Goal: Task Accomplishment & Management: Manage account settings

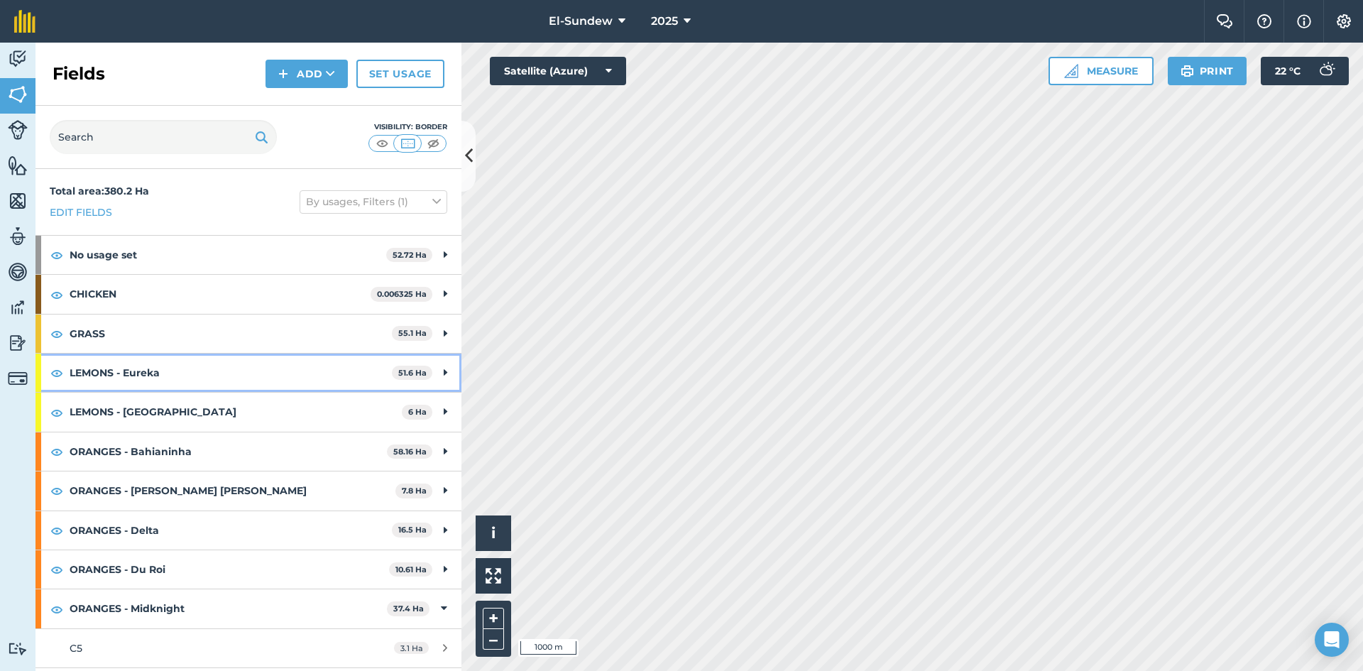
click at [209, 375] on strong "LEMONS - Eureka" at bounding box center [231, 372] width 322 height 38
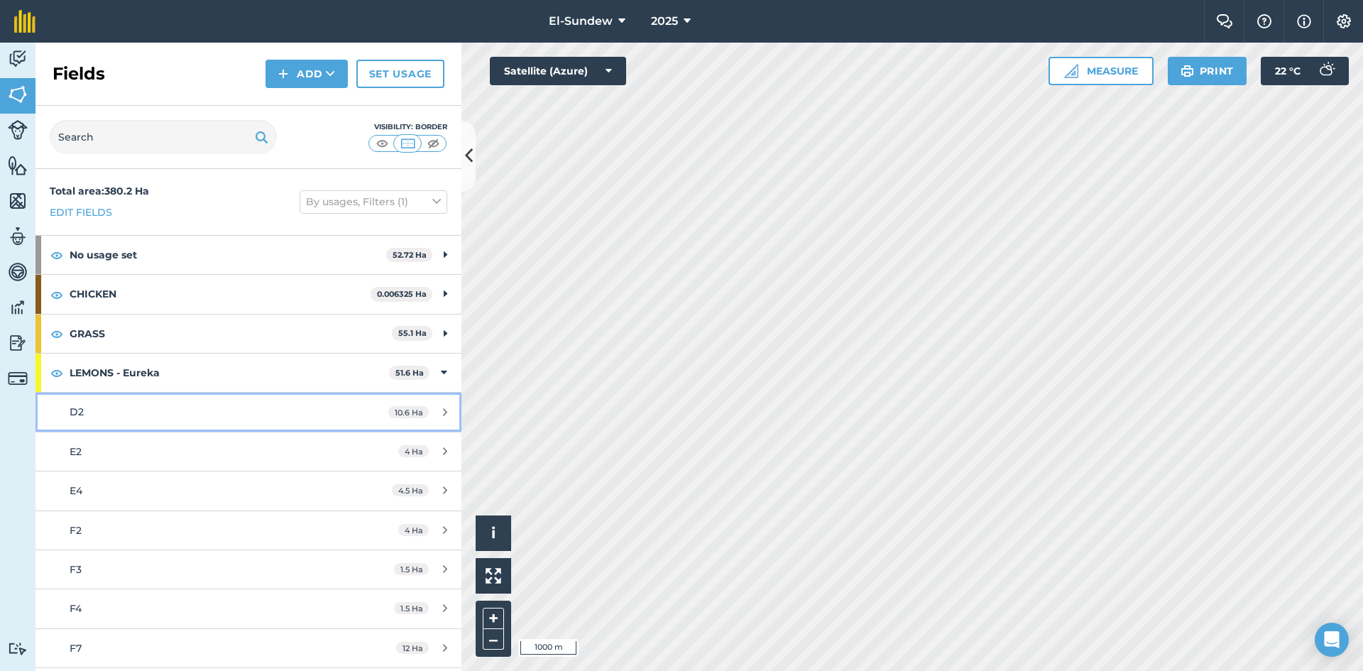
click at [190, 417] on div "D2" at bounding box center [203, 412] width 267 height 16
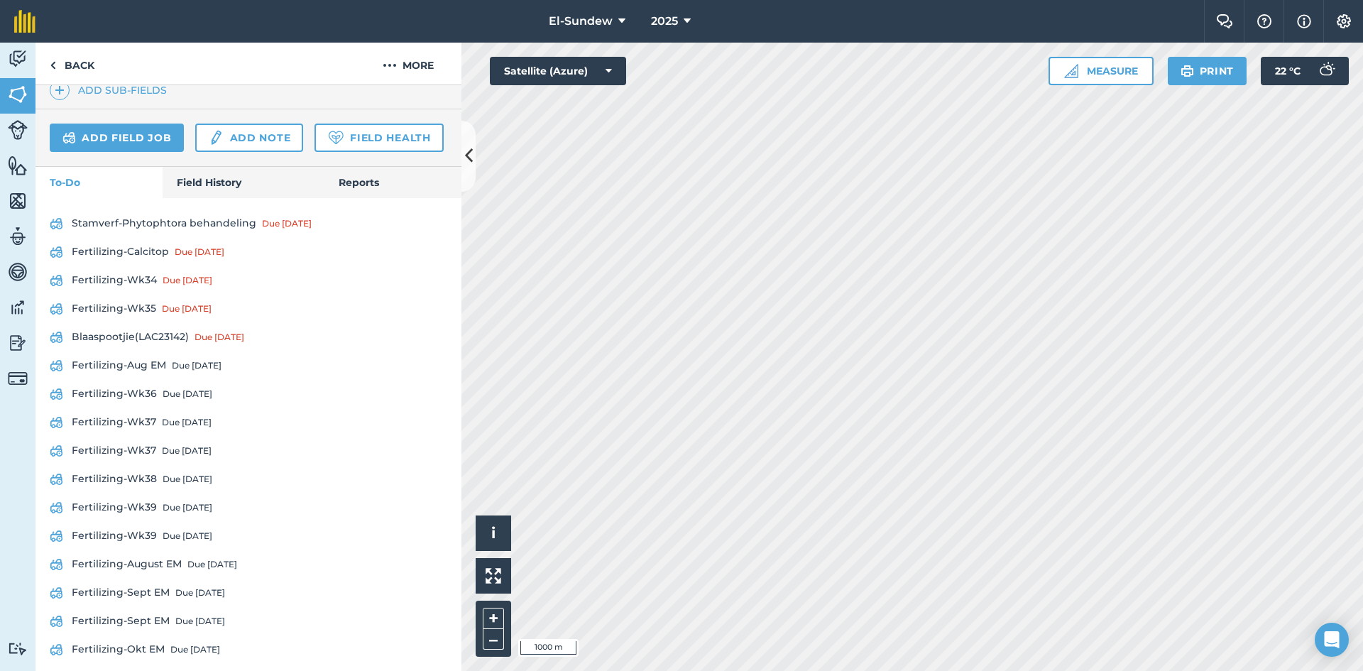
scroll to position [608, 0]
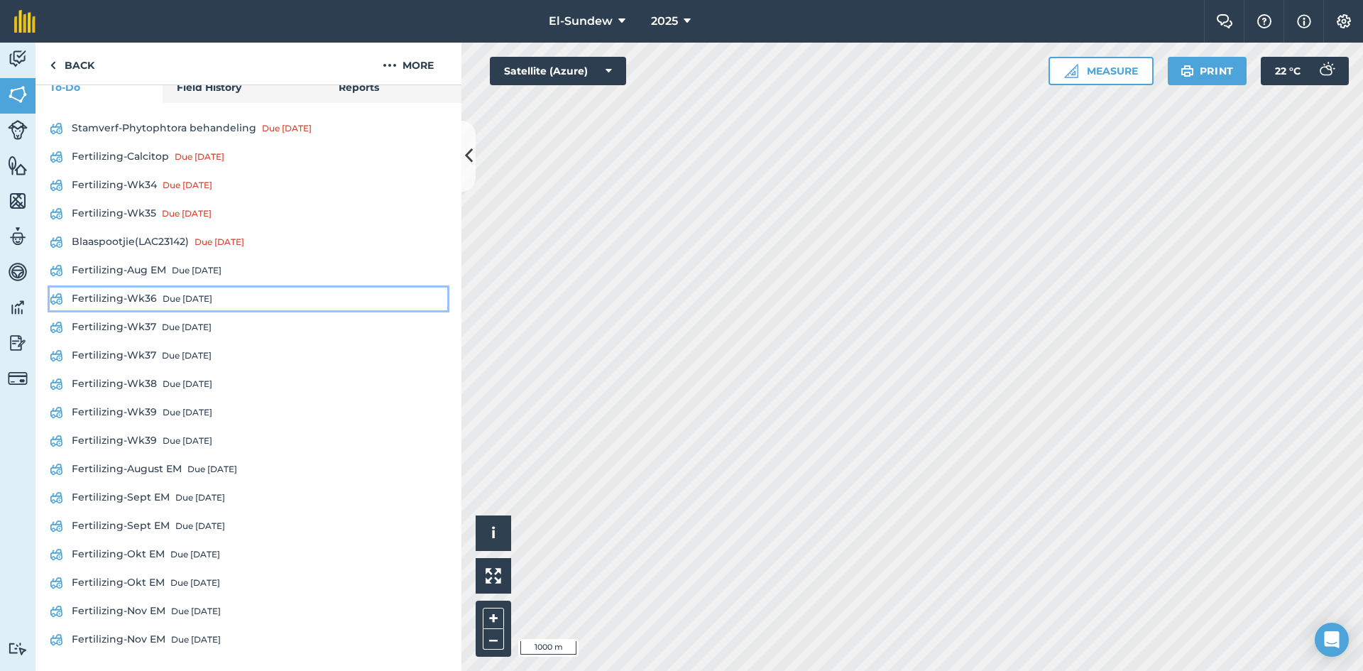
click at [147, 295] on link "Fertilizing-Wk36 Due [DATE]" at bounding box center [248, 298] width 397 height 23
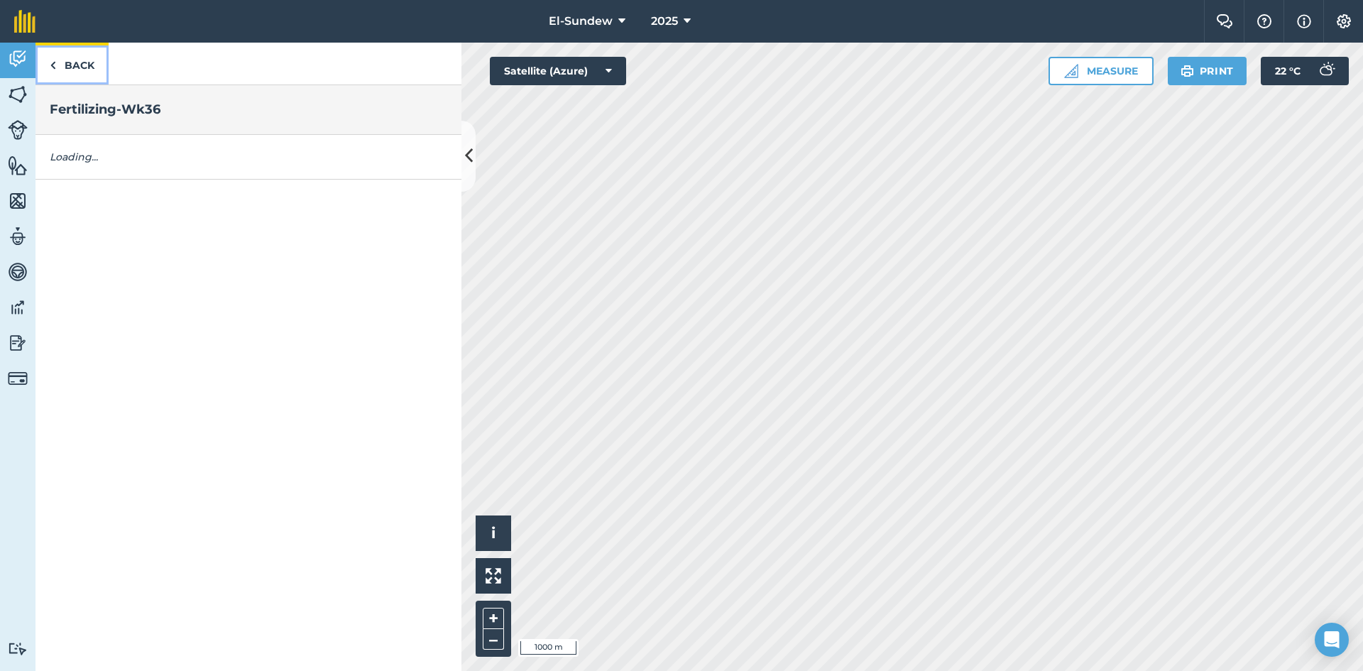
click at [88, 66] on link "Back" at bounding box center [71, 64] width 73 height 42
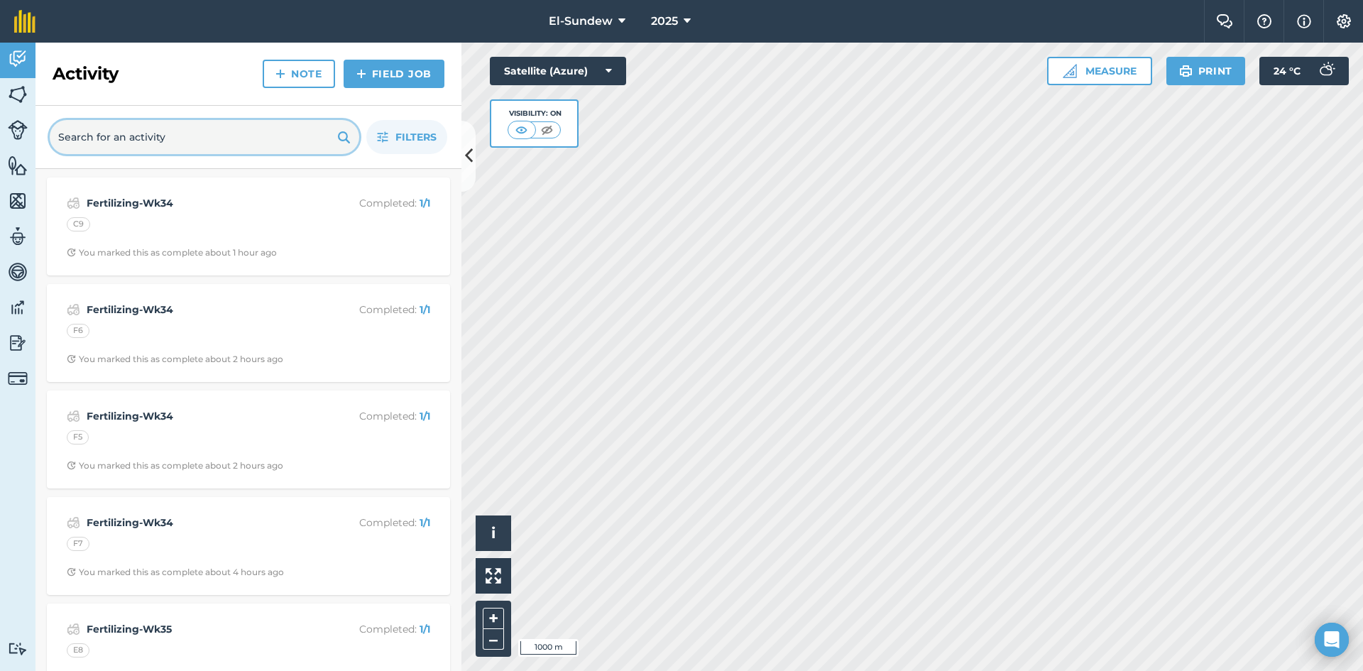
click at [246, 146] on input "text" at bounding box center [204, 137] width 309 height 34
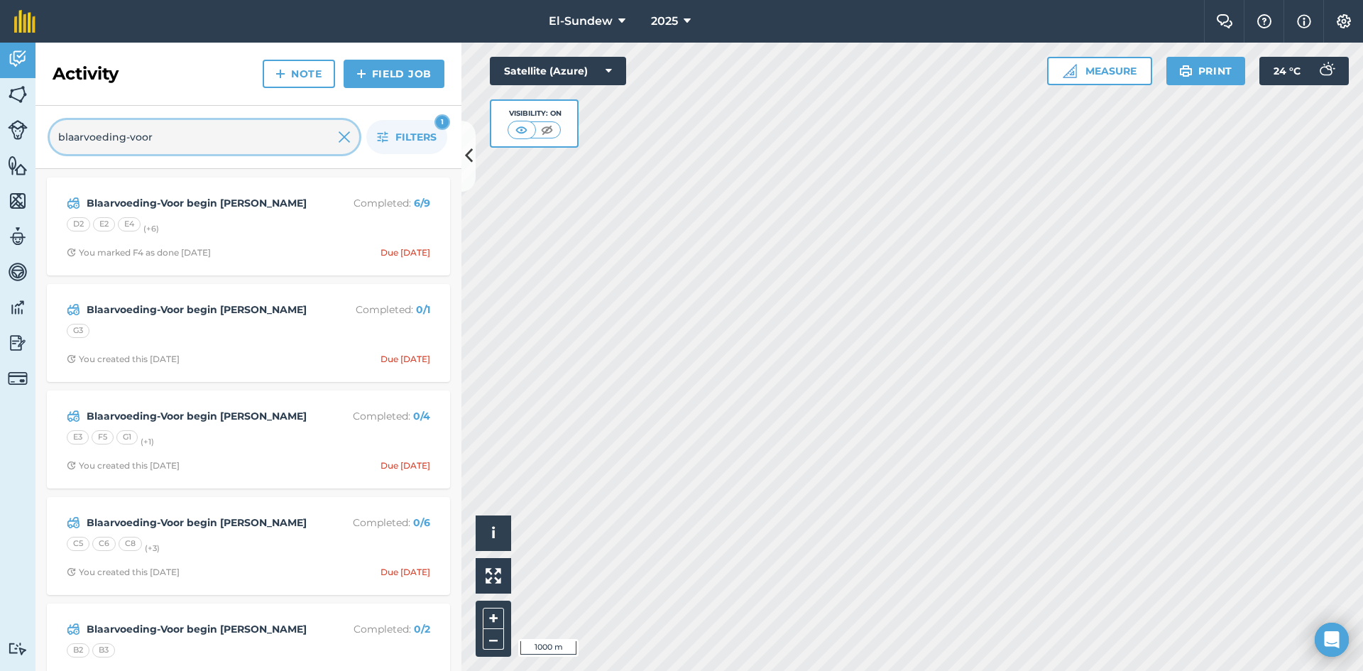
type input "blaarvoeding-voor"
click at [387, 131] on button "Filters 1" at bounding box center [406, 137] width 81 height 34
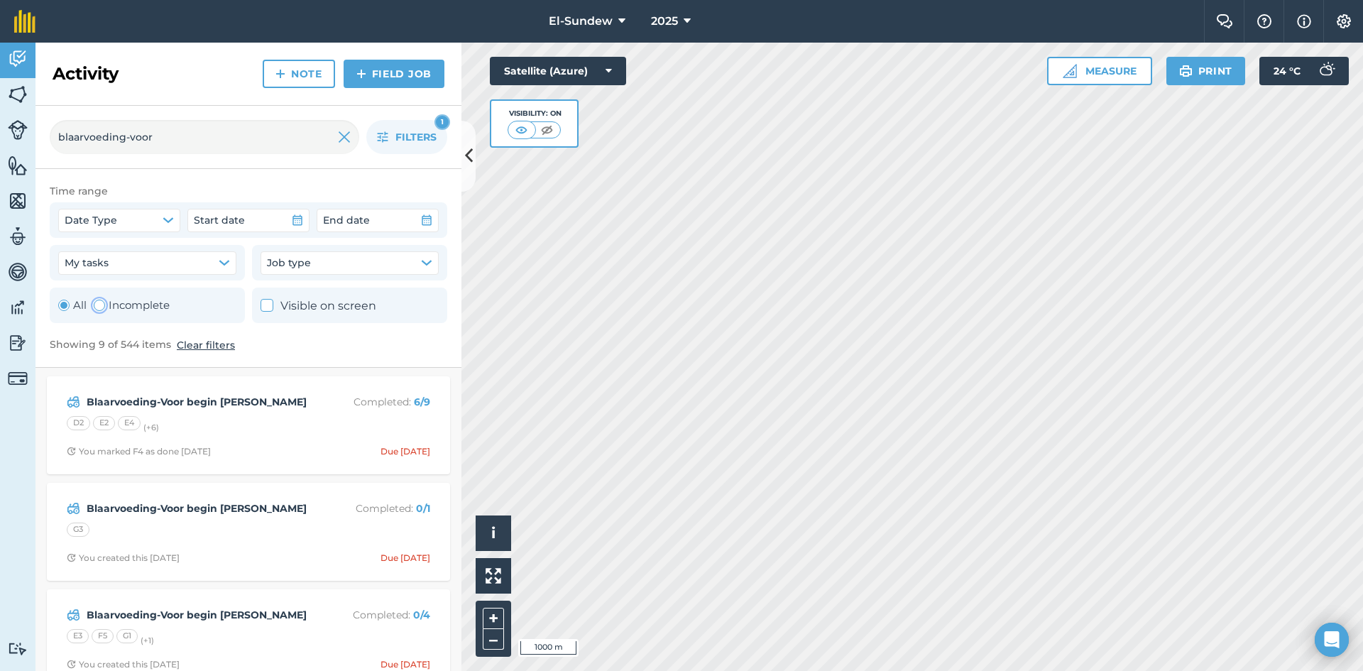
click at [113, 309] on label "Incomplete" at bounding box center [132, 305] width 76 height 17
radio input "false"
radio input "true"
click at [380, 130] on button "Filters 2" at bounding box center [406, 137] width 81 height 34
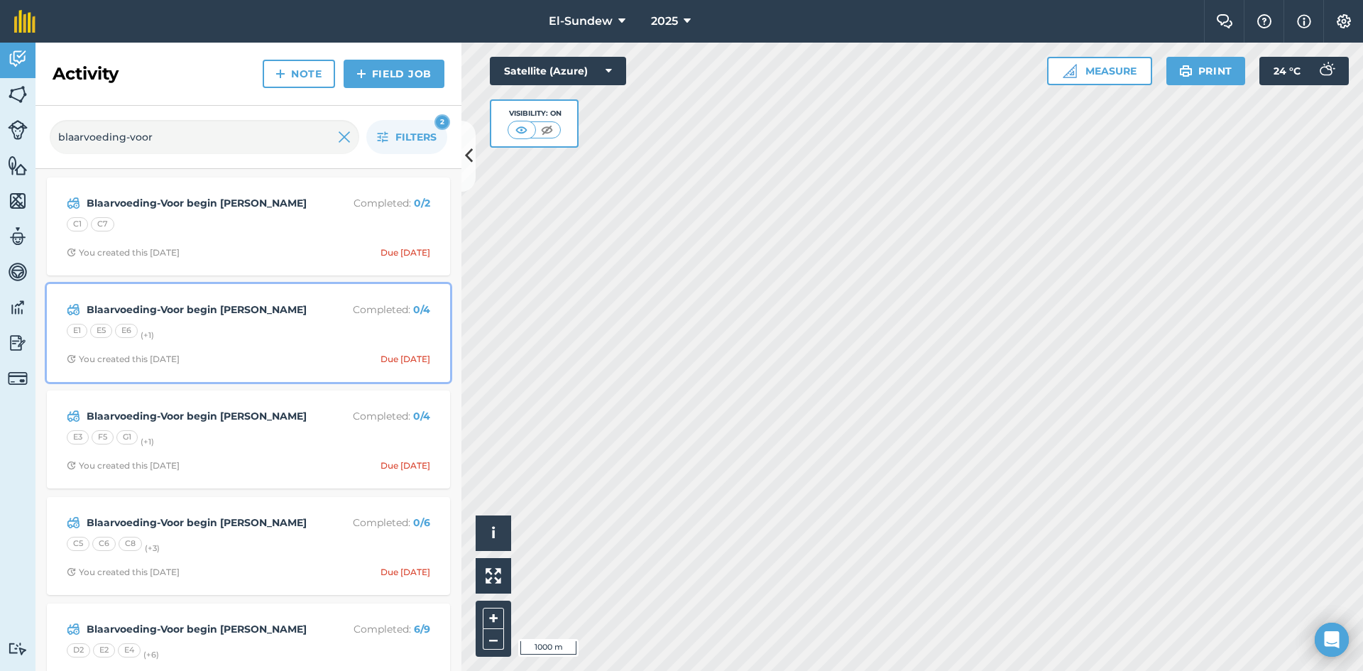
click at [233, 336] on div "E1 E5 E6 (+ 1 )" at bounding box center [248, 333] width 363 height 18
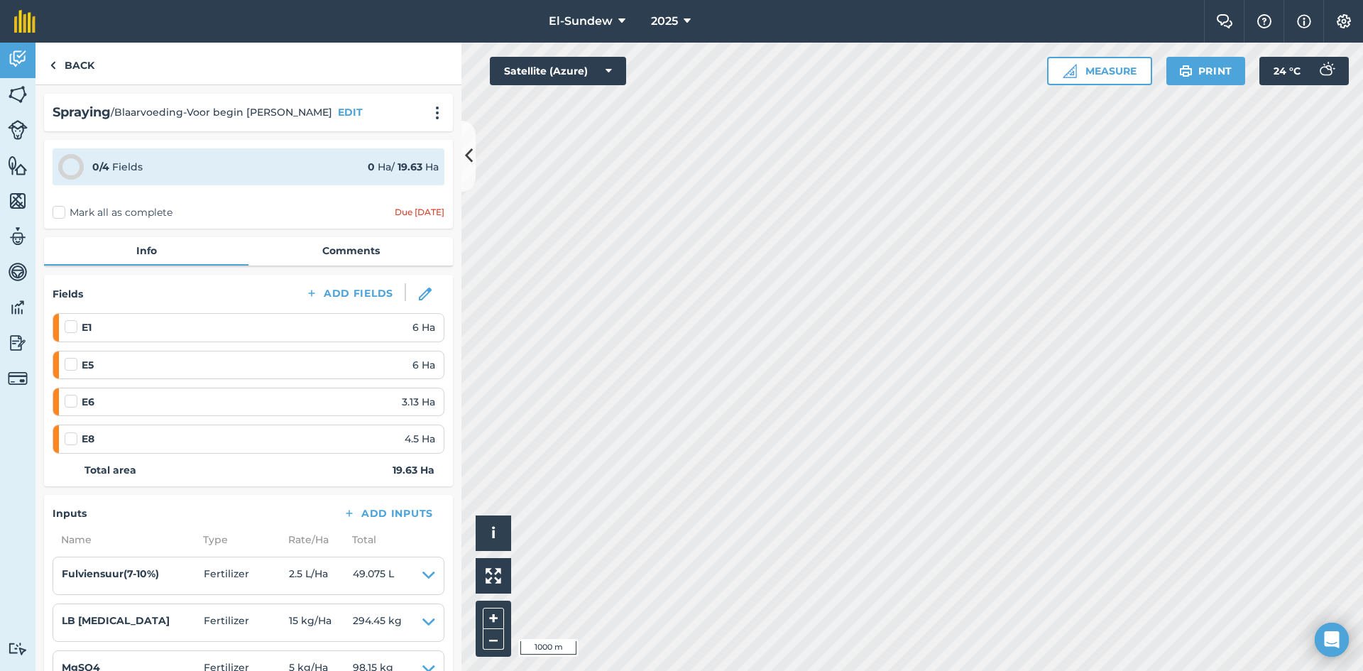
scroll to position [236, 0]
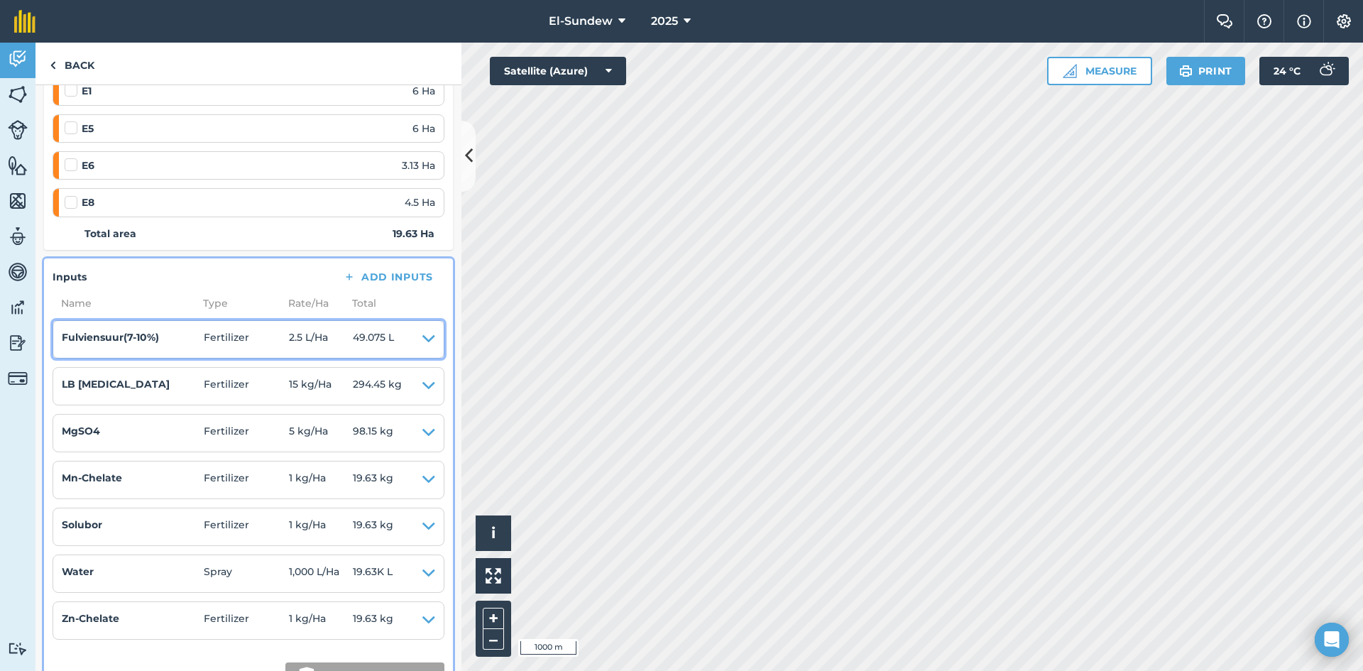
click at [422, 341] on icon at bounding box center [428, 339] width 13 height 20
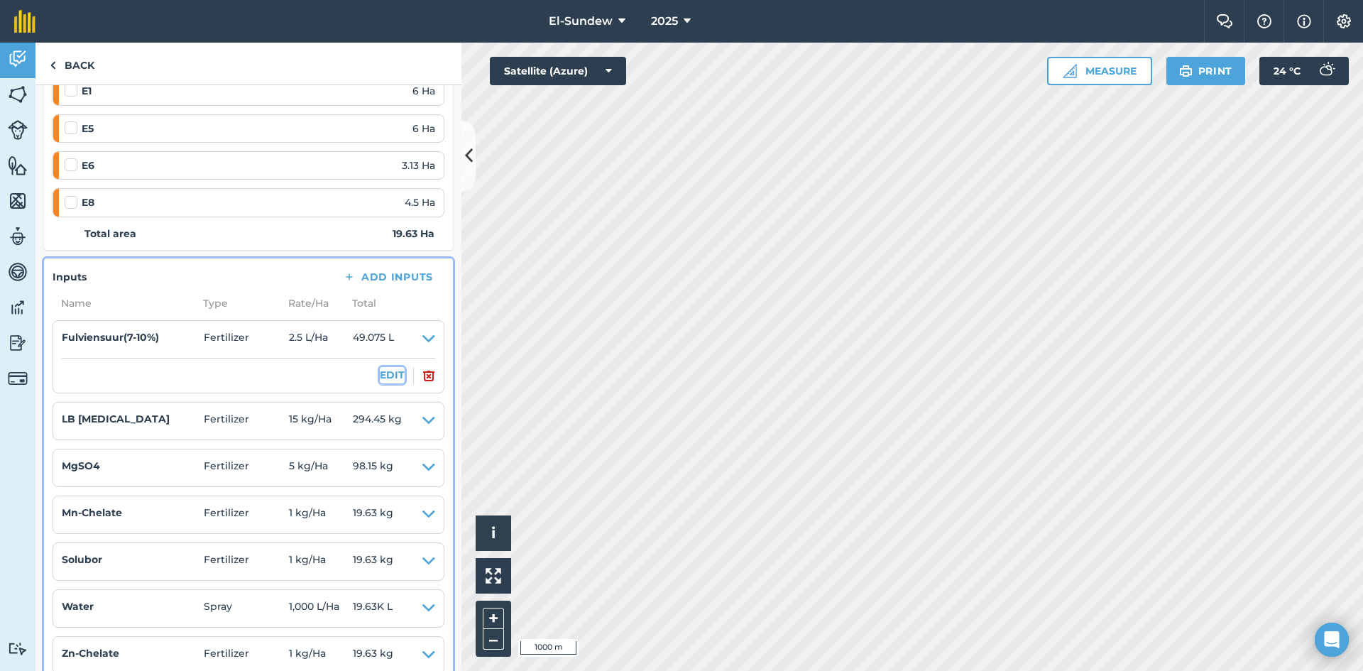
click at [380, 375] on button "EDIT" at bounding box center [392, 375] width 25 height 16
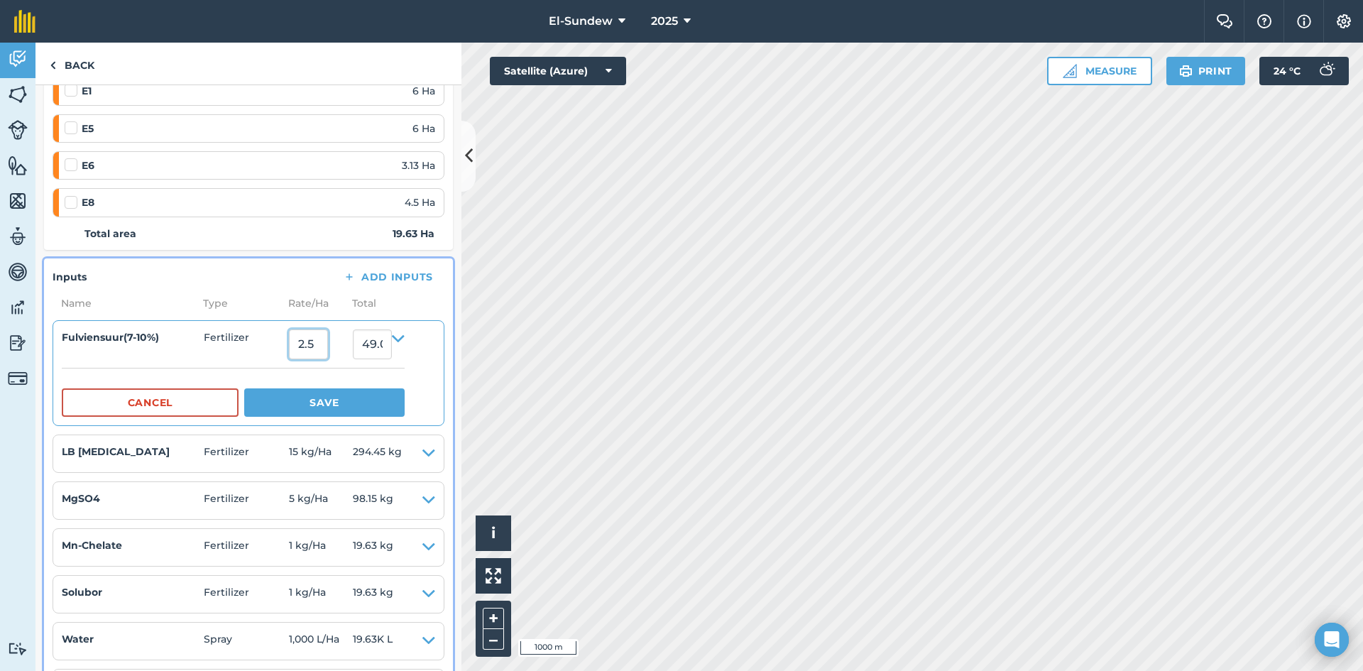
click at [328, 350] on input "2.5" at bounding box center [308, 344] width 39 height 30
type input "4.5"
type input "88.335"
click at [336, 402] on button "Save" at bounding box center [324, 402] width 160 height 28
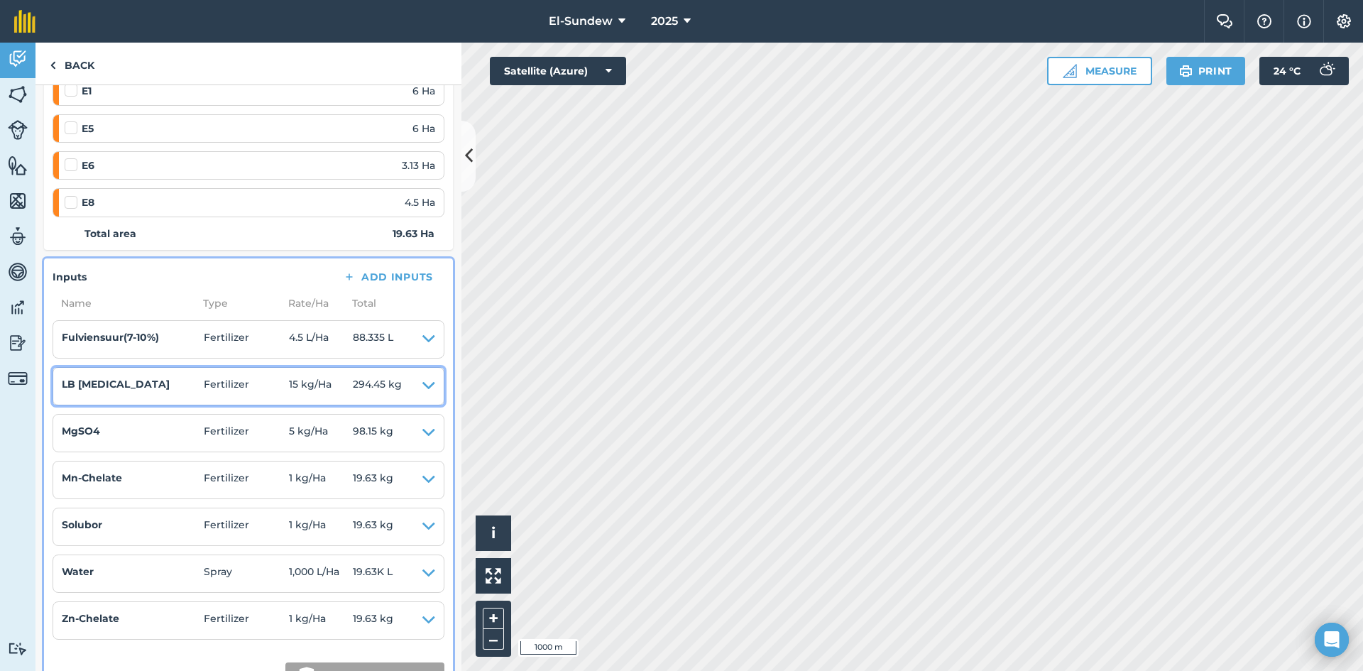
click at [422, 389] on icon at bounding box center [428, 386] width 13 height 20
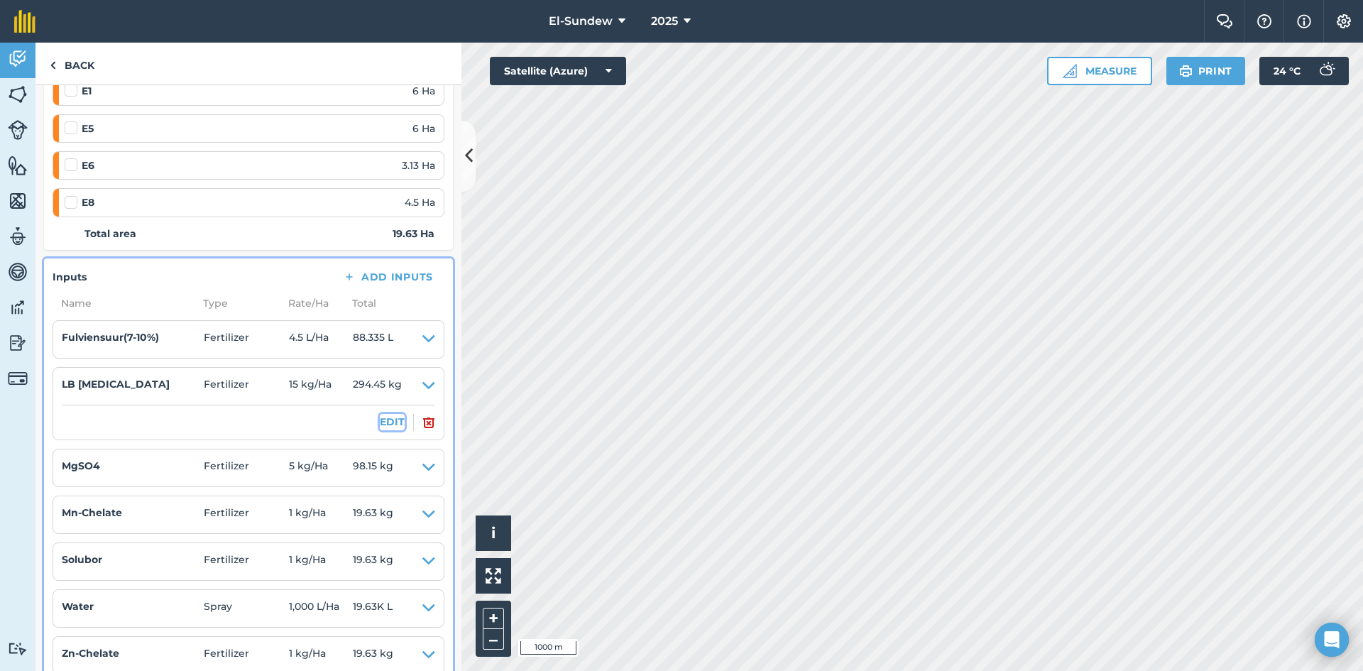
click at [384, 422] on button "EDIT" at bounding box center [392, 422] width 25 height 16
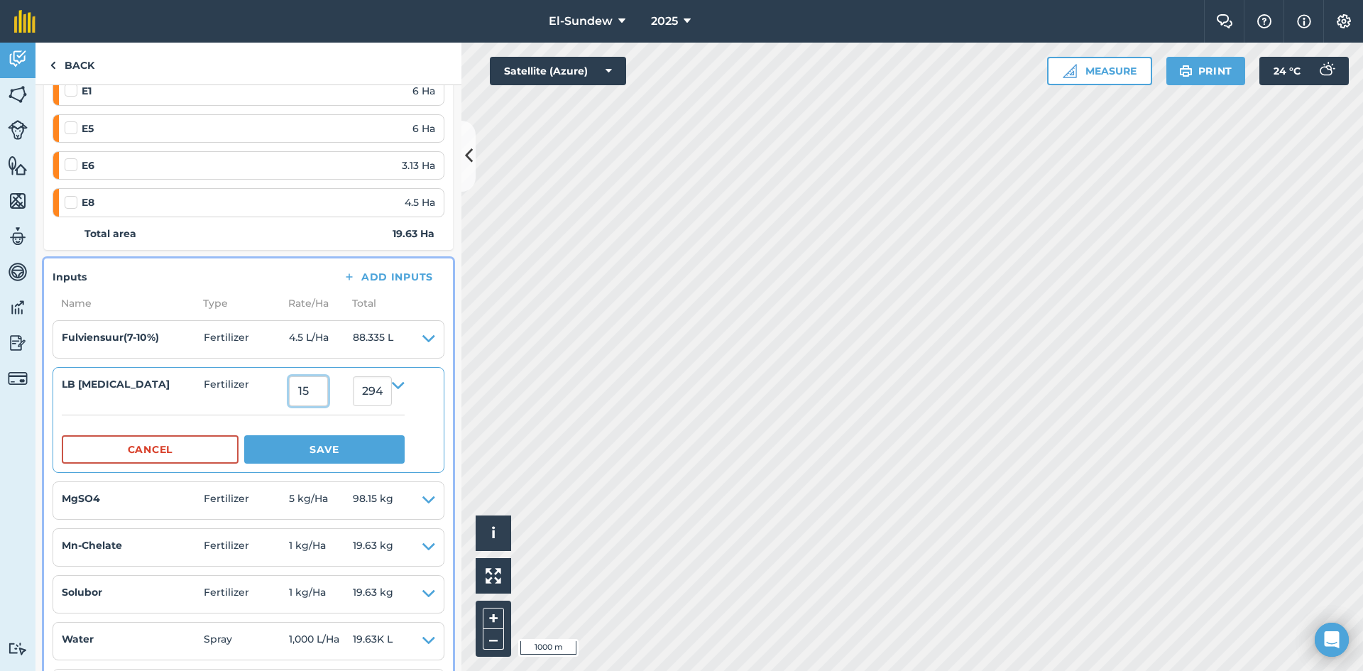
click at [328, 397] on input "15" at bounding box center [308, 391] width 39 height 30
type input "27"
type input "530.01"
click at [343, 446] on button "Save" at bounding box center [324, 449] width 160 height 28
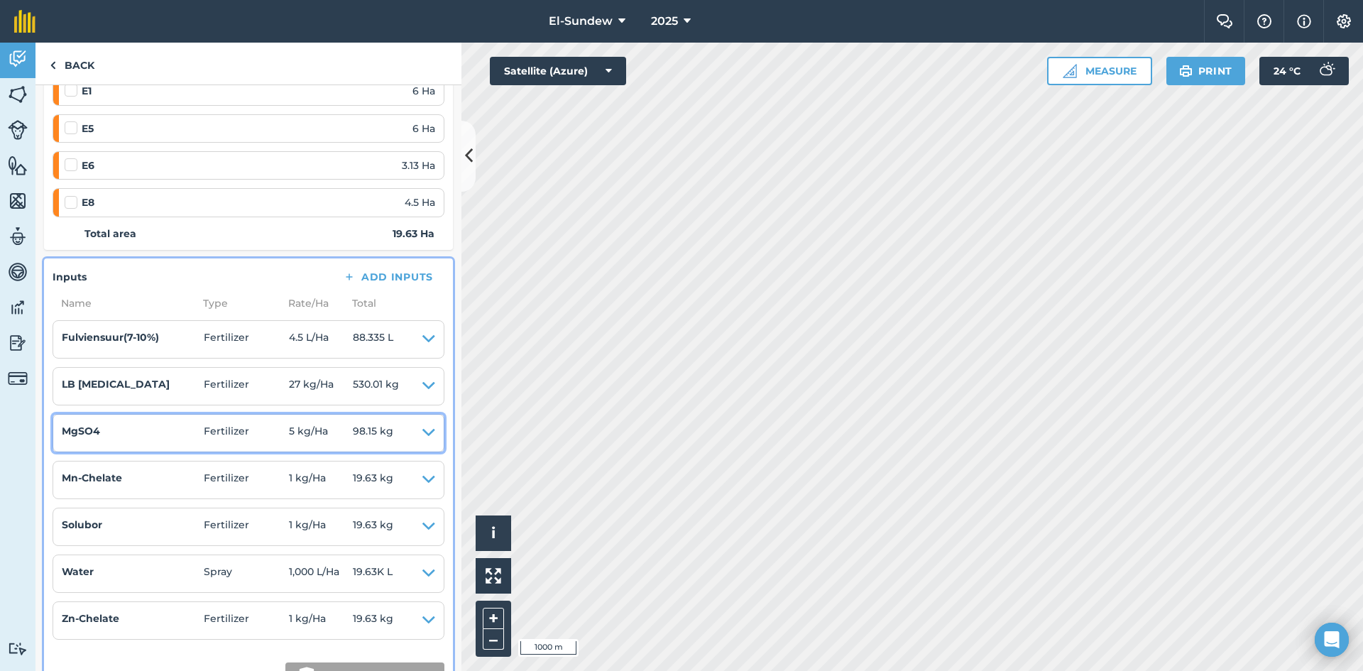
click at [422, 430] on icon at bounding box center [428, 433] width 13 height 20
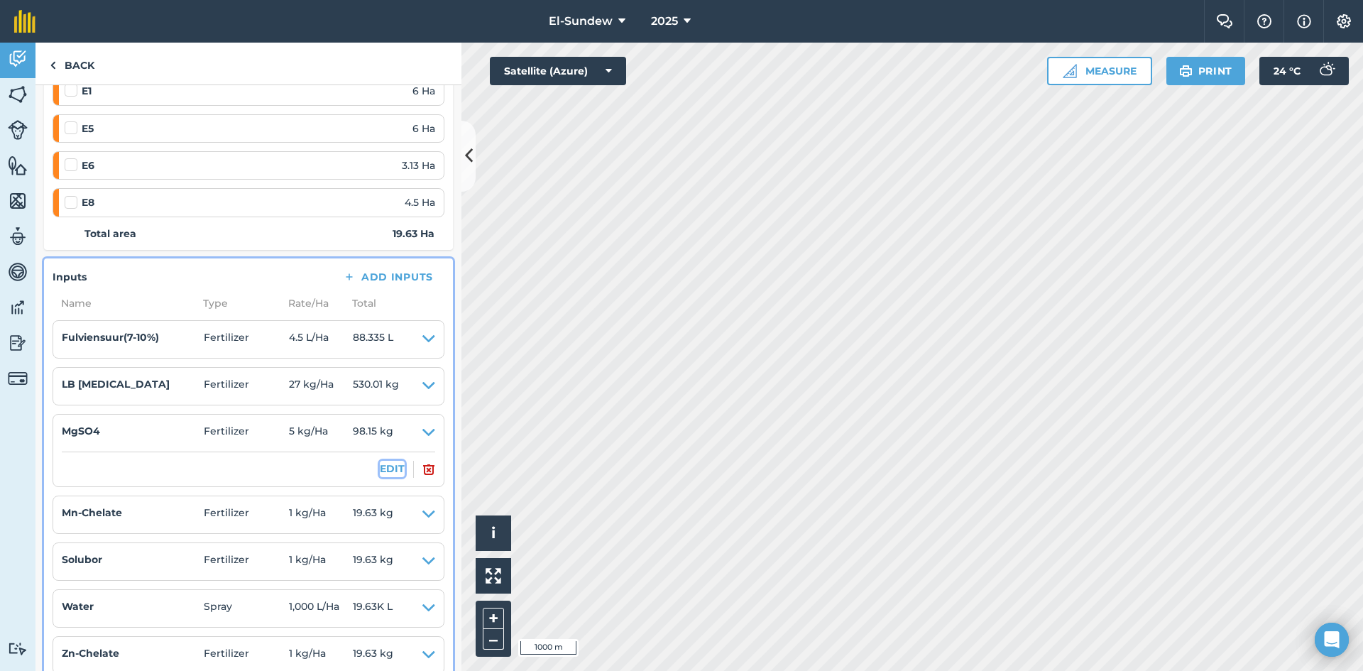
click at [383, 468] on button "EDIT" at bounding box center [392, 469] width 25 height 16
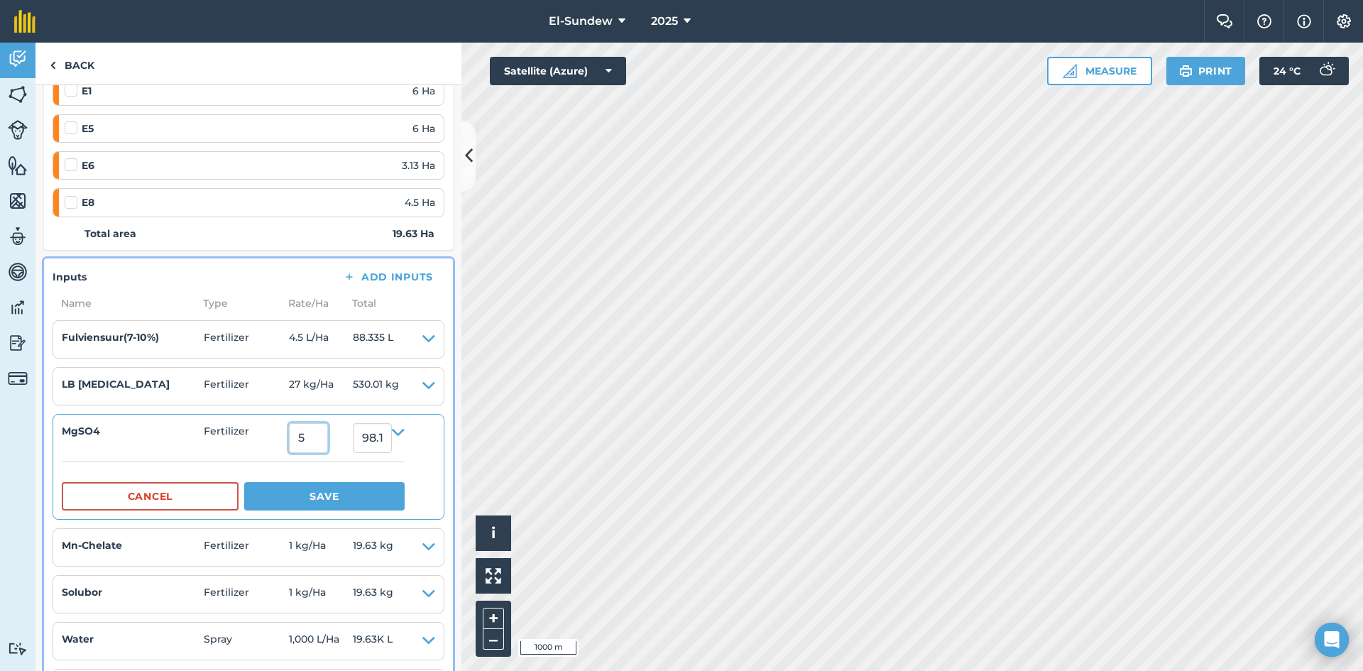
click at [328, 444] on input "5" at bounding box center [308, 438] width 39 height 30
type input "9"
type input "176.67"
click at [344, 503] on button "Save" at bounding box center [324, 496] width 160 height 28
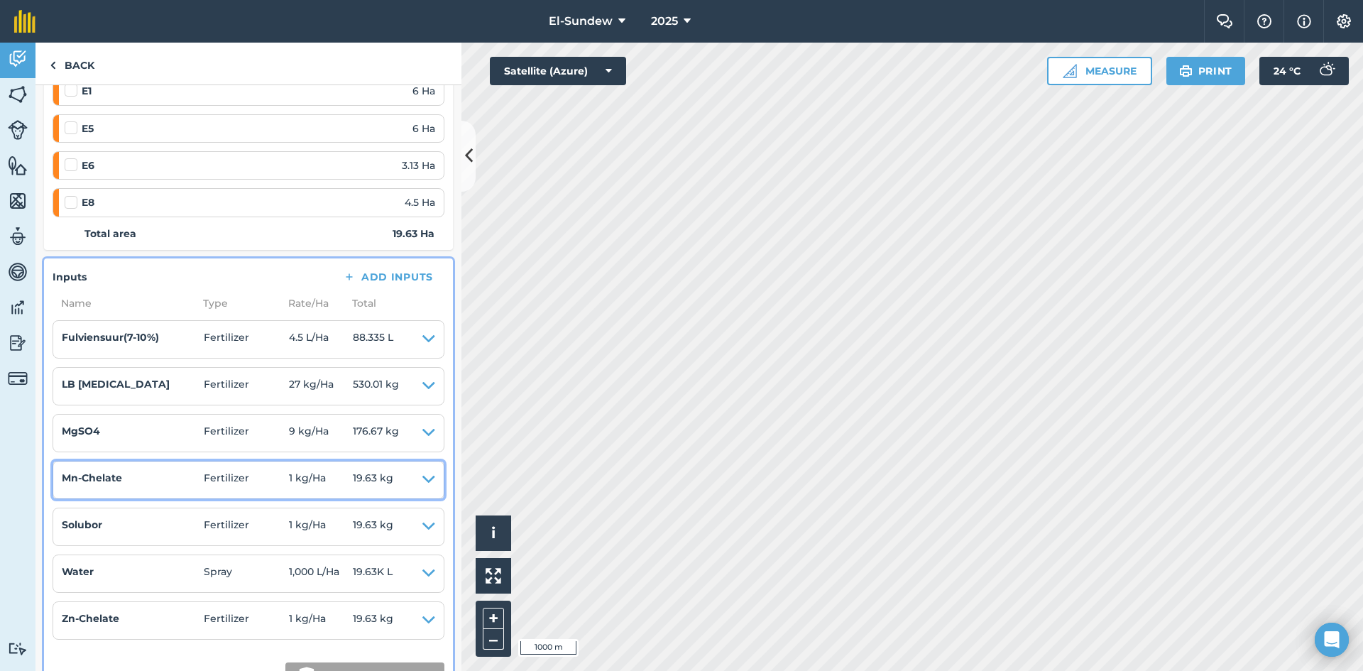
click at [422, 479] on icon at bounding box center [428, 480] width 13 height 20
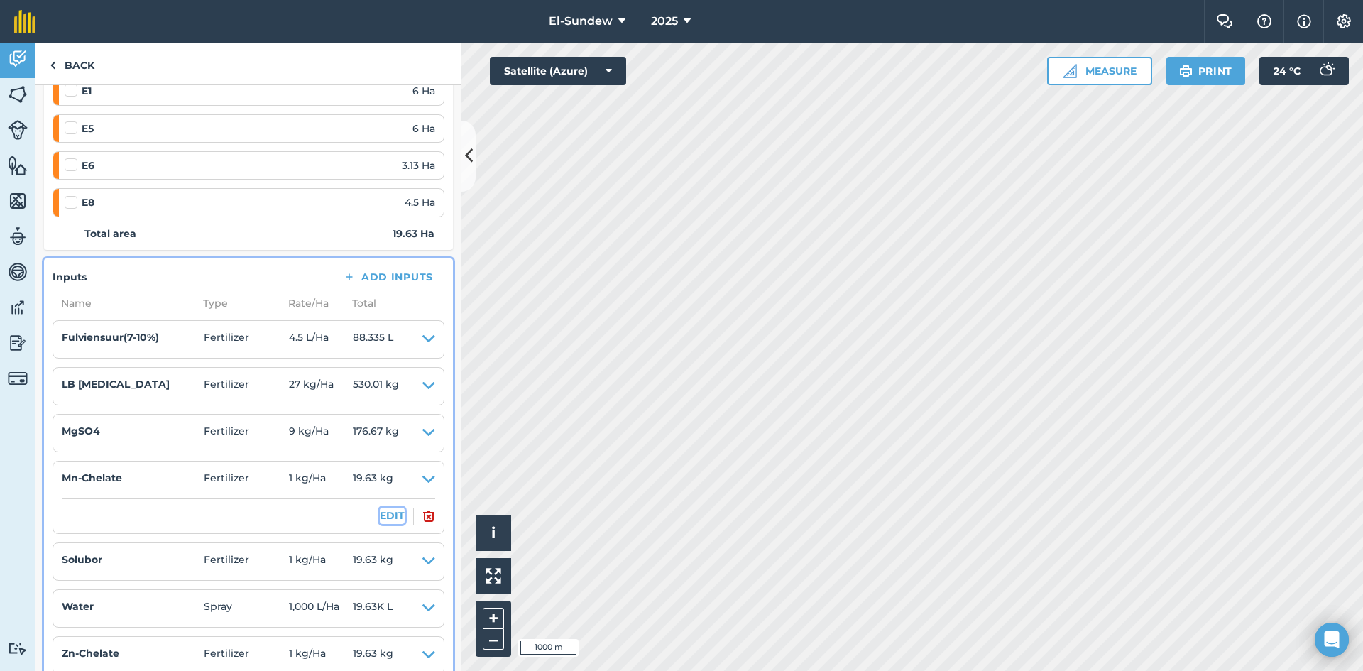
click at [380, 516] on button "EDIT" at bounding box center [392, 516] width 25 height 16
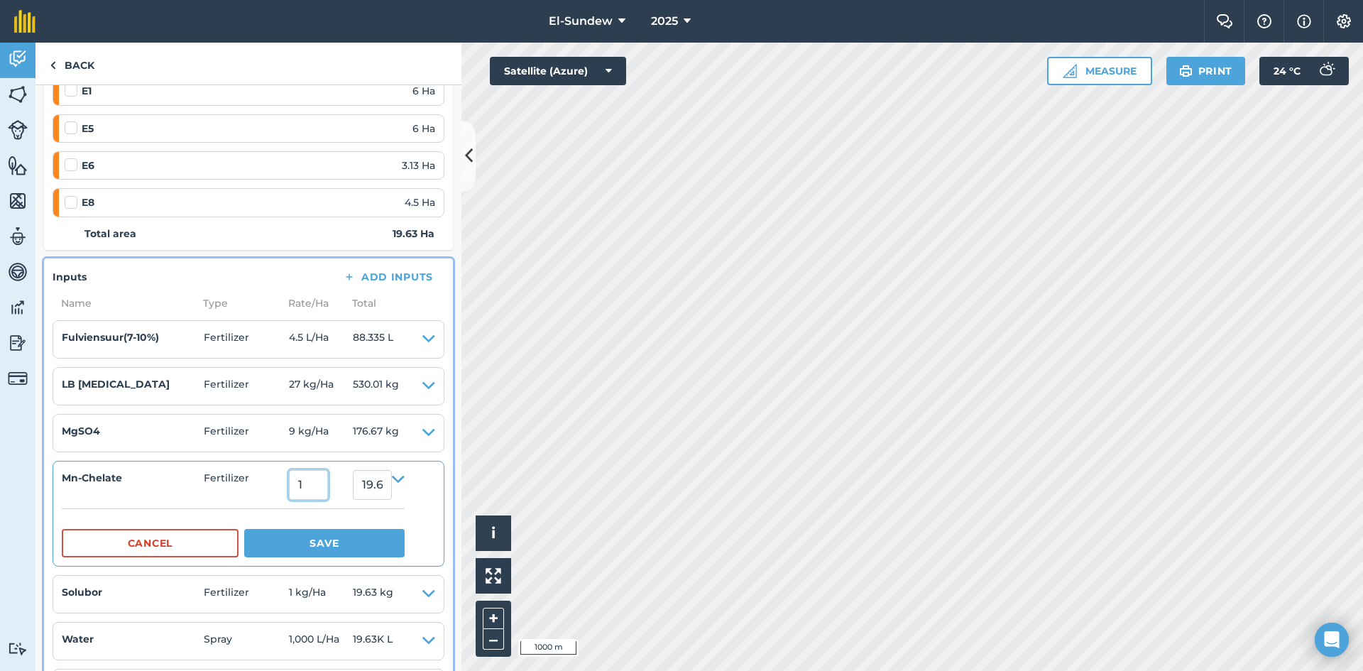
click at [320, 490] on input "1" at bounding box center [308, 485] width 39 height 30
click at [321, 490] on input "1" at bounding box center [308, 485] width 39 height 30
type input "1.8"
type input "35.333999999999996"
click at [349, 546] on button "Save" at bounding box center [324, 543] width 160 height 28
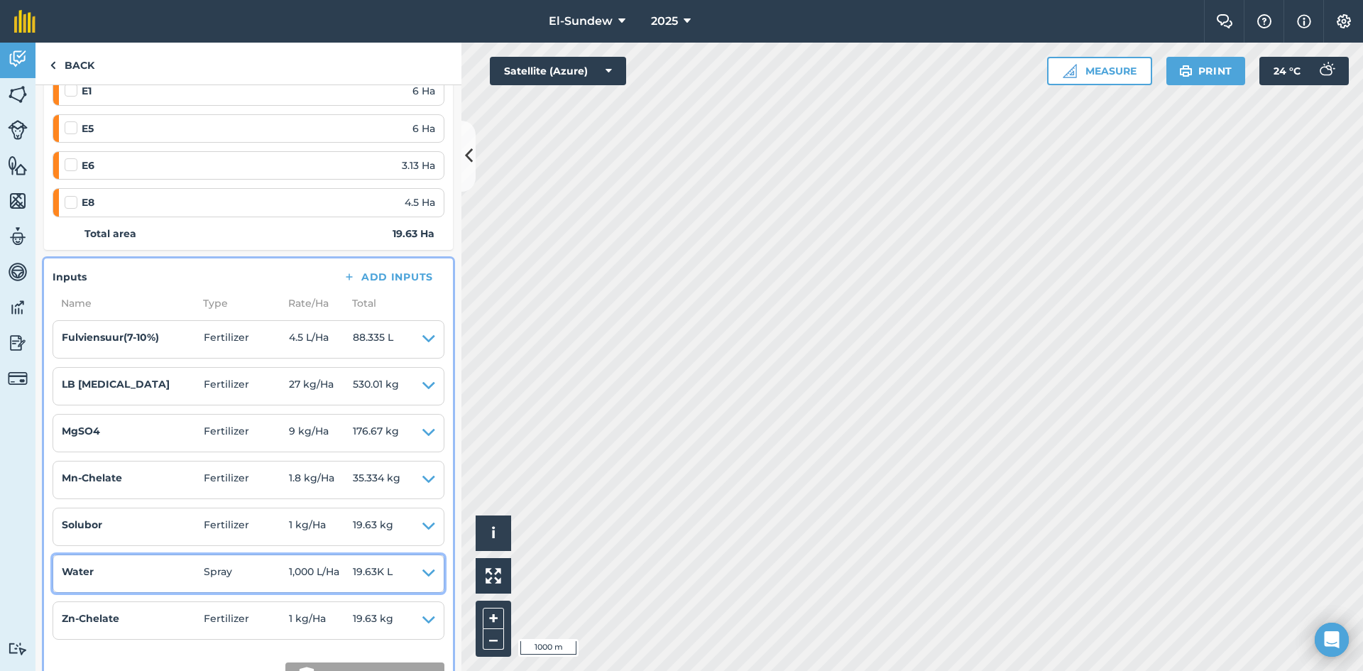
click at [422, 577] on icon at bounding box center [428, 574] width 13 height 20
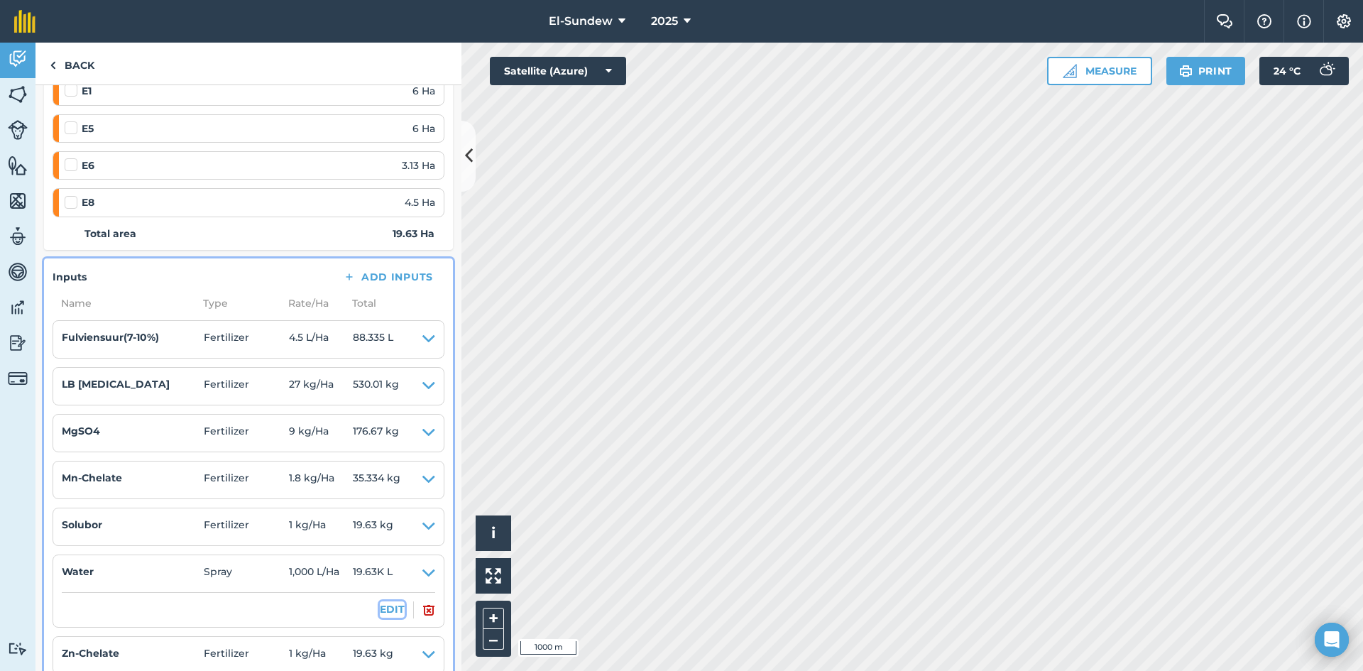
click at [383, 609] on button "EDIT" at bounding box center [392, 609] width 25 height 16
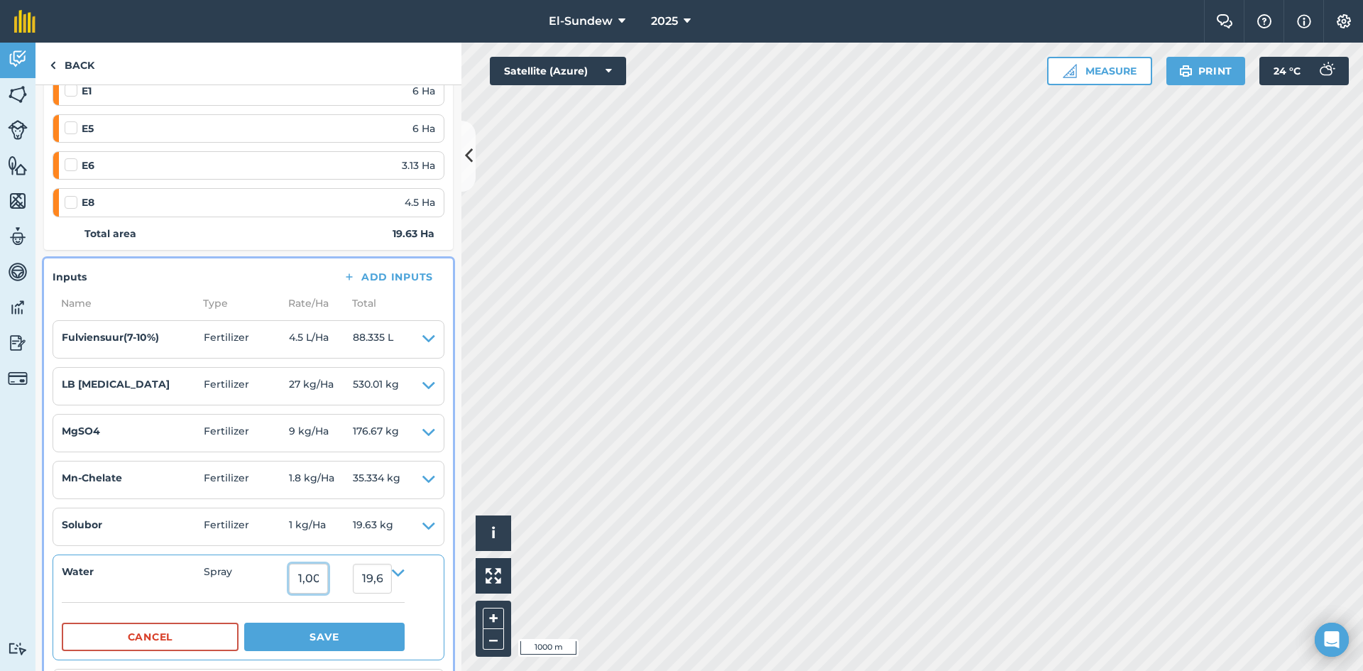
click at [328, 575] on input "1,000" at bounding box center [308, 579] width 39 height 30
type input "1,800"
type input "35,334"
click at [336, 635] on button "Save" at bounding box center [324, 637] width 160 height 28
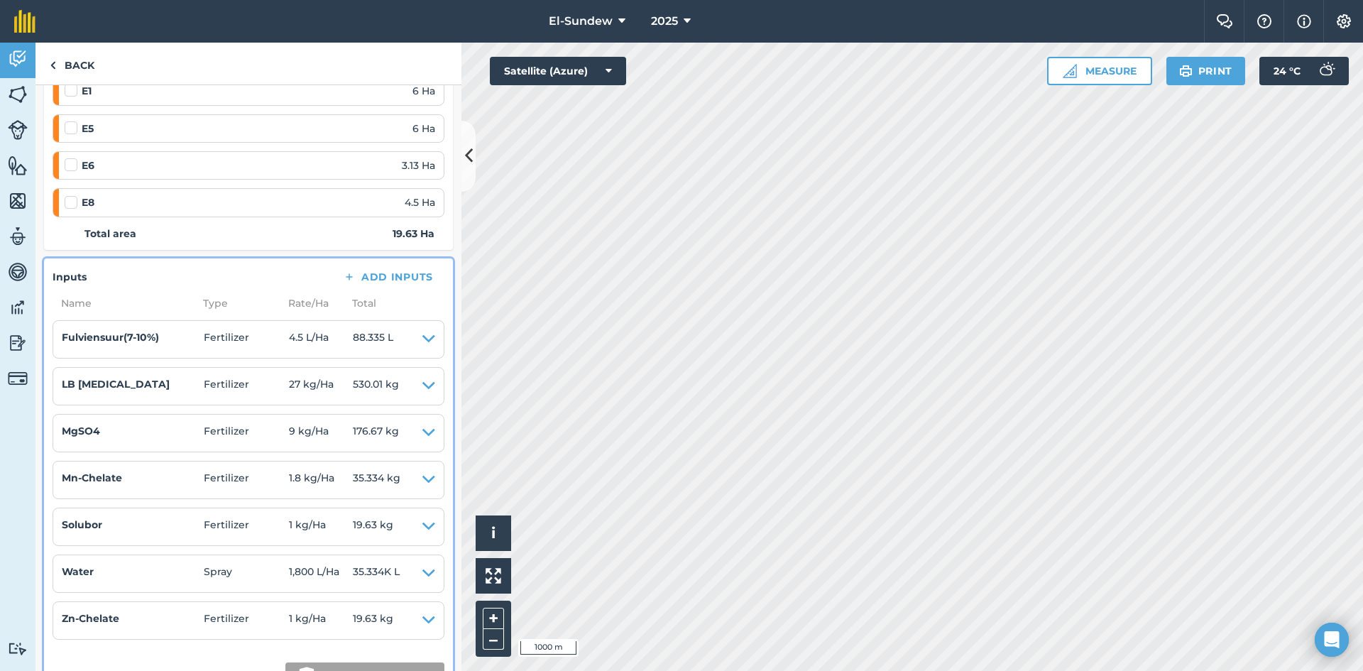
scroll to position [473, 0]
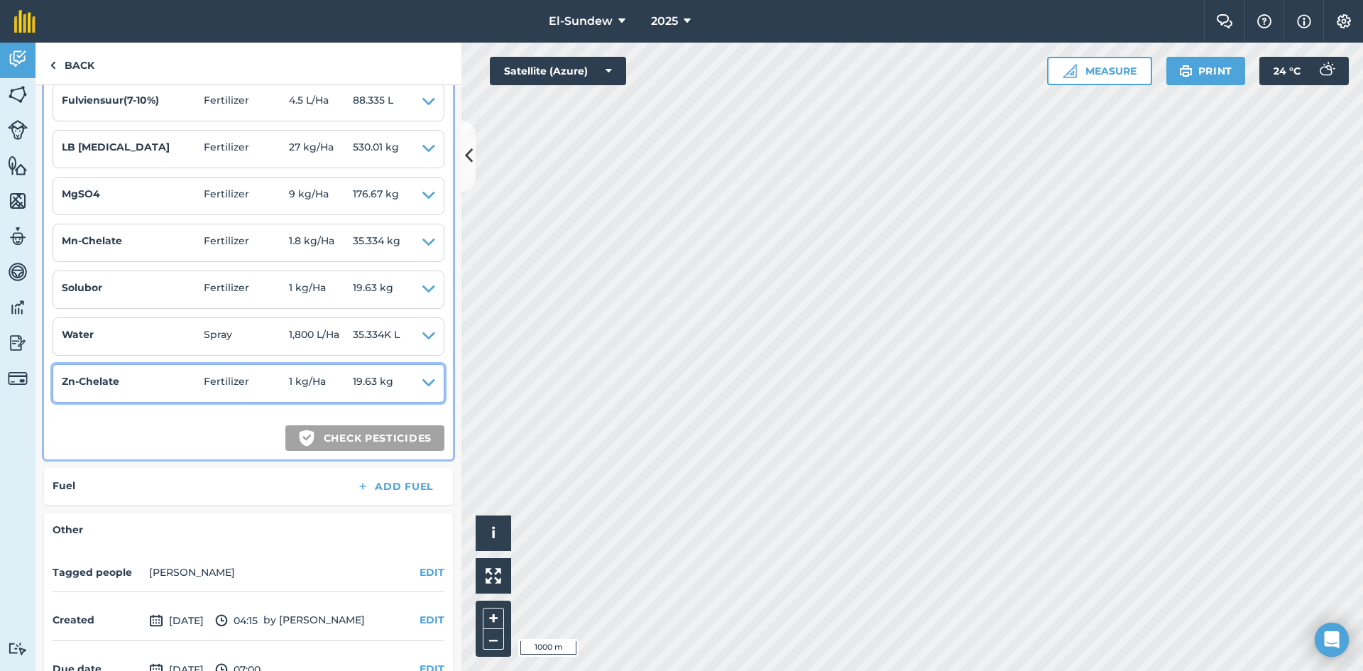
click at [422, 385] on icon at bounding box center [428, 383] width 13 height 20
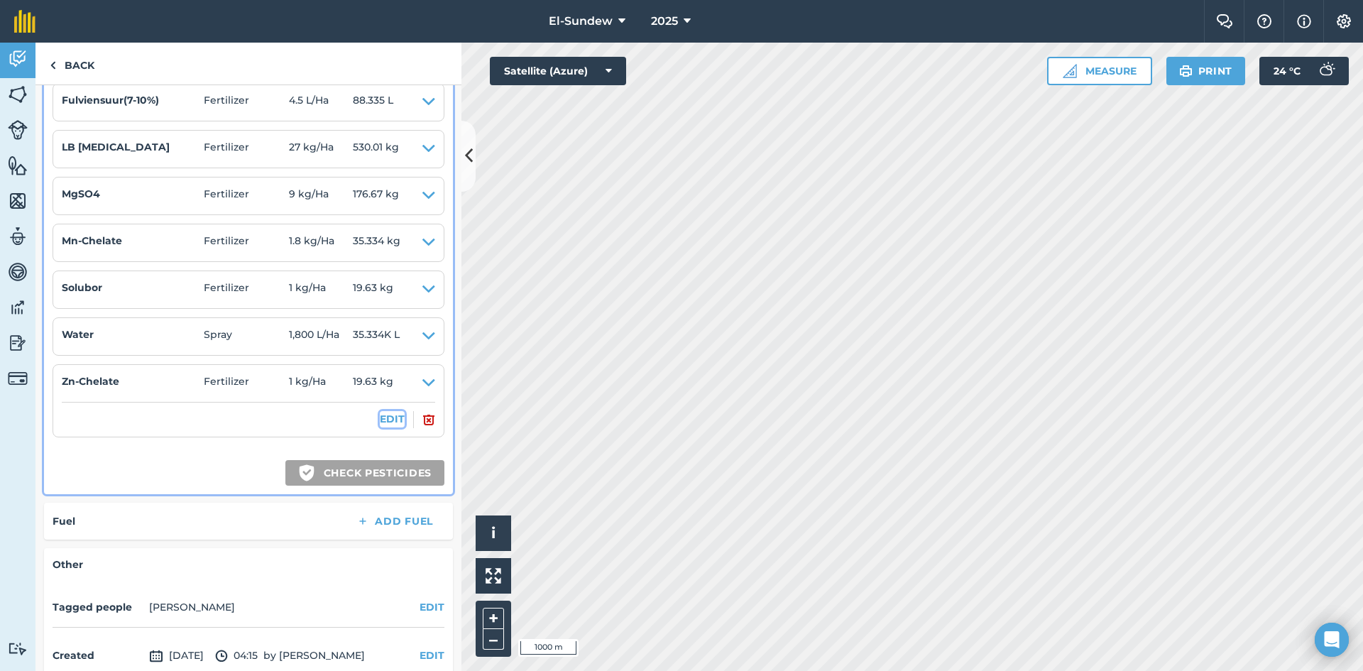
click at [380, 420] on button "EDIT" at bounding box center [392, 419] width 25 height 16
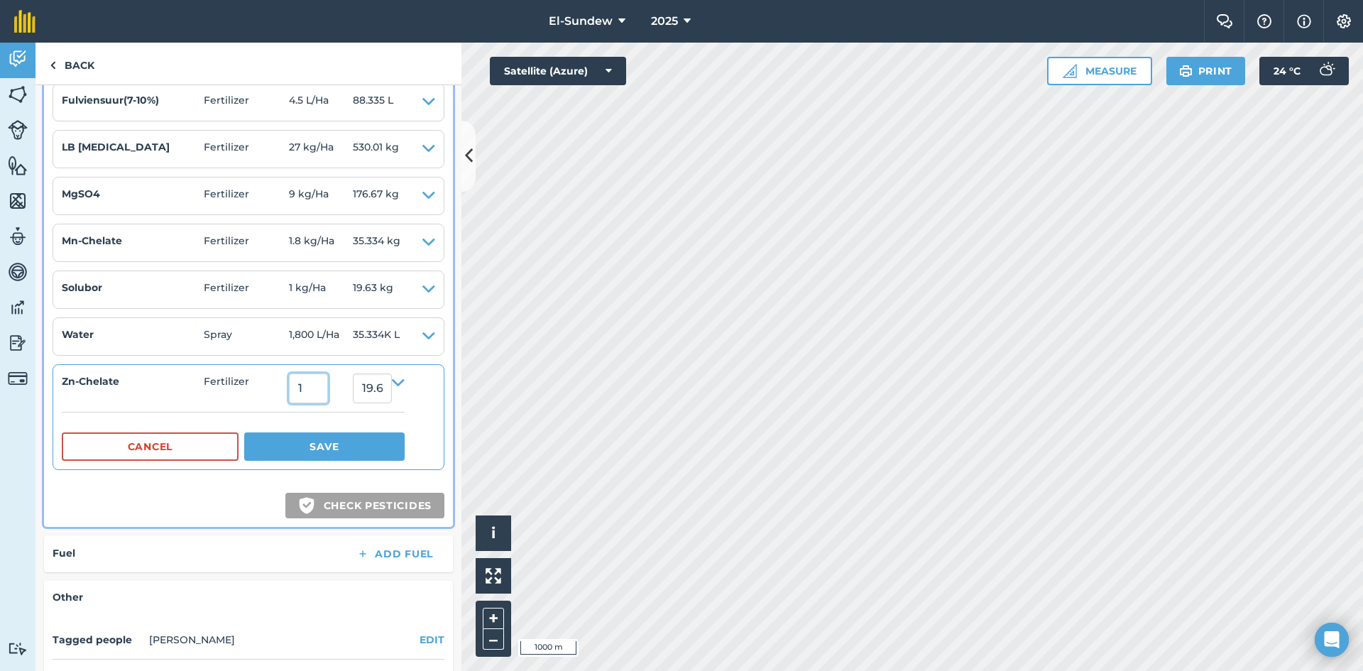
click at [327, 385] on input "1" at bounding box center [308, 388] width 39 height 30
type input "1.8"
type input "35.333999999999996"
click at [365, 443] on button "Save" at bounding box center [324, 446] width 160 height 28
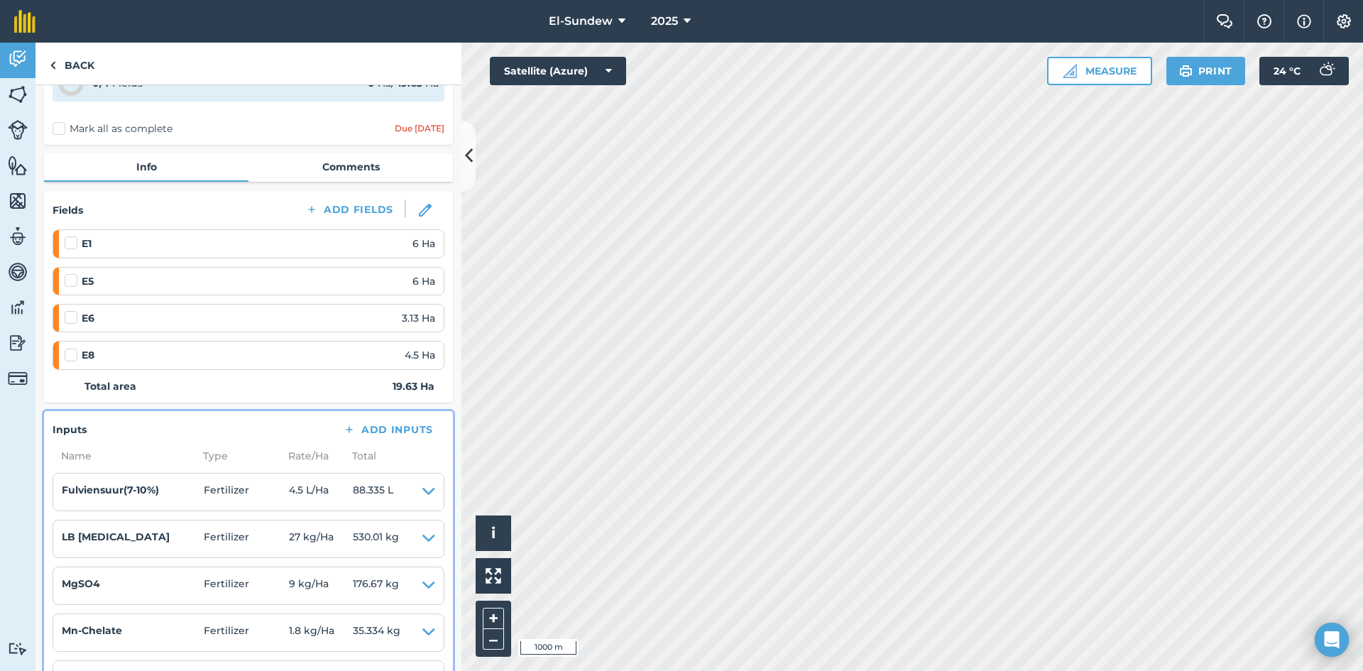
scroll to position [0, 0]
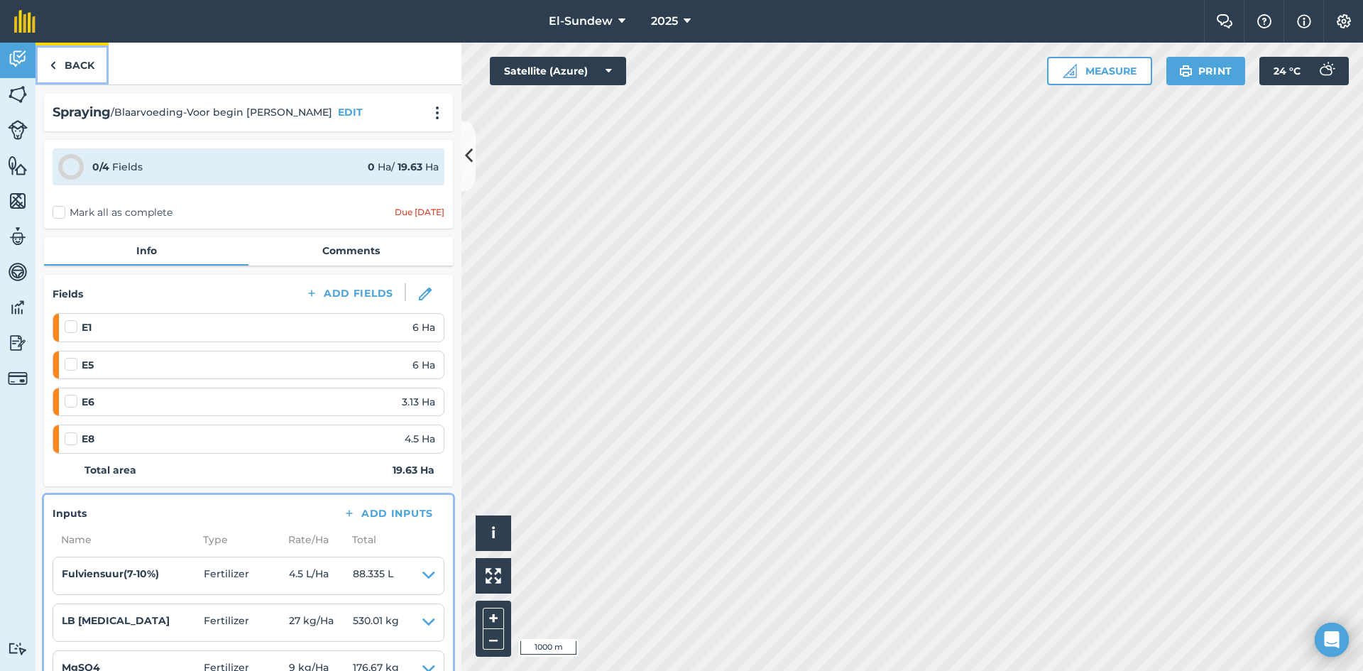
click at [75, 64] on link "Back" at bounding box center [71, 64] width 73 height 42
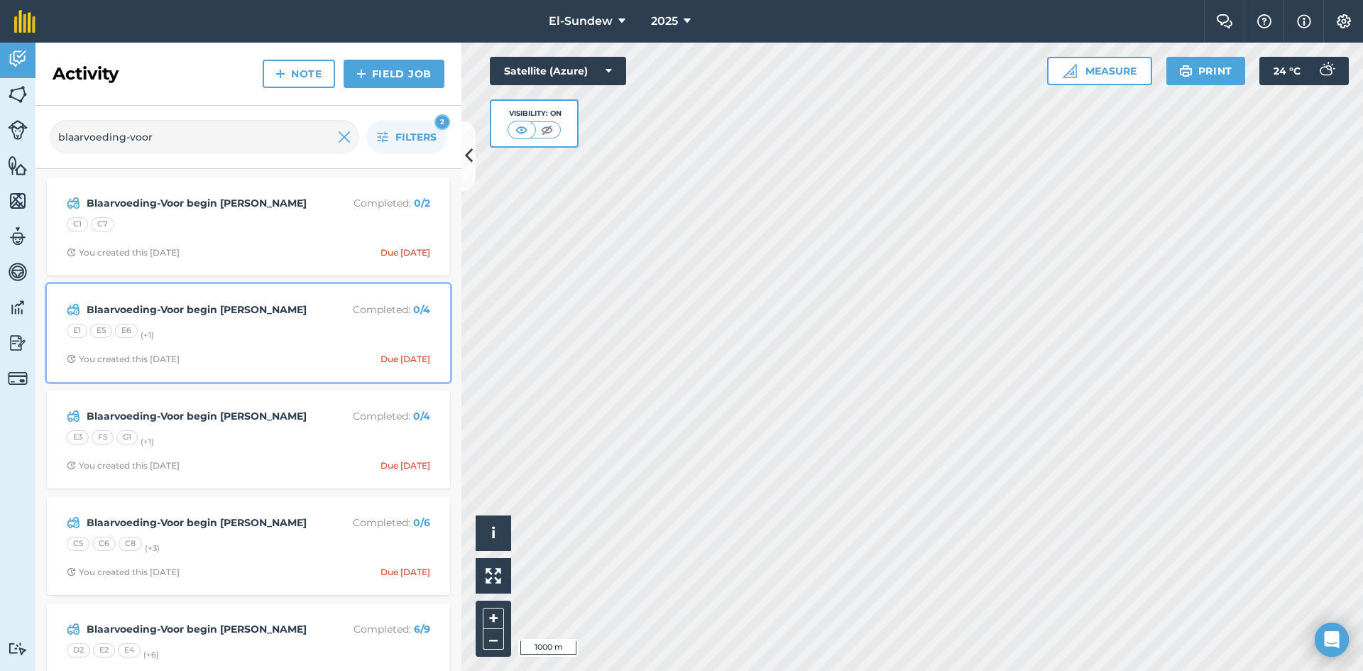
click at [228, 330] on div "E1 E5 E6 (+ 1 )" at bounding box center [248, 333] width 363 height 18
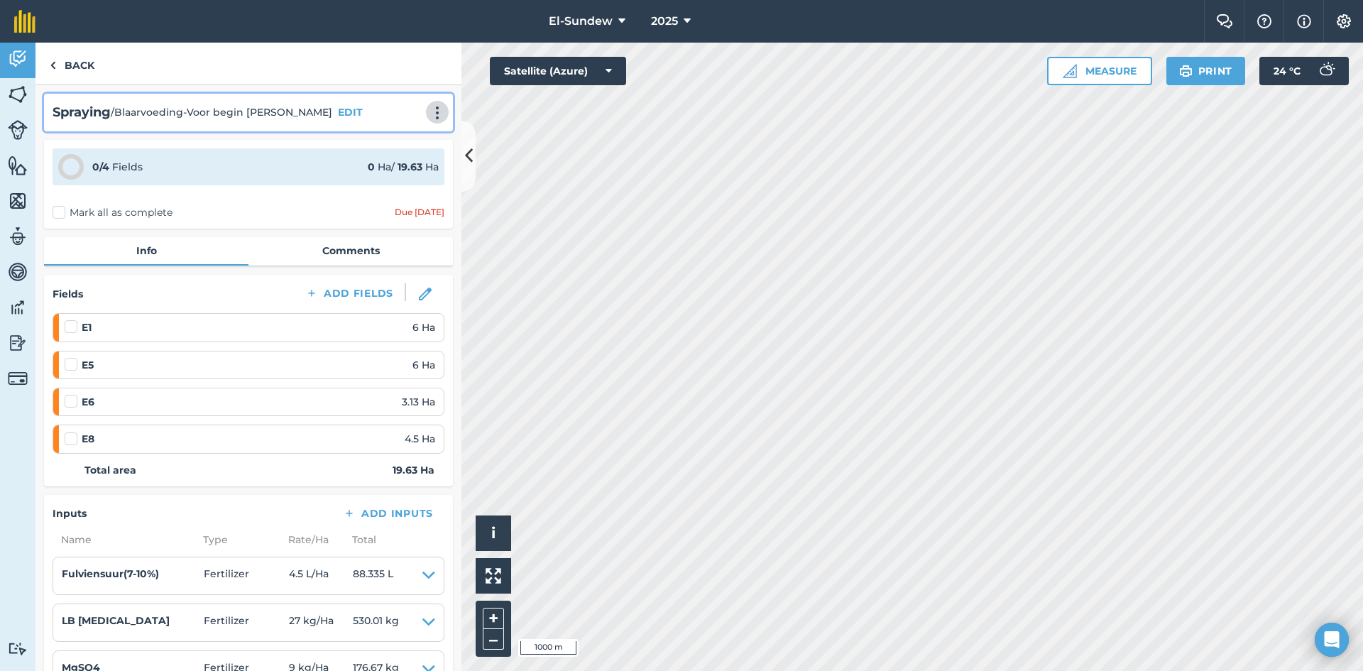
click at [429, 116] on img at bounding box center [437, 113] width 17 height 14
click at [393, 141] on link "Print" at bounding box center [407, 143] width 91 height 28
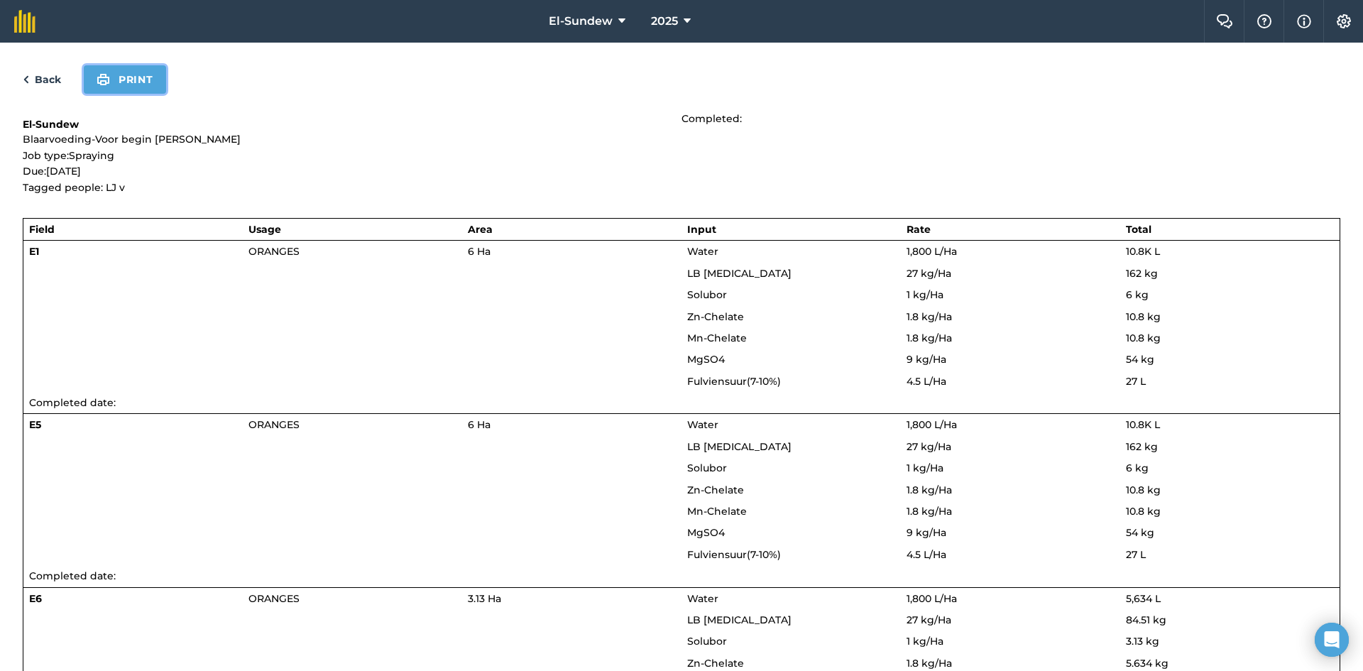
click at [134, 77] on button "Print" at bounding box center [125, 79] width 82 height 28
click at [51, 81] on link "Back" at bounding box center [42, 79] width 38 height 17
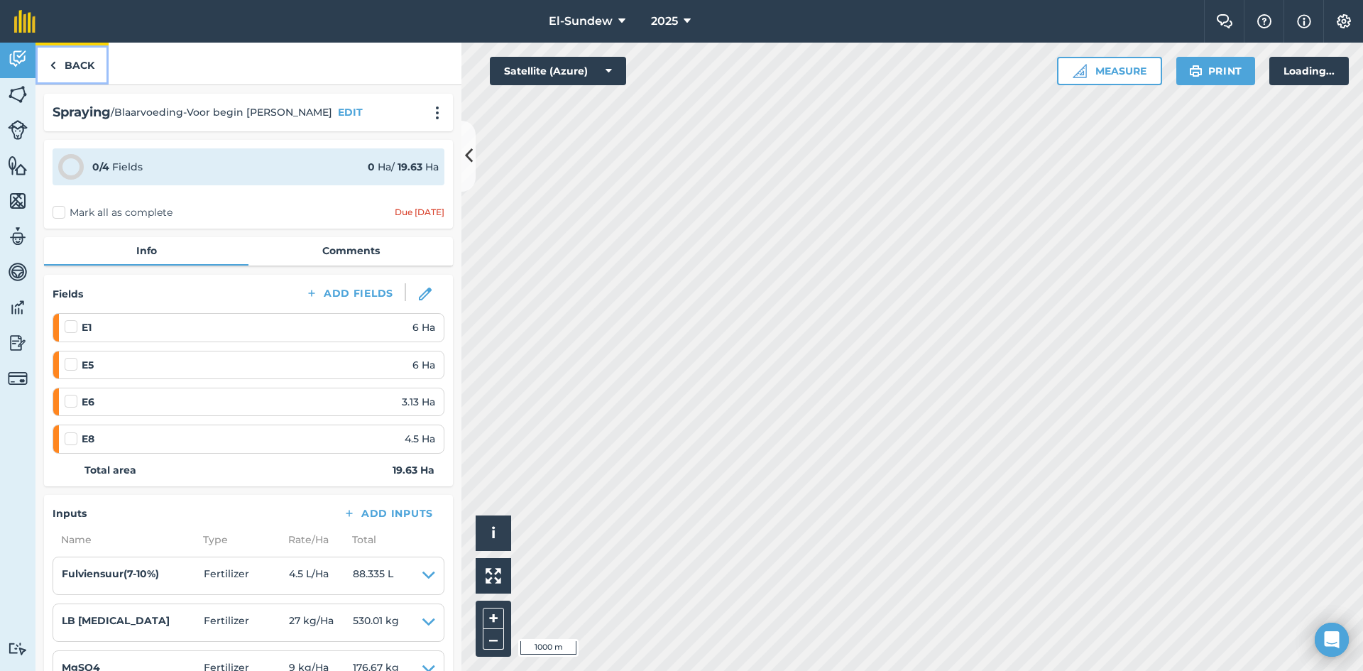
click at [93, 59] on link "Back" at bounding box center [71, 64] width 73 height 42
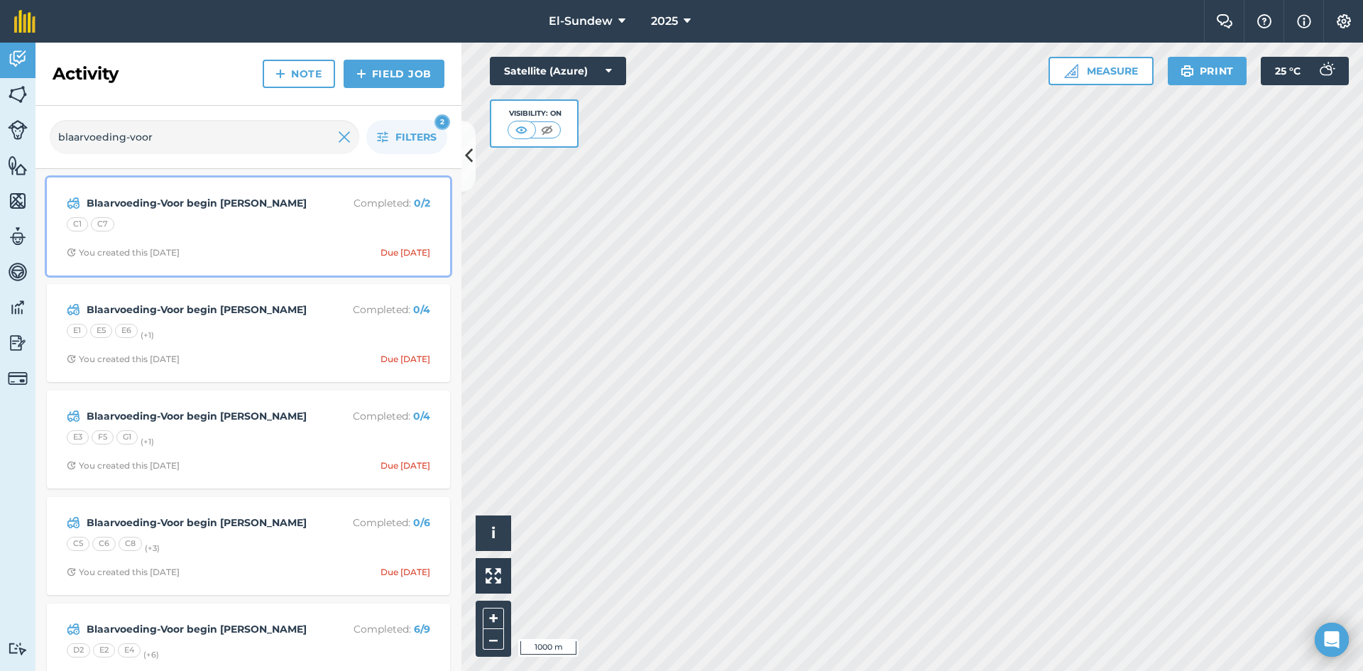
click at [247, 221] on div "C1 C7" at bounding box center [248, 226] width 363 height 18
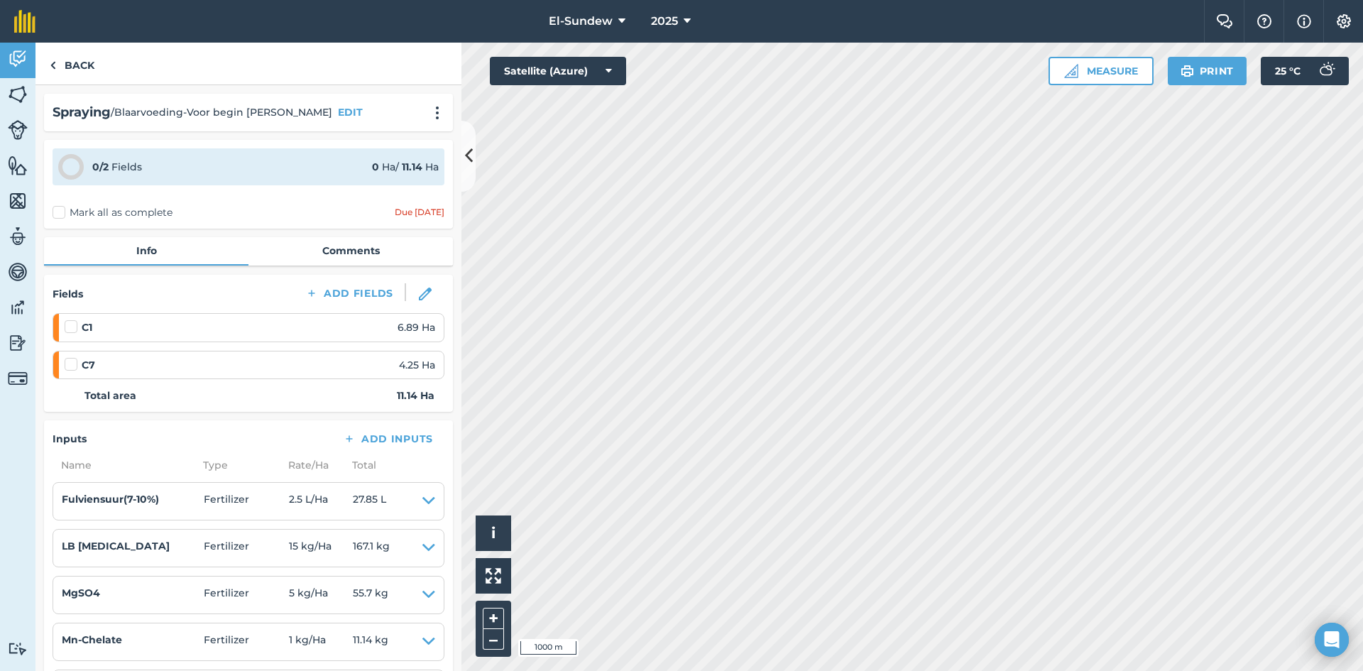
scroll to position [236, 0]
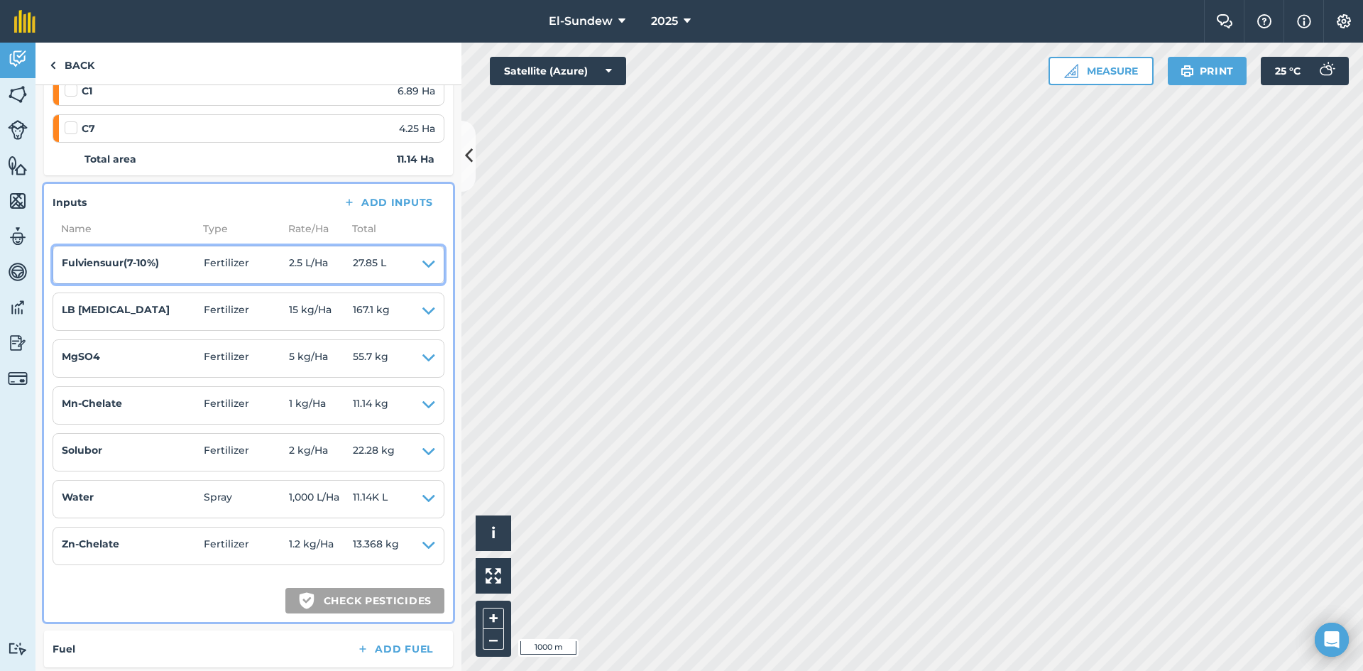
click at [410, 262] on summary "Fulviensuur(7-10%) Fertilizer 2.5 L / Ha 27.85 L" at bounding box center [248, 265] width 373 height 20
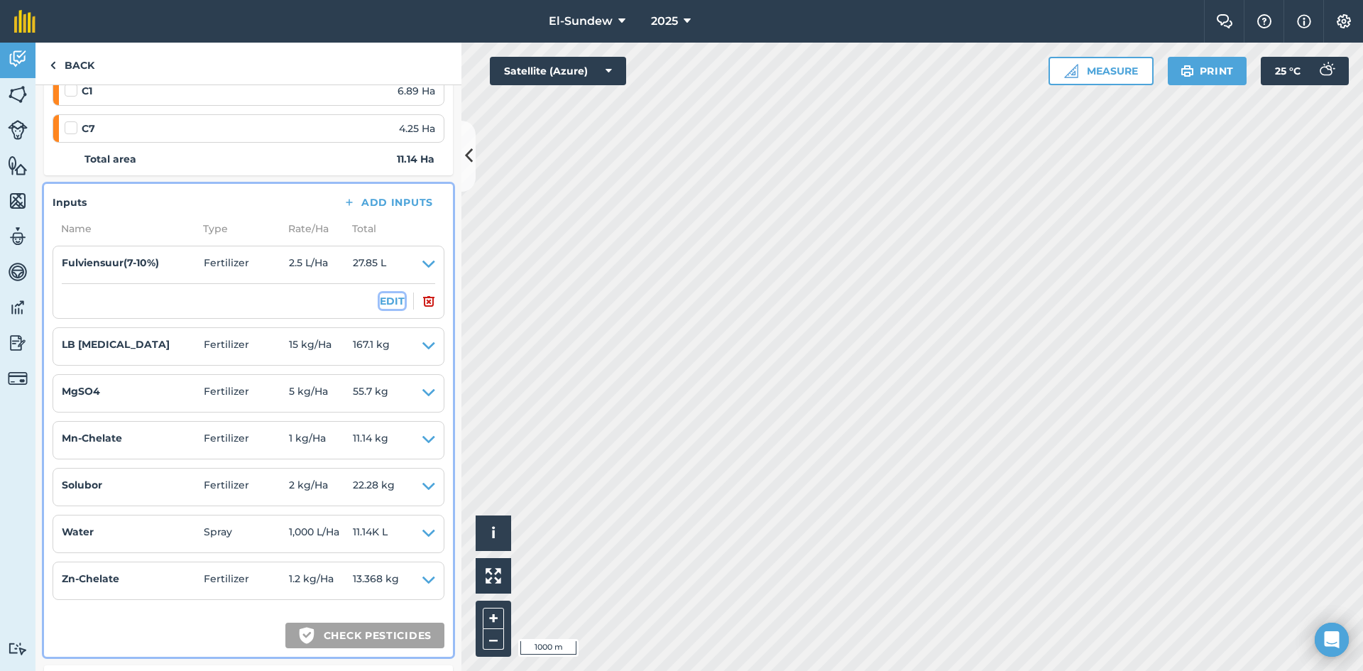
click at [380, 304] on button "EDIT" at bounding box center [392, 301] width 25 height 16
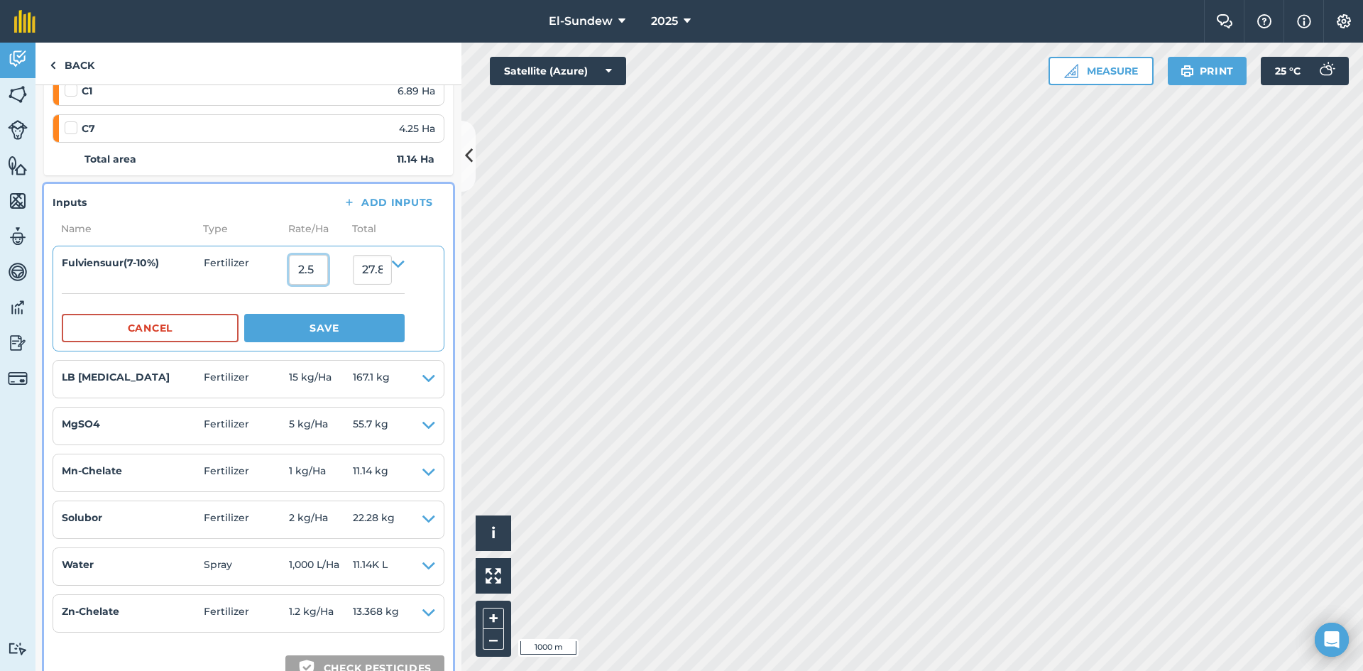
click at [328, 268] on input "2.5" at bounding box center [308, 270] width 39 height 30
type input "4.5"
type input "50.13"
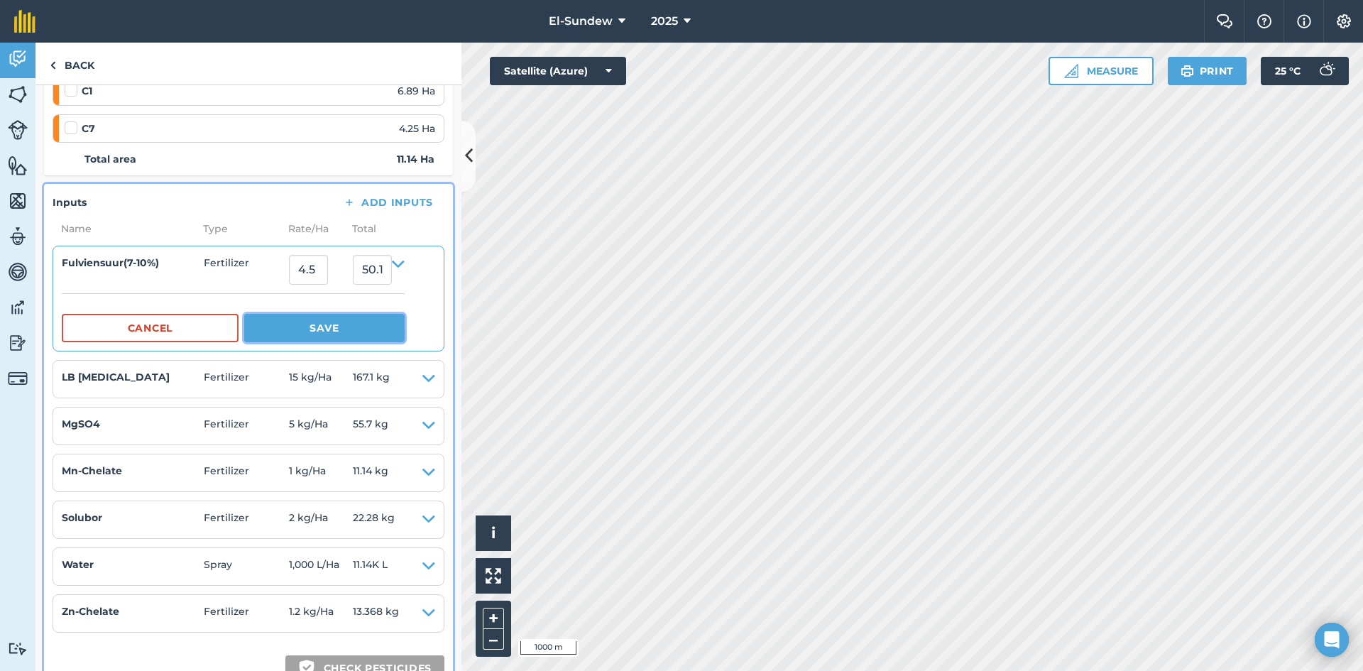
click at [329, 335] on button "Save" at bounding box center [324, 328] width 160 height 28
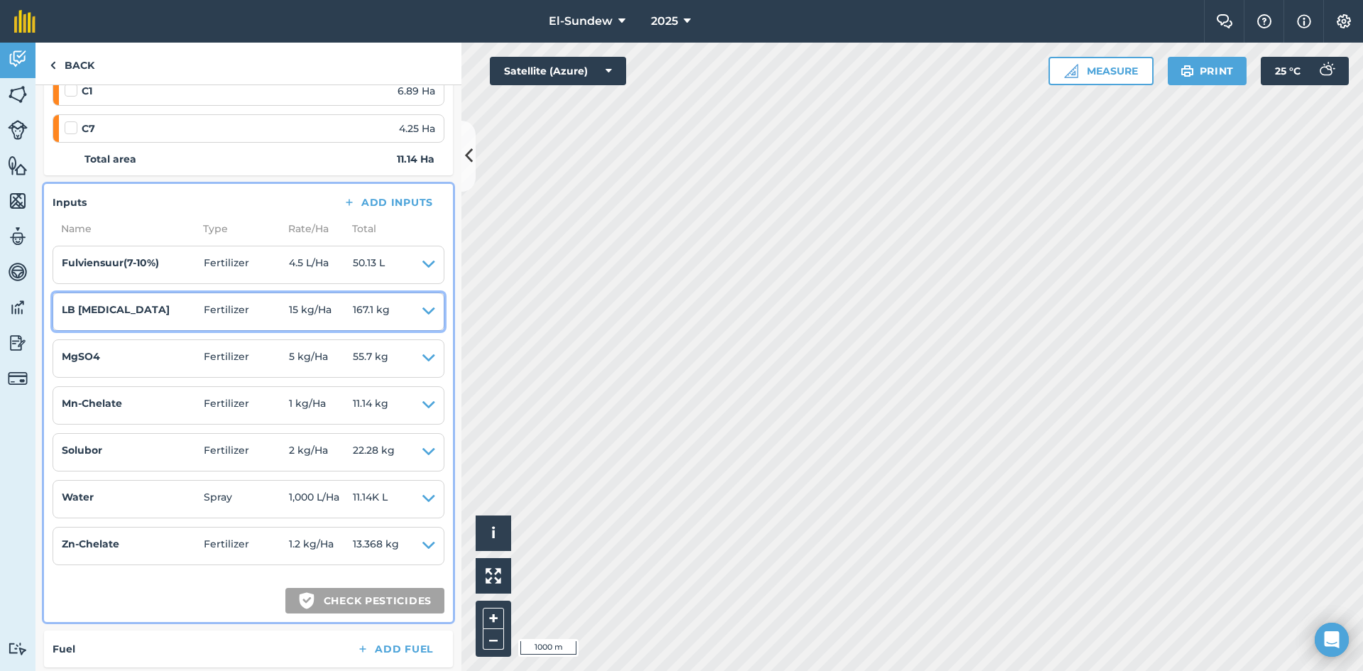
click at [422, 312] on icon at bounding box center [428, 312] width 13 height 20
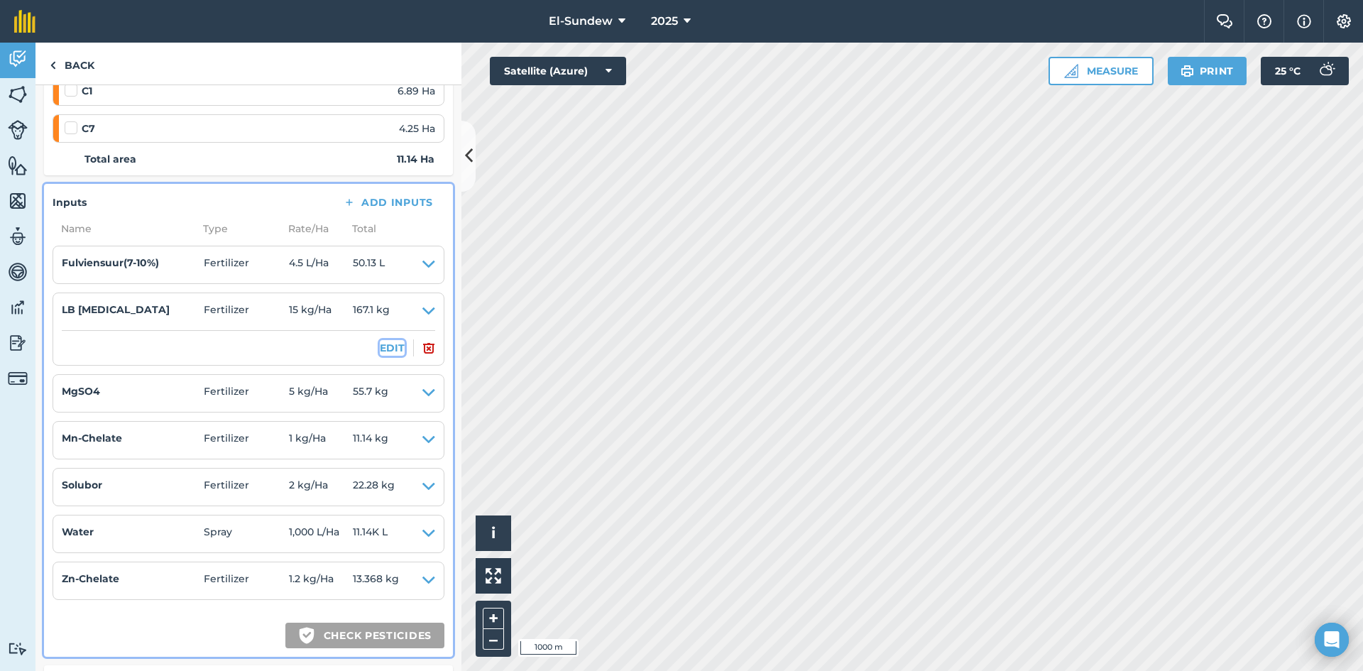
click at [380, 344] on button "EDIT" at bounding box center [392, 348] width 25 height 16
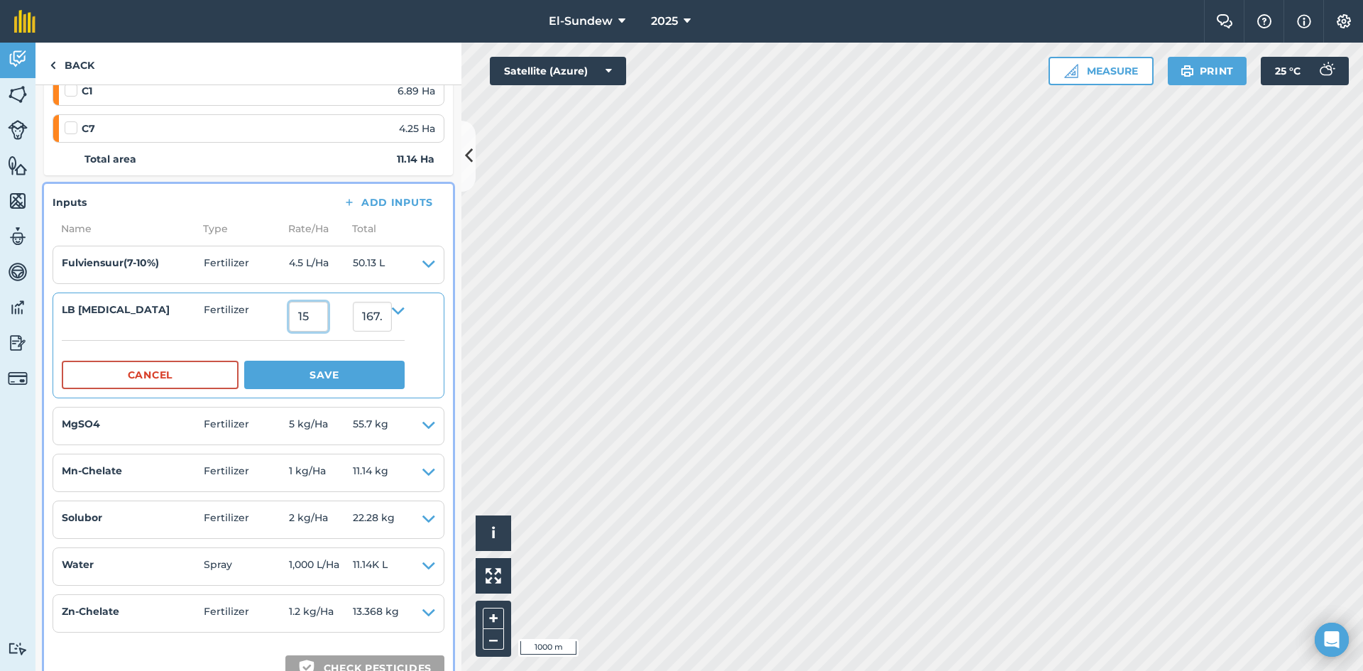
click at [328, 311] on input "15" at bounding box center [308, 317] width 39 height 30
type input "27"
type input "300.78000000000003"
click at [332, 382] on button "Save" at bounding box center [324, 375] width 160 height 28
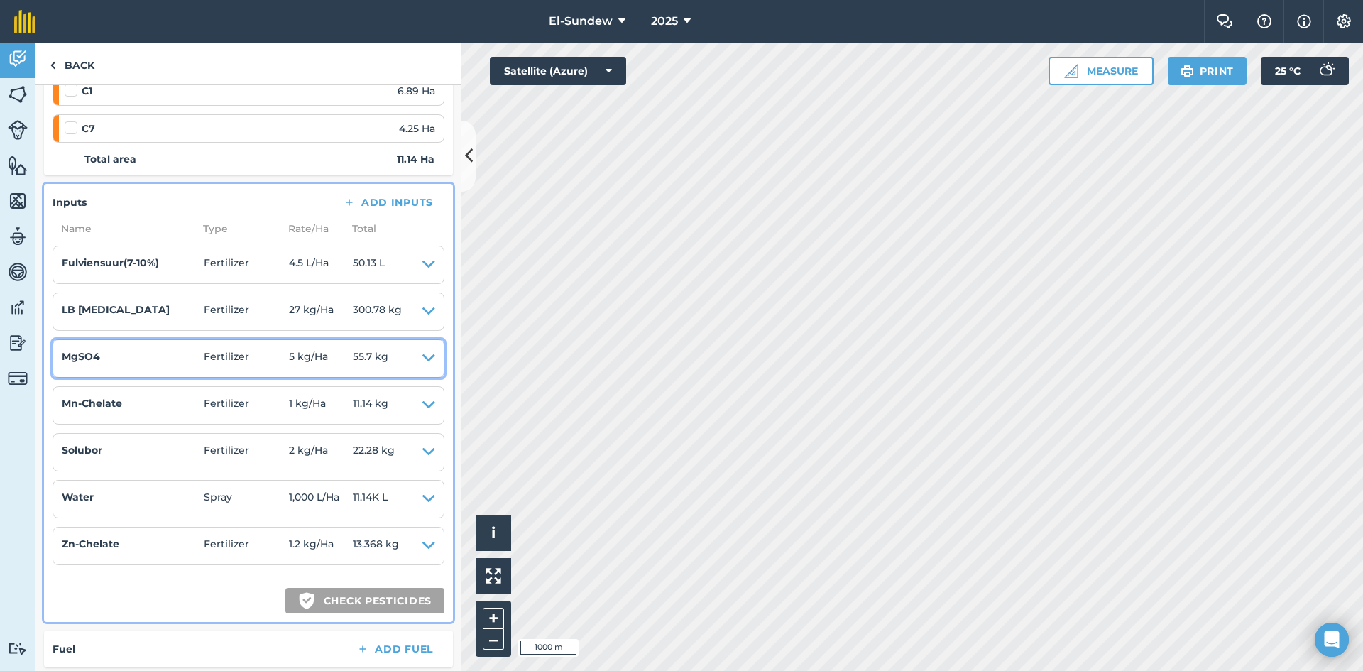
click at [422, 357] on icon at bounding box center [428, 359] width 13 height 20
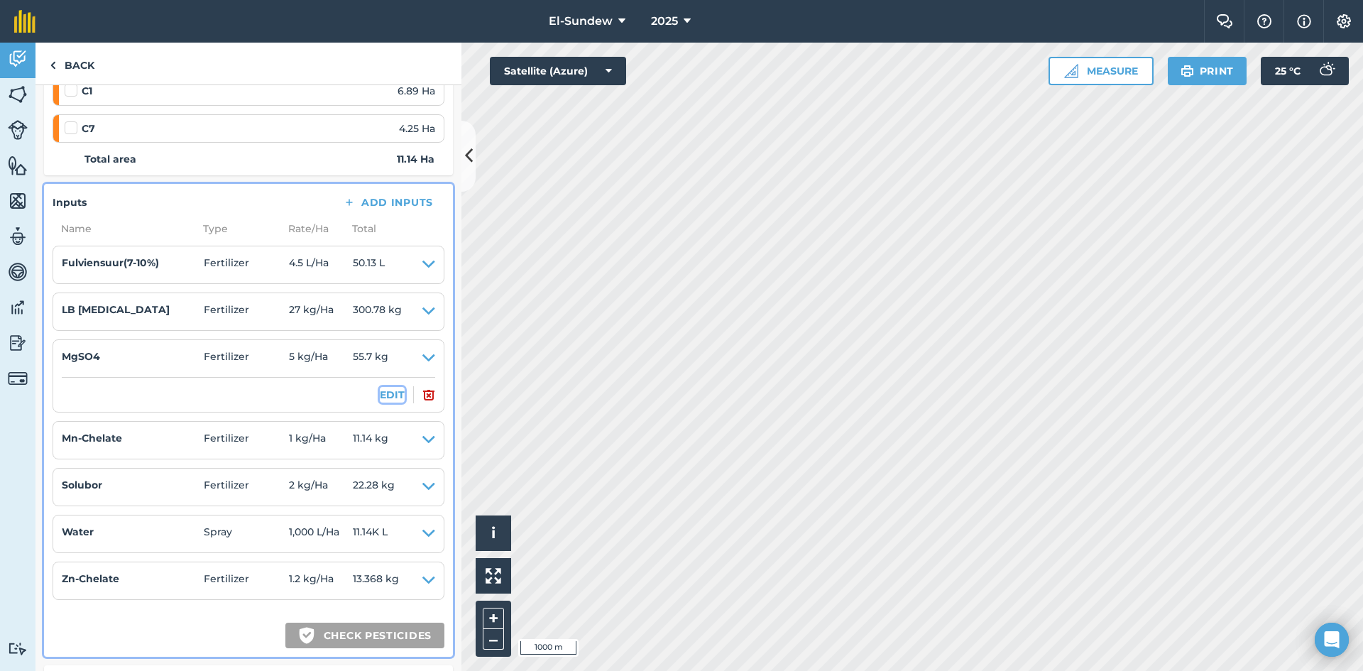
click at [381, 393] on button "EDIT" at bounding box center [392, 395] width 25 height 16
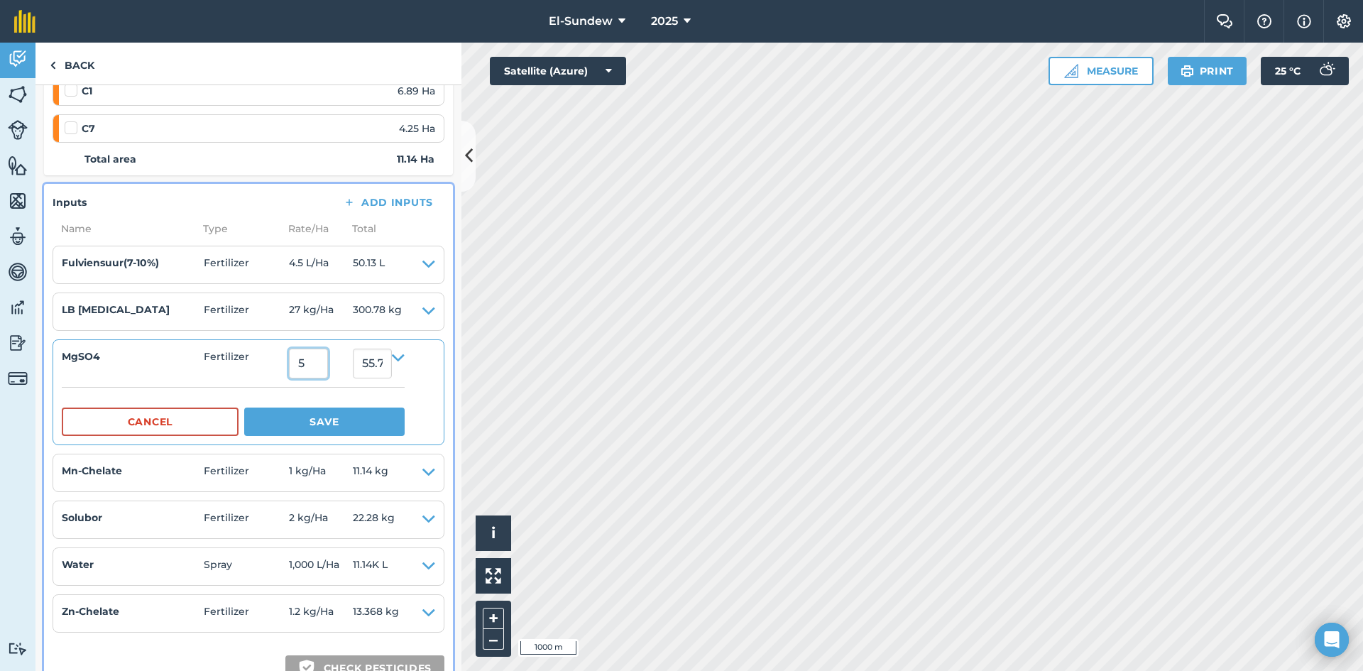
click at [324, 366] on input "5" at bounding box center [308, 364] width 39 height 30
type input "9"
type input "100.26"
click at [333, 412] on button "Save" at bounding box center [324, 421] width 160 height 28
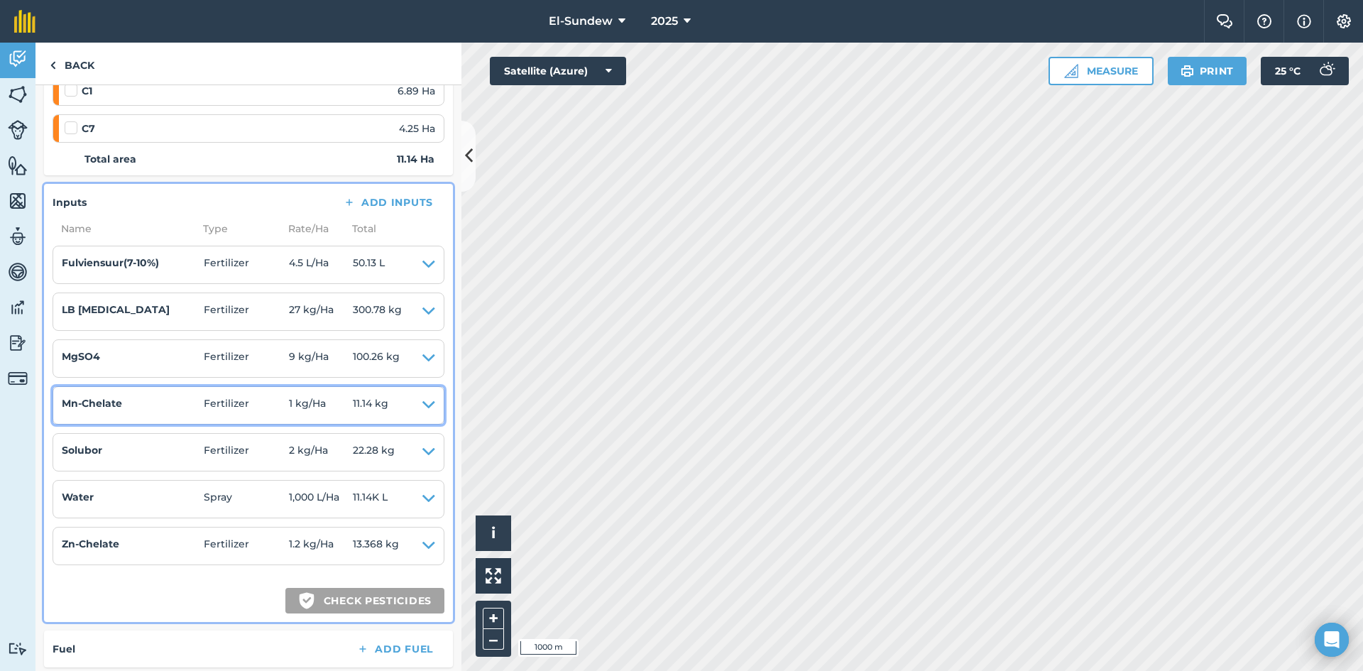
click at [422, 402] on icon at bounding box center [428, 405] width 13 height 20
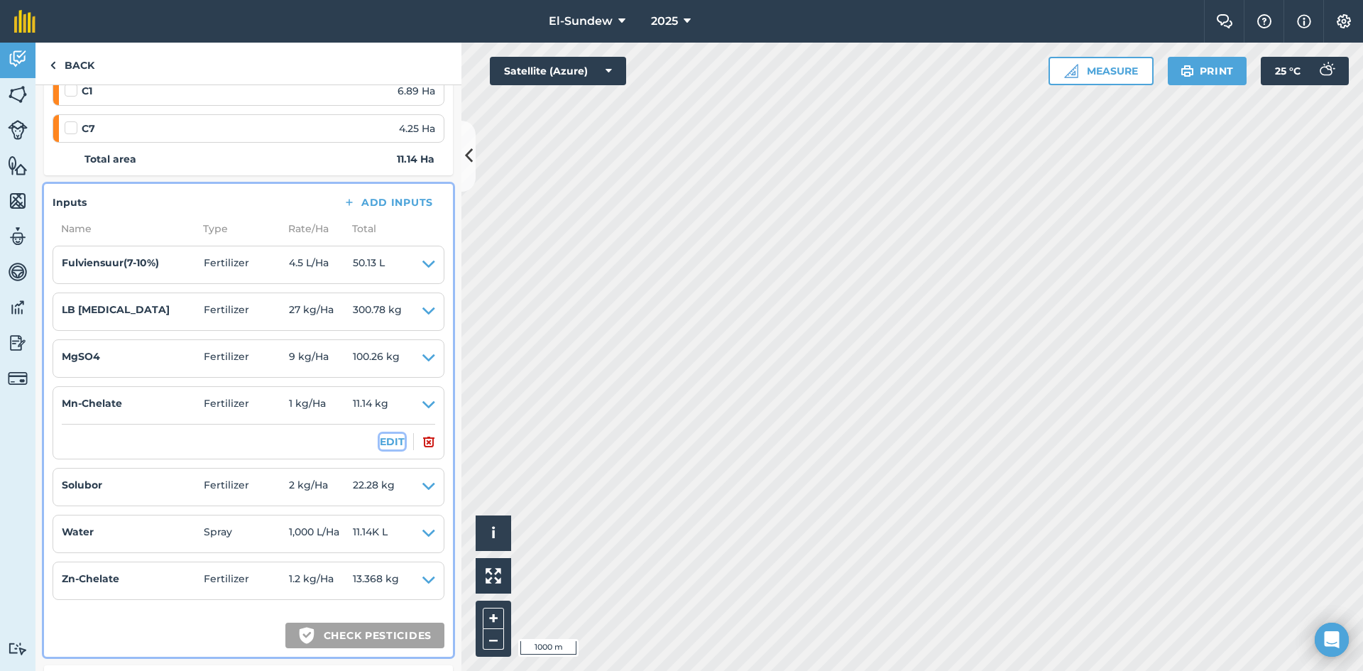
click at [383, 437] on button "EDIT" at bounding box center [392, 442] width 25 height 16
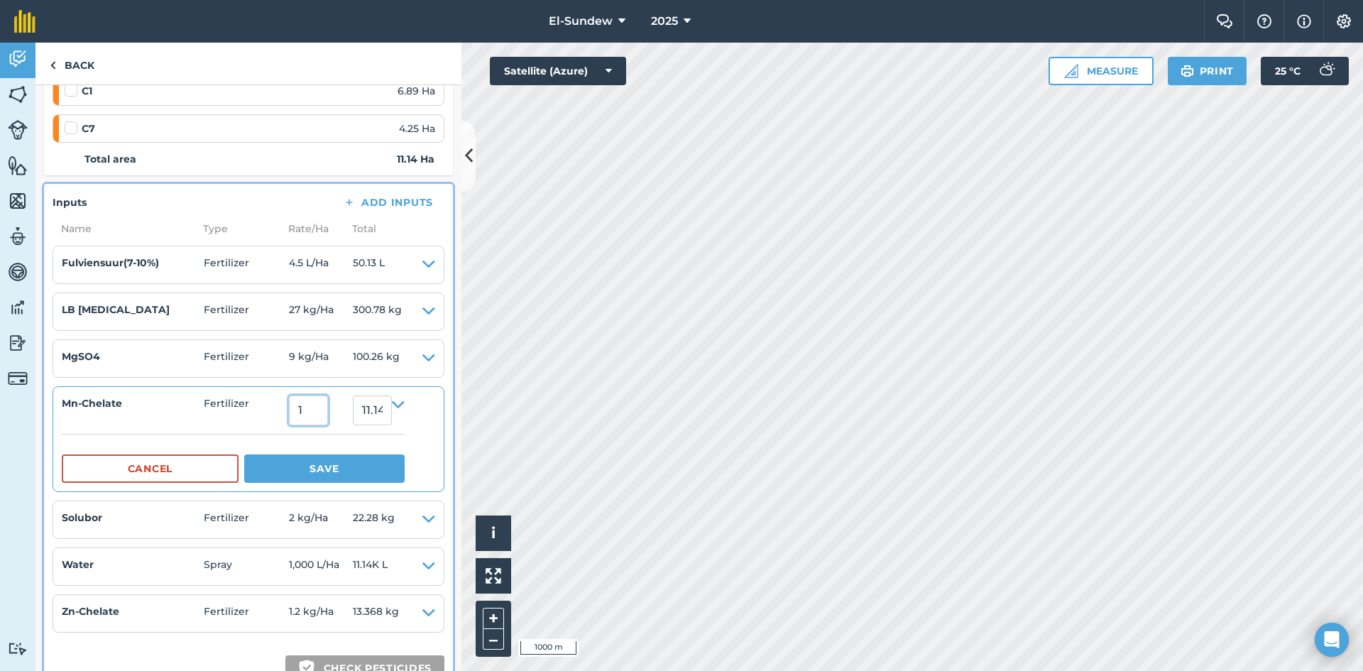
click at [328, 415] on input "1" at bounding box center [308, 410] width 39 height 30
type input "1.8"
type input "20.052000000000003"
click at [321, 468] on button "Save" at bounding box center [324, 468] width 160 height 28
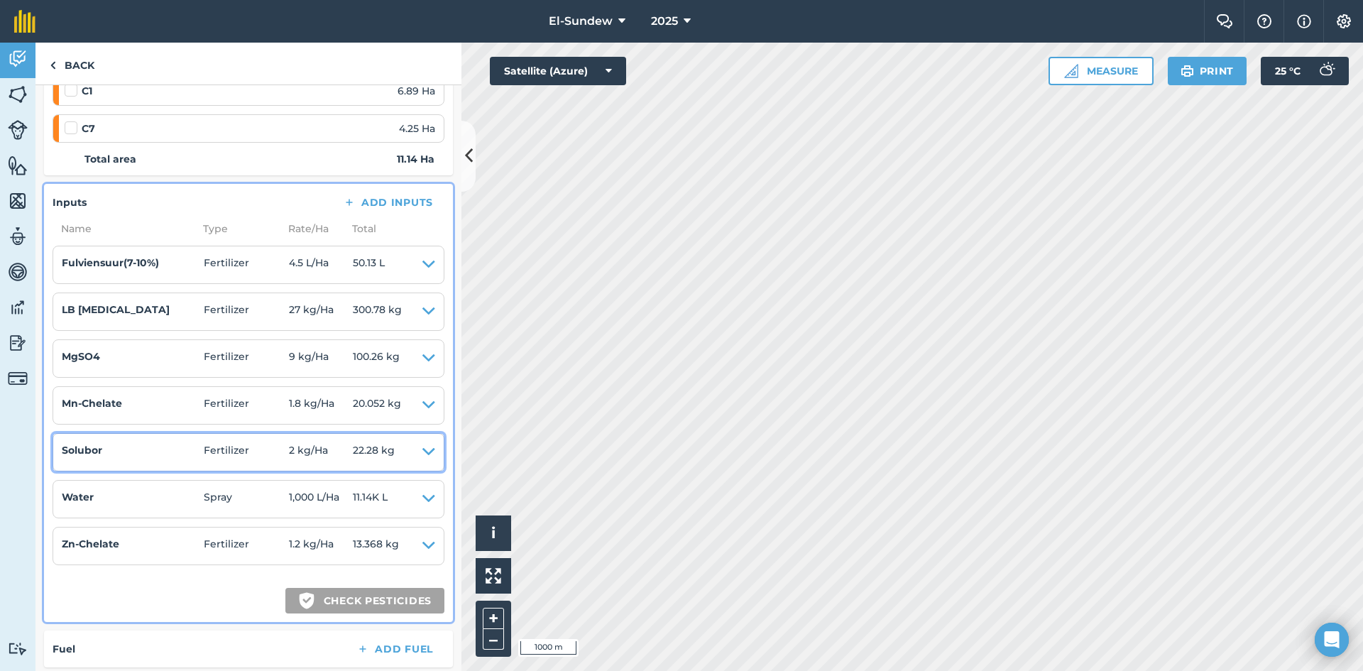
click at [422, 456] on icon at bounding box center [428, 452] width 13 height 20
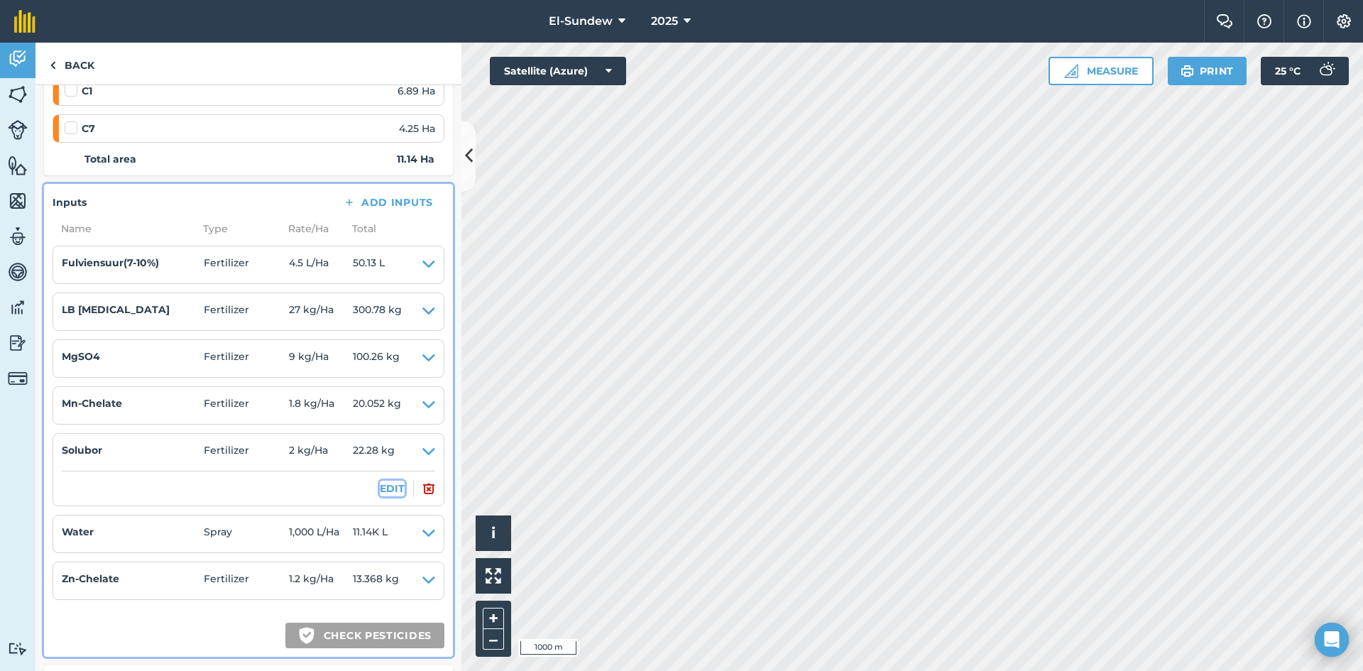
click at [386, 483] on button "EDIT" at bounding box center [392, 489] width 25 height 16
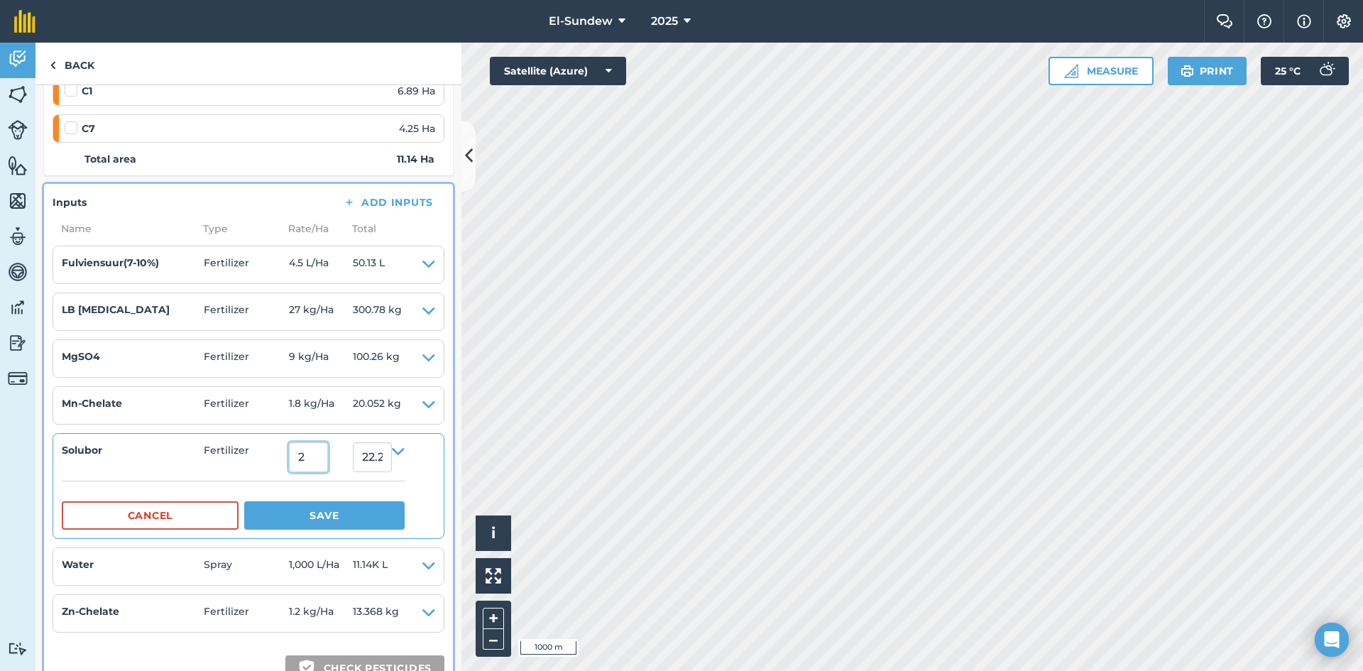
click at [328, 451] on input "2" at bounding box center [308, 457] width 39 height 30
type input "3.6"
type input "40.104000000000006"
click at [334, 517] on button "Save" at bounding box center [324, 515] width 160 height 28
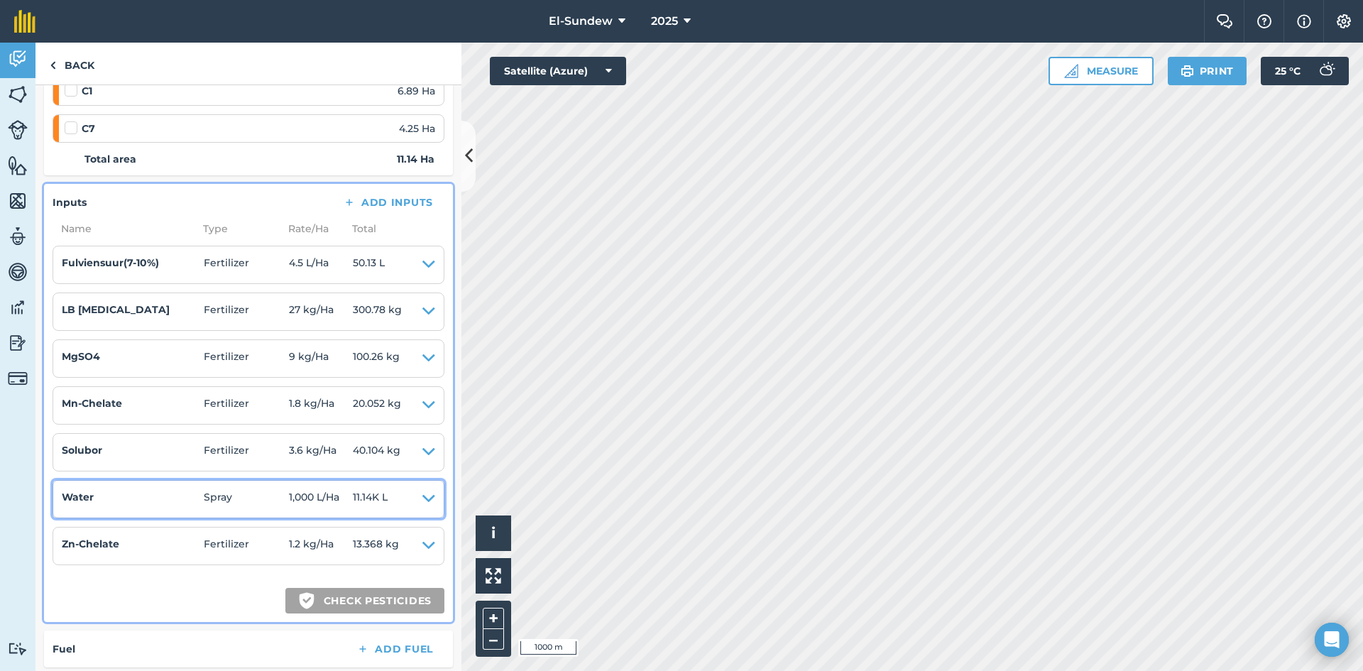
click at [422, 493] on icon at bounding box center [428, 499] width 13 height 20
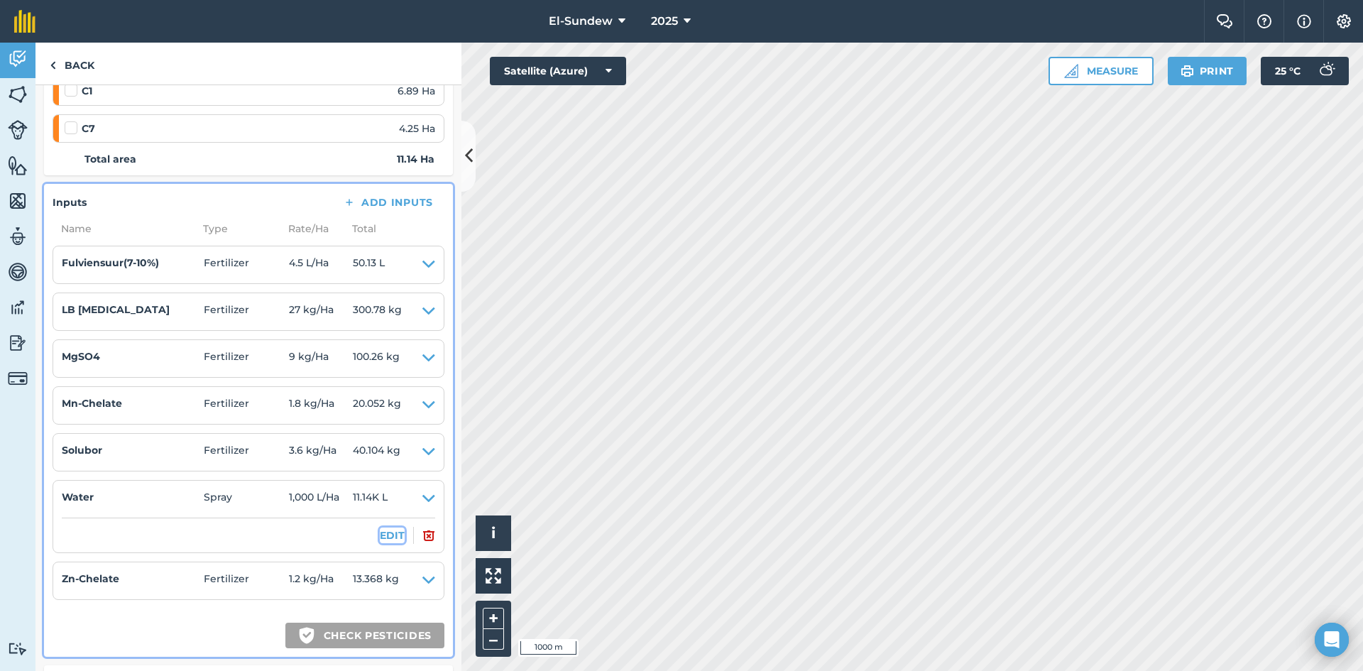
click at [380, 537] on button "EDIT" at bounding box center [392, 535] width 25 height 16
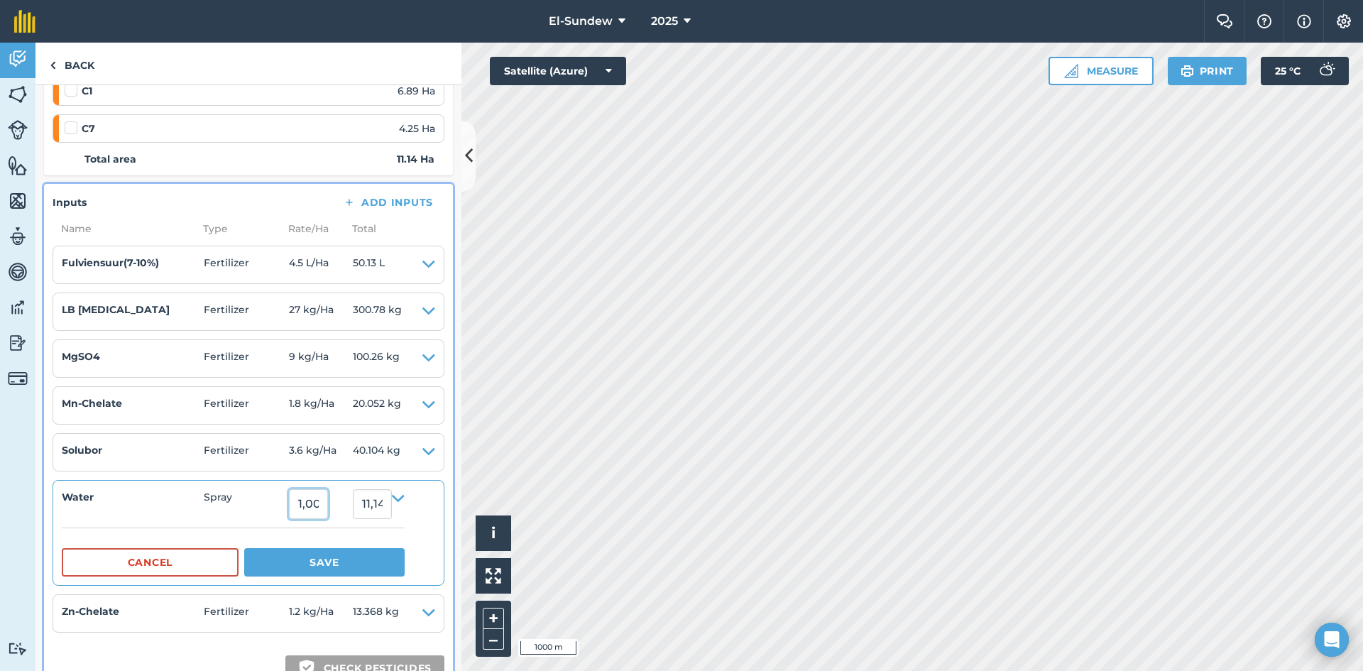
click at [328, 505] on input "1,000" at bounding box center [308, 504] width 39 height 30
type input "1,800"
type input "20,052"
click at [342, 574] on button "Save" at bounding box center [324, 562] width 160 height 28
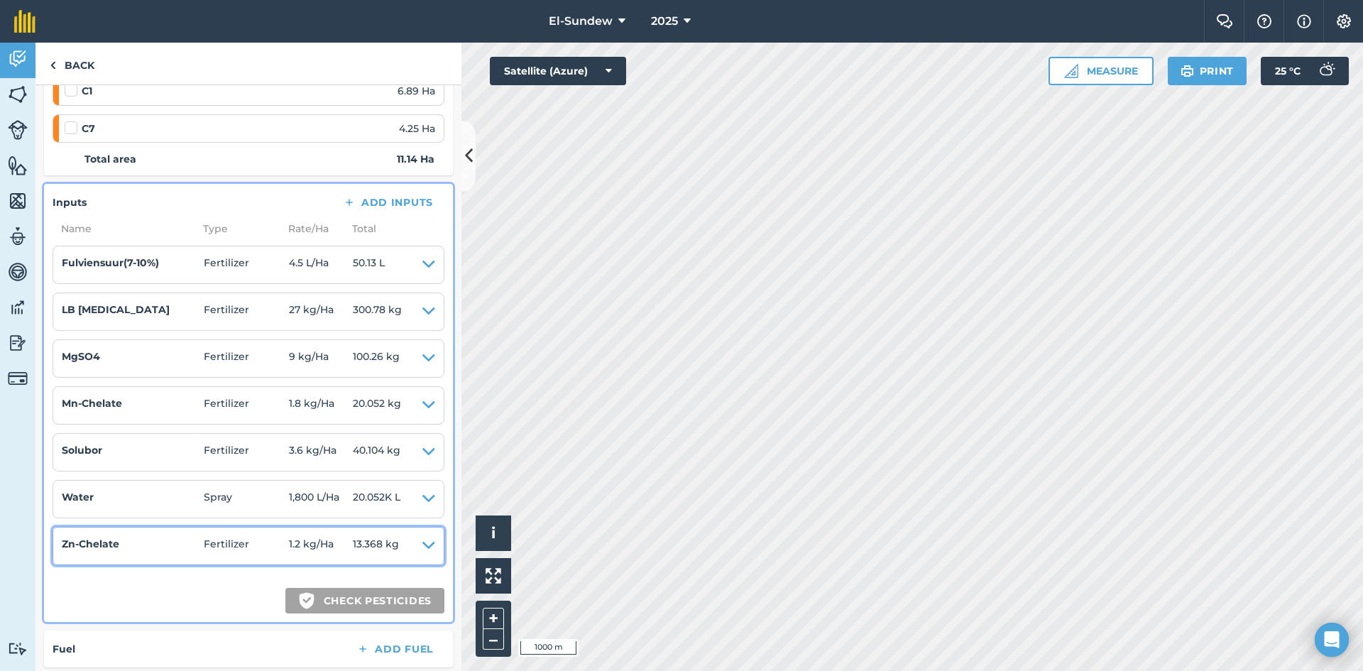
click at [410, 547] on summary "Zn-Chelate Fertilizer 1.2 kg / Ha 13.368 kg" at bounding box center [248, 546] width 373 height 20
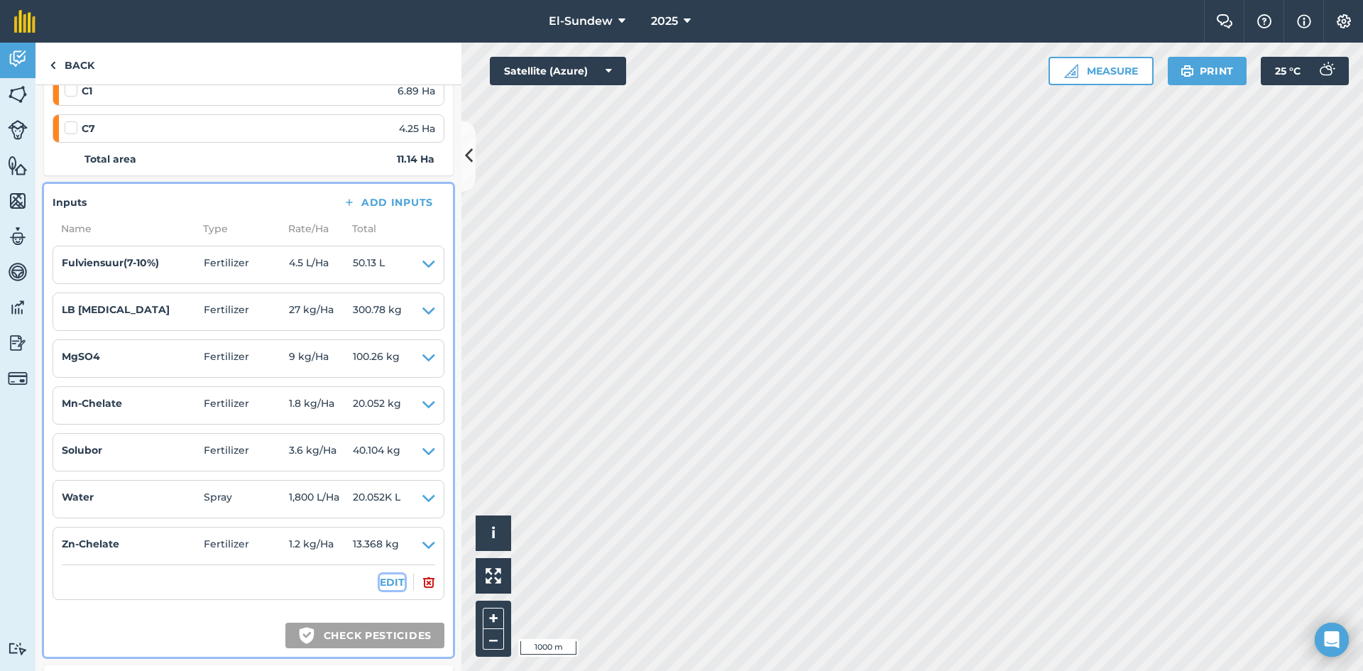
click at [380, 579] on button "EDIT" at bounding box center [392, 582] width 25 height 16
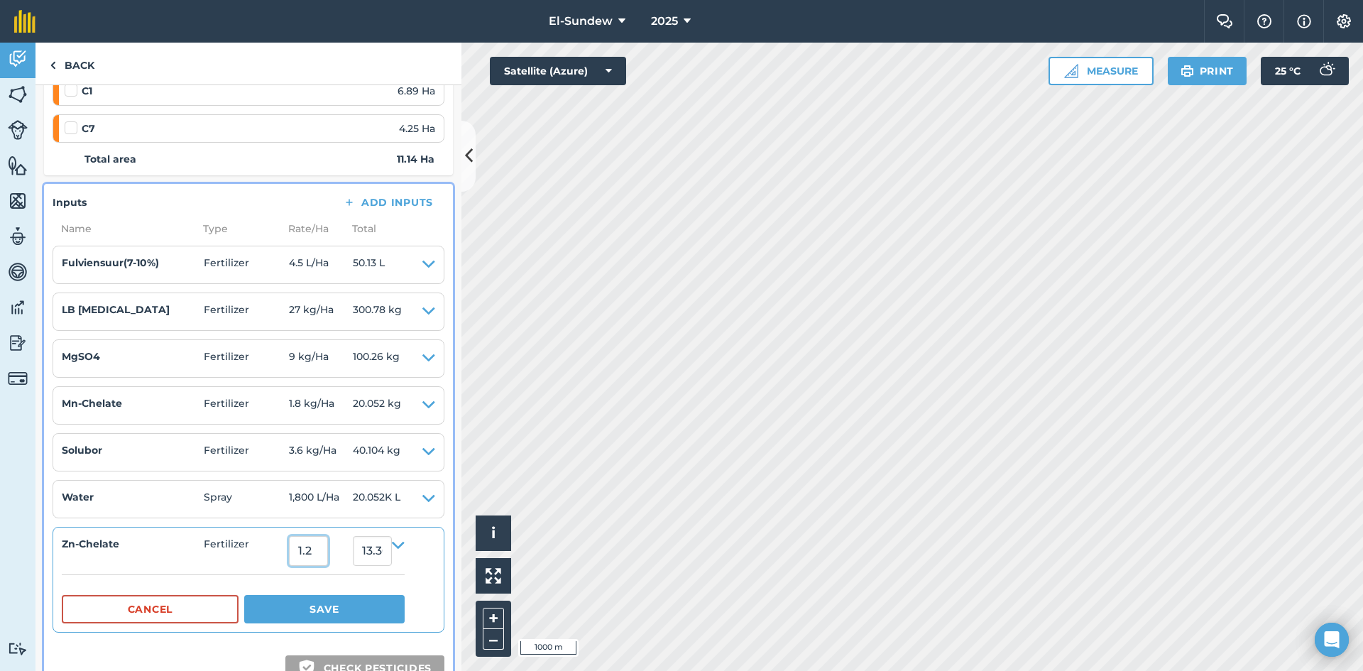
click at [328, 552] on input "1.2" at bounding box center [308, 551] width 39 height 30
type input "2.16"
type input "24.062400000000004"
click at [344, 609] on button "Save" at bounding box center [324, 609] width 160 height 28
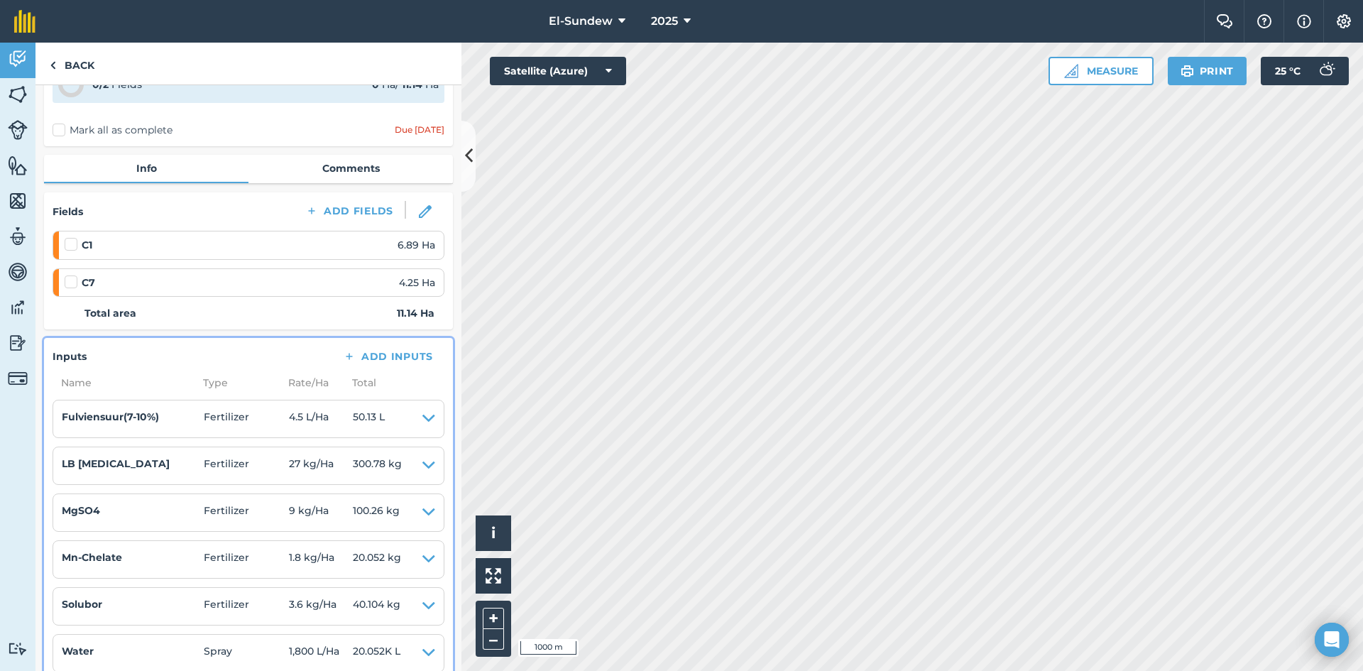
scroll to position [0, 0]
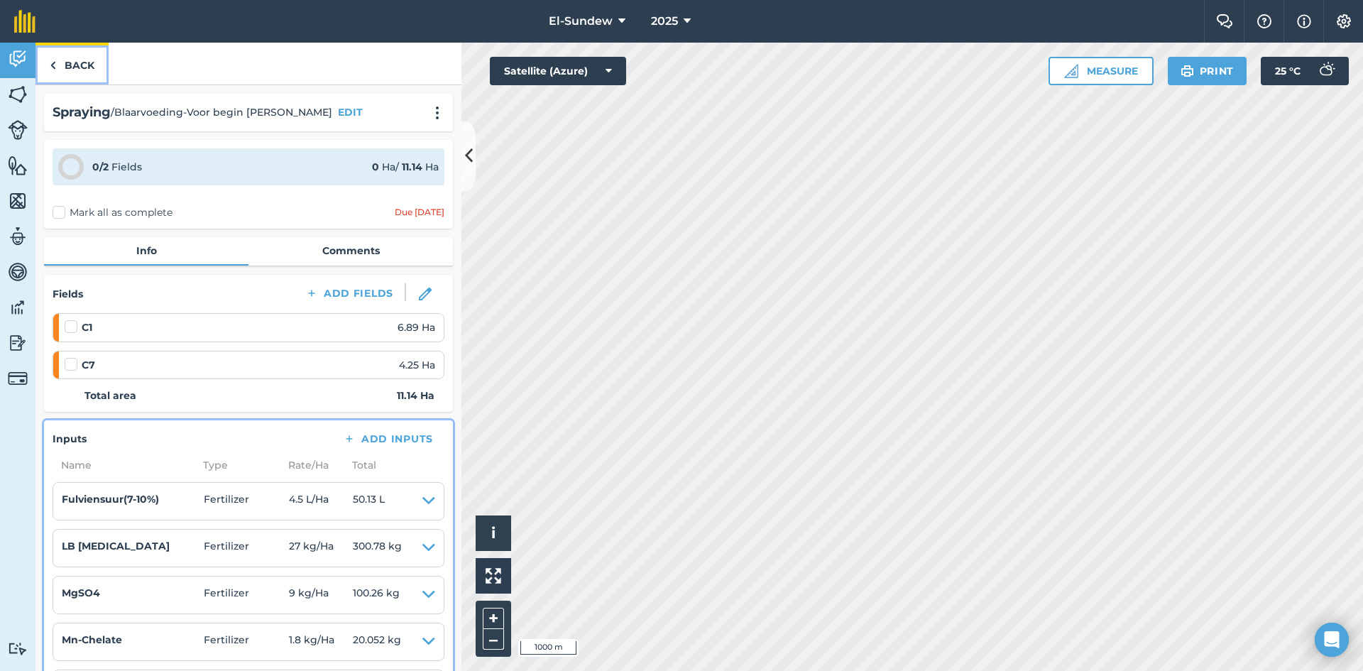
click at [85, 59] on link "Back" at bounding box center [71, 64] width 73 height 42
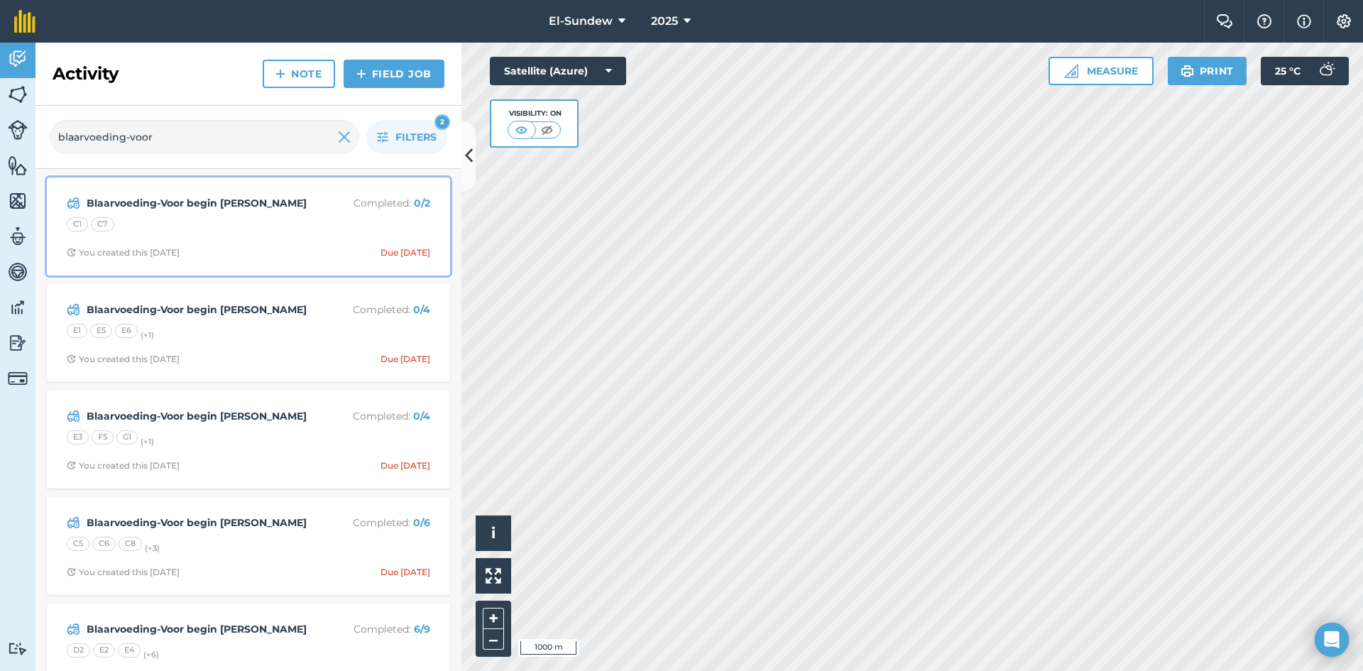
click at [238, 243] on div "Blaarvoeding-Voor begin [PERSON_NAME] Completed : 0 / 2 C1 C7 You created this …" at bounding box center [248, 226] width 386 height 81
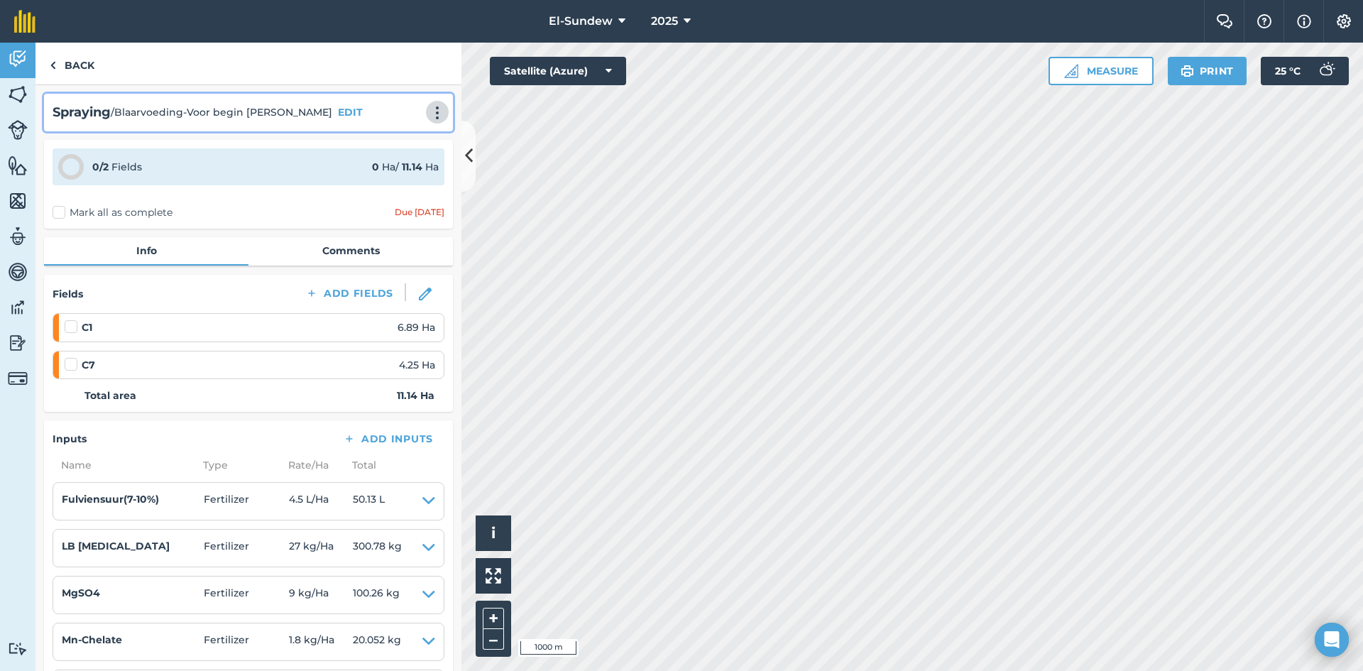
click at [429, 116] on img at bounding box center [437, 113] width 17 height 14
click at [385, 144] on link "Print" at bounding box center [407, 143] width 91 height 28
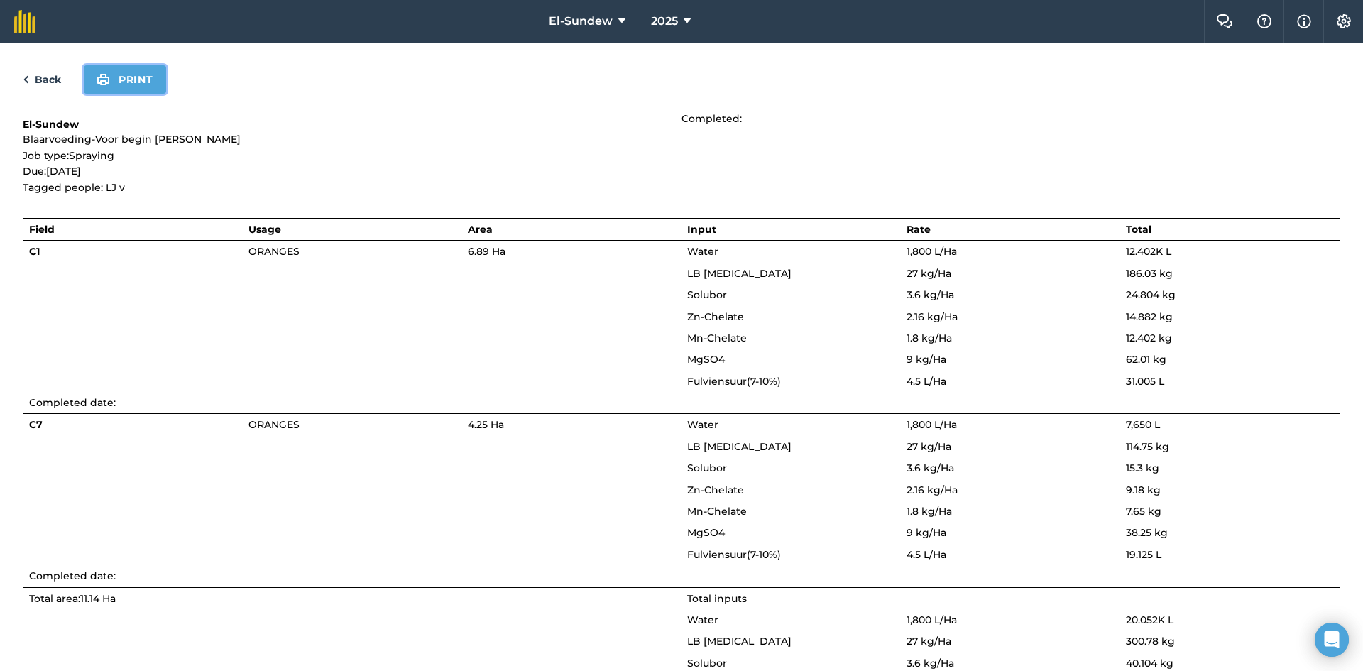
click at [116, 86] on button "Print" at bounding box center [125, 79] width 82 height 28
click at [45, 73] on link "Back" at bounding box center [42, 79] width 38 height 17
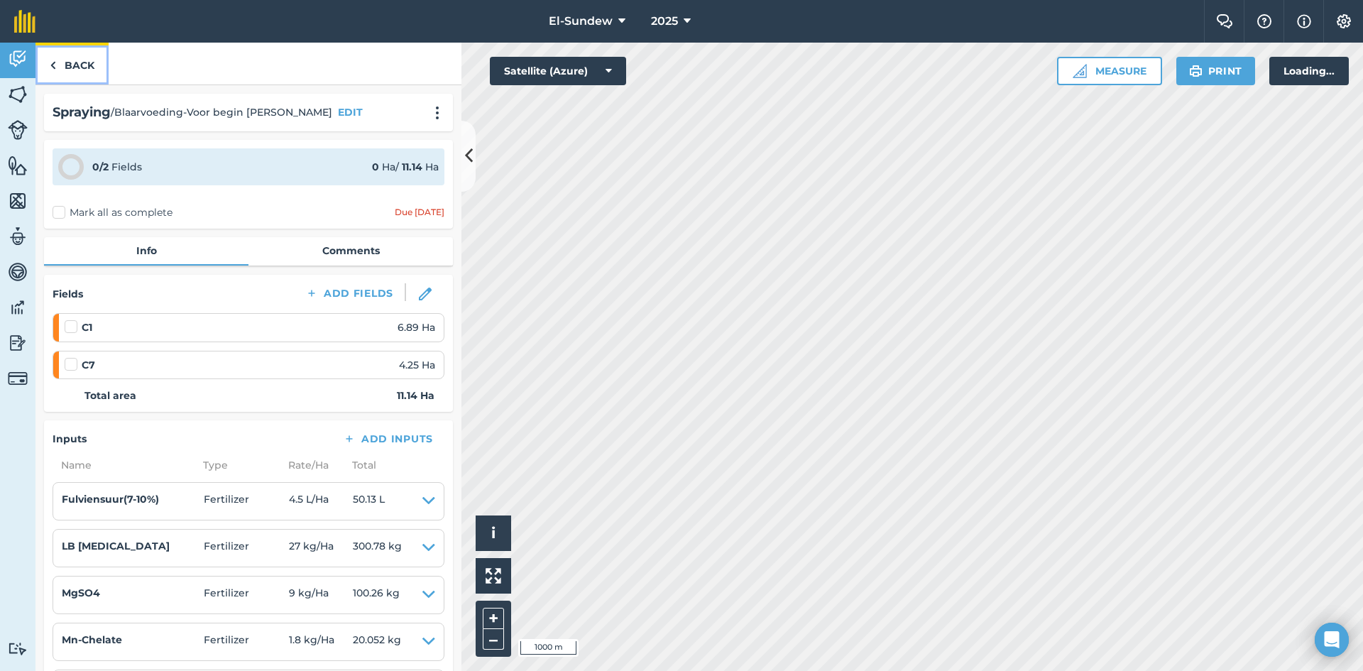
click at [65, 70] on link "Back" at bounding box center [71, 64] width 73 height 42
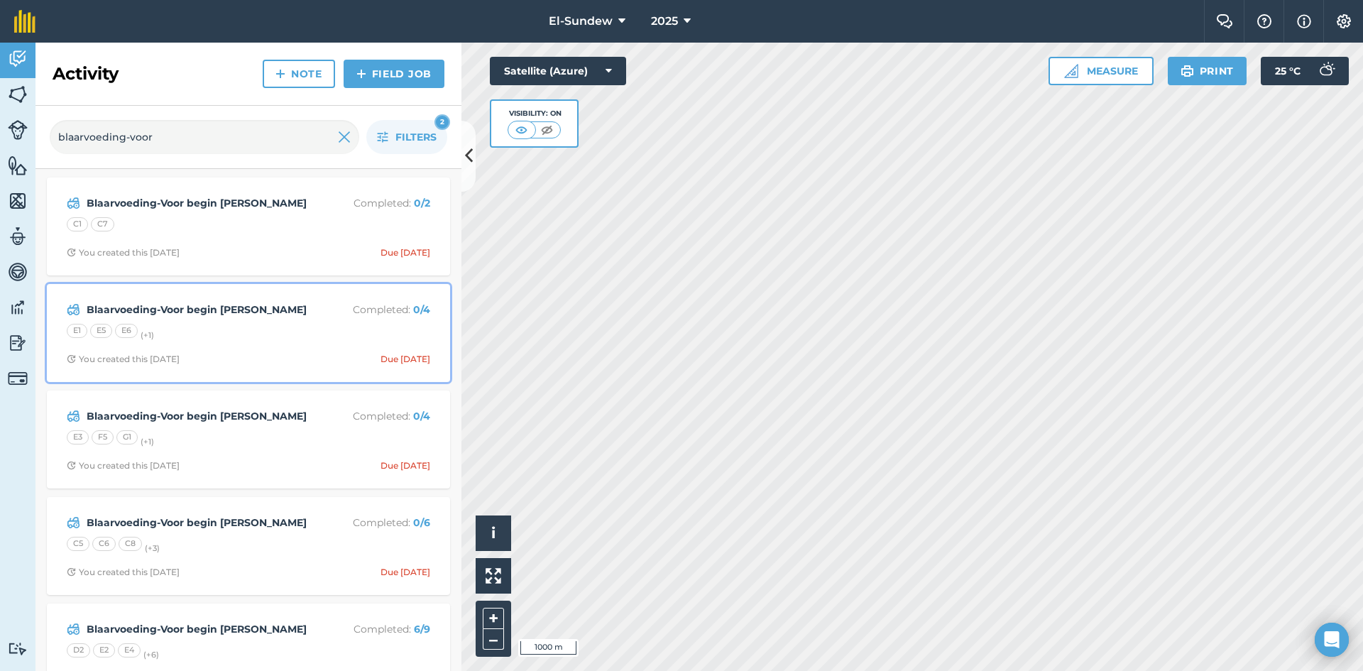
click at [261, 339] on div "E1 E5 E6 (+ 1 )" at bounding box center [248, 333] width 363 height 18
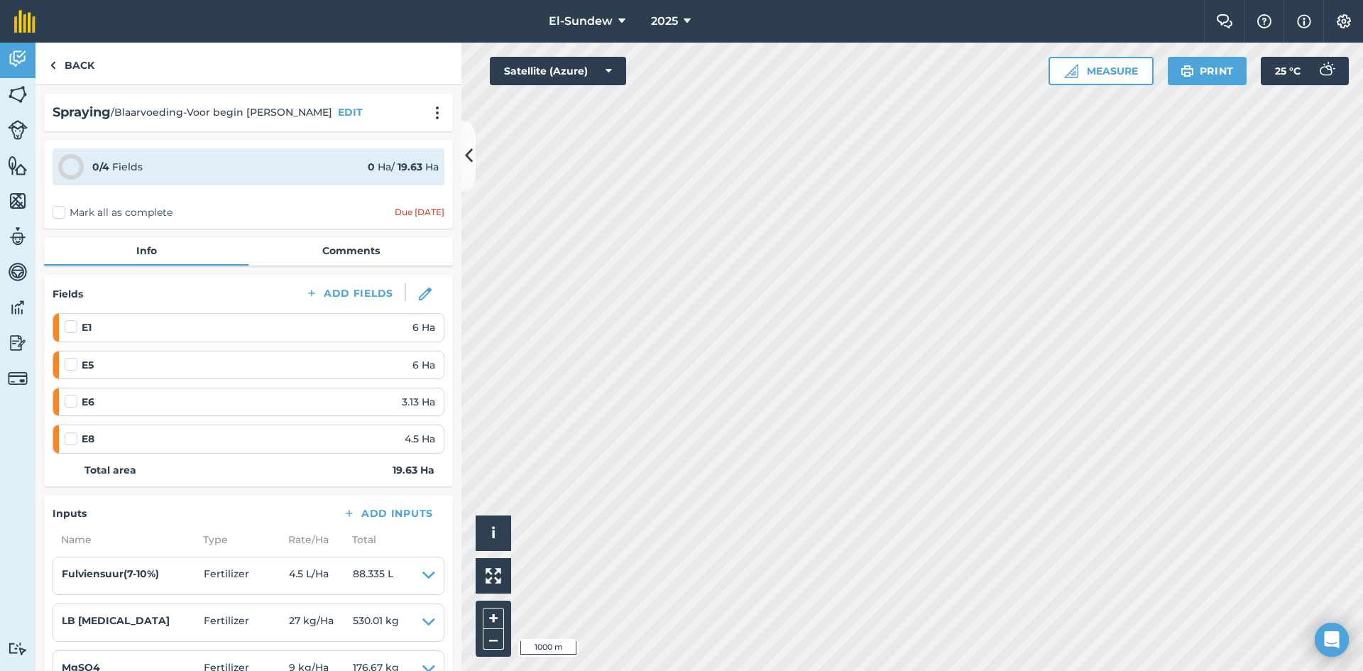
scroll to position [236, 0]
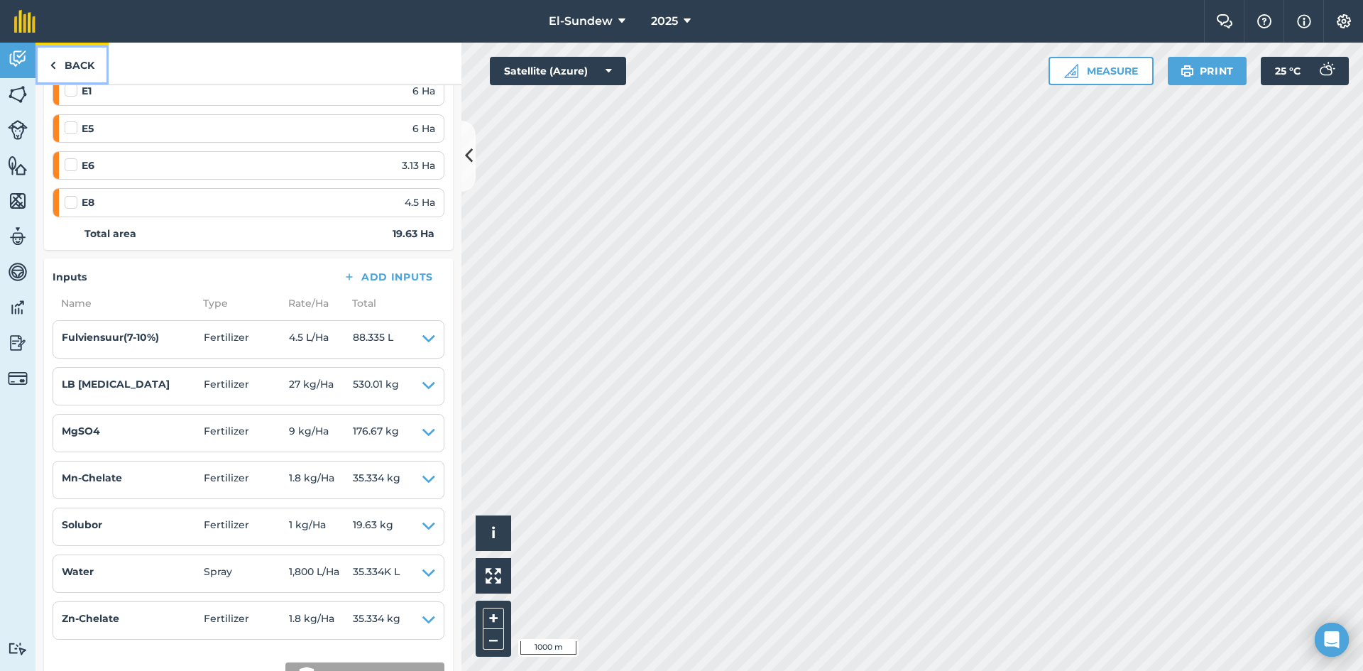
click at [74, 62] on link "Back" at bounding box center [71, 64] width 73 height 42
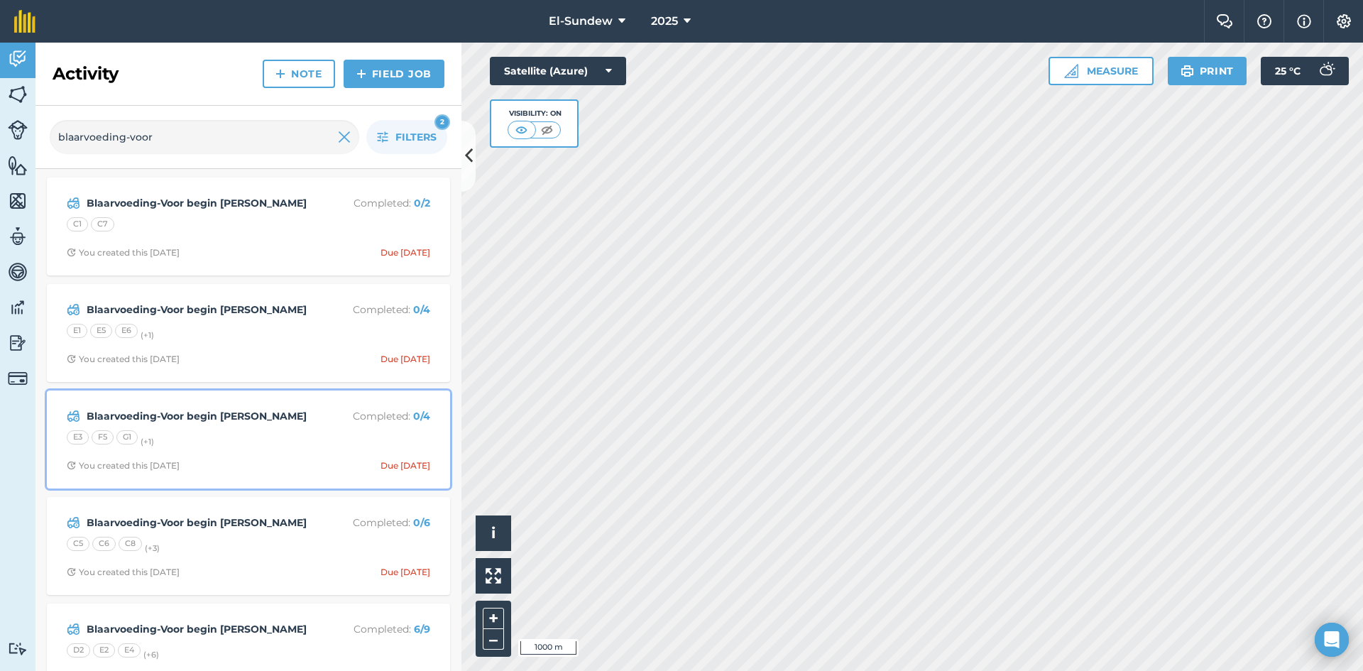
click at [260, 417] on strong "Blaarvoeding-Voor begin [PERSON_NAME]" at bounding box center [199, 416] width 225 height 16
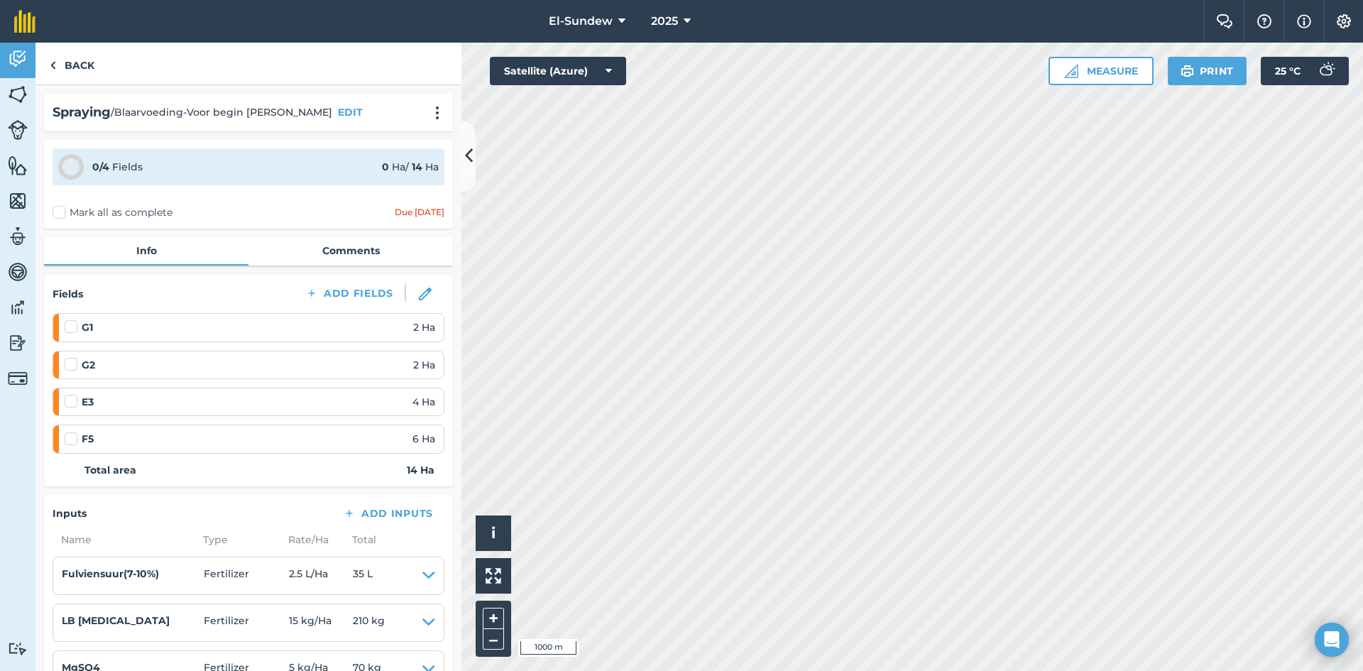
scroll to position [236, 0]
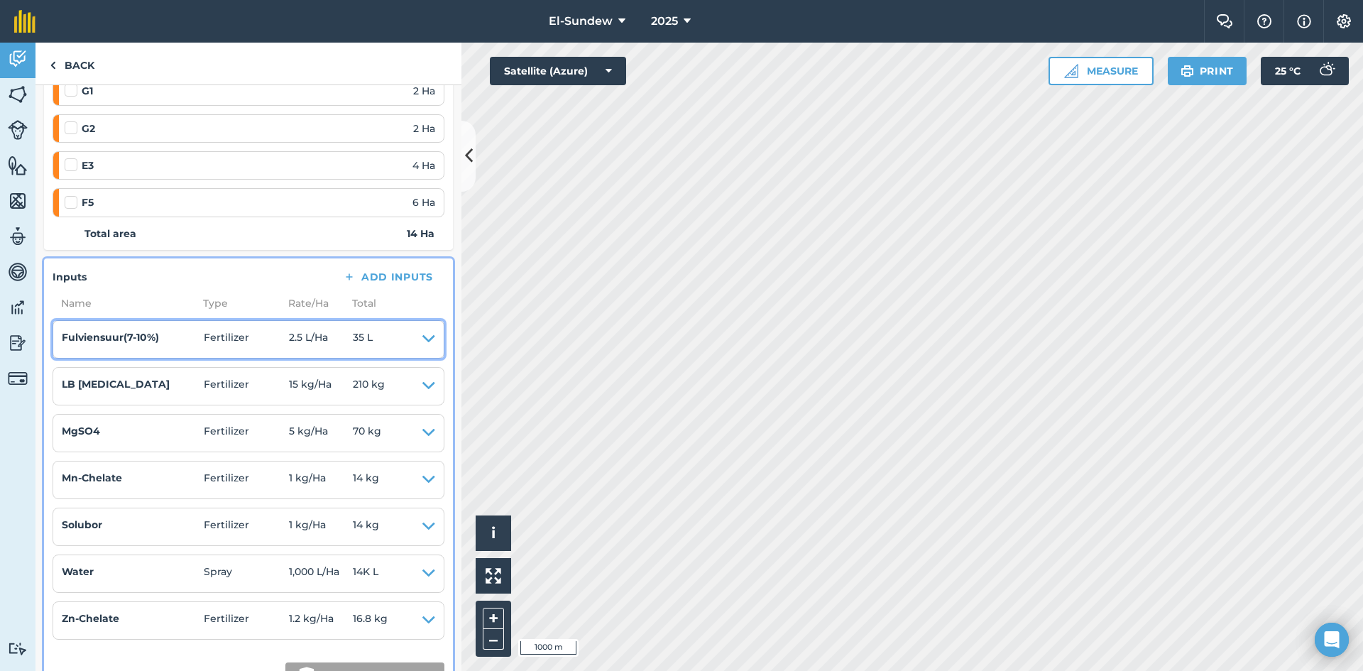
click at [422, 341] on icon at bounding box center [428, 339] width 13 height 20
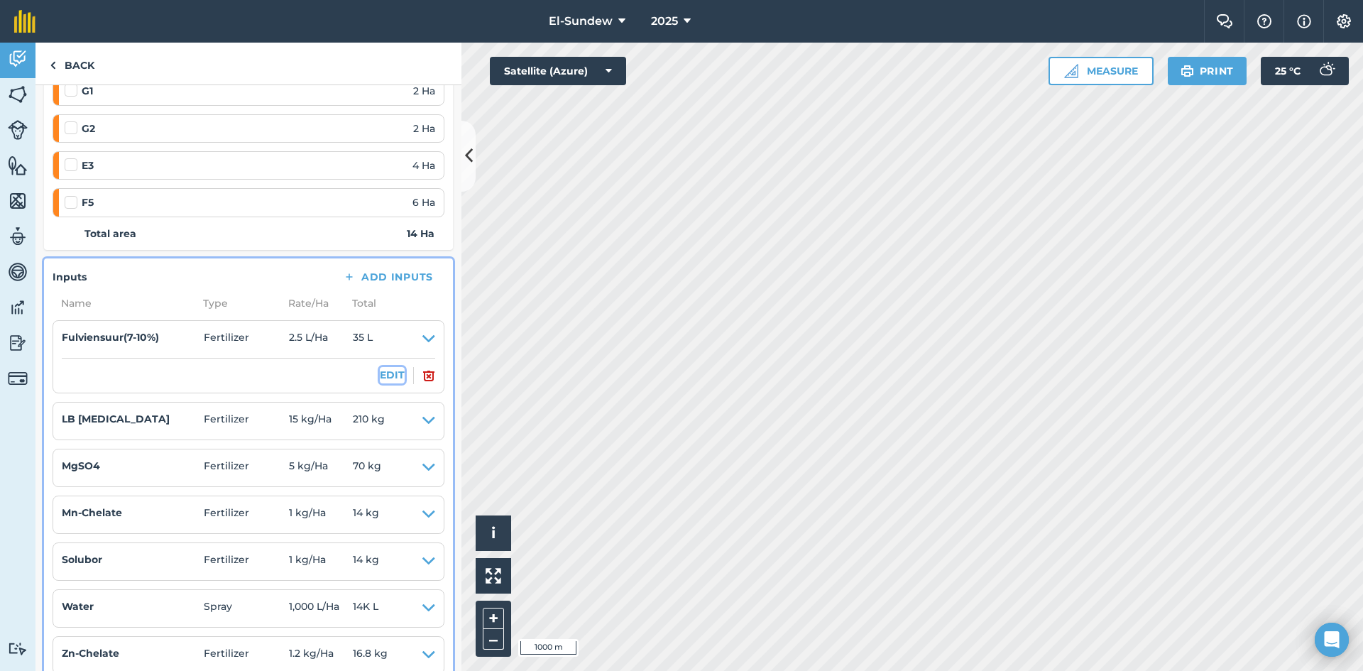
click at [388, 377] on button "EDIT" at bounding box center [392, 375] width 25 height 16
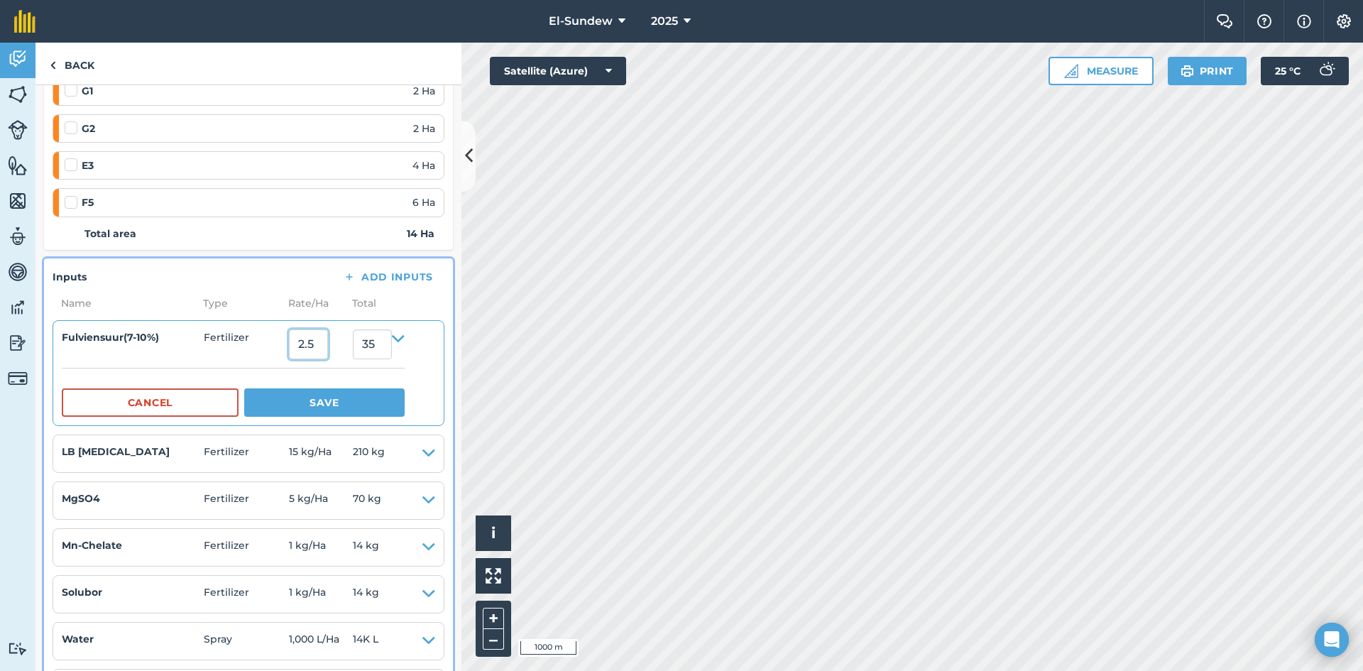
click at [326, 349] on input "2.5" at bounding box center [308, 344] width 39 height 30
type input "4.5"
type input "63"
click at [374, 392] on button "Save" at bounding box center [324, 402] width 160 height 28
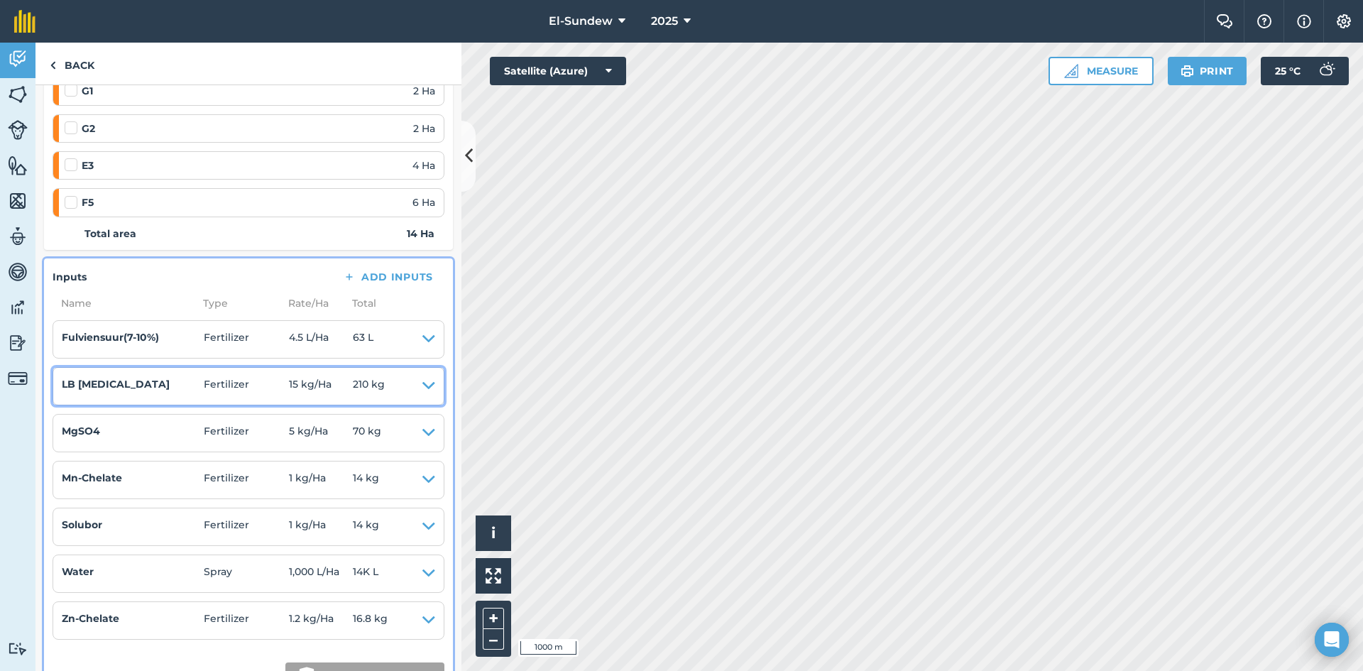
click at [422, 389] on icon at bounding box center [428, 386] width 13 height 20
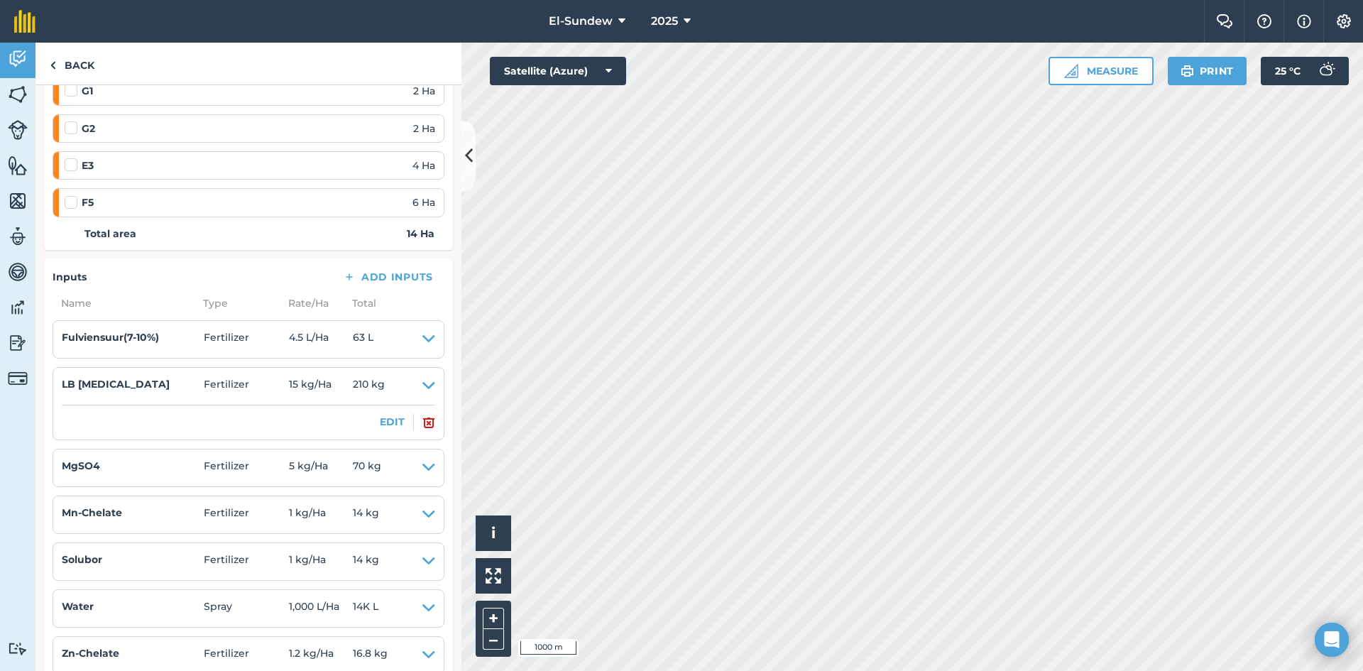
click at [371, 431] on li "LB [MEDICAL_DATA] Fertilizer 15 kg / Ha 210 kg EDIT" at bounding box center [249, 403] width 392 height 73
click at [380, 422] on button "EDIT" at bounding box center [392, 422] width 25 height 16
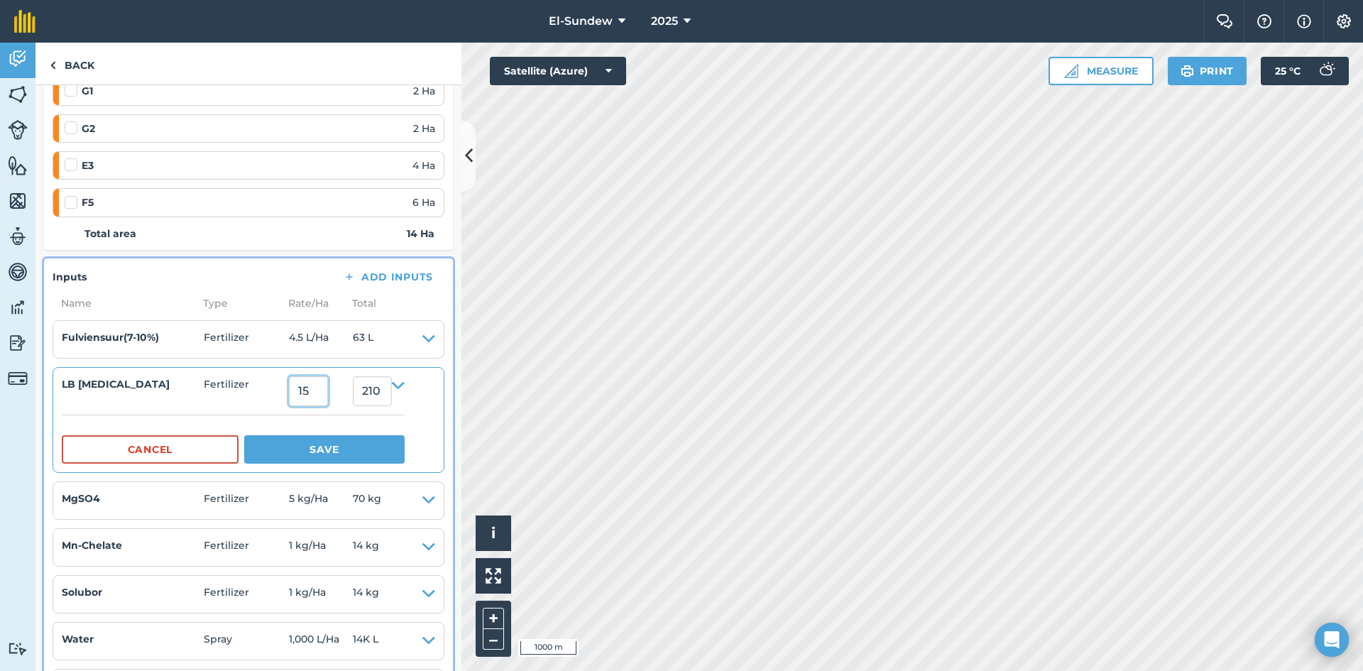
click at [328, 391] on input "15" at bounding box center [308, 391] width 39 height 30
type input "27"
type input "378"
click at [346, 447] on button "Save" at bounding box center [324, 449] width 160 height 28
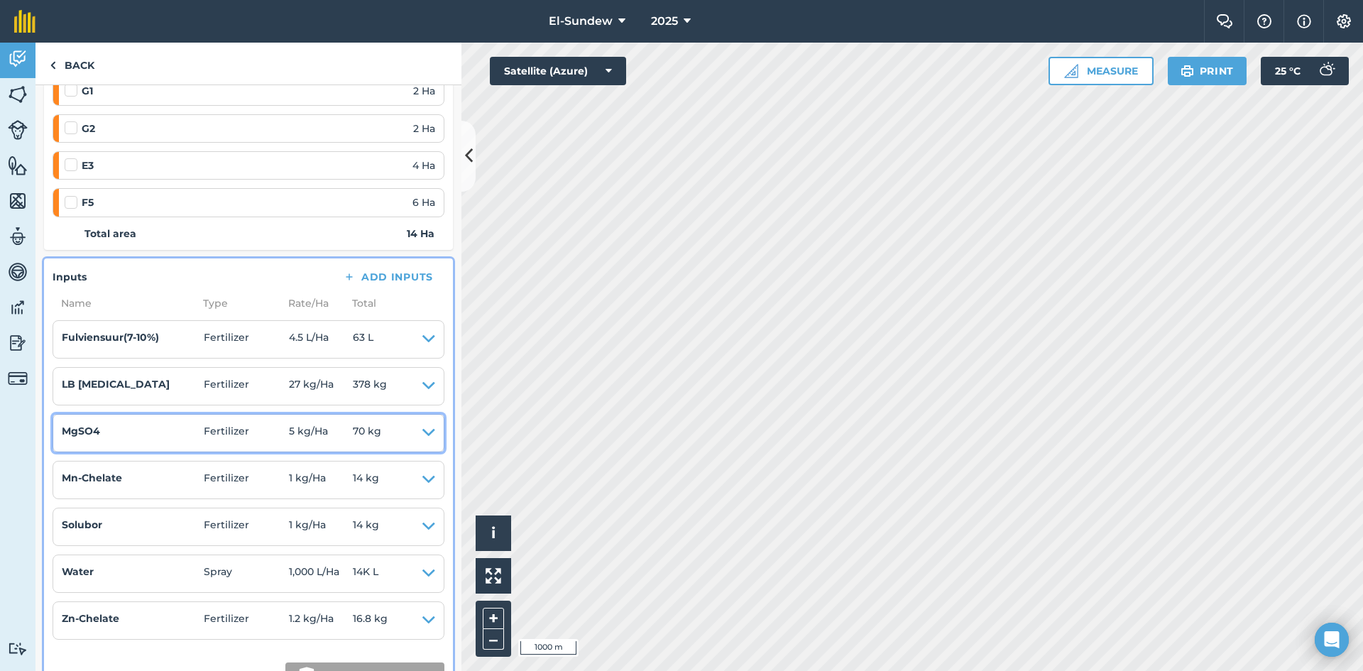
click at [422, 432] on icon at bounding box center [428, 433] width 13 height 20
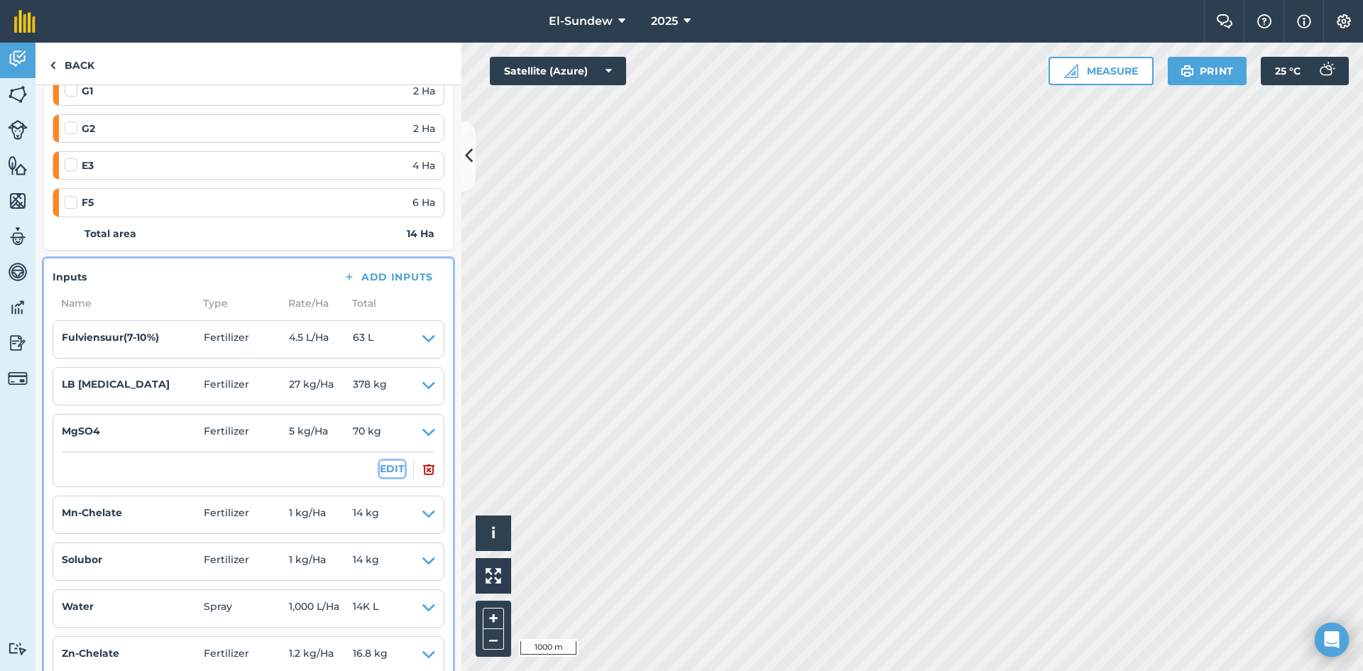
click at [383, 467] on button "EDIT" at bounding box center [392, 469] width 25 height 16
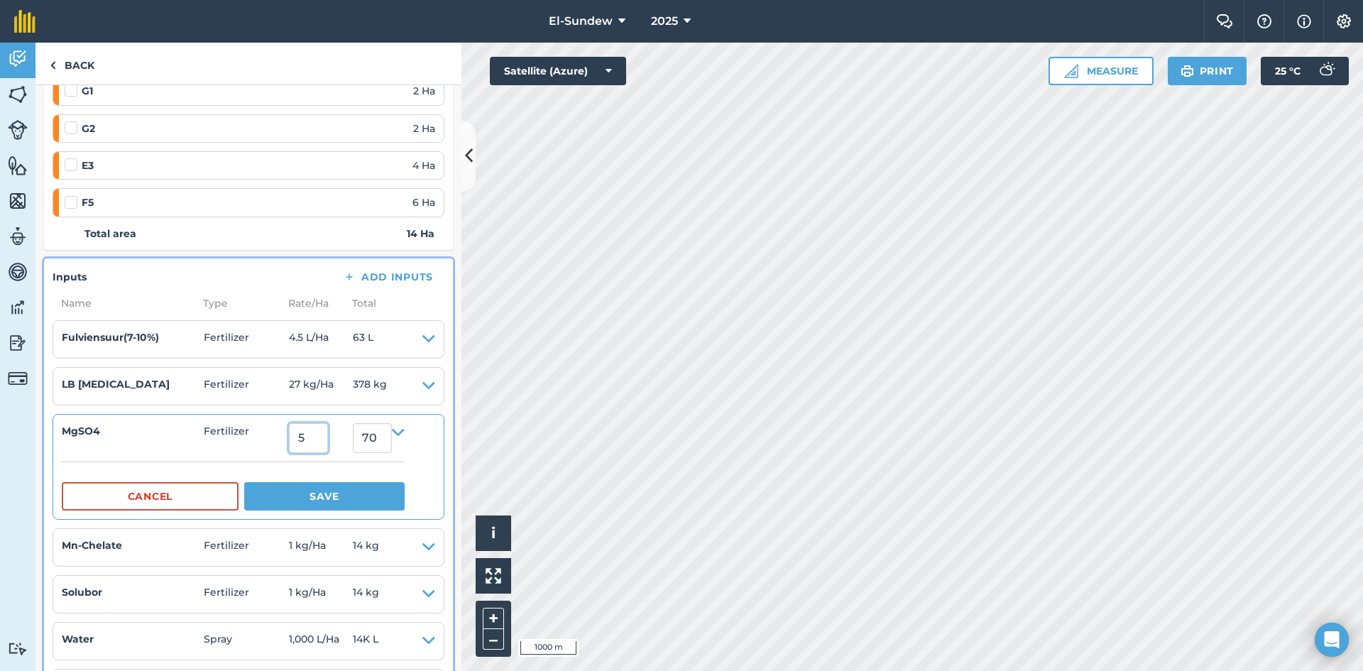
click at [318, 429] on input "5" at bounding box center [308, 438] width 39 height 30
type input "9"
type input "126"
click at [333, 493] on button "Save" at bounding box center [324, 496] width 160 height 28
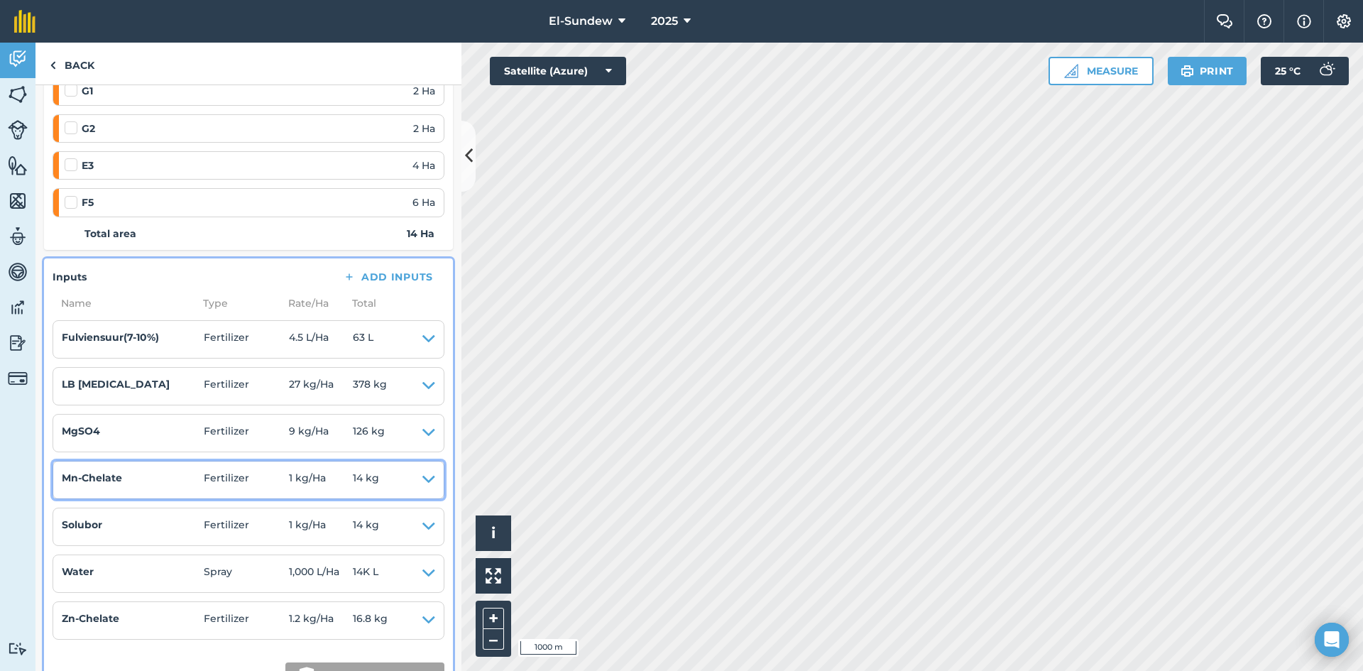
click at [422, 484] on icon at bounding box center [428, 480] width 13 height 20
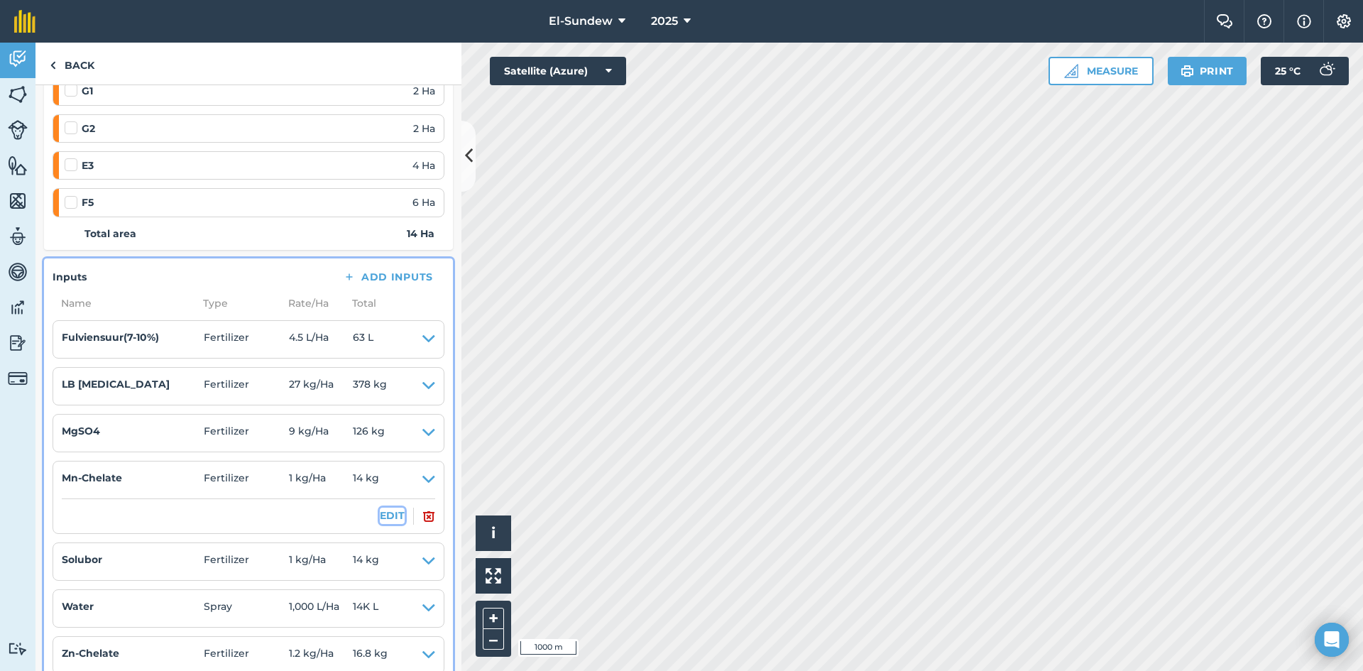
click at [380, 519] on button "EDIT" at bounding box center [392, 516] width 25 height 16
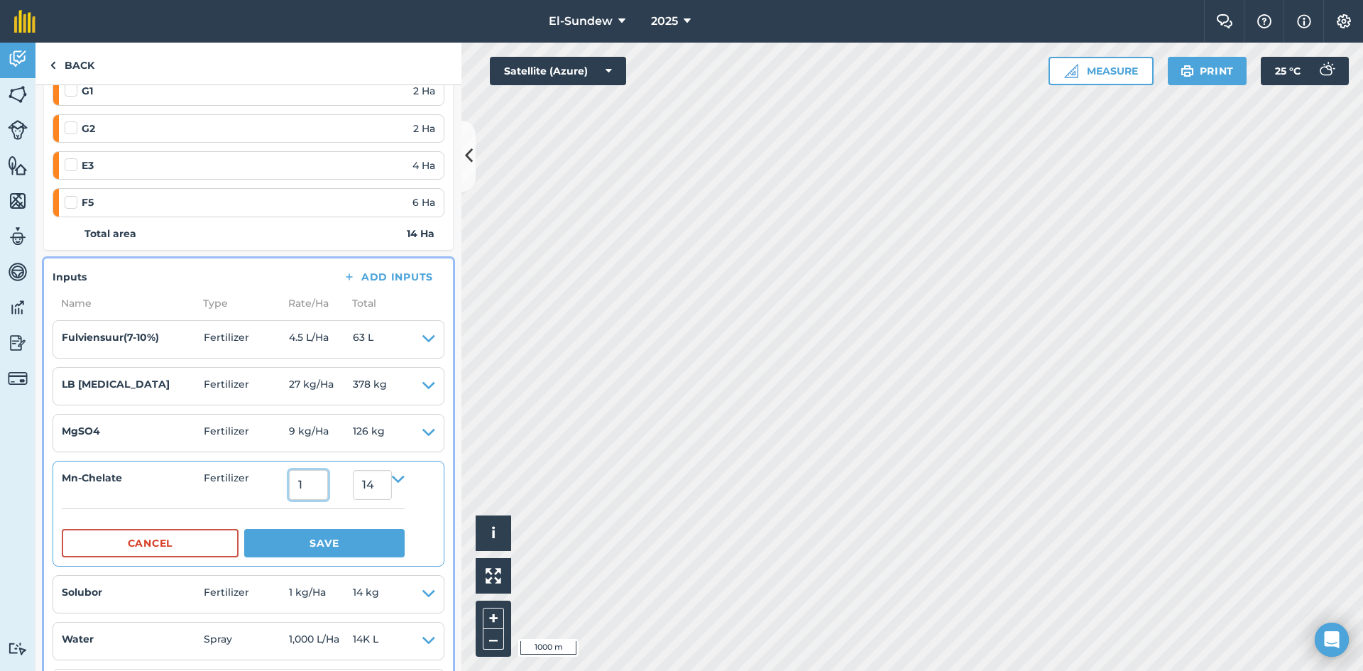
click at [328, 488] on input "1" at bounding box center [308, 485] width 39 height 30
type input "1.8"
type input "25.2"
click at [341, 555] on button "Save" at bounding box center [324, 543] width 160 height 28
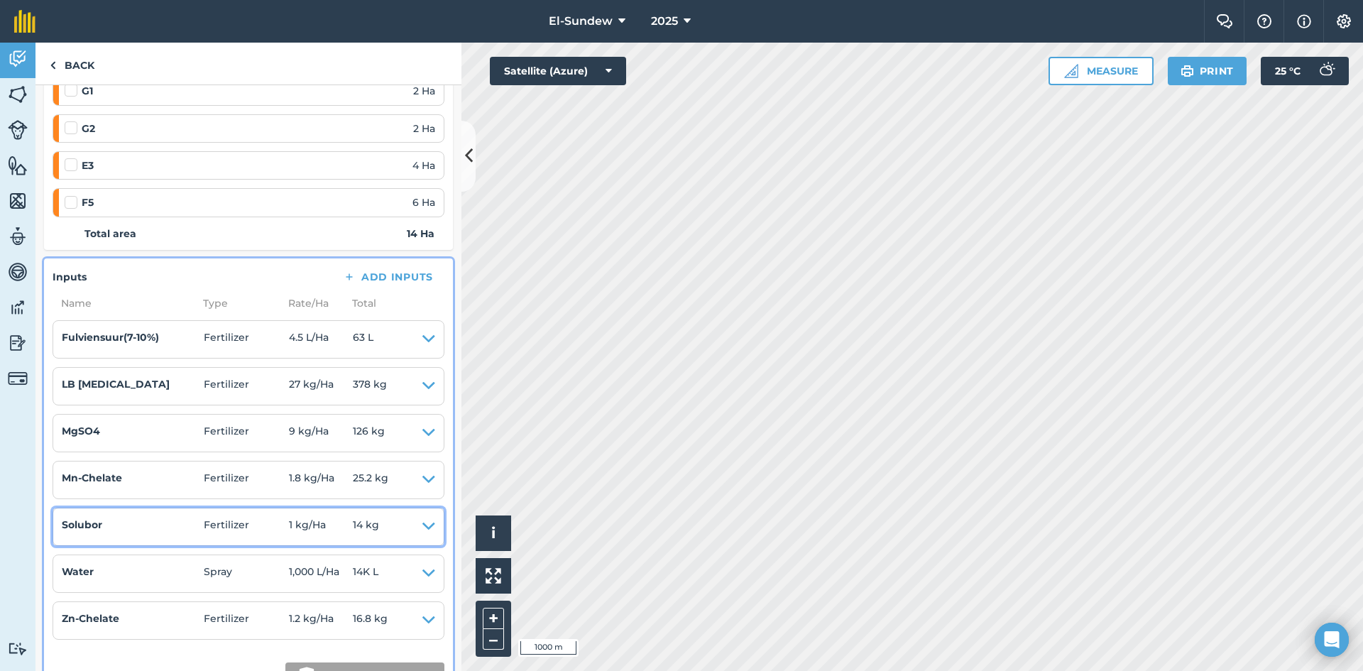
click at [422, 525] on icon at bounding box center [428, 527] width 13 height 20
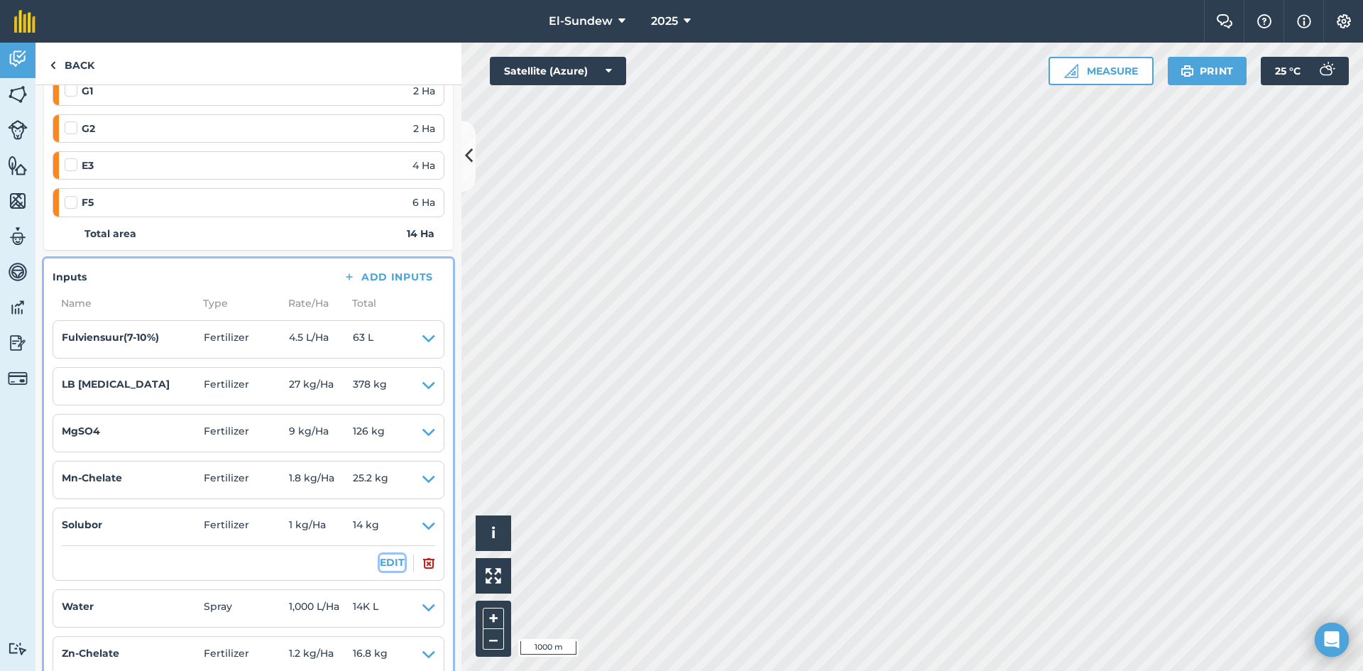
click at [385, 559] on button "EDIT" at bounding box center [392, 562] width 25 height 16
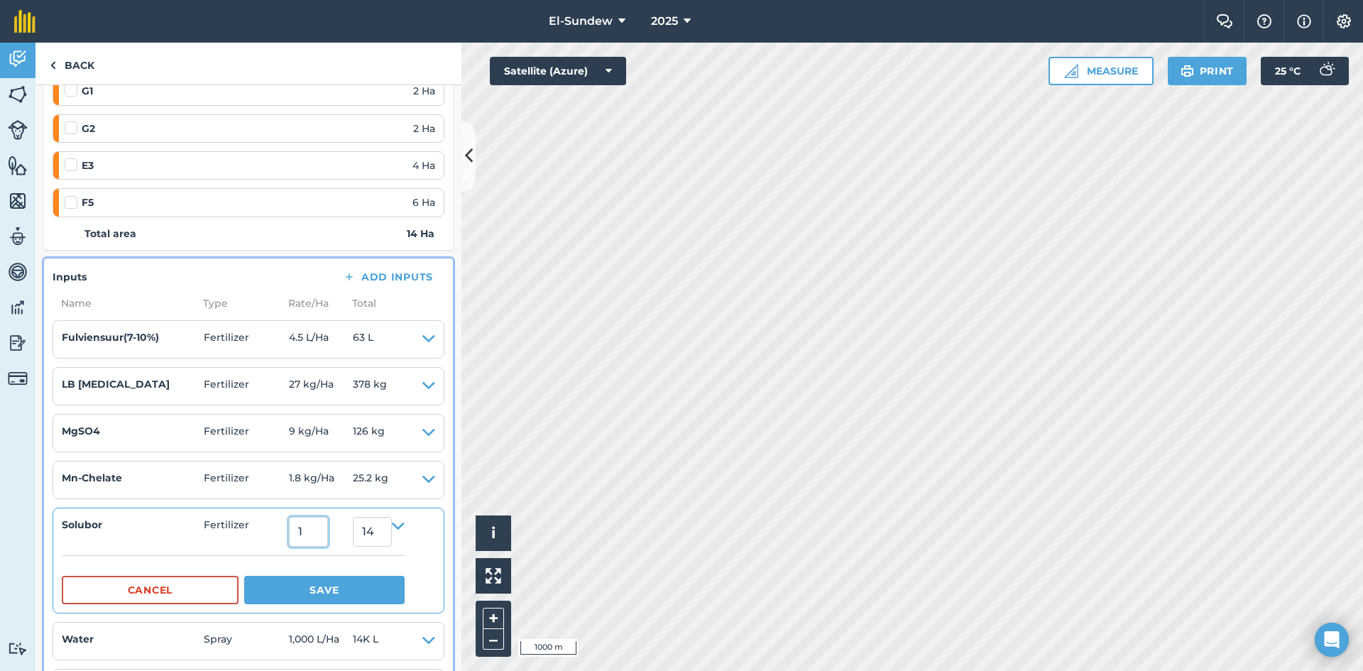
click at [326, 532] on input "1" at bounding box center [308, 532] width 39 height 30
type input "1.8"
type input "25.2"
click at [324, 585] on button "Save" at bounding box center [324, 590] width 160 height 28
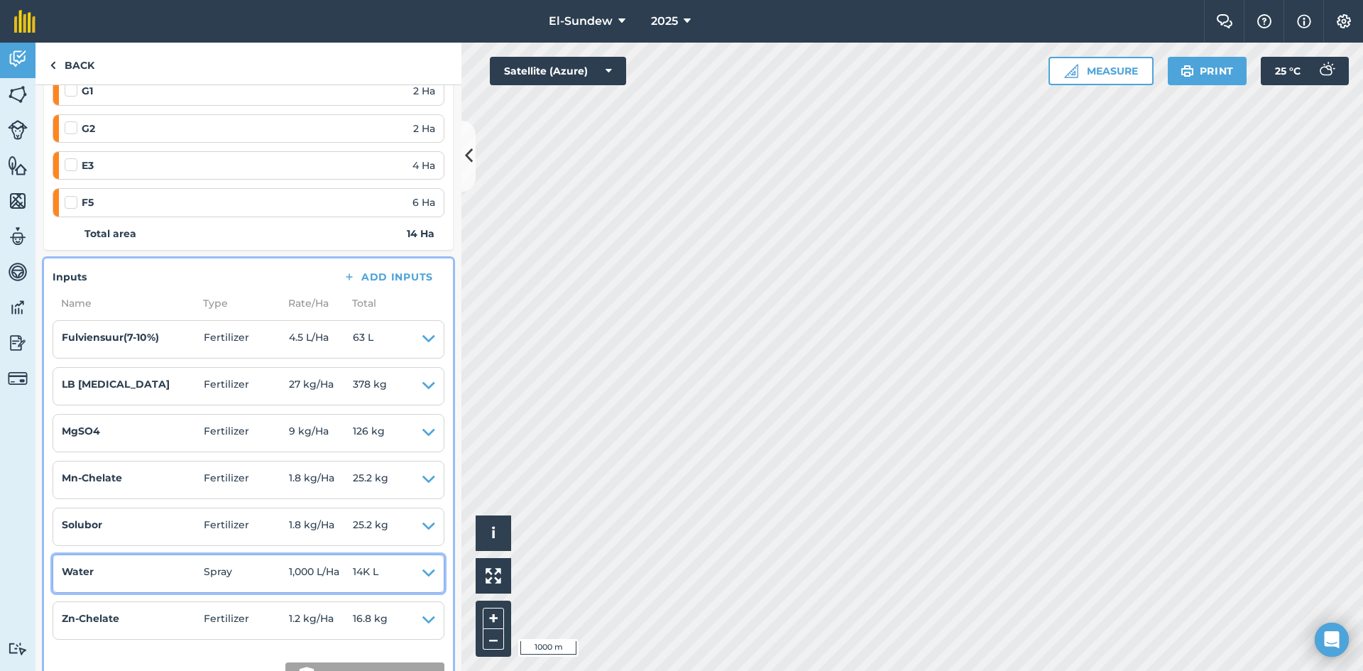
click at [422, 571] on icon at bounding box center [428, 574] width 13 height 20
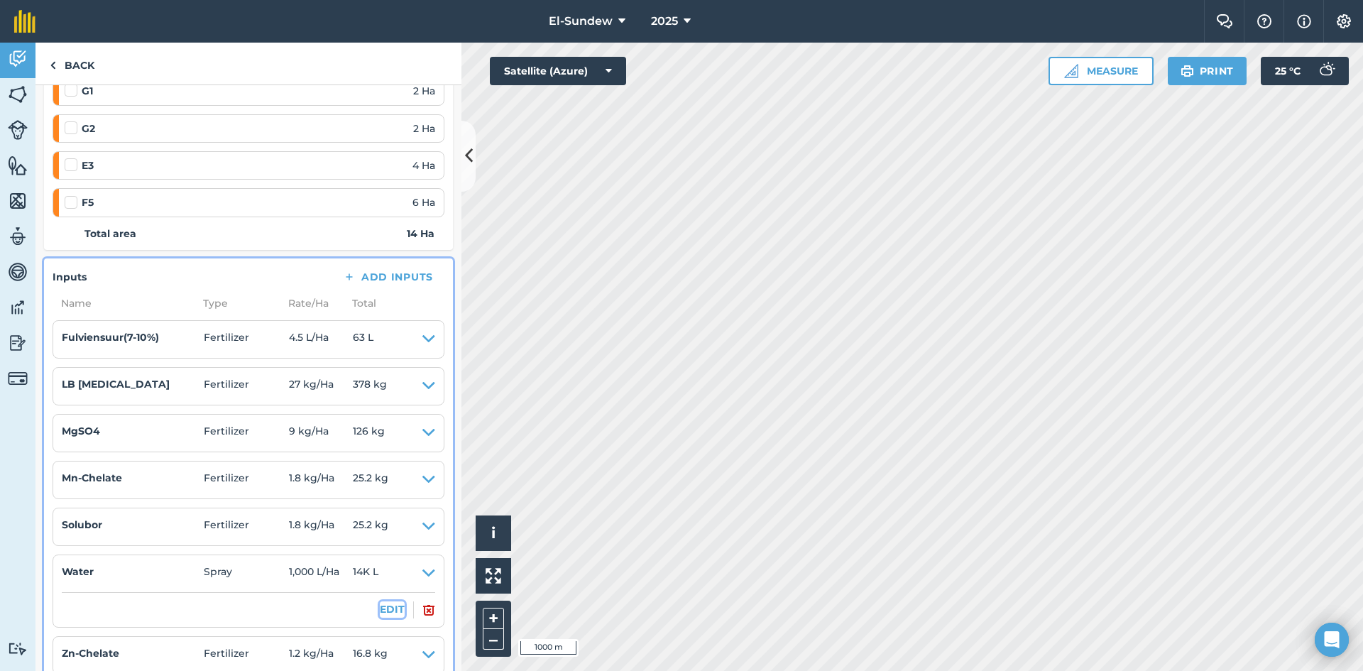
click at [387, 606] on button "EDIT" at bounding box center [392, 609] width 25 height 16
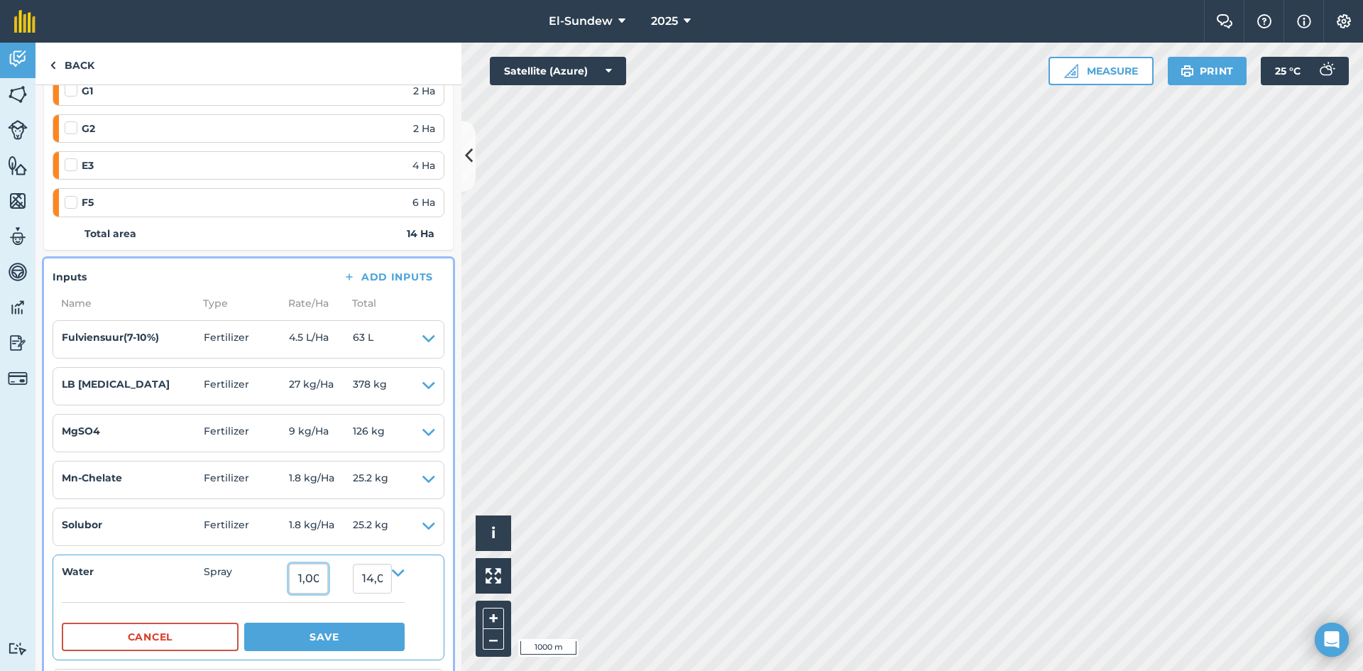
click at [328, 578] on input "1,000" at bounding box center [308, 579] width 39 height 30
type input "1,800"
type input "25,200"
click at [336, 626] on button "Save" at bounding box center [324, 637] width 160 height 28
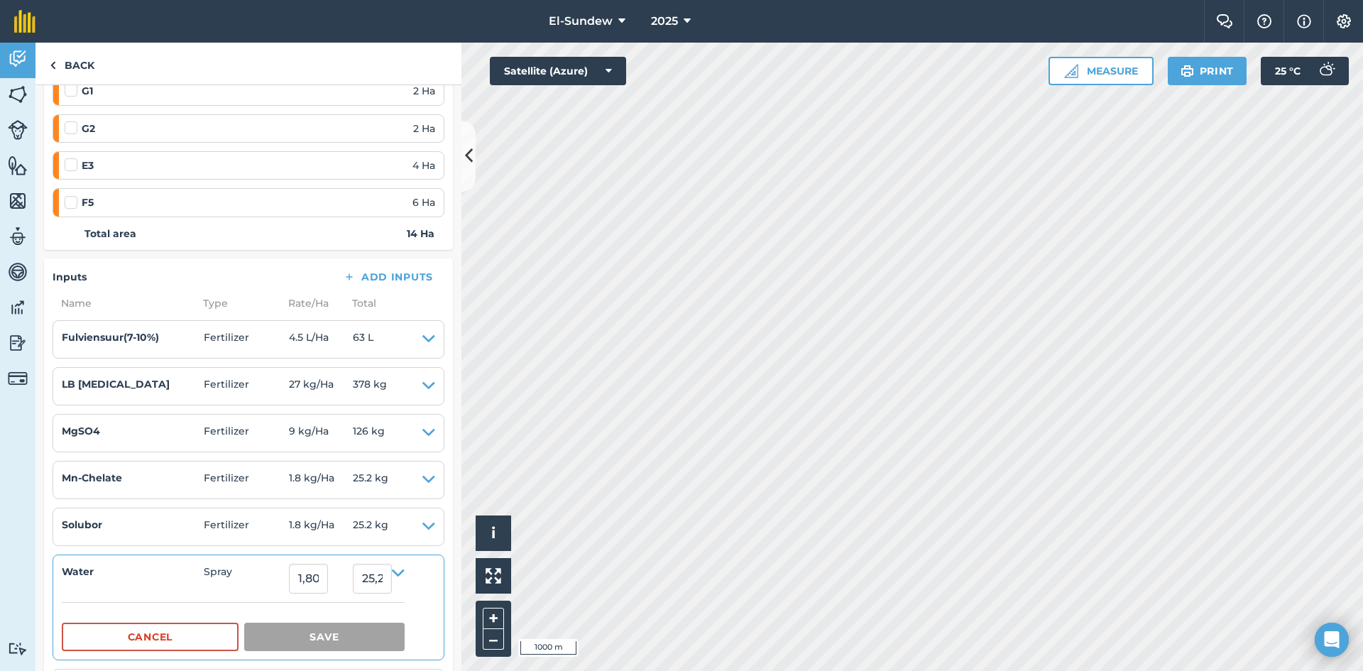
scroll to position [473, 0]
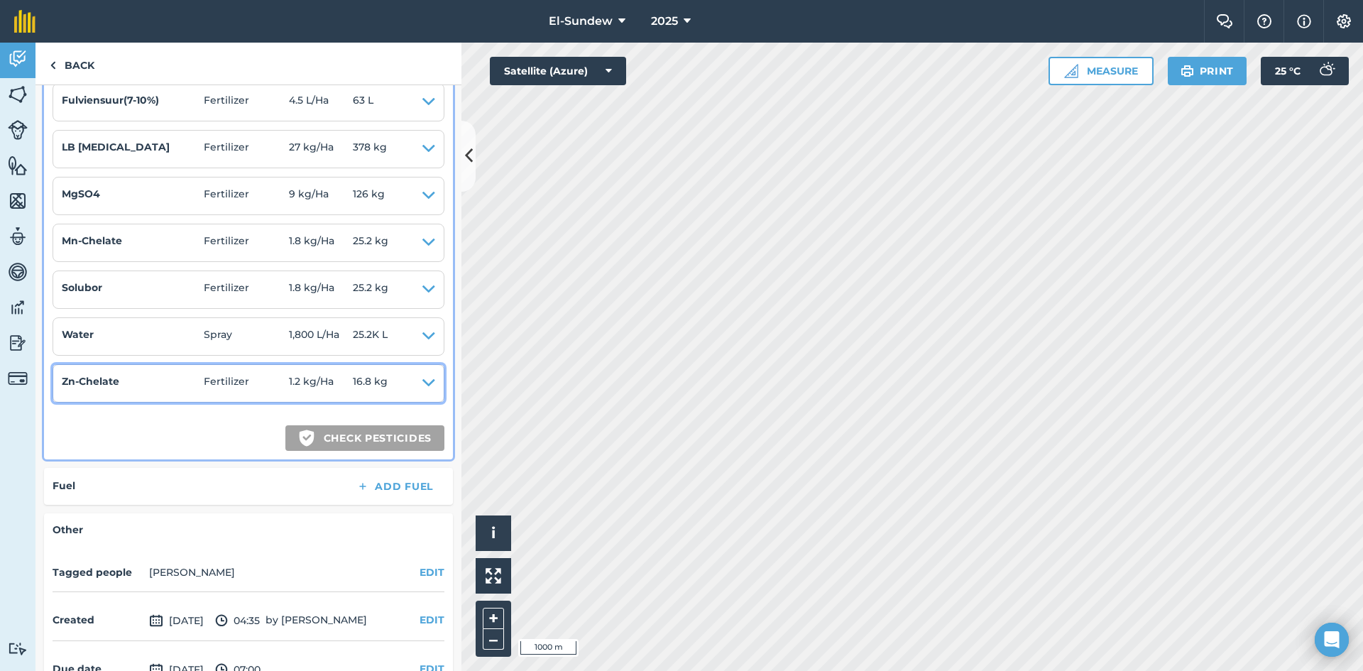
click at [422, 387] on icon at bounding box center [428, 383] width 13 height 20
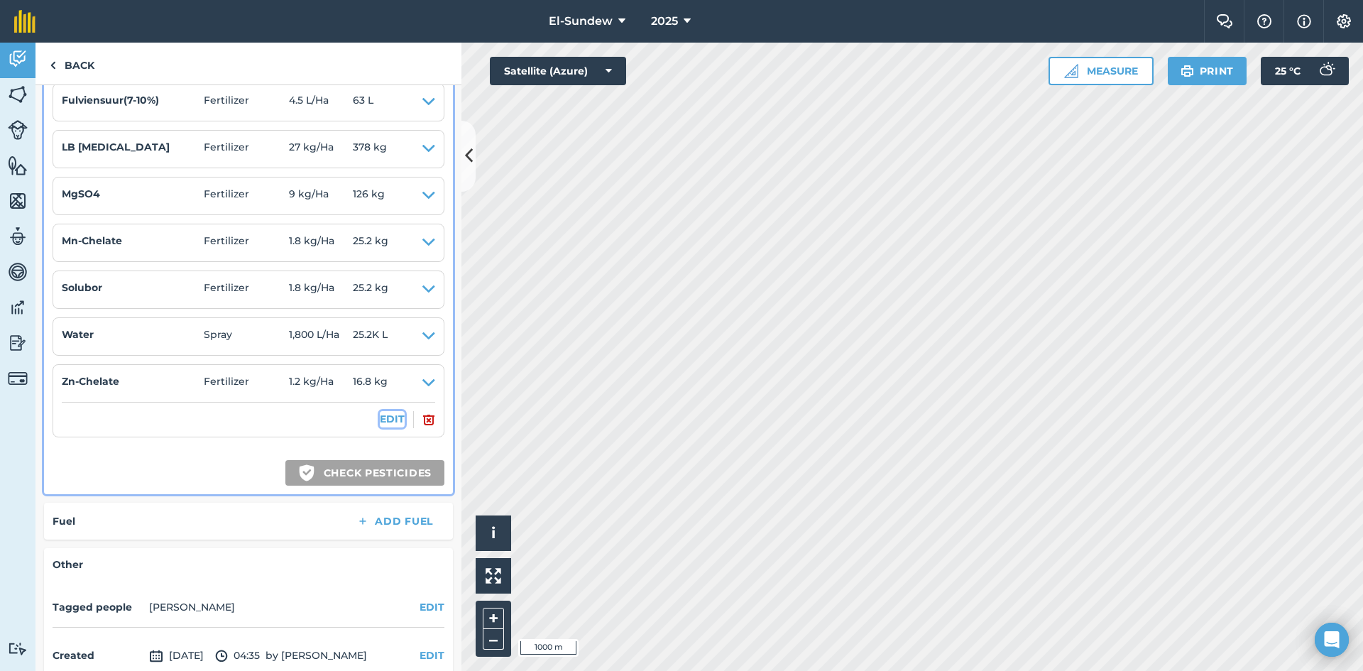
click at [390, 422] on button "EDIT" at bounding box center [392, 419] width 25 height 16
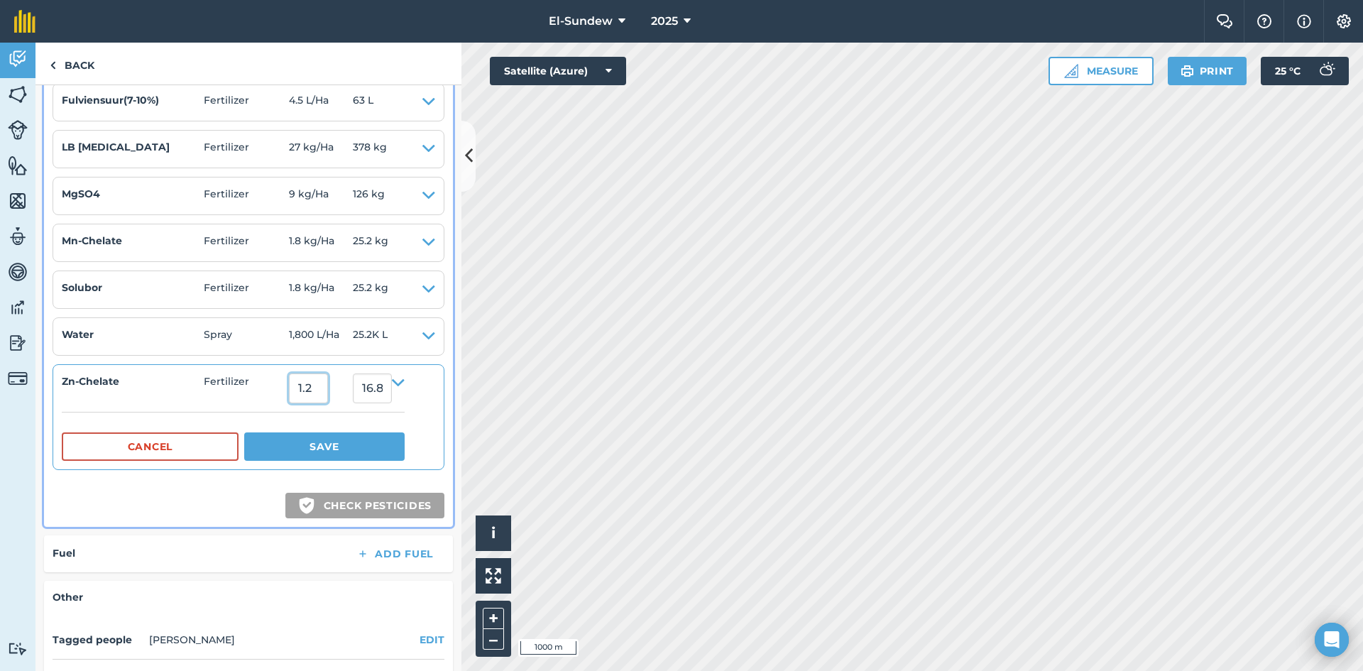
click at [328, 391] on input "1.2" at bounding box center [308, 388] width 39 height 30
type input "2.16"
type input "30.240000000000002"
click at [338, 450] on button "Save" at bounding box center [324, 446] width 160 height 28
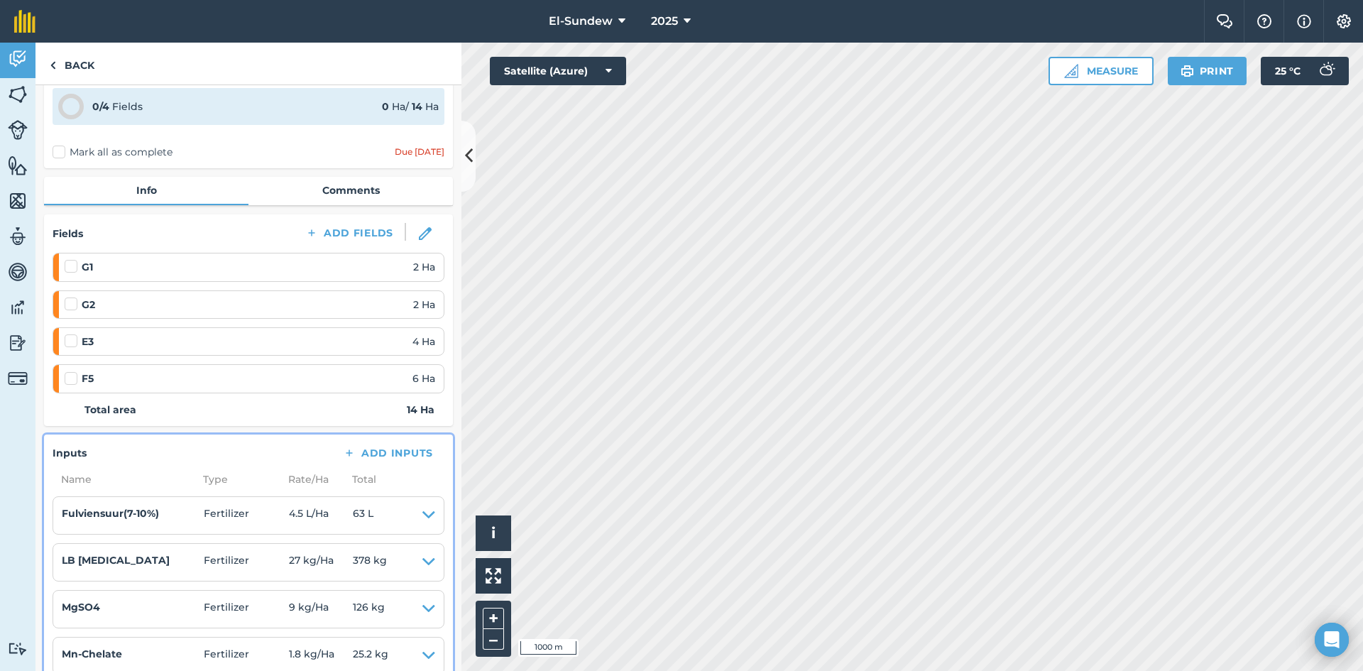
scroll to position [0, 0]
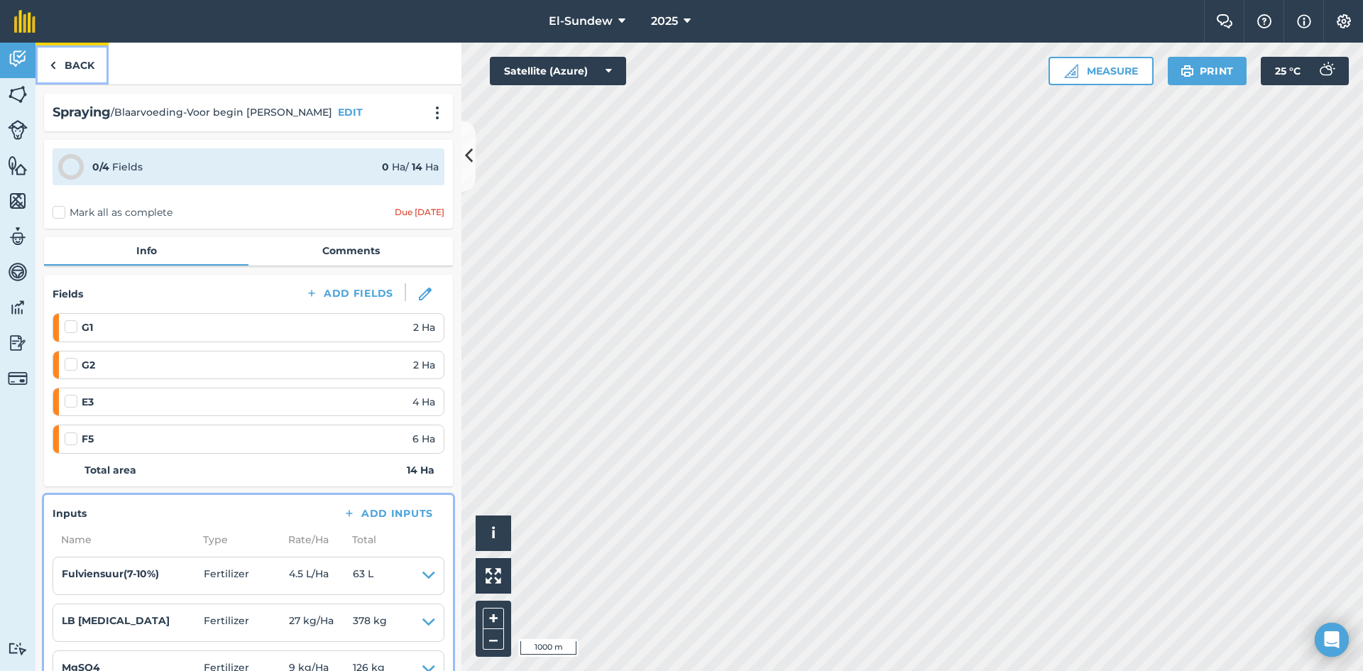
click at [80, 63] on link "Back" at bounding box center [71, 64] width 73 height 42
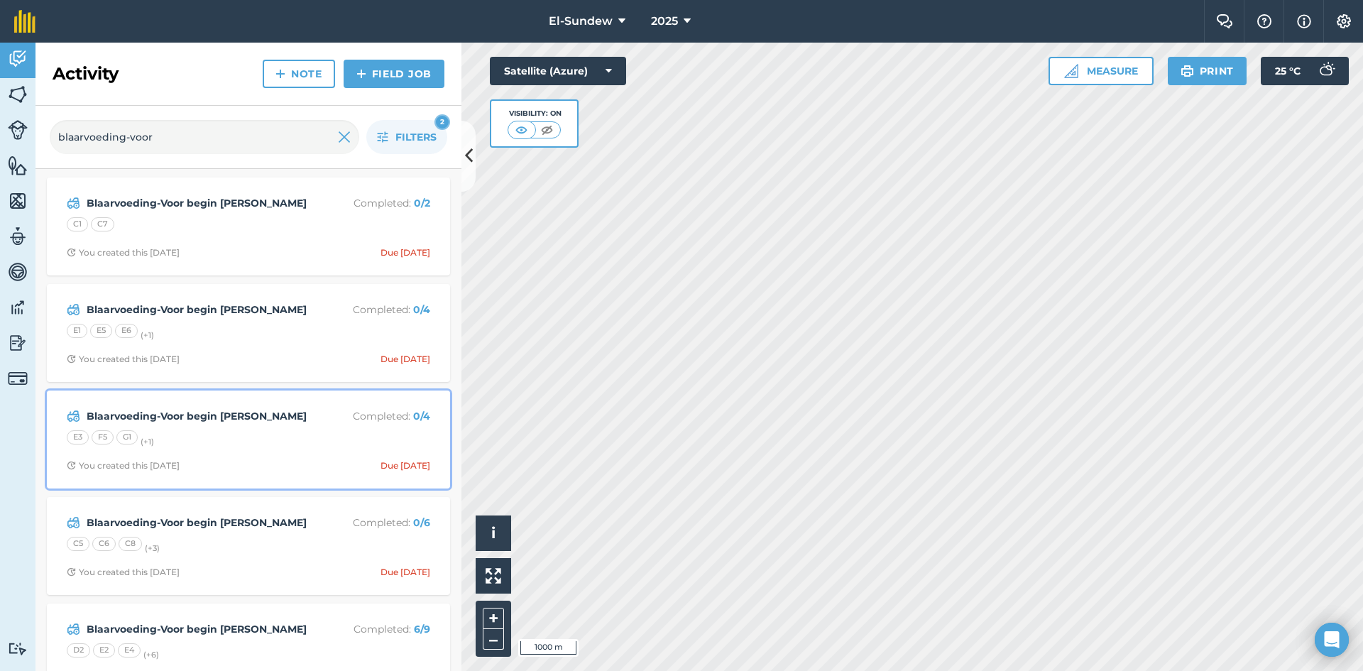
click at [243, 430] on div "E3 F5 G1 (+ 1 )" at bounding box center [248, 439] width 363 height 18
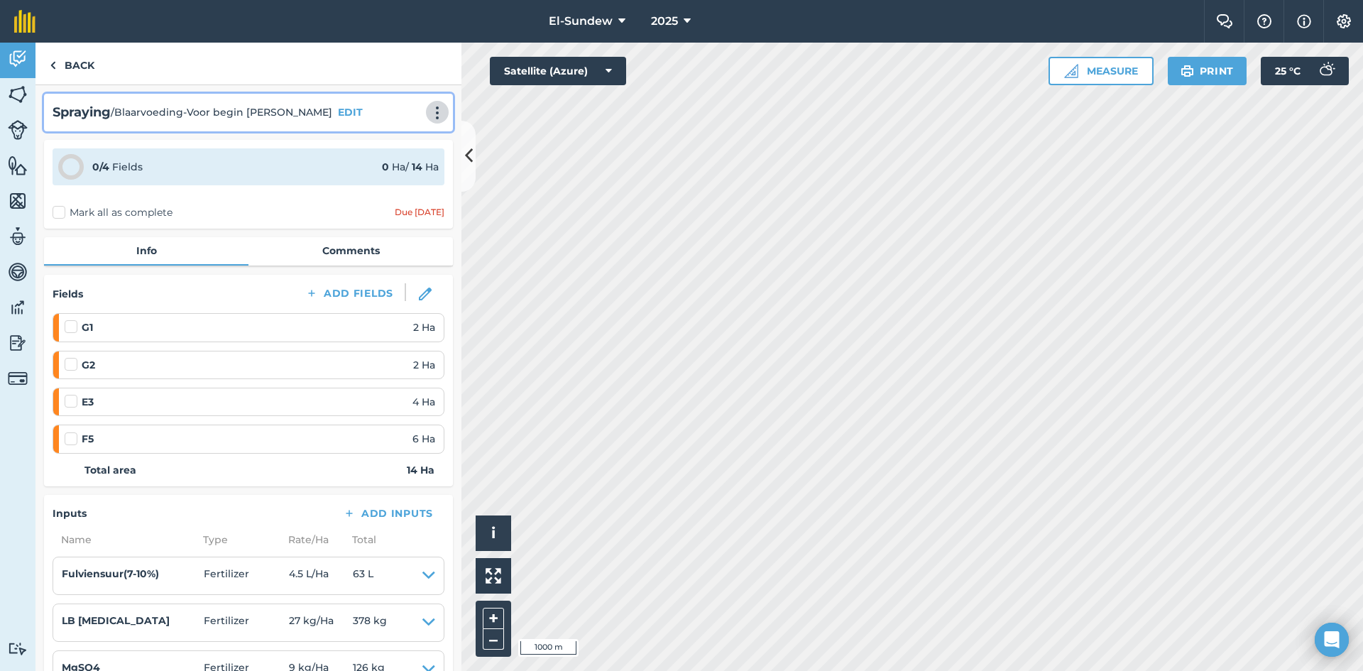
click at [430, 105] on button at bounding box center [437, 112] width 14 height 17
click at [393, 138] on link "Print" at bounding box center [407, 143] width 91 height 28
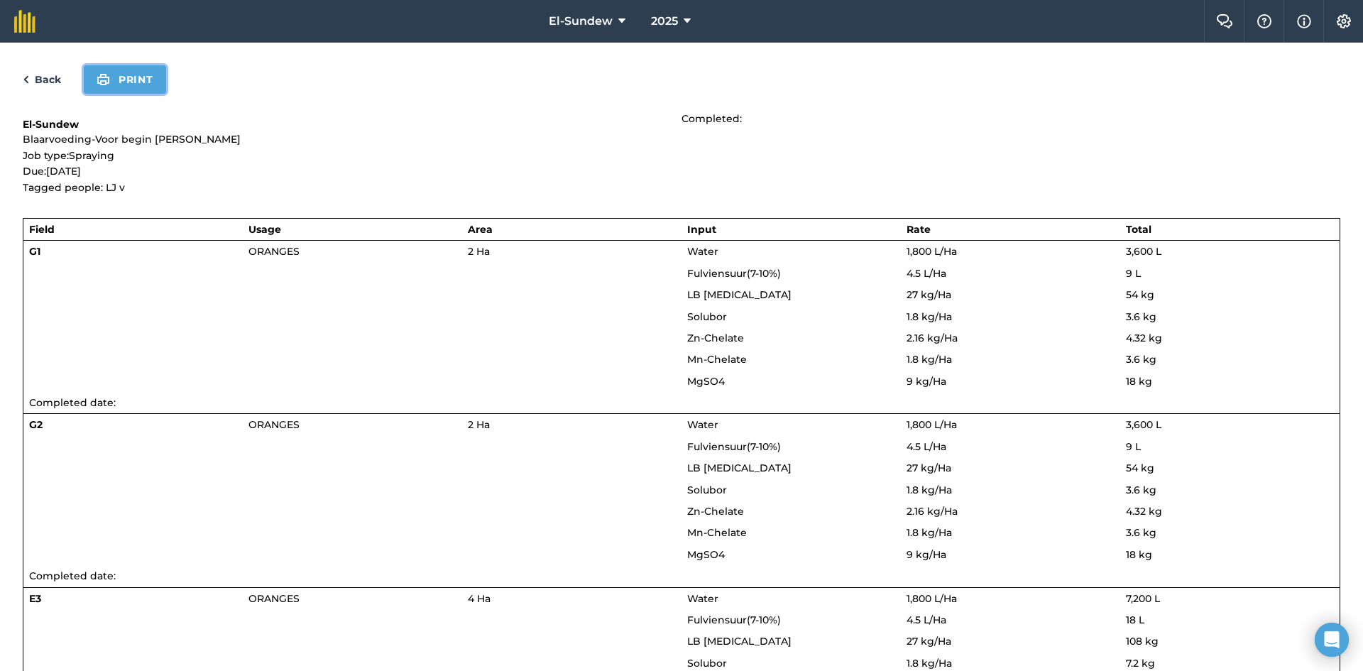
drag, startPoint x: 122, startPoint y: 87, endPoint x: 994, endPoint y: 505, distance: 966.4
click at [124, 87] on button "Print" at bounding box center [125, 79] width 82 height 28
click at [55, 84] on link "Back" at bounding box center [42, 79] width 38 height 17
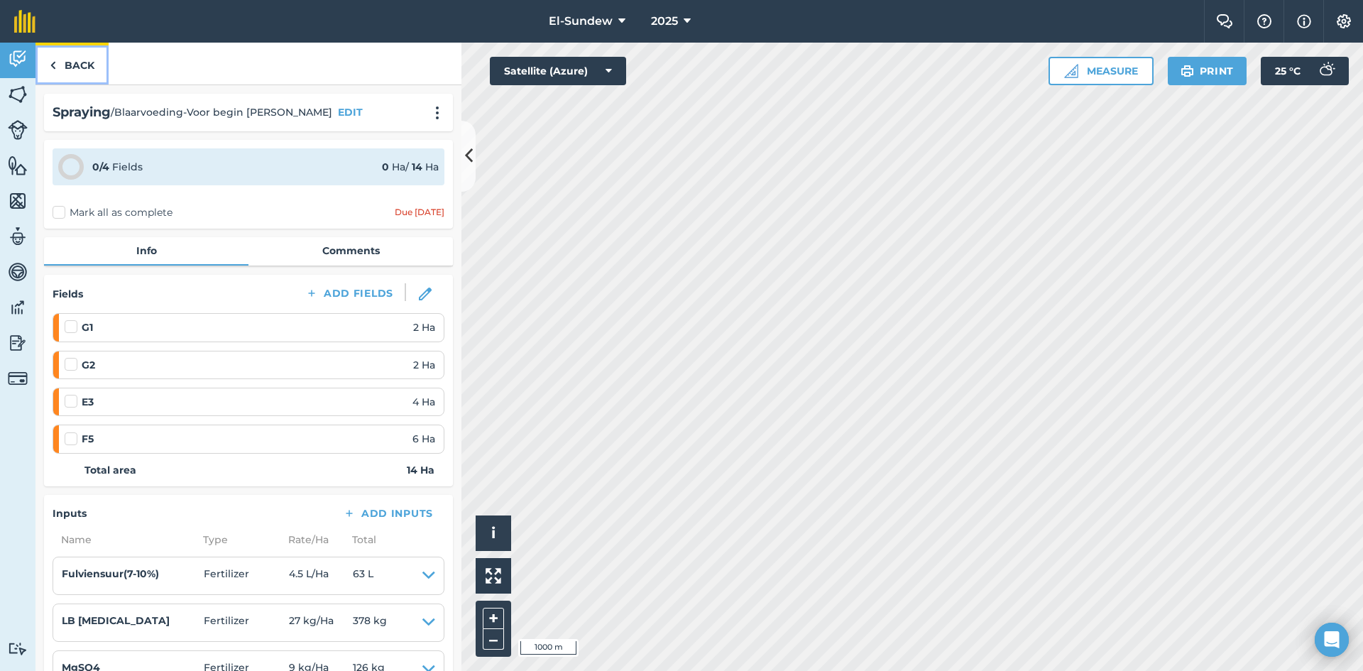
click at [75, 64] on link "Back" at bounding box center [71, 64] width 73 height 42
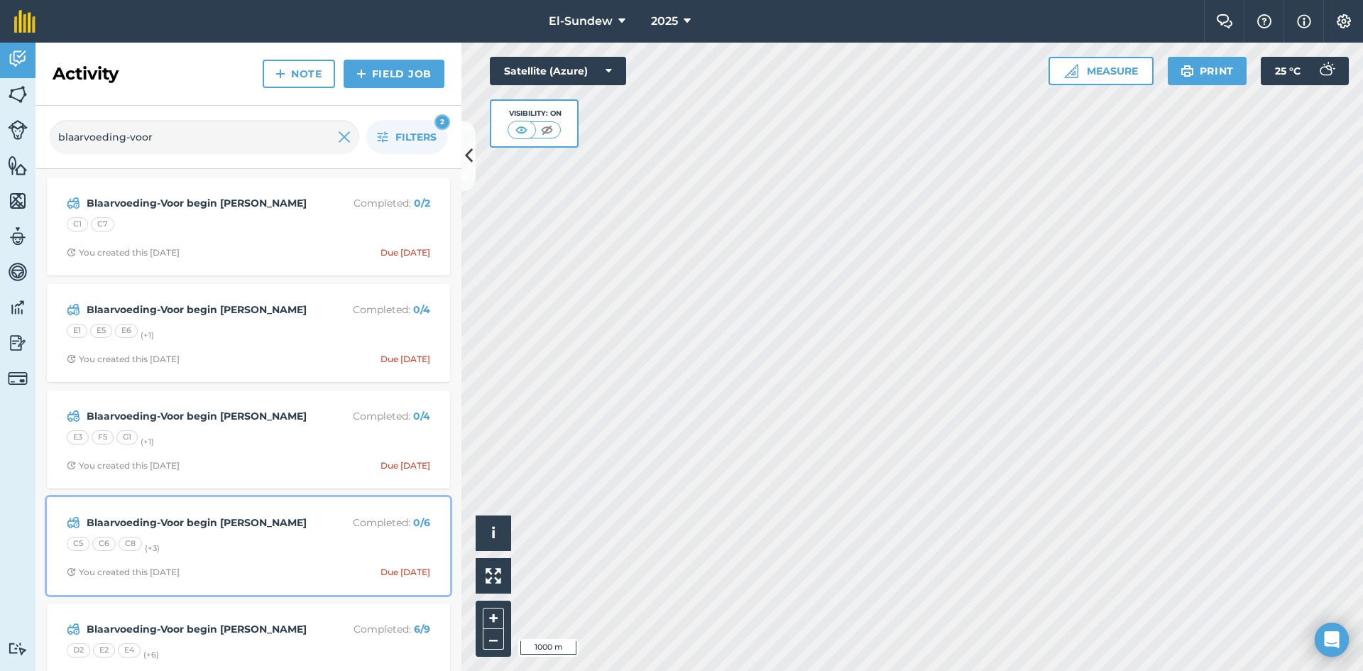
click at [260, 546] on div "C5 C6 C8 (+ 3 )" at bounding box center [248, 546] width 363 height 18
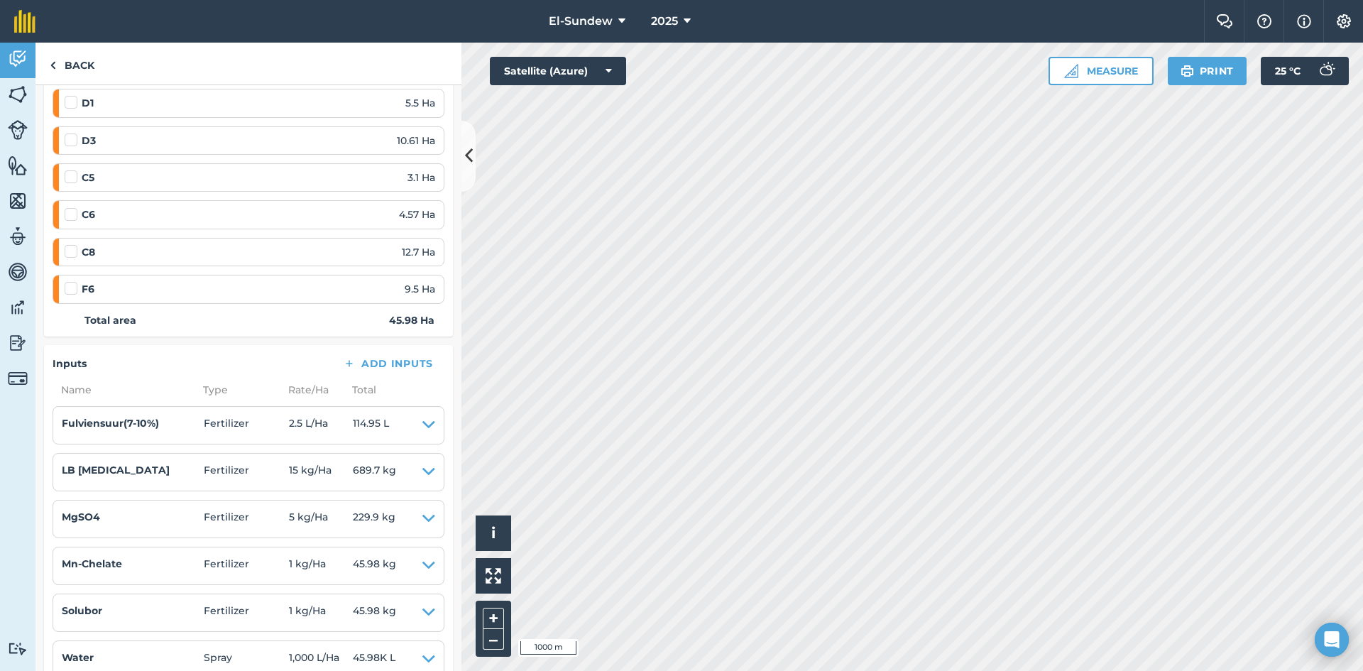
scroll to position [236, 0]
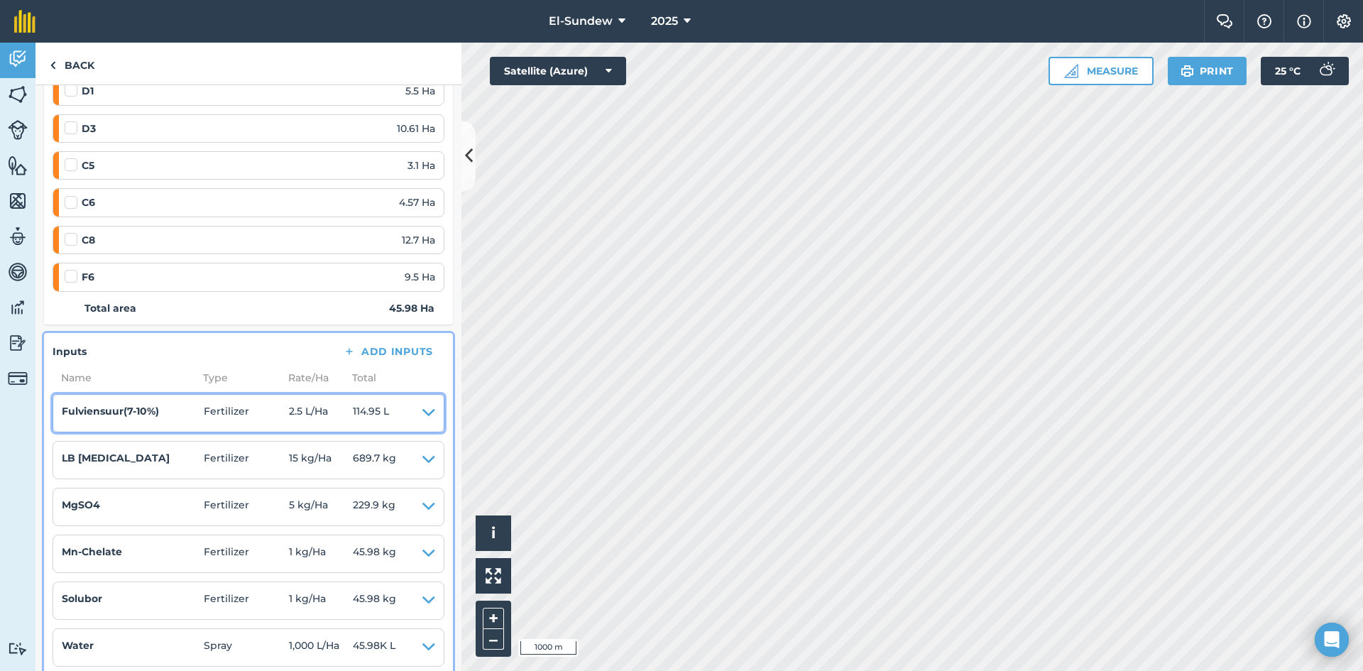
click at [422, 408] on icon at bounding box center [428, 413] width 13 height 20
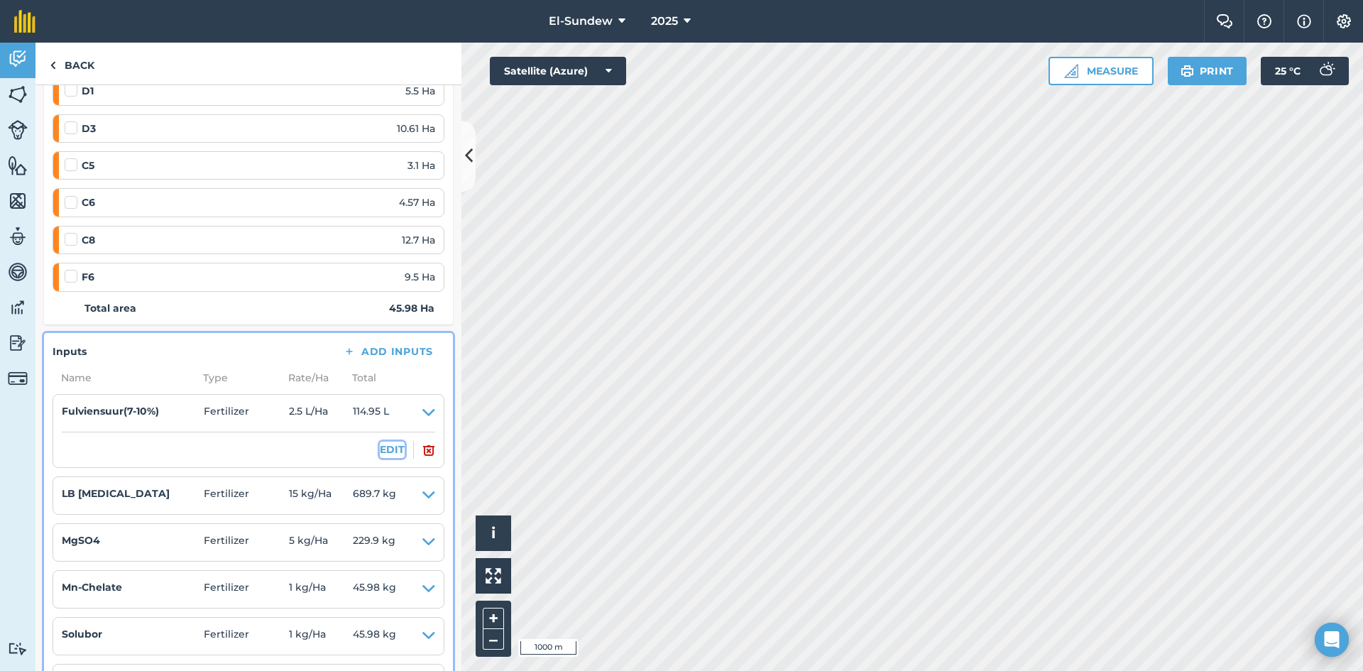
click at [389, 442] on button "EDIT" at bounding box center [392, 450] width 25 height 16
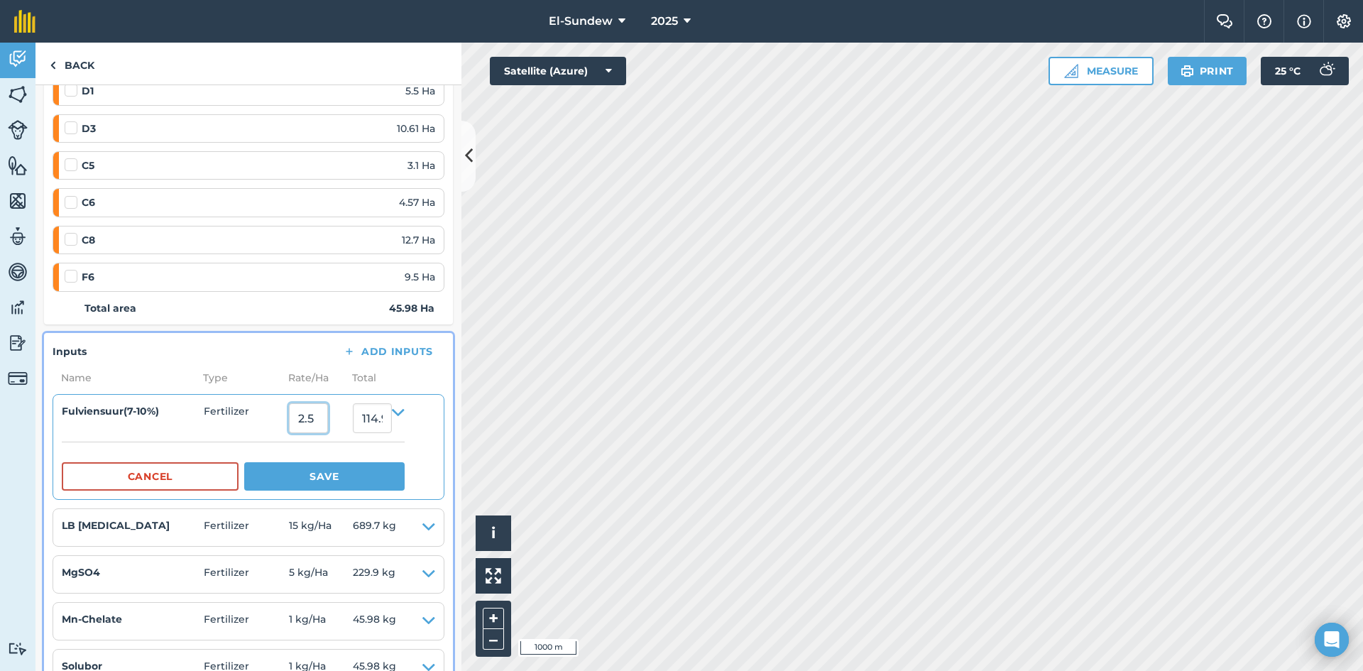
click at [328, 427] on input "2.5" at bounding box center [308, 418] width 39 height 30
type input "4.5"
type input "206.91"
click at [329, 478] on button "Save" at bounding box center [324, 476] width 160 height 28
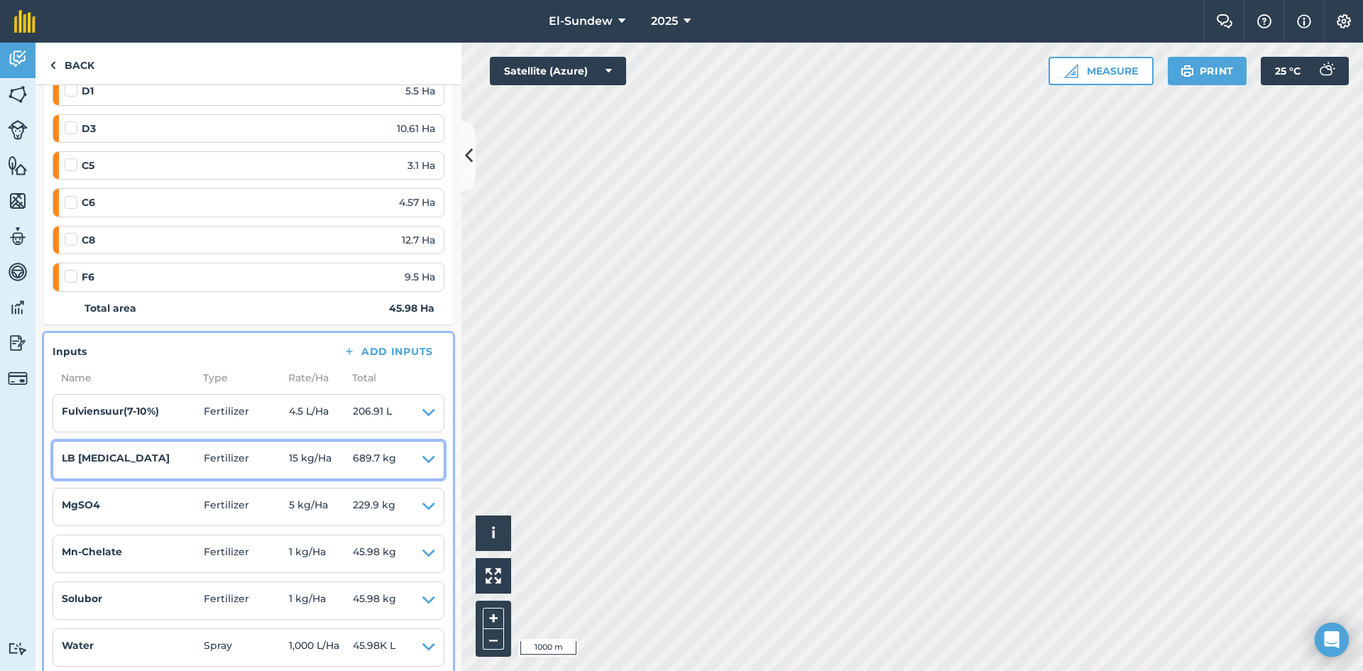
click at [422, 456] on icon at bounding box center [428, 460] width 13 height 20
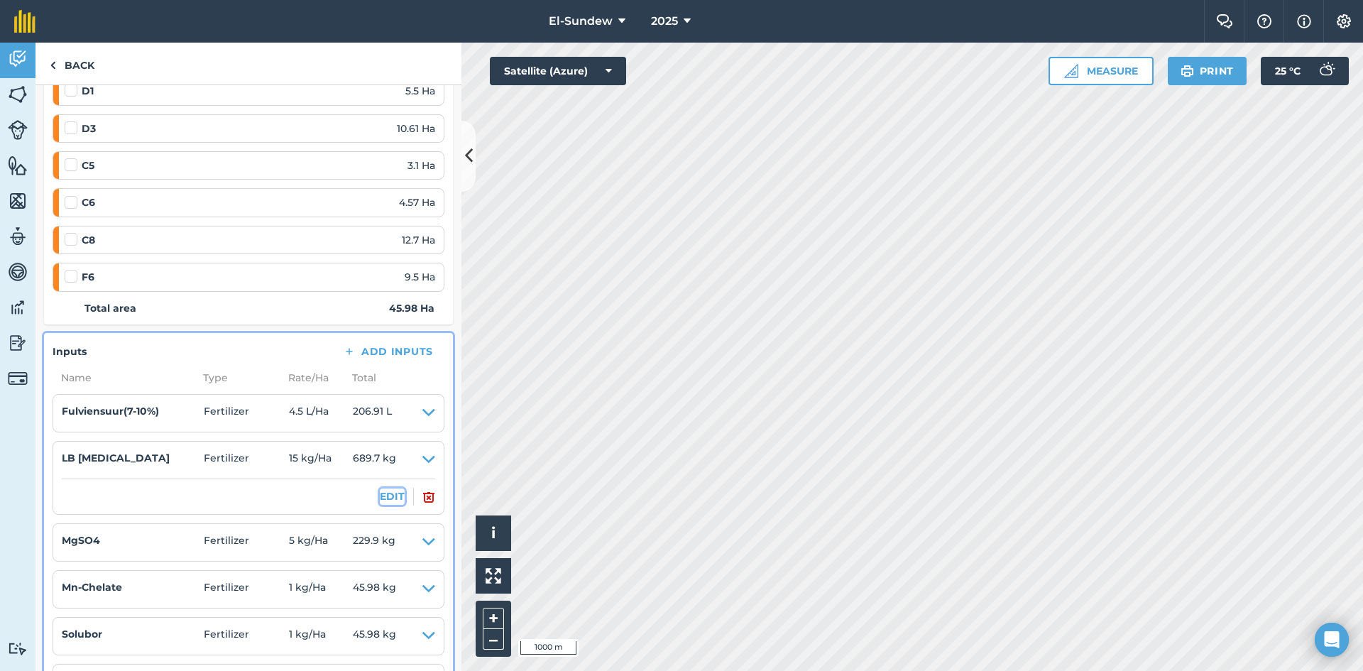
click at [380, 495] on button "EDIT" at bounding box center [392, 496] width 25 height 16
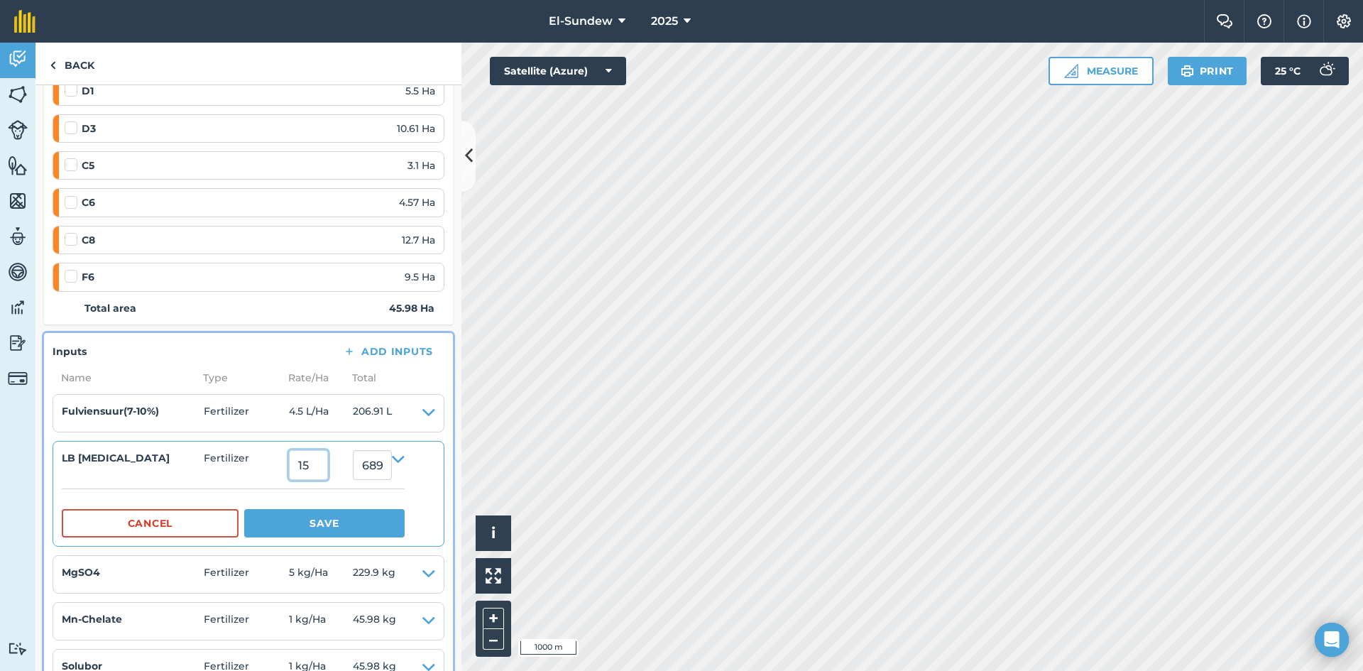
click at [328, 475] on input "15" at bounding box center [308, 465] width 39 height 30
type input "27"
type input "1,241.4599999999998"
click at [328, 537] on button "Save" at bounding box center [324, 523] width 160 height 28
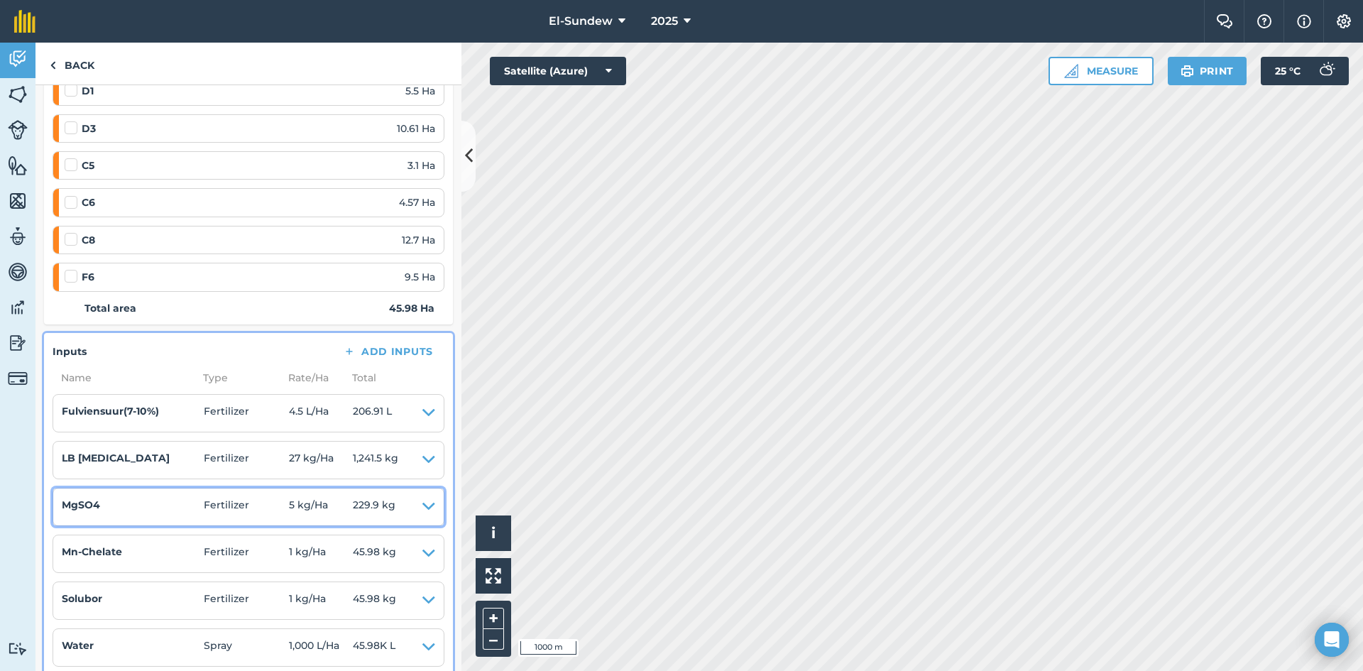
click at [422, 508] on icon at bounding box center [428, 507] width 13 height 20
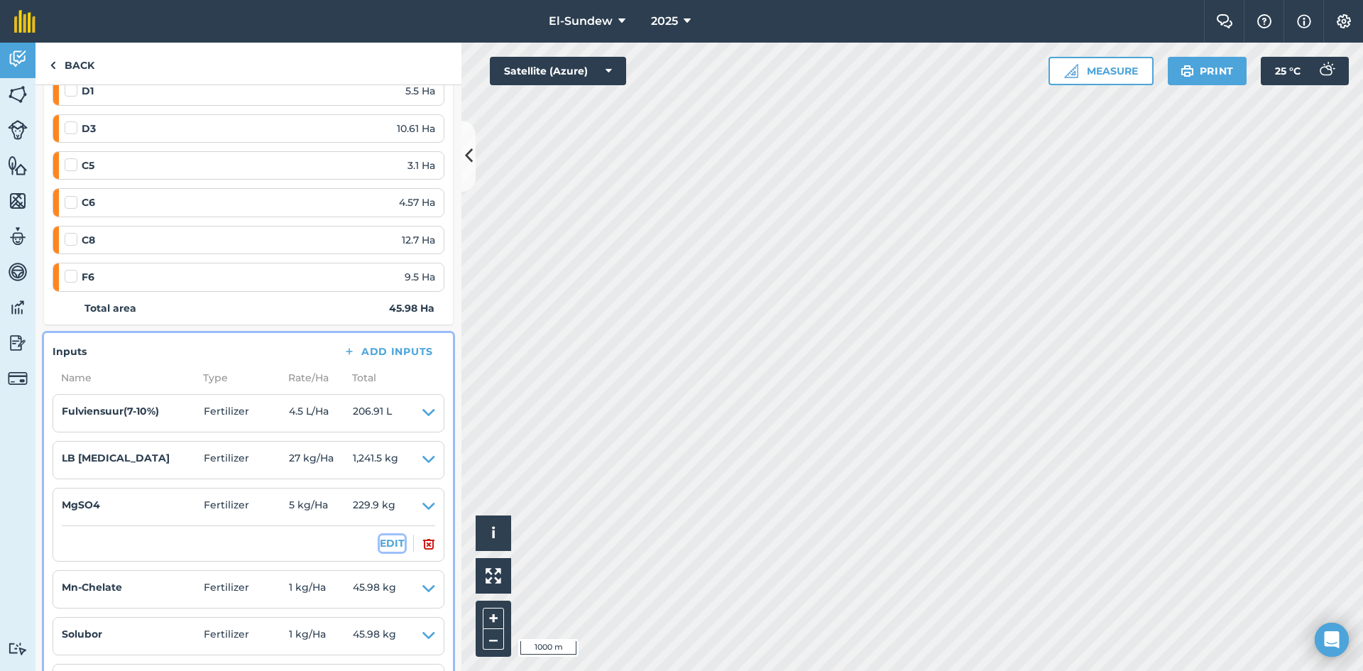
click at [388, 537] on button "EDIT" at bounding box center [392, 543] width 25 height 16
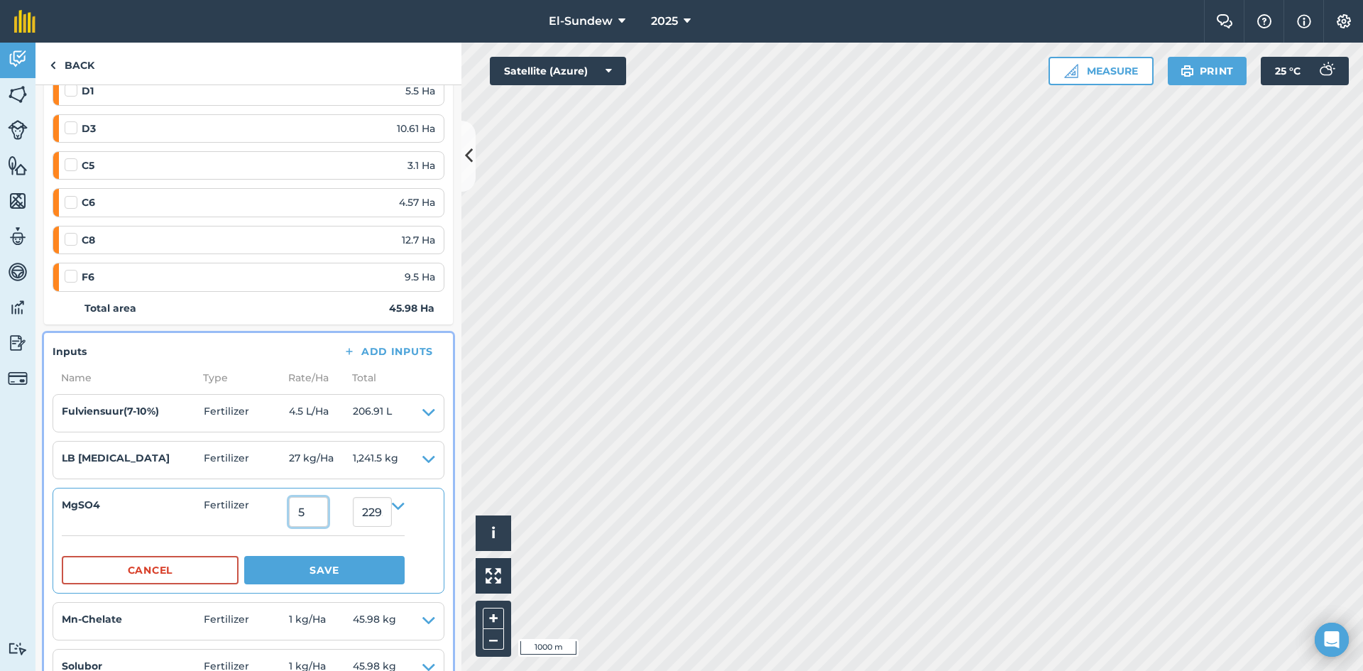
click at [328, 514] on input "5" at bounding box center [308, 512] width 39 height 30
type input "9"
type input "413.82"
click at [332, 562] on button "Save" at bounding box center [324, 570] width 160 height 28
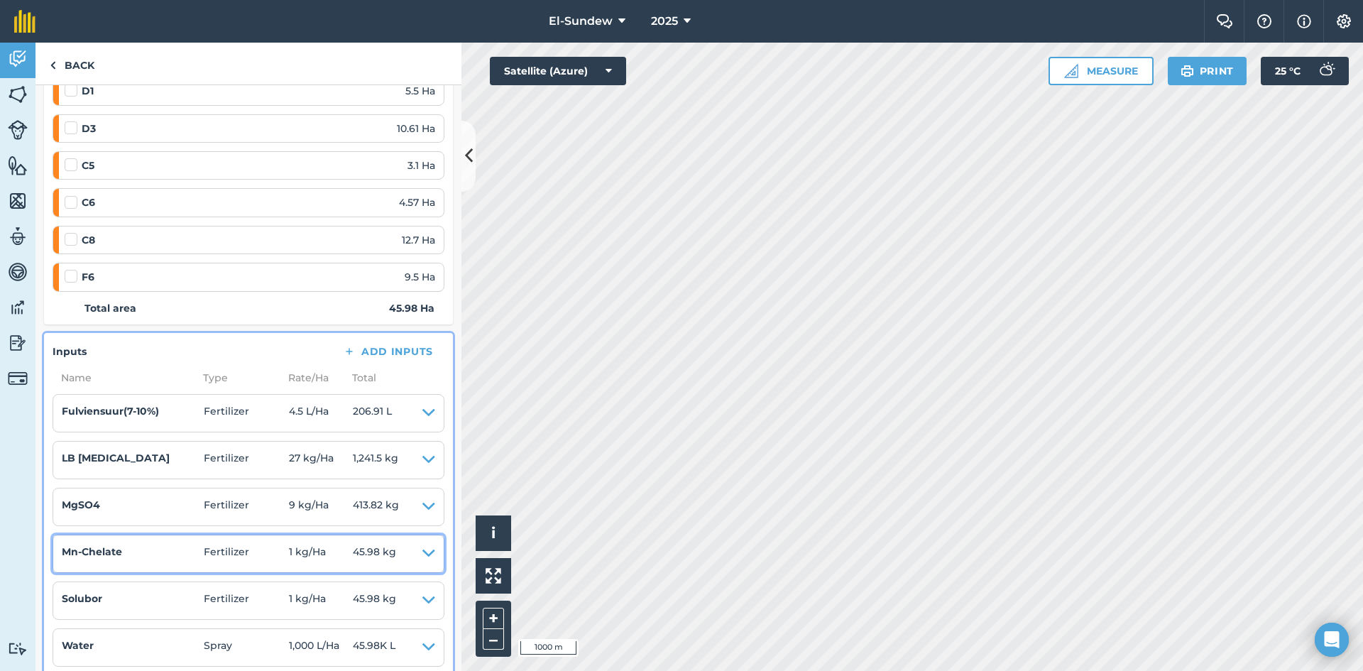
click at [422, 552] on icon at bounding box center [428, 554] width 13 height 20
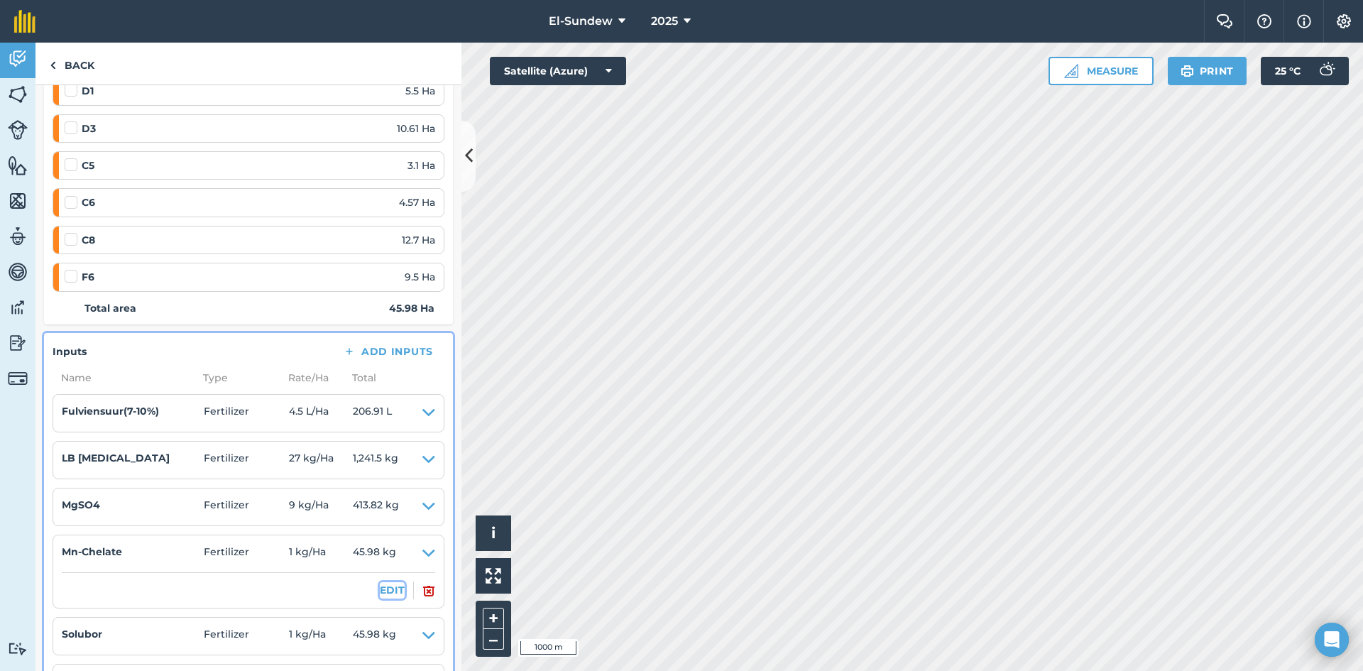
click at [388, 595] on button "EDIT" at bounding box center [392, 590] width 25 height 16
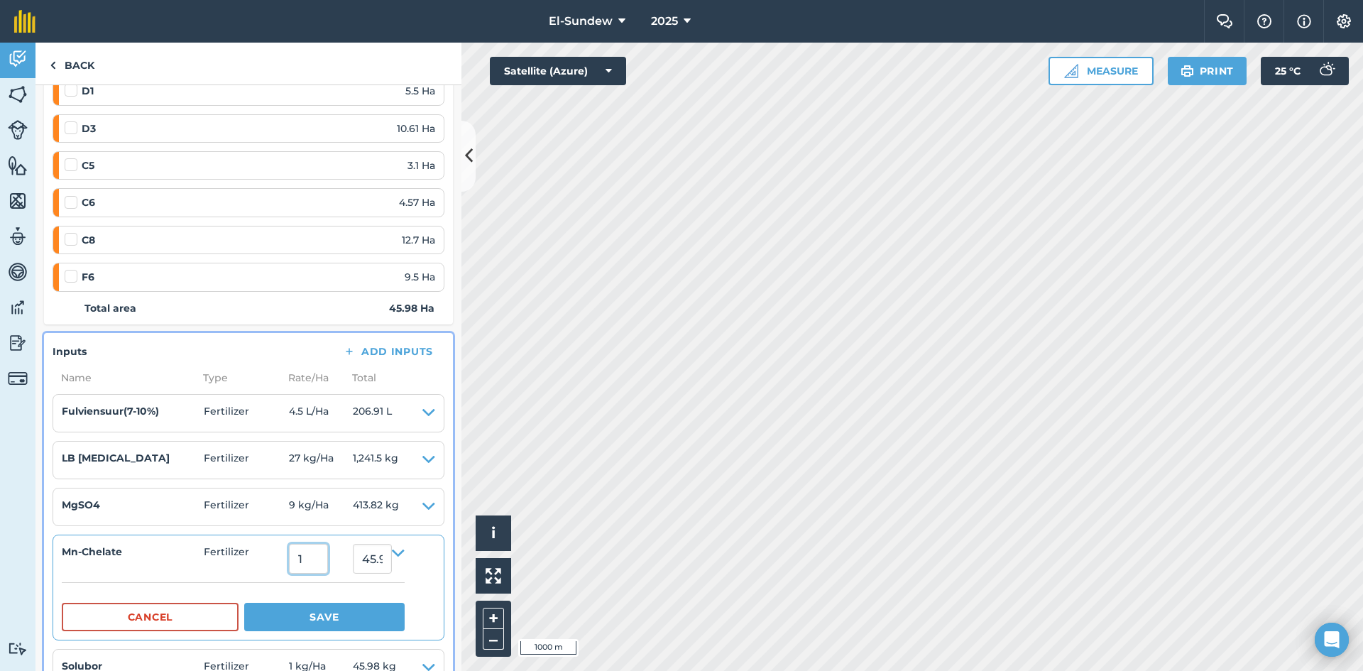
drag, startPoint x: 330, startPoint y: 566, endPoint x: 338, endPoint y: 556, distance: 12.6
click at [328, 562] on input "1" at bounding box center [308, 559] width 39 height 30
type input "1.8"
type input "82.764"
click at [345, 608] on button "Save" at bounding box center [324, 617] width 160 height 28
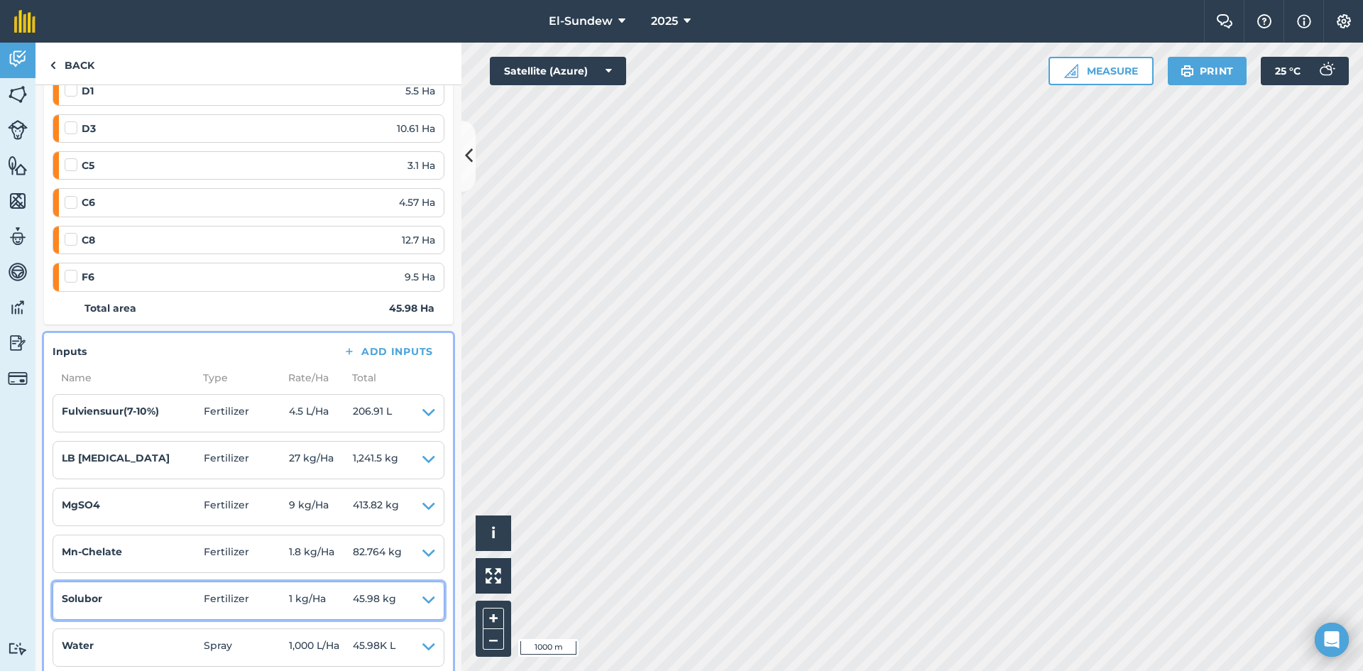
click at [422, 599] on icon at bounding box center [428, 601] width 13 height 20
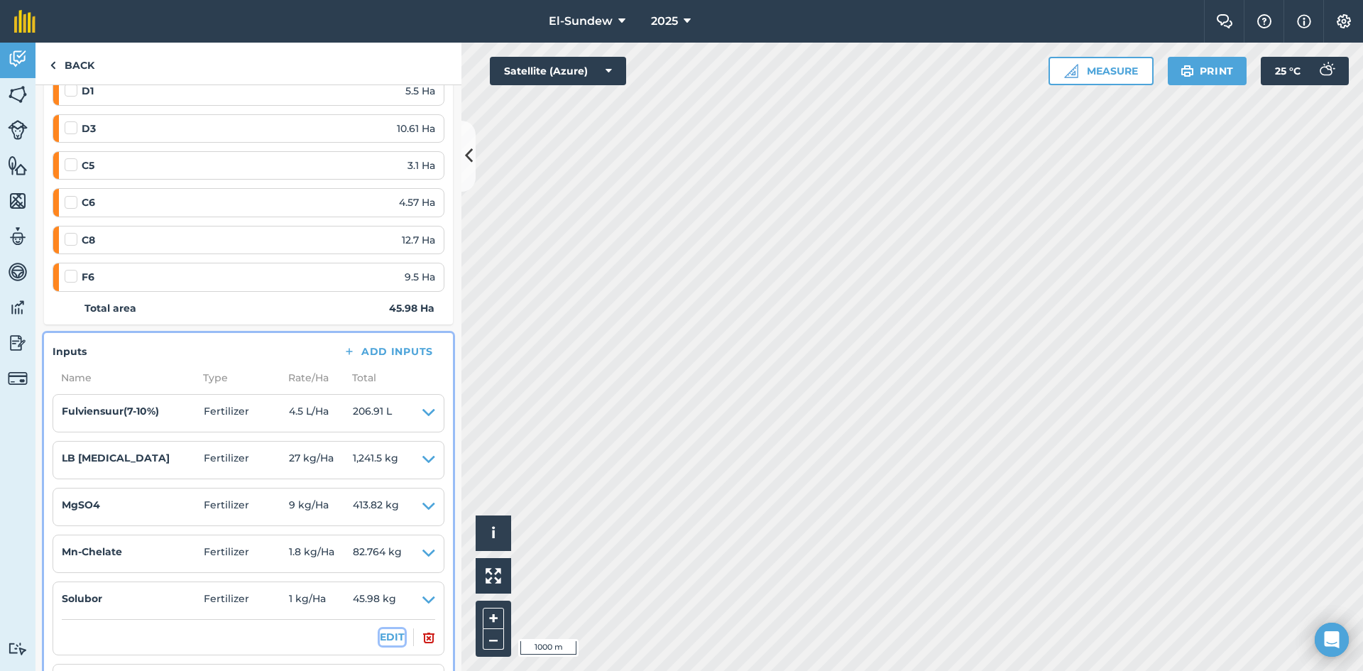
click at [380, 637] on button "EDIT" at bounding box center [392, 637] width 25 height 16
click at [314, 613] on input "1" at bounding box center [308, 606] width 39 height 30
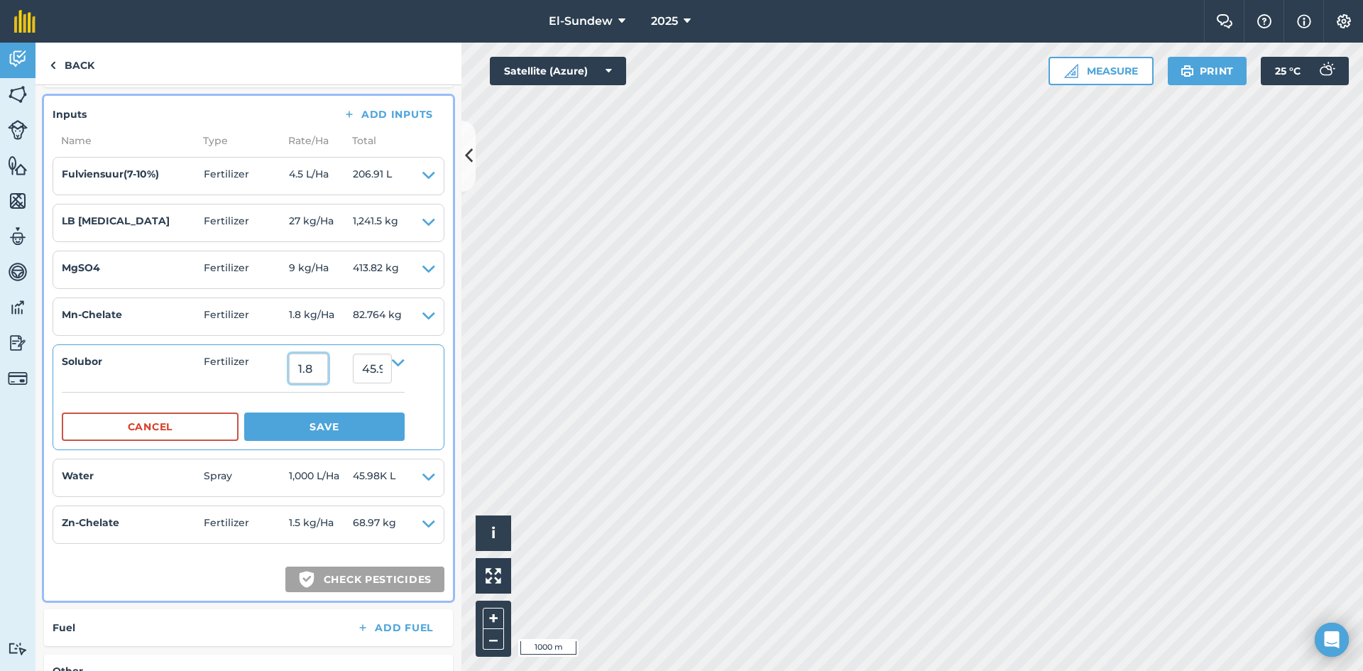
type input "1.8"
type input "82.764"
click at [377, 436] on button "Save" at bounding box center [324, 426] width 160 height 28
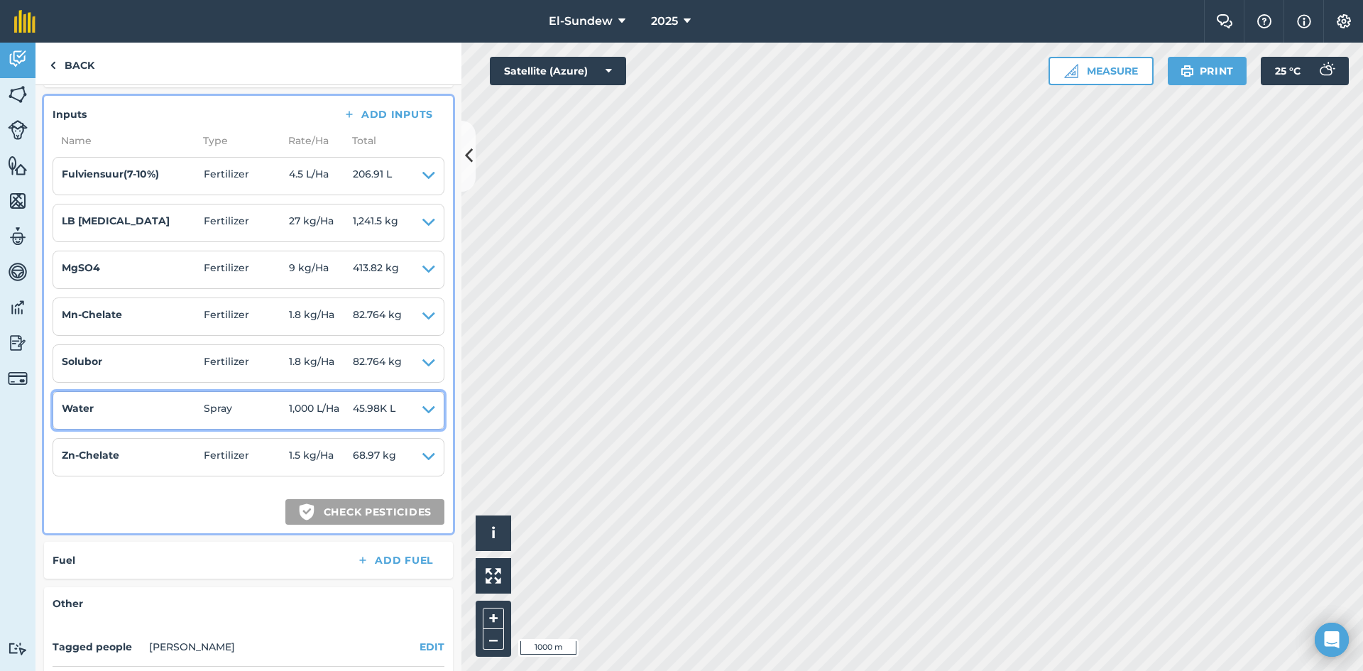
click at [422, 412] on icon at bounding box center [428, 410] width 13 height 20
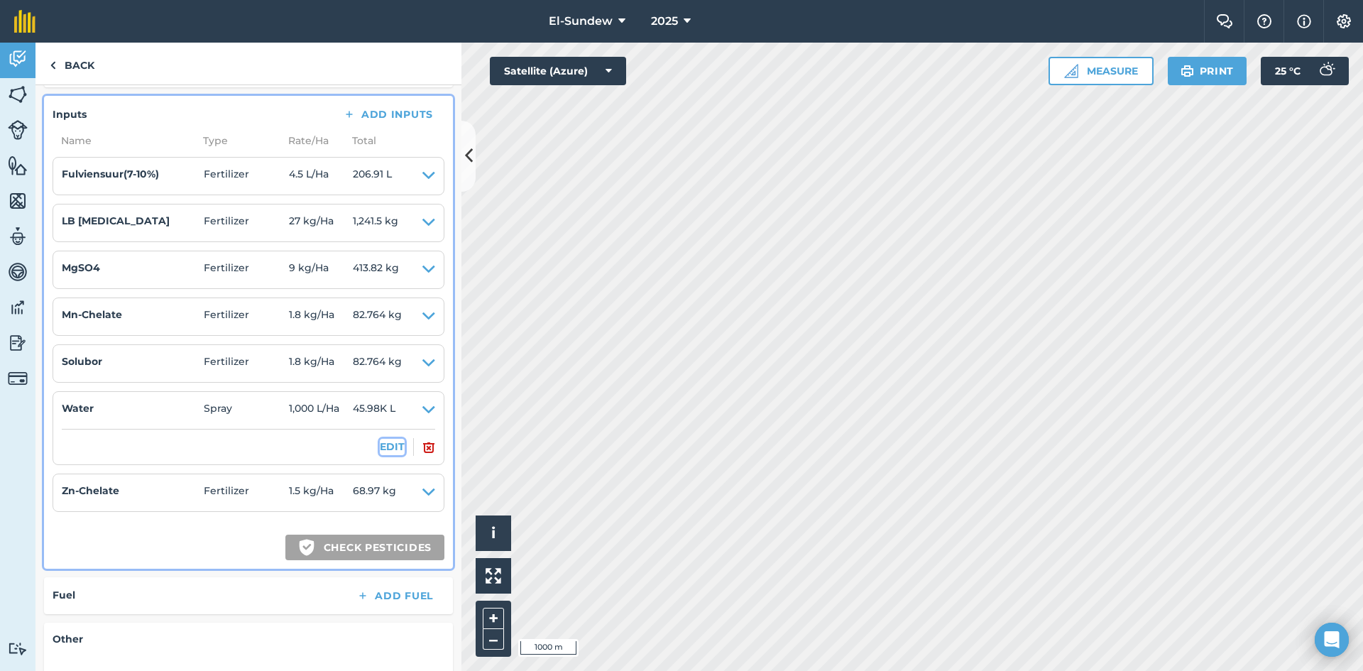
click at [383, 440] on button "EDIT" at bounding box center [392, 447] width 25 height 16
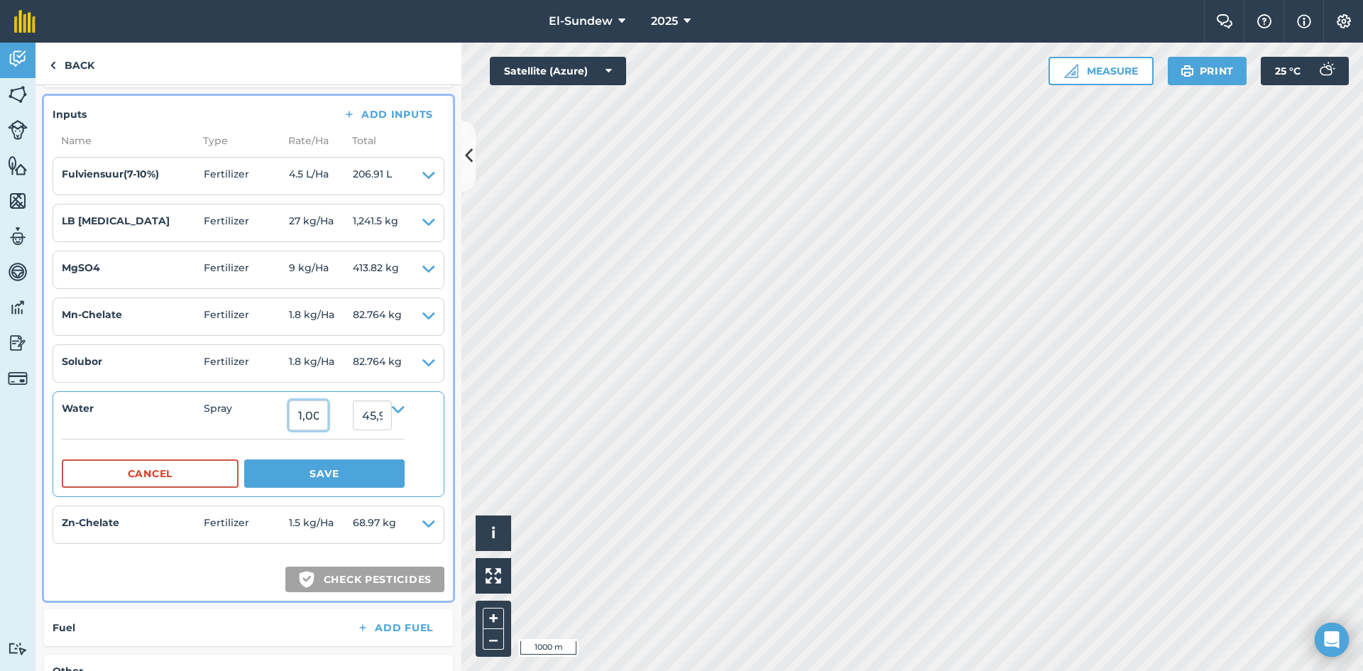
click at [328, 407] on input "1,000" at bounding box center [308, 415] width 39 height 30
type input "1,800"
click at [244, 459] on button "Save" at bounding box center [324, 473] width 160 height 28
type input "82,764"
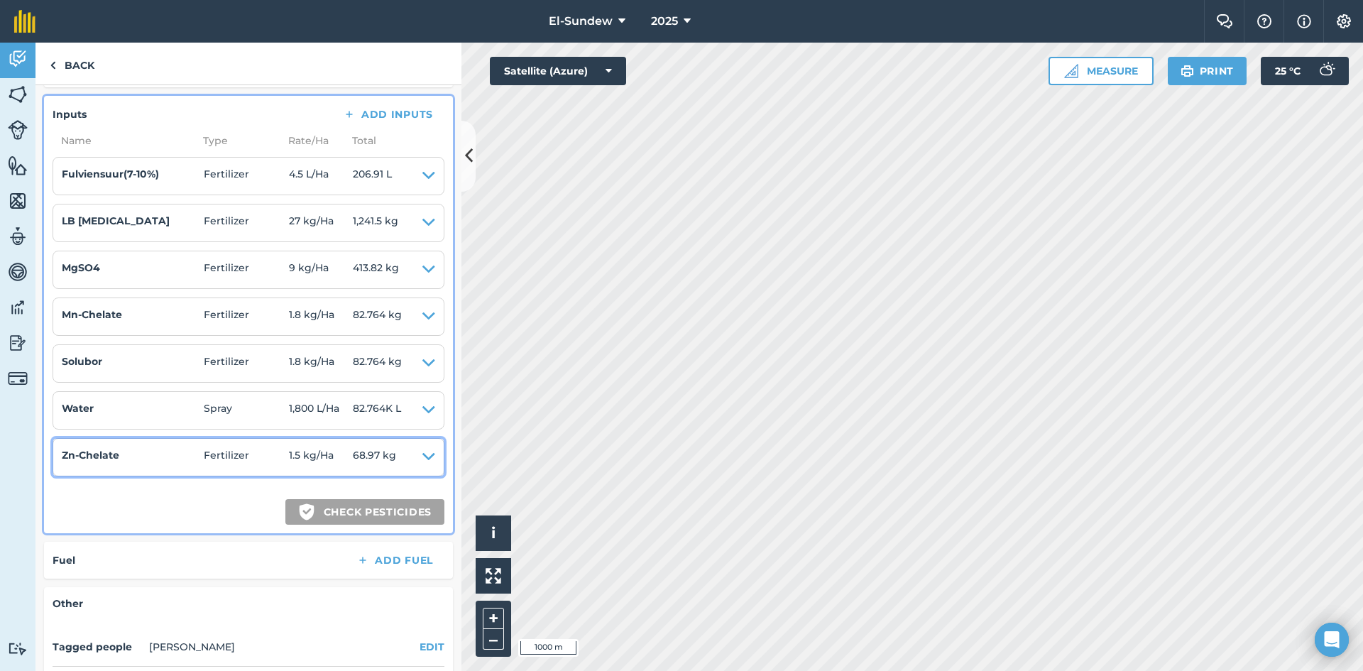
click at [422, 455] on icon at bounding box center [428, 457] width 13 height 20
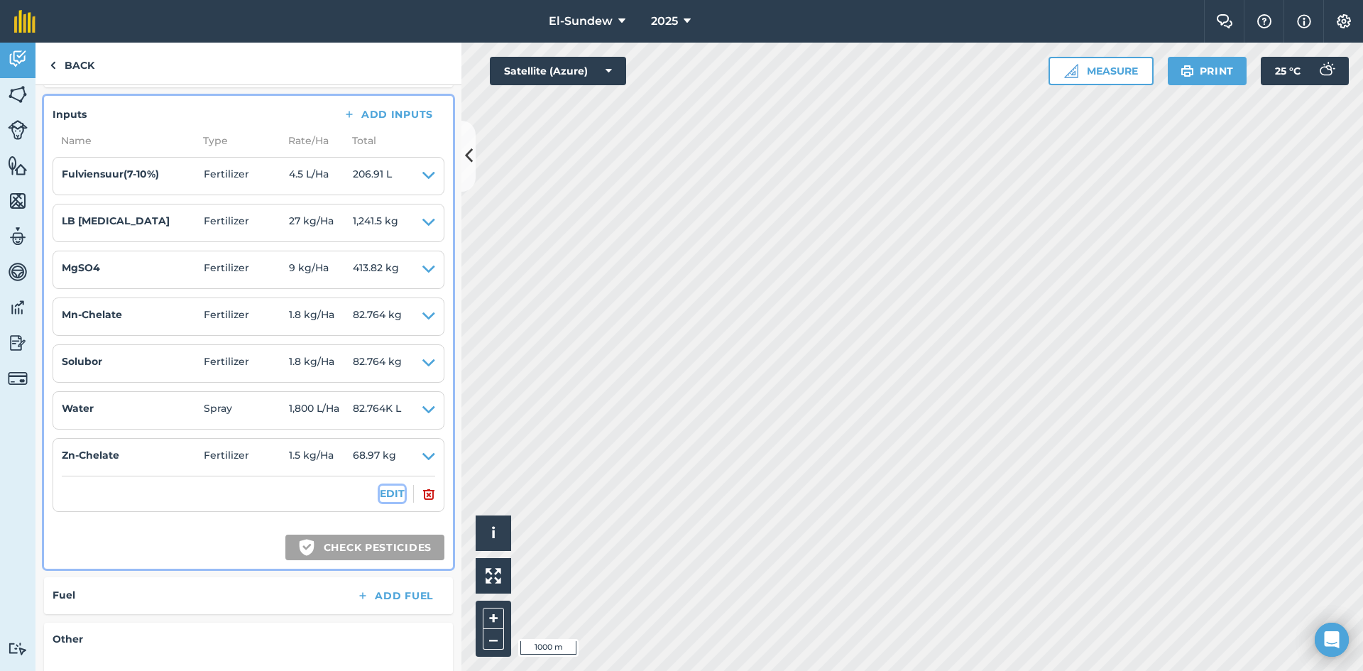
click at [385, 491] on button "EDIT" at bounding box center [392, 494] width 25 height 16
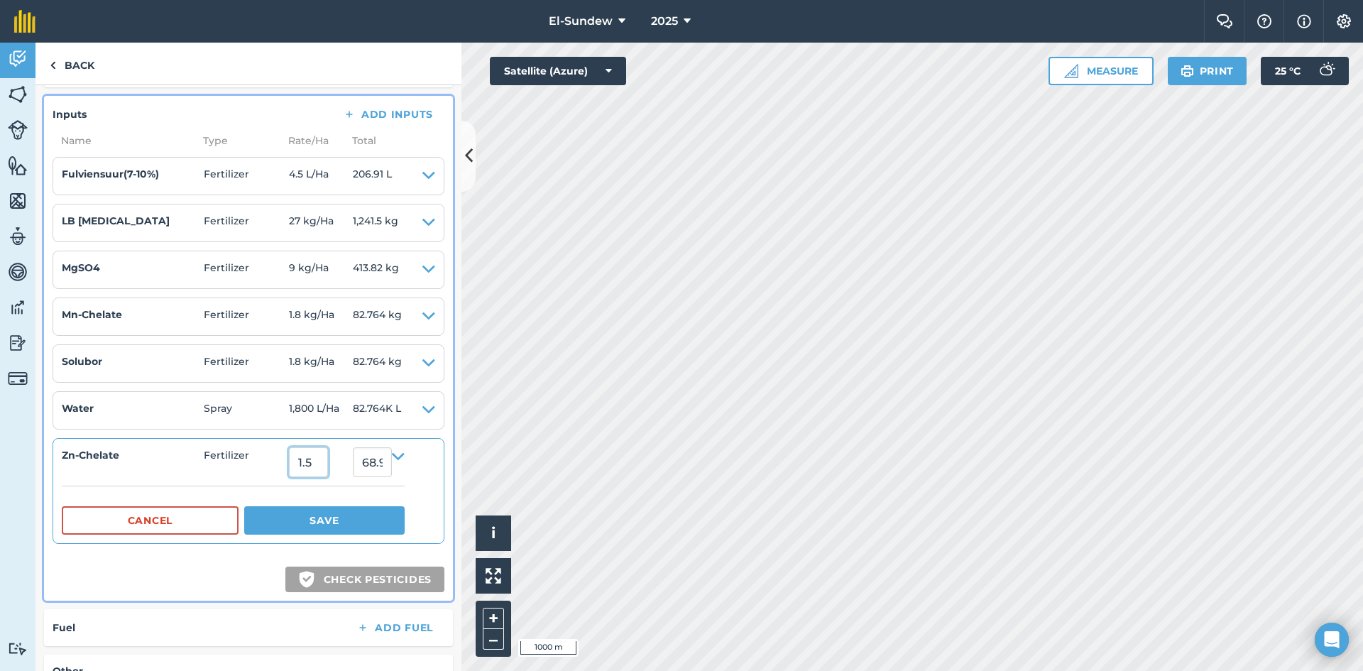
click at [328, 464] on input "1.5" at bounding box center [308, 462] width 39 height 30
type input "2.7"
click at [244, 506] on button "Save" at bounding box center [324, 520] width 160 height 28
type input "124.146"
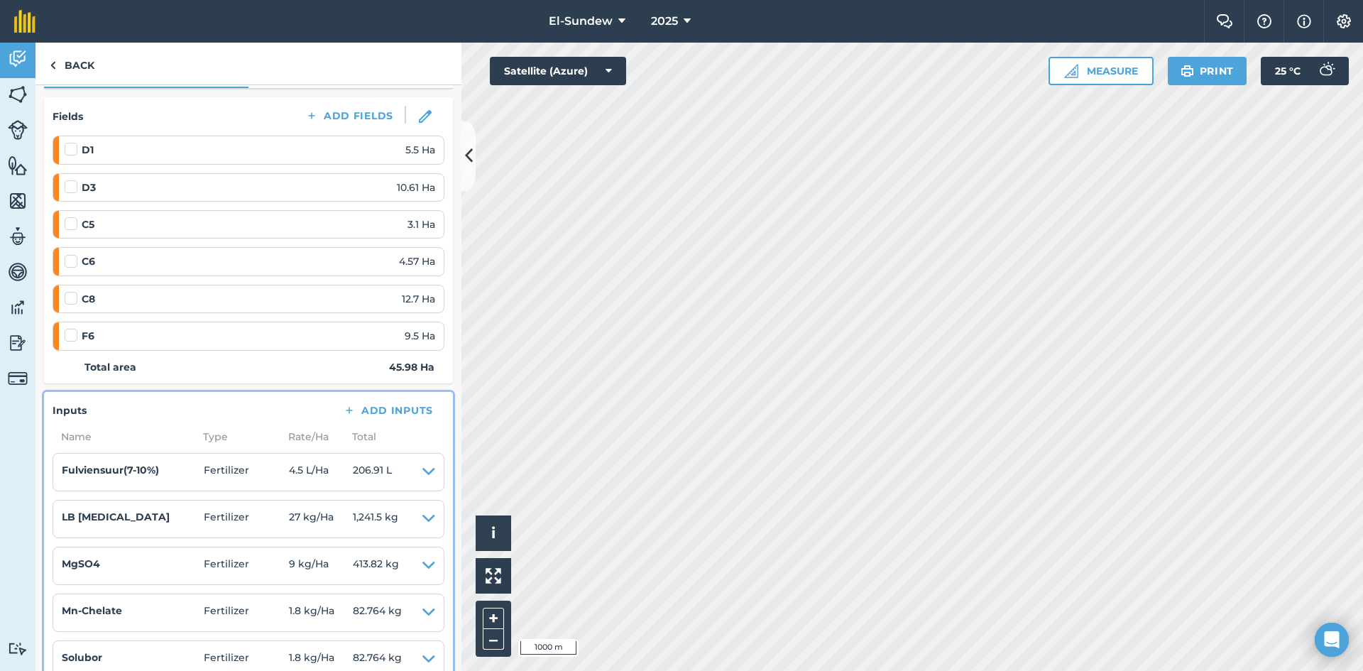
scroll to position [0, 0]
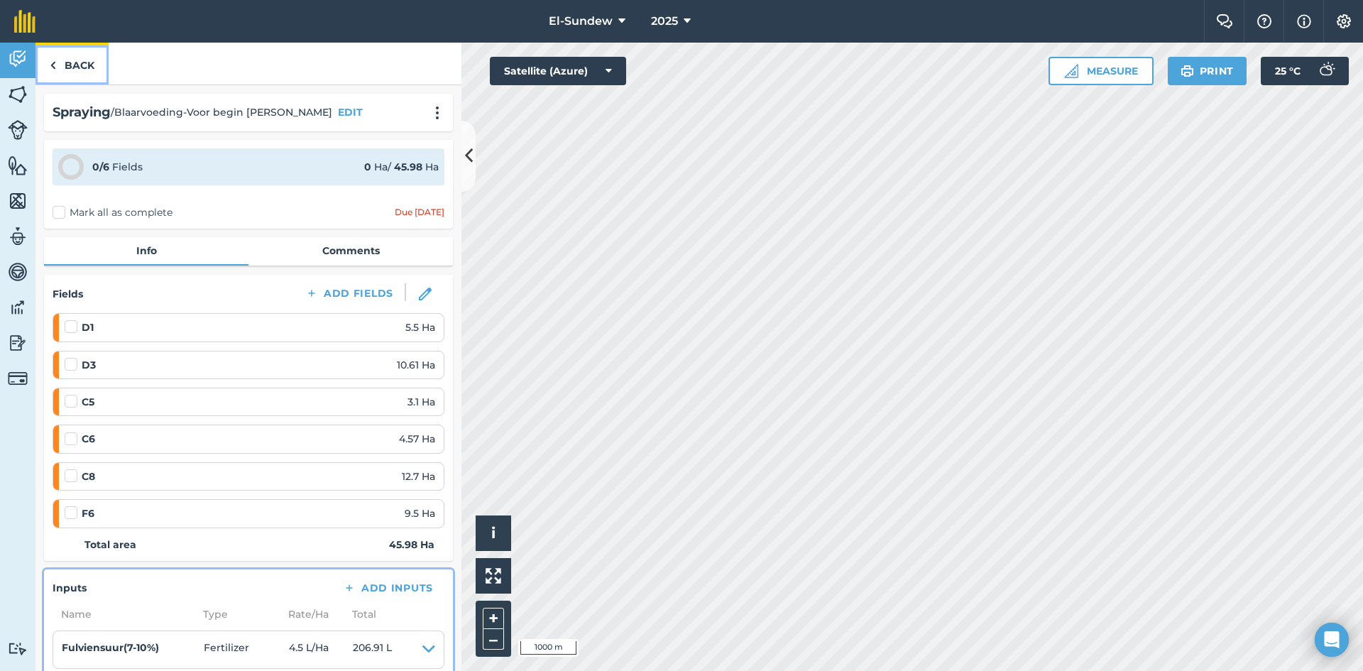
click at [83, 73] on link "Back" at bounding box center [71, 64] width 73 height 42
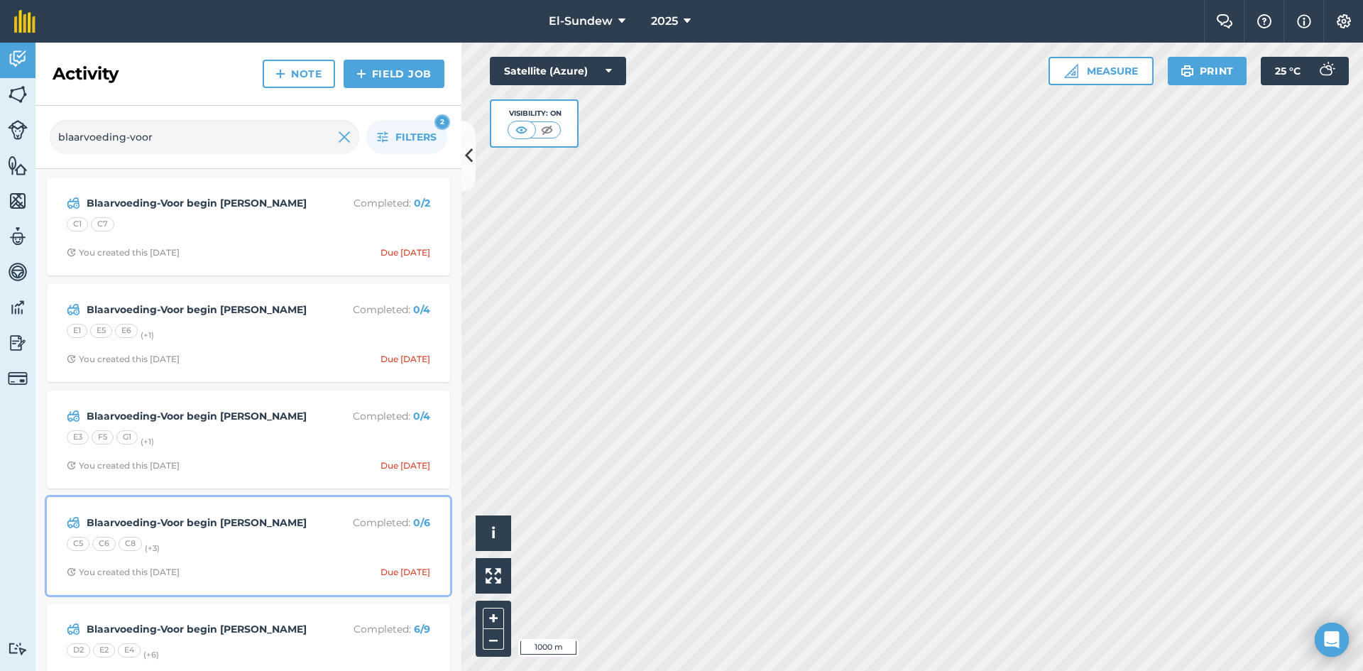
click at [230, 530] on strong "Blaarvoeding-Voor begin [PERSON_NAME]" at bounding box center [199, 523] width 225 height 16
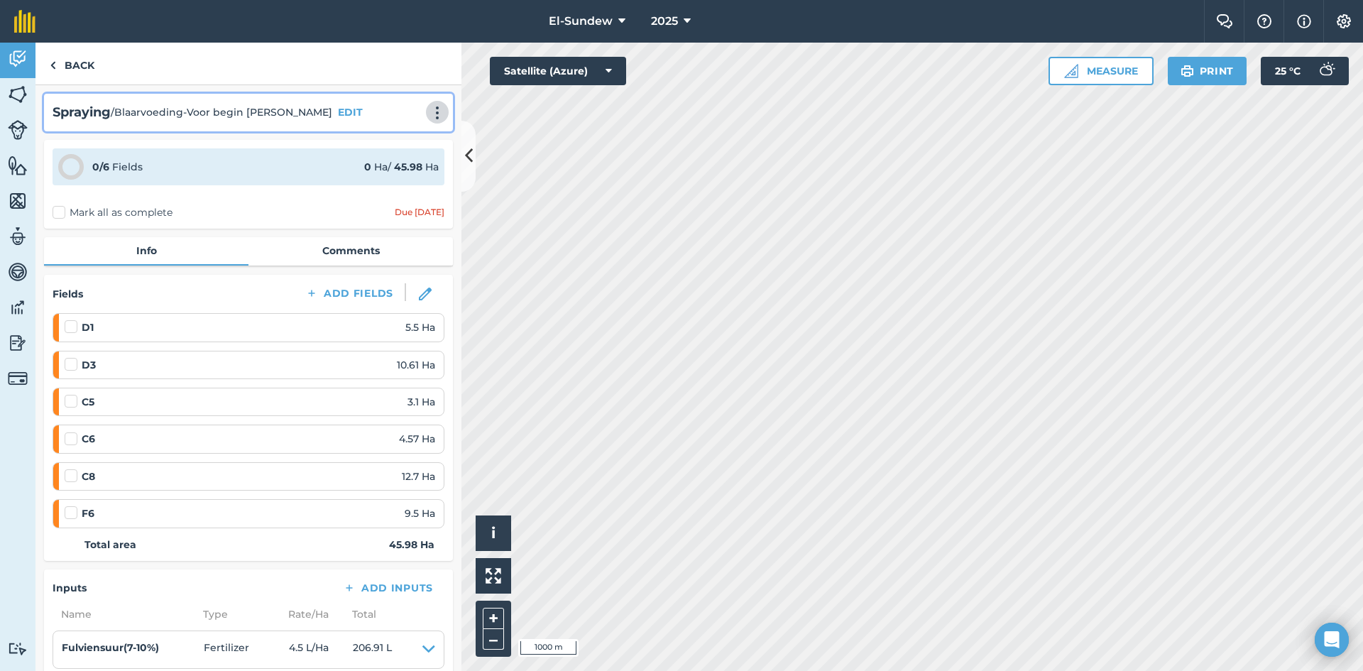
click at [429, 106] on img at bounding box center [437, 113] width 17 height 14
click at [390, 143] on link "Print" at bounding box center [407, 143] width 91 height 28
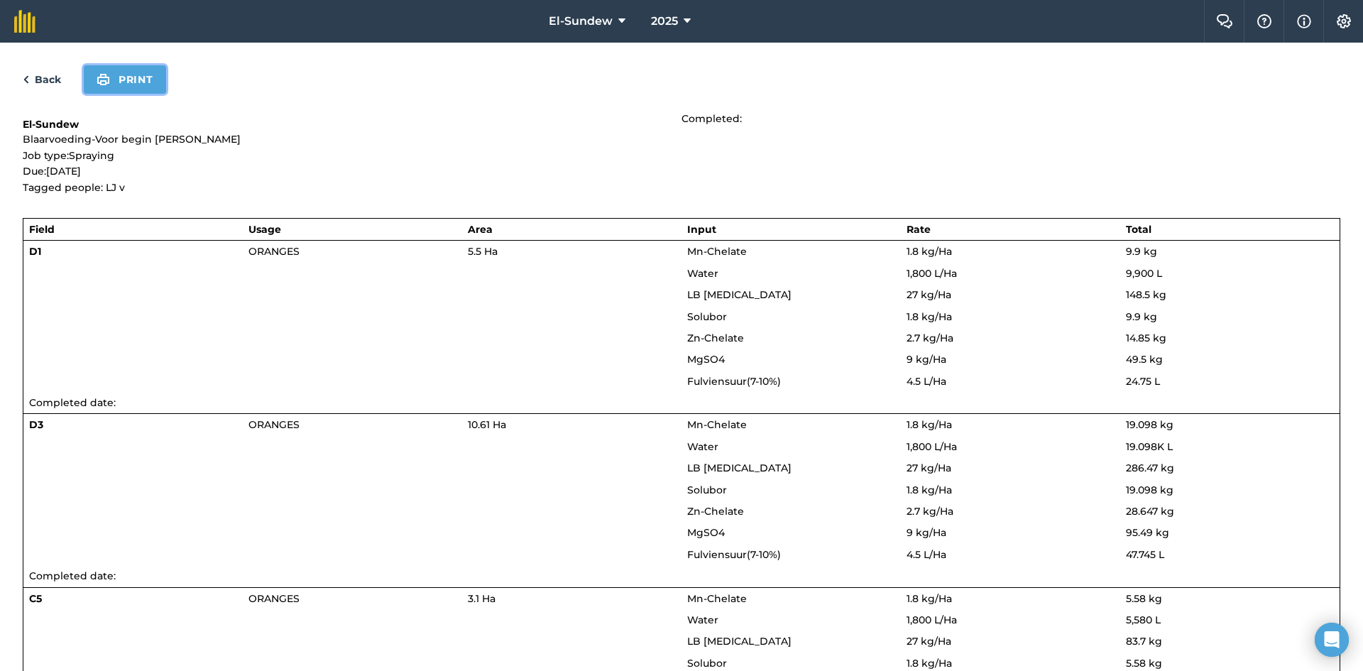
click at [107, 76] on img at bounding box center [103, 79] width 13 height 17
click at [53, 75] on link "Back" at bounding box center [42, 79] width 38 height 17
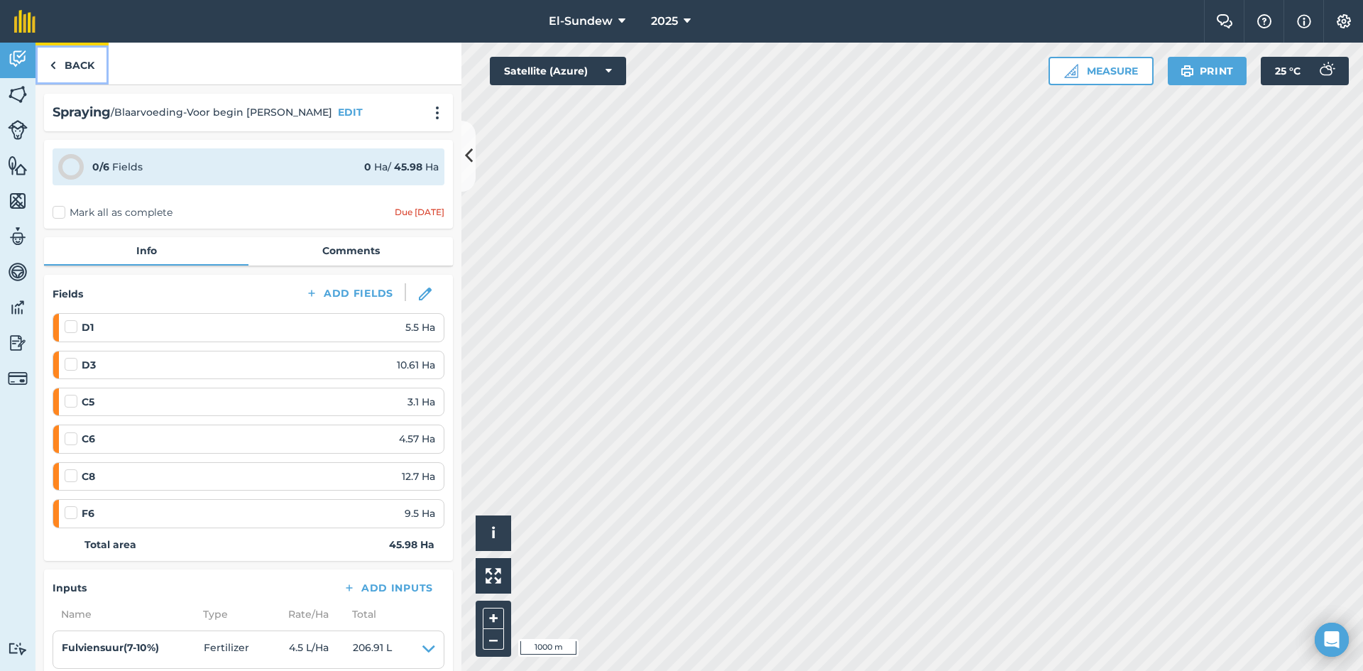
click at [66, 71] on link "Back" at bounding box center [71, 64] width 73 height 42
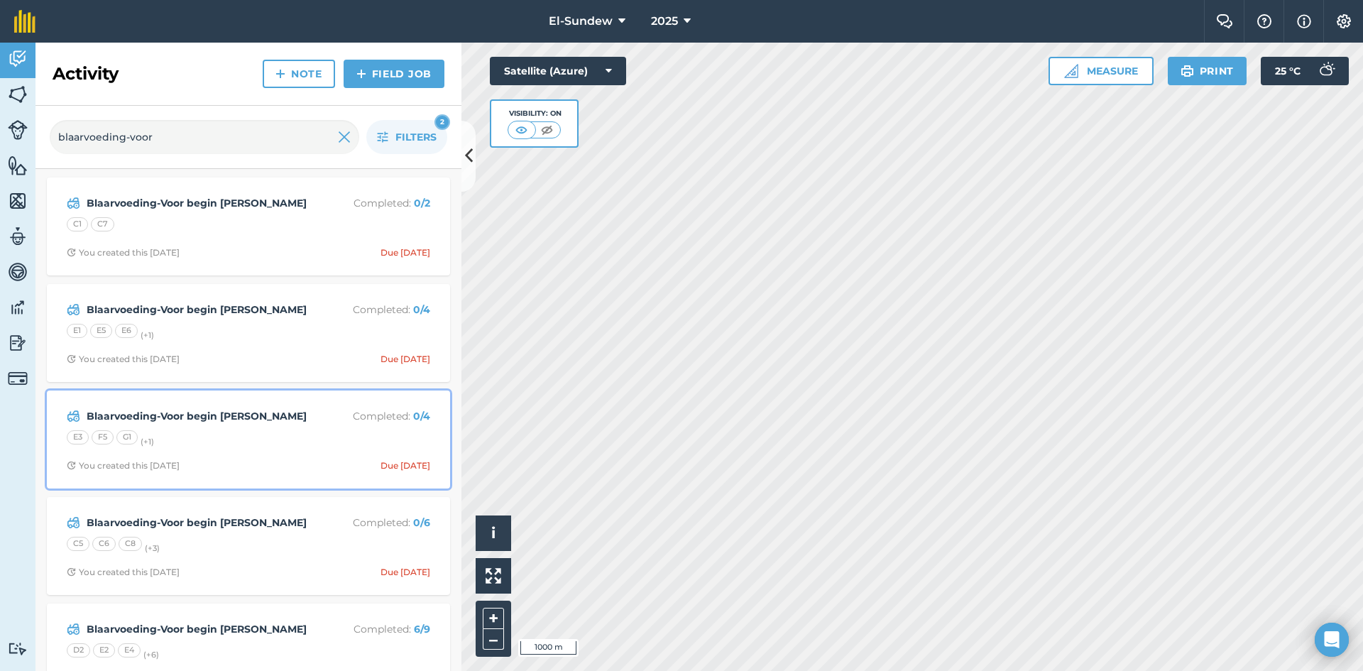
click at [249, 440] on div "E3 F5 G1 (+ 1 )" at bounding box center [248, 439] width 363 height 18
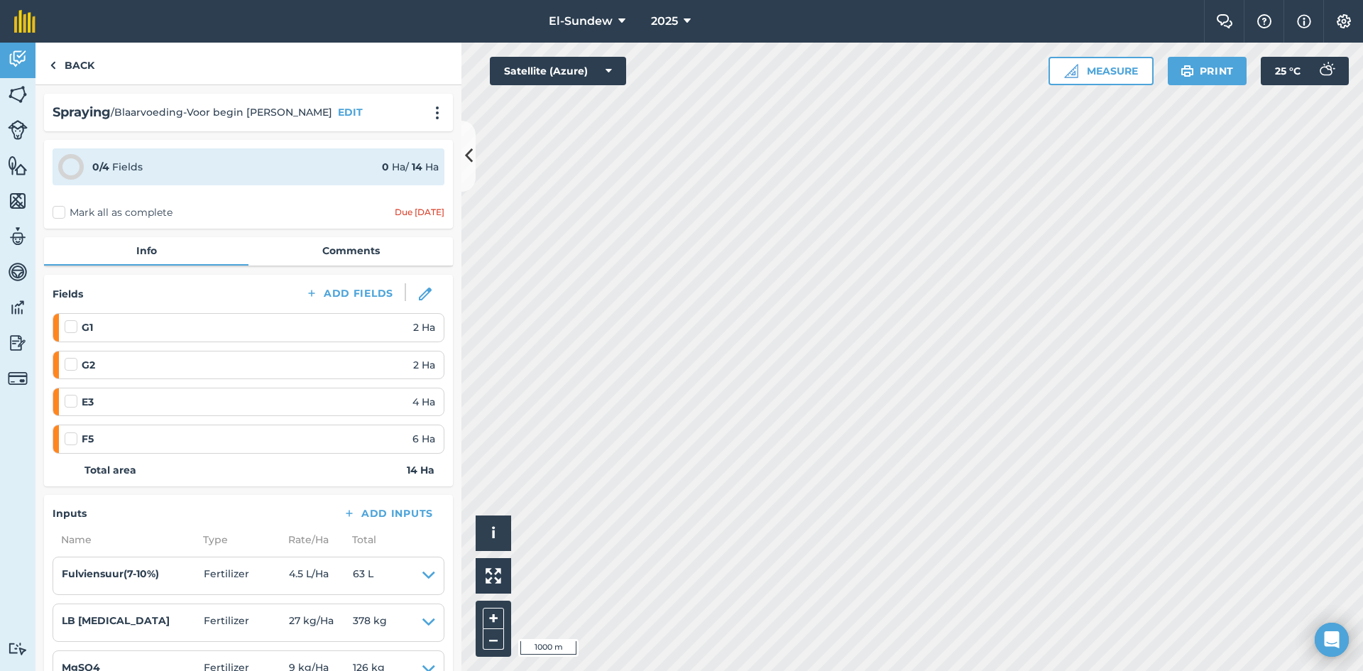
scroll to position [236, 0]
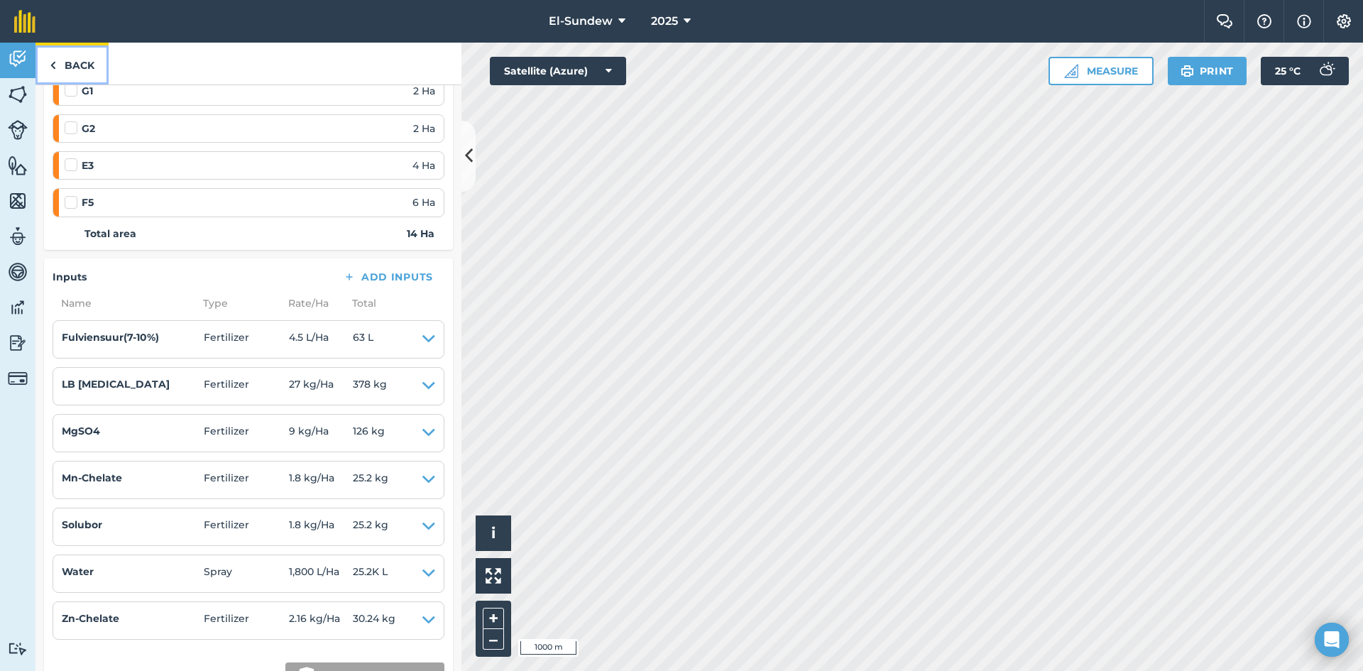
click at [60, 56] on link "Back" at bounding box center [71, 64] width 73 height 42
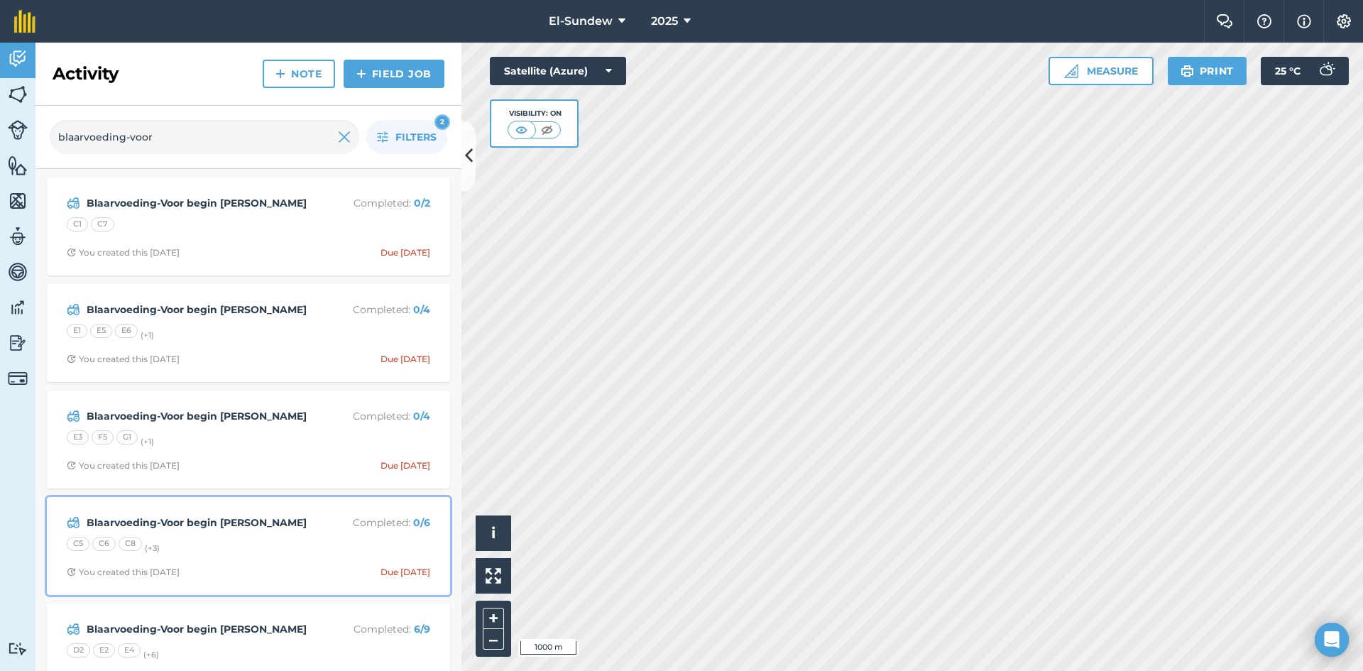
click at [250, 538] on div "C5 C6 C8 (+ 3 )" at bounding box center [248, 546] width 363 height 18
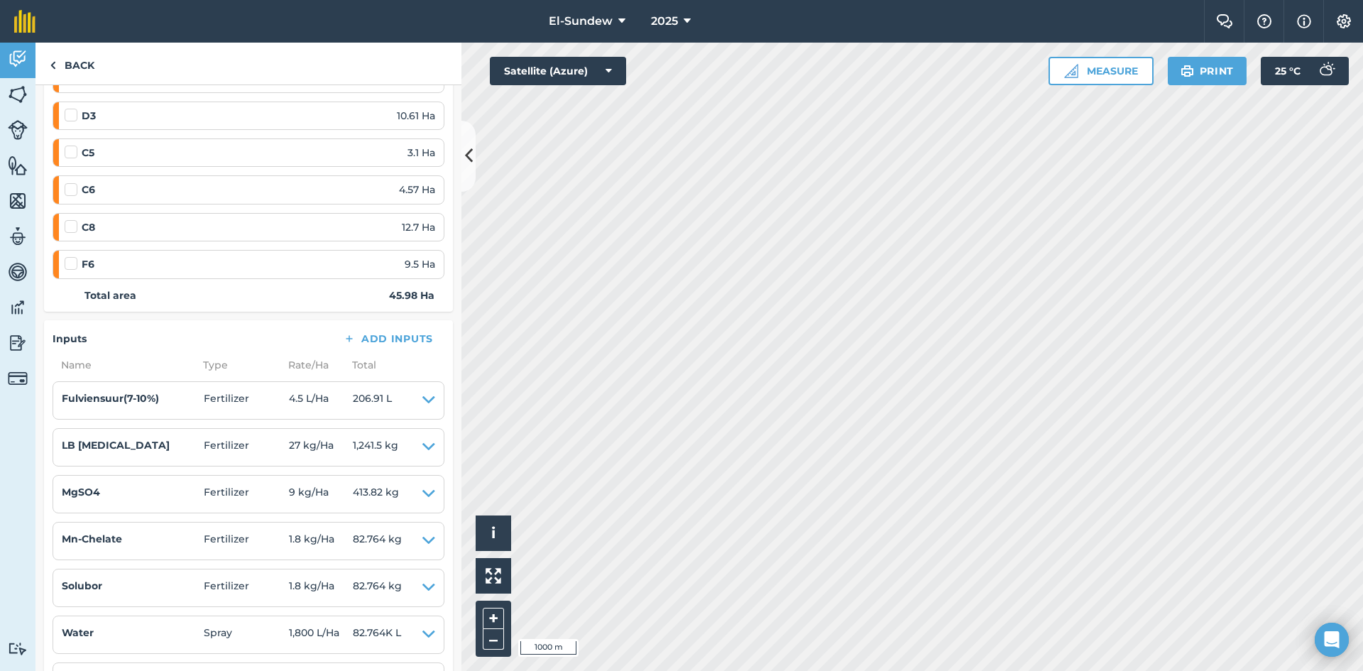
scroll to position [236, 0]
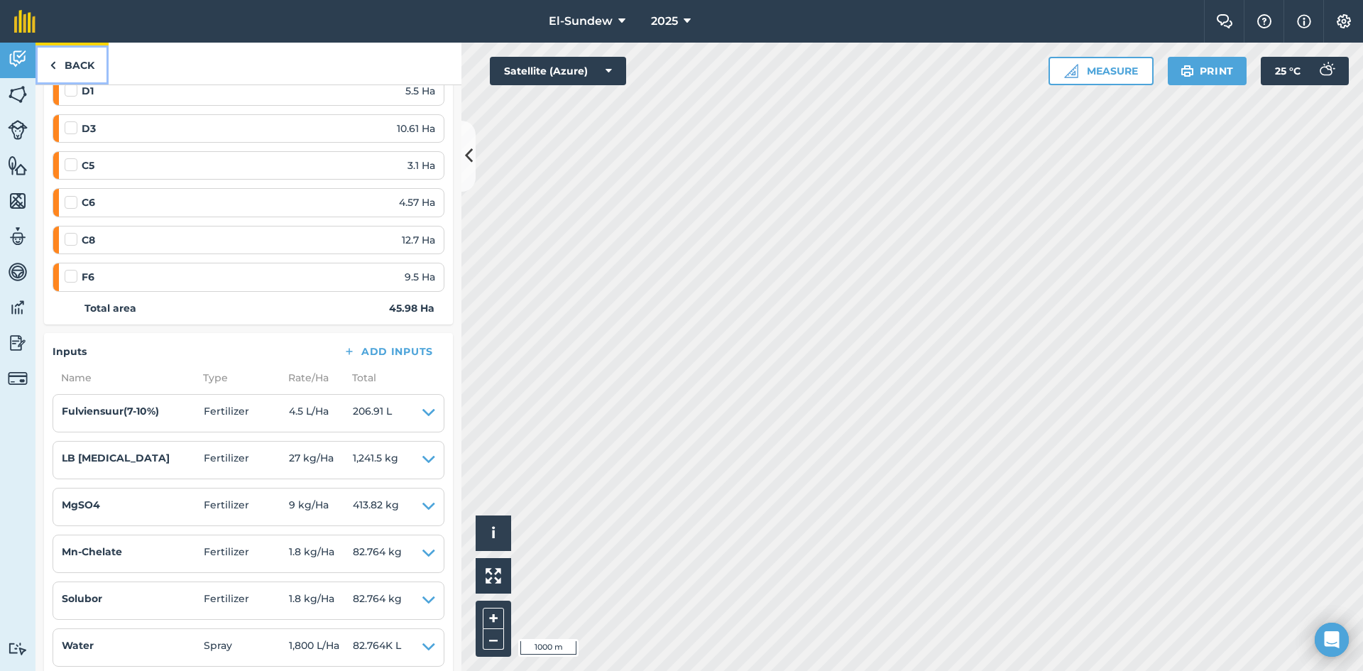
click at [66, 65] on link "Back" at bounding box center [71, 64] width 73 height 42
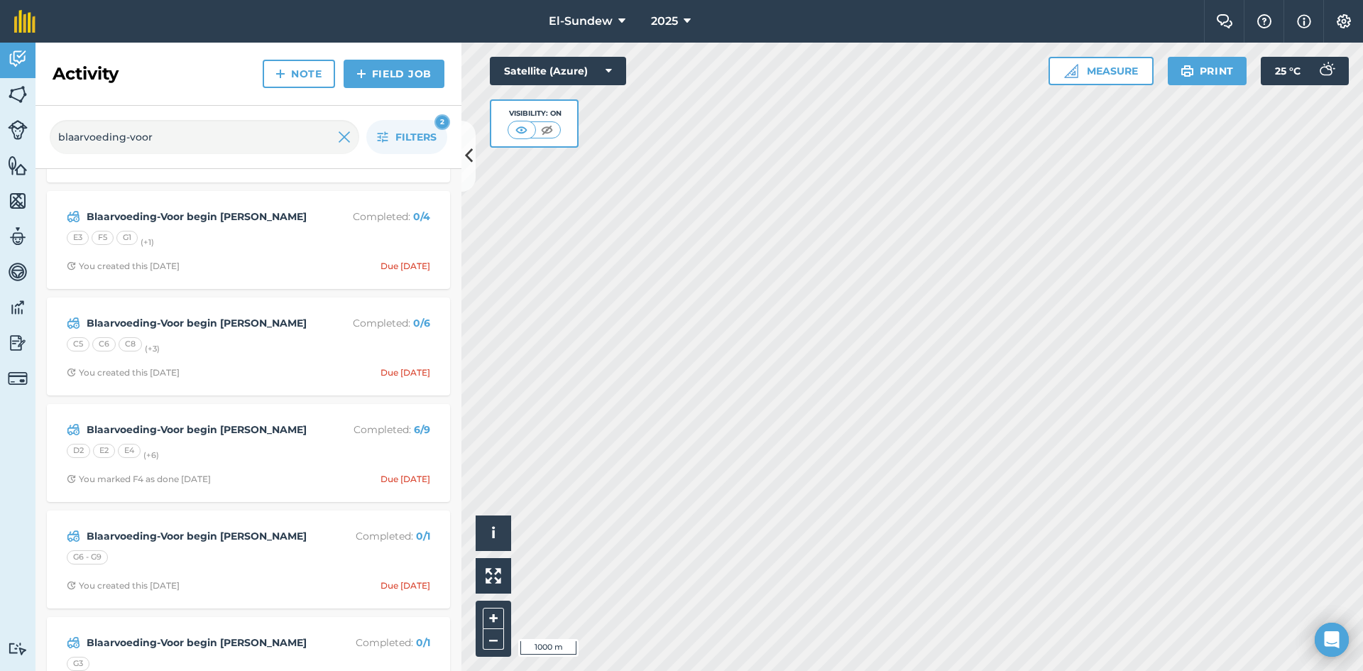
scroll to position [236, 0]
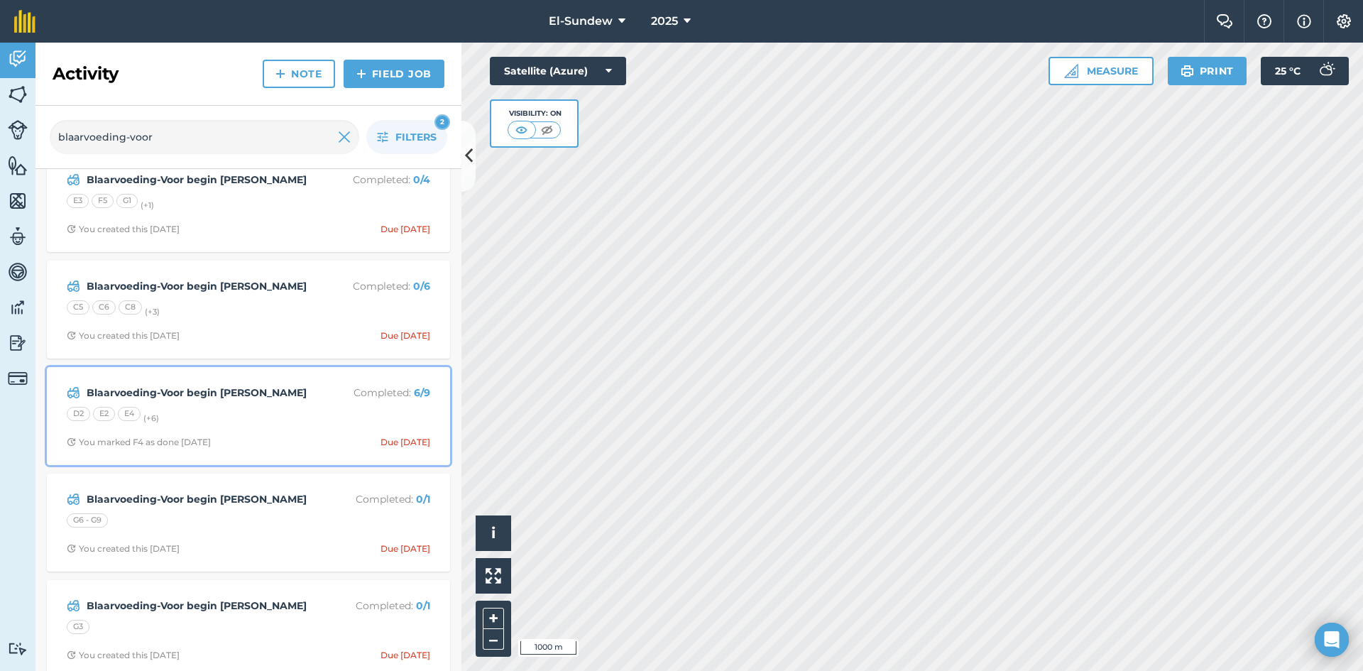
click at [256, 416] on div "D2 E2 E4 (+ 6 )" at bounding box center [248, 416] width 363 height 18
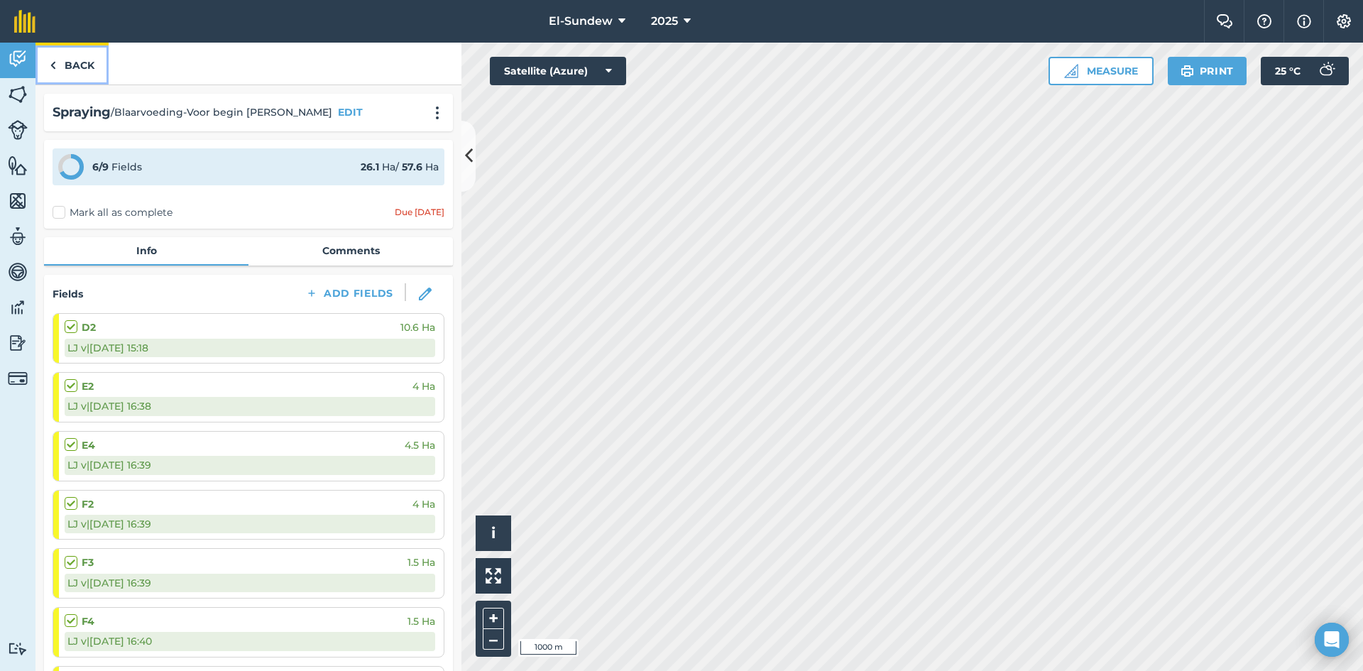
click at [92, 72] on link "Back" at bounding box center [71, 64] width 73 height 42
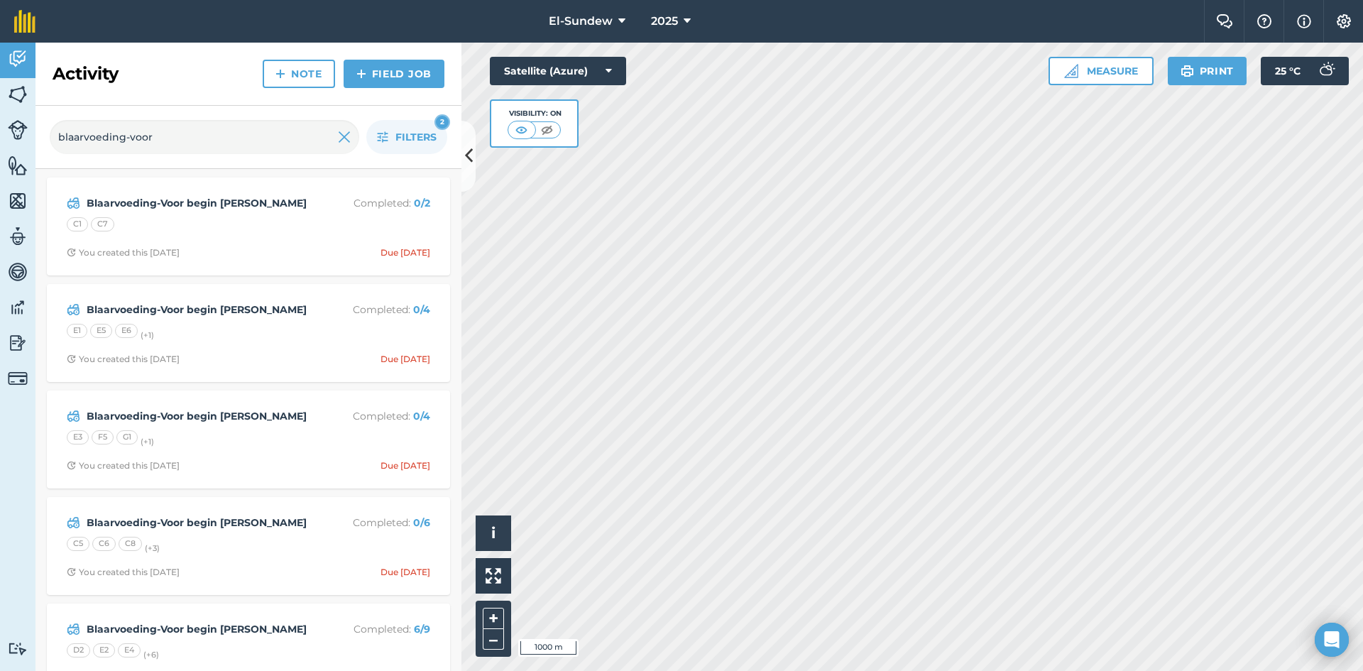
scroll to position [236, 0]
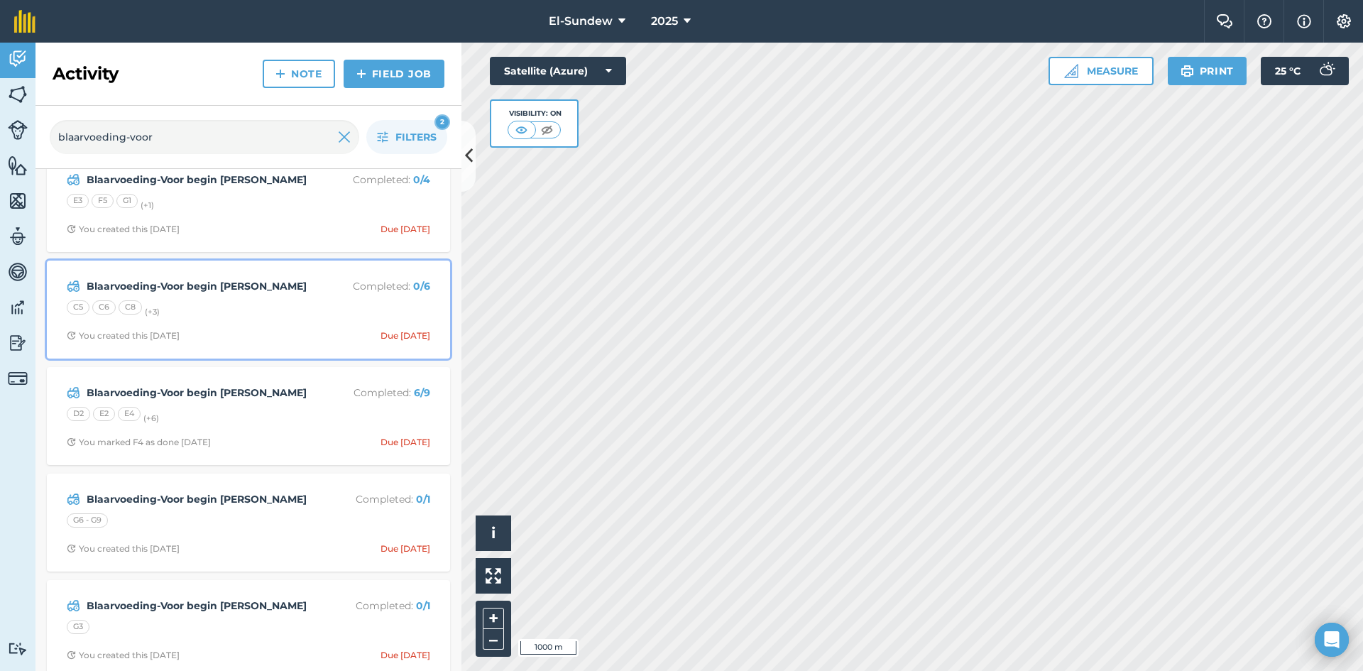
click at [237, 309] on div "C5 C6 C8 (+ 3 )" at bounding box center [248, 309] width 363 height 18
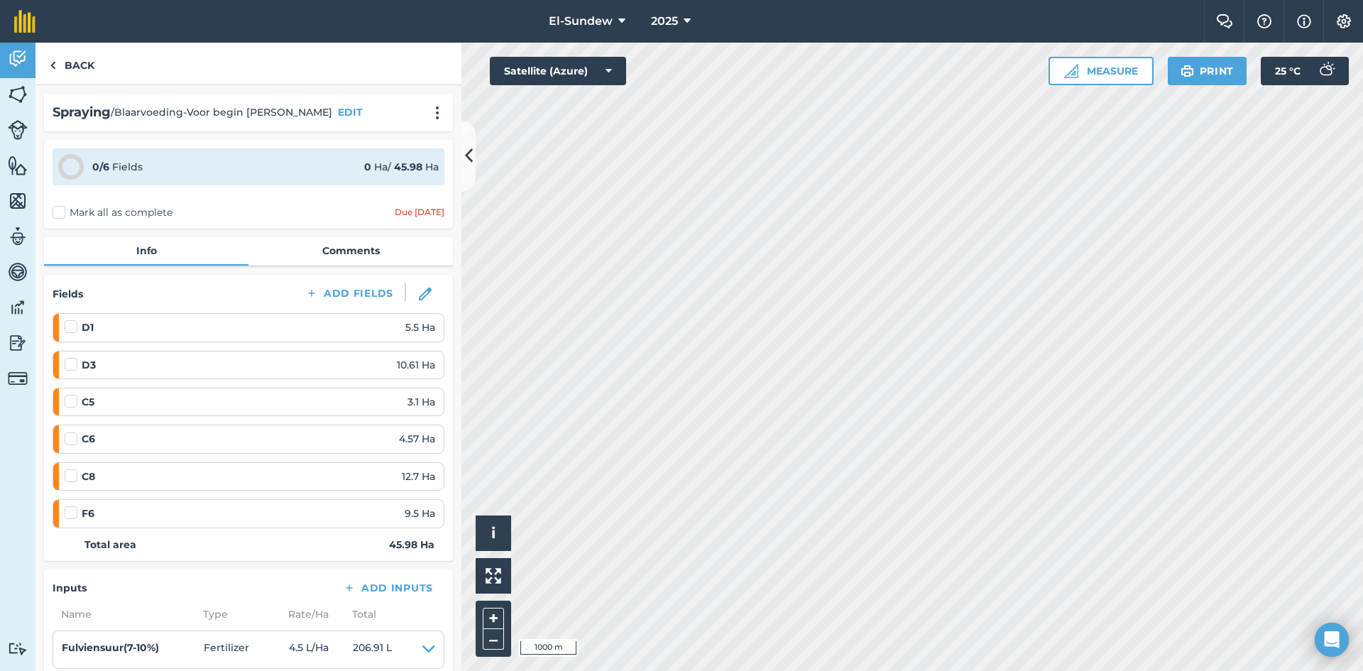
scroll to position [236, 0]
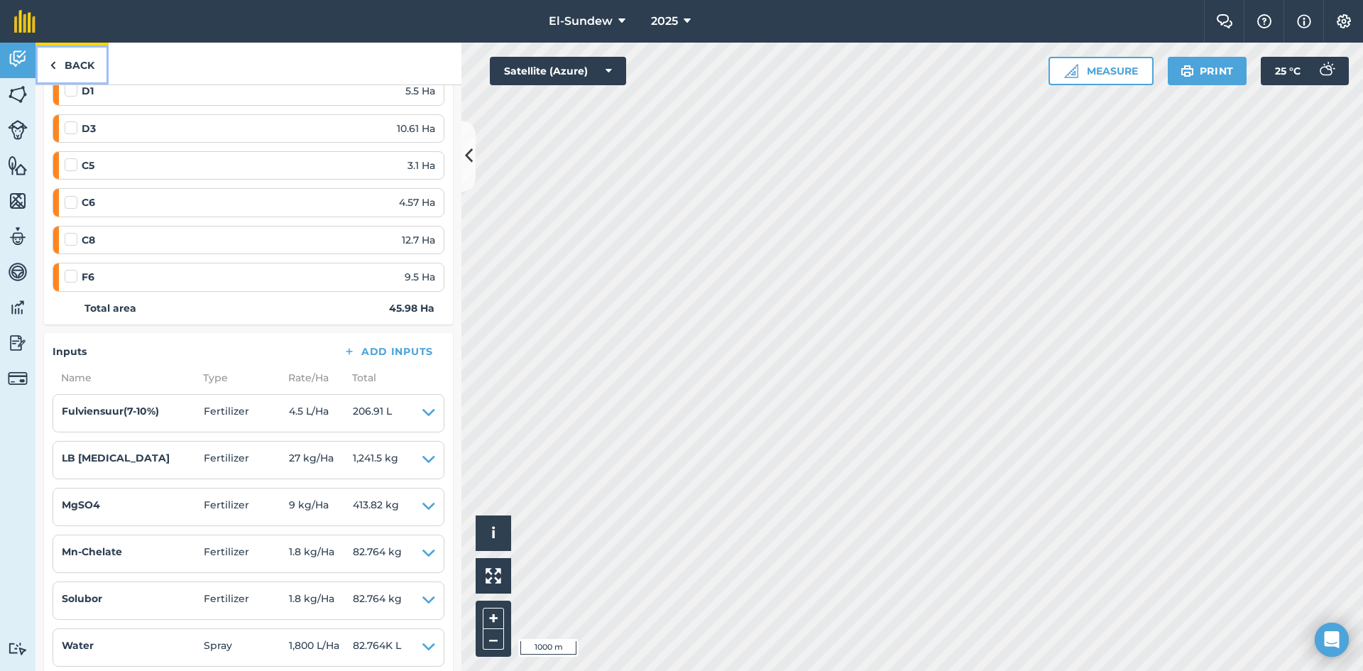
click at [87, 63] on link "Back" at bounding box center [71, 64] width 73 height 42
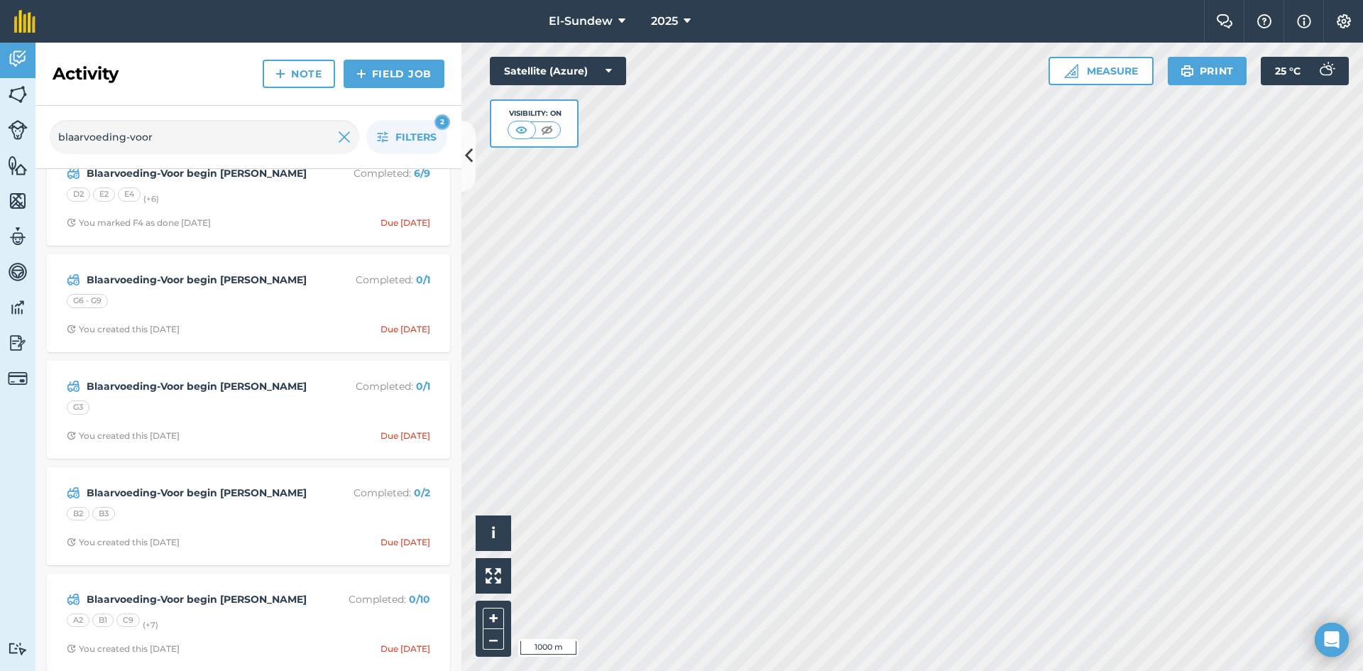
scroll to position [465, 0]
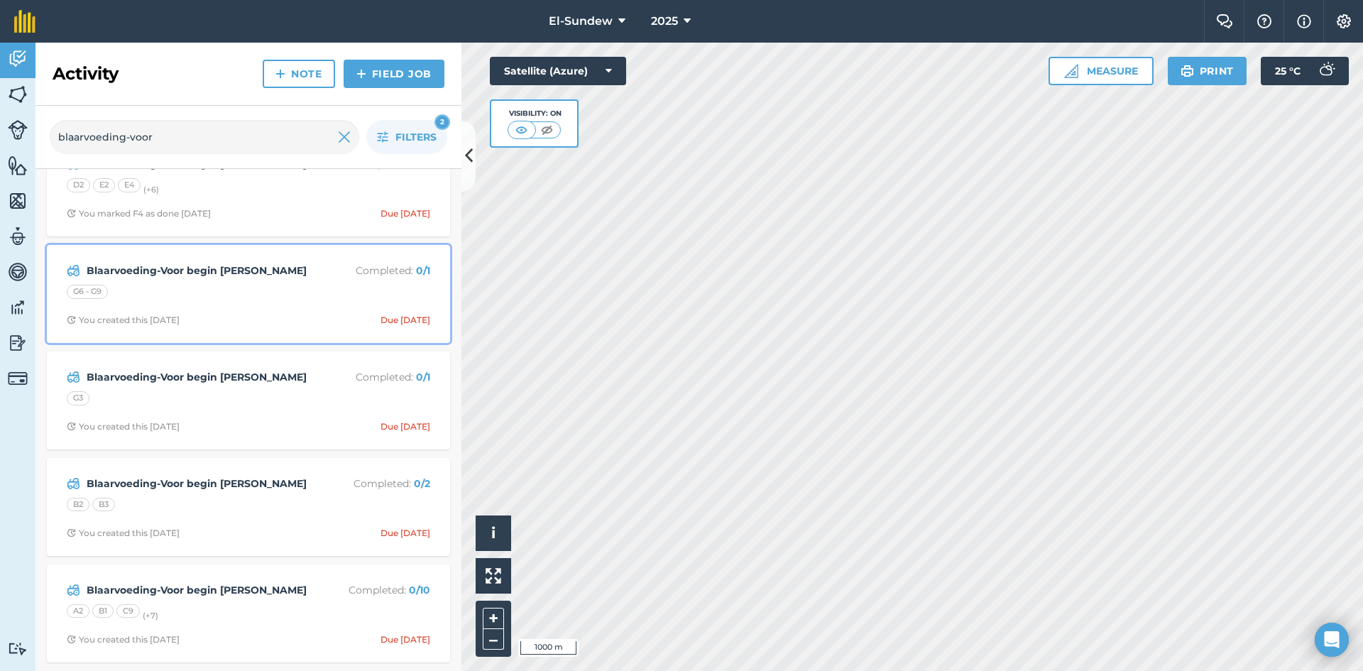
click at [229, 312] on div "Blaarvoeding-Voor begin [PERSON_NAME] Completed : 0 / 1 G6 - G9 You created thi…" at bounding box center [248, 293] width 386 height 81
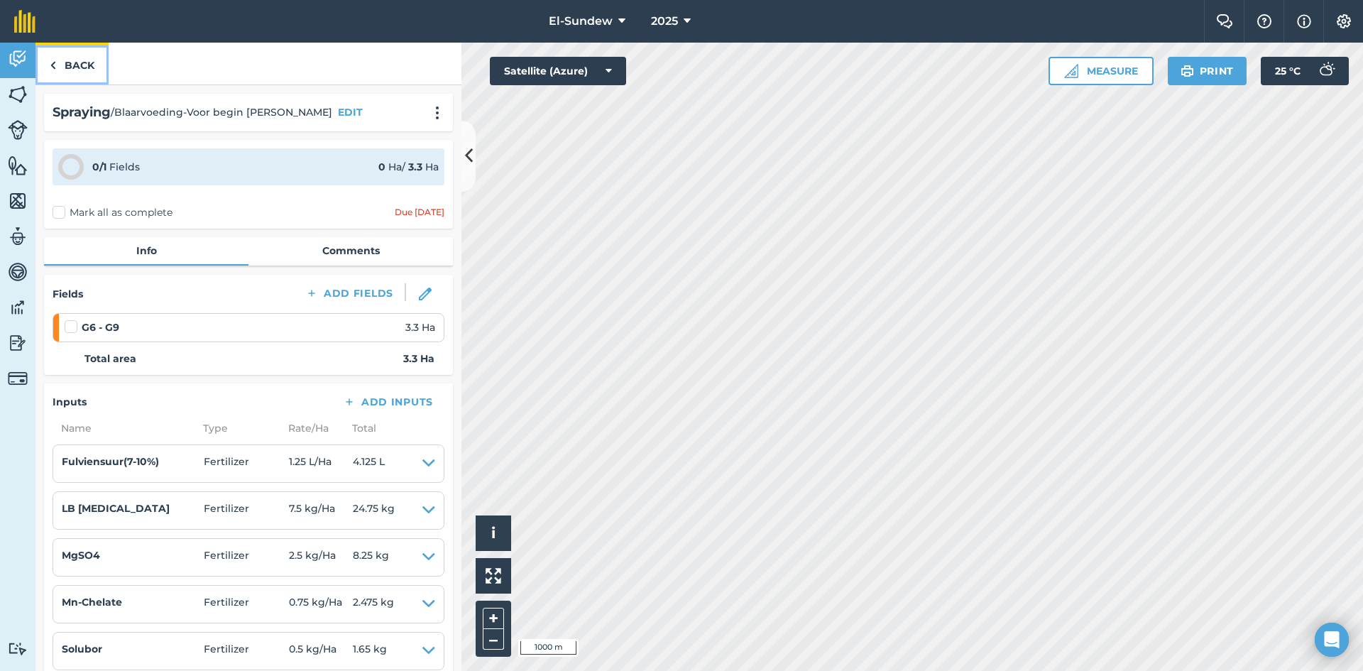
click at [70, 61] on link "Back" at bounding box center [71, 64] width 73 height 42
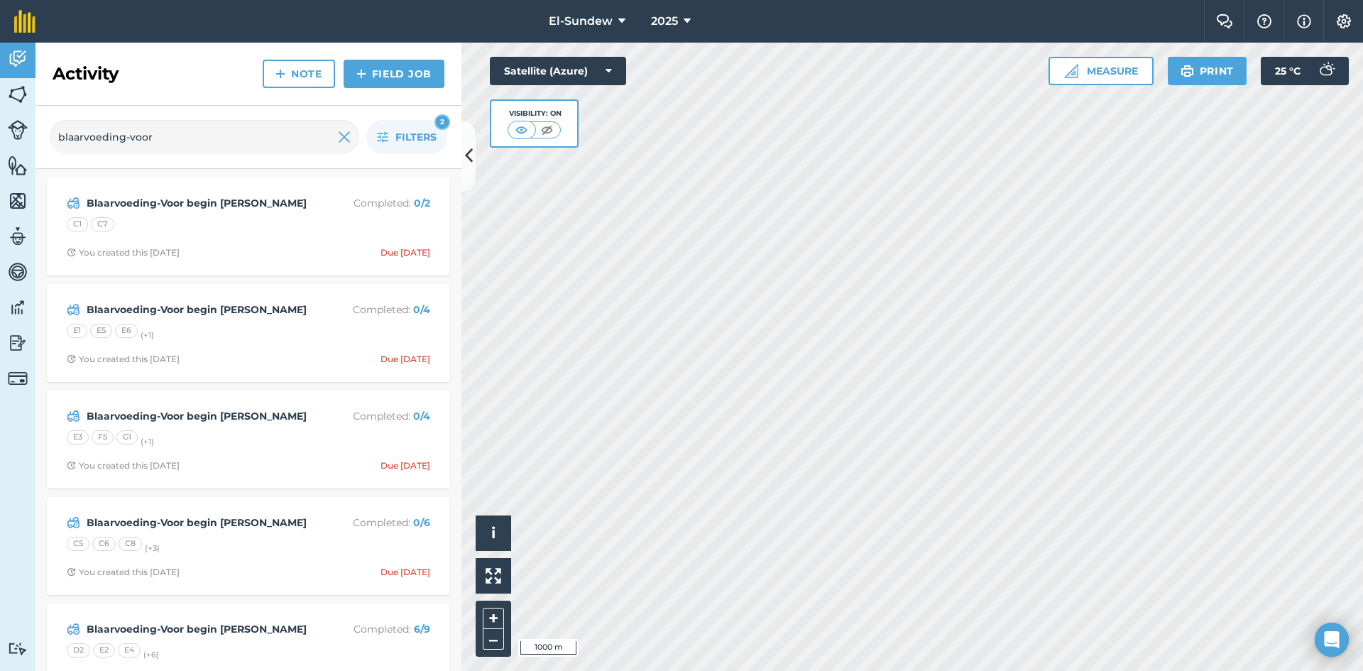
scroll to position [236, 0]
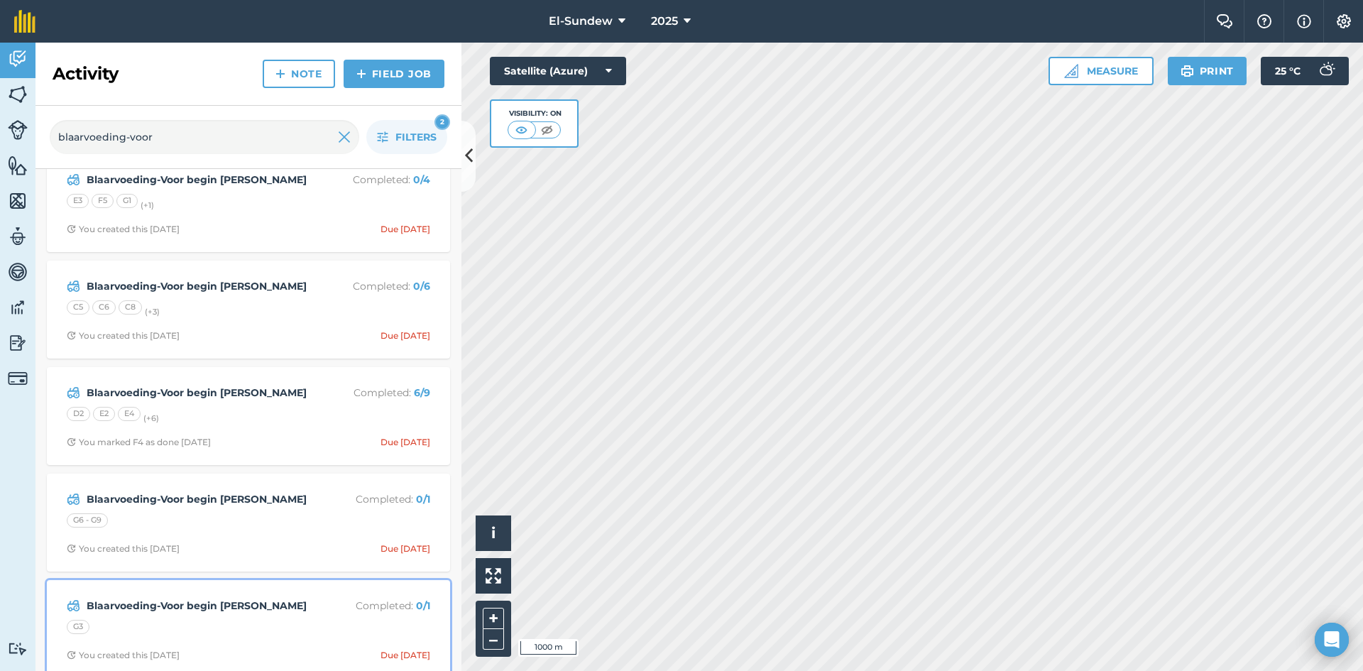
click at [258, 626] on div "G3" at bounding box center [248, 629] width 363 height 18
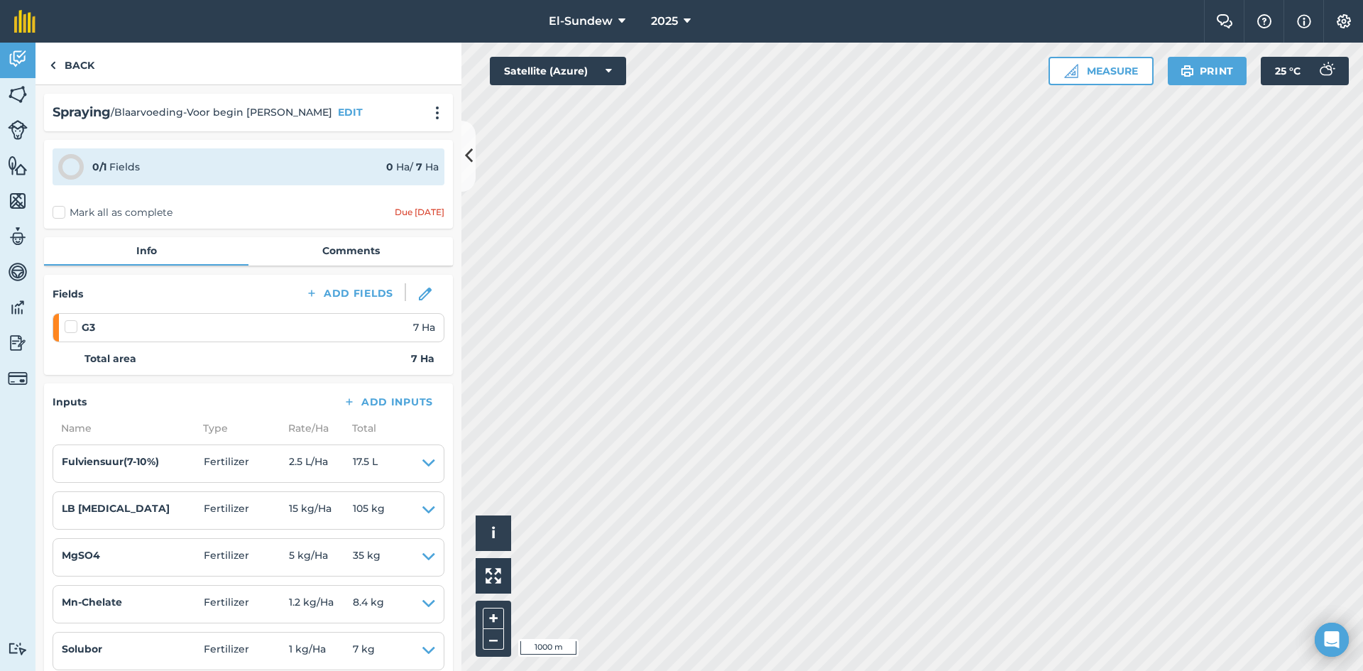
scroll to position [236, 0]
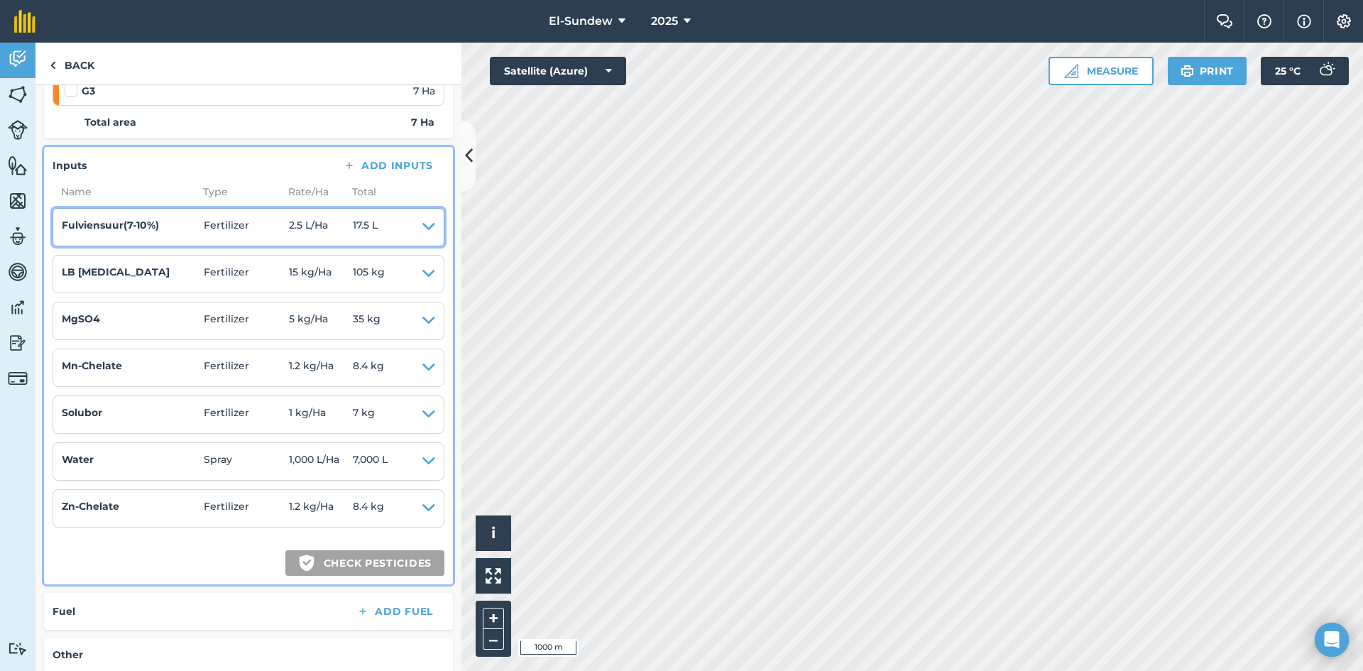
click at [422, 231] on icon at bounding box center [428, 227] width 13 height 20
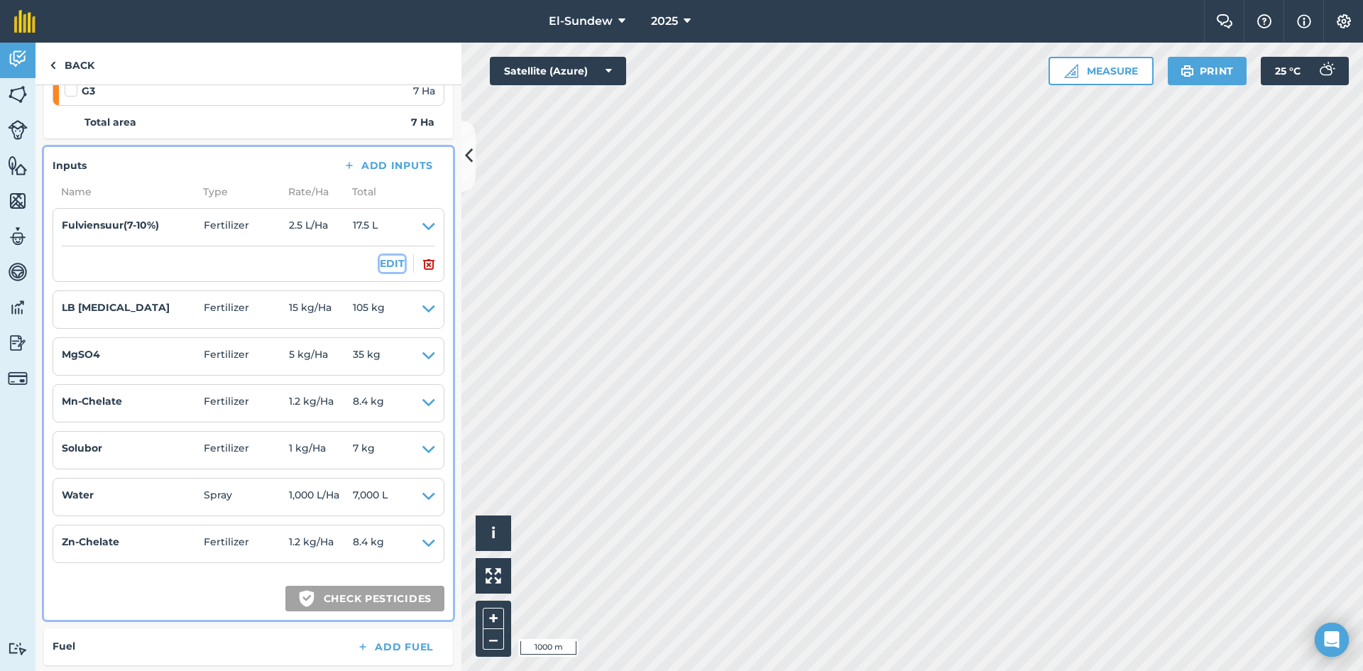
click at [392, 257] on button "EDIT" at bounding box center [392, 264] width 25 height 16
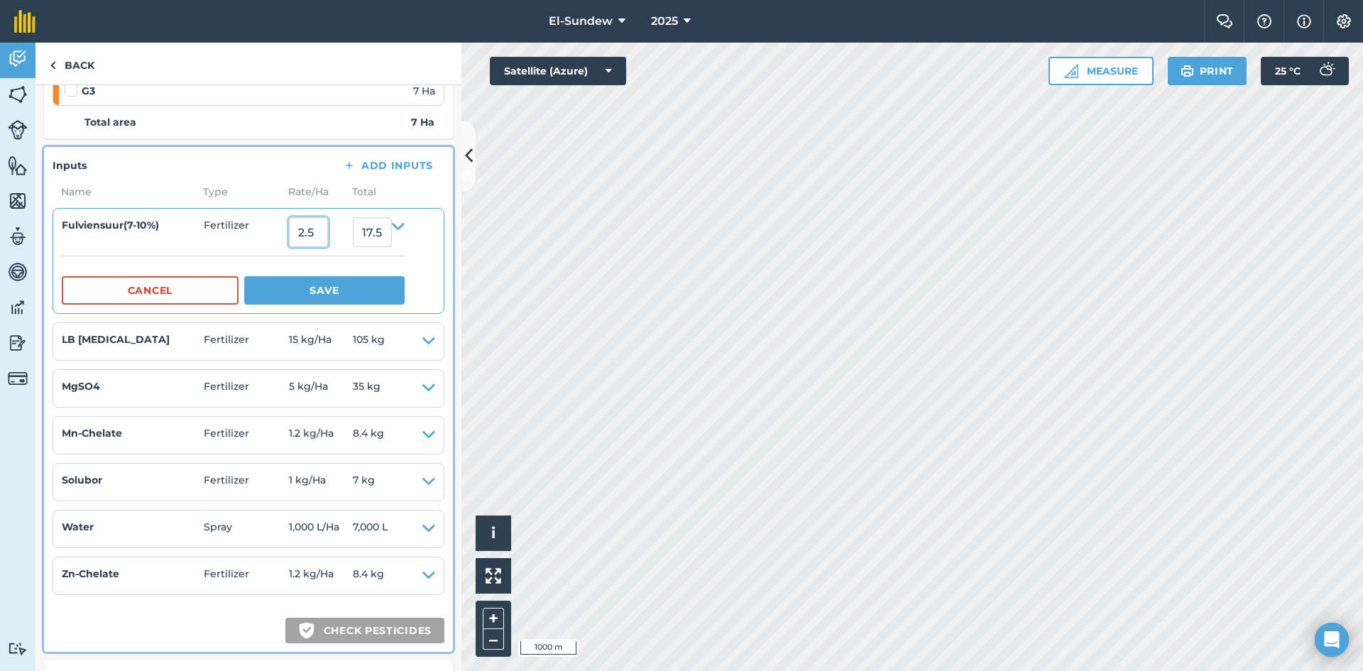
click at [328, 241] on input "2.5" at bounding box center [308, 232] width 39 height 30
type input "4.5"
click at [244, 276] on button "Save" at bounding box center [324, 290] width 160 height 28
type input "31.5"
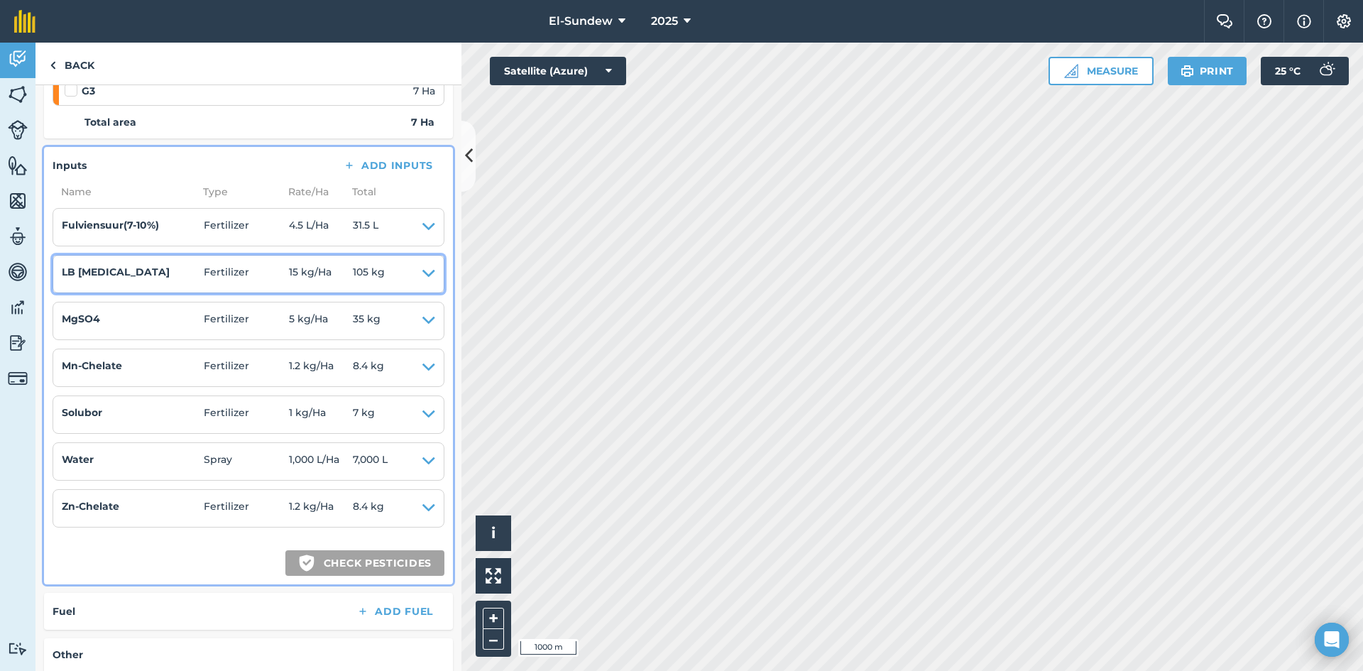
click at [424, 275] on icon at bounding box center [428, 274] width 13 height 20
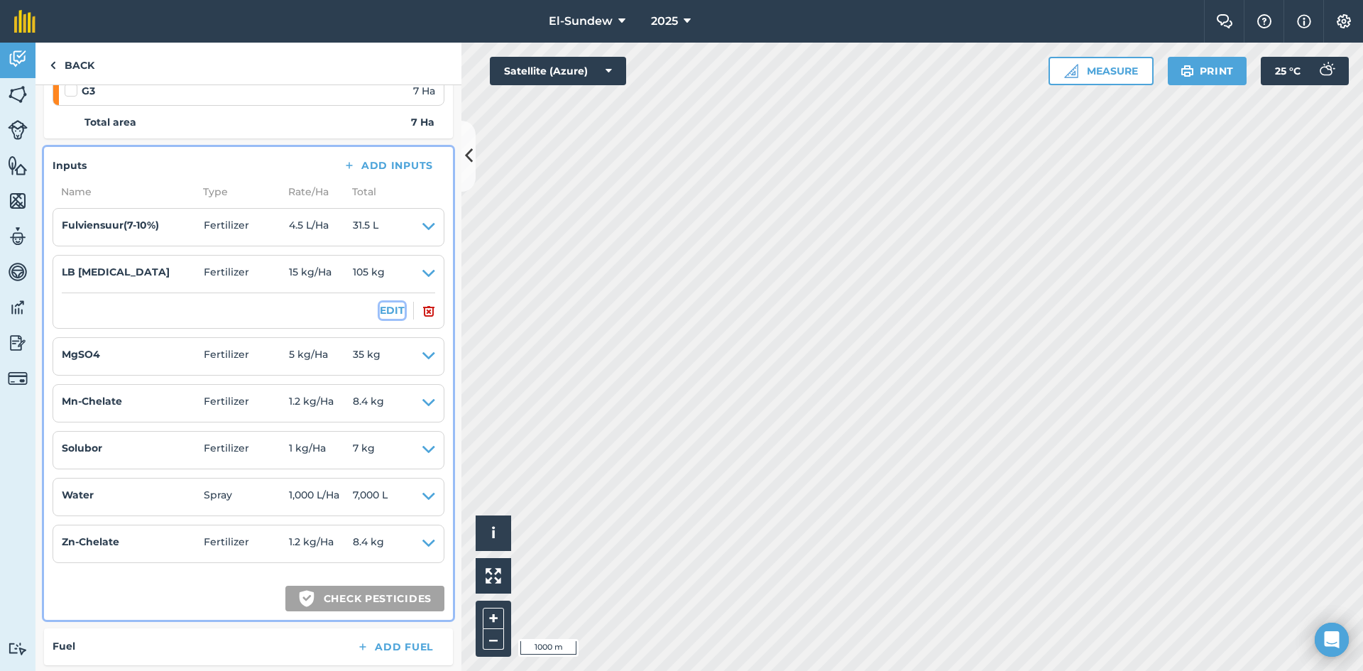
click at [385, 317] on button "EDIT" at bounding box center [392, 310] width 25 height 16
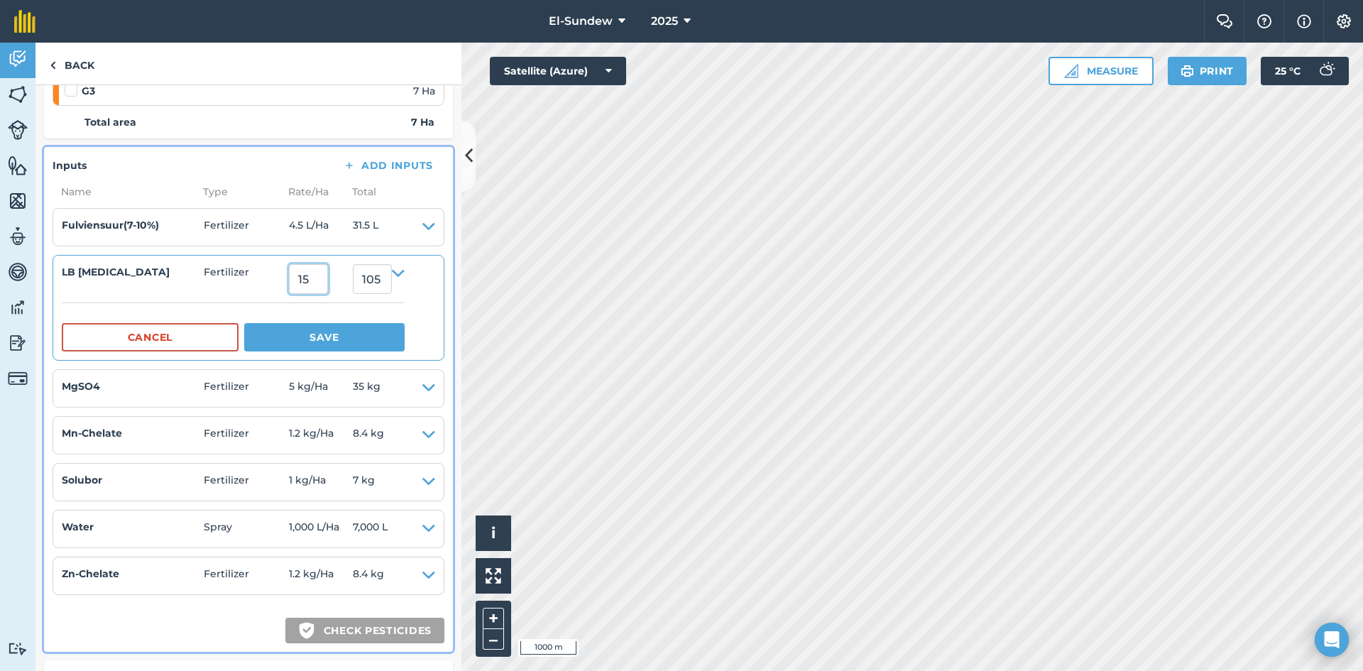
click at [328, 271] on input "15" at bounding box center [308, 279] width 39 height 30
type input "27"
click at [244, 323] on button "Save" at bounding box center [324, 337] width 160 height 28
type input "189"
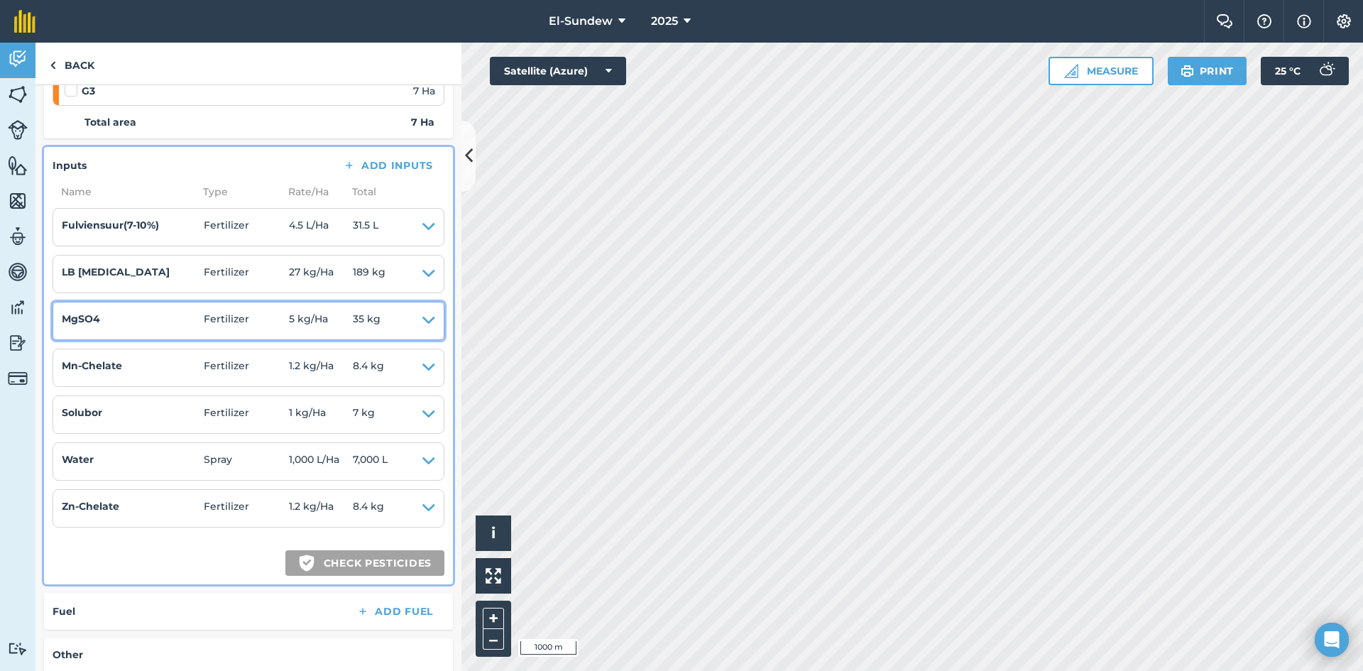
click at [422, 317] on icon at bounding box center [428, 321] width 13 height 20
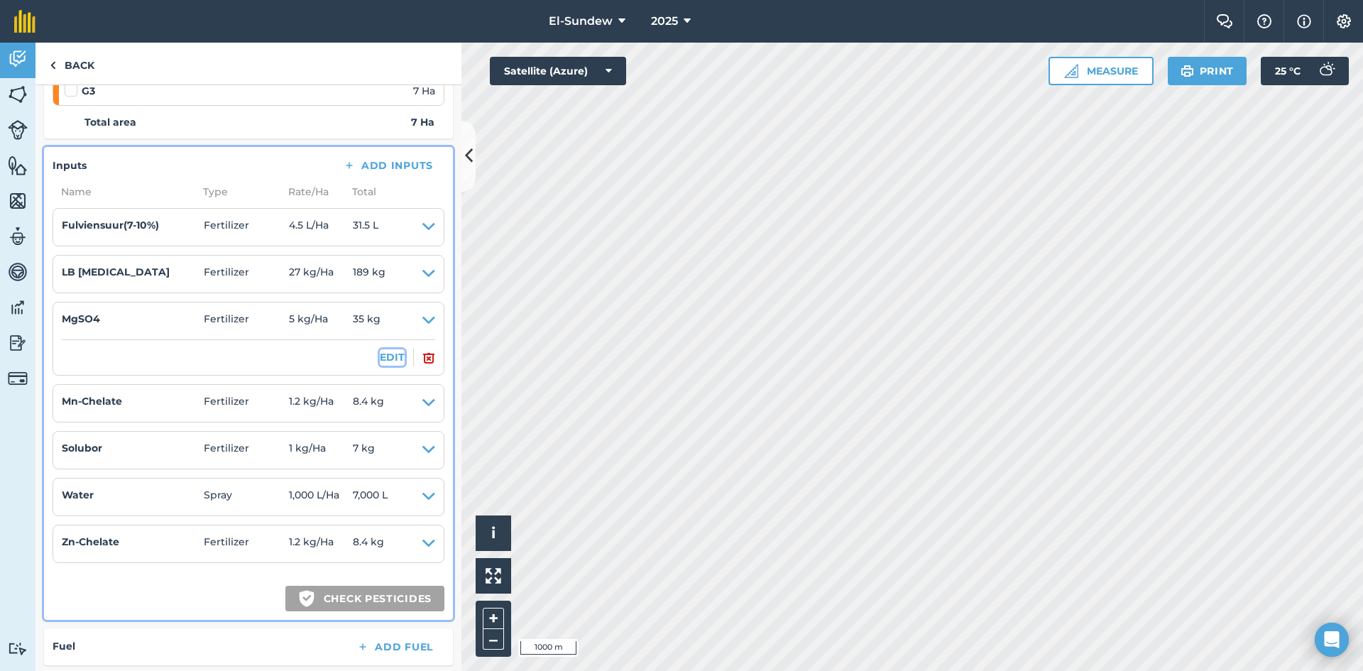
click at [383, 354] on button "EDIT" at bounding box center [392, 357] width 25 height 16
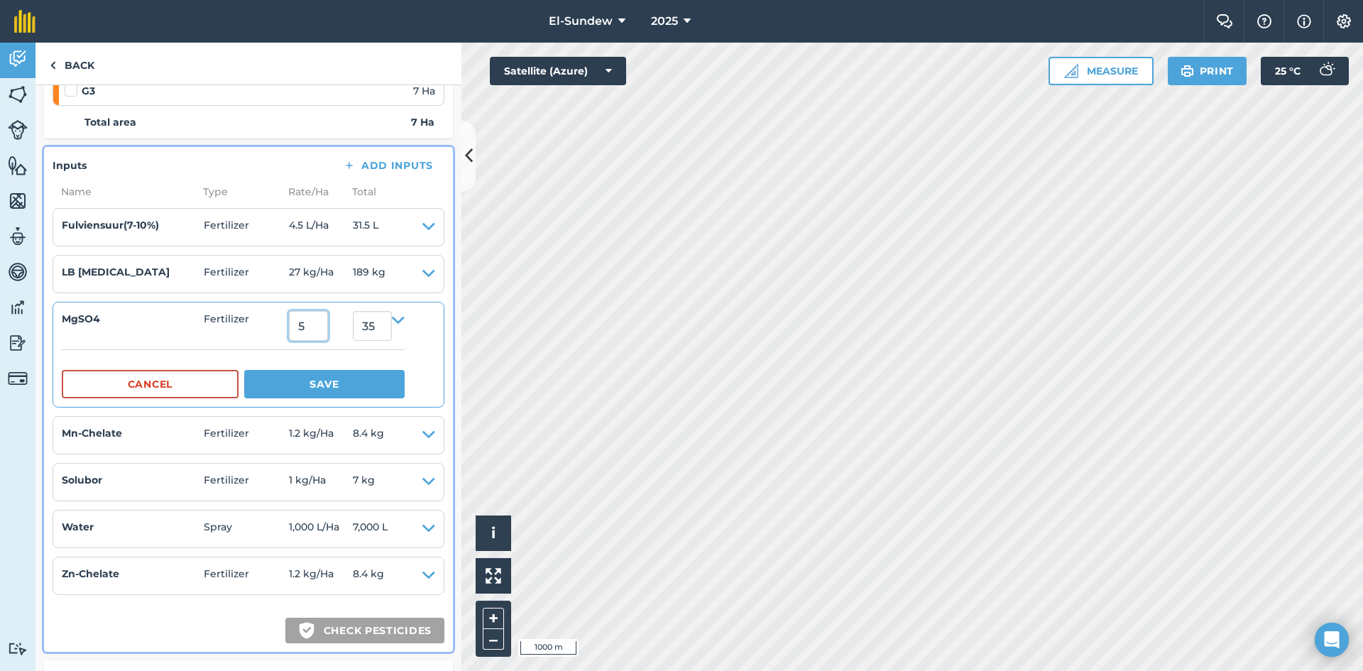
click at [312, 329] on input "5" at bounding box center [308, 326] width 39 height 30
type input "9"
type input "63"
click at [331, 375] on button "Save" at bounding box center [324, 384] width 160 height 28
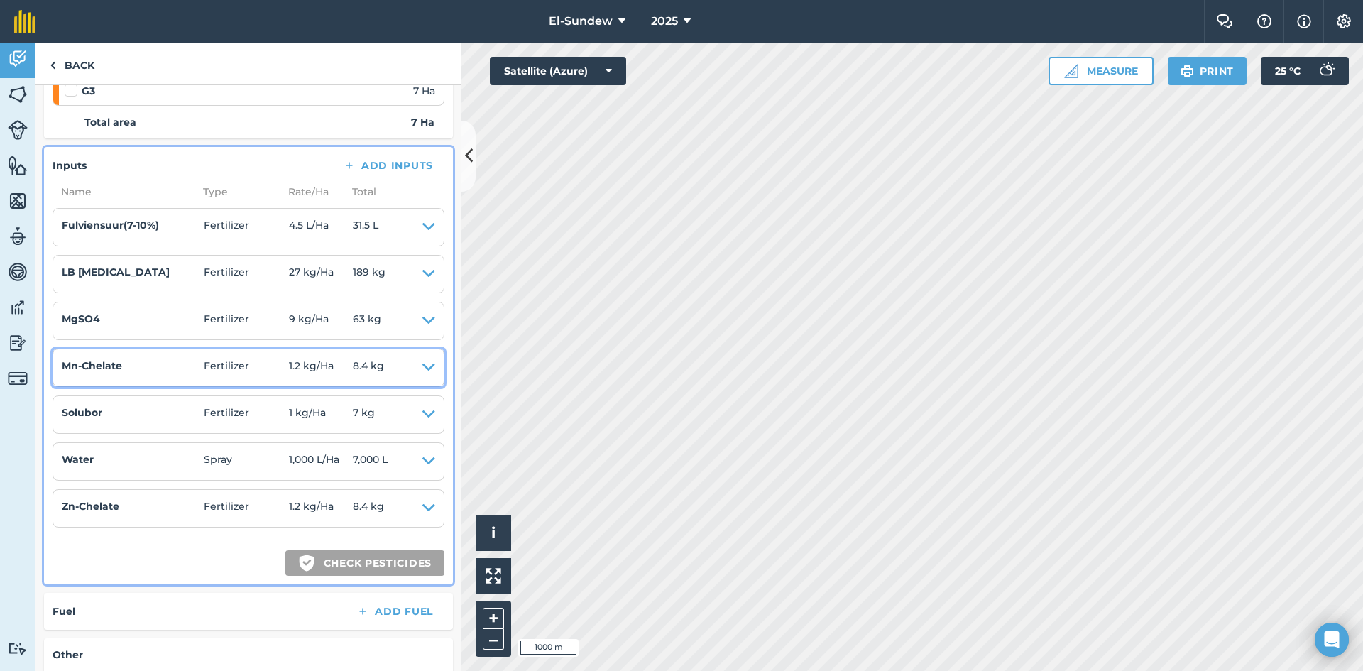
click at [422, 366] on icon at bounding box center [428, 368] width 13 height 20
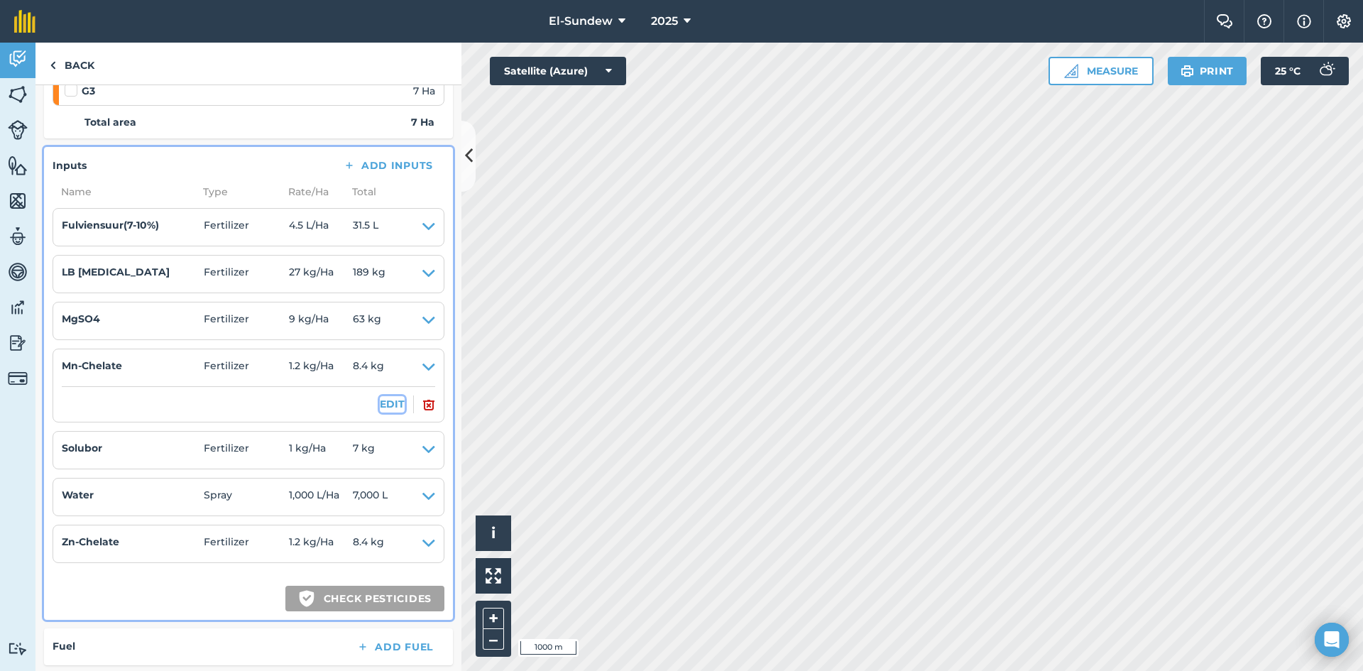
click at [387, 405] on button "EDIT" at bounding box center [392, 404] width 25 height 16
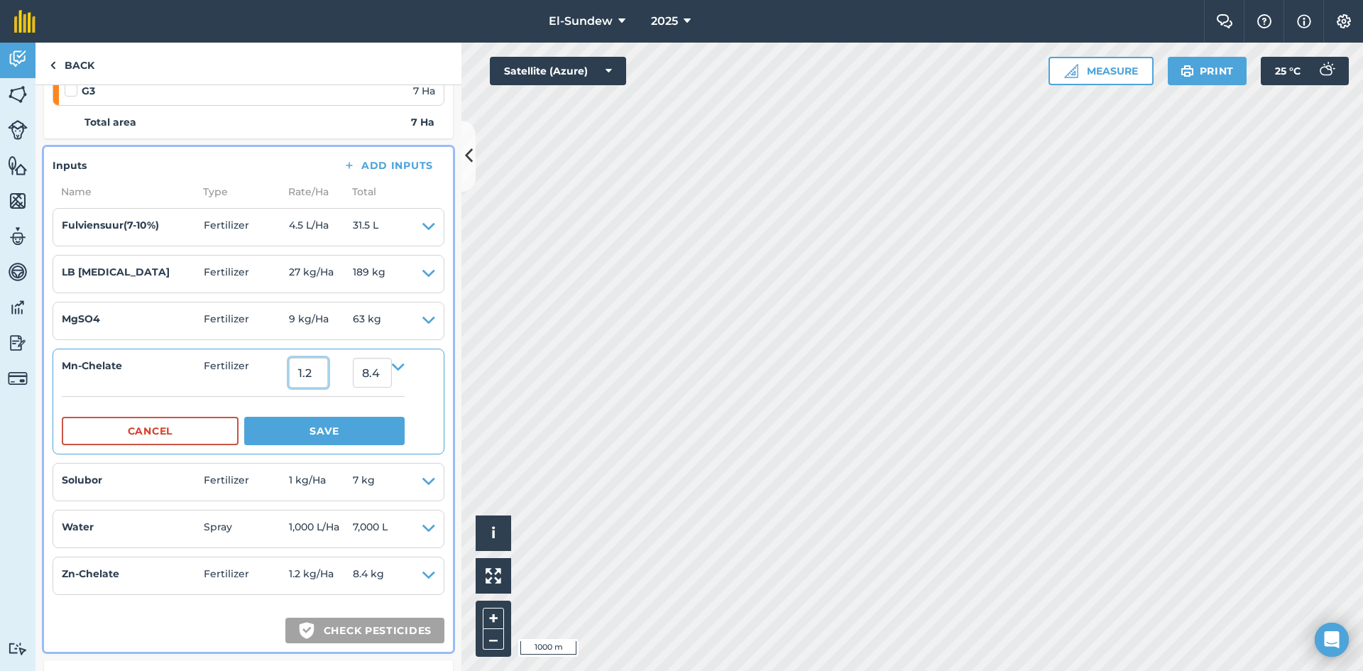
click at [328, 384] on input "1.2" at bounding box center [308, 373] width 39 height 30
type input "2.16"
click at [244, 417] on button "Save" at bounding box center [324, 431] width 160 height 28
type input "15.120000000000001"
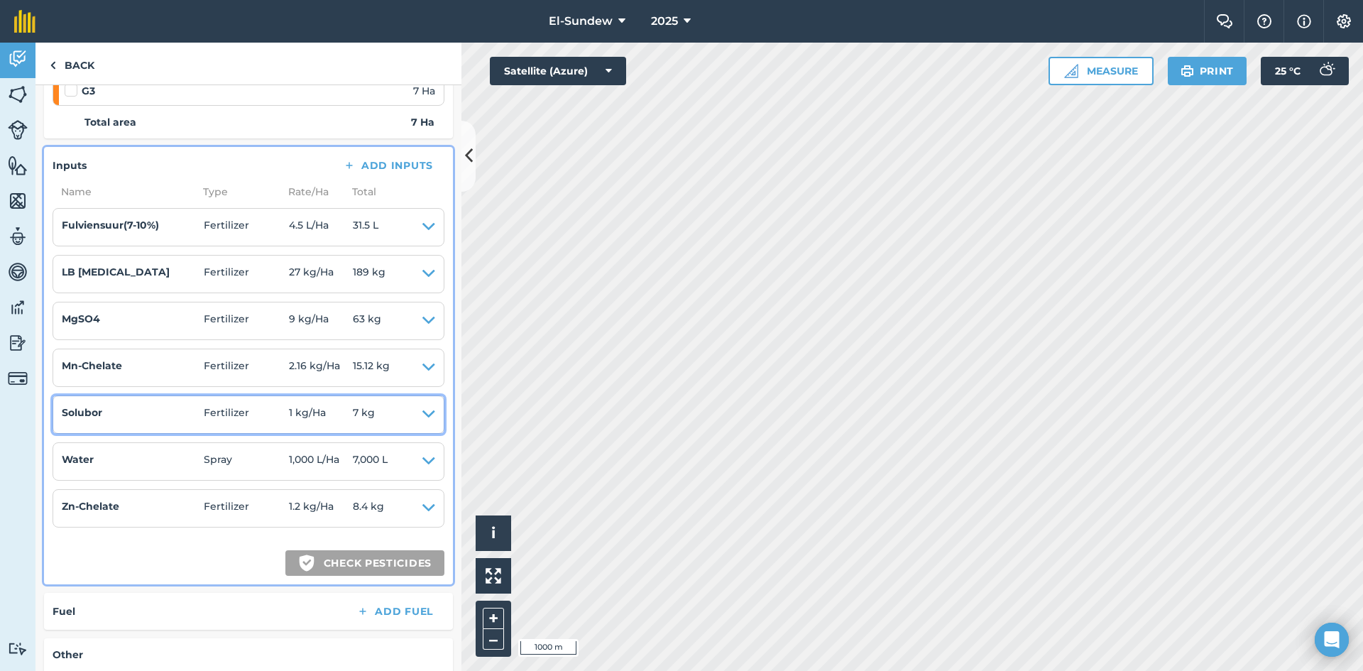
click at [422, 418] on icon at bounding box center [428, 415] width 13 height 20
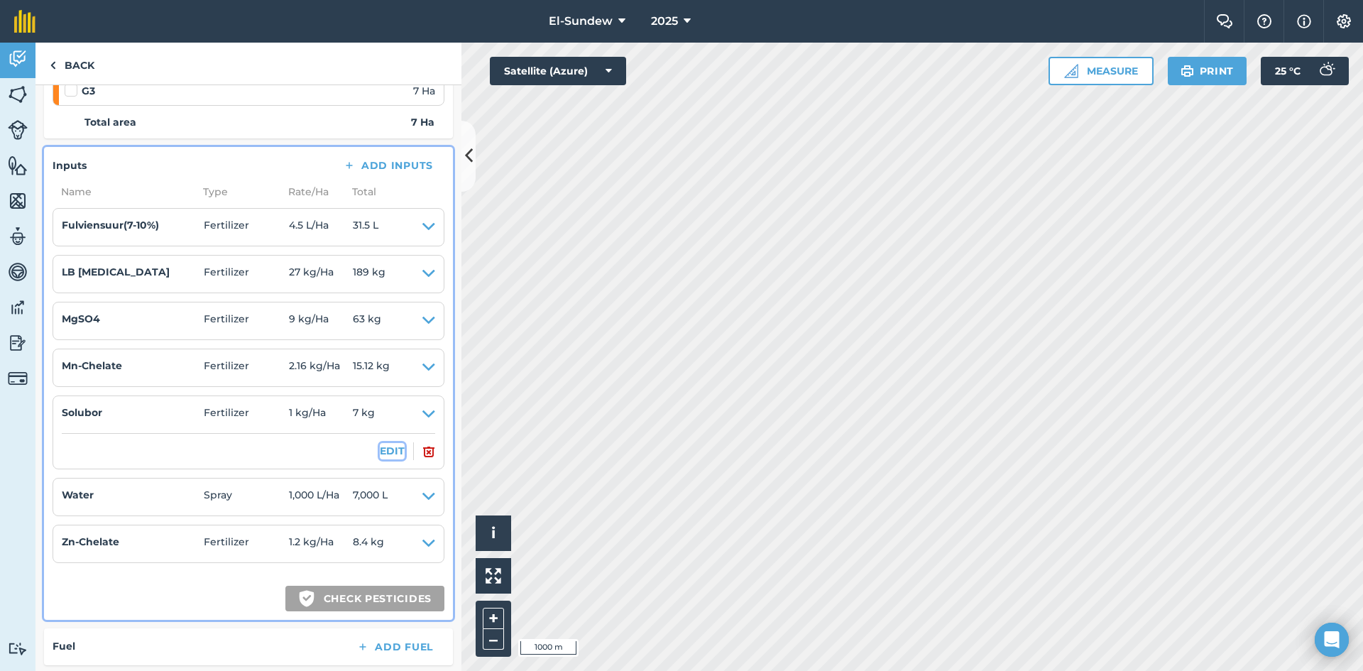
click at [381, 454] on button "EDIT" at bounding box center [392, 451] width 25 height 16
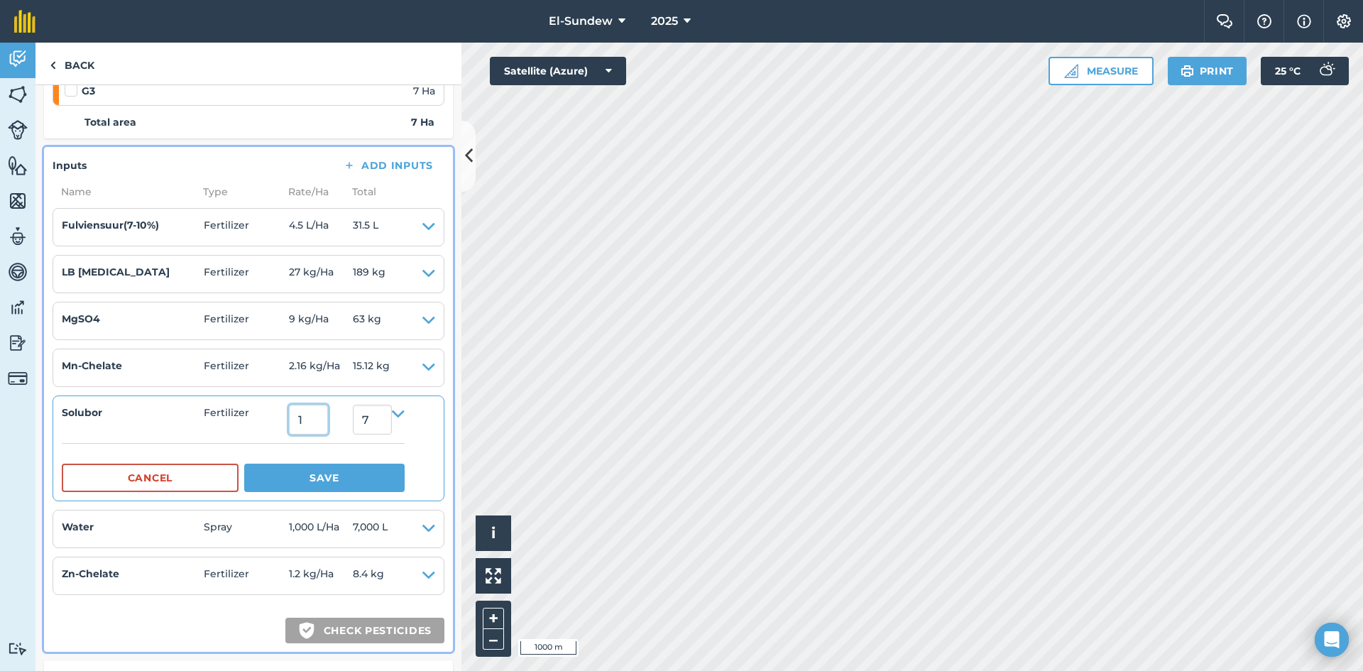
click at [328, 424] on input "1" at bounding box center [308, 420] width 39 height 30
type input "1.8"
click at [244, 464] on button "Save" at bounding box center [324, 478] width 160 height 28
type input "12.6"
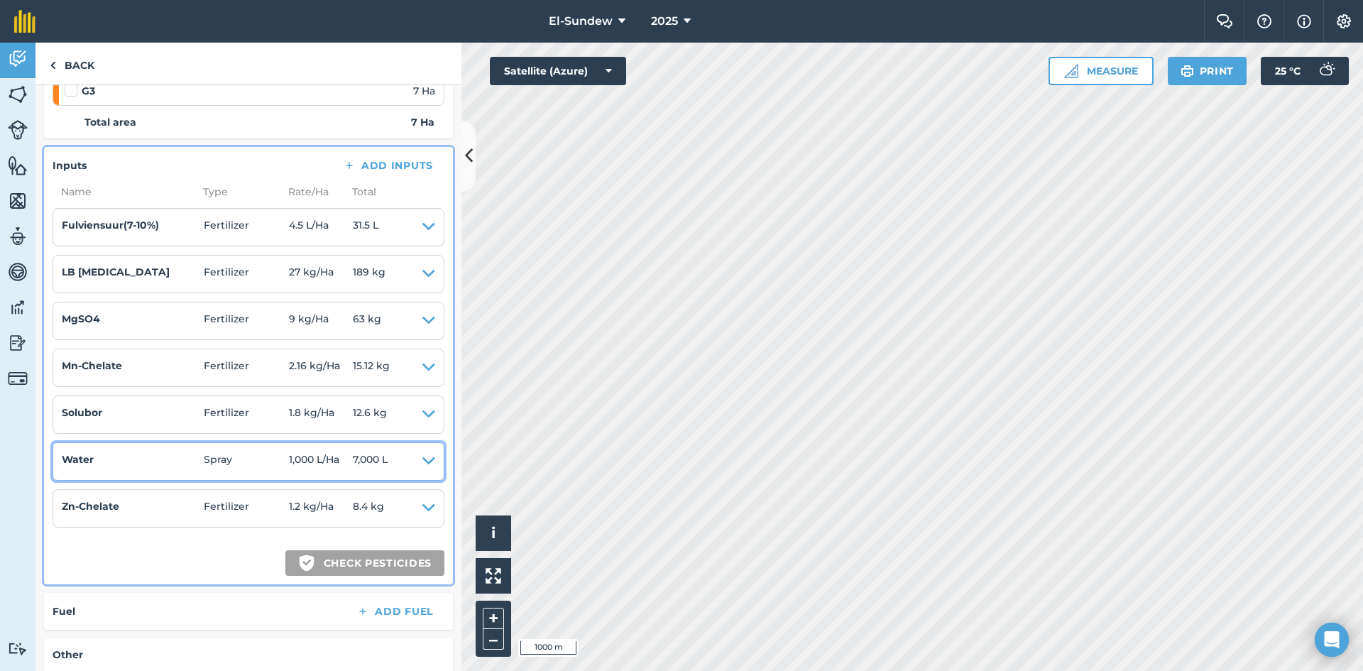
click at [422, 463] on icon at bounding box center [428, 461] width 13 height 20
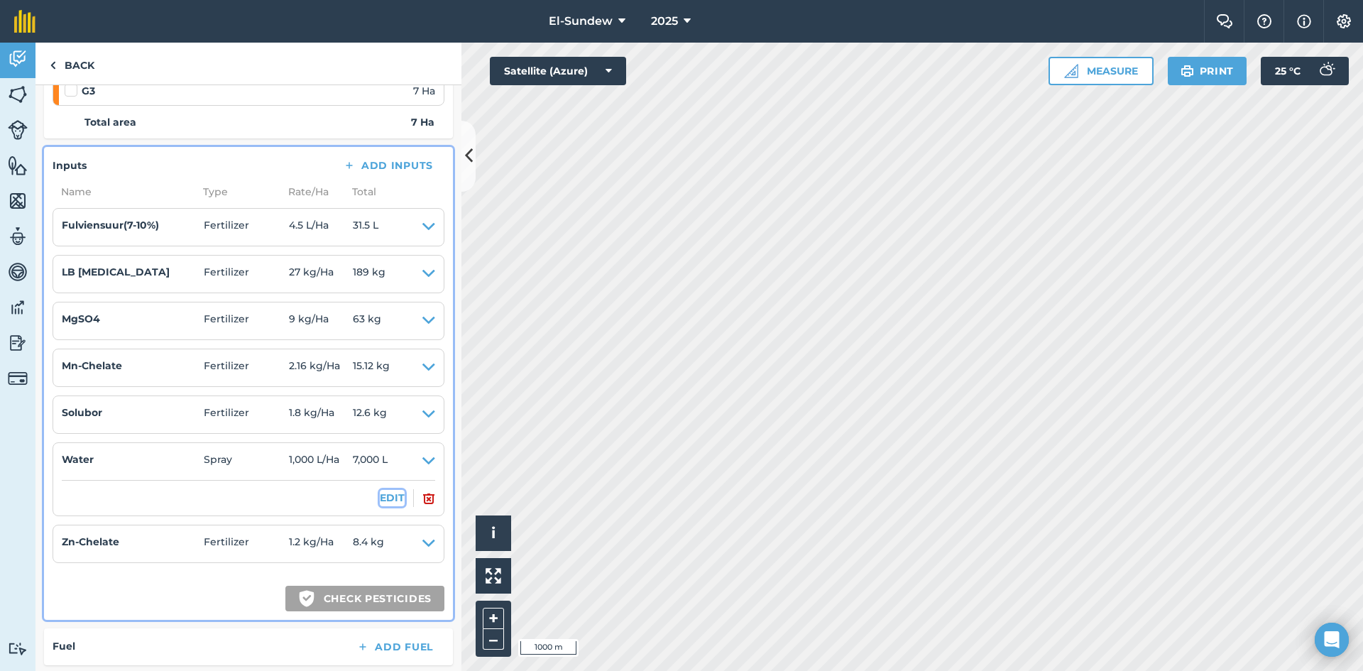
click at [380, 502] on button "EDIT" at bounding box center [392, 498] width 25 height 16
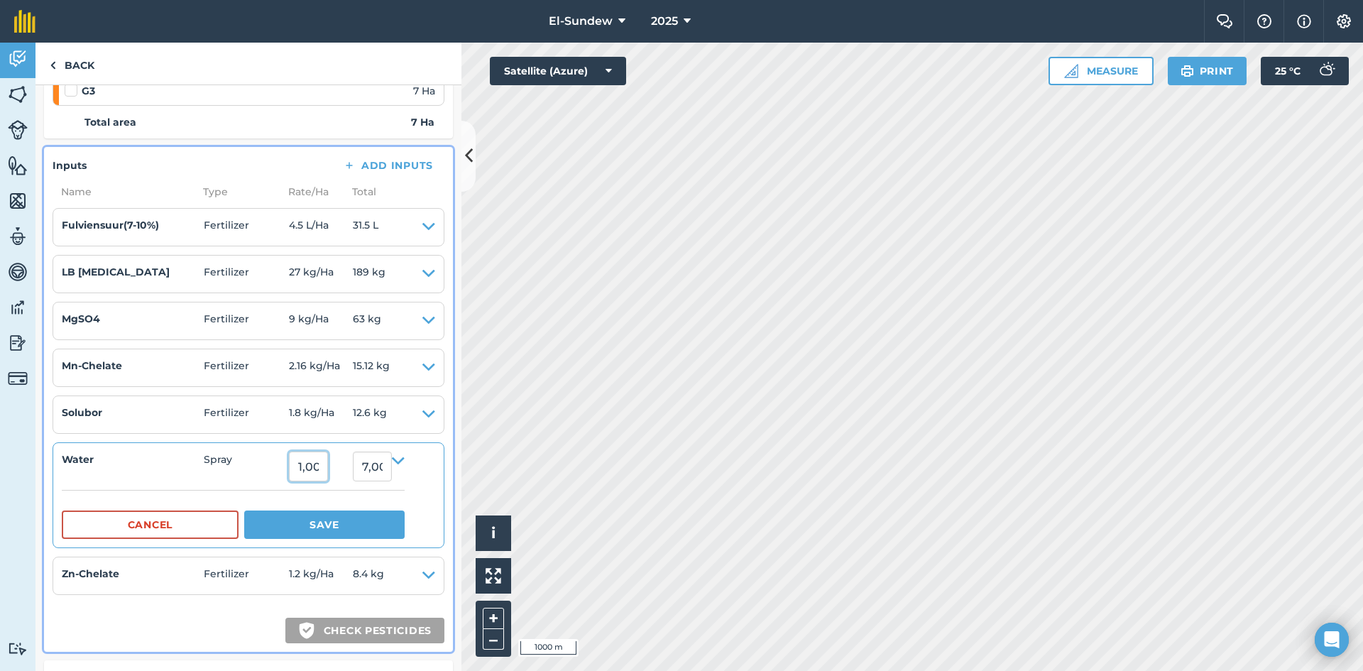
click at [328, 465] on input "1,000" at bounding box center [308, 466] width 39 height 30
type input "1,800"
click at [244, 510] on button "Save" at bounding box center [324, 524] width 160 height 28
type input "12,600"
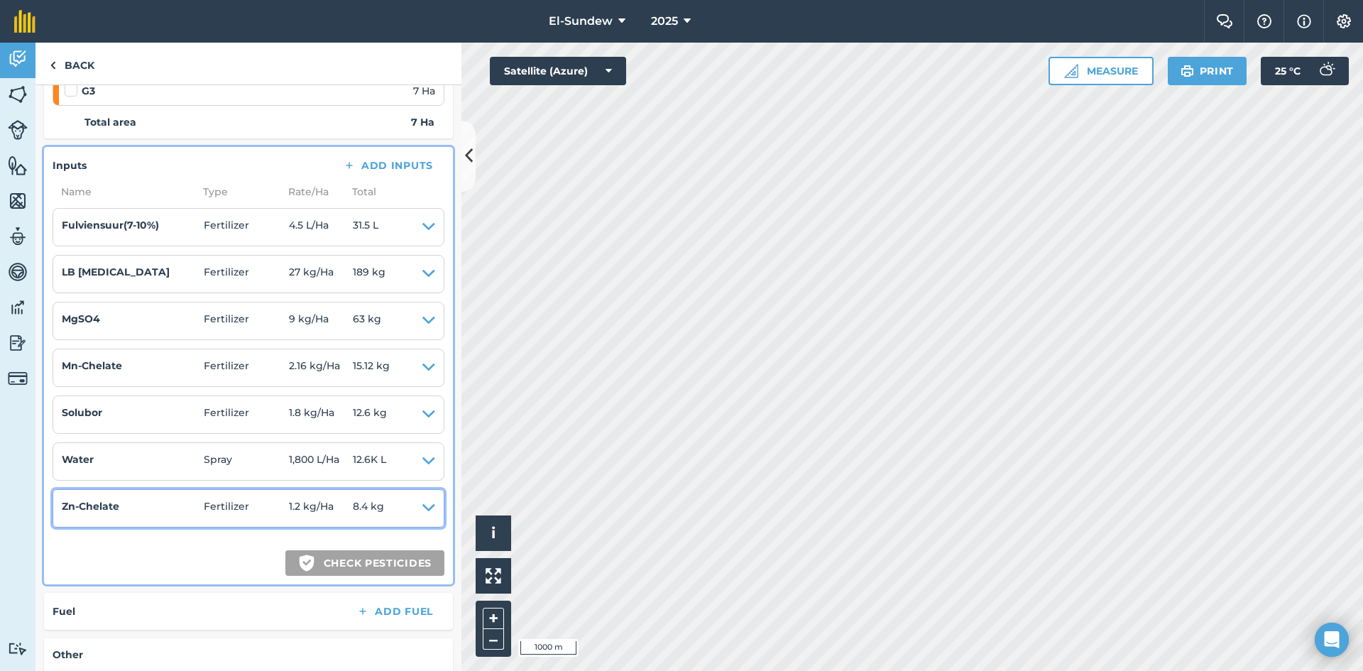
click at [422, 508] on icon at bounding box center [428, 508] width 13 height 20
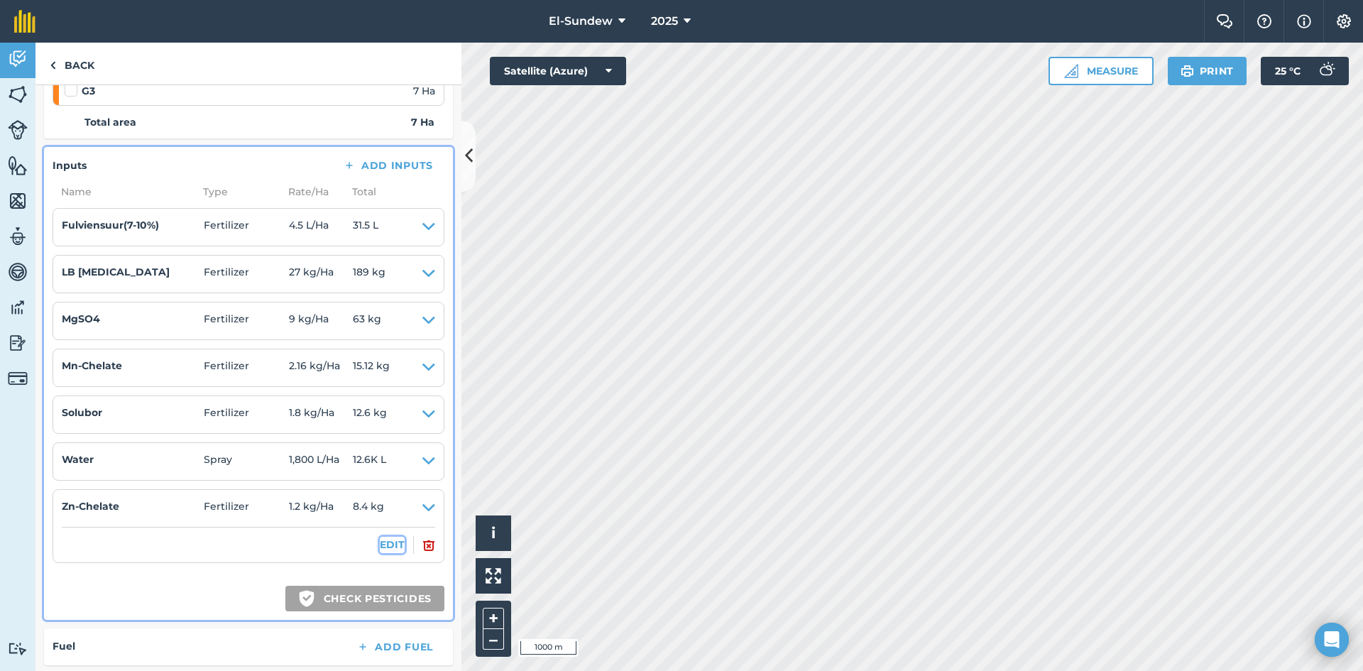
click at [380, 542] on button "EDIT" at bounding box center [392, 545] width 25 height 16
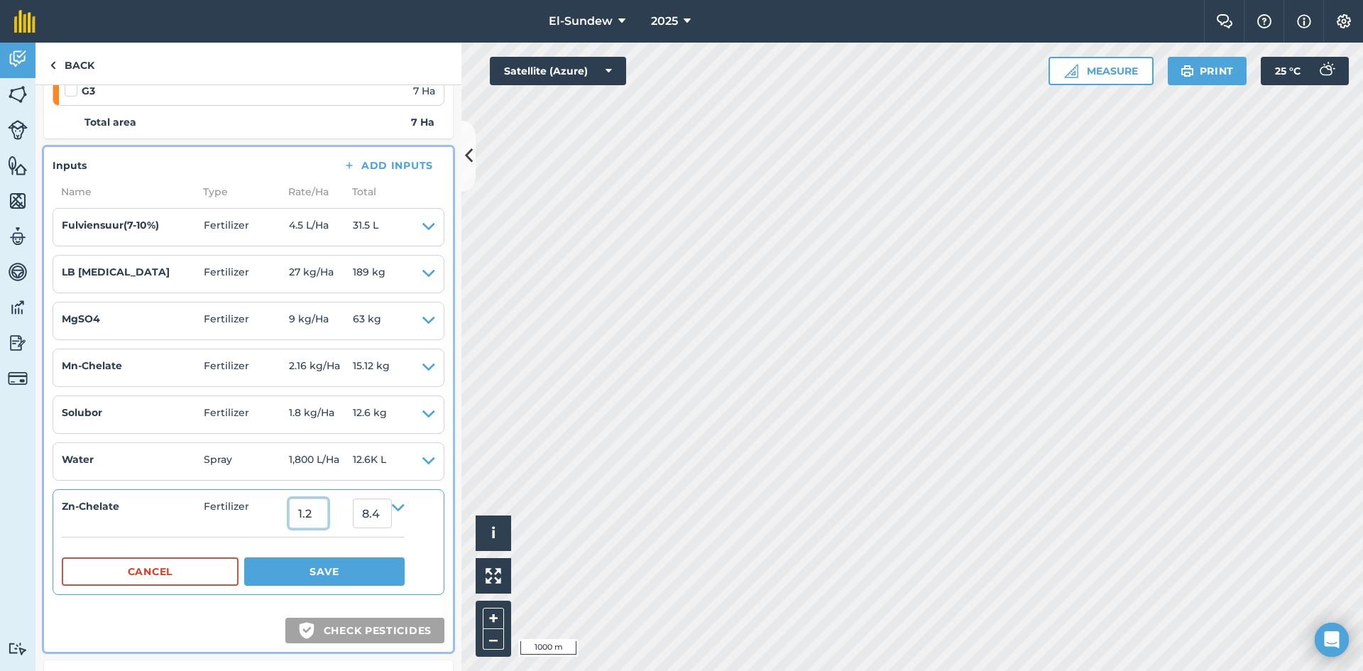
click at [328, 519] on input "1.2" at bounding box center [308, 513] width 39 height 30
type input "1"
type input "2.16"
click at [244, 557] on button "Save" at bounding box center [324, 571] width 160 height 28
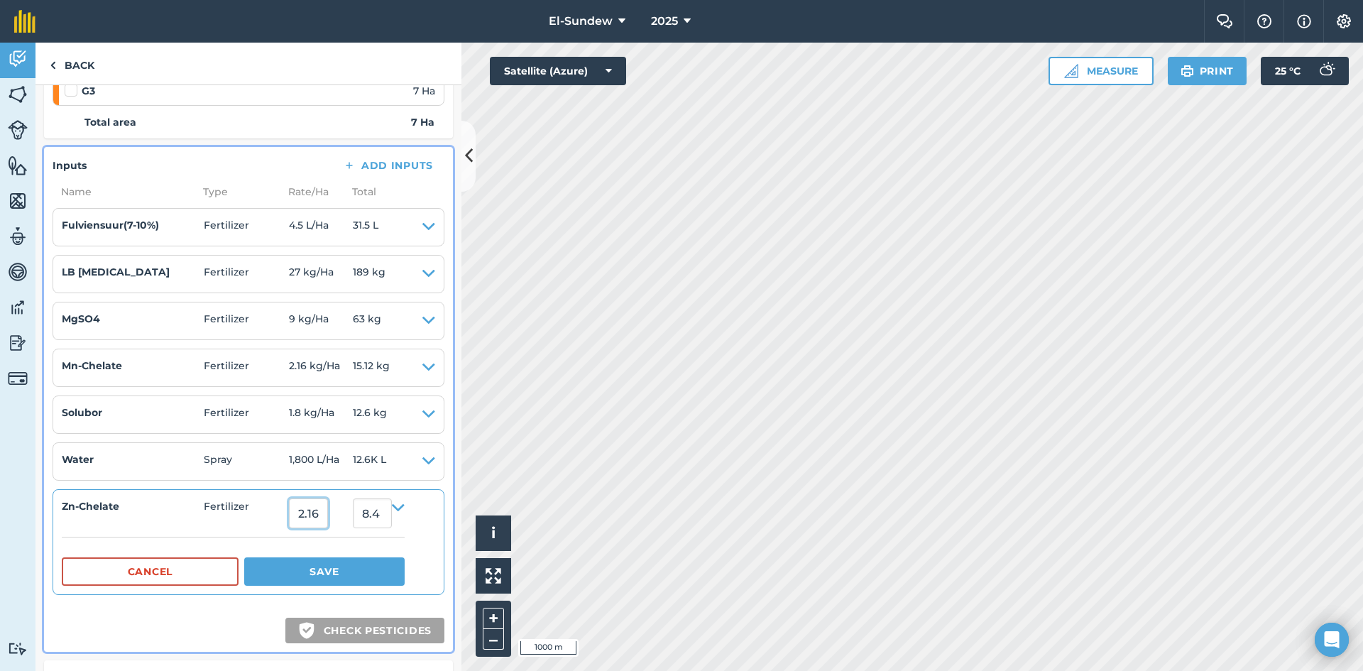
type input "15.120000000000001"
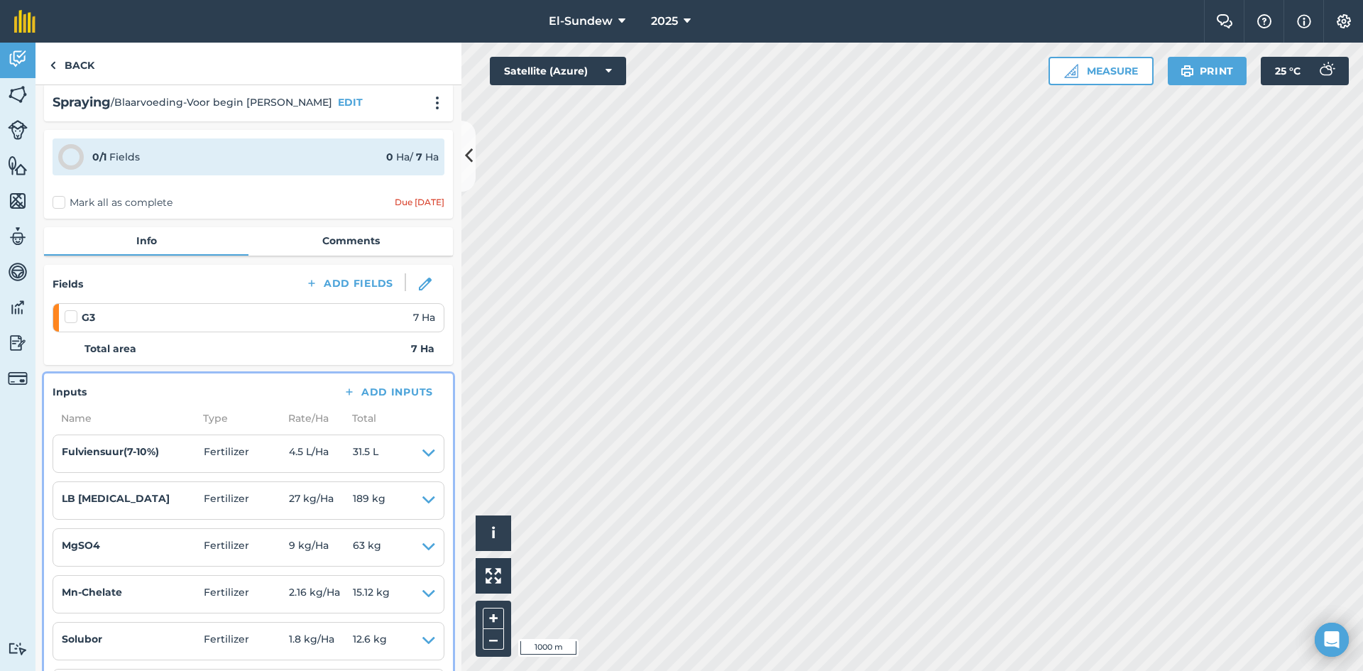
scroll to position [0, 0]
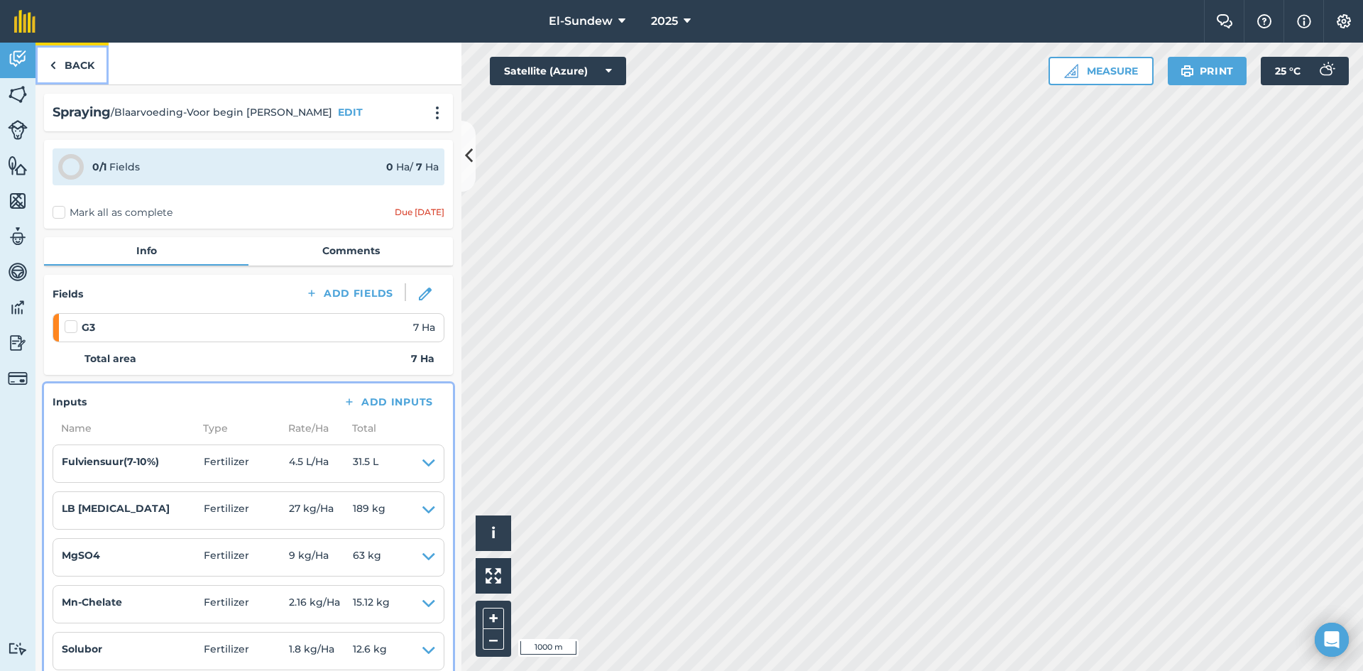
click at [84, 73] on link "Back" at bounding box center [71, 64] width 73 height 42
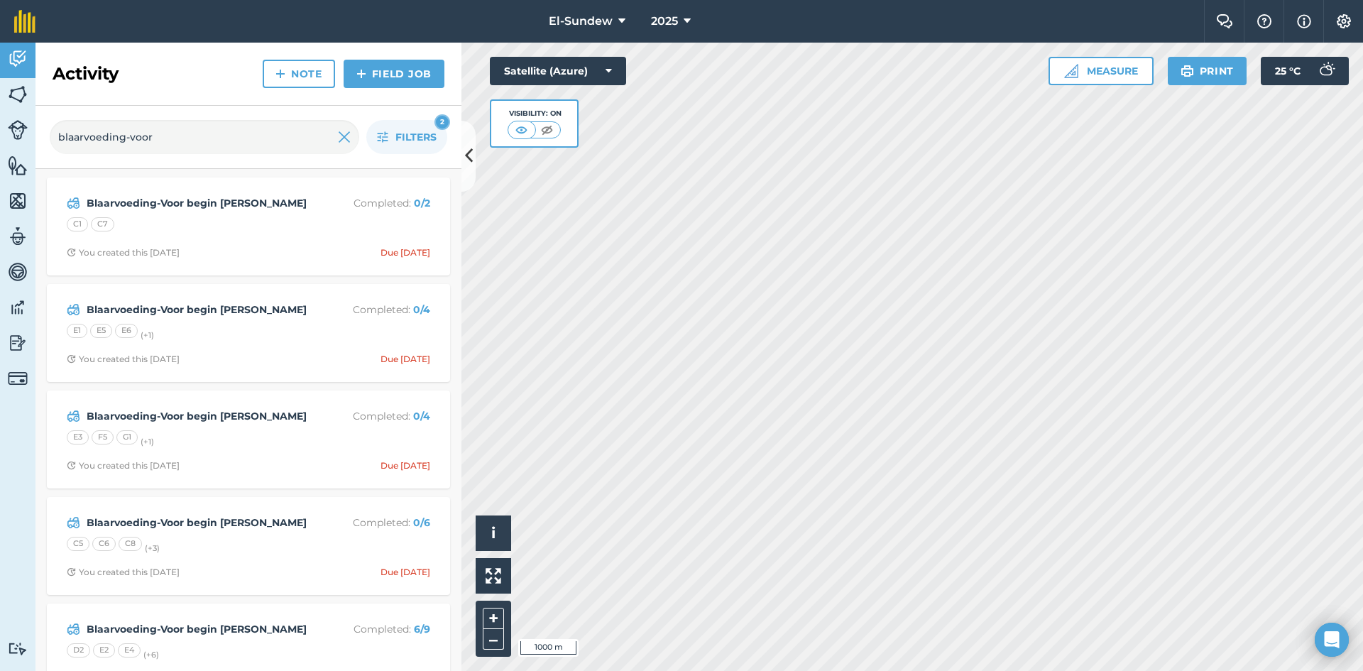
scroll to position [236, 0]
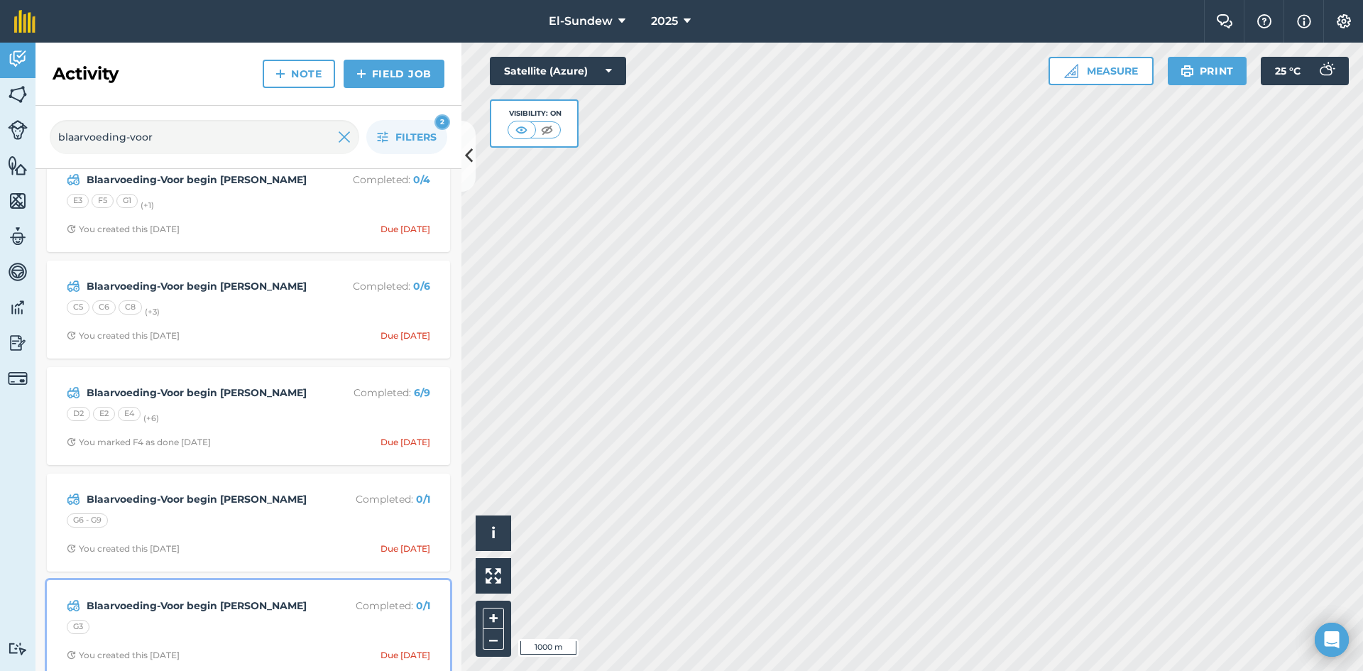
click at [249, 610] on strong "Blaarvoeding-Voor begin [PERSON_NAME]" at bounding box center [199, 606] width 225 height 16
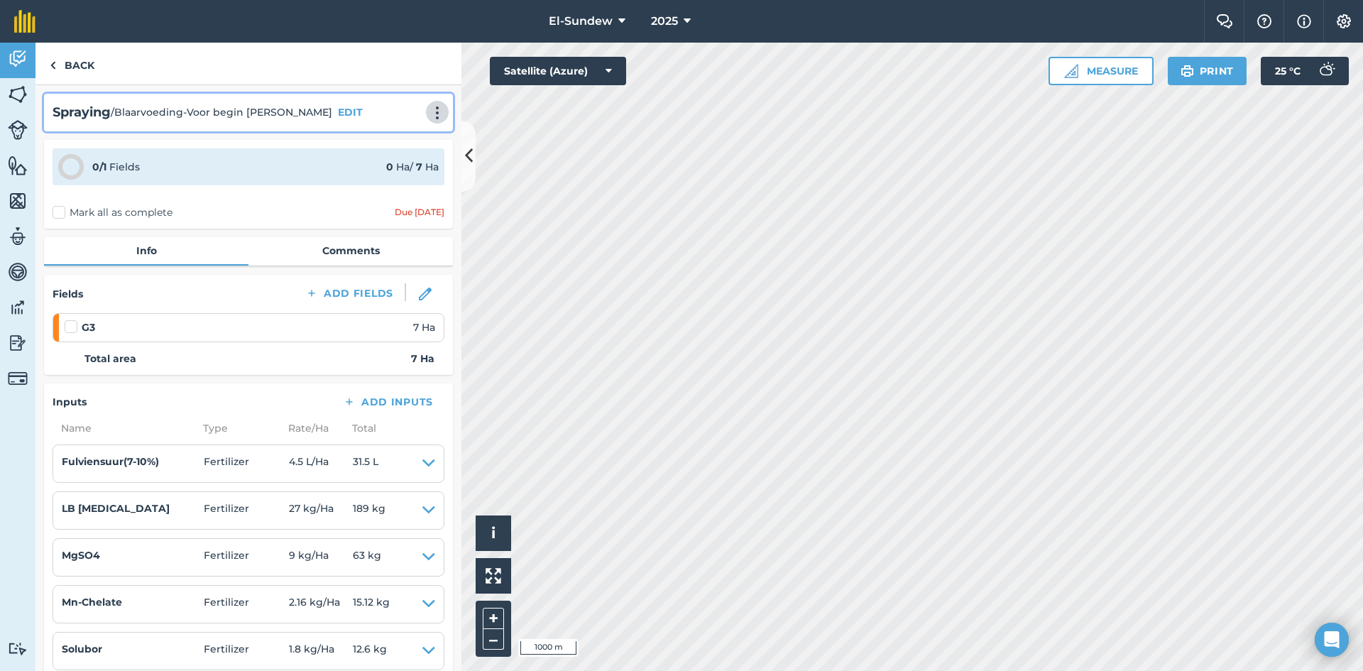
click at [429, 117] on img at bounding box center [437, 113] width 17 height 14
click at [400, 143] on link "Print" at bounding box center [407, 143] width 91 height 28
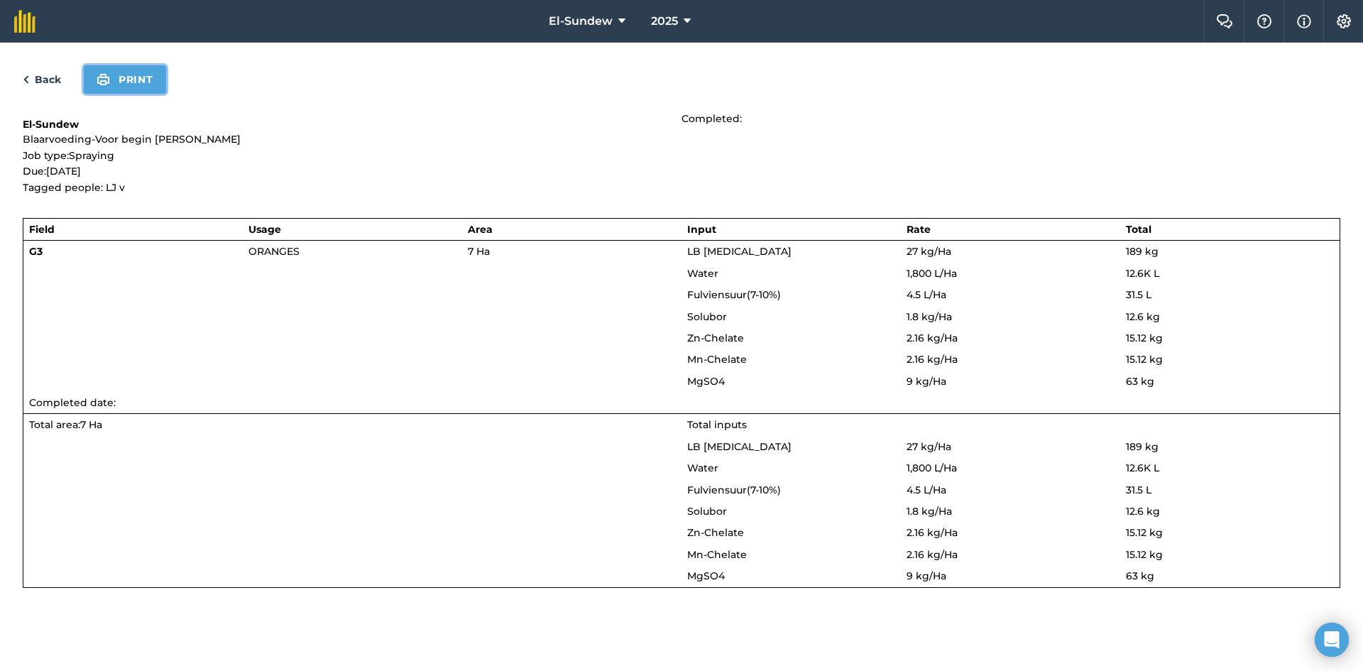
click at [132, 84] on button "Print" at bounding box center [125, 79] width 82 height 28
click at [59, 75] on link "Back" at bounding box center [42, 79] width 38 height 17
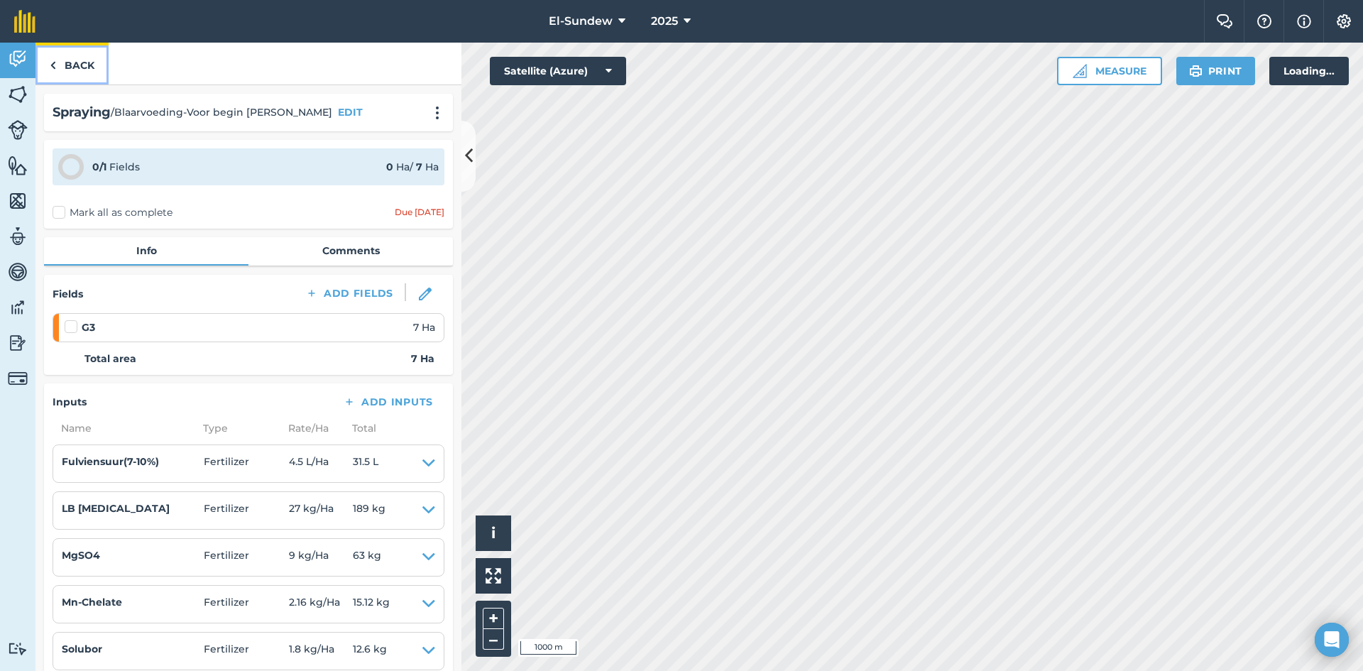
click at [62, 75] on link "Back" at bounding box center [71, 64] width 73 height 42
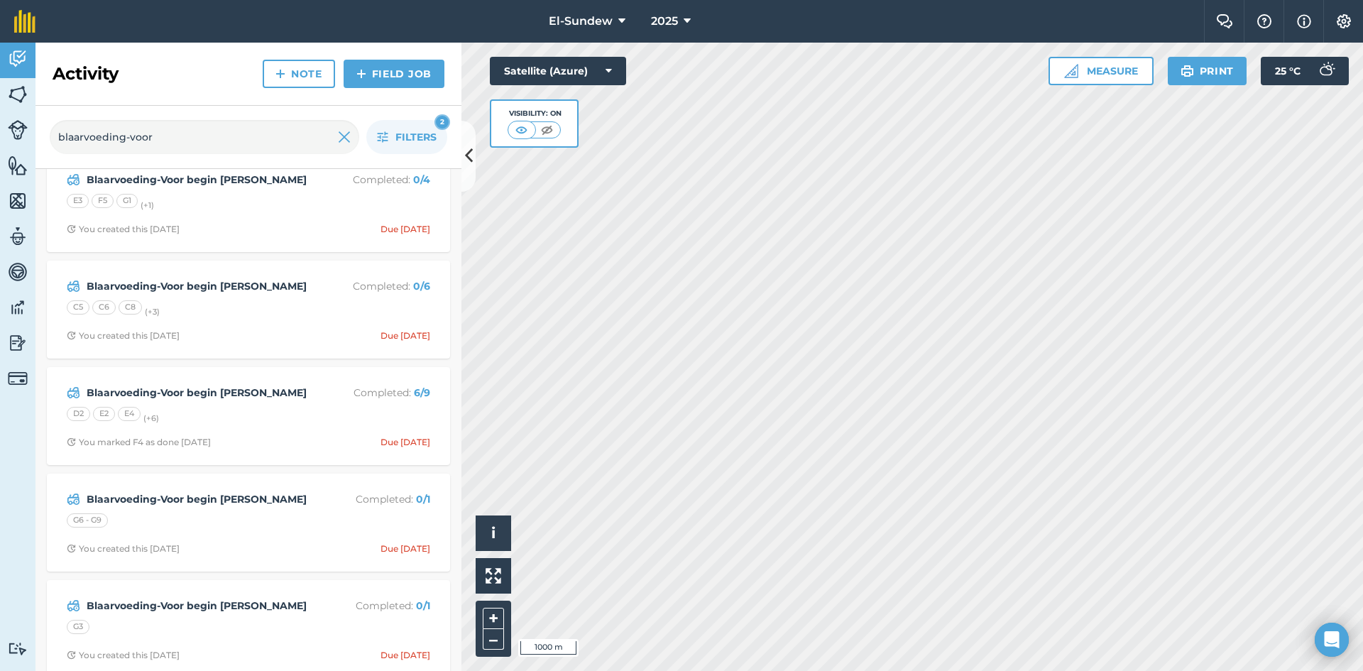
scroll to position [465, 0]
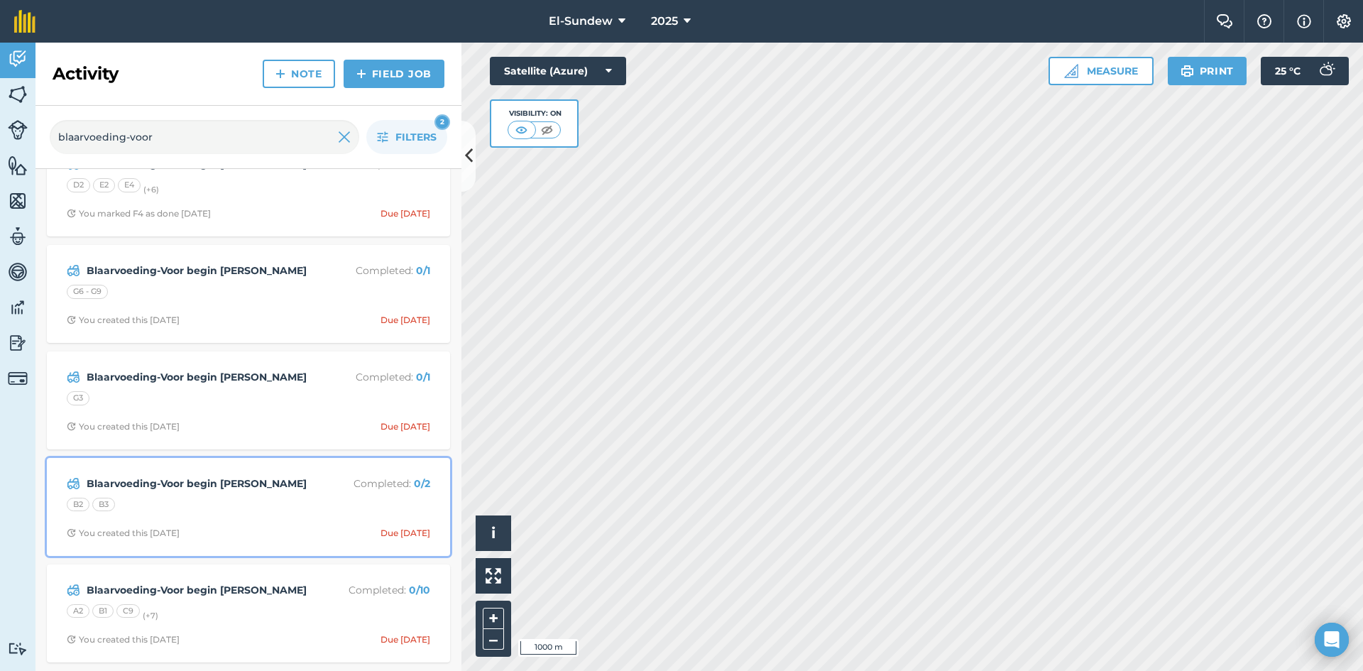
click at [302, 505] on div "B2 B3" at bounding box center [248, 507] width 363 height 18
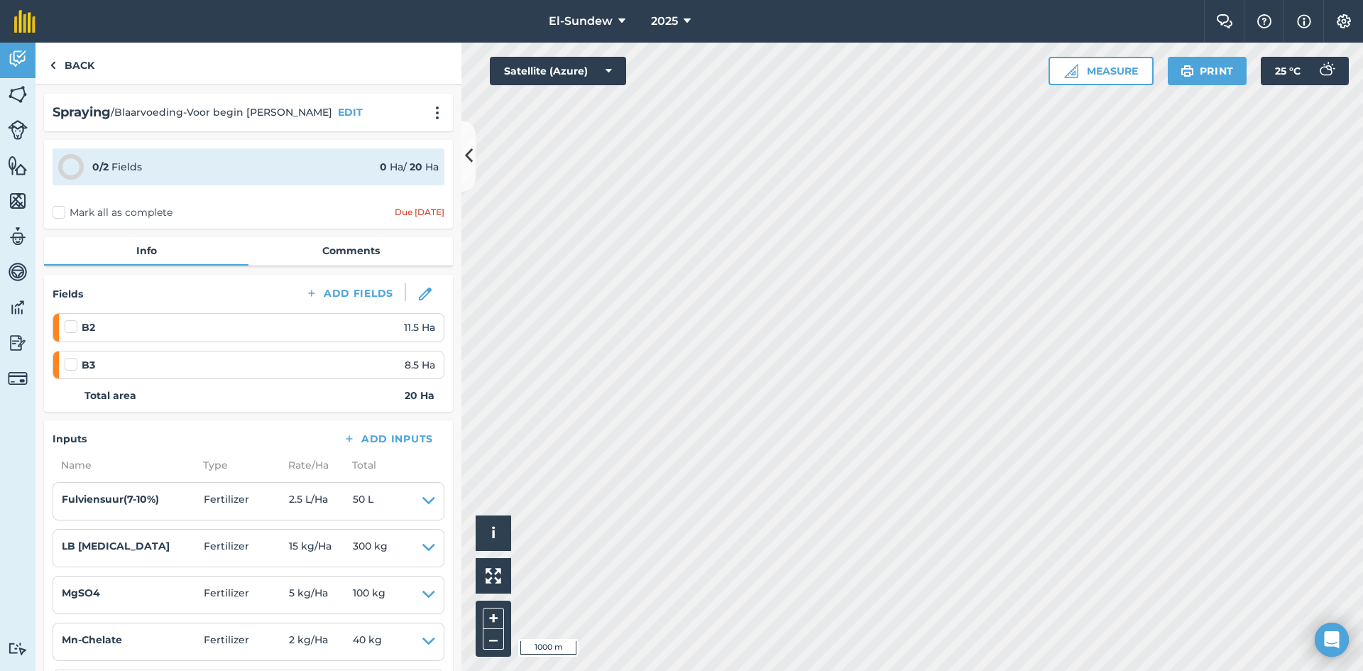
scroll to position [236, 0]
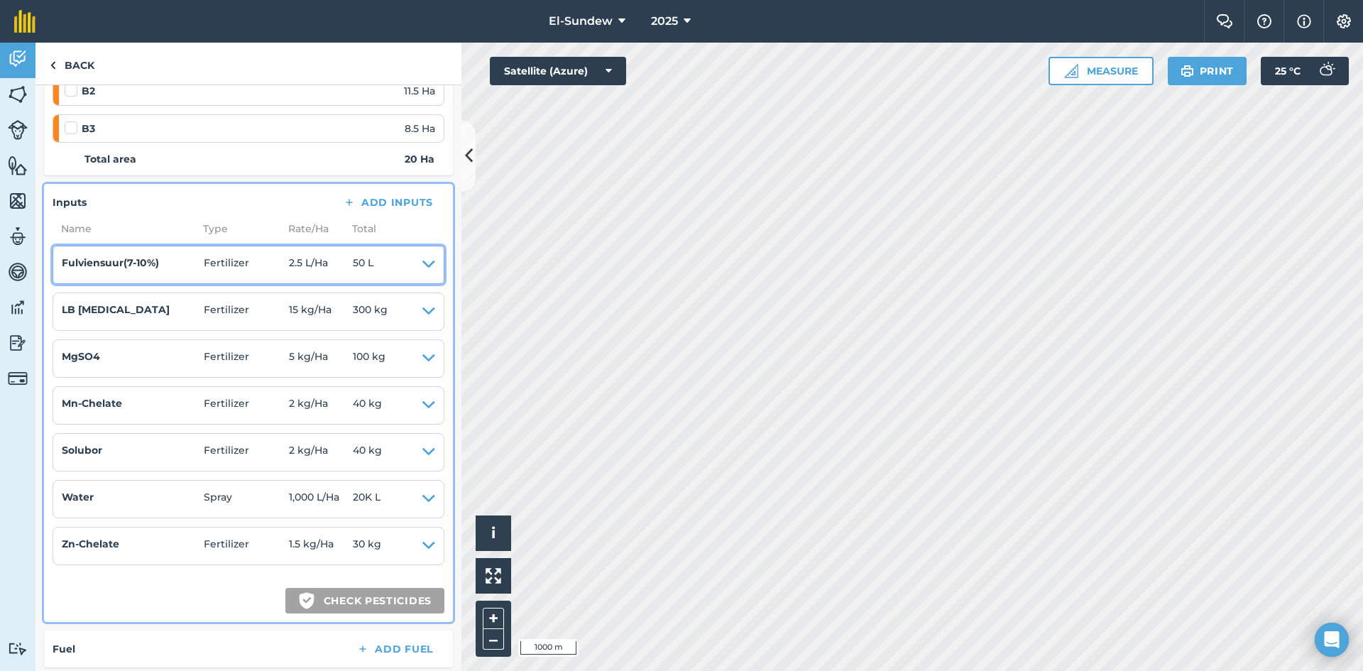
click at [422, 265] on icon at bounding box center [428, 265] width 13 height 20
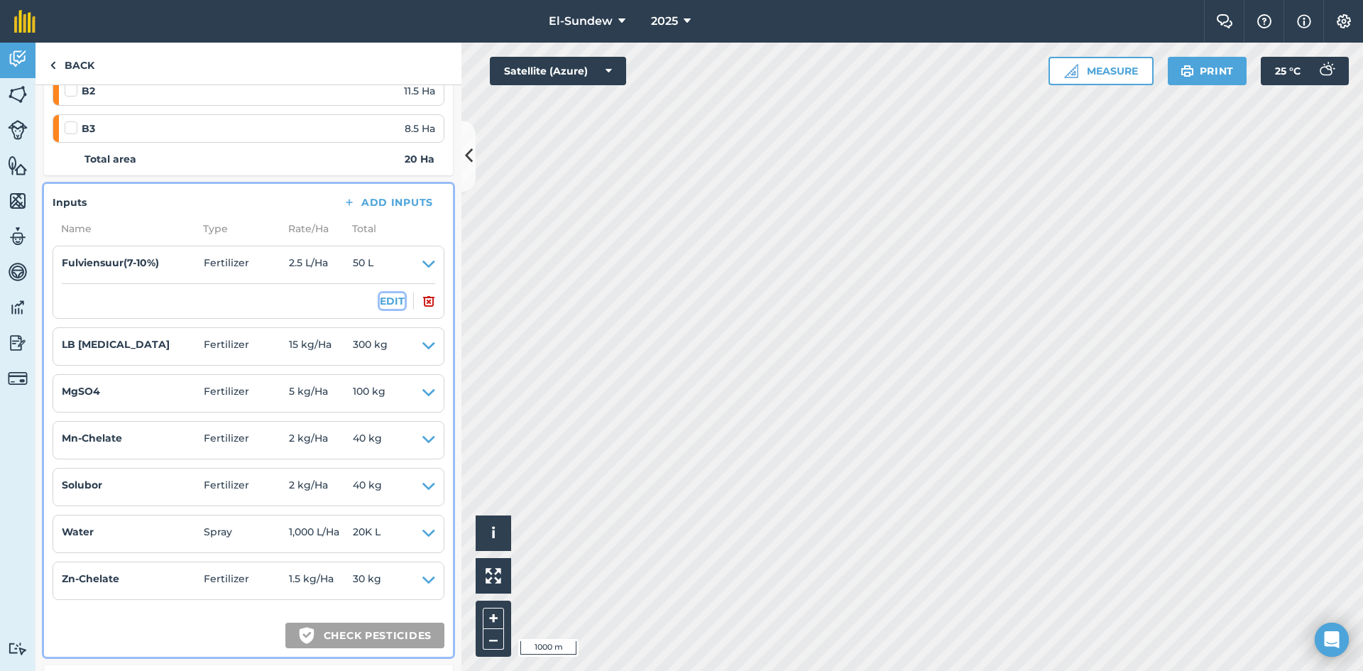
click at [381, 296] on button "EDIT" at bounding box center [392, 301] width 25 height 16
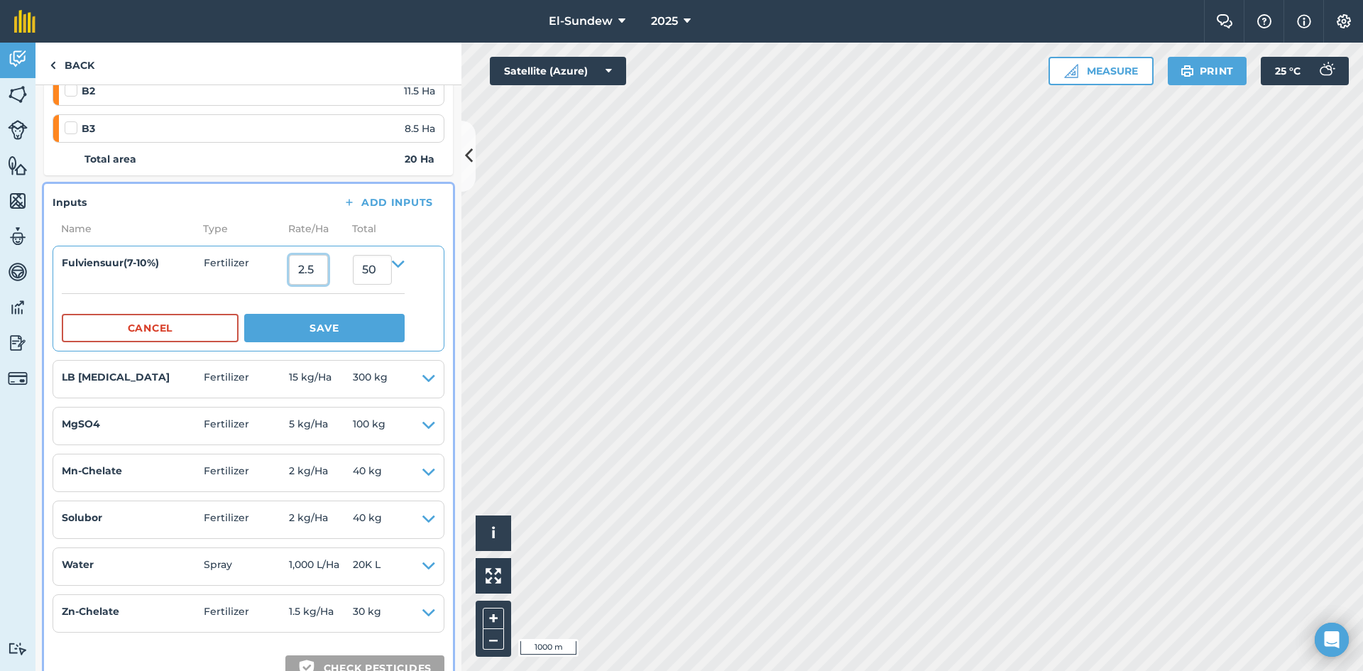
click at [328, 274] on input "2.5" at bounding box center [308, 270] width 39 height 30
type input "4.5"
click at [244, 314] on button "Save" at bounding box center [324, 328] width 160 height 28
type input "90"
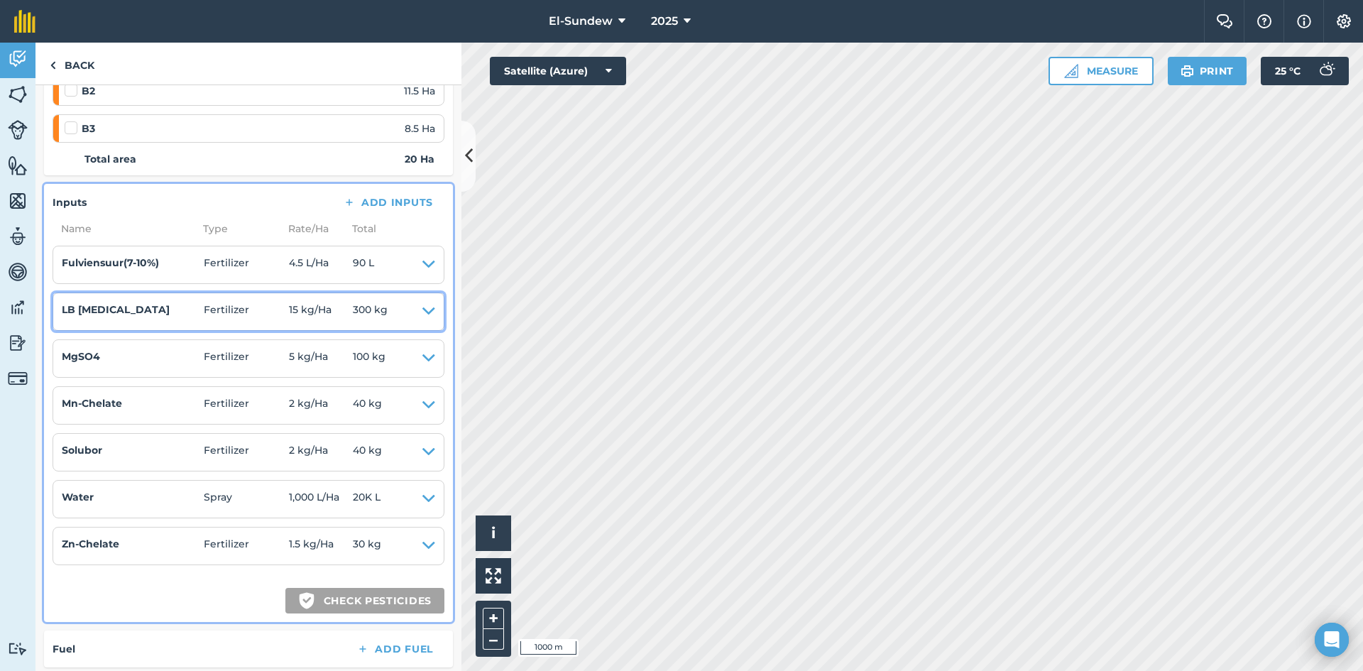
click at [422, 309] on icon at bounding box center [428, 312] width 13 height 20
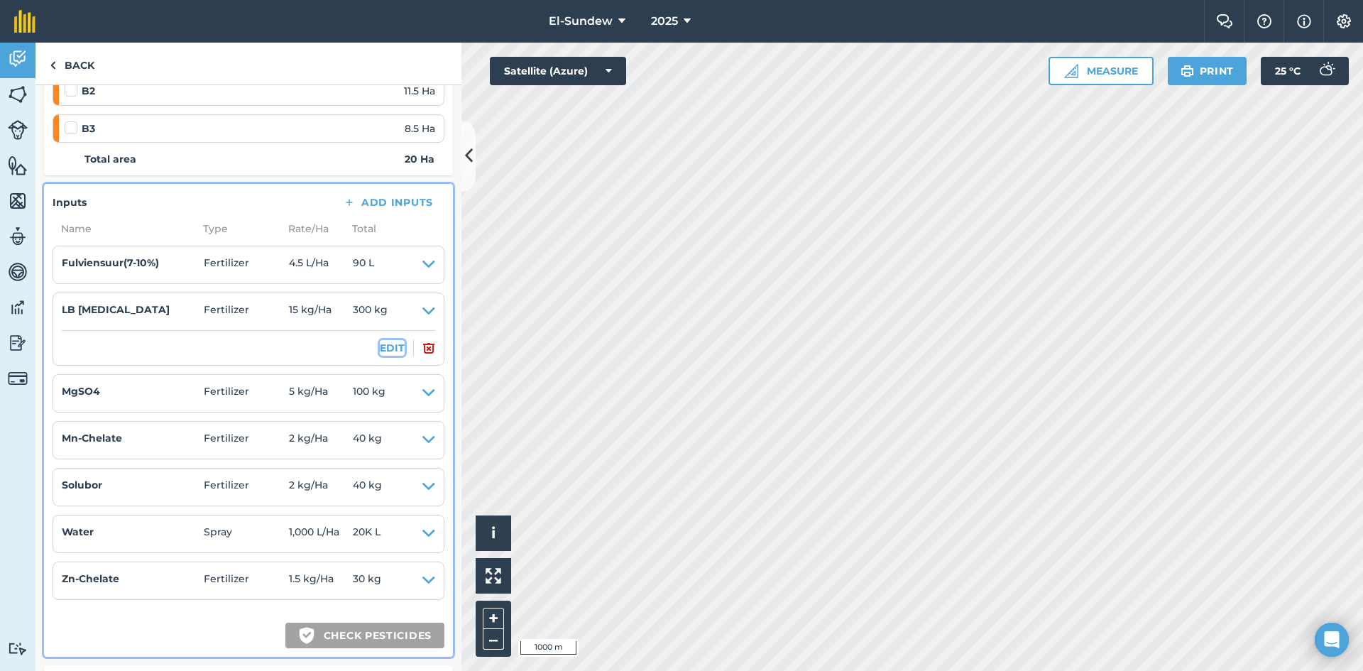
click at [388, 348] on button "EDIT" at bounding box center [392, 348] width 25 height 16
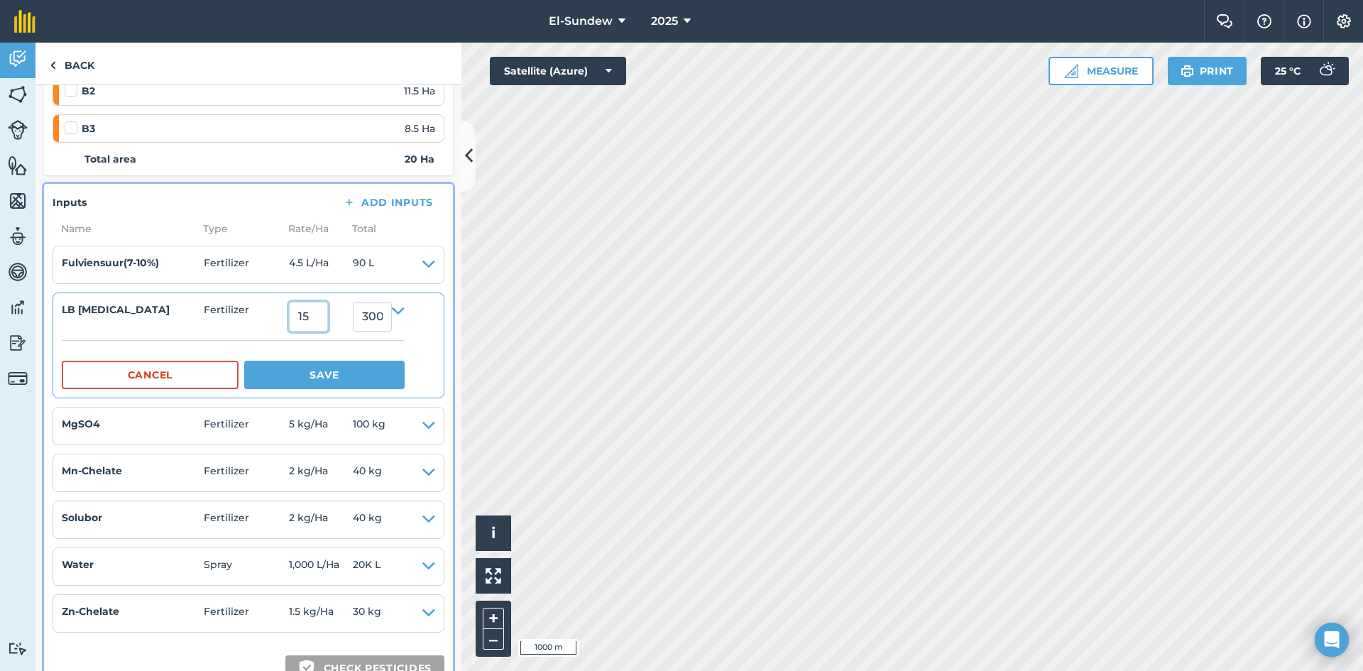
click at [321, 317] on input "15" at bounding box center [308, 317] width 39 height 30
type input "27"
click at [244, 361] on button "Save" at bounding box center [324, 375] width 160 height 28
type input "540"
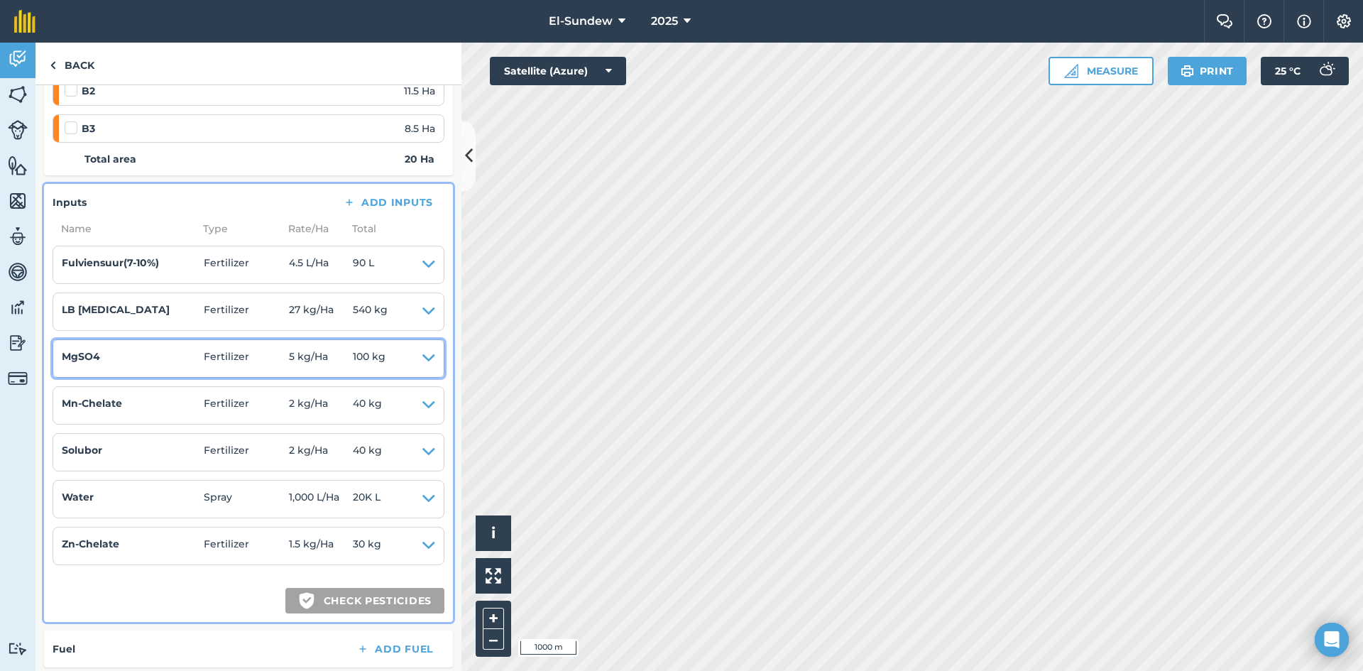
click at [422, 356] on icon at bounding box center [428, 359] width 13 height 20
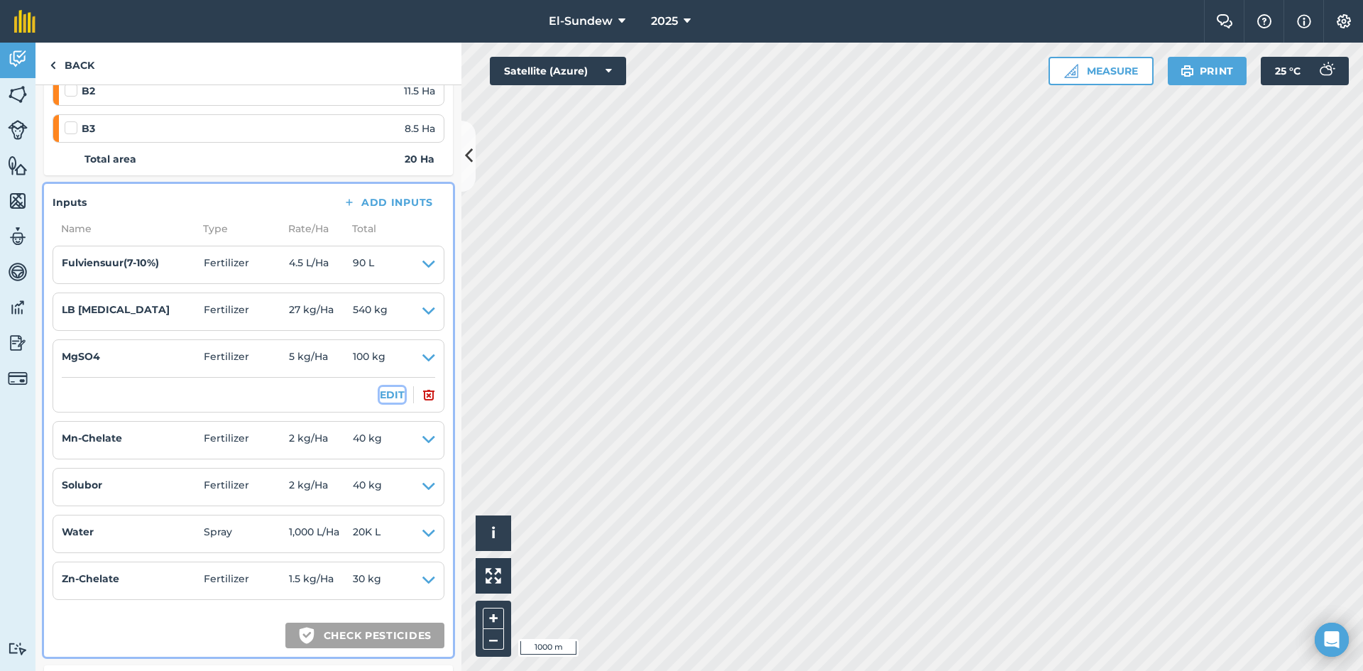
click at [388, 390] on button "EDIT" at bounding box center [392, 395] width 25 height 16
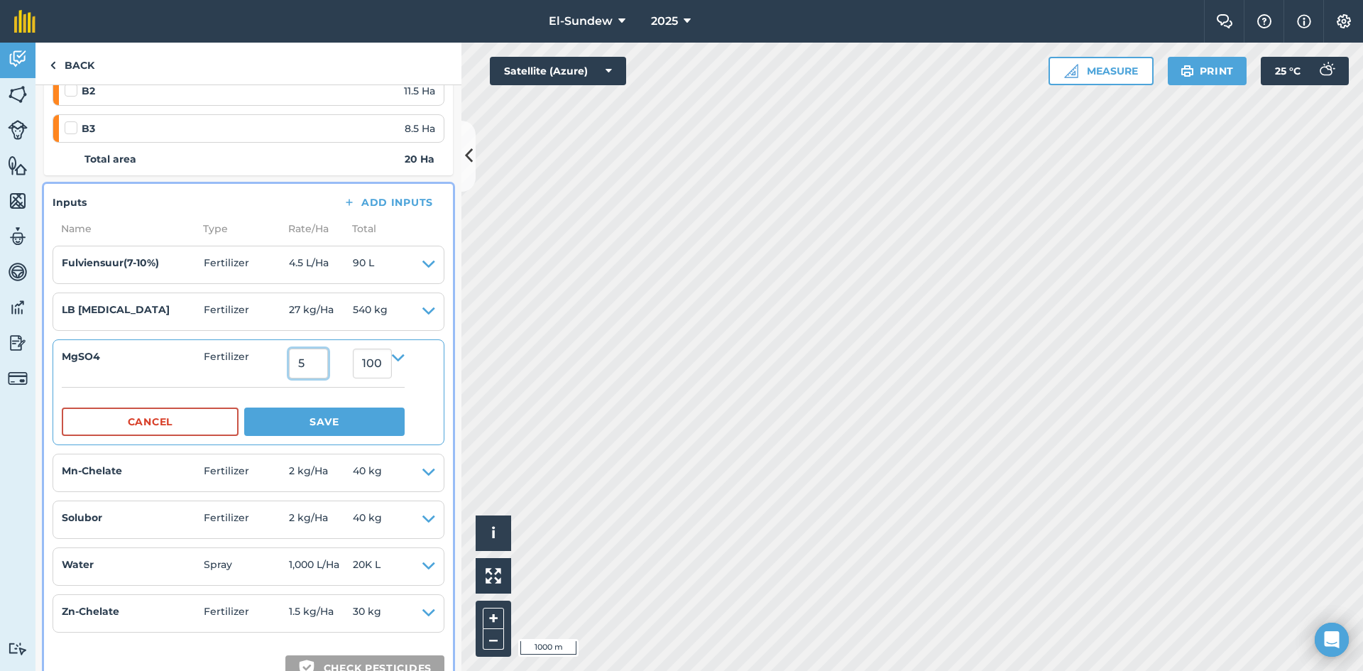
click at [328, 360] on input "5" at bounding box center [308, 364] width 39 height 30
type input "9"
type input "180"
click at [334, 427] on button "Save" at bounding box center [324, 421] width 160 height 28
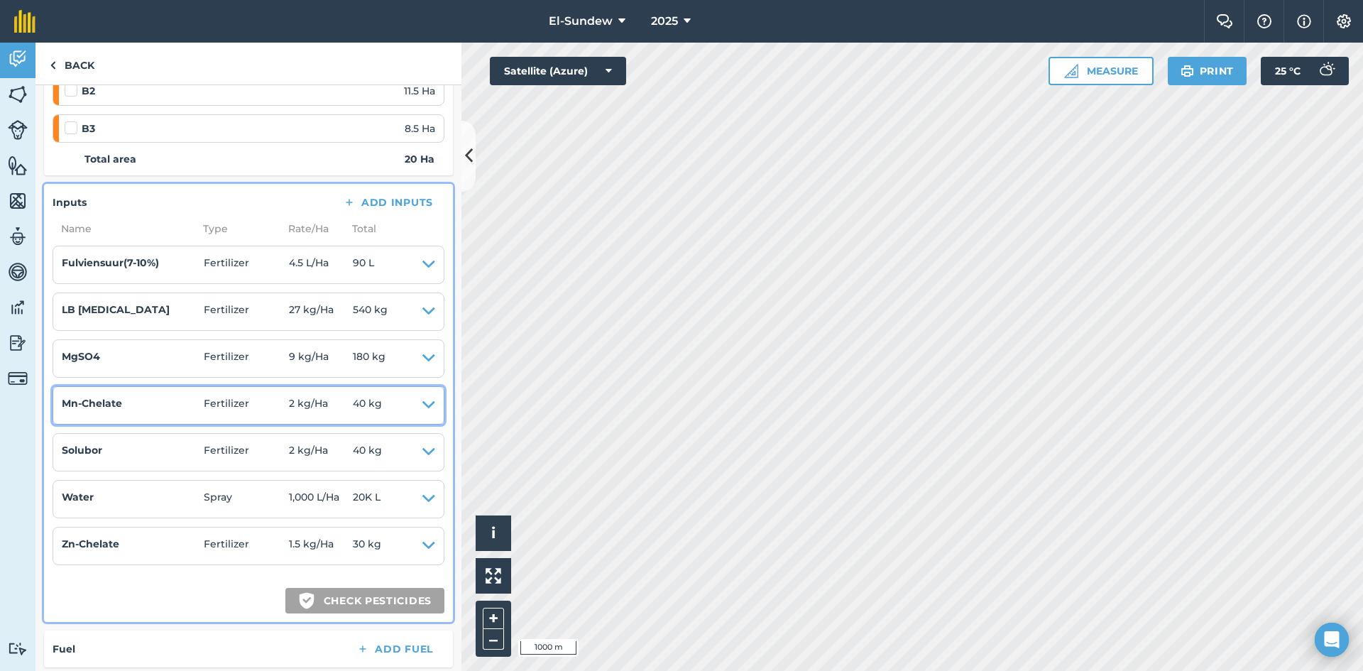
click at [422, 406] on icon at bounding box center [428, 405] width 13 height 20
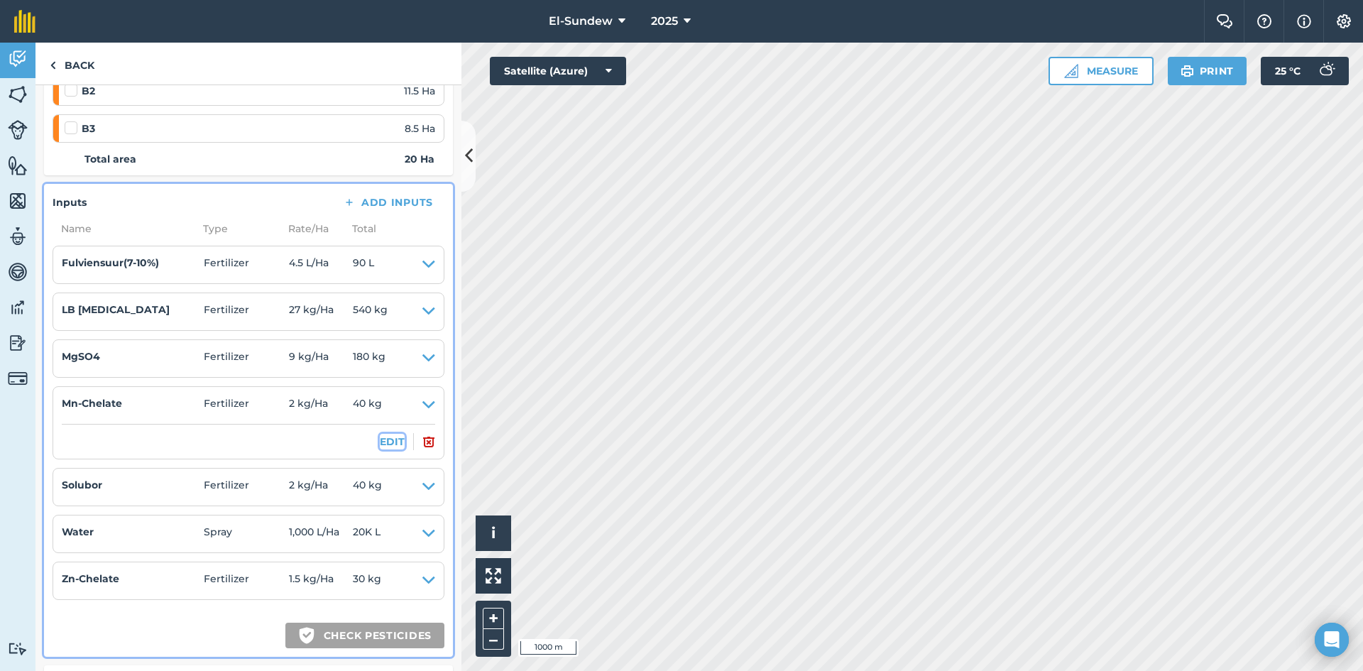
click at [380, 441] on button "EDIT" at bounding box center [392, 442] width 25 height 16
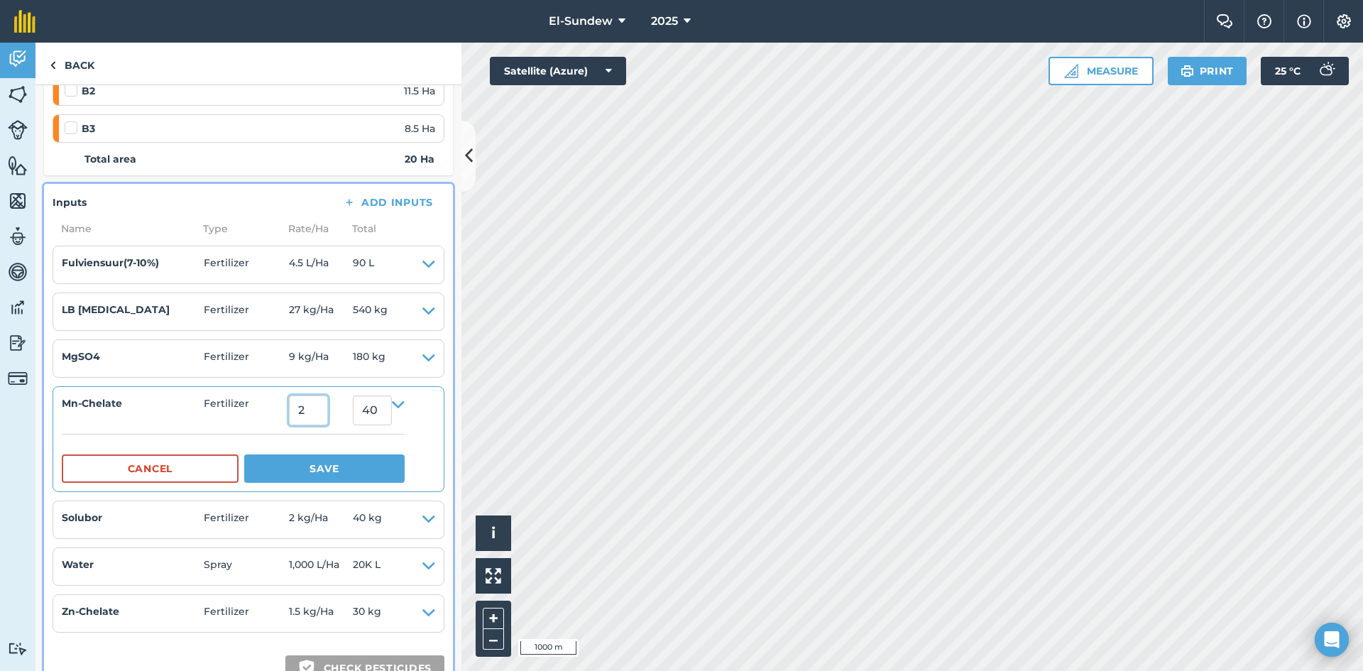
click at [328, 412] on input "2" at bounding box center [308, 410] width 39 height 30
type input "3.6"
type input "72"
click at [350, 477] on button "Save" at bounding box center [324, 468] width 160 height 28
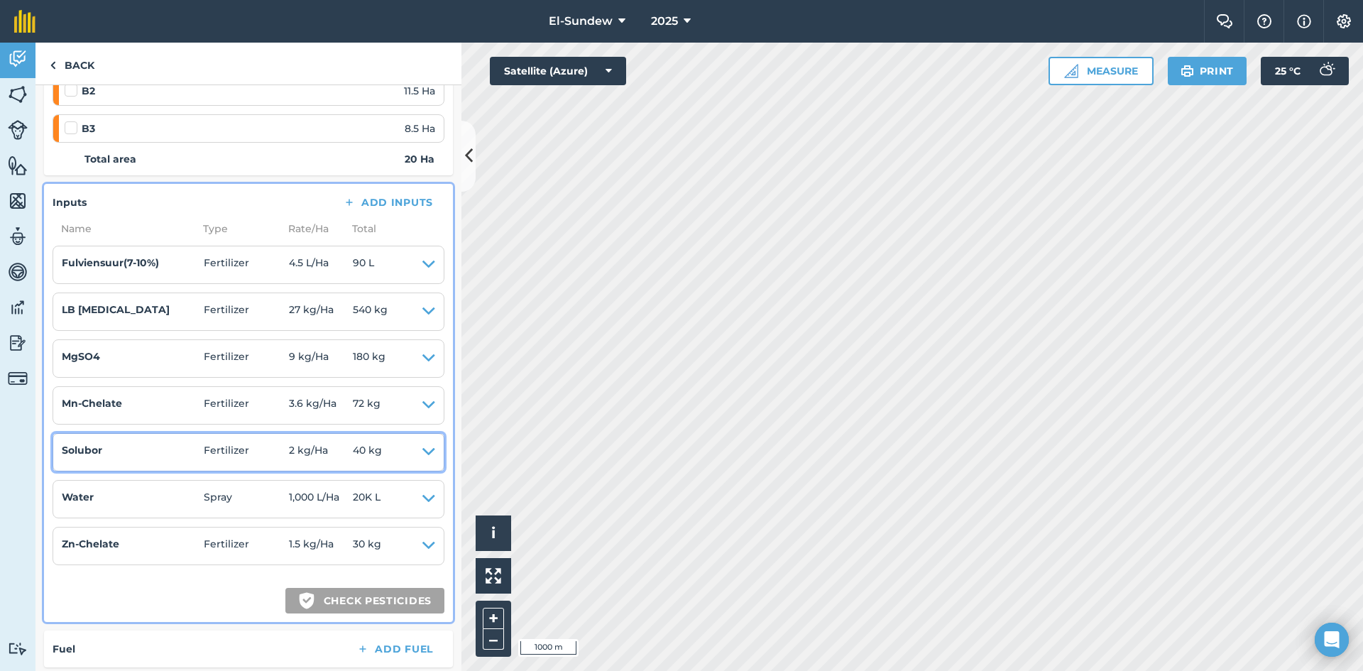
click at [422, 455] on icon at bounding box center [428, 452] width 13 height 20
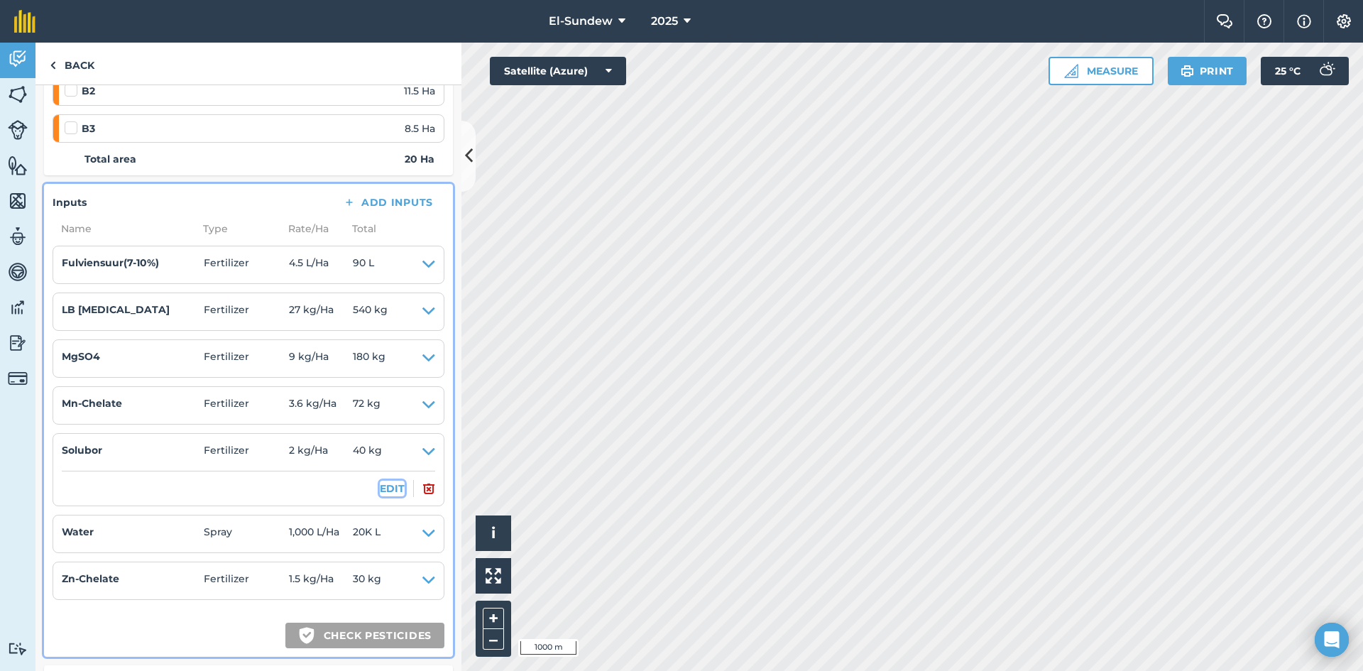
click at [382, 486] on button "EDIT" at bounding box center [392, 489] width 25 height 16
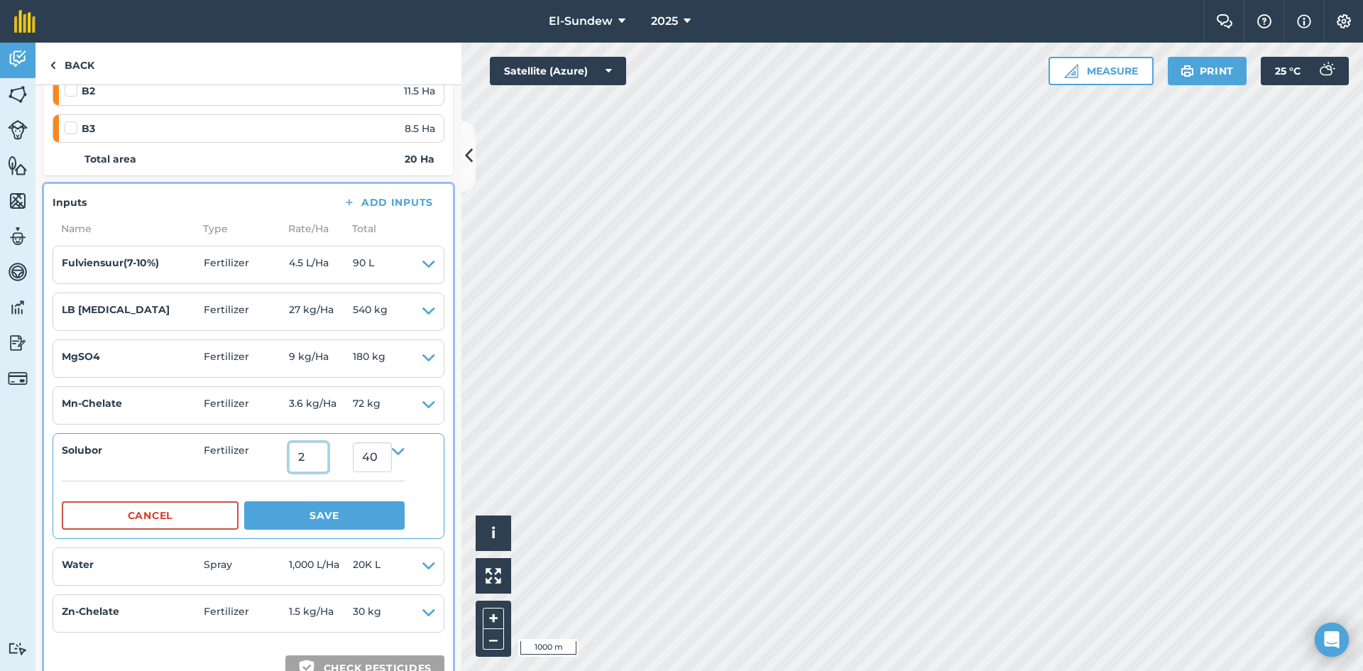
click at [321, 458] on input "2" at bounding box center [308, 457] width 39 height 30
type input "3.6"
type input "72"
click at [340, 520] on button "Save" at bounding box center [324, 515] width 160 height 28
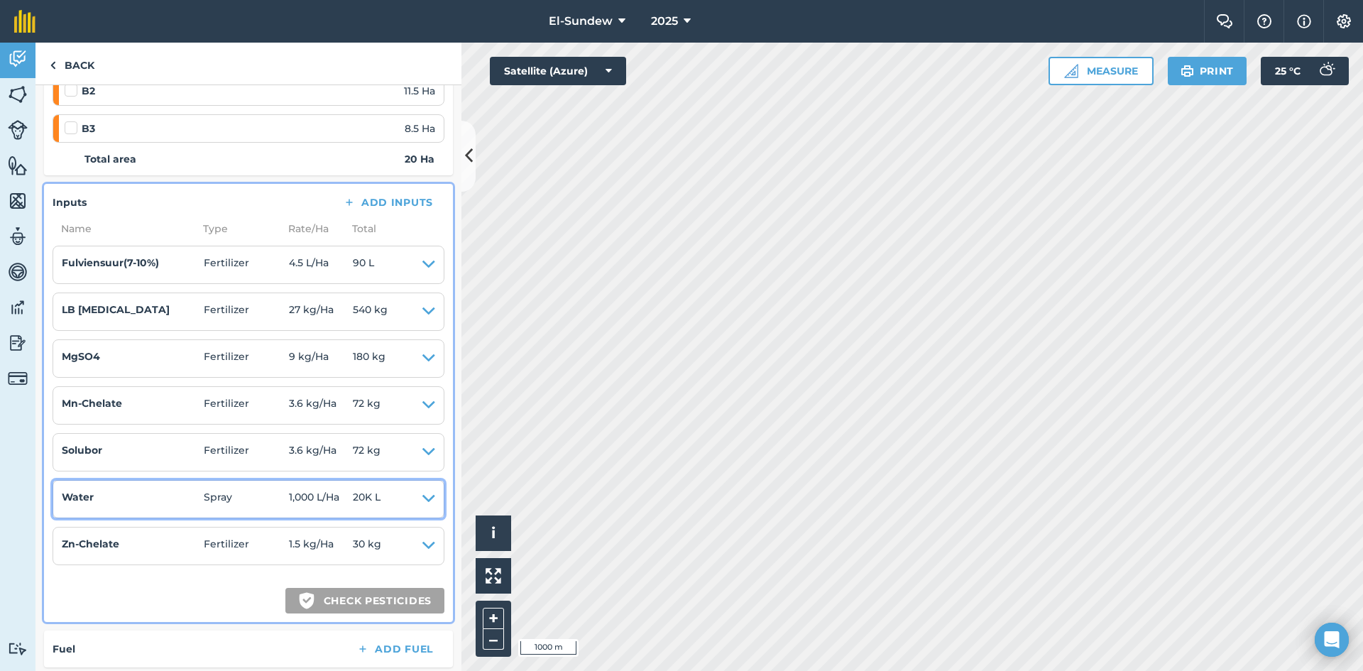
click at [422, 500] on icon at bounding box center [428, 499] width 13 height 20
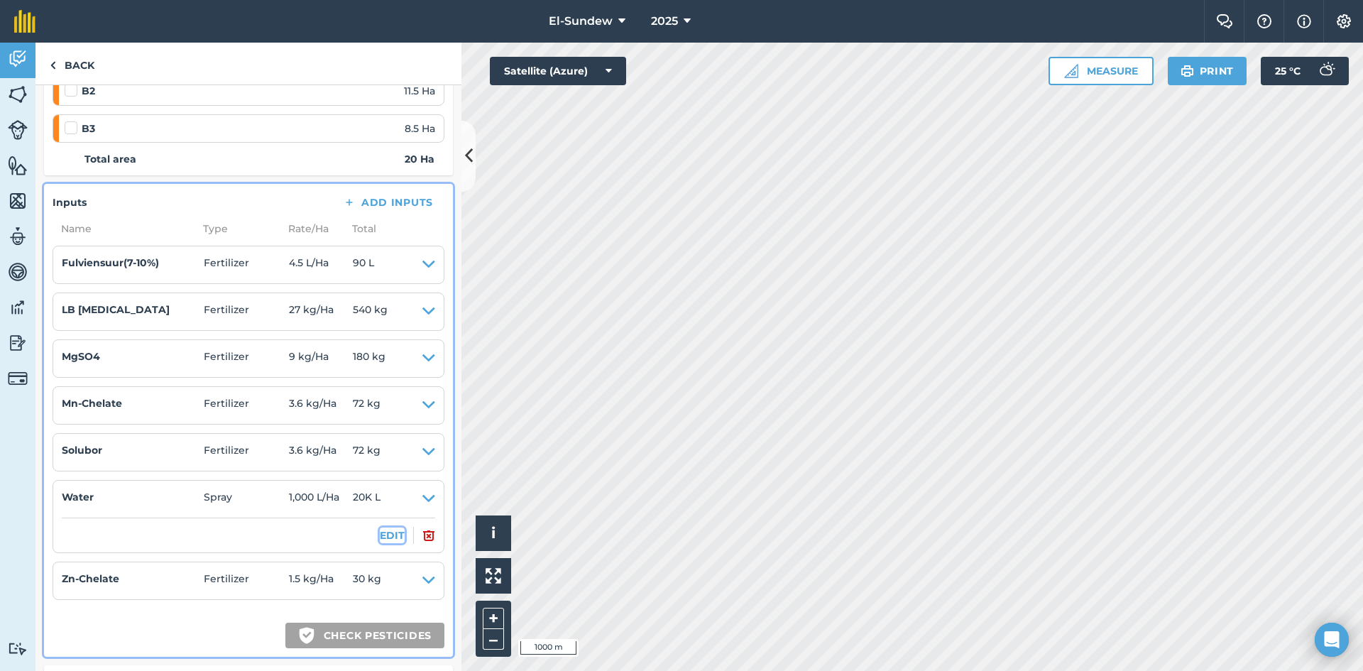
click at [391, 530] on button "EDIT" at bounding box center [392, 535] width 25 height 16
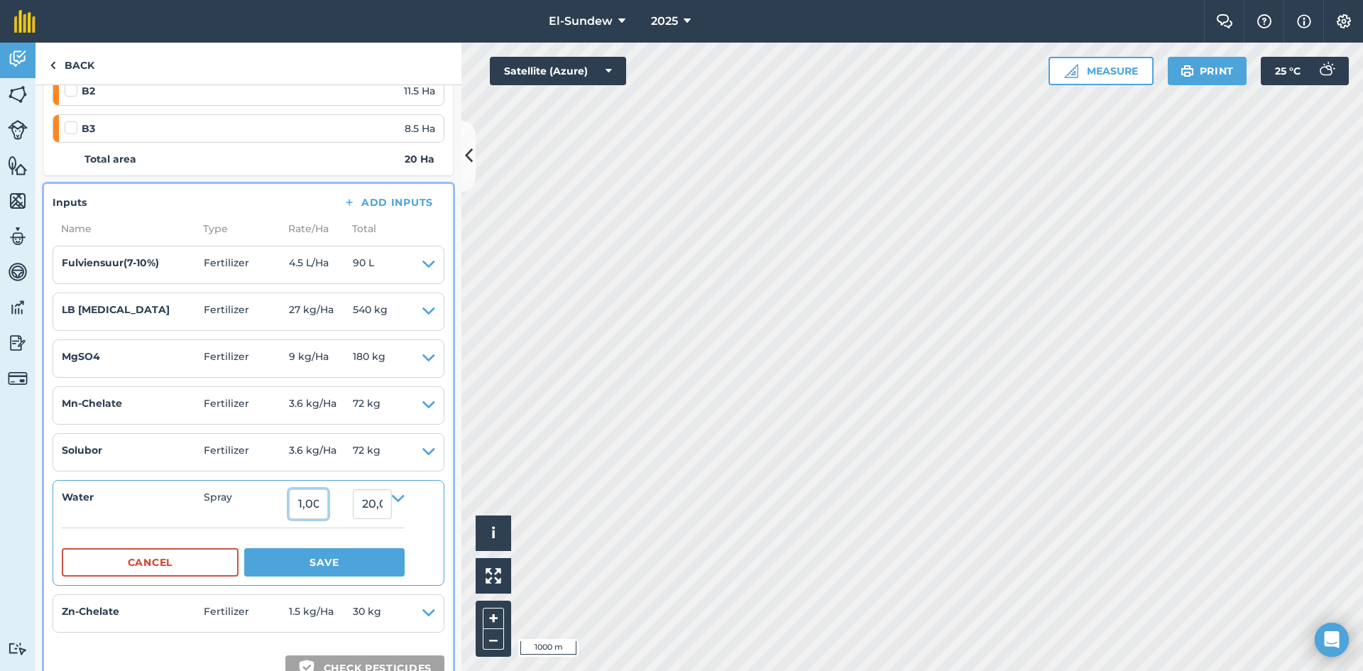
click at [328, 505] on input "1,000" at bounding box center [308, 504] width 39 height 30
type input "1,800"
click at [244, 548] on button "Save" at bounding box center [324, 562] width 160 height 28
type input "36,000"
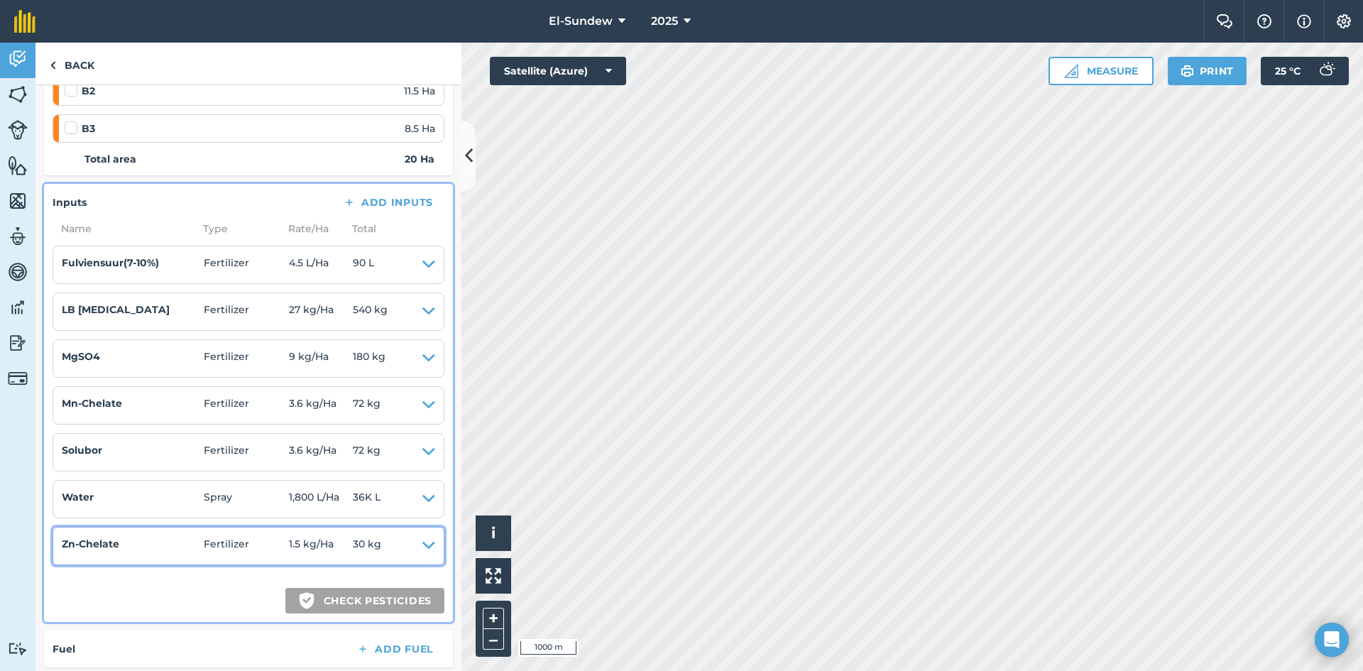
click at [422, 547] on icon at bounding box center [428, 546] width 13 height 20
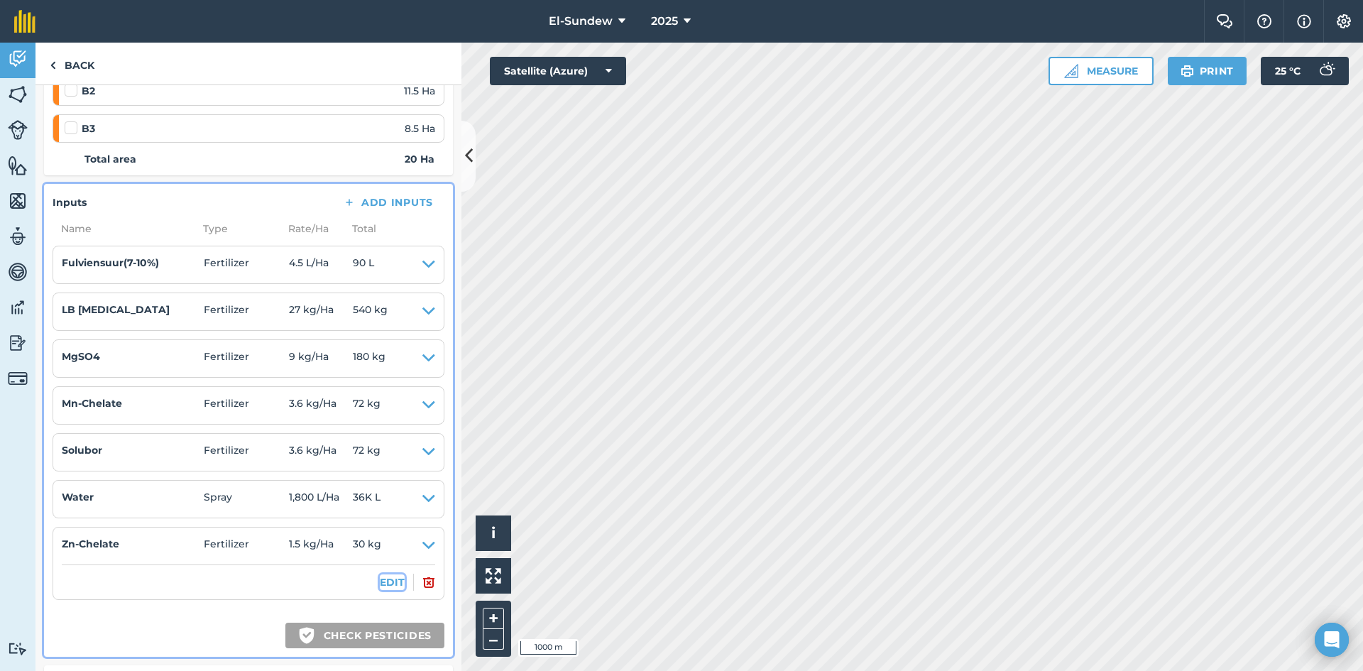
click at [387, 576] on button "EDIT" at bounding box center [392, 582] width 25 height 16
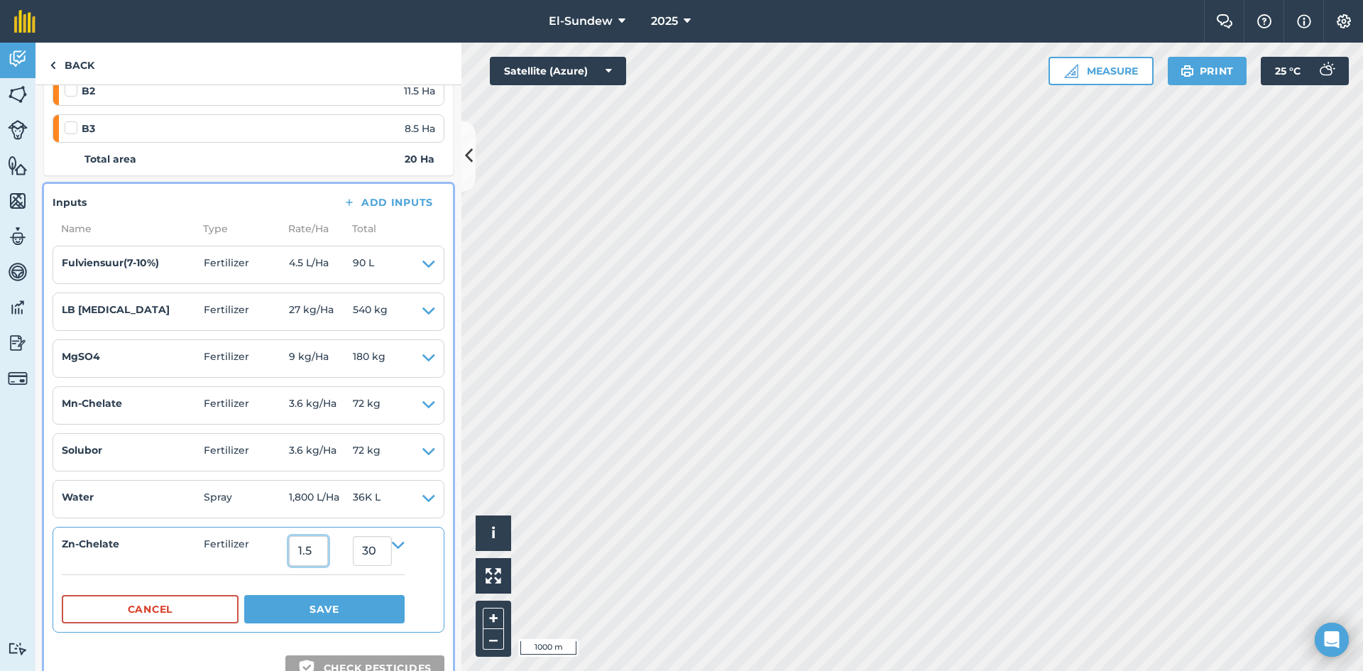
click at [328, 547] on input "1.5" at bounding box center [308, 551] width 39 height 30
type input "2.7"
click at [244, 595] on button "Save" at bounding box center [324, 609] width 160 height 28
type input "54"
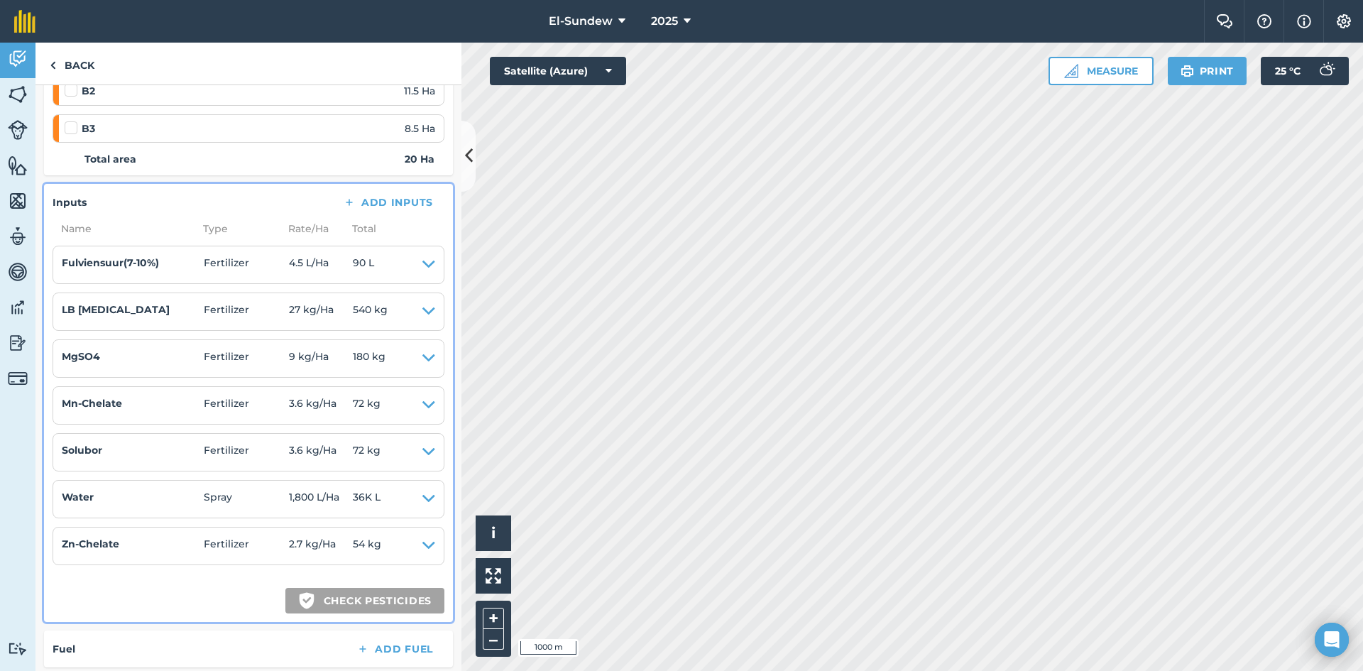
scroll to position [0, 0]
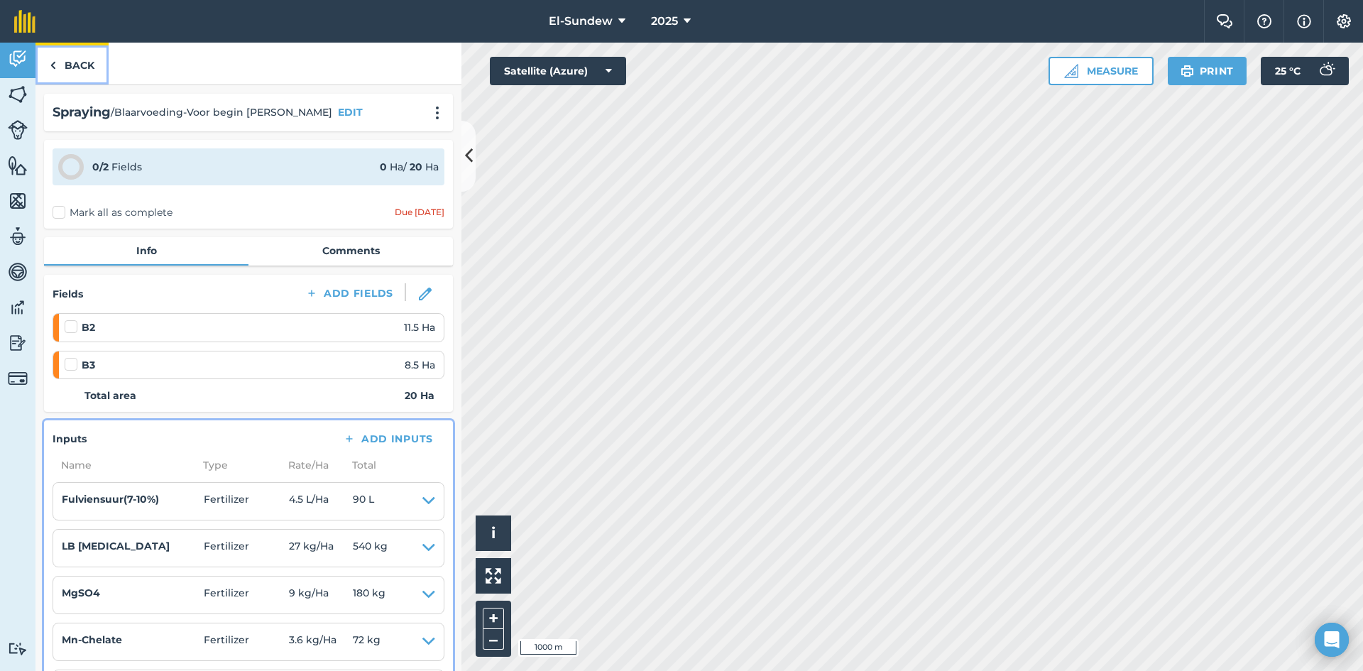
click at [85, 62] on link "Back" at bounding box center [71, 64] width 73 height 42
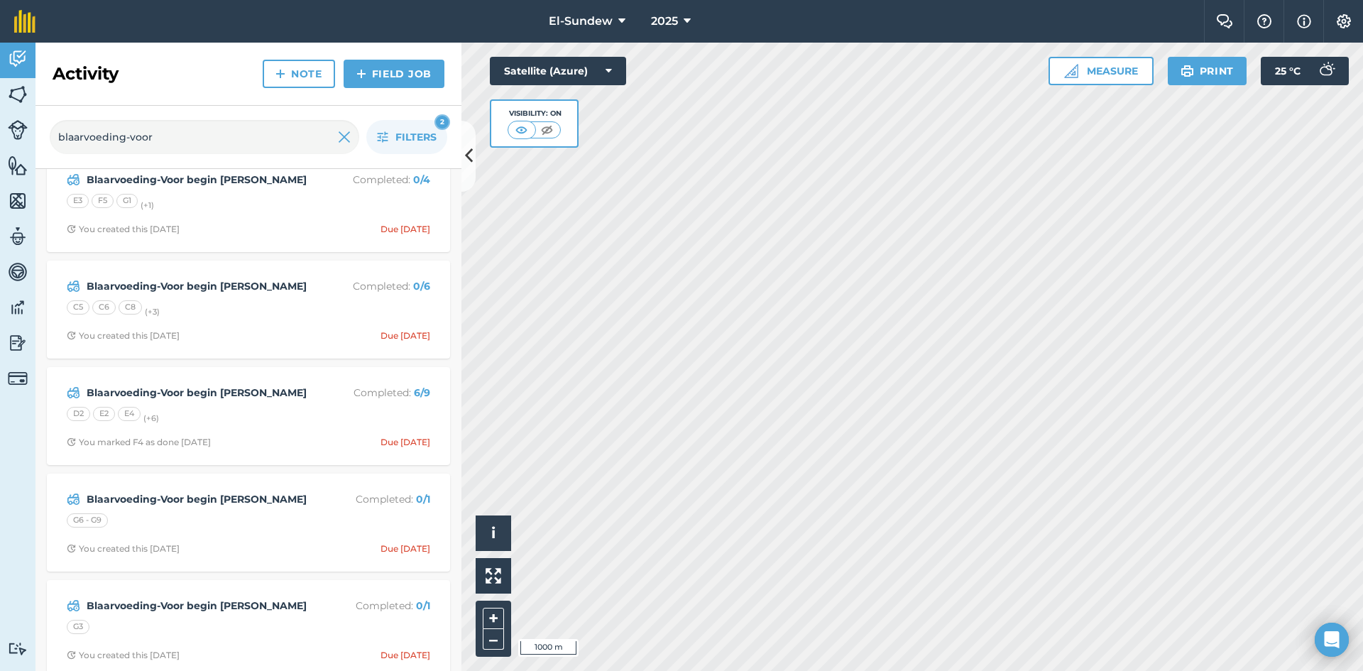
scroll to position [465, 0]
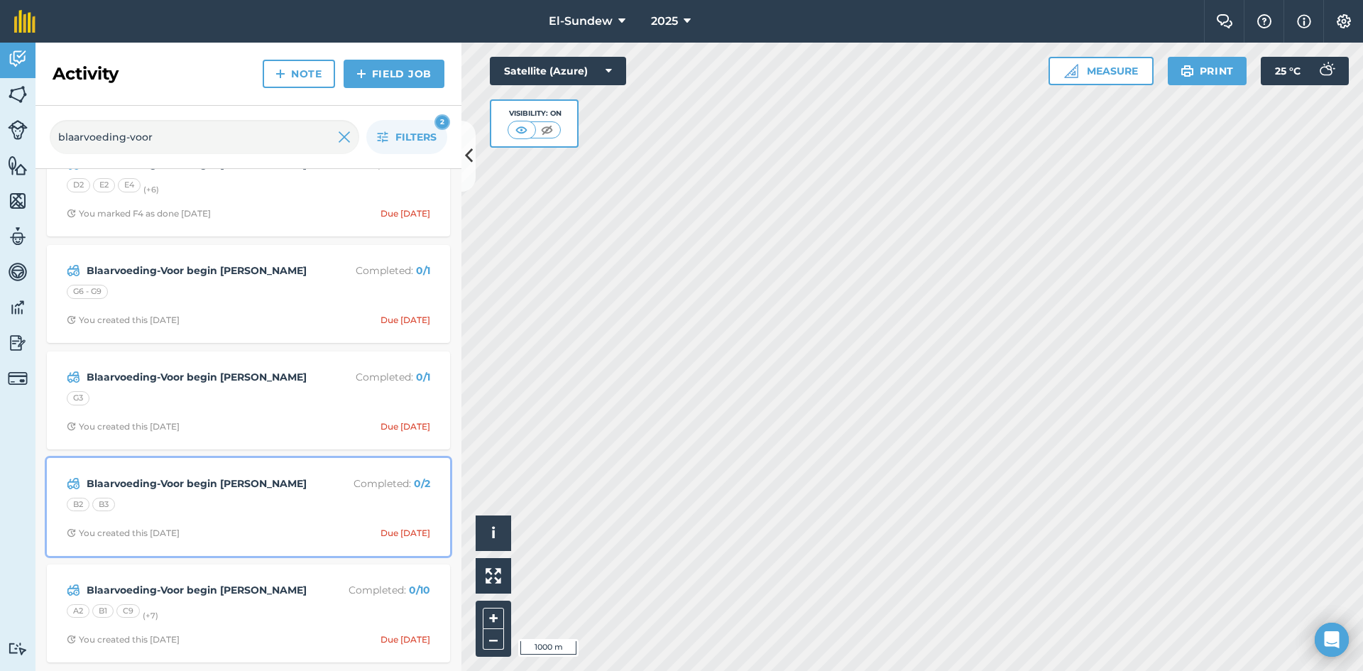
click at [265, 489] on strong "Blaarvoeding-Voor begin [PERSON_NAME]" at bounding box center [199, 484] width 225 height 16
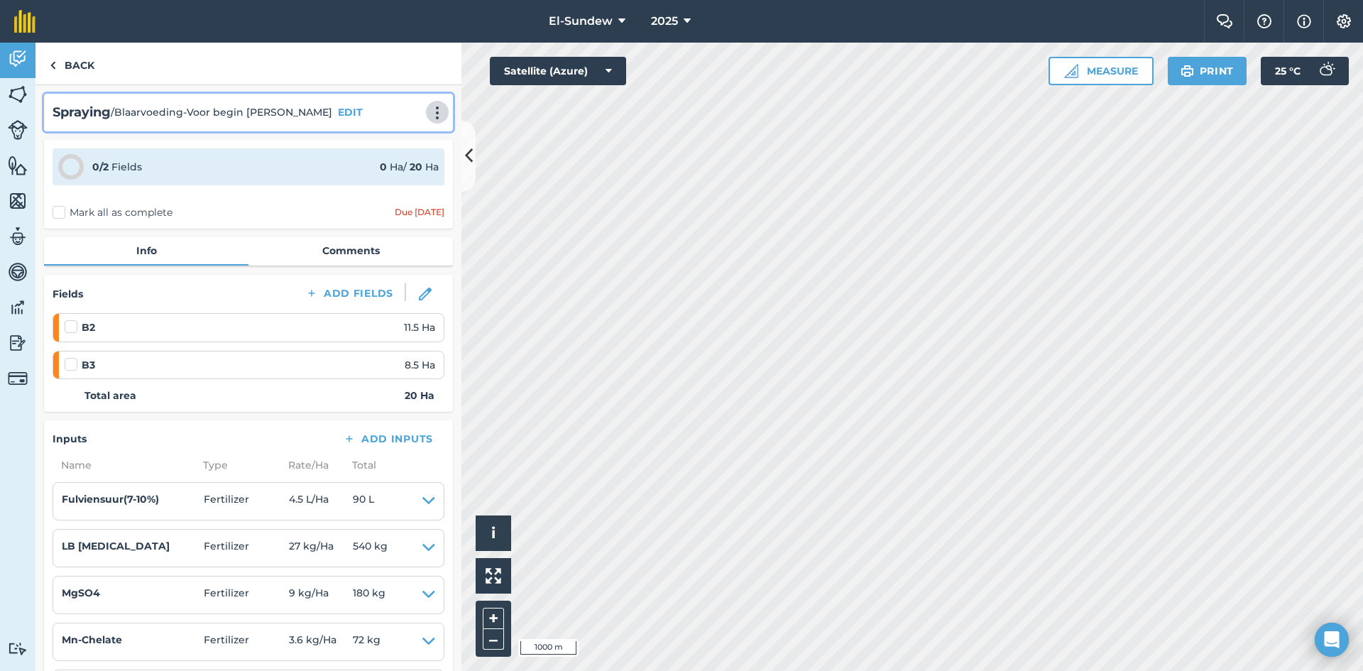
click at [430, 120] on button at bounding box center [437, 112] width 14 height 17
click at [388, 143] on link "Print" at bounding box center [407, 143] width 91 height 28
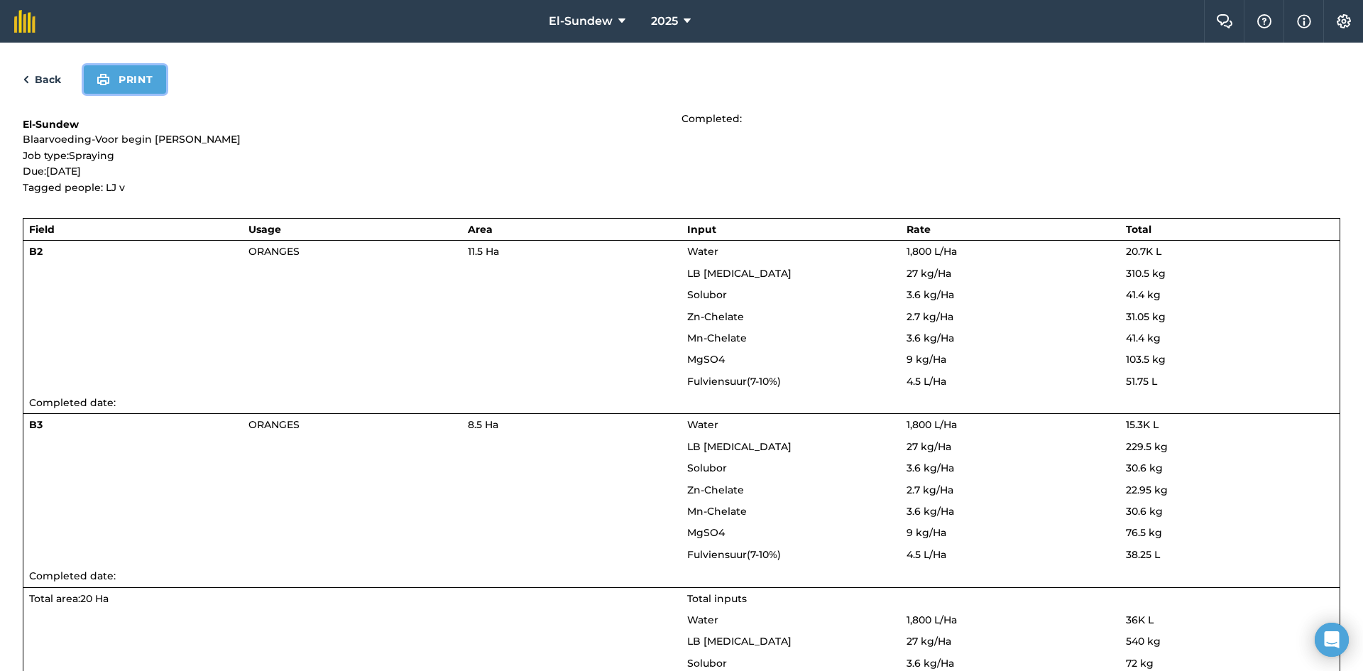
click at [145, 87] on button "Print" at bounding box center [125, 79] width 82 height 28
click at [54, 84] on link "Back" at bounding box center [42, 79] width 38 height 17
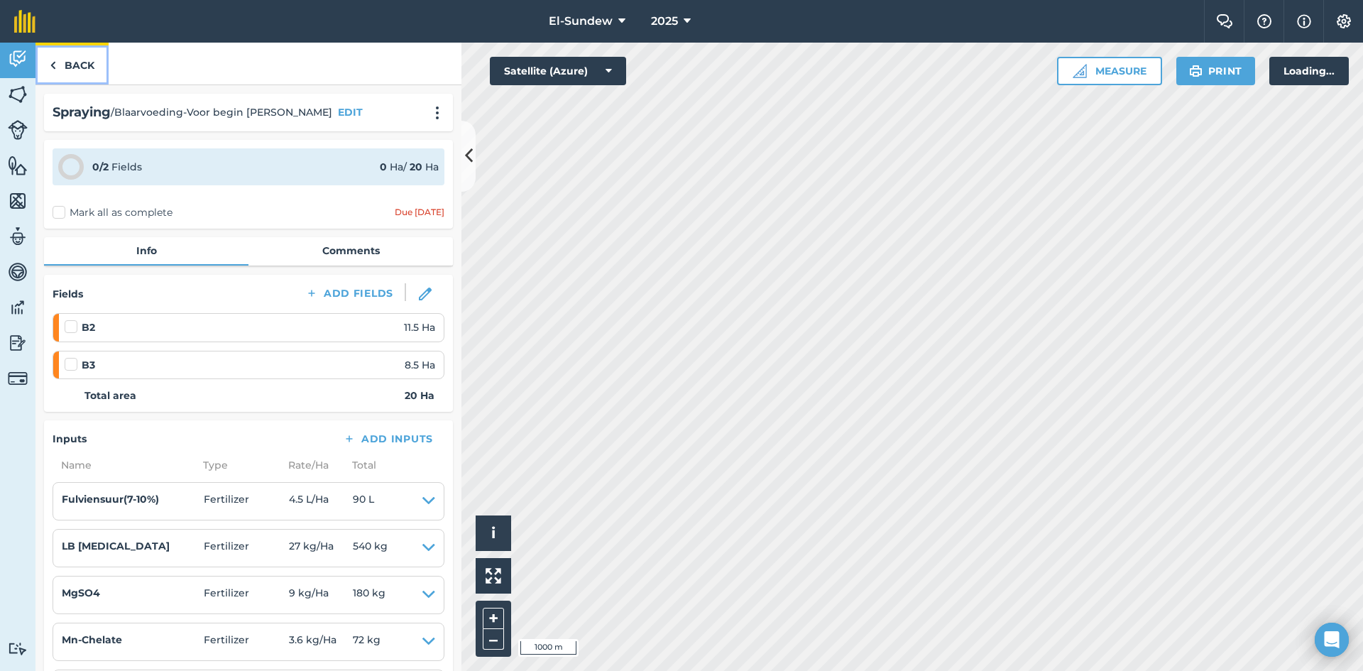
click at [72, 76] on link "Back" at bounding box center [71, 64] width 73 height 42
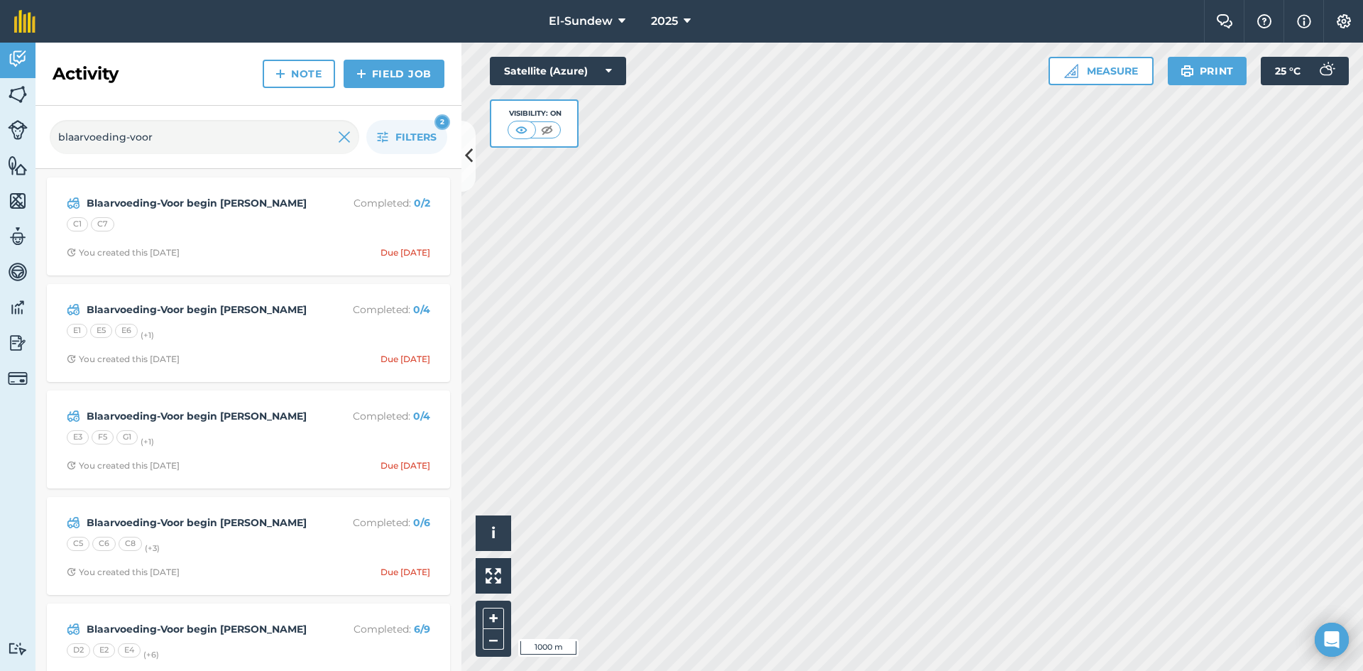
scroll to position [465, 0]
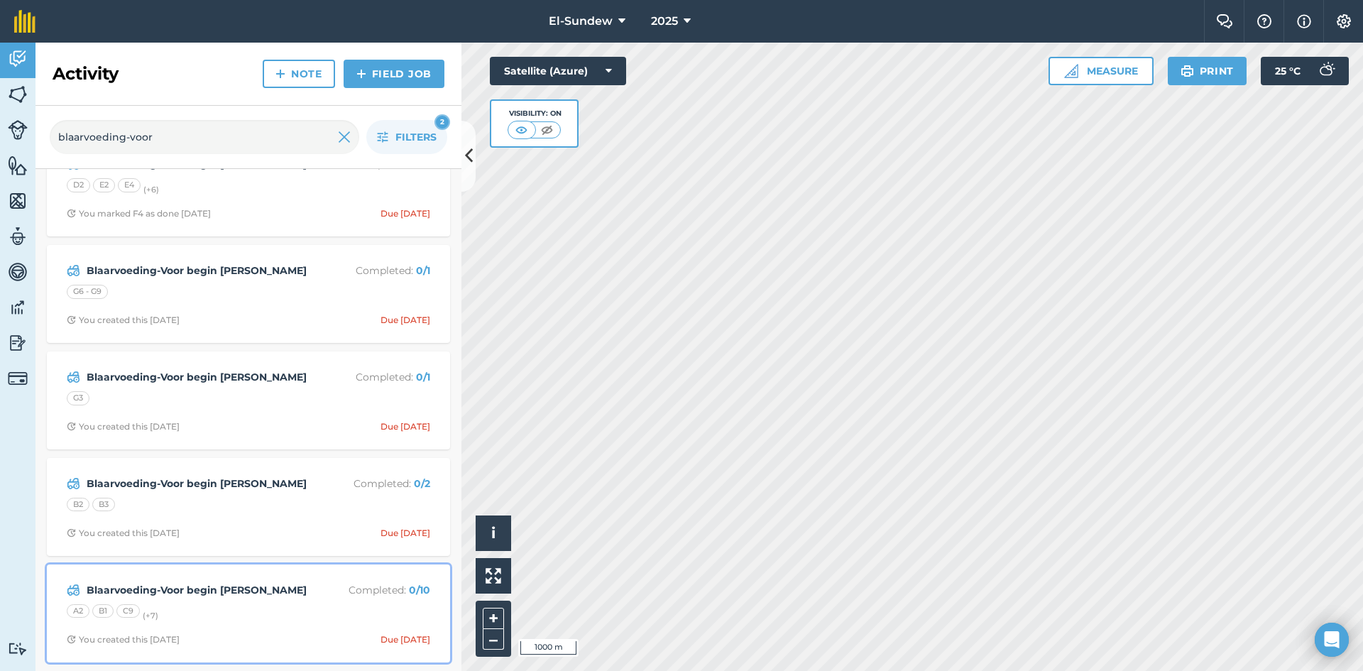
click at [283, 606] on div "A2 B1 C9 (+ 7 )" at bounding box center [248, 613] width 363 height 18
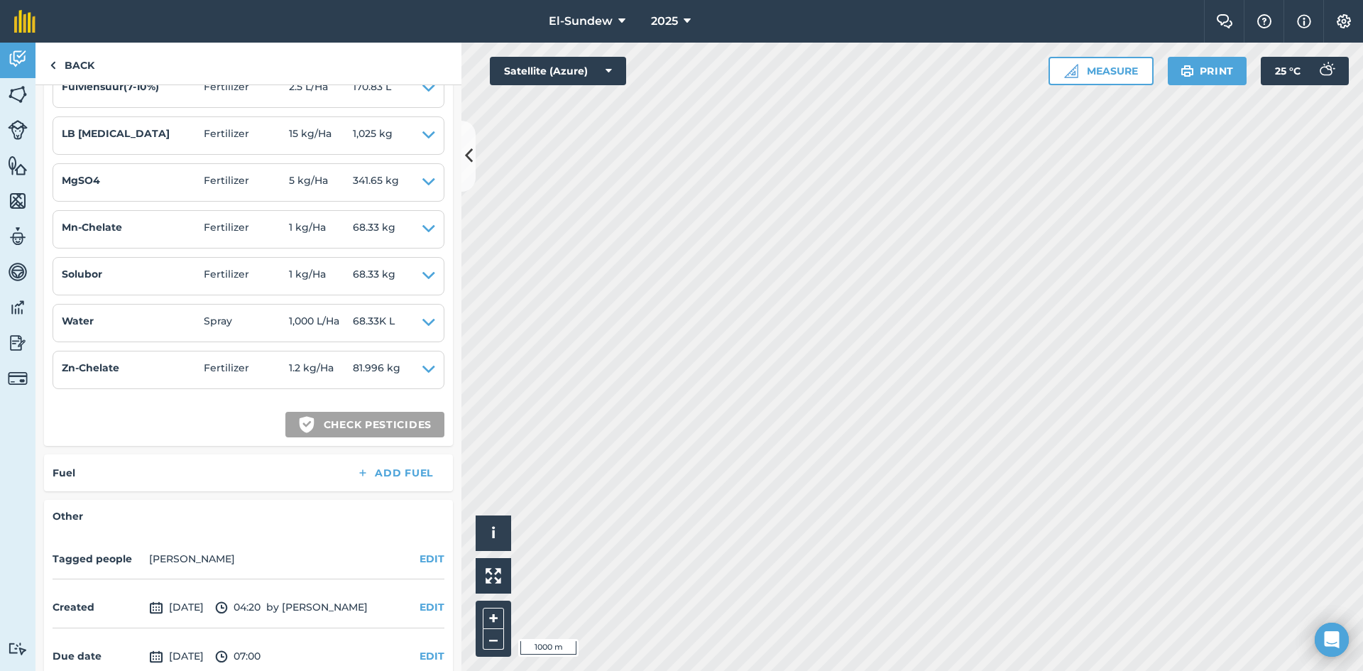
scroll to position [473, 0]
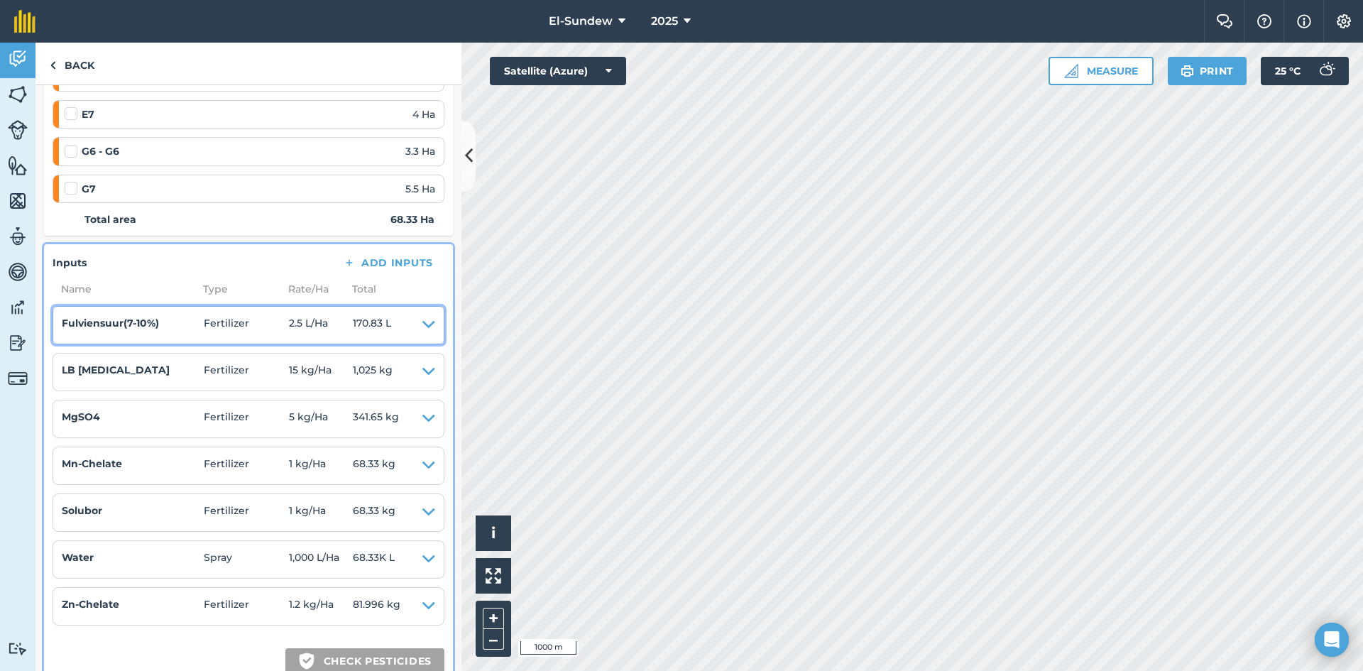
click at [422, 327] on icon at bounding box center [428, 325] width 13 height 20
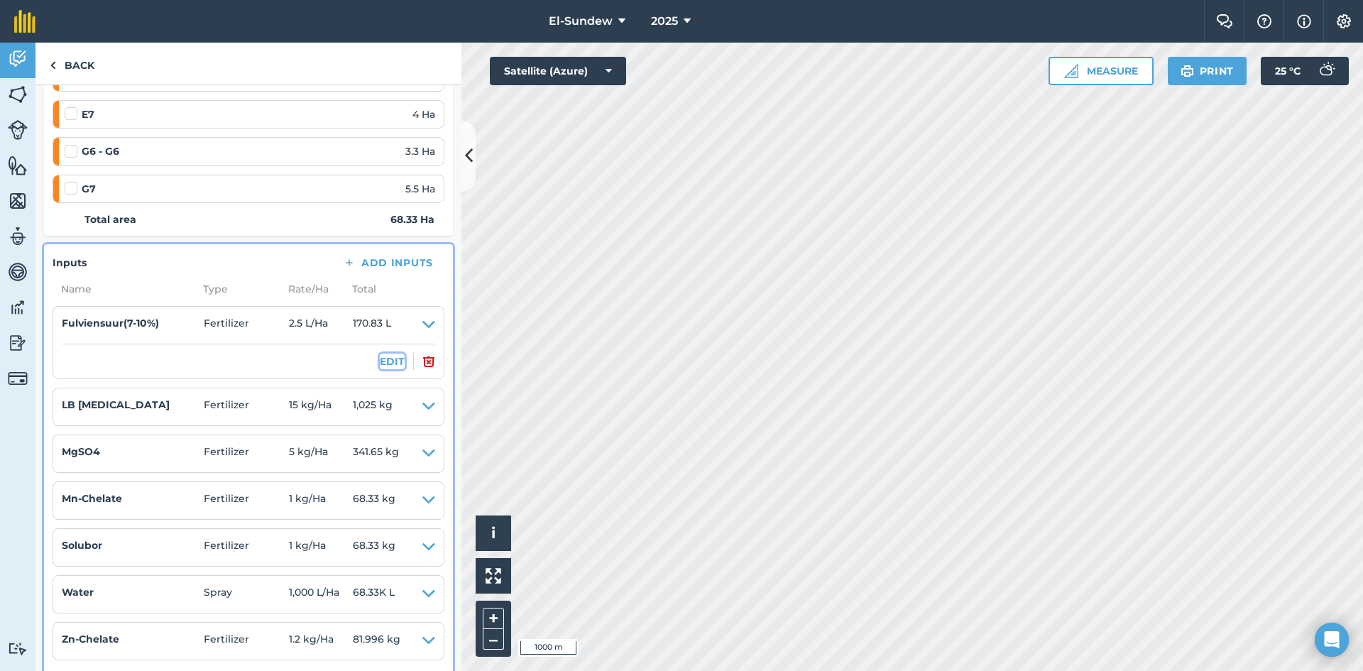
click at [385, 353] on button "EDIT" at bounding box center [392, 361] width 25 height 16
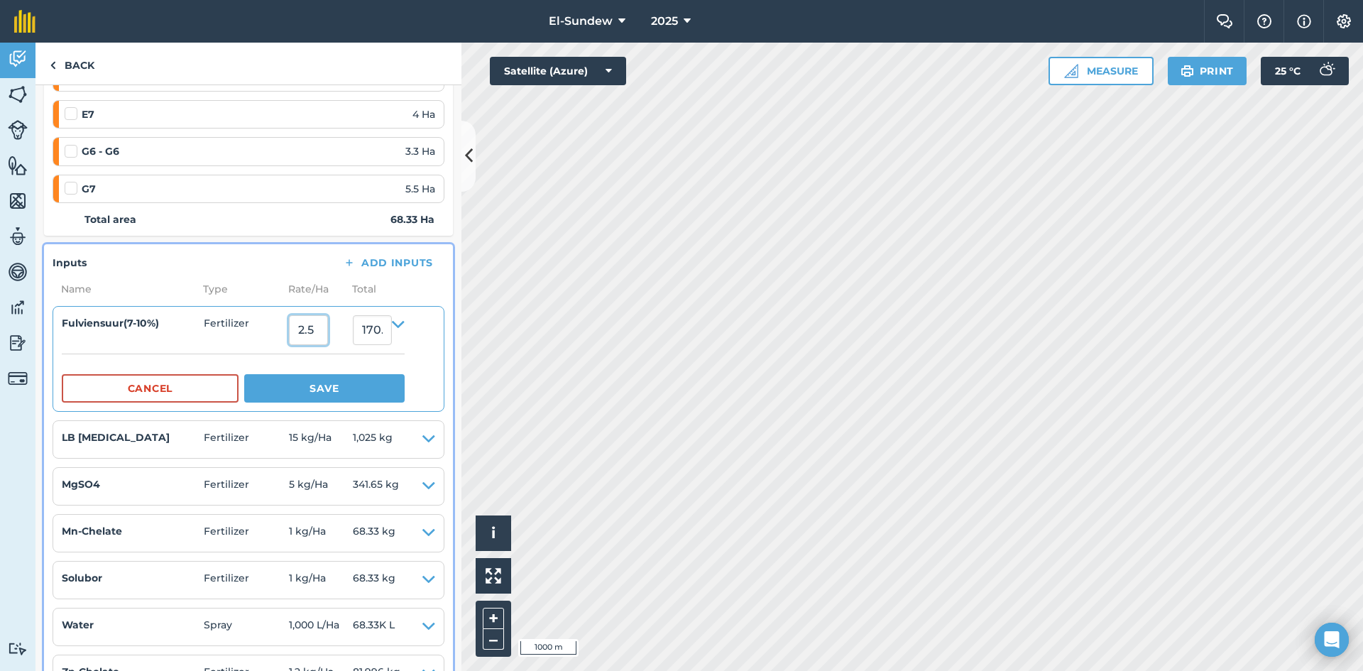
click at [328, 327] on input "2.5" at bounding box center [308, 330] width 39 height 30
type input "4.5"
click at [244, 374] on button "Save" at bounding box center [324, 388] width 160 height 28
type input "307.485"
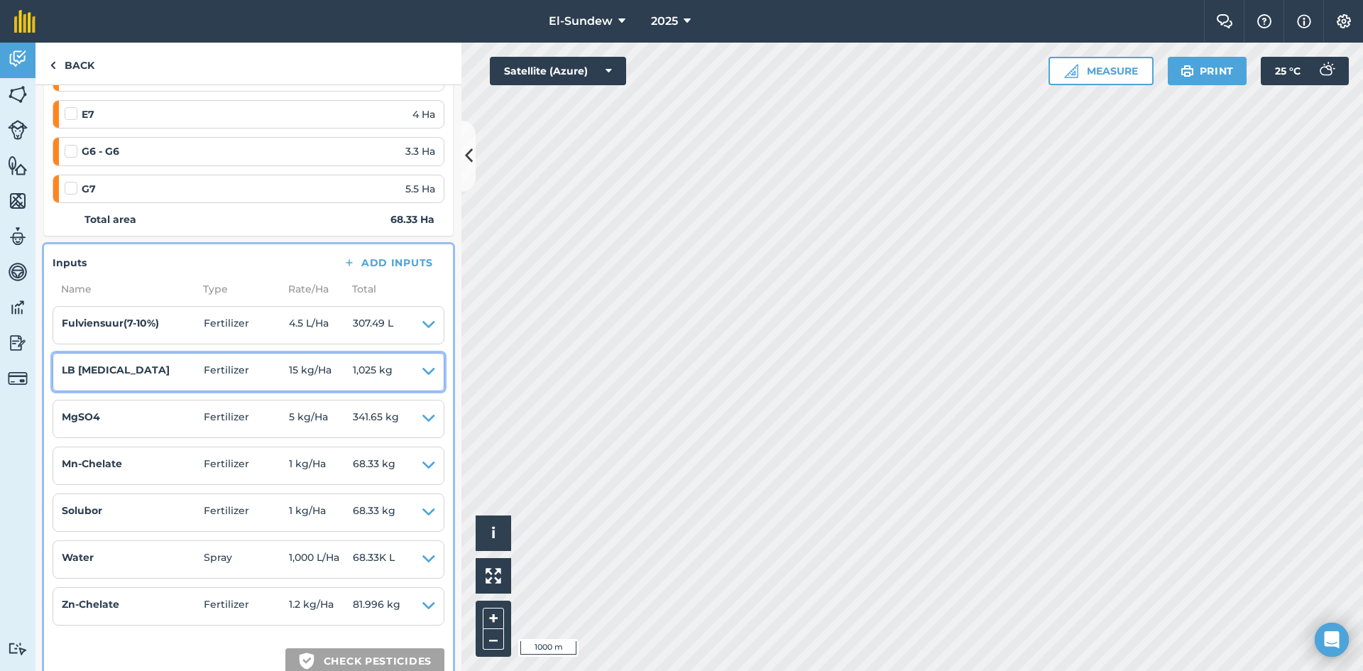
click at [422, 373] on icon at bounding box center [428, 372] width 13 height 20
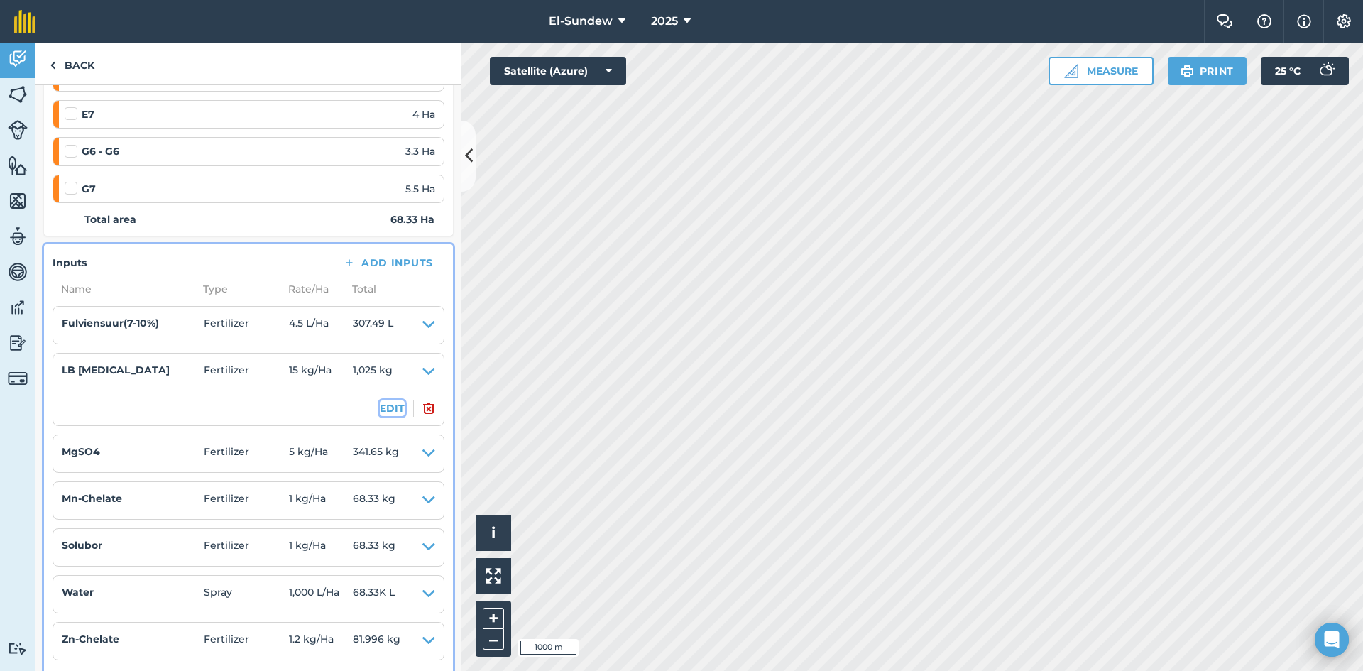
click at [380, 402] on button "EDIT" at bounding box center [392, 408] width 25 height 16
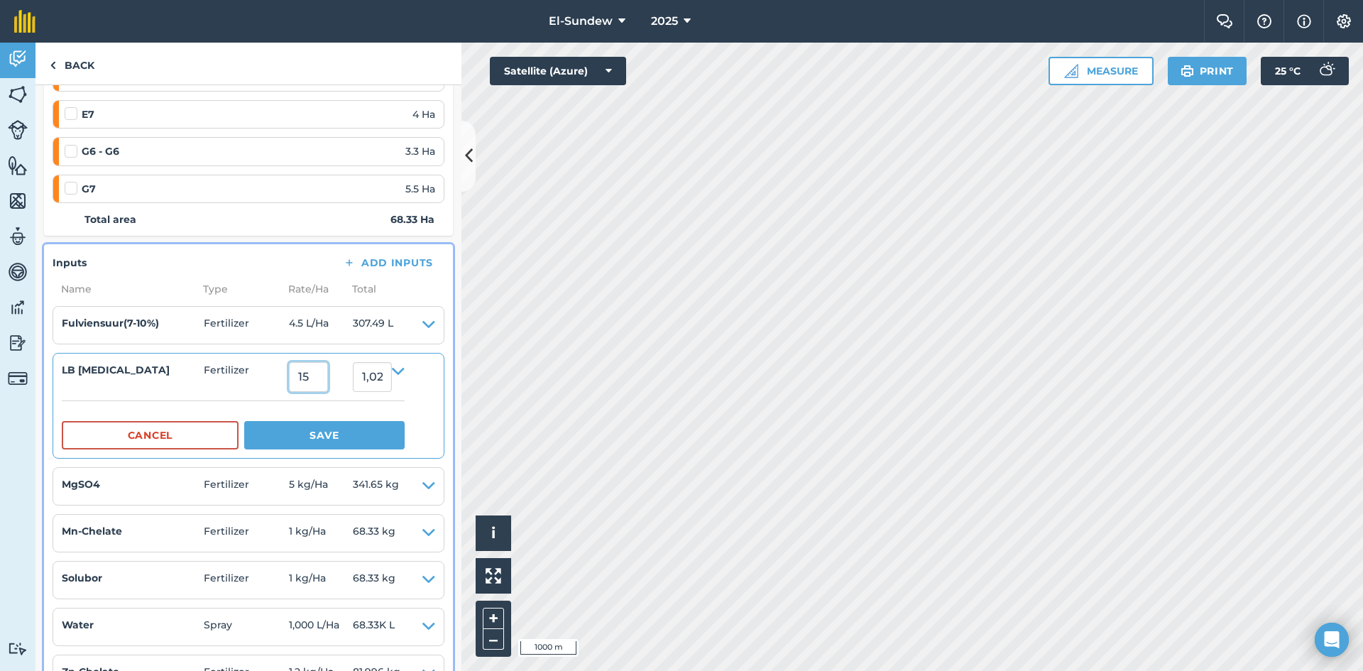
click at [328, 377] on input "15" at bounding box center [308, 377] width 39 height 30
type input "27"
click at [244, 421] on button "Save" at bounding box center [324, 435] width 160 height 28
type input "1,844.9099999999999"
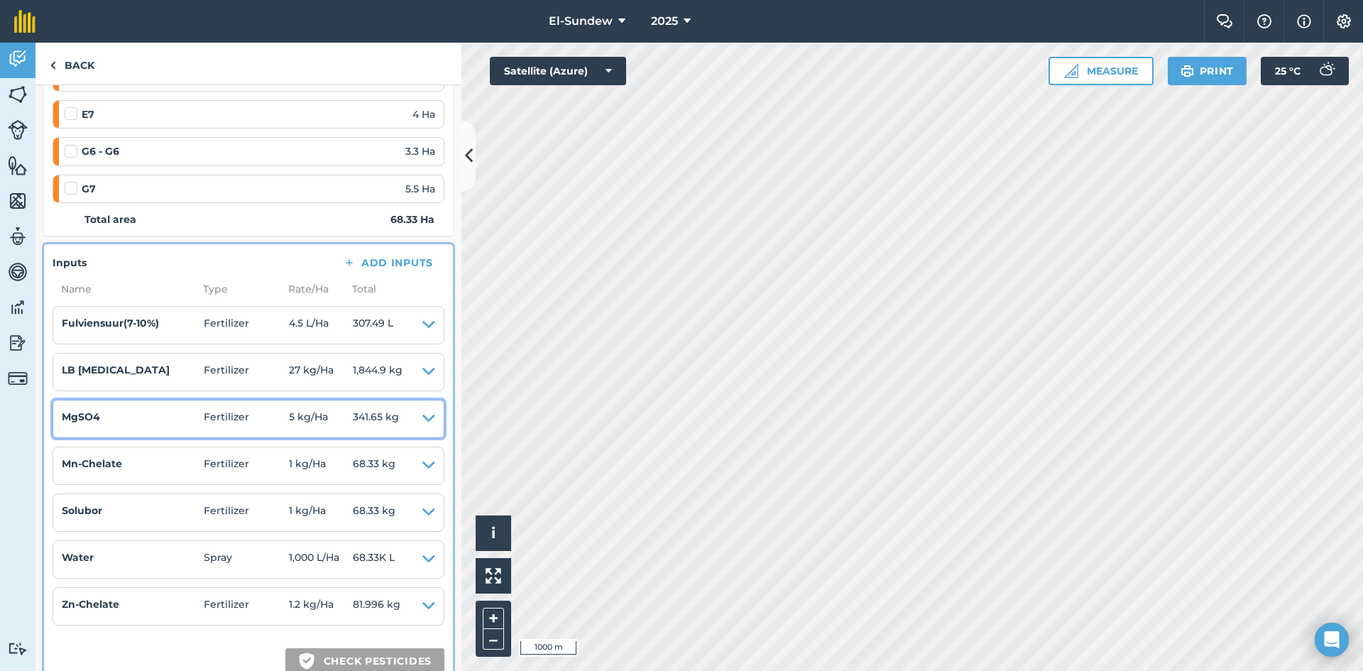
click at [422, 416] on icon at bounding box center [428, 419] width 13 height 20
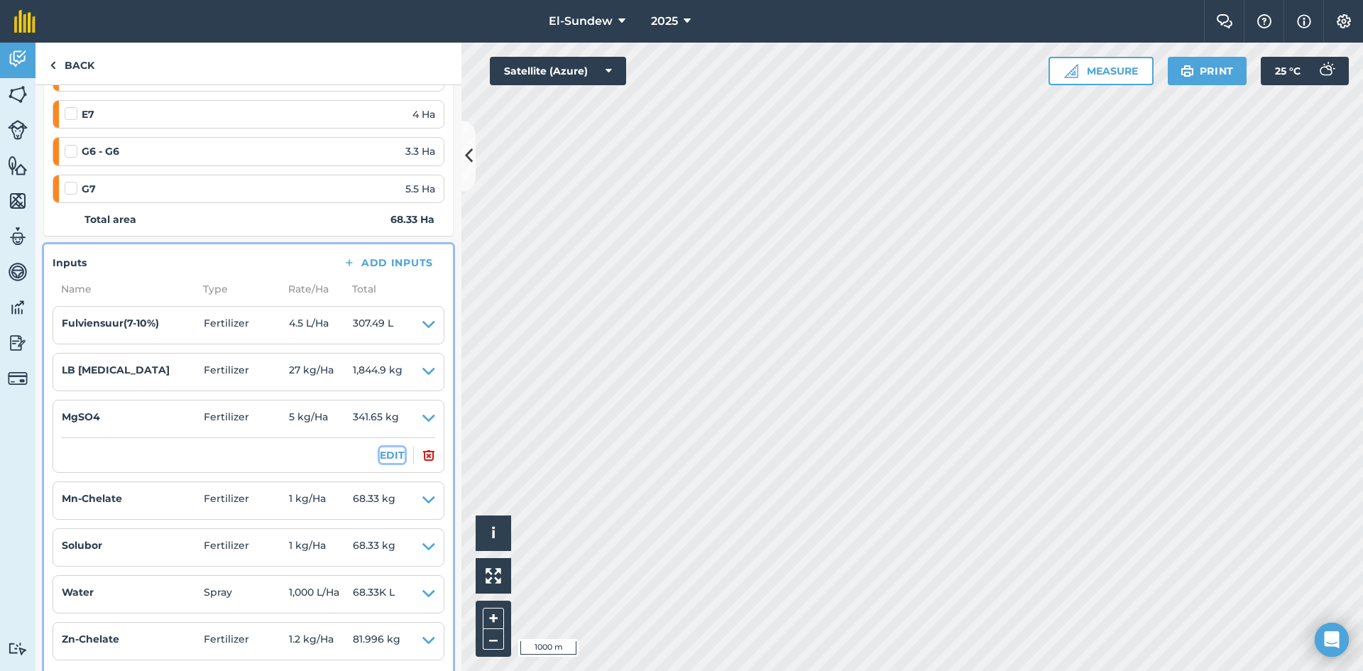
click at [380, 456] on button "EDIT" at bounding box center [392, 455] width 25 height 16
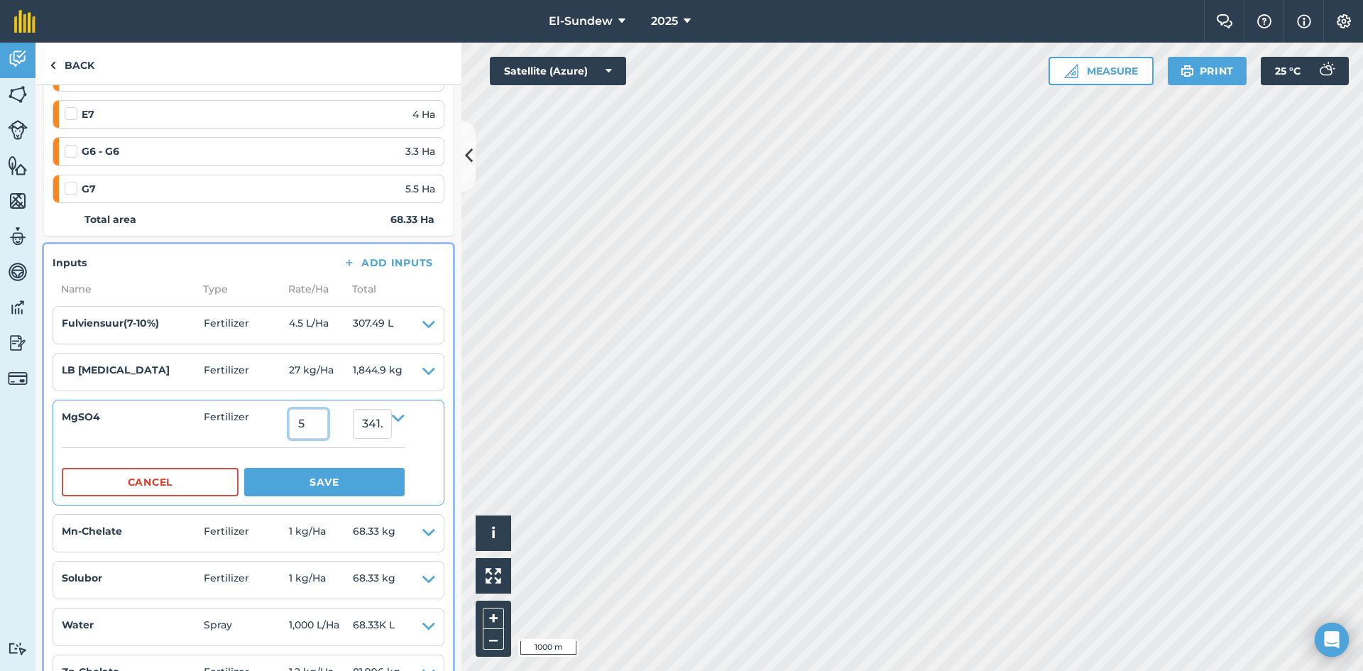
click at [328, 424] on input "5" at bounding box center [308, 424] width 39 height 30
type input "9"
click at [244, 468] on button "Save" at bounding box center [324, 482] width 160 height 28
type input "614.97"
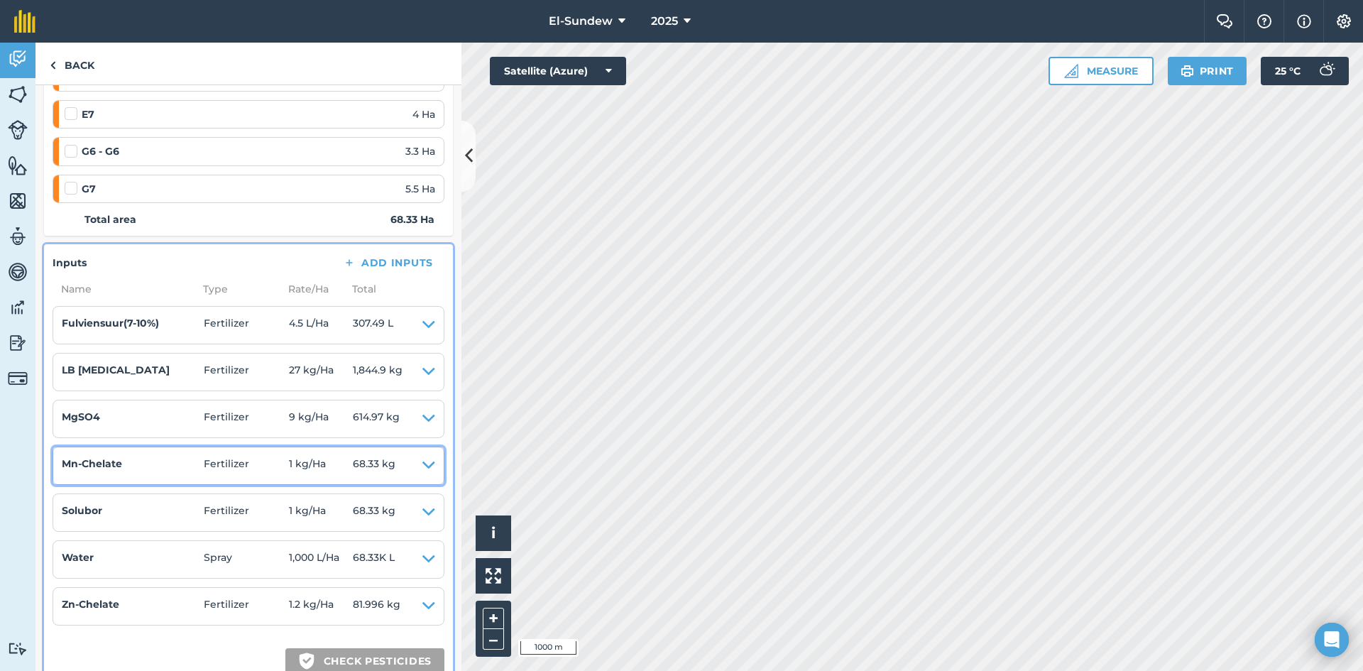
click at [422, 471] on icon at bounding box center [428, 466] width 13 height 20
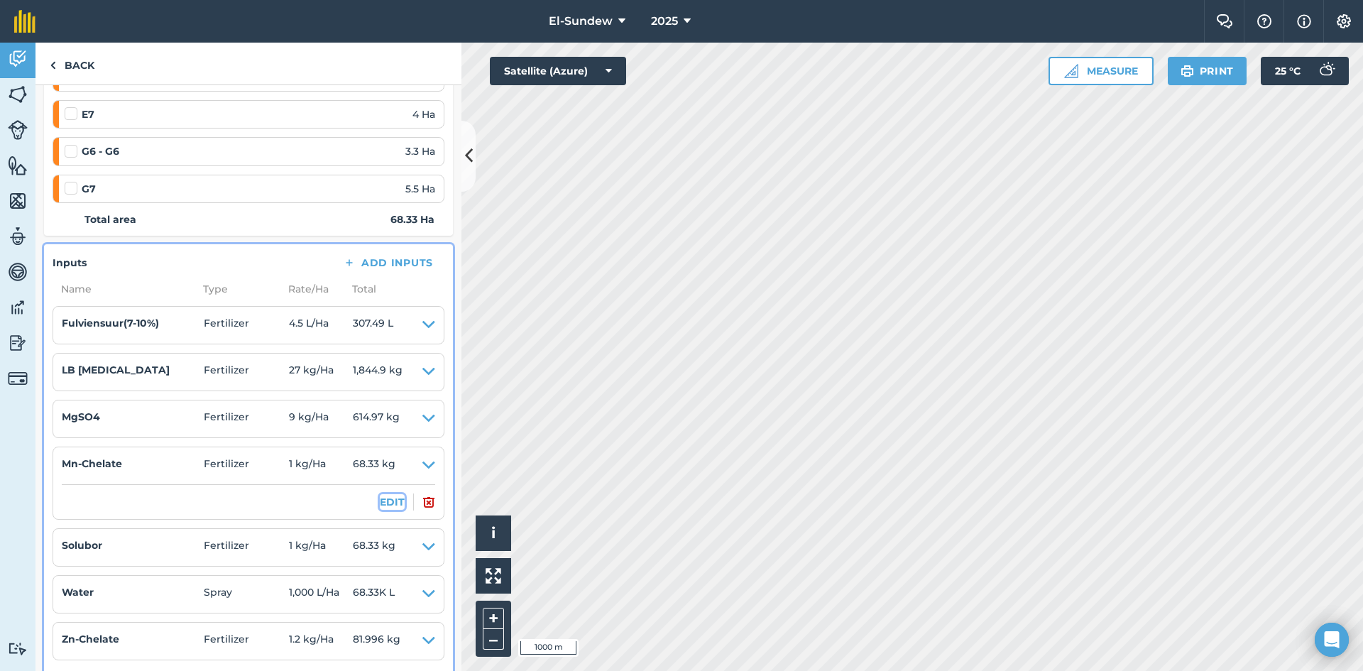
click at [386, 494] on button "EDIT" at bounding box center [392, 502] width 25 height 16
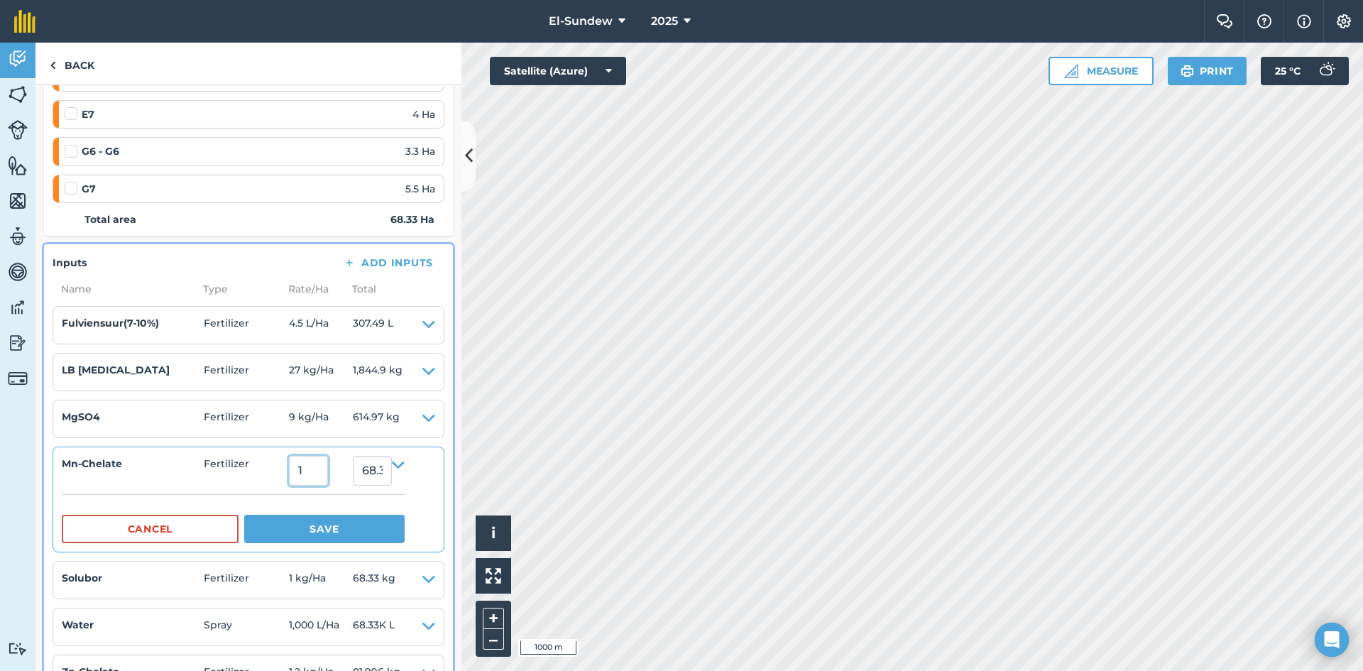
click at [328, 473] on input "1" at bounding box center [308, 471] width 39 height 30
type input "1.8"
click at [244, 515] on button "Save" at bounding box center [324, 529] width 160 height 28
type input "122.994"
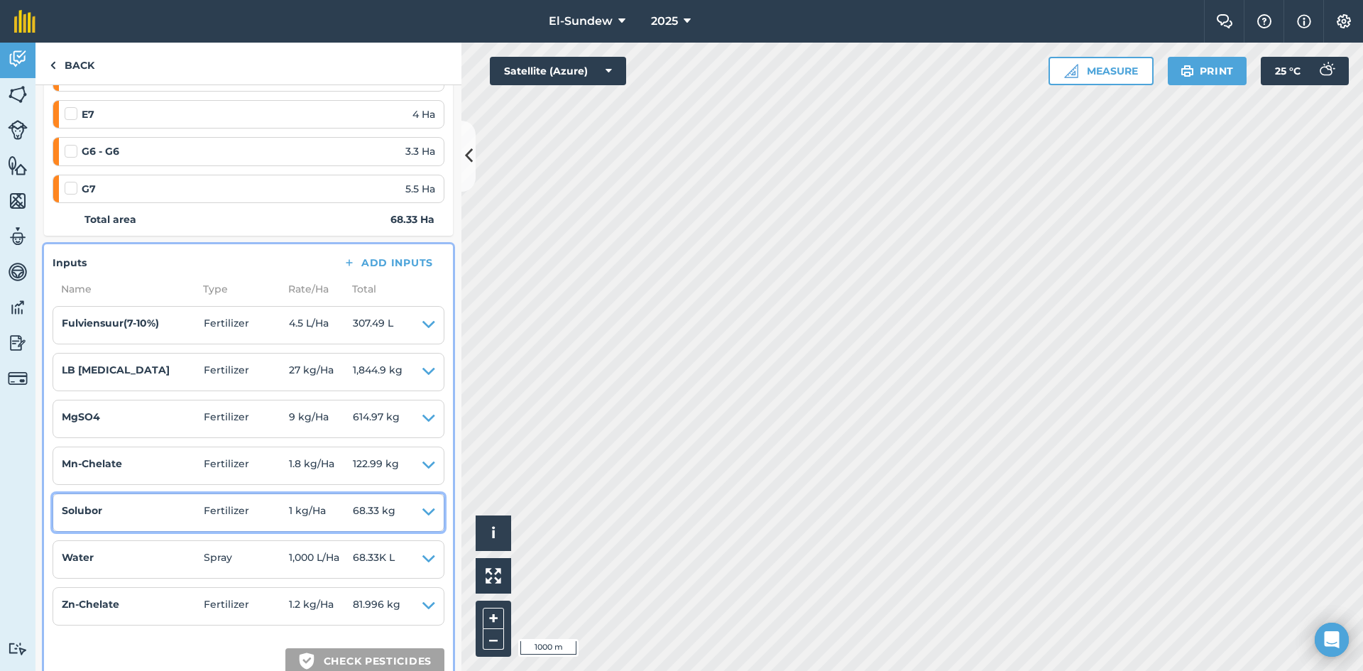
click at [422, 512] on icon at bounding box center [428, 513] width 13 height 20
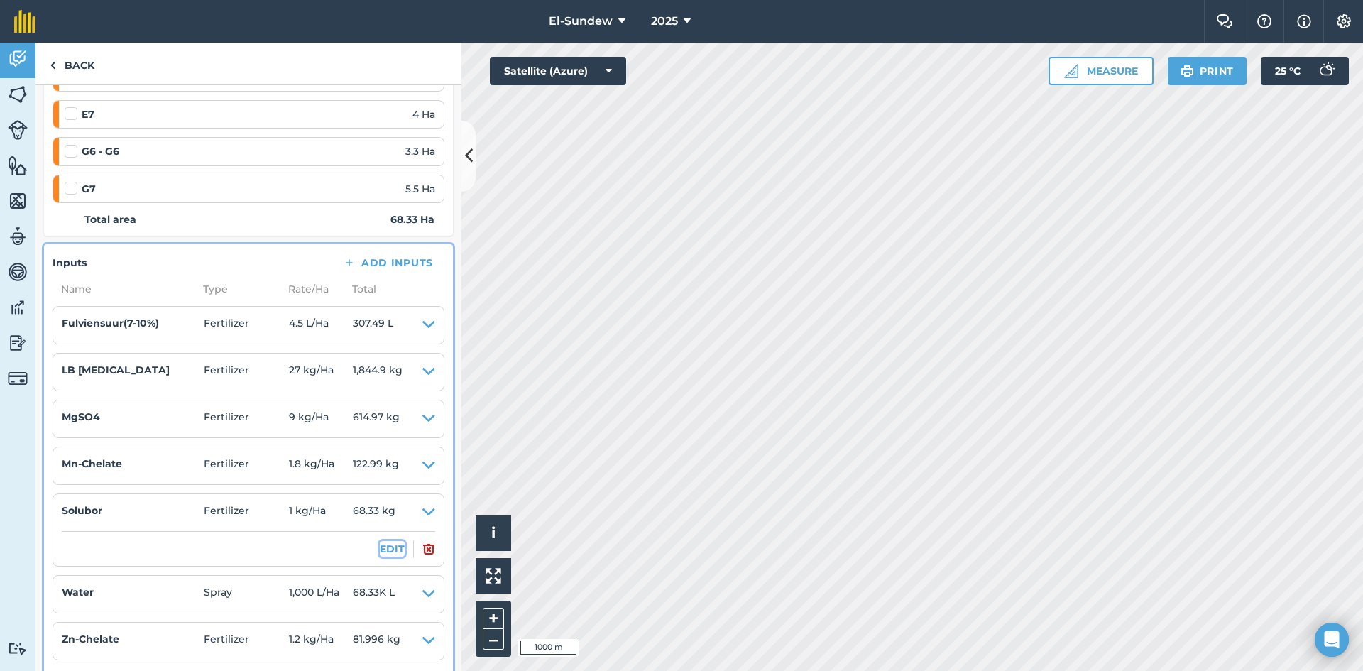
click at [386, 548] on button "EDIT" at bounding box center [392, 549] width 25 height 16
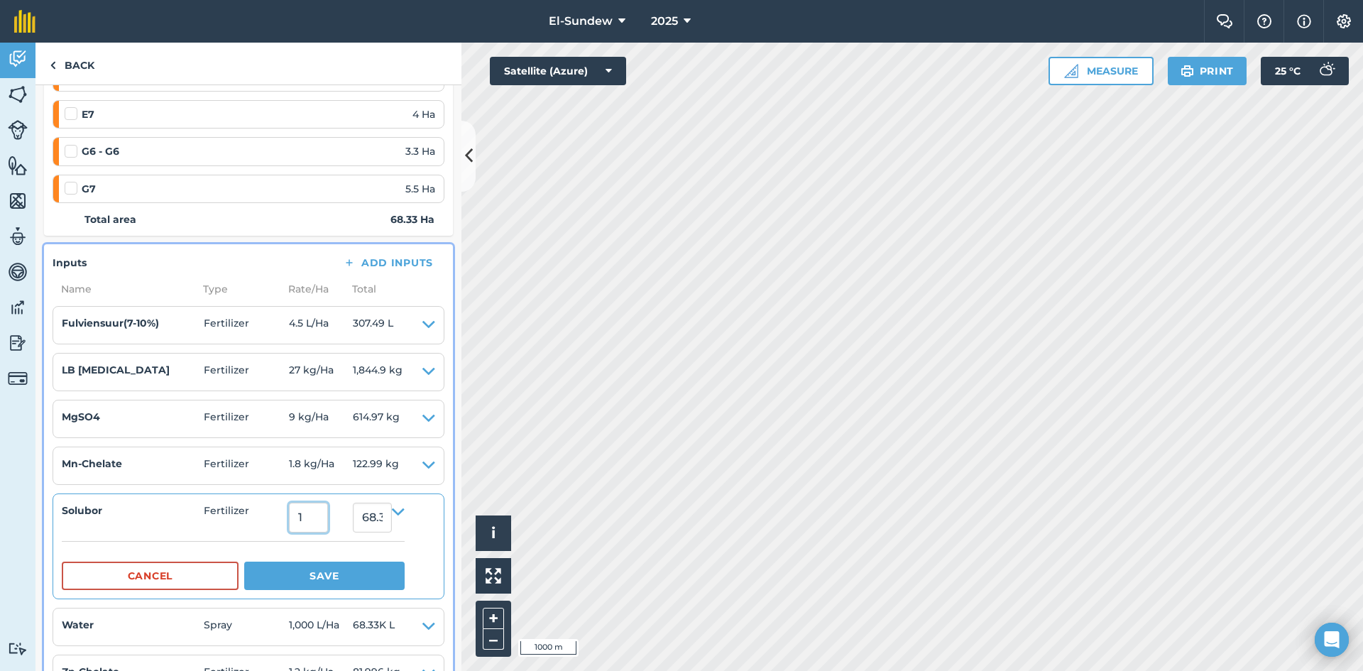
click at [328, 527] on input "1" at bounding box center [308, 518] width 39 height 30
type input "1.8"
click at [244, 561] on button "Save" at bounding box center [324, 575] width 160 height 28
type input "122.994"
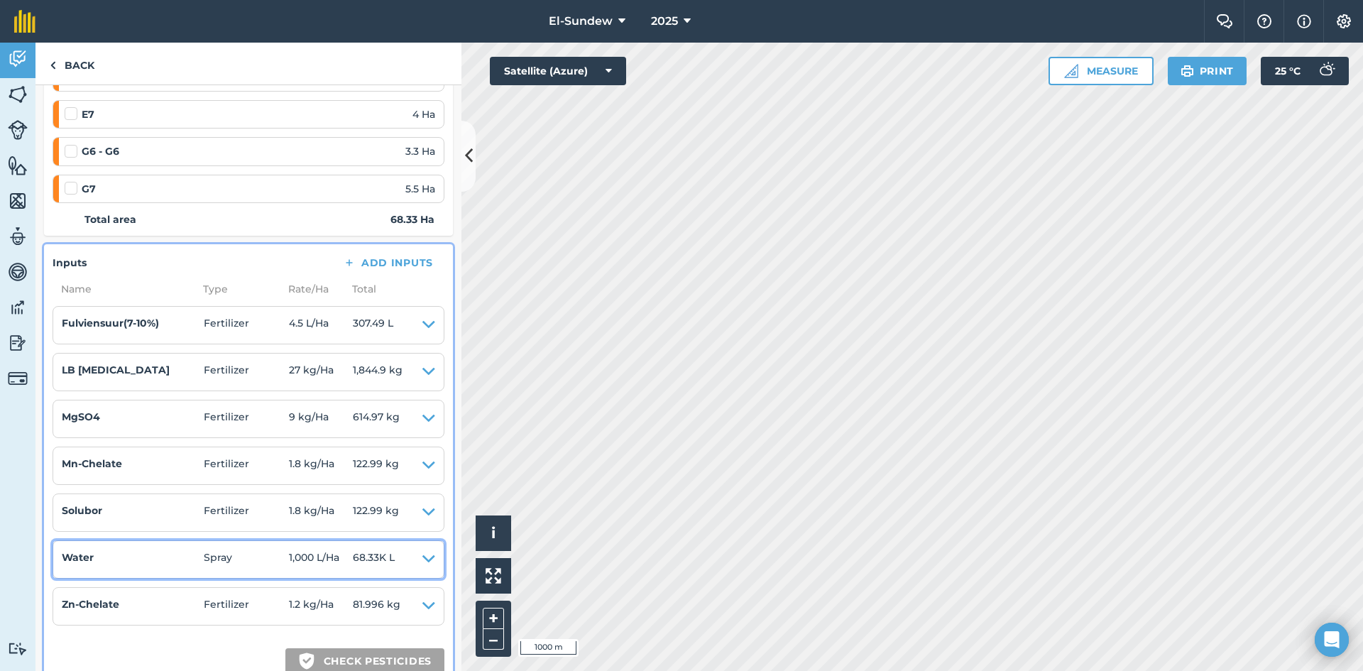
click at [422, 559] on icon at bounding box center [428, 559] width 13 height 20
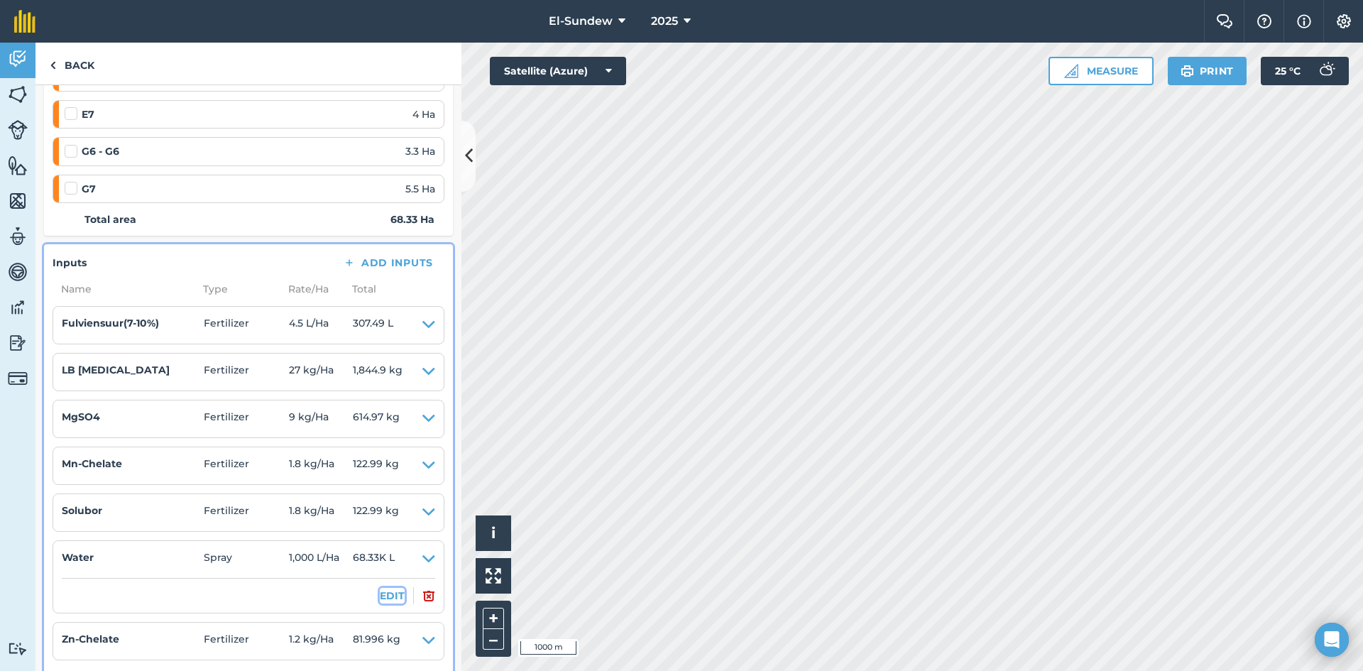
click at [381, 588] on button "EDIT" at bounding box center [392, 596] width 25 height 16
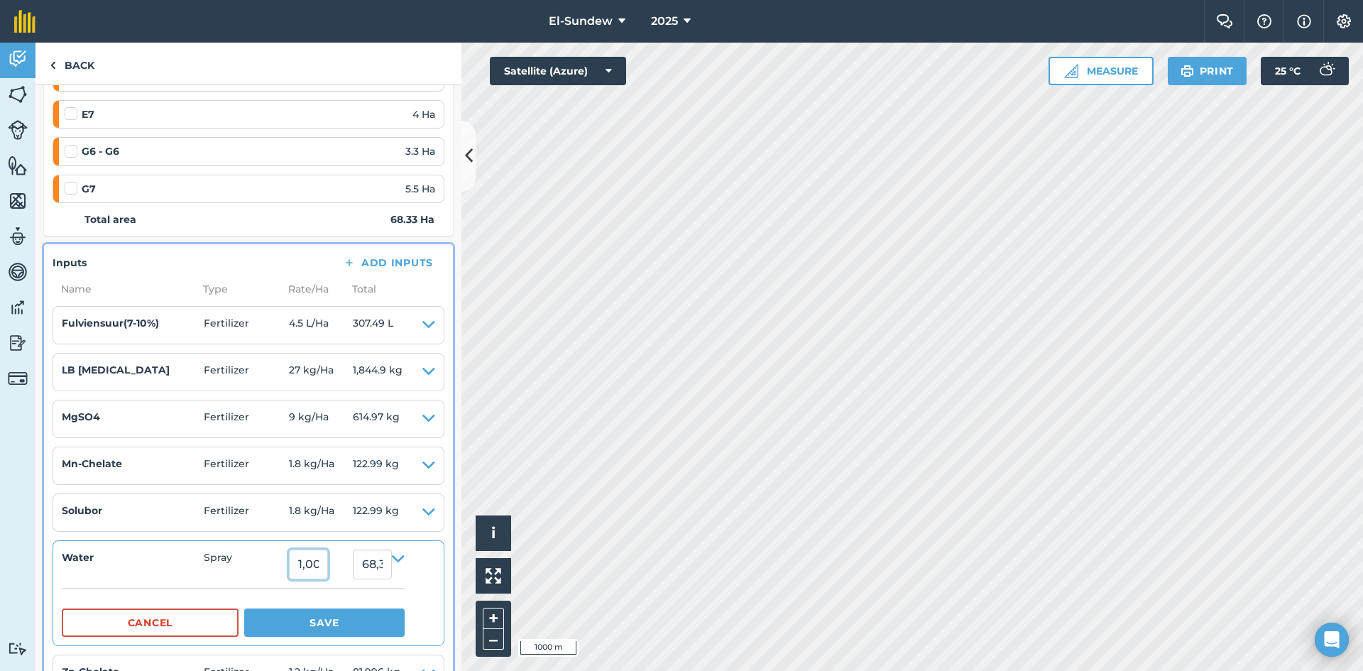
click at [328, 565] on input "1,000" at bounding box center [308, 564] width 39 height 30
type input "1,800"
click at [244, 608] on button "Save" at bounding box center [324, 622] width 160 height 28
type input "122,994"
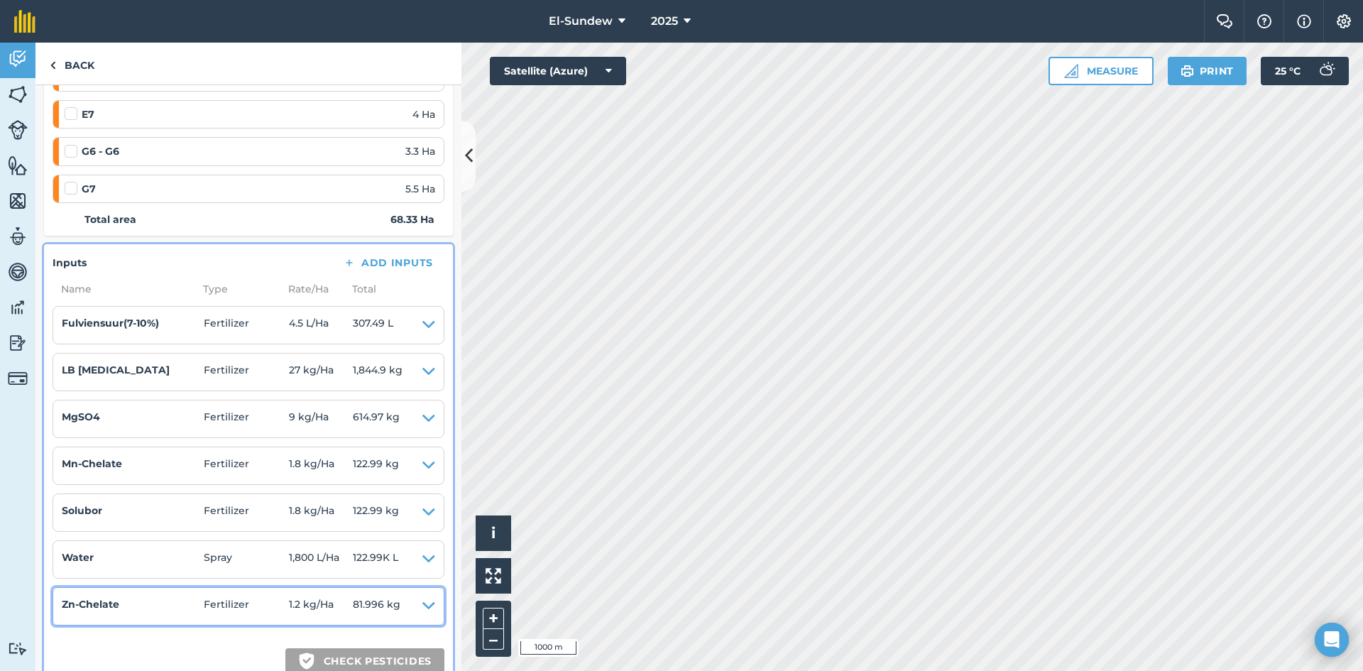
click at [422, 610] on icon at bounding box center [428, 606] width 13 height 20
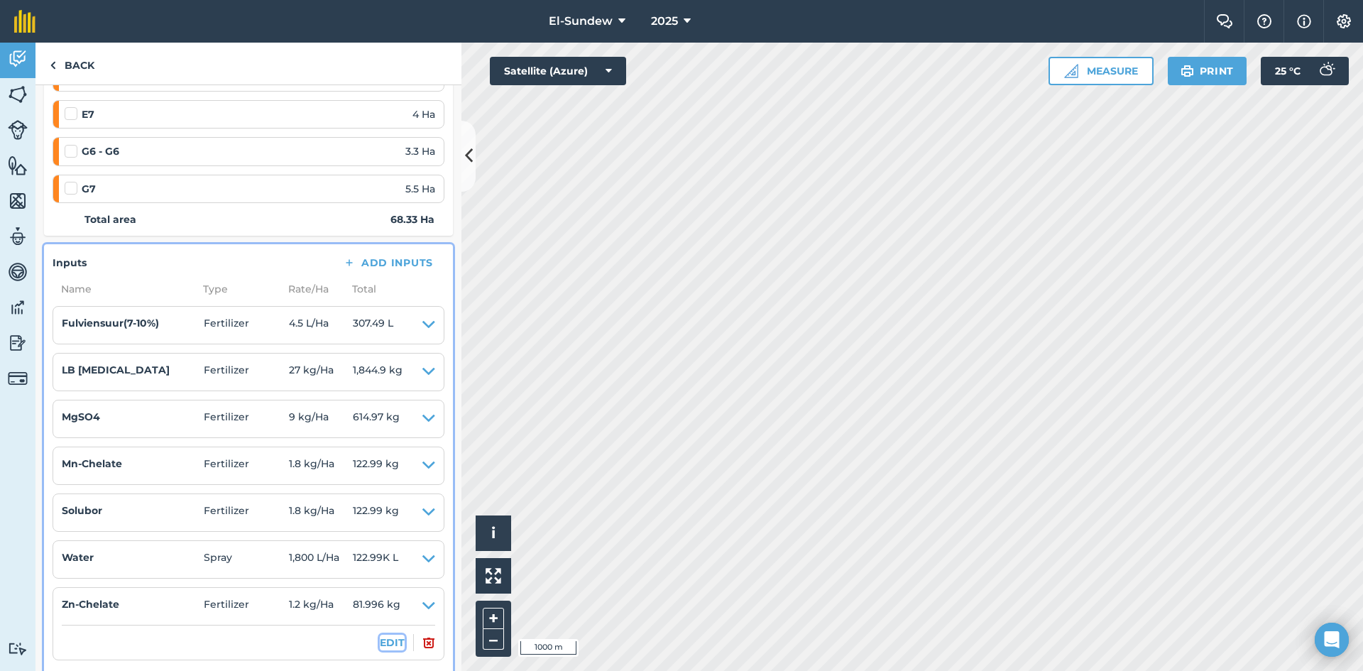
click at [386, 646] on button "EDIT" at bounding box center [392, 643] width 25 height 16
click at [324, 615] on input "1.2" at bounding box center [308, 611] width 39 height 30
type input "2.16"
click at [244, 655] on button "Save" at bounding box center [324, 669] width 160 height 28
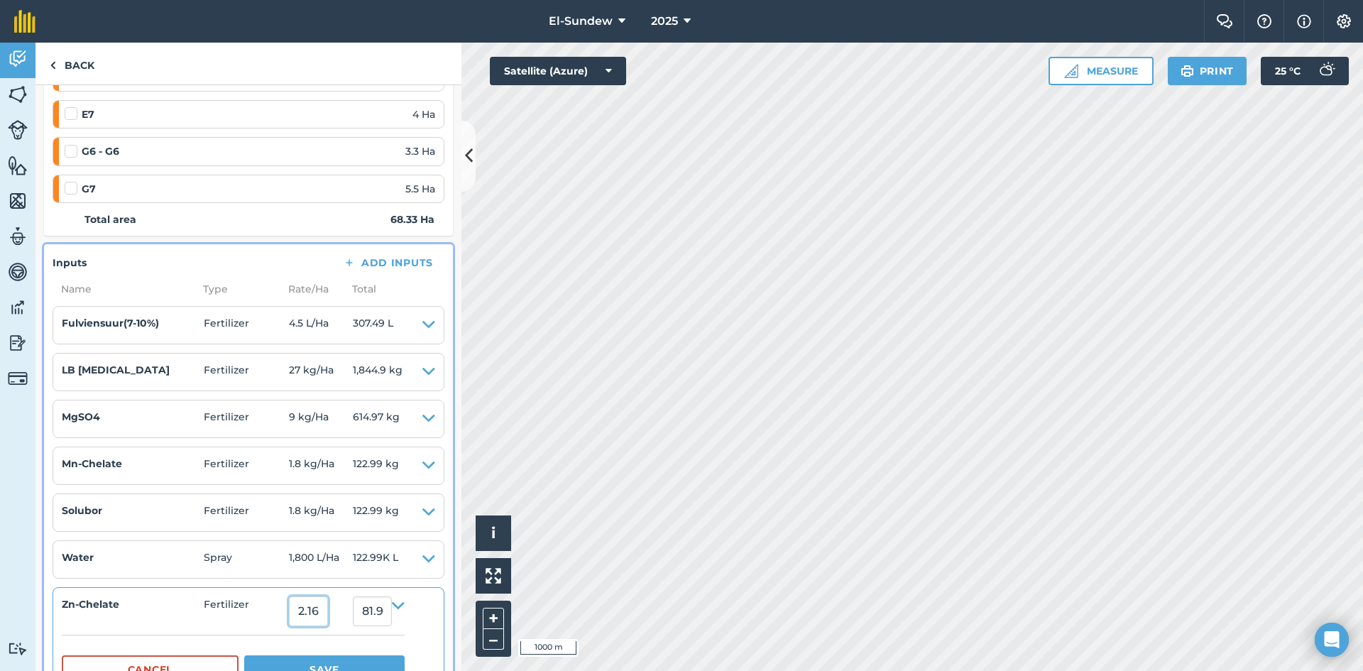
type input "147.5928"
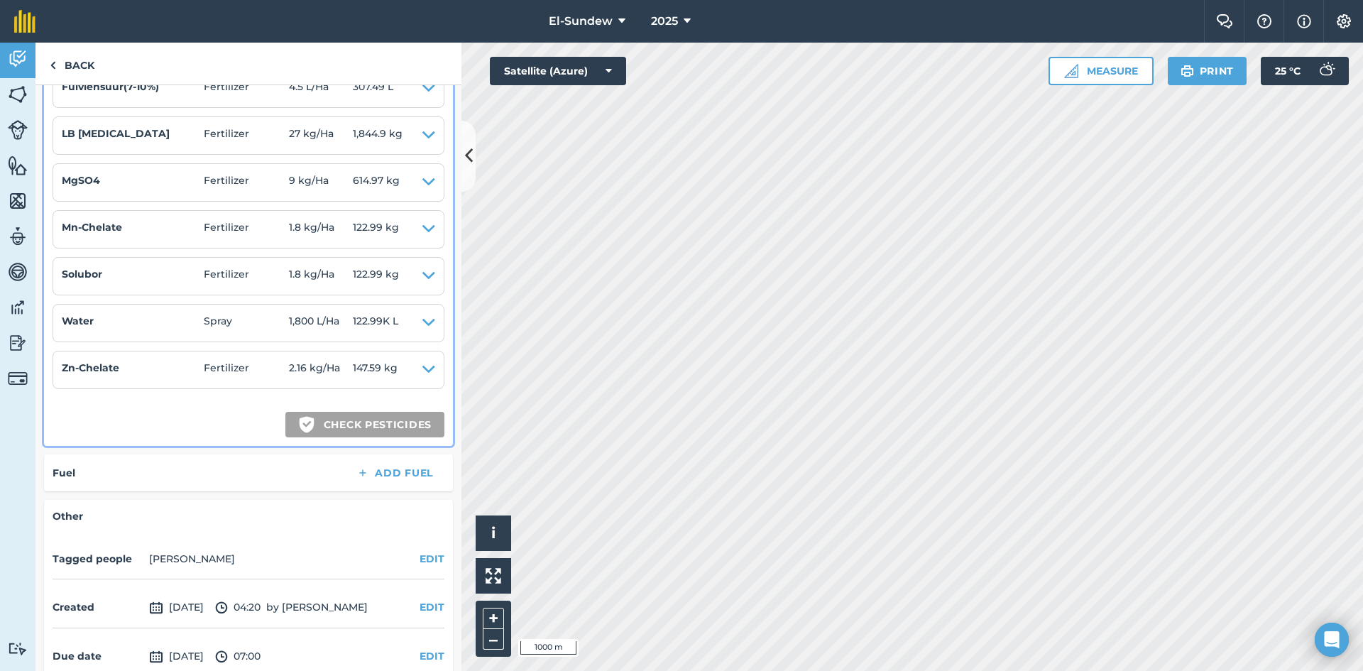
scroll to position [0, 0]
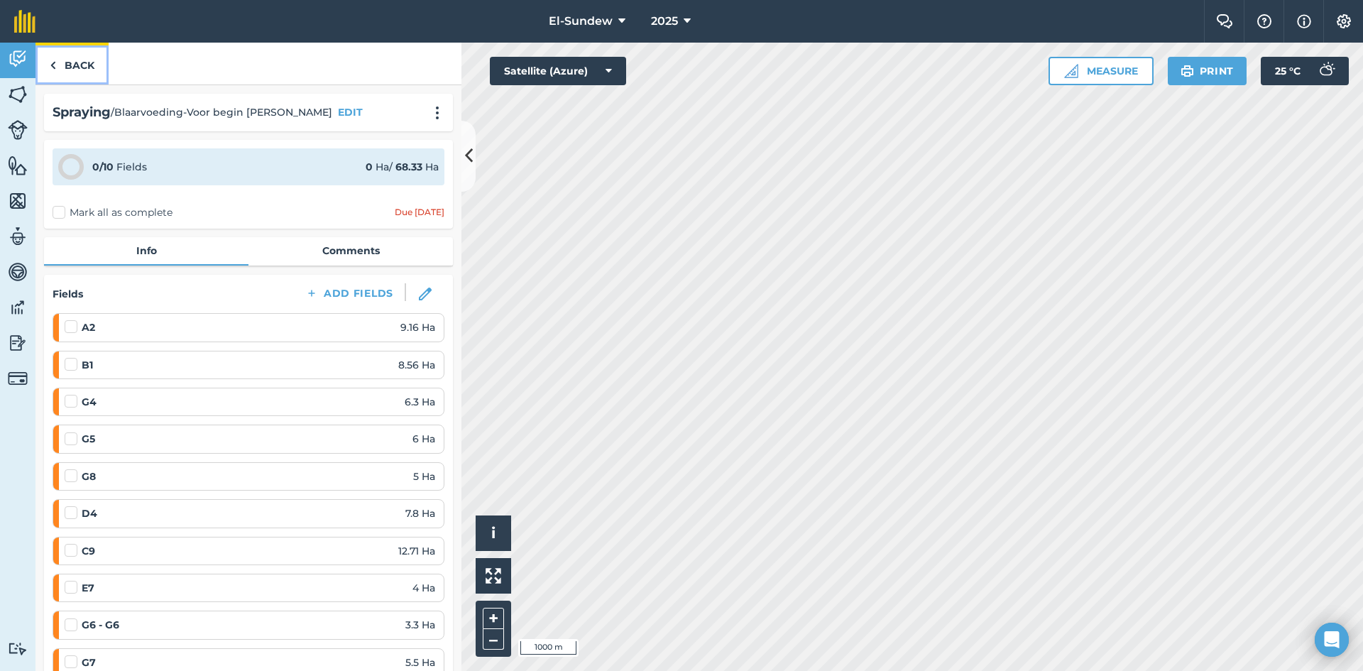
click at [76, 72] on link "Back" at bounding box center [71, 64] width 73 height 42
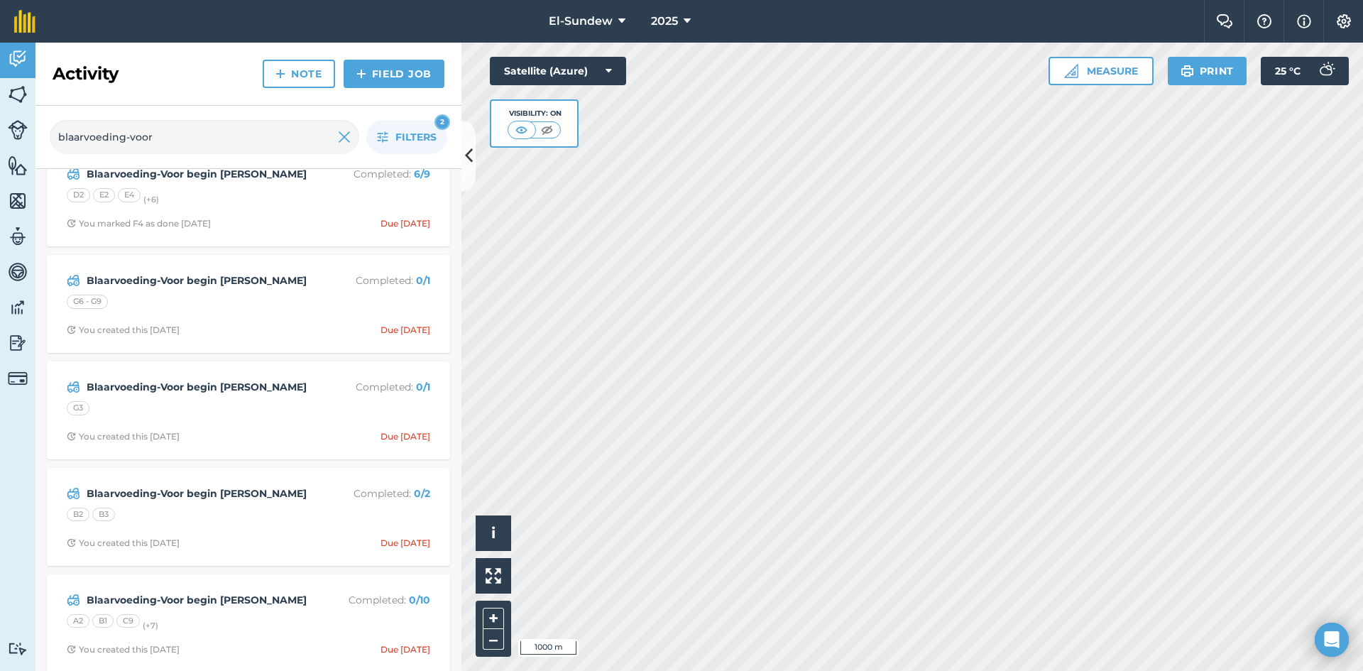
scroll to position [465, 0]
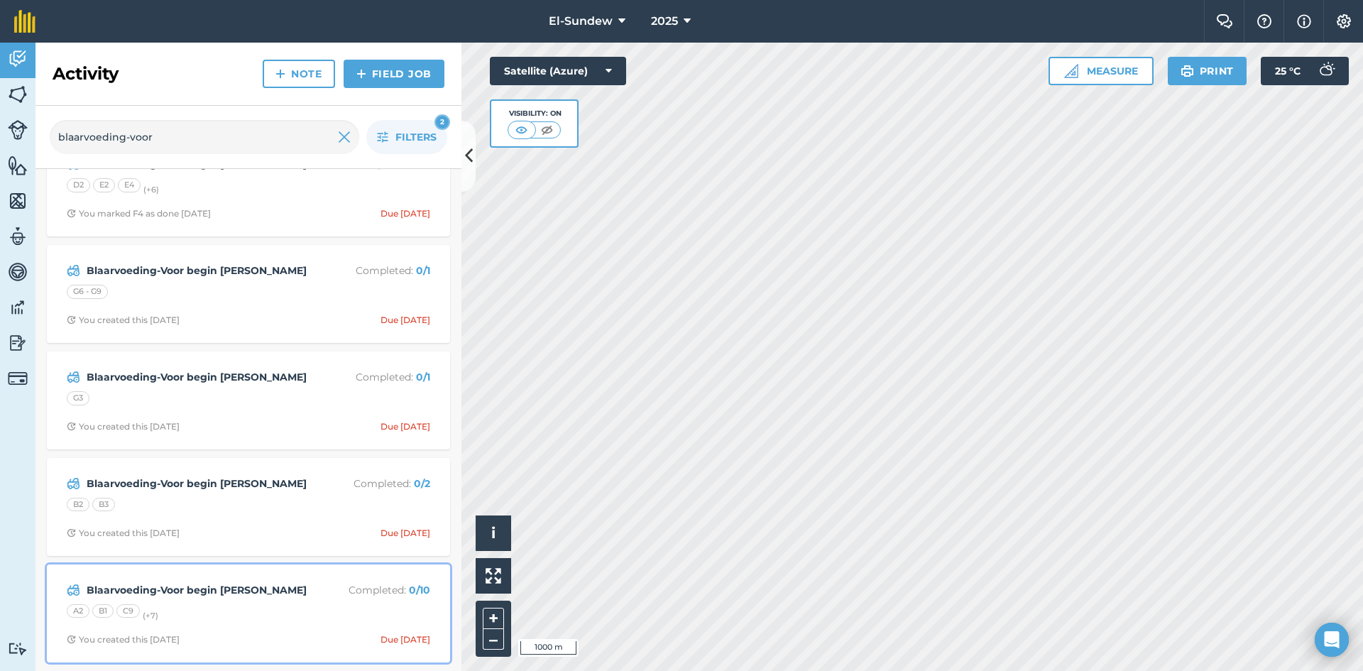
click at [275, 580] on div "Blaarvoeding-Voor begin [PERSON_NAME] Completed : 0 / 10 A2 B1 C9 (+ 7 ) You cr…" at bounding box center [248, 613] width 386 height 81
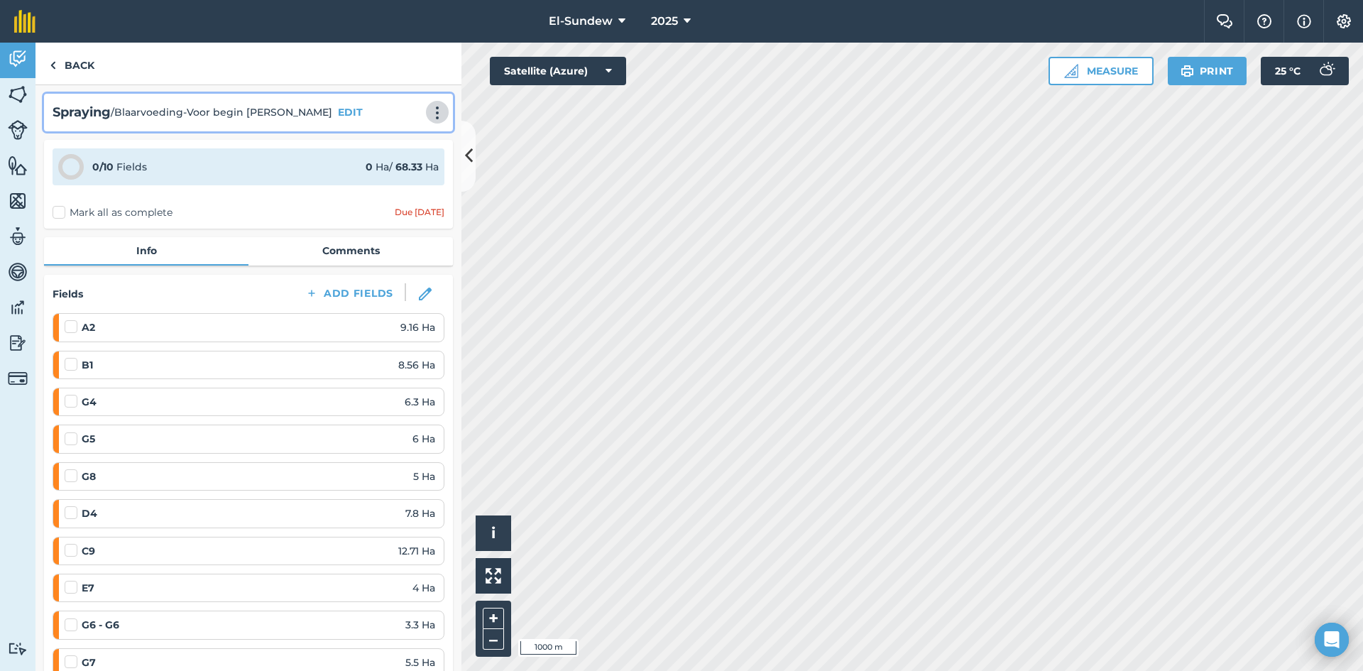
click at [429, 109] on img at bounding box center [437, 113] width 17 height 14
click at [394, 135] on link "Print" at bounding box center [407, 143] width 91 height 28
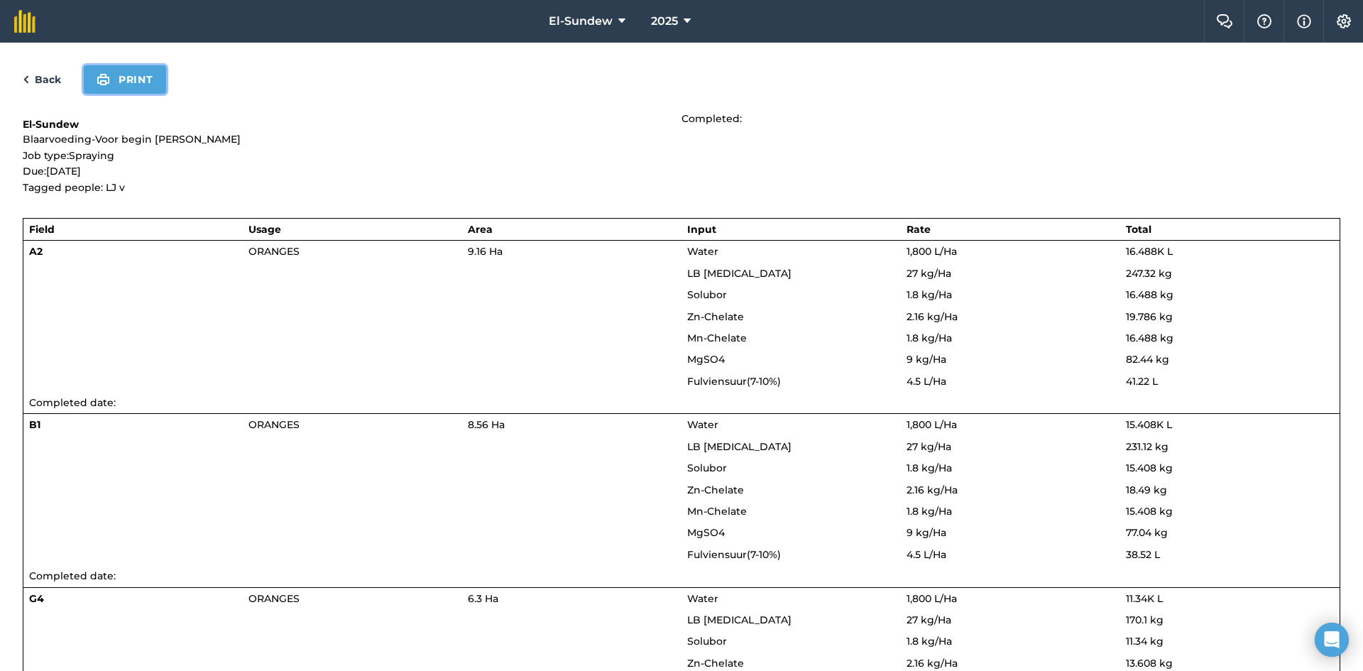
click at [133, 82] on button "Print" at bounding box center [125, 79] width 82 height 28
click at [57, 72] on link "Back" at bounding box center [42, 79] width 38 height 17
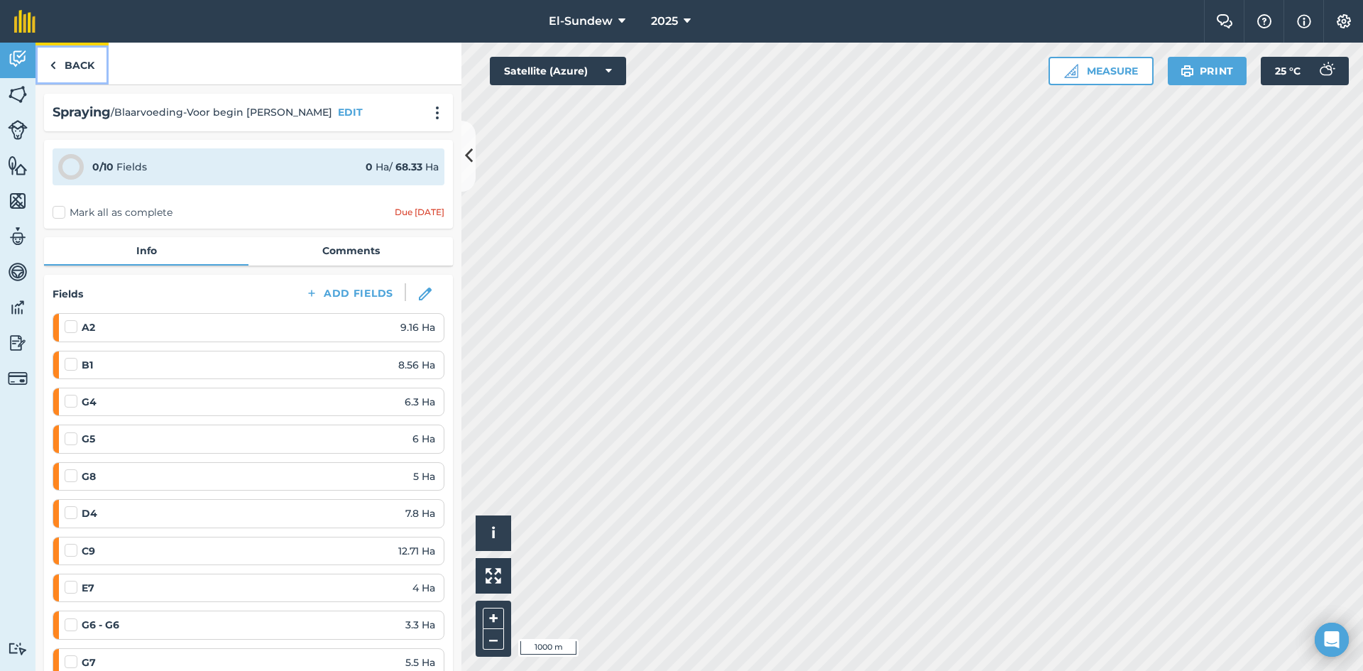
click at [83, 65] on link "Back" at bounding box center [71, 64] width 73 height 42
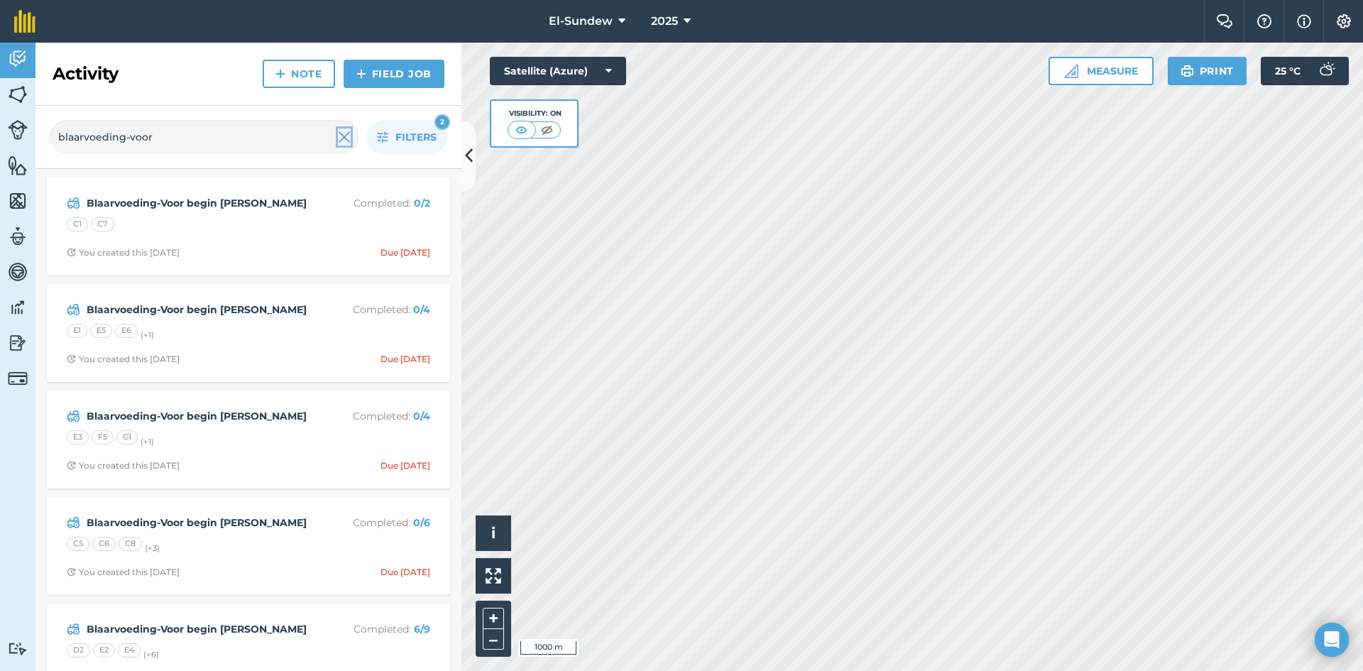
click at [349, 140] on img at bounding box center [344, 136] width 13 height 17
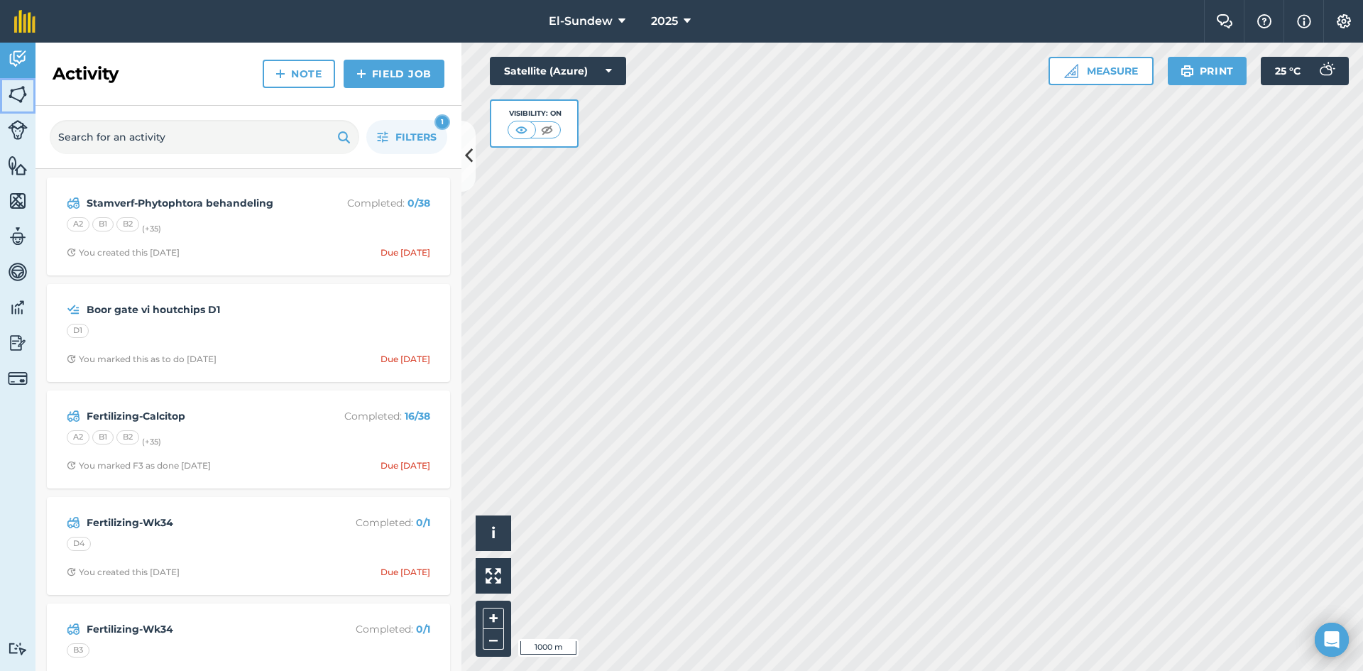
click at [21, 86] on img at bounding box center [18, 94] width 20 height 21
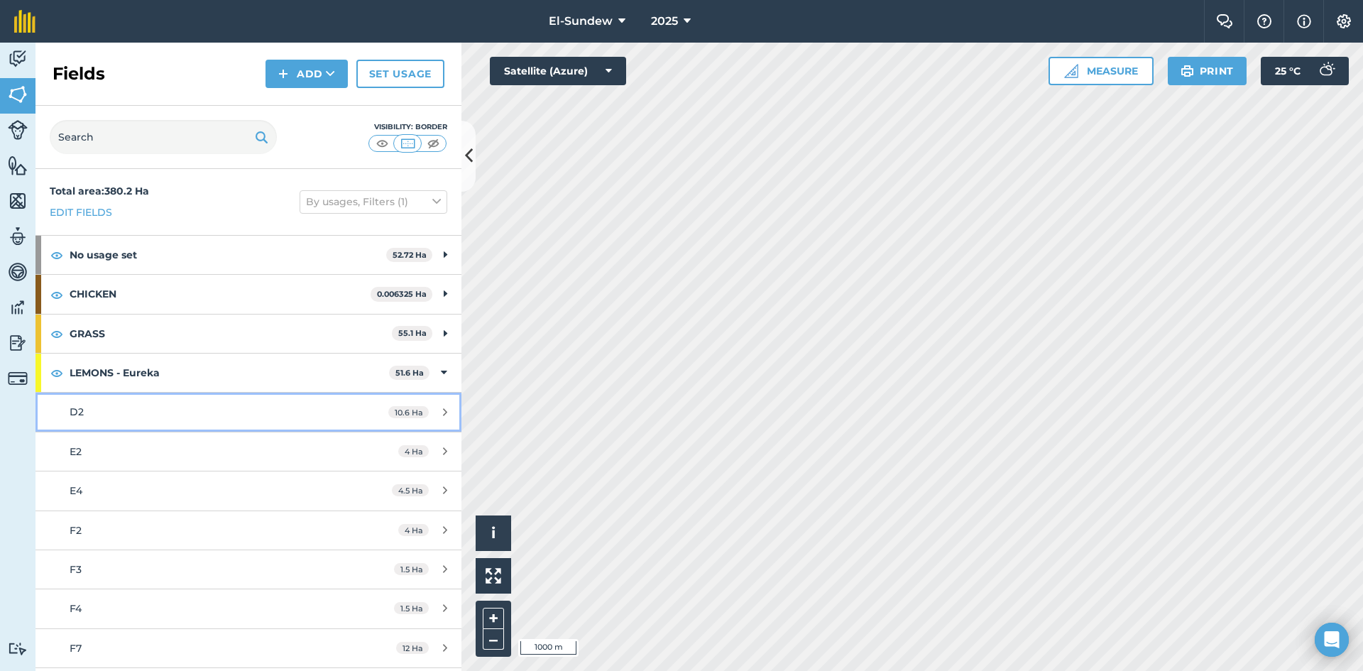
click at [170, 420] on link "D2 10.6 Ha" at bounding box center [248, 412] width 426 height 38
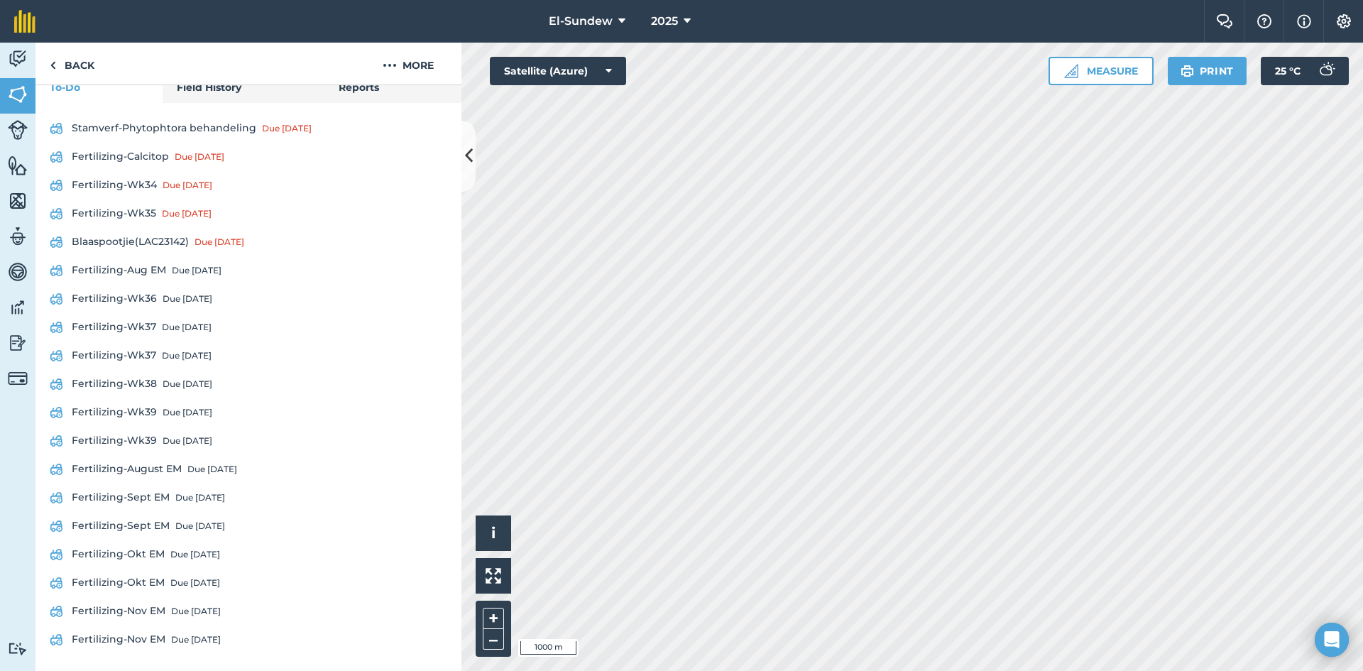
scroll to position [372, 0]
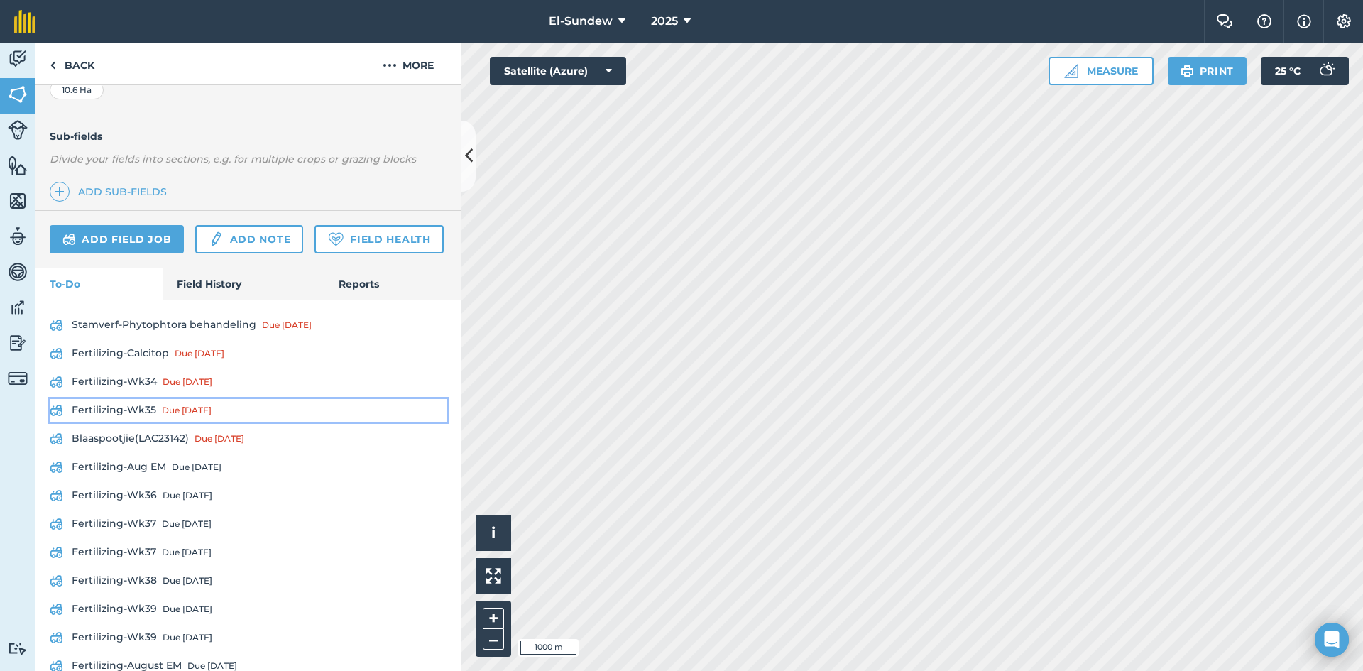
click at [152, 422] on link "Fertilizing-Wk35 Due [DATE]" at bounding box center [248, 410] width 397 height 23
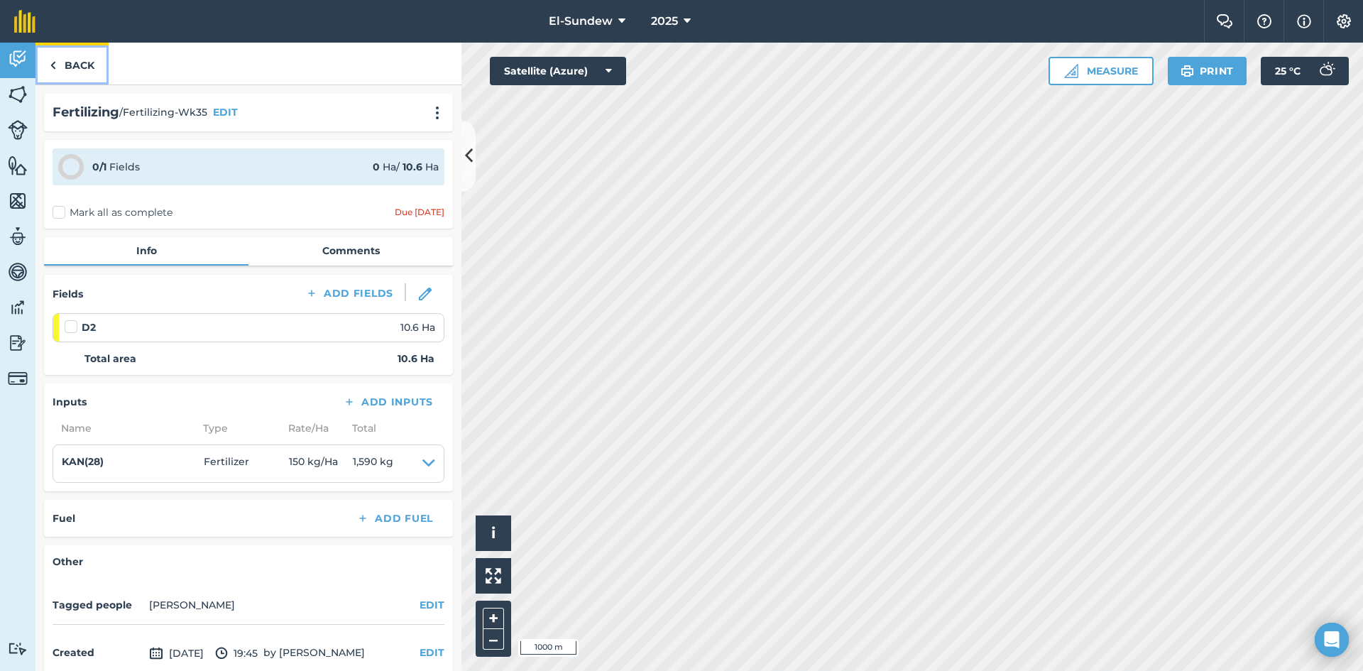
click at [77, 65] on link "Back" at bounding box center [71, 64] width 73 height 42
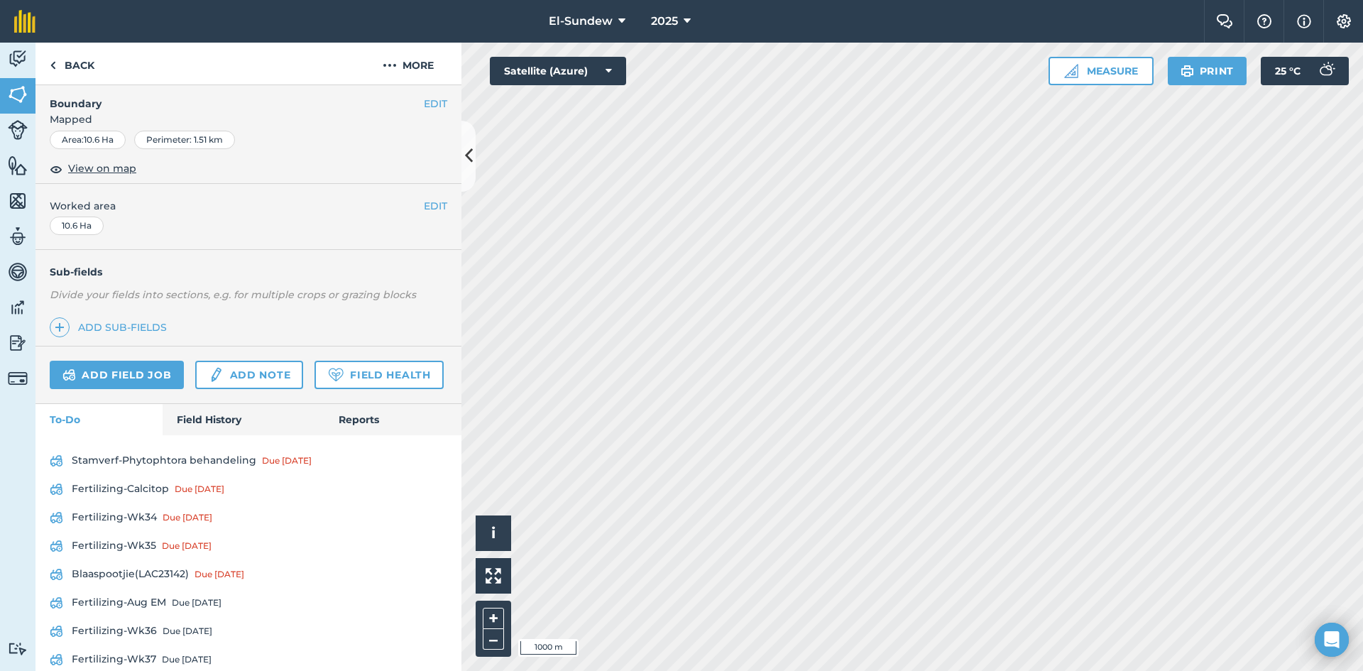
scroll to position [473, 0]
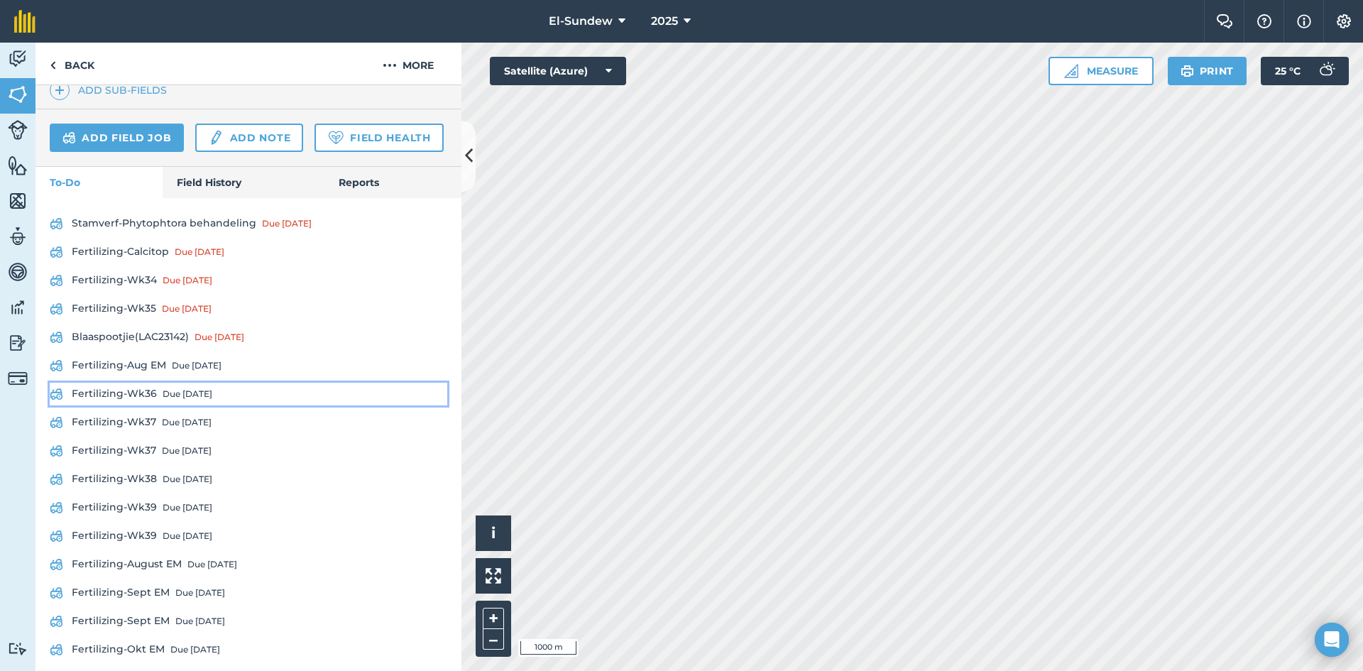
click at [168, 400] on div "Due [DATE]" at bounding box center [188, 393] width 50 height 11
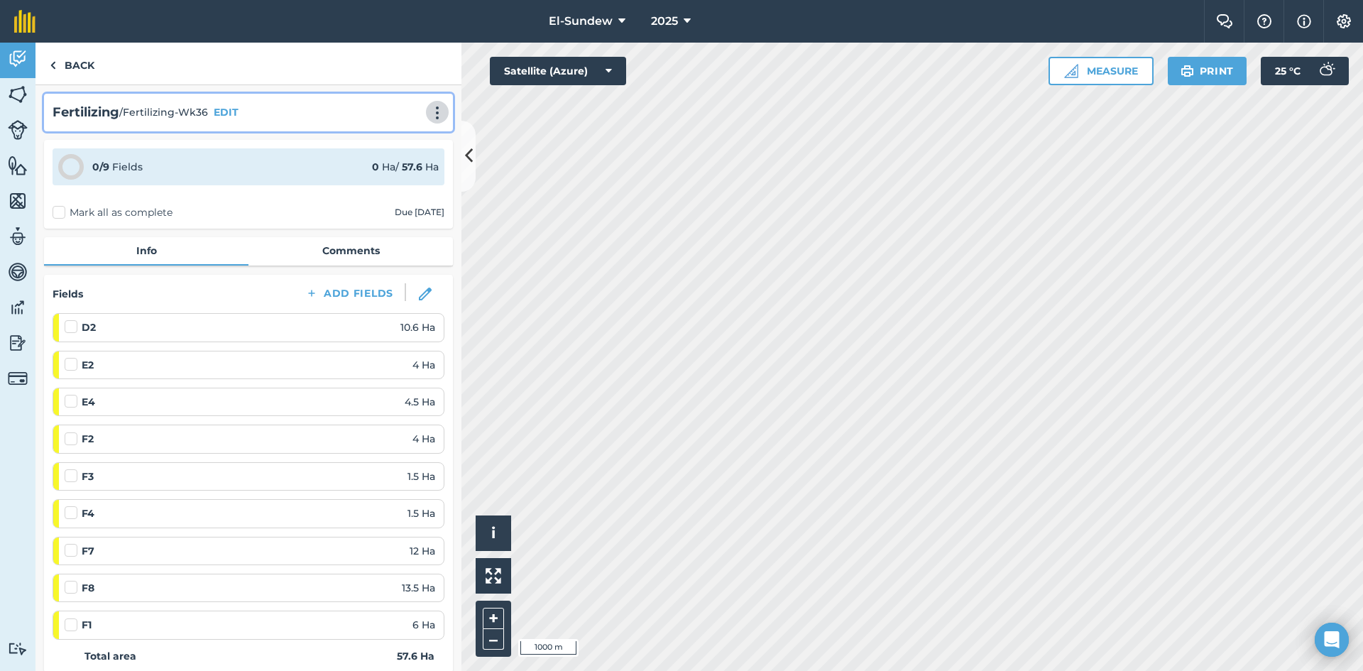
click at [429, 109] on img at bounding box center [437, 113] width 17 height 14
click at [391, 138] on link "Print" at bounding box center [407, 143] width 91 height 28
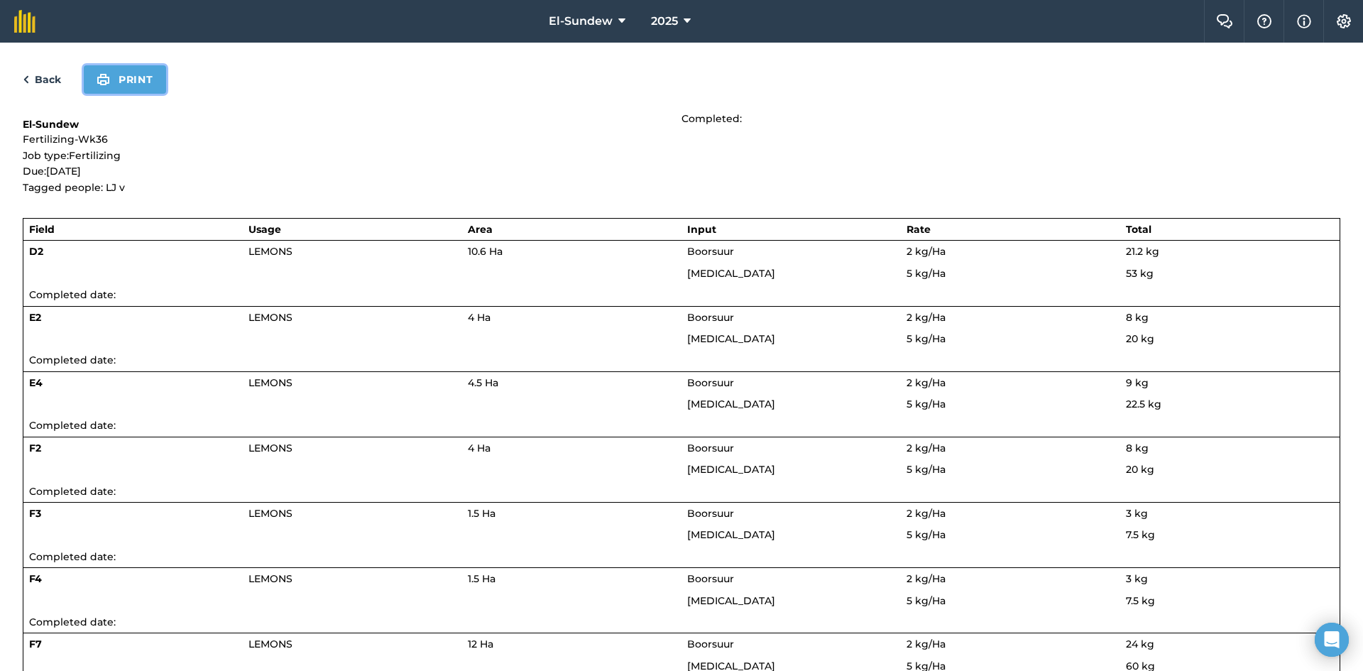
click at [146, 85] on button "Print" at bounding box center [125, 79] width 82 height 28
click at [33, 83] on link "Back" at bounding box center [42, 79] width 38 height 17
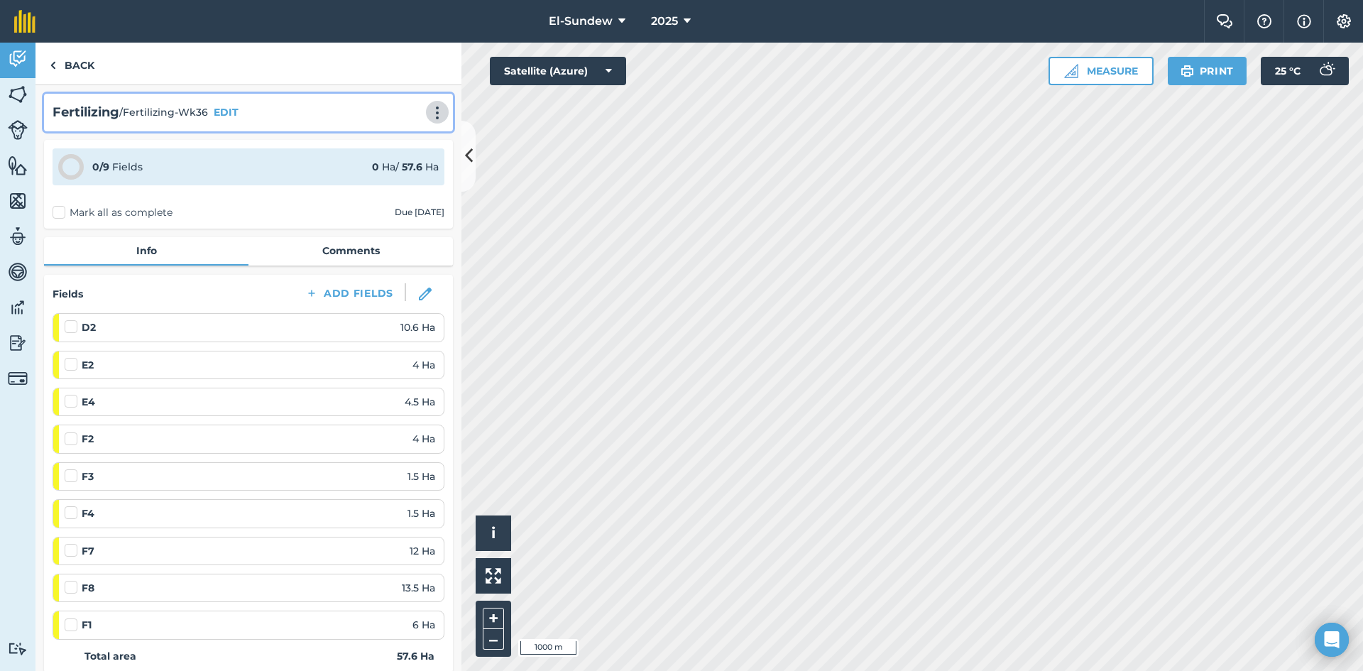
click at [429, 119] on img at bounding box center [437, 113] width 17 height 14
click at [384, 142] on link "Print" at bounding box center [407, 143] width 91 height 28
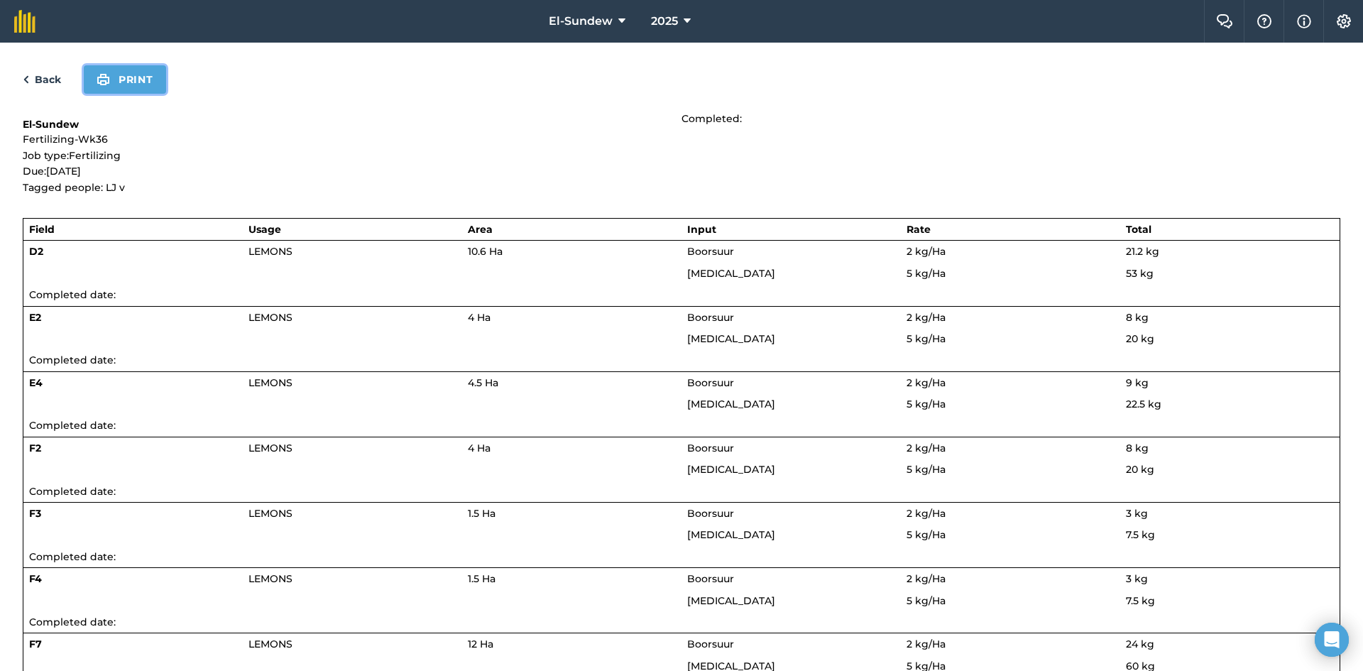
click at [146, 82] on button "Print" at bounding box center [125, 79] width 82 height 28
click at [51, 79] on link "Back" at bounding box center [42, 79] width 38 height 17
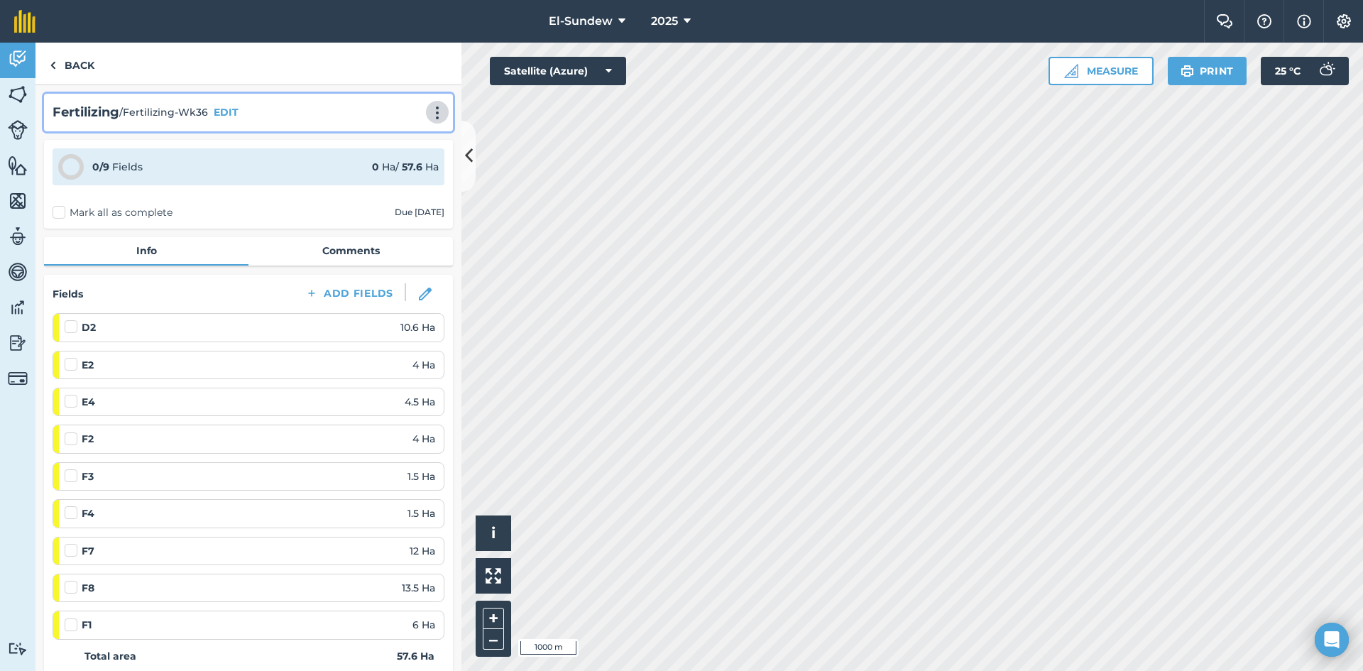
click at [436, 105] on button at bounding box center [437, 112] width 14 height 17
click at [378, 156] on link "Print" at bounding box center [407, 143] width 91 height 28
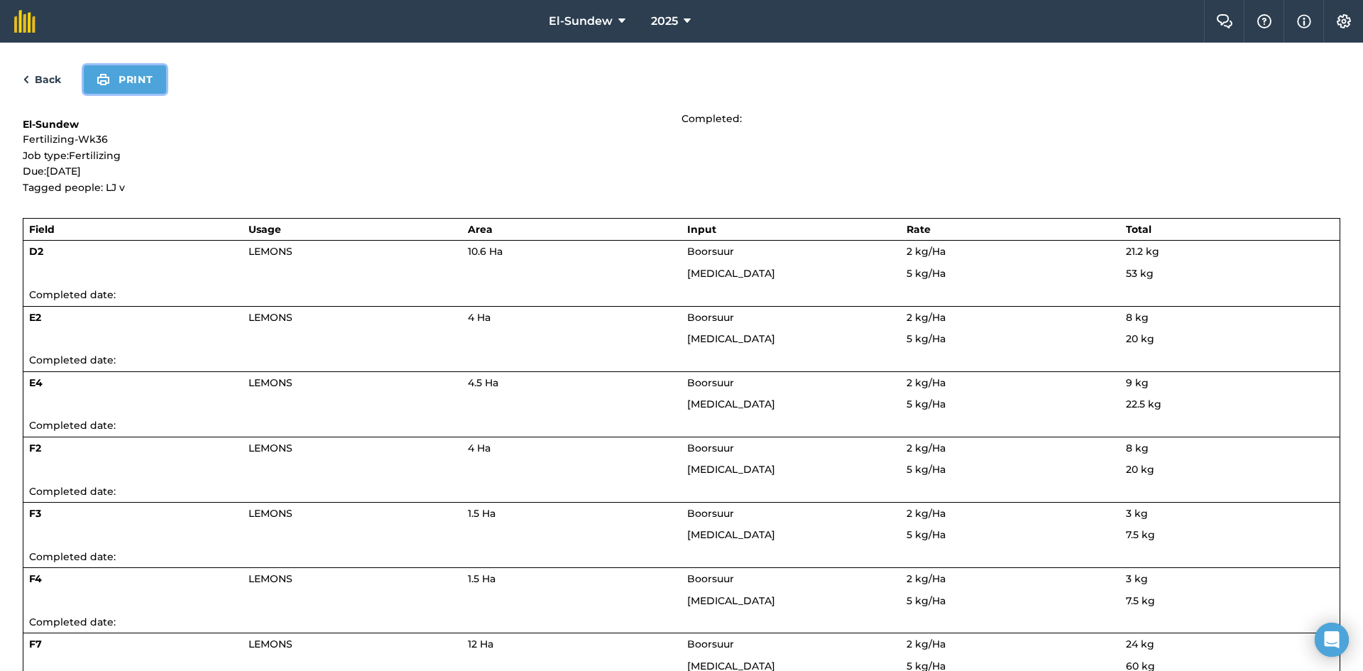
click at [142, 83] on button "Print" at bounding box center [125, 79] width 82 height 28
click at [35, 82] on link "Back" at bounding box center [42, 79] width 38 height 17
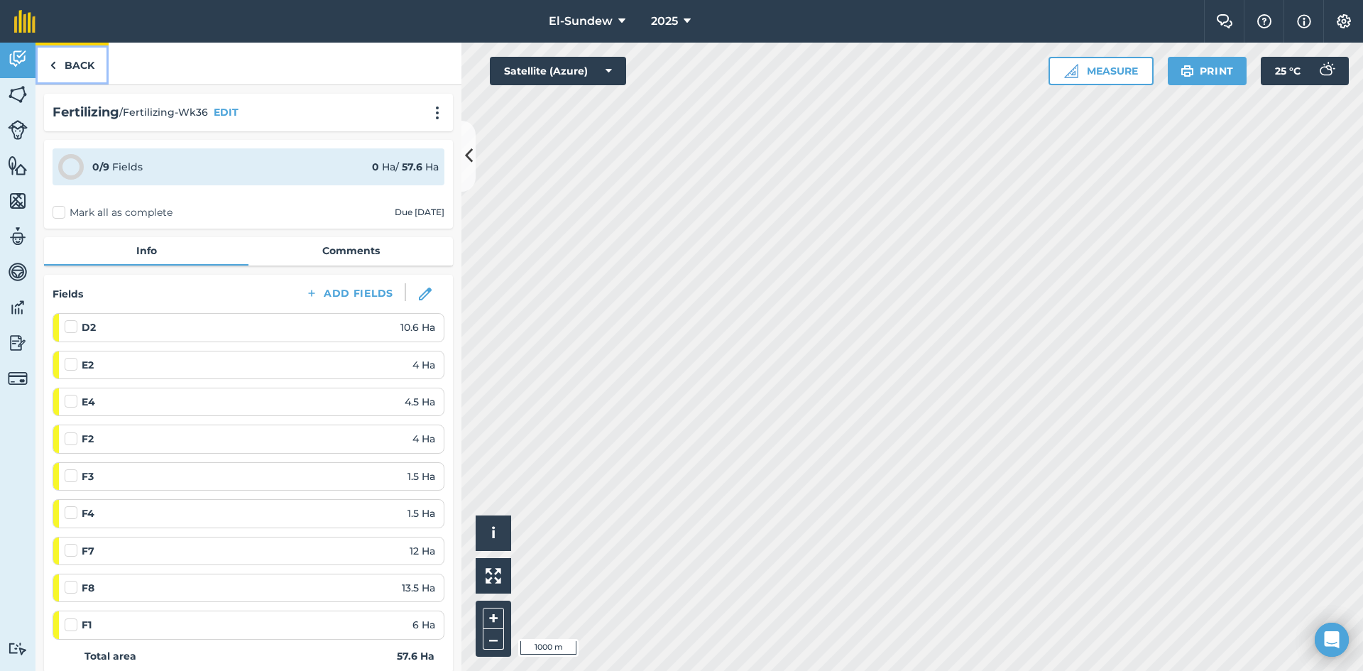
click at [73, 72] on link "Back" at bounding box center [71, 64] width 73 height 42
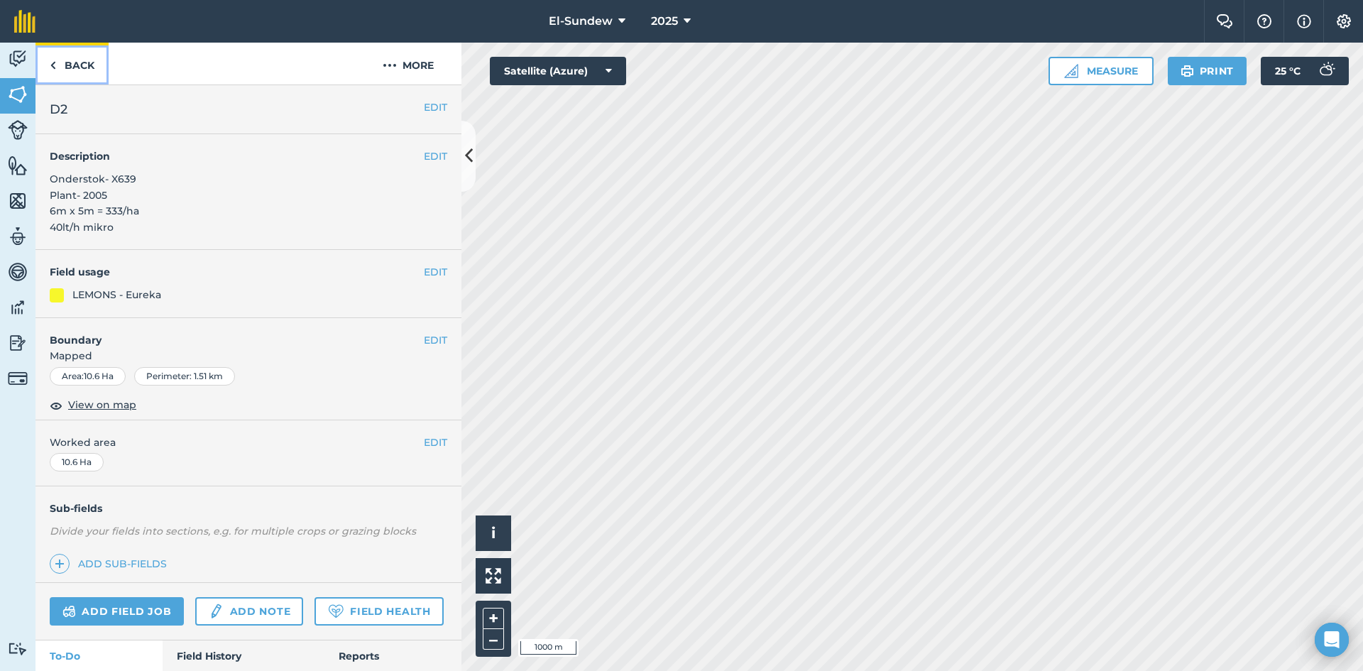
click at [79, 64] on link "Back" at bounding box center [71, 64] width 73 height 42
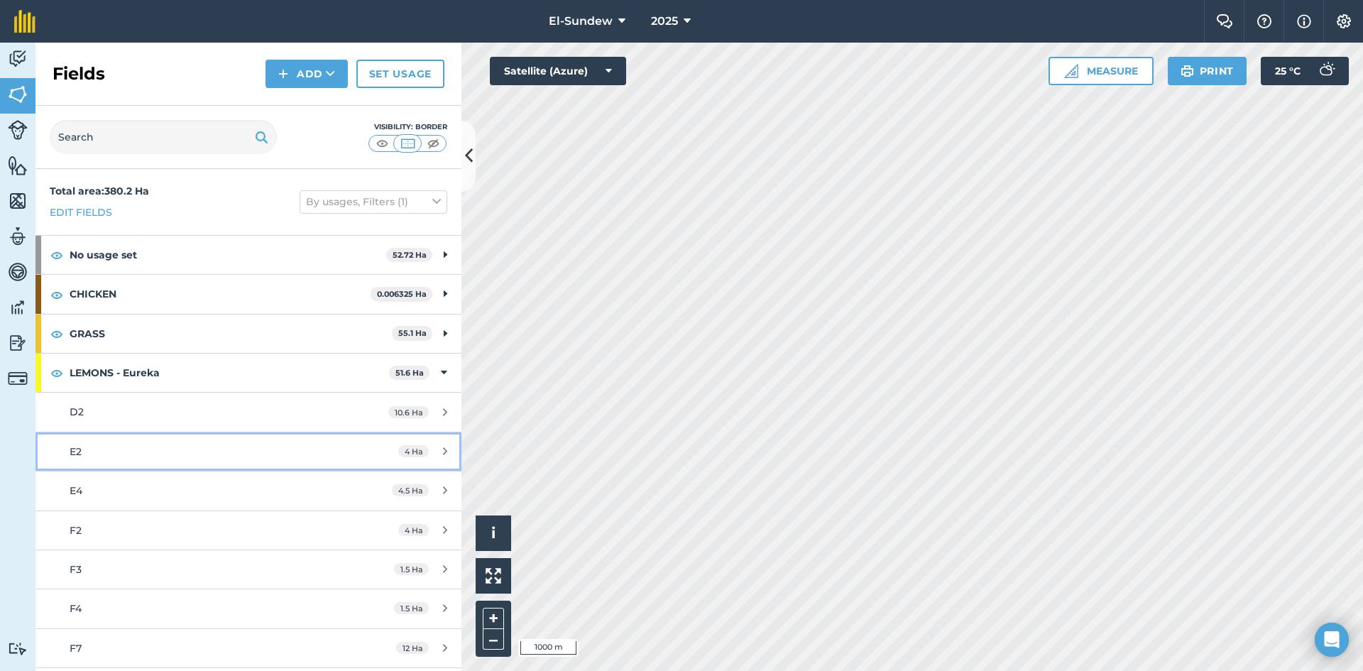
click at [175, 446] on div "E2" at bounding box center [203, 452] width 267 height 16
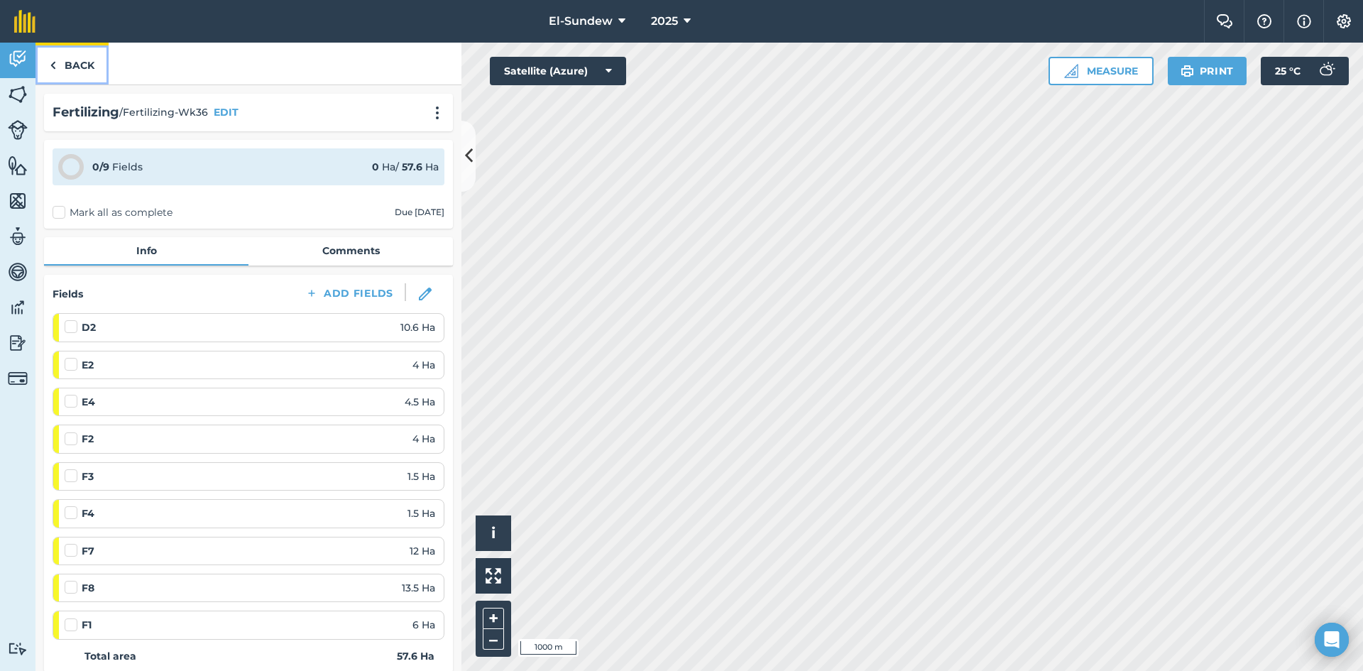
click at [78, 72] on link "Back" at bounding box center [71, 64] width 73 height 42
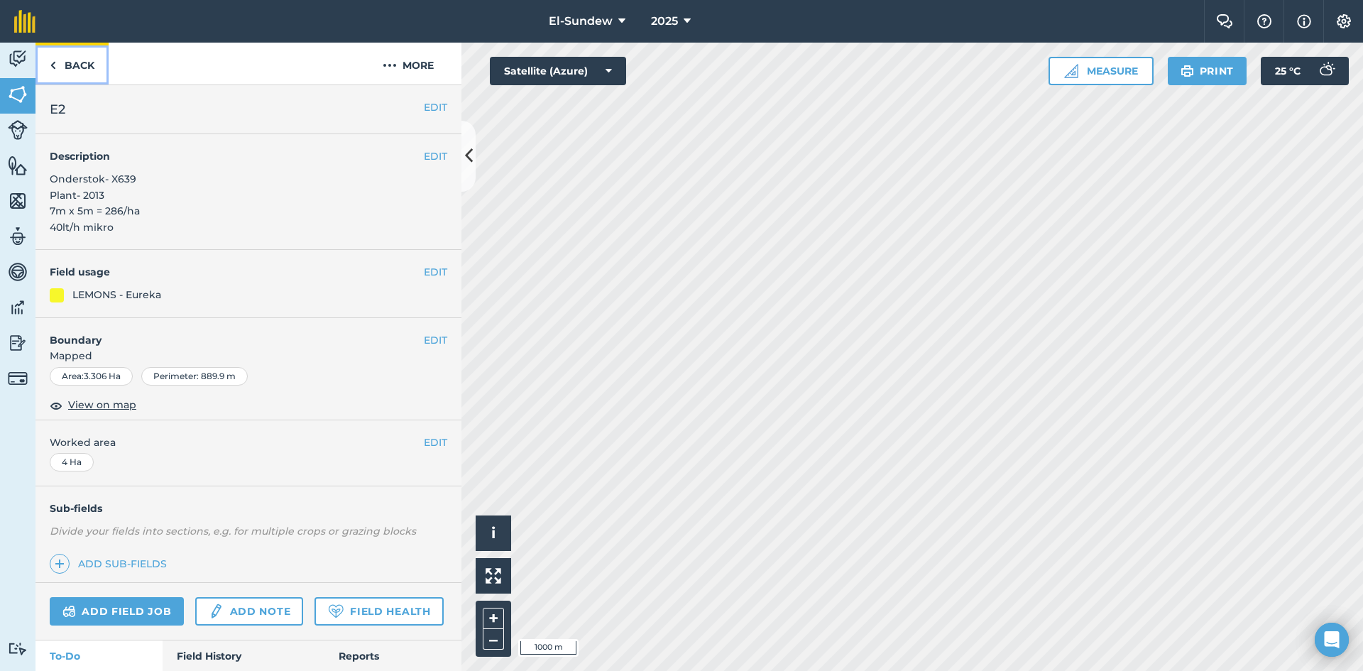
click at [85, 73] on link "Back" at bounding box center [71, 64] width 73 height 42
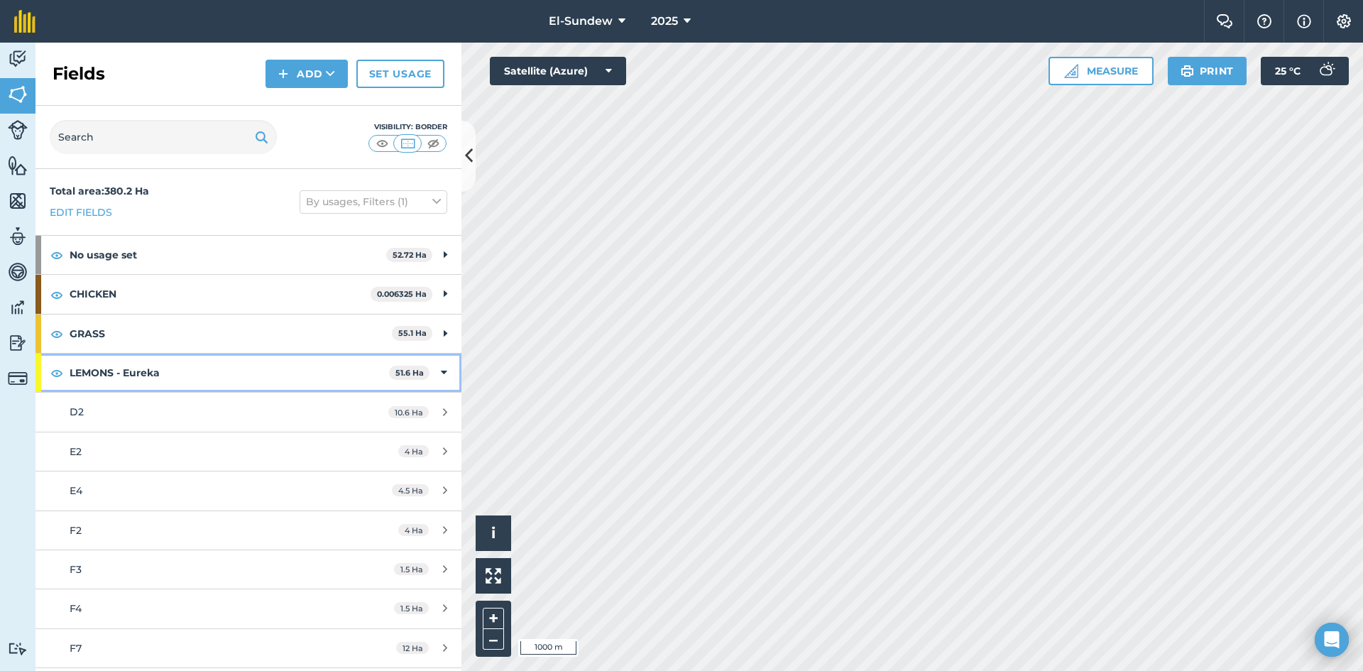
click at [429, 376] on div "LEMONS - Eureka 51.6 Ha" at bounding box center [248, 372] width 426 height 38
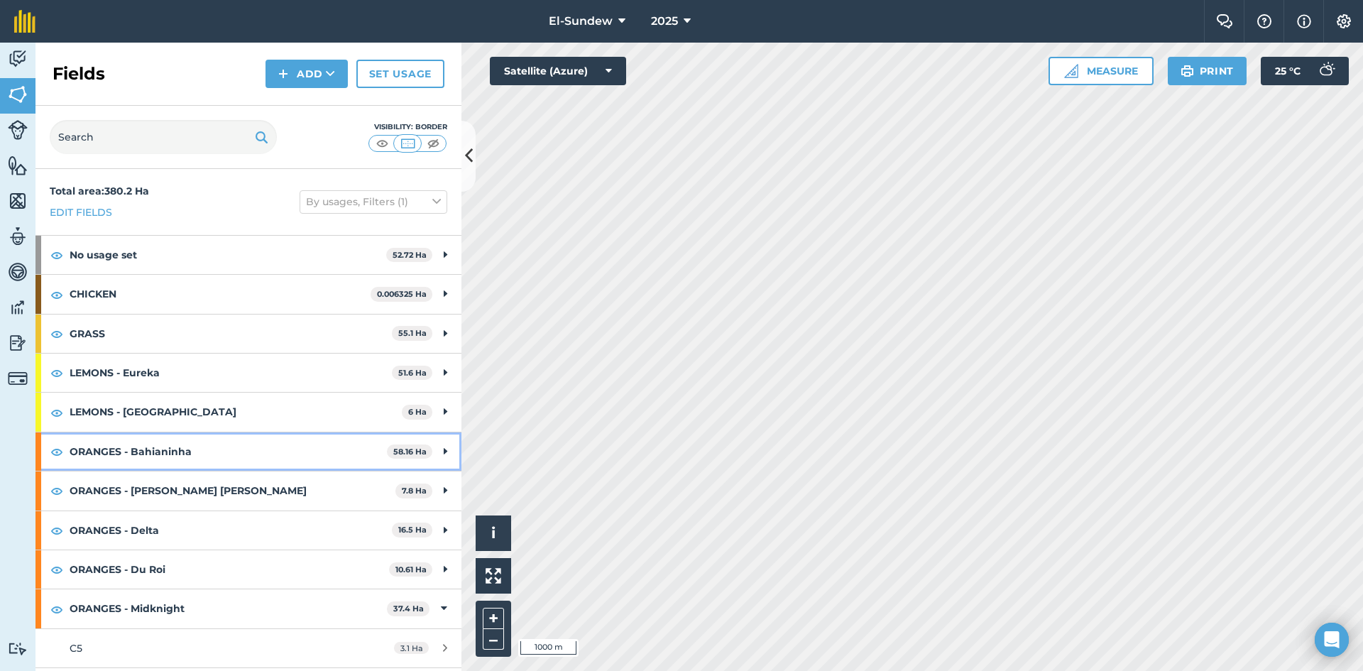
click at [241, 459] on strong "ORANGES - Bahianinha" at bounding box center [228, 451] width 317 height 38
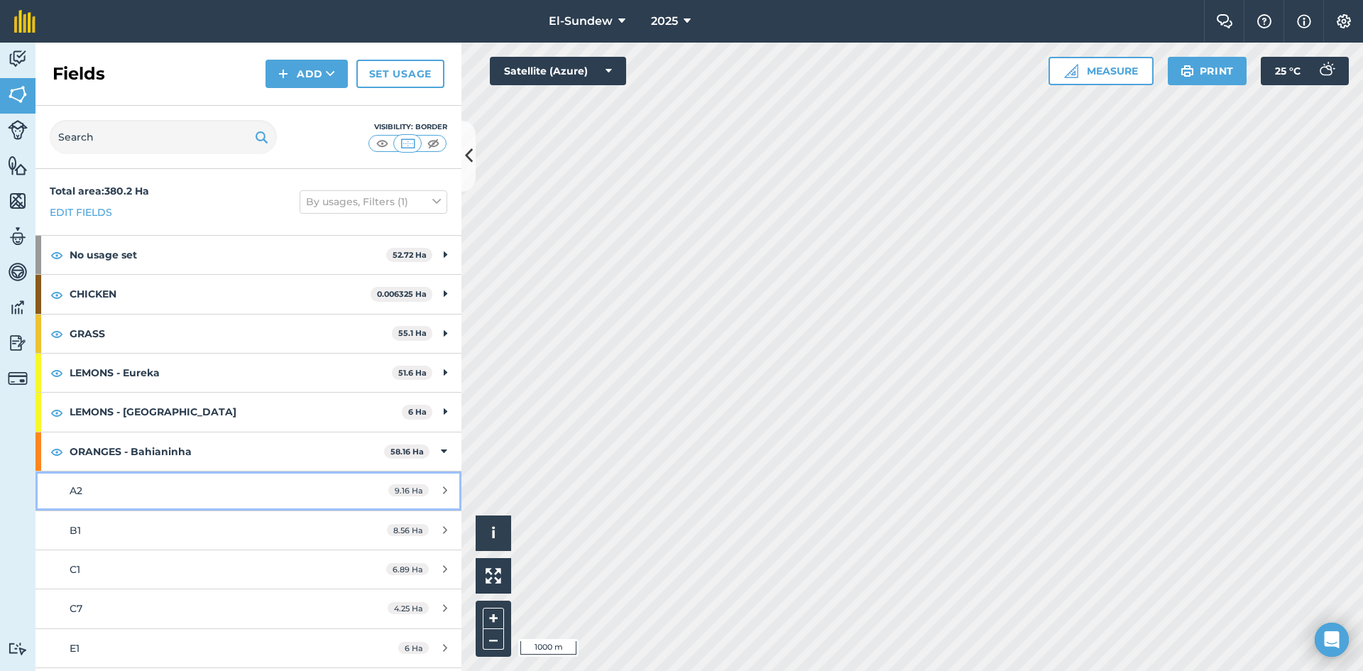
click at [190, 487] on div "A2" at bounding box center [203, 491] width 267 height 16
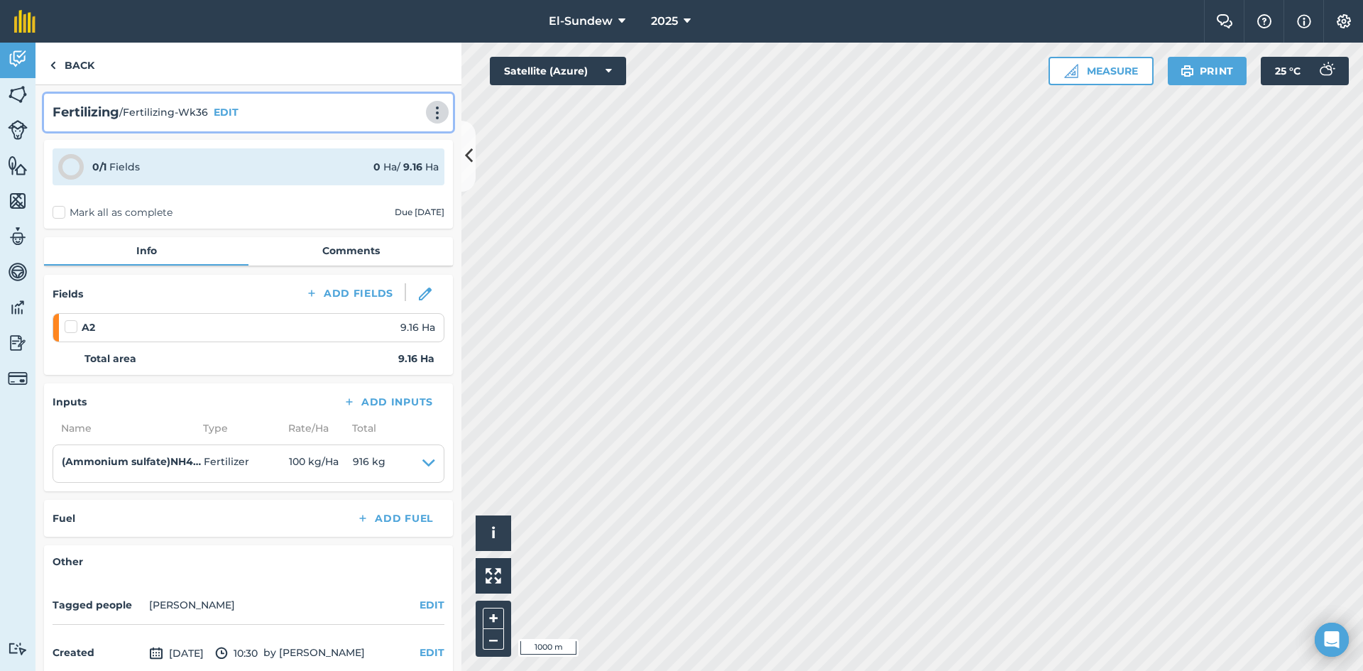
click at [429, 116] on img at bounding box center [437, 113] width 17 height 14
click at [381, 142] on link "Print" at bounding box center [407, 143] width 91 height 28
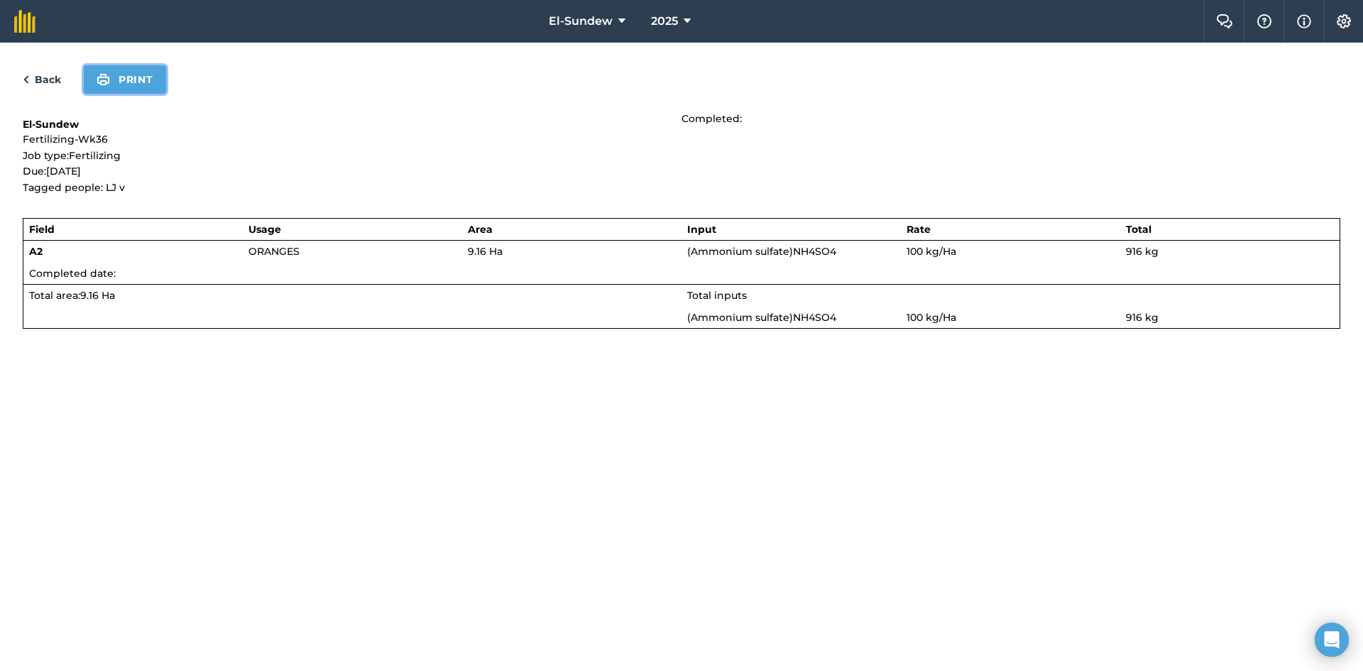
click at [152, 69] on button "Print" at bounding box center [125, 79] width 82 height 28
click at [32, 68] on div "Back Print" at bounding box center [681, 79] width 1317 height 28
click at [44, 77] on link "Back" at bounding box center [42, 79] width 38 height 17
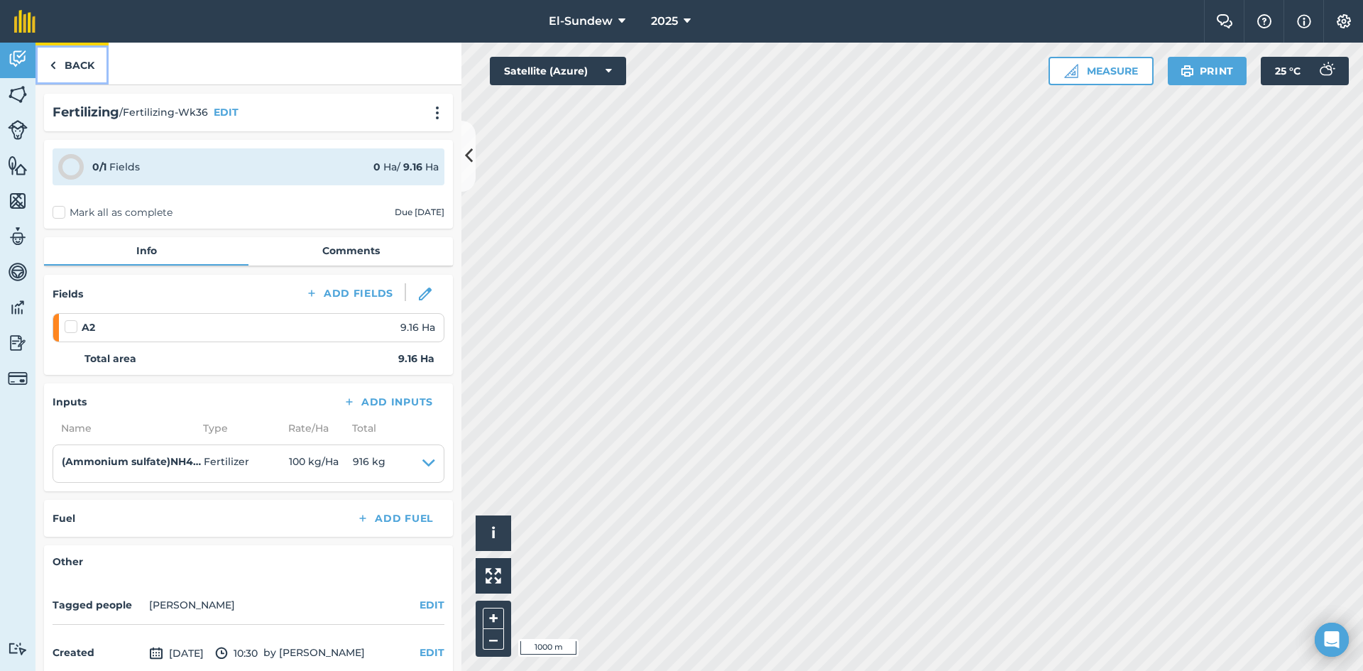
click at [72, 62] on link "Back" at bounding box center [71, 64] width 73 height 42
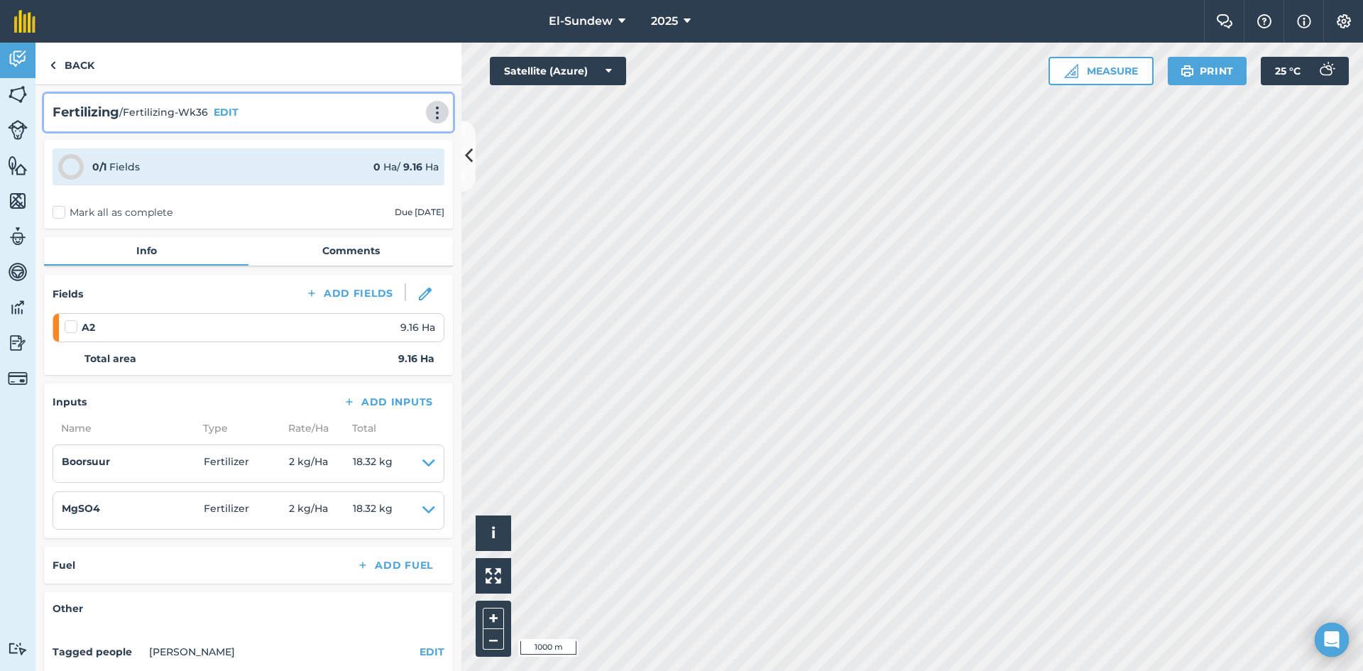
click at [429, 107] on img at bounding box center [437, 113] width 17 height 14
click at [397, 138] on link "Print" at bounding box center [407, 143] width 91 height 28
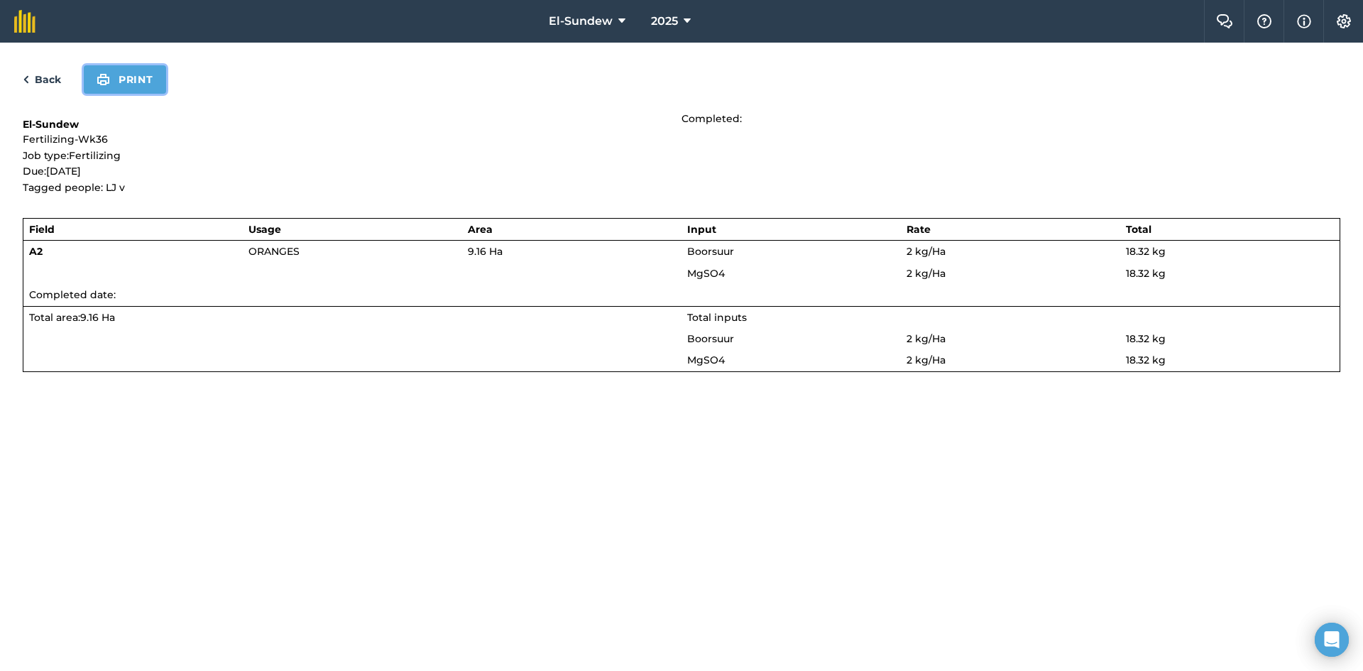
click at [136, 74] on button "Print" at bounding box center [125, 79] width 82 height 28
click at [42, 81] on link "Back" at bounding box center [42, 79] width 38 height 17
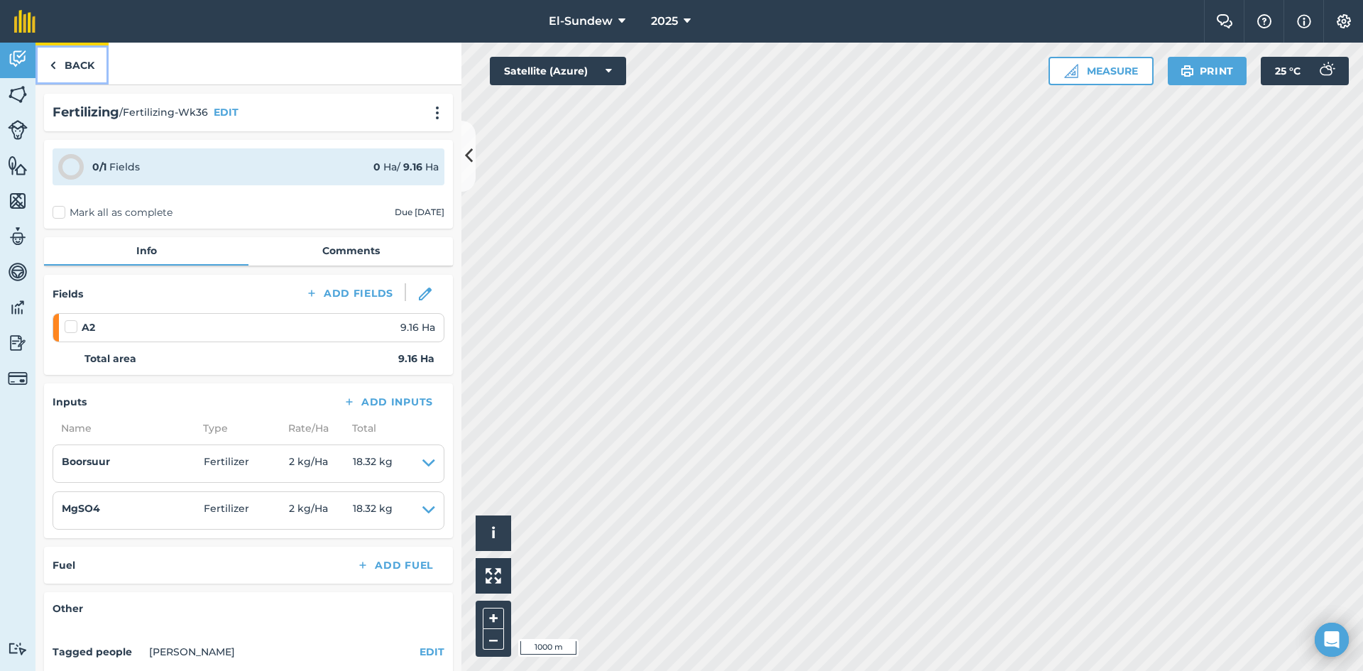
click at [64, 62] on link "Back" at bounding box center [71, 64] width 73 height 42
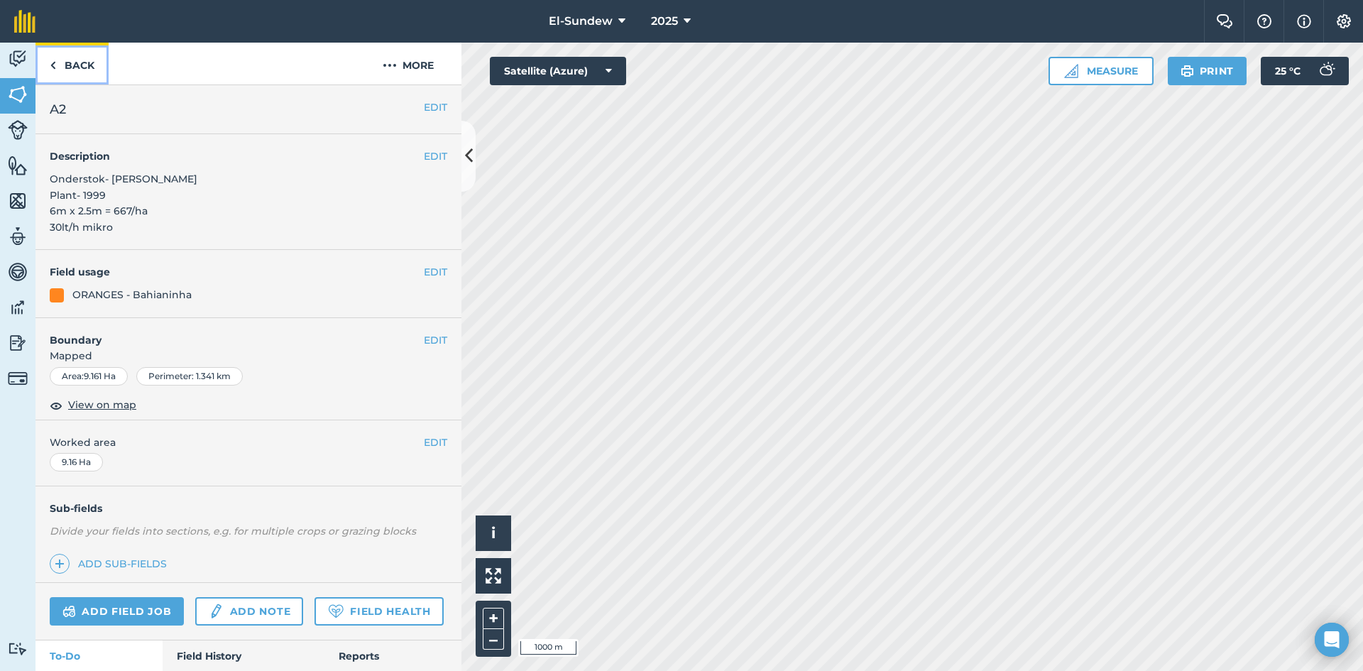
click at [75, 72] on link "Back" at bounding box center [71, 64] width 73 height 42
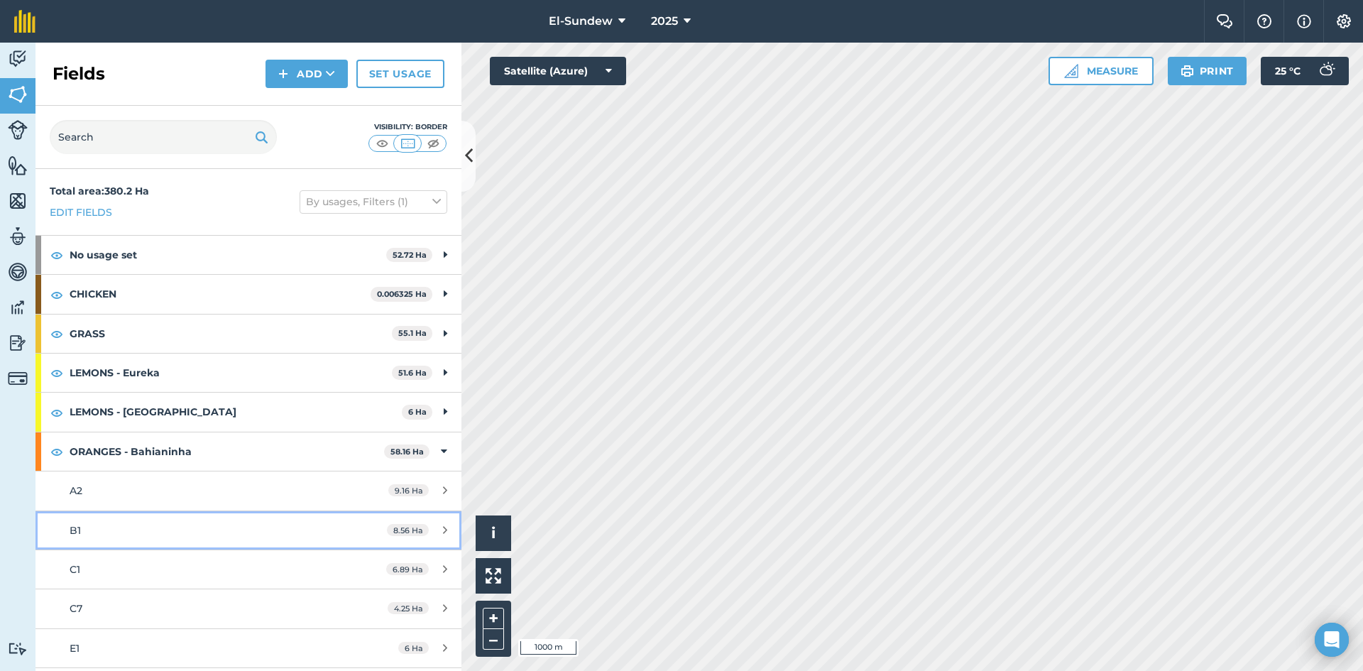
click at [187, 532] on div "B1" at bounding box center [203, 530] width 267 height 16
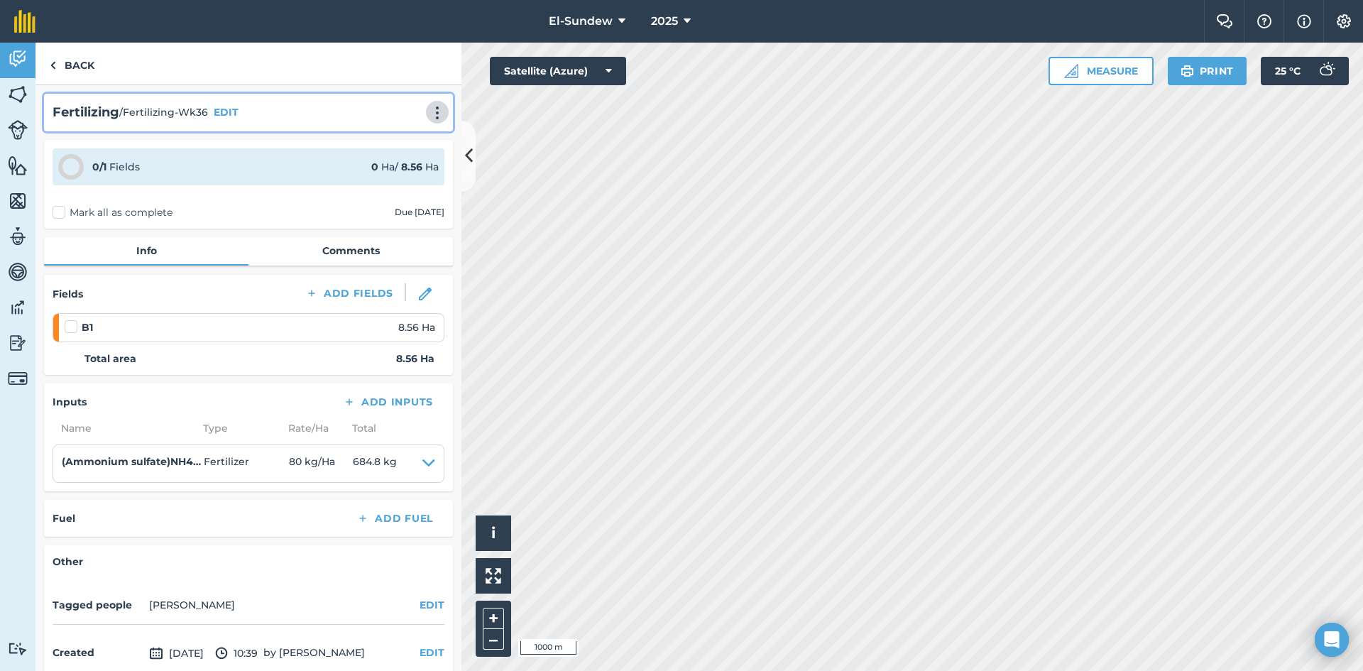
click at [429, 111] on img at bounding box center [437, 113] width 17 height 14
click at [394, 143] on link "Print" at bounding box center [407, 143] width 91 height 28
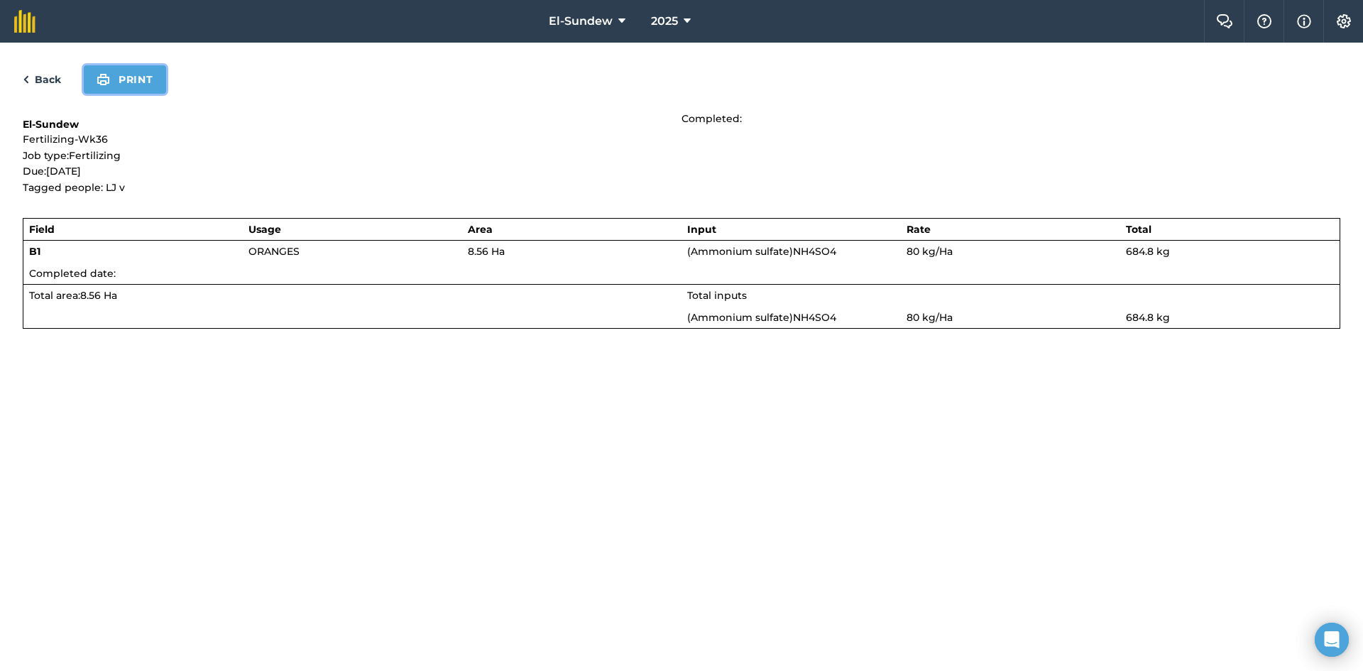
click at [117, 66] on button "Print" at bounding box center [125, 79] width 82 height 28
click at [33, 72] on link "Back" at bounding box center [42, 79] width 38 height 17
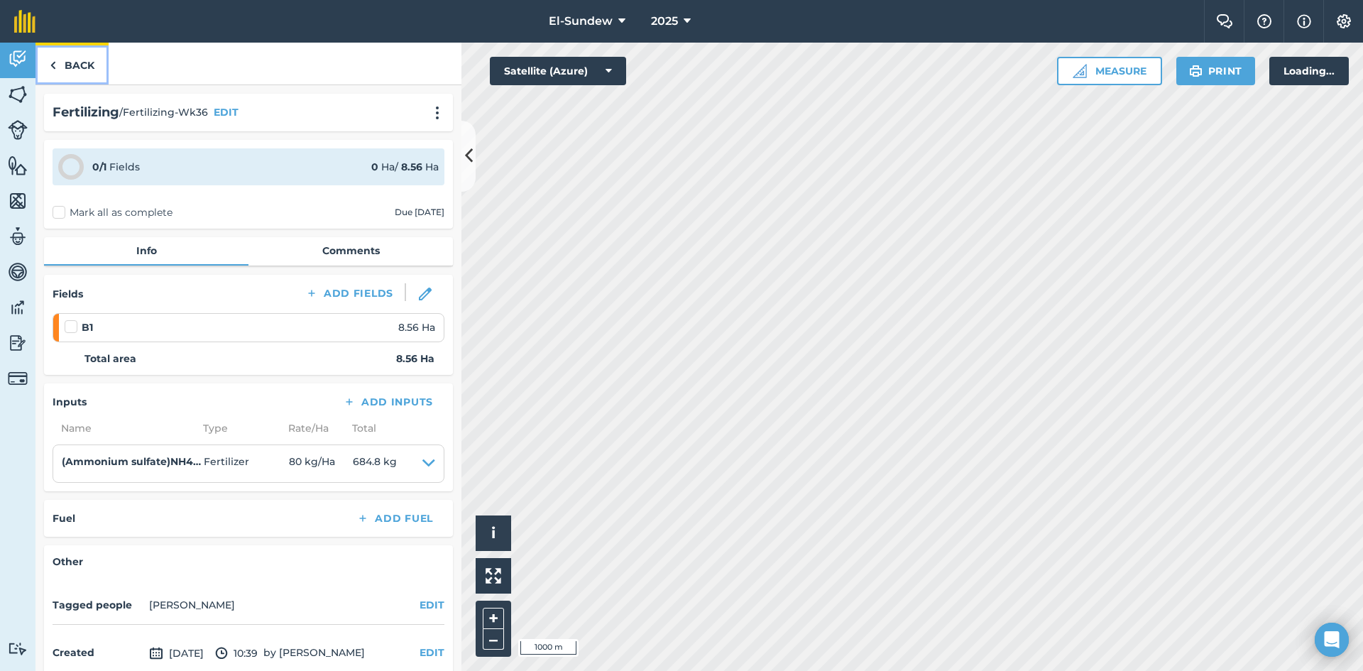
click at [70, 71] on link "Back" at bounding box center [71, 64] width 73 height 42
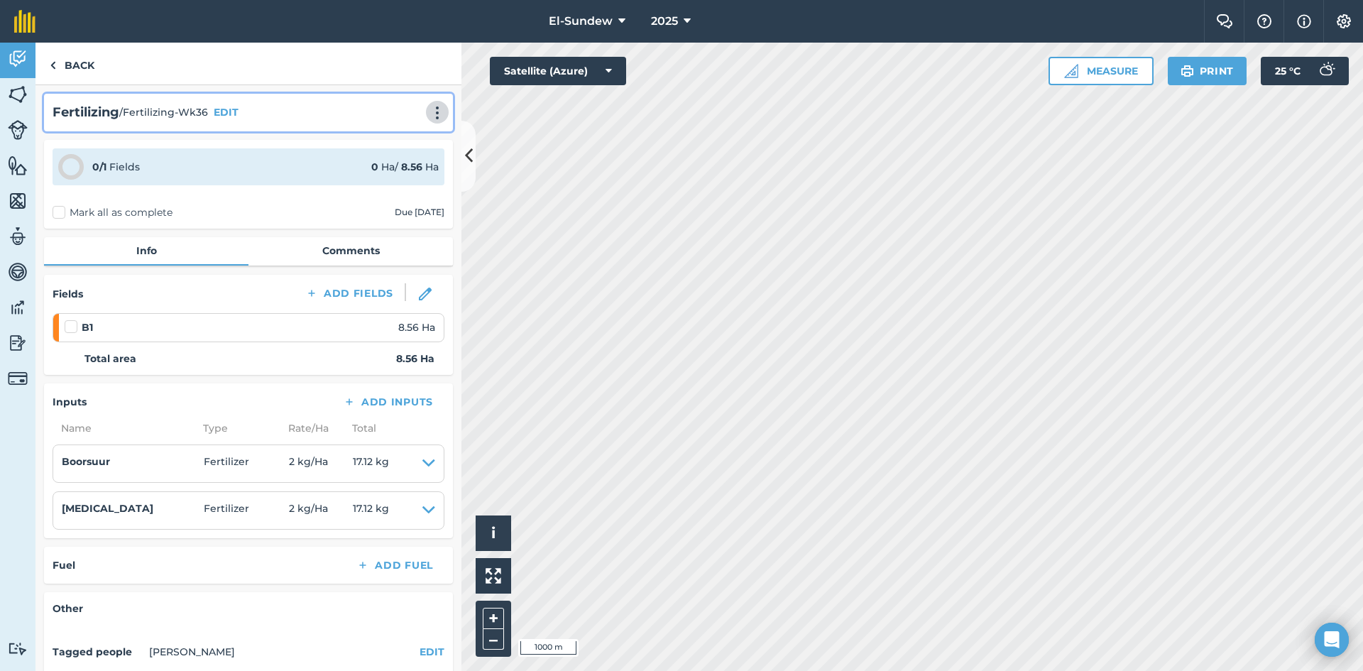
click at [435, 113] on button at bounding box center [437, 112] width 14 height 17
click at [383, 143] on link "Print" at bounding box center [407, 143] width 91 height 28
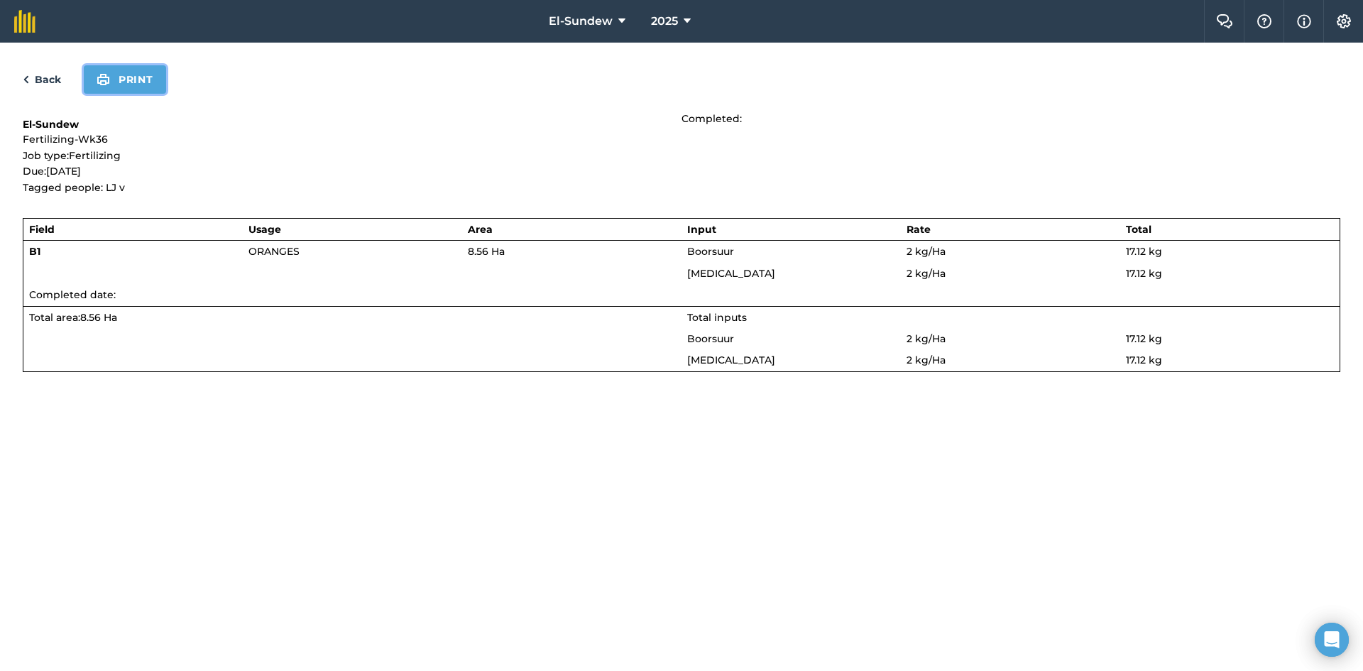
click at [134, 84] on button "Print" at bounding box center [125, 79] width 82 height 28
click at [37, 77] on link "Back" at bounding box center [42, 79] width 38 height 17
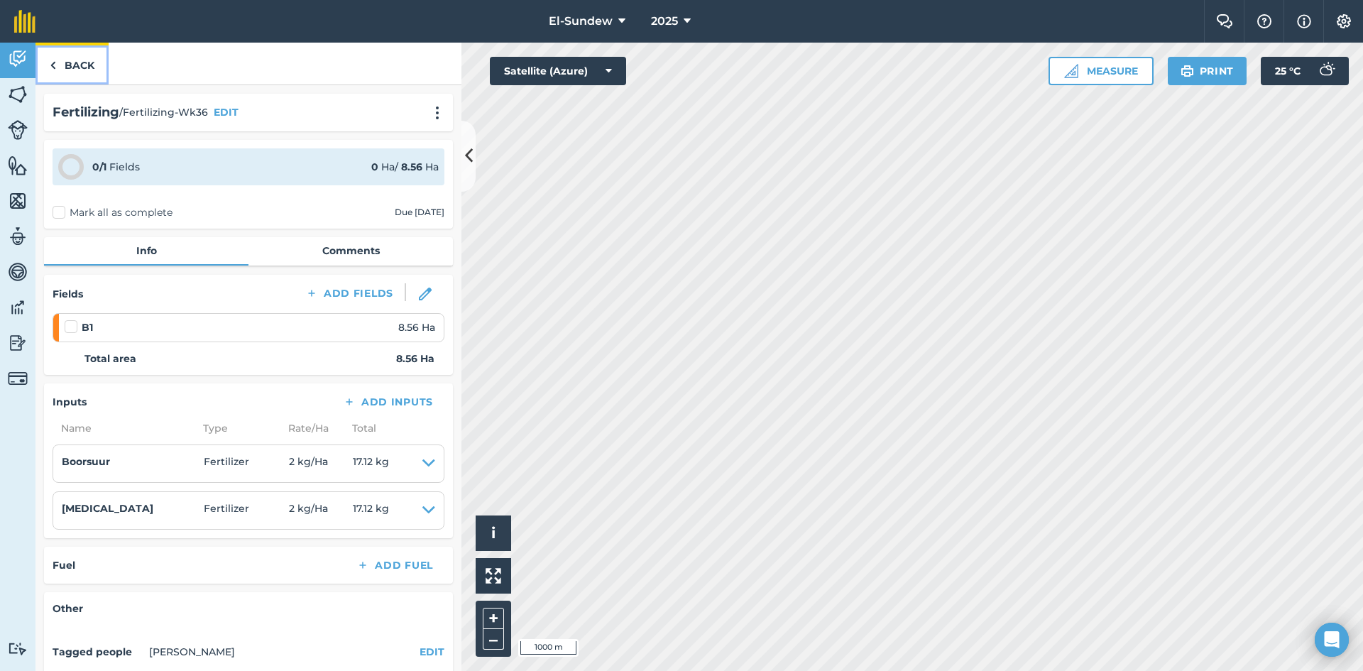
click at [77, 65] on link "Back" at bounding box center [71, 64] width 73 height 42
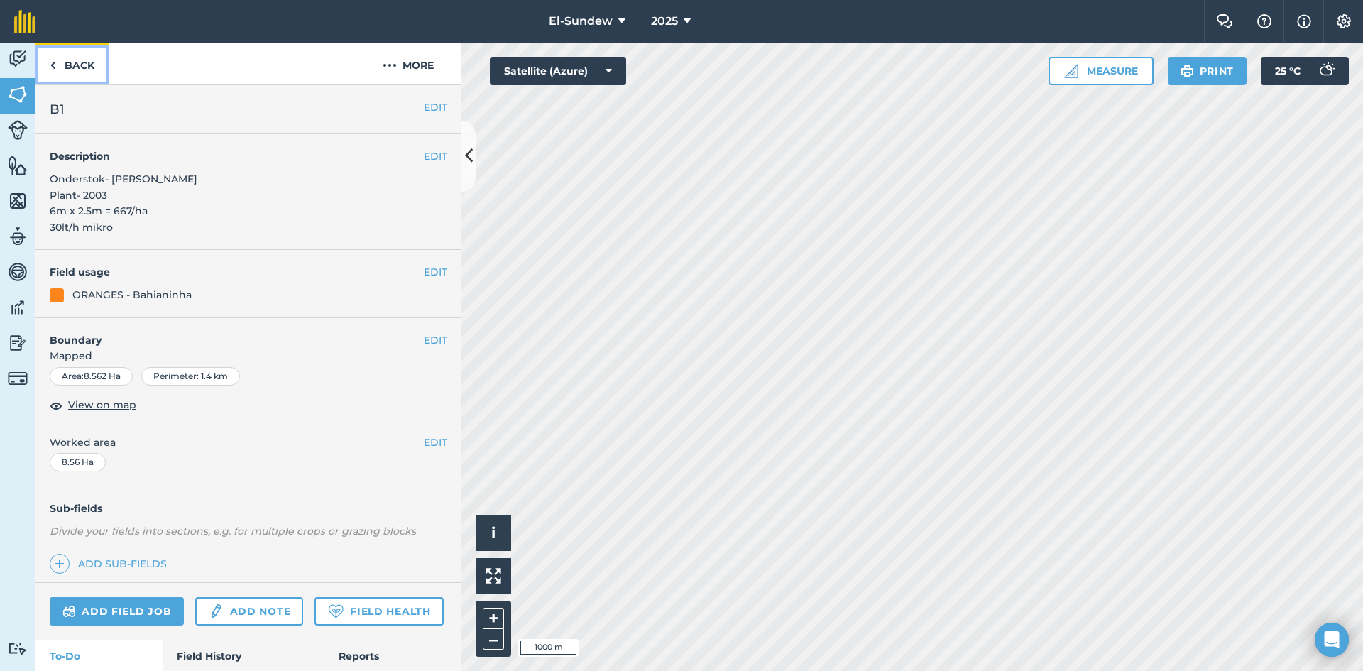
click at [87, 65] on link "Back" at bounding box center [71, 64] width 73 height 42
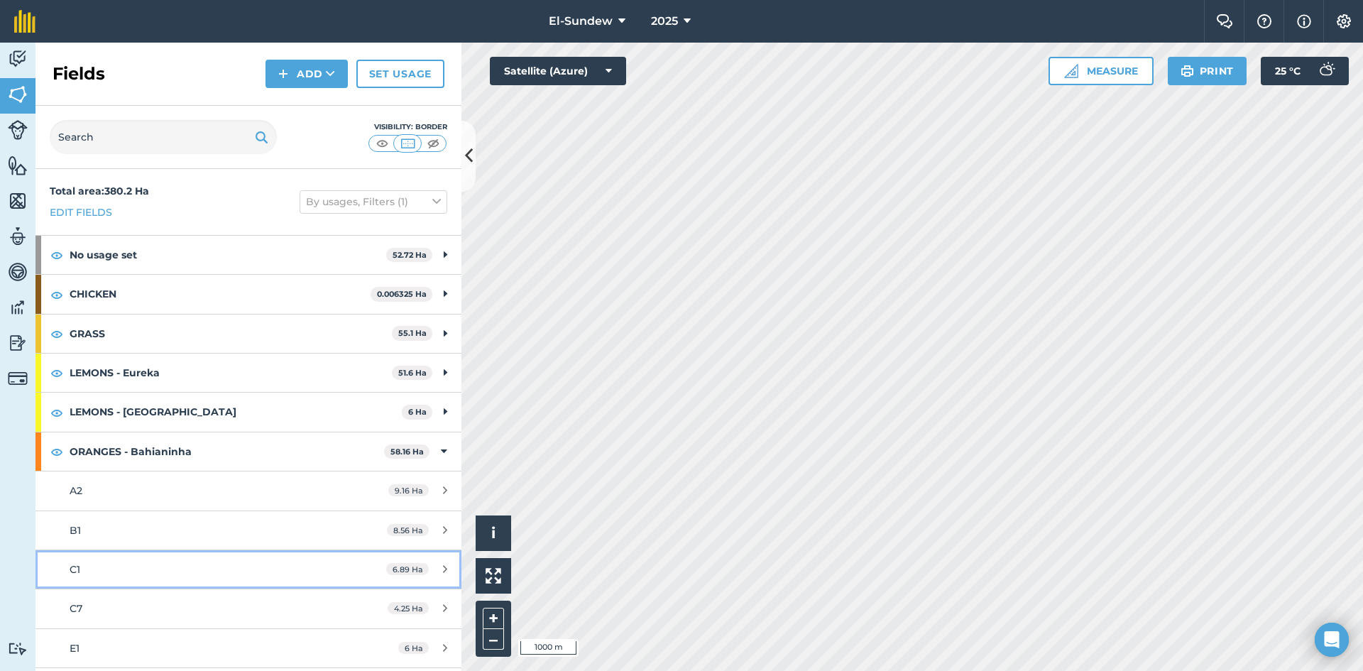
click at [157, 561] on div "C1" at bounding box center [203, 569] width 267 height 16
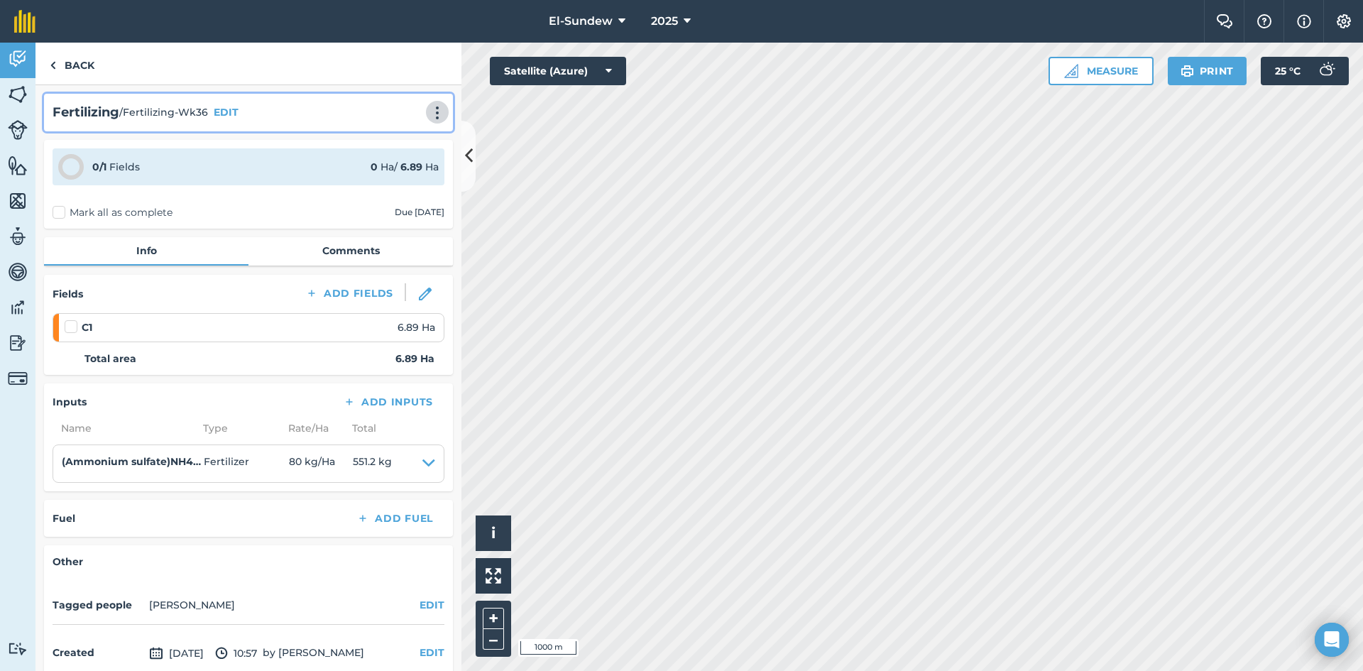
click at [430, 104] on button at bounding box center [437, 112] width 14 height 17
click at [392, 141] on link "Print" at bounding box center [407, 143] width 91 height 28
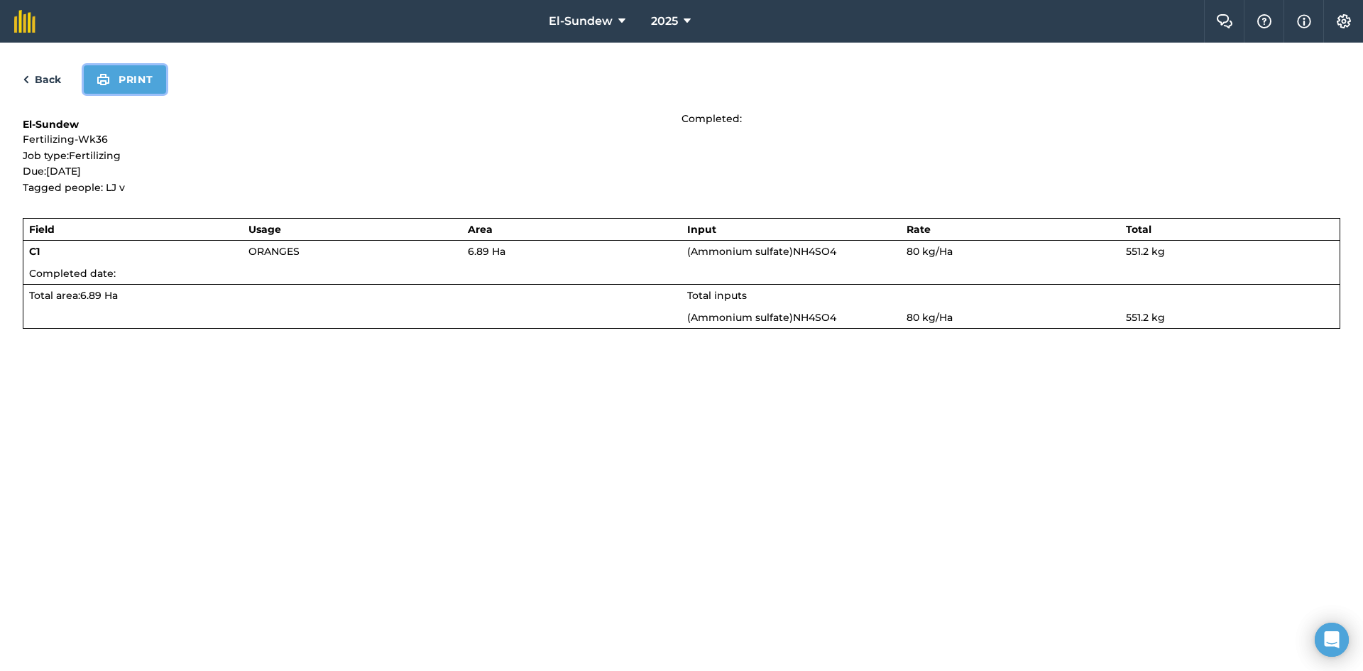
click at [123, 82] on button "Print" at bounding box center [125, 79] width 82 height 28
click at [57, 75] on link "Back" at bounding box center [42, 79] width 38 height 17
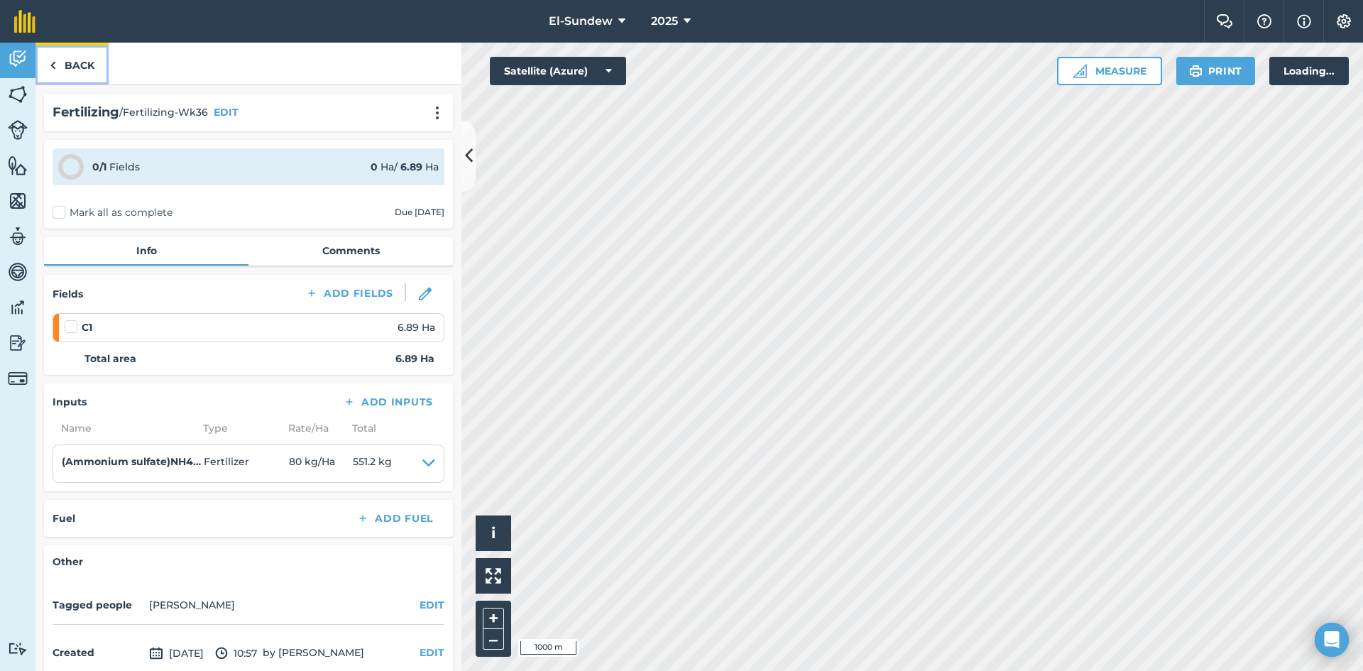
click at [67, 64] on link "Back" at bounding box center [71, 64] width 73 height 42
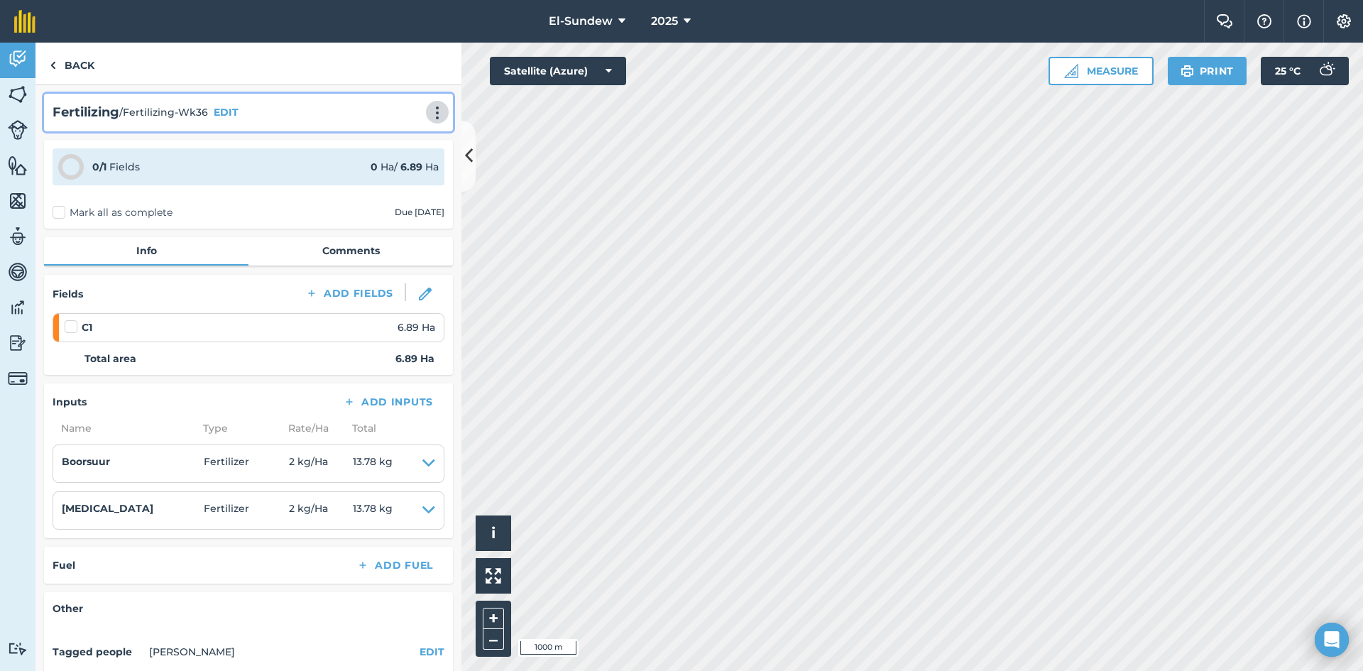
click at [429, 106] on img at bounding box center [437, 113] width 17 height 14
click at [383, 149] on link "Print" at bounding box center [407, 143] width 91 height 28
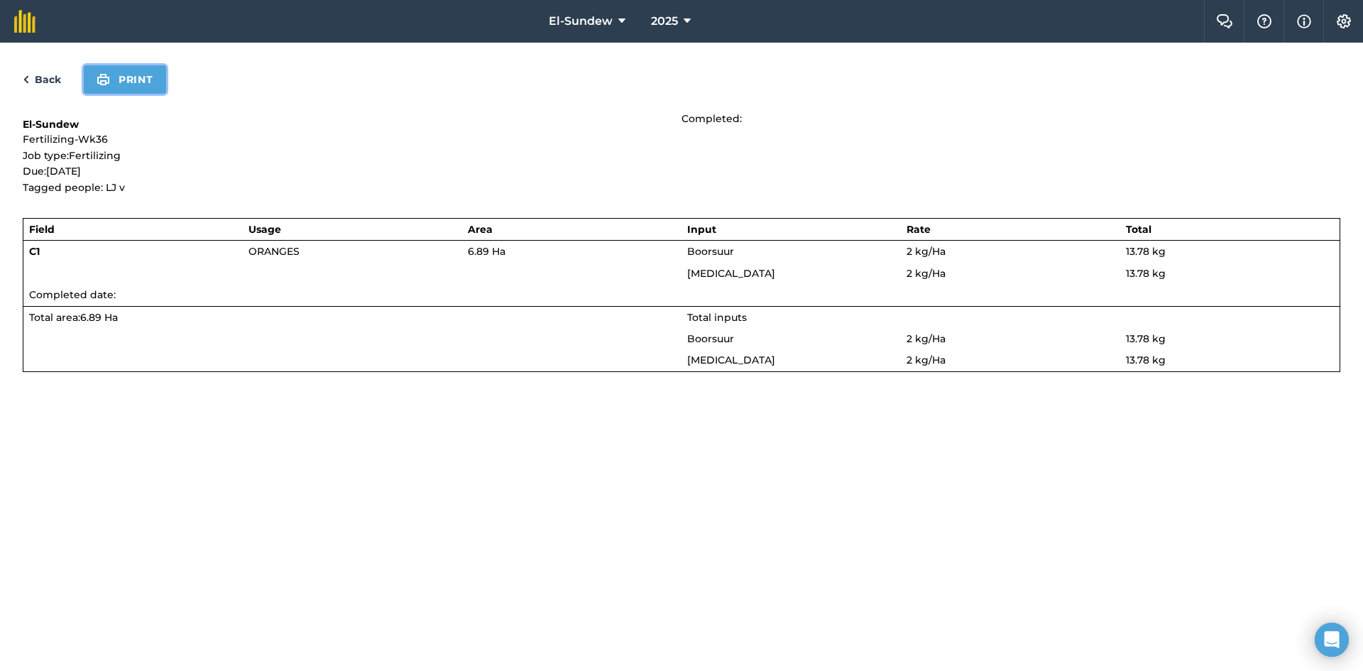
click at [130, 80] on button "Print" at bounding box center [125, 79] width 82 height 28
click at [40, 79] on link "Back" at bounding box center [42, 79] width 38 height 17
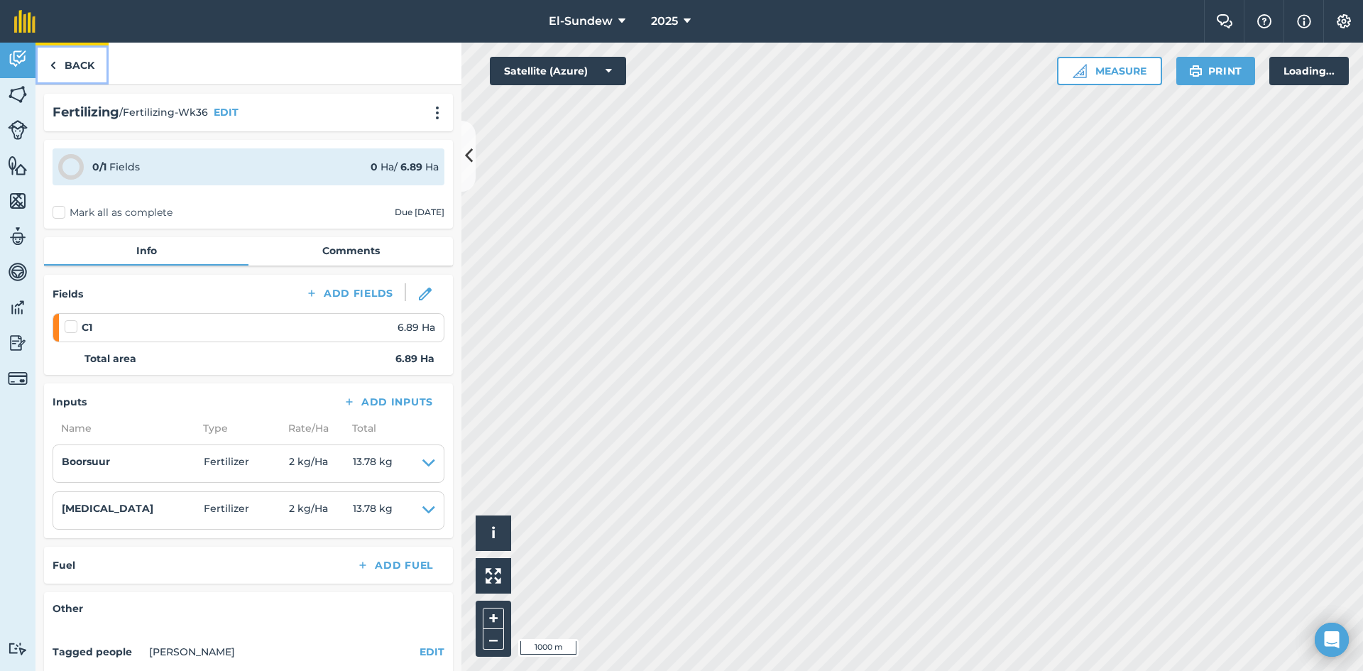
click at [62, 65] on link "Back" at bounding box center [71, 64] width 73 height 42
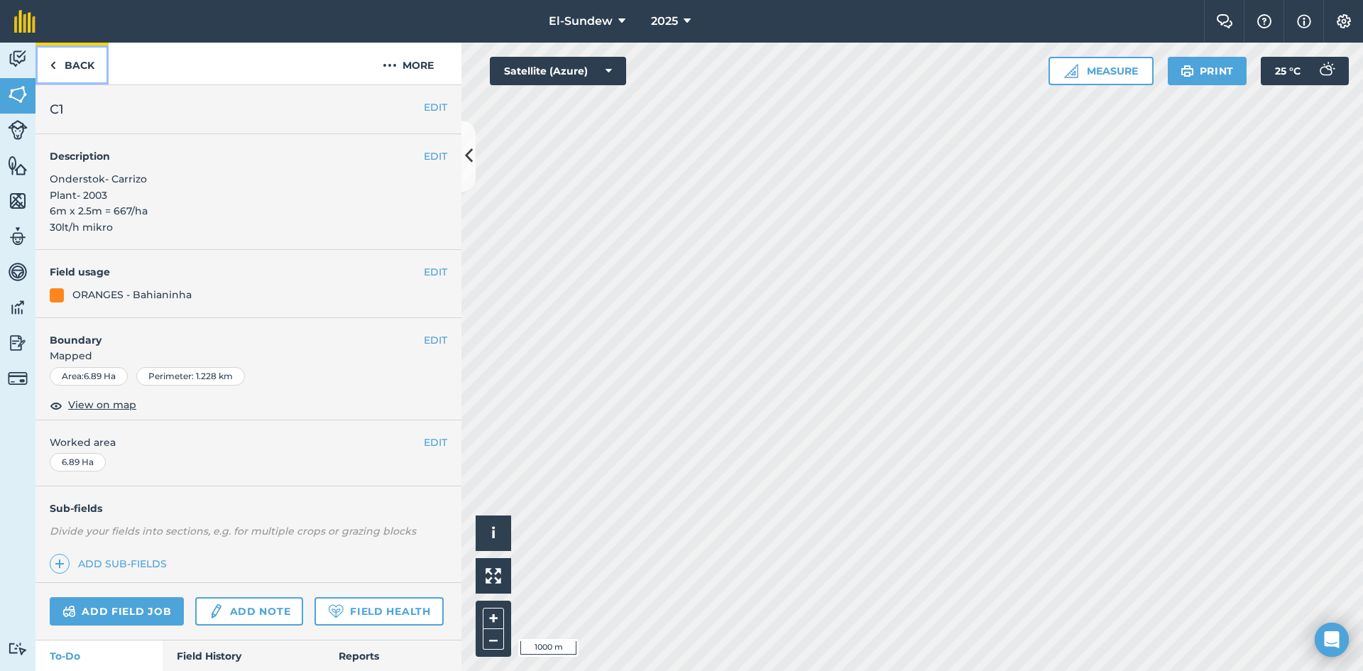
click at [82, 63] on link "Back" at bounding box center [71, 64] width 73 height 42
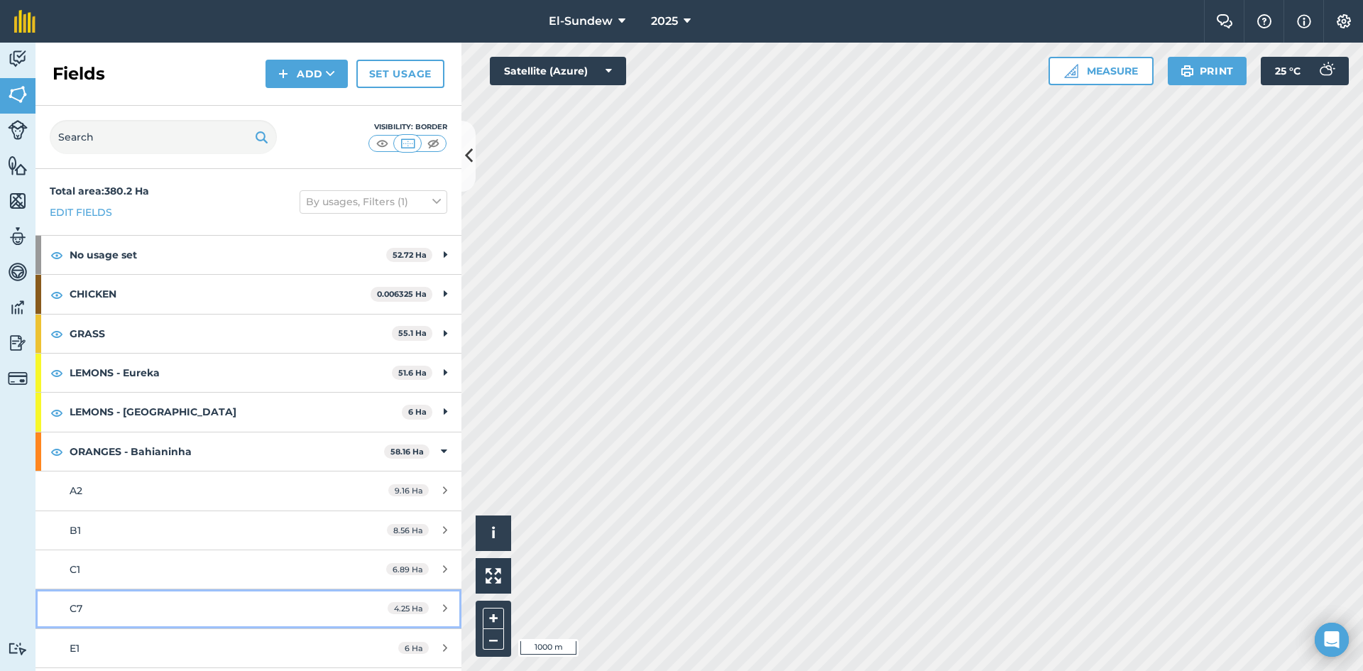
click at [179, 611] on div "C7" at bounding box center [203, 609] width 267 height 16
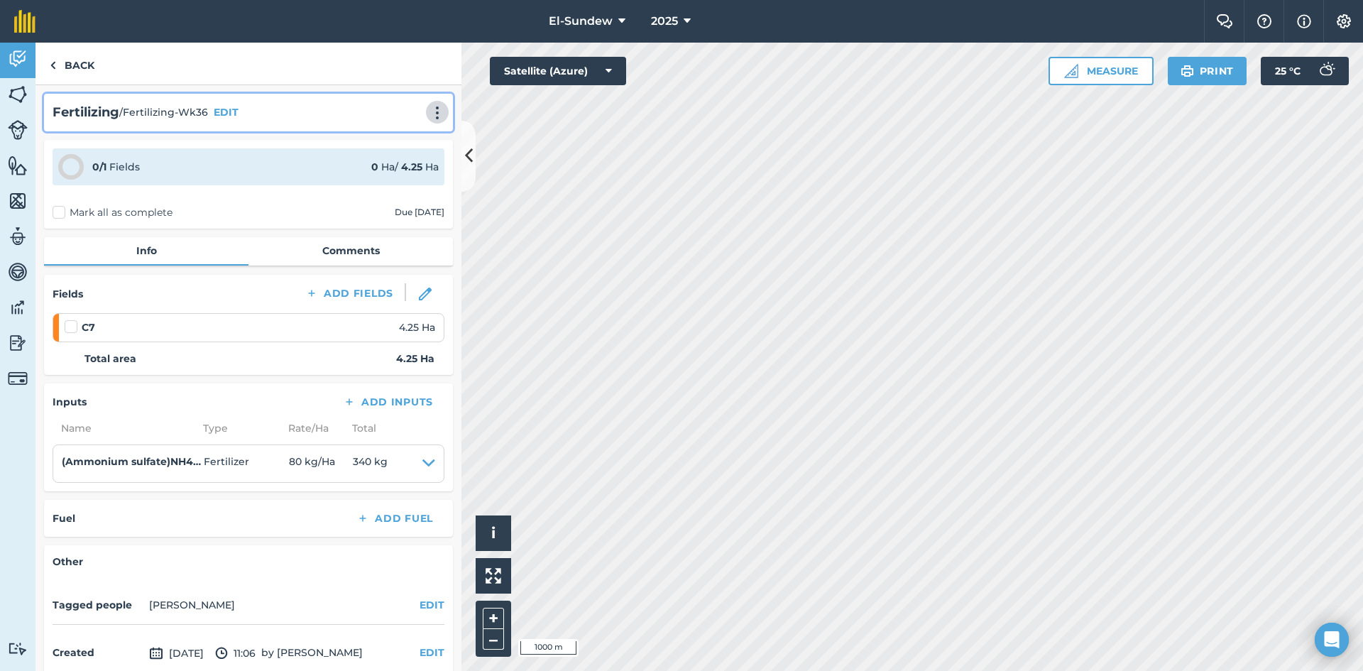
click at [429, 115] on img at bounding box center [437, 113] width 17 height 14
click at [395, 137] on link "Print" at bounding box center [407, 143] width 91 height 28
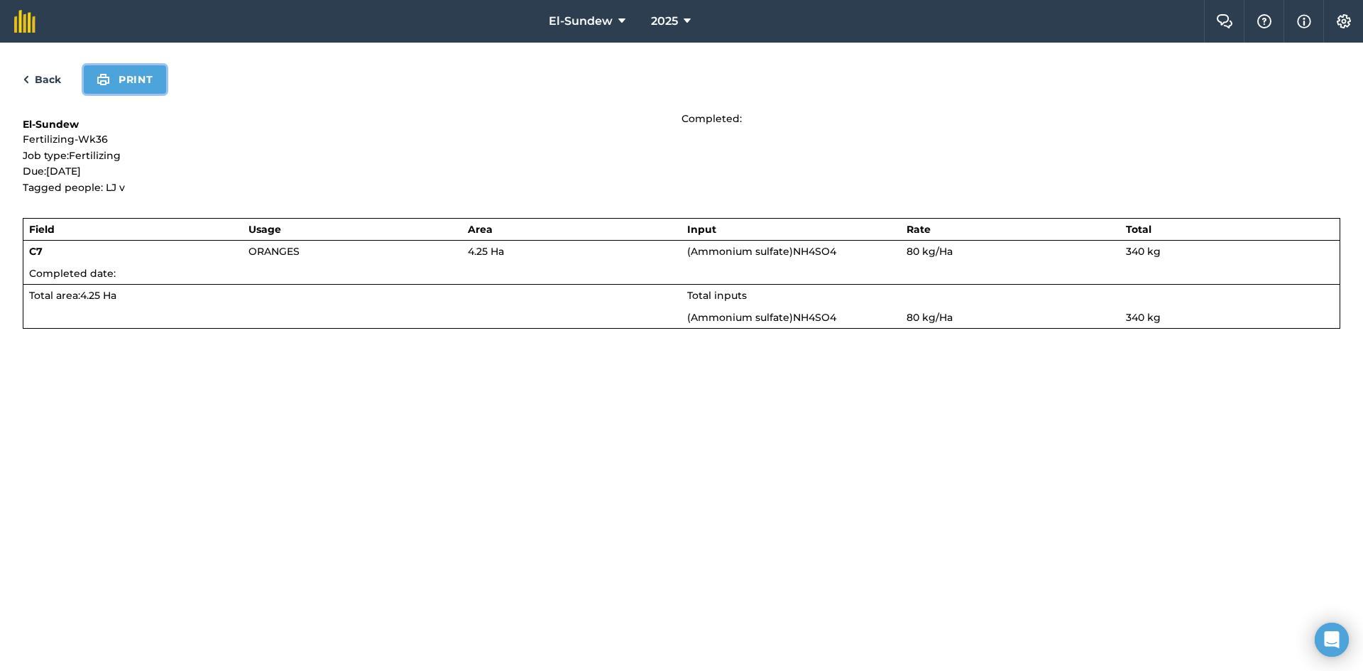
click at [135, 81] on button "Print" at bounding box center [125, 79] width 82 height 28
click at [37, 86] on link "Back" at bounding box center [42, 79] width 38 height 17
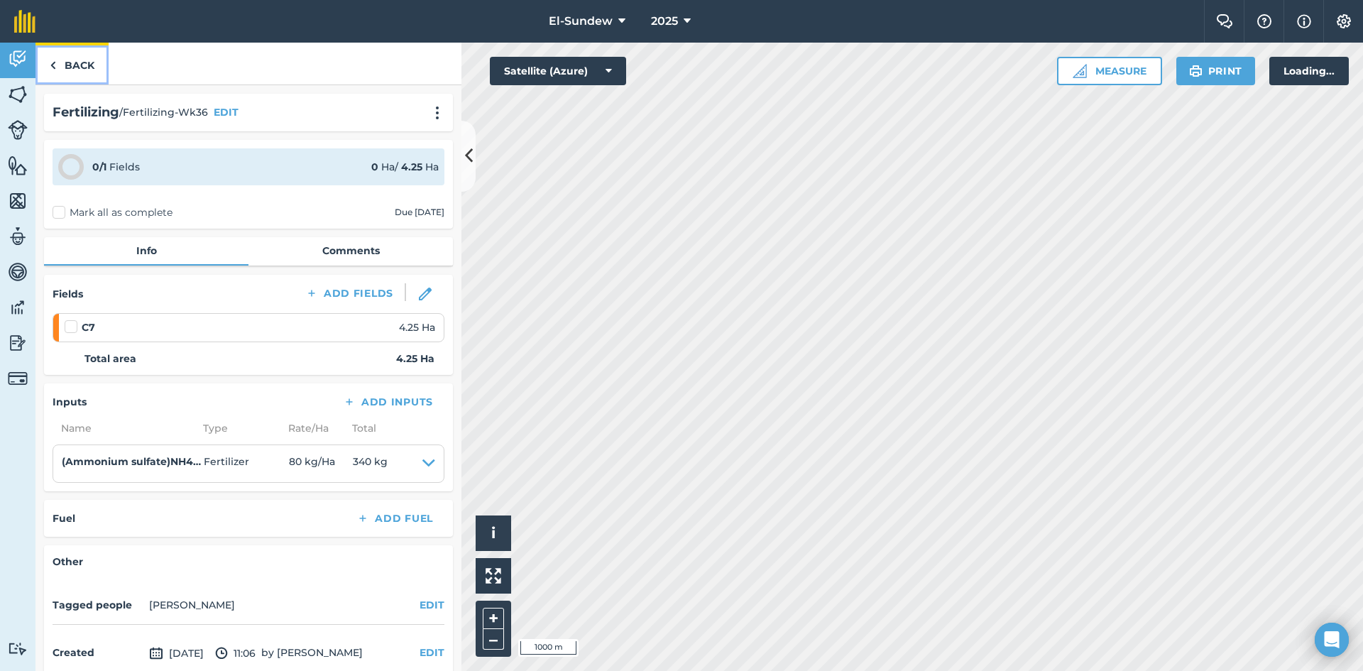
click at [65, 71] on link "Back" at bounding box center [71, 64] width 73 height 42
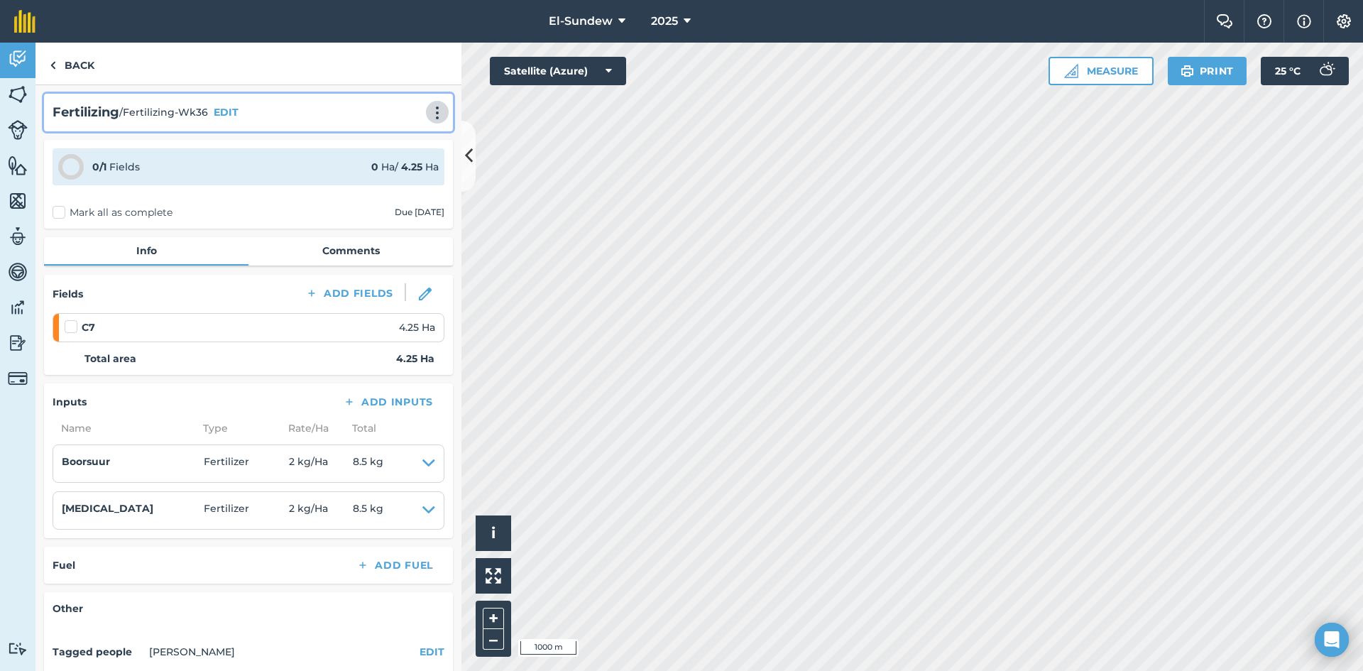
click at [429, 114] on img at bounding box center [437, 113] width 17 height 14
click at [391, 141] on link "Print" at bounding box center [407, 143] width 91 height 28
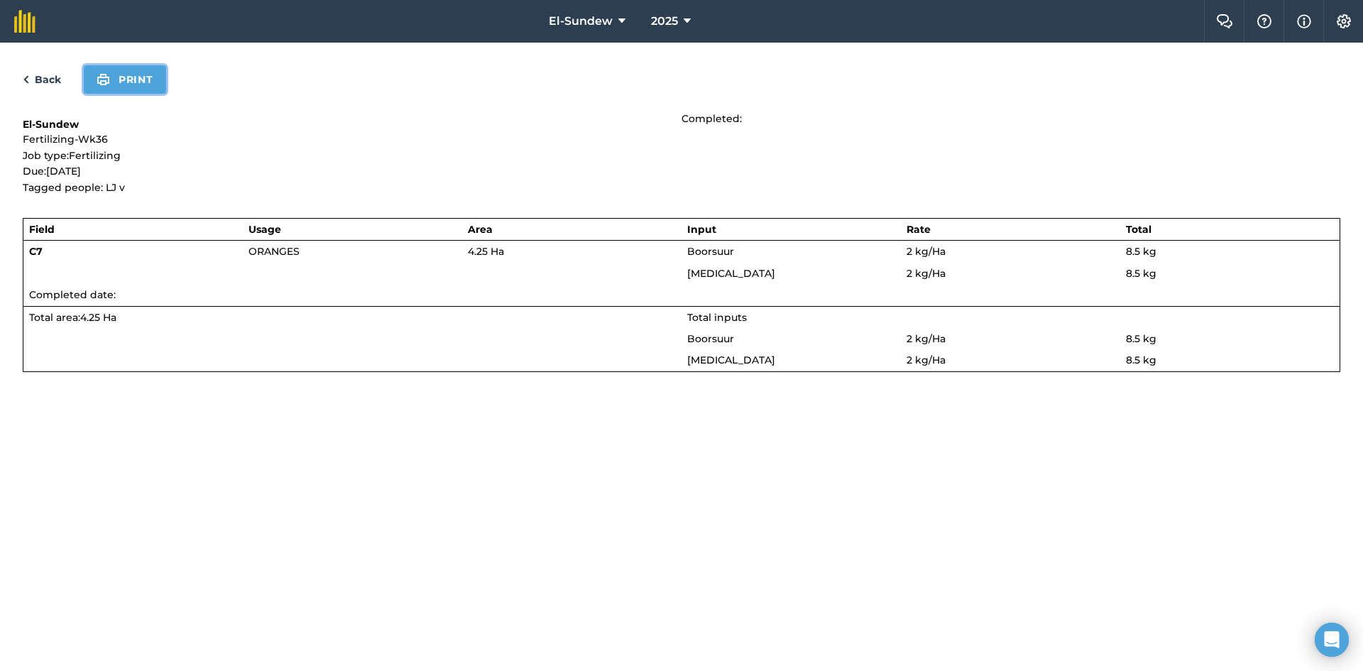
click at [144, 89] on button "Print" at bounding box center [125, 79] width 82 height 28
click at [37, 82] on link "Back" at bounding box center [42, 79] width 38 height 17
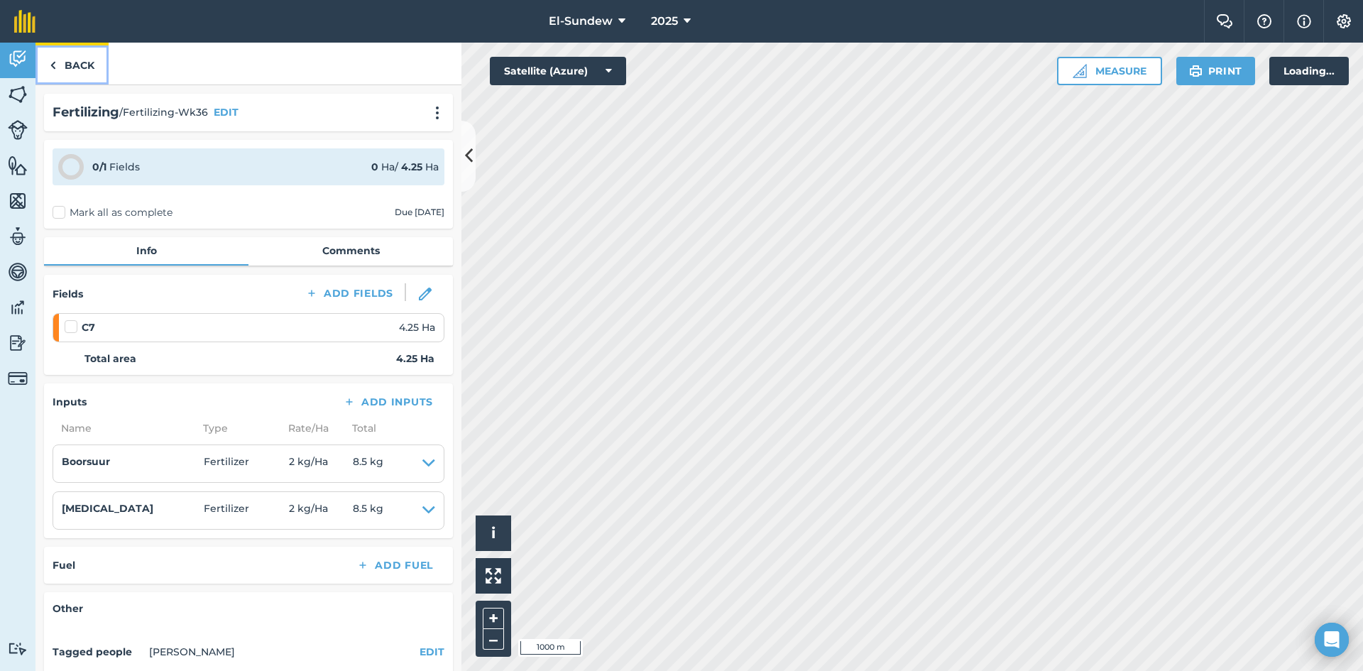
click at [73, 69] on link "Back" at bounding box center [71, 64] width 73 height 42
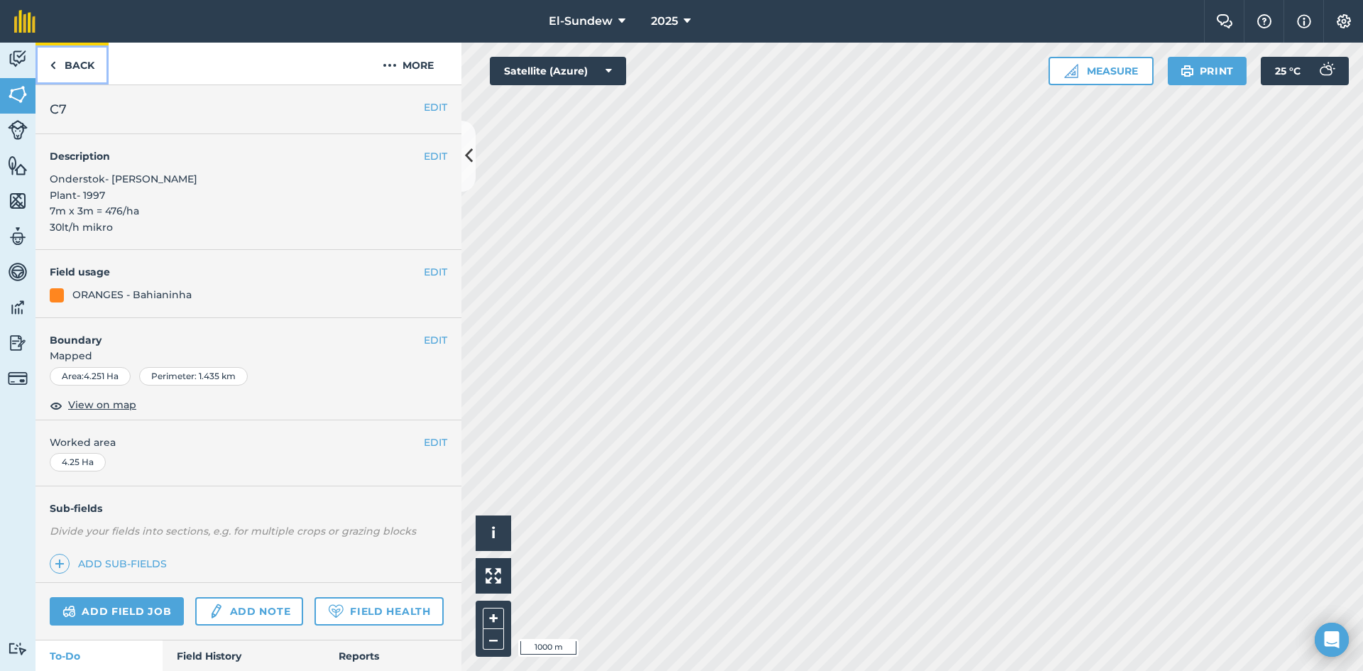
click at [88, 68] on link "Back" at bounding box center [71, 64] width 73 height 42
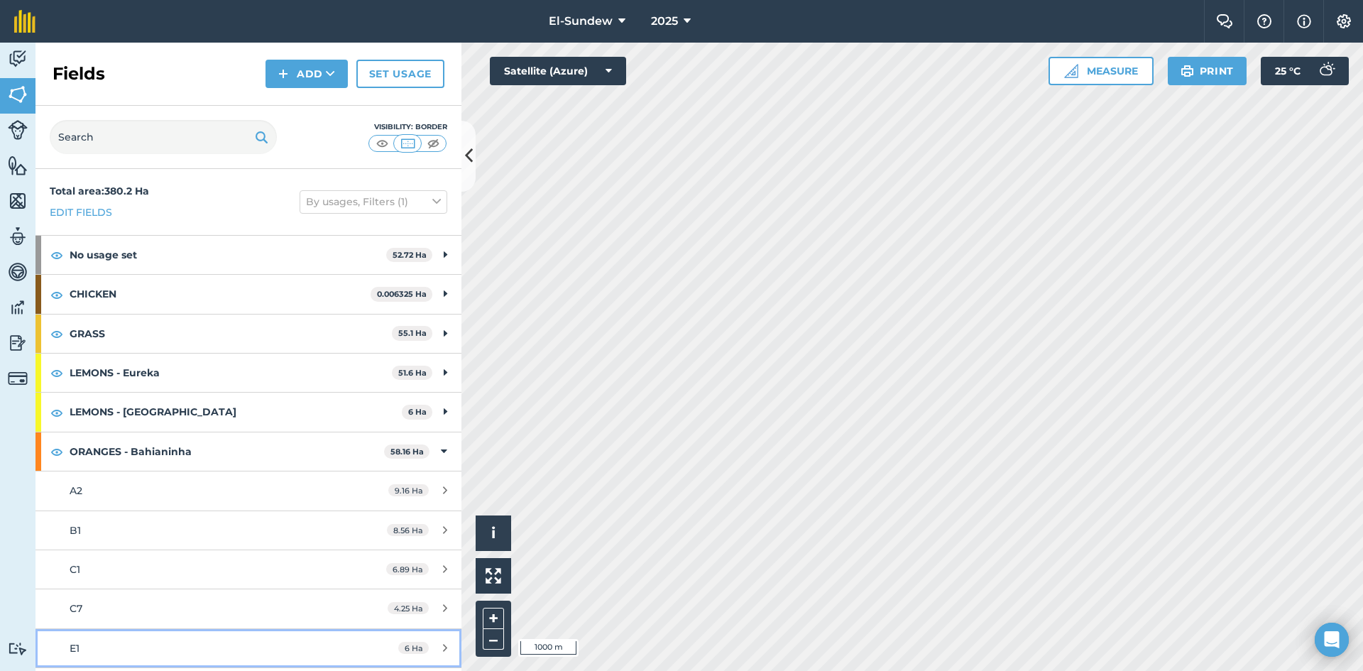
click at [183, 640] on div "E1" at bounding box center [203, 648] width 267 height 16
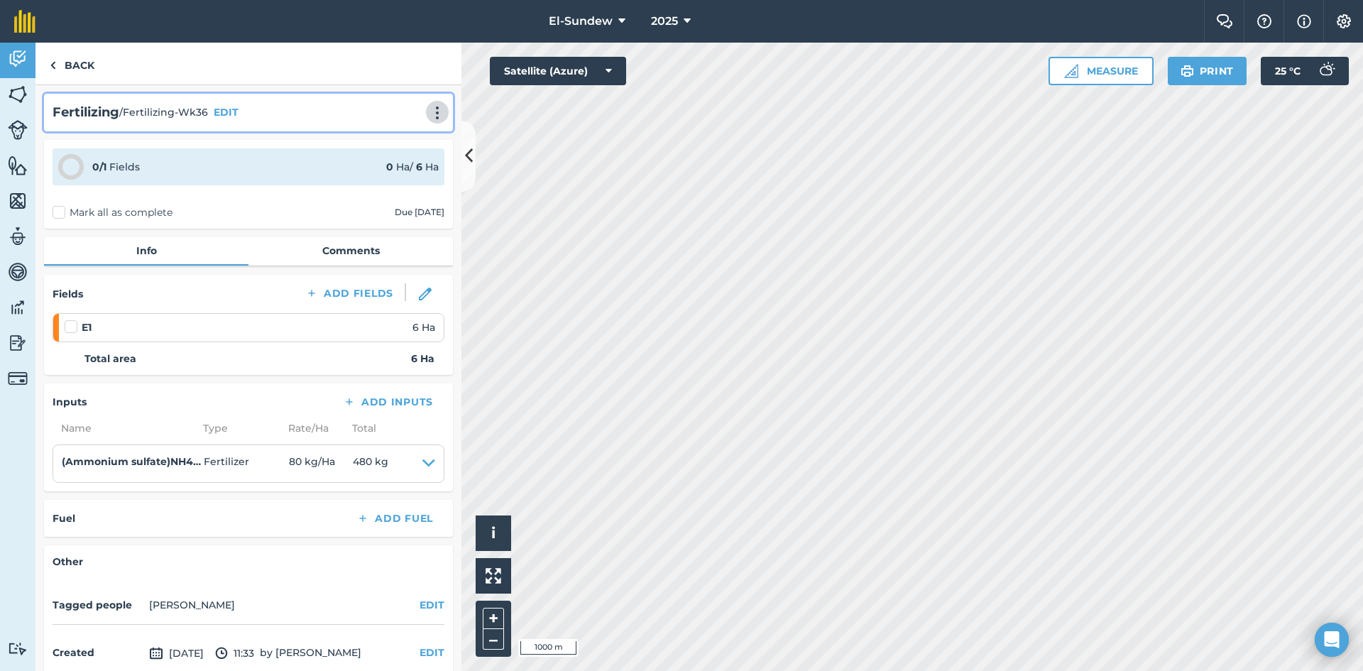
click at [429, 109] on img at bounding box center [437, 113] width 17 height 14
click at [389, 136] on link "Print" at bounding box center [407, 143] width 91 height 28
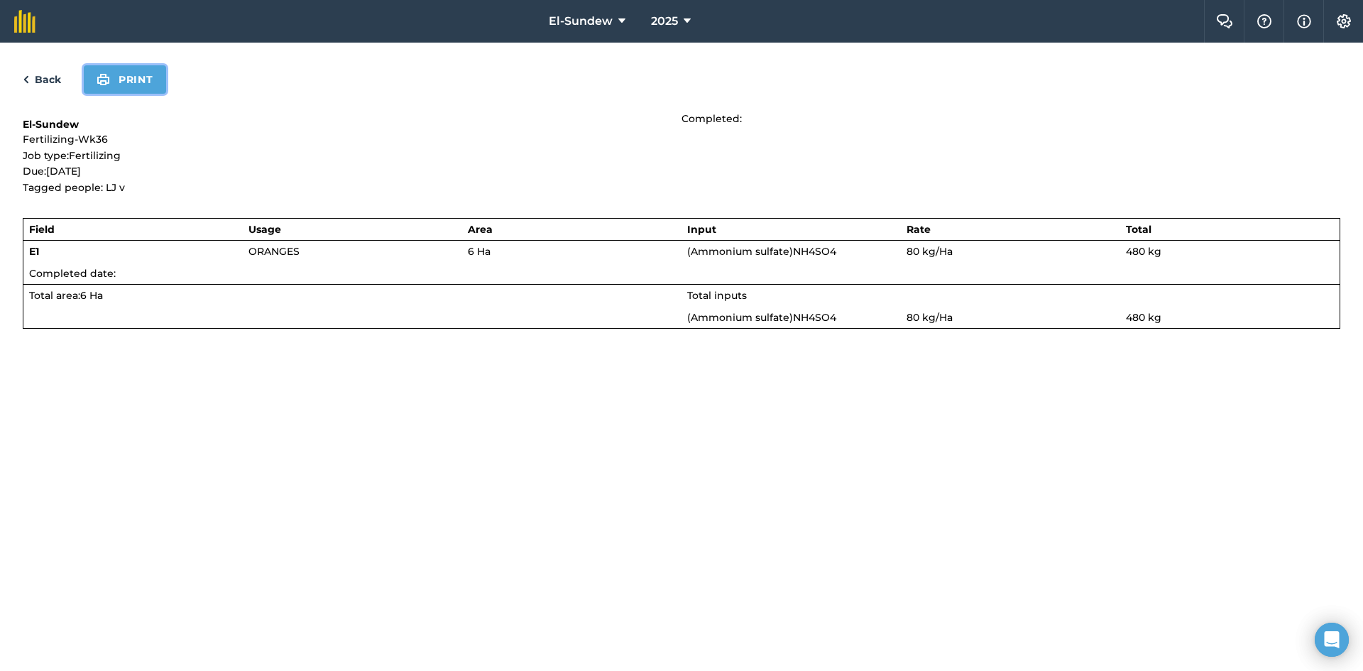
click at [128, 73] on button "Print" at bounding box center [125, 79] width 82 height 28
click at [43, 75] on link "Back" at bounding box center [42, 79] width 38 height 17
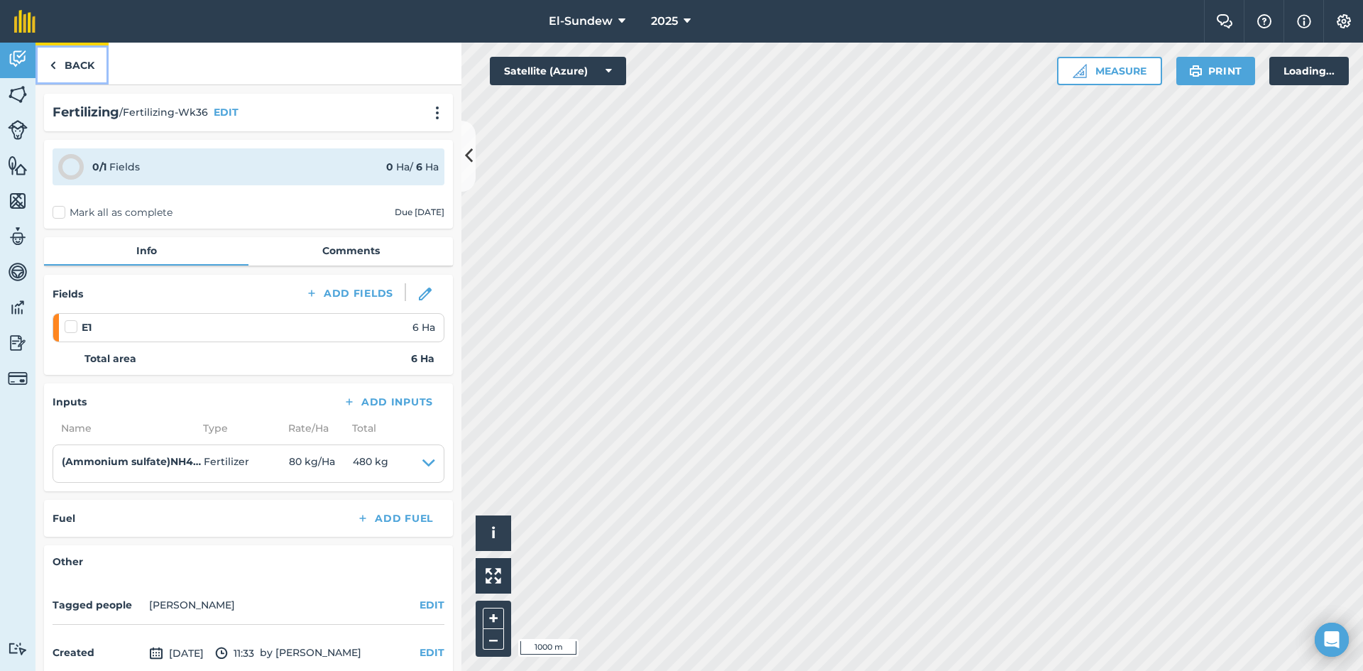
click at [71, 65] on link "Back" at bounding box center [71, 64] width 73 height 42
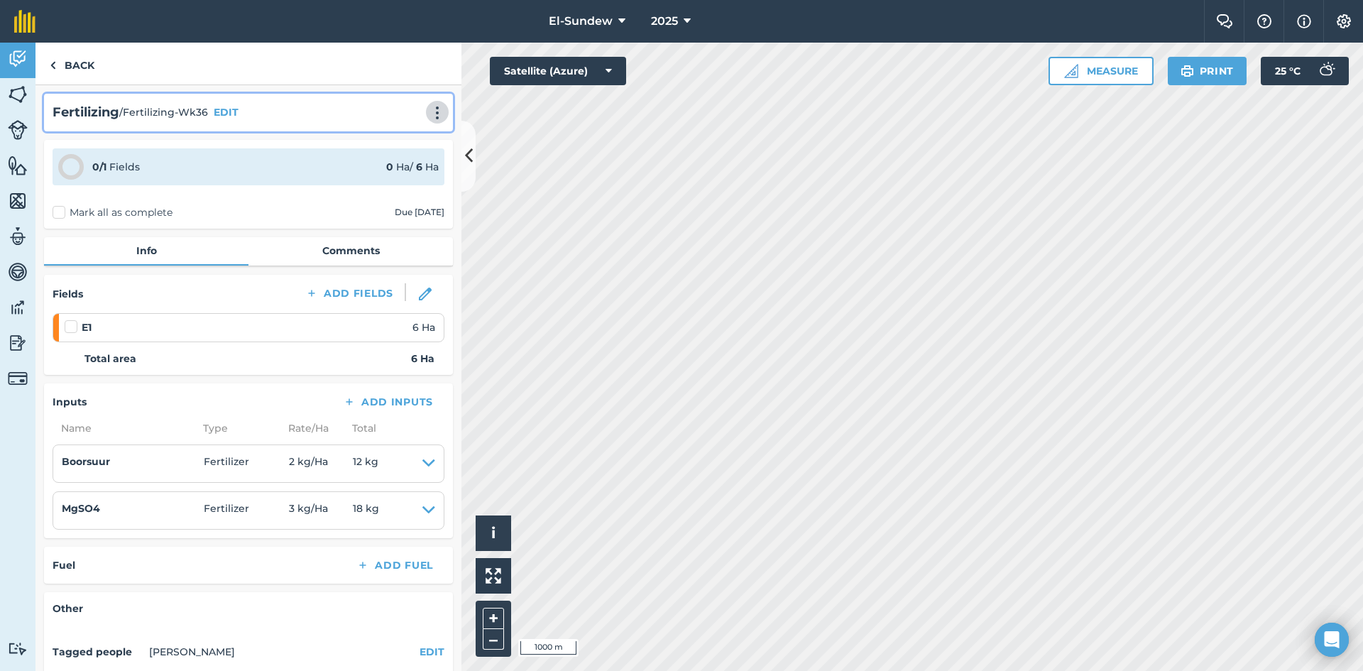
click at [431, 104] on button at bounding box center [437, 112] width 14 height 17
click at [384, 141] on link "Print" at bounding box center [407, 143] width 91 height 28
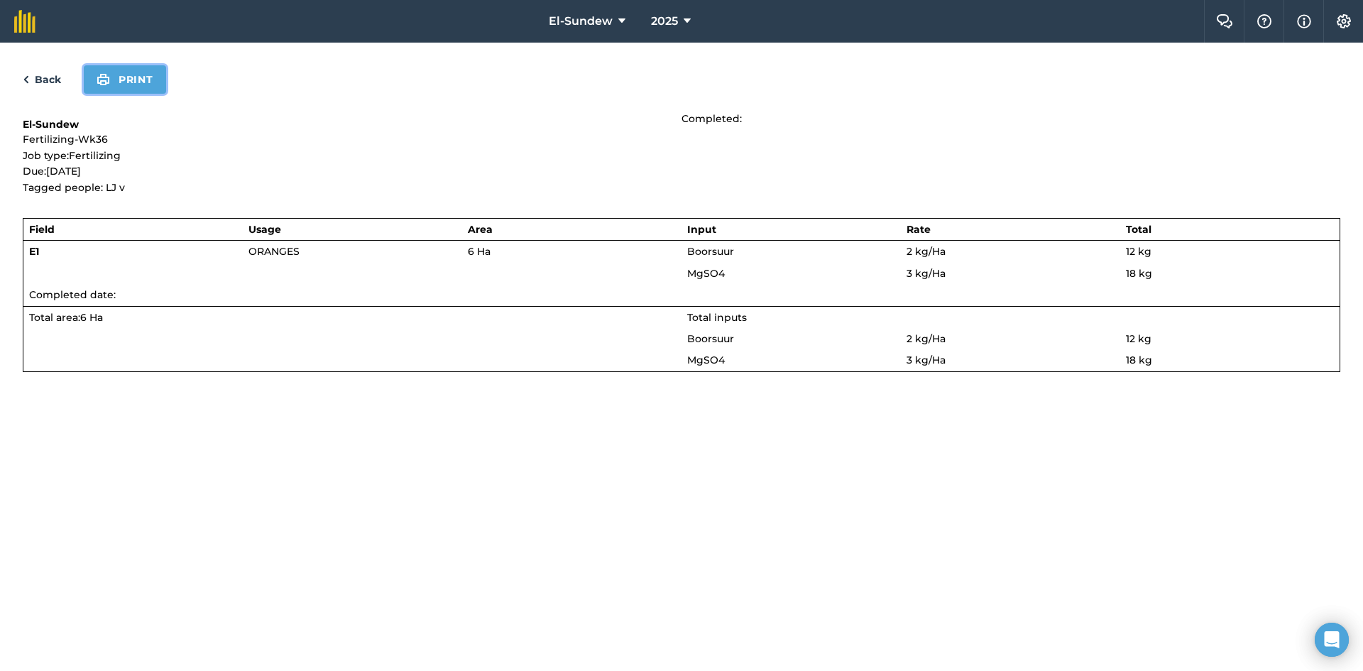
click at [125, 76] on button "Print" at bounding box center [125, 79] width 82 height 28
click at [38, 79] on link "Back" at bounding box center [42, 79] width 38 height 17
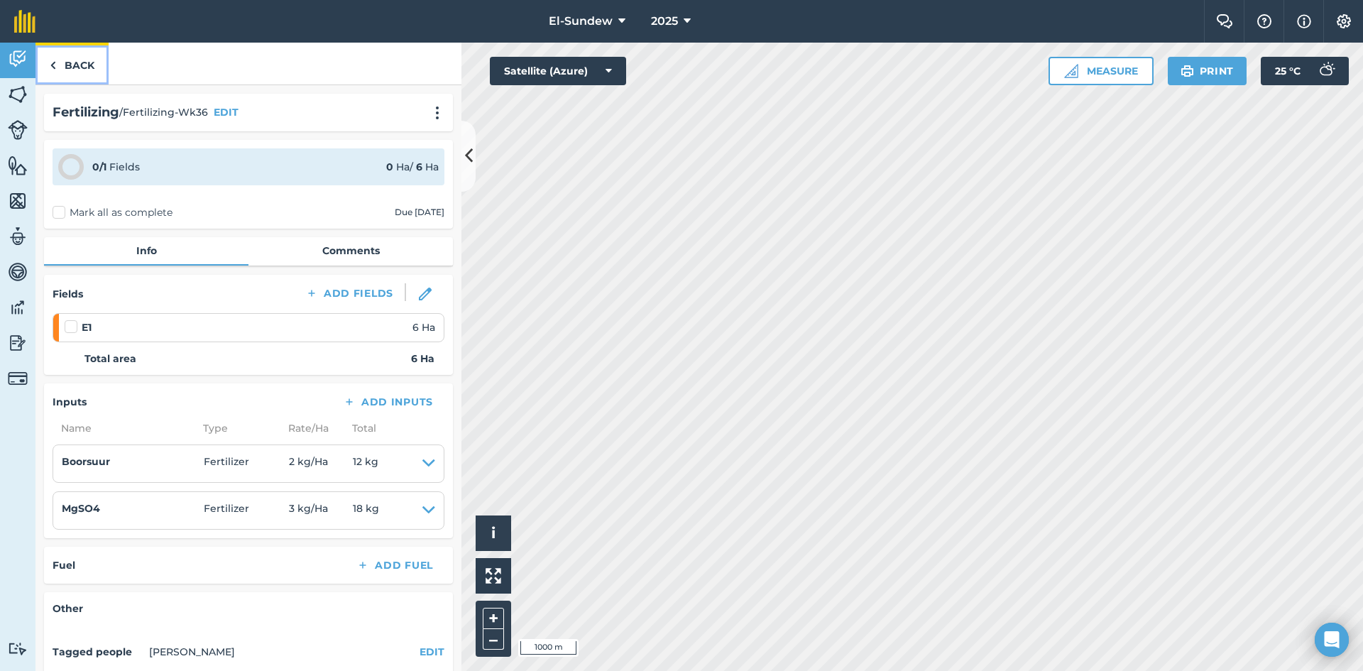
click at [74, 65] on link "Back" at bounding box center [71, 64] width 73 height 42
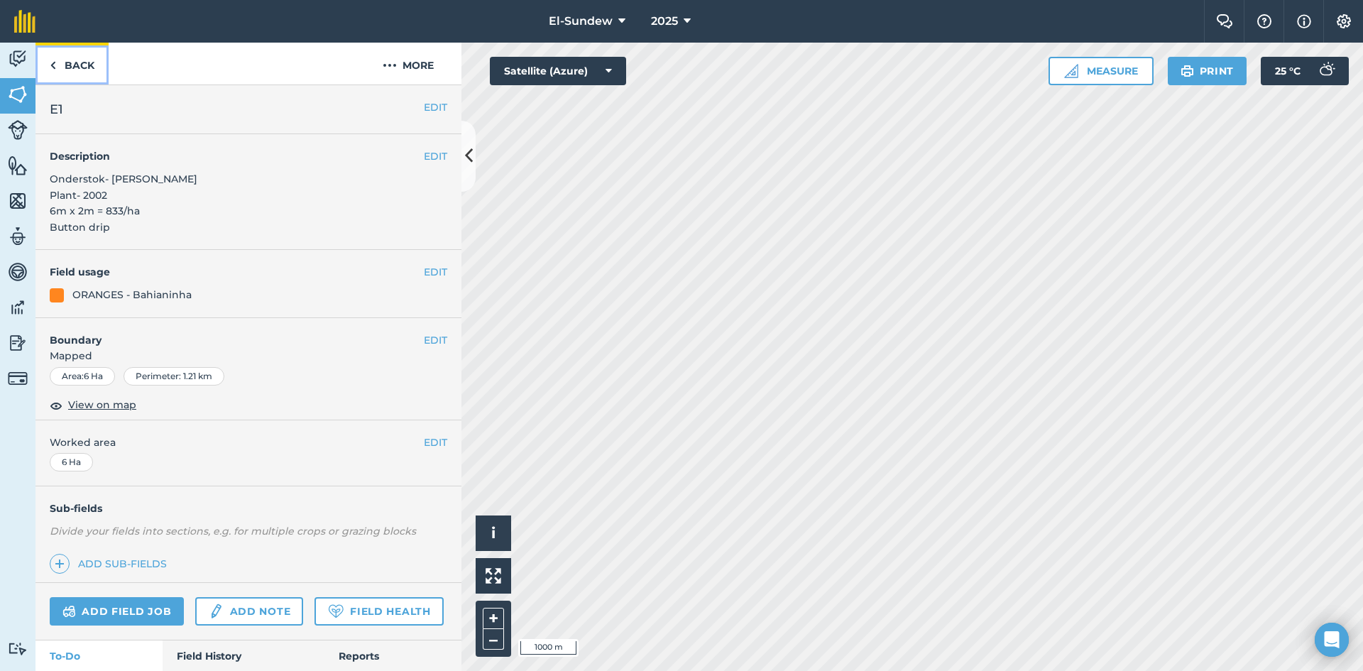
click at [100, 64] on link "Back" at bounding box center [71, 64] width 73 height 42
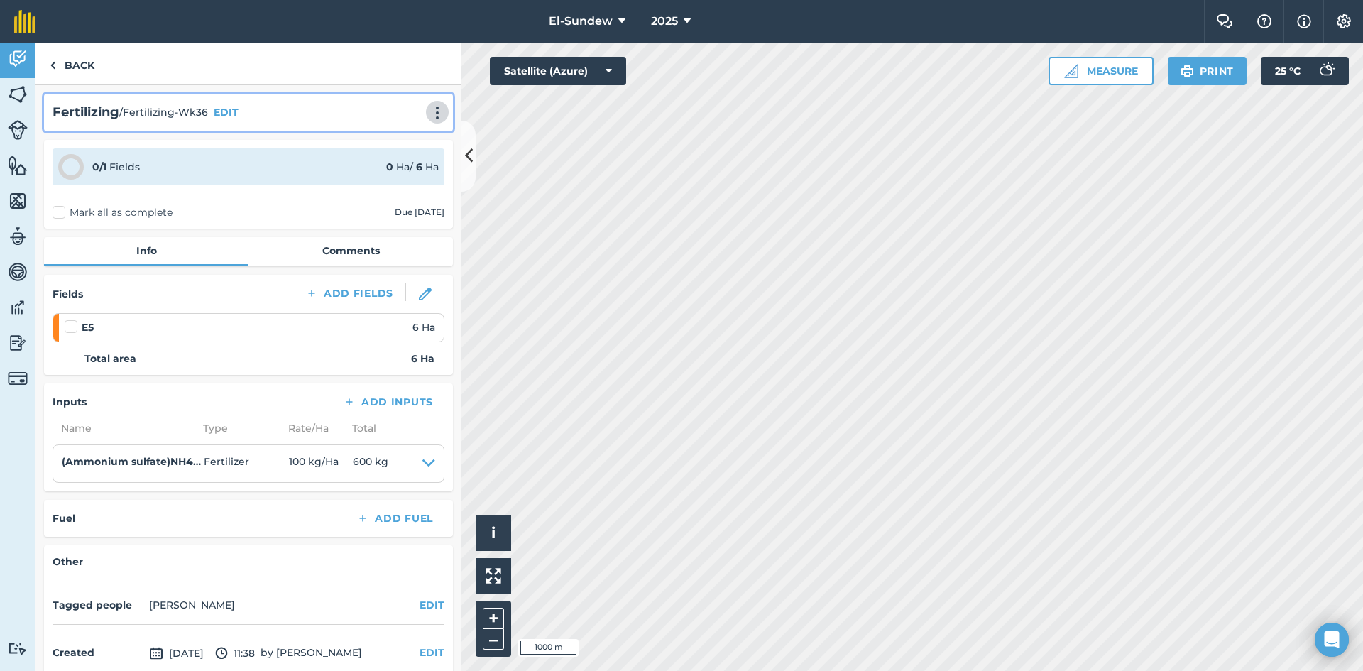
click at [429, 106] on img at bounding box center [437, 113] width 17 height 14
click at [388, 138] on link "Print" at bounding box center [407, 143] width 91 height 28
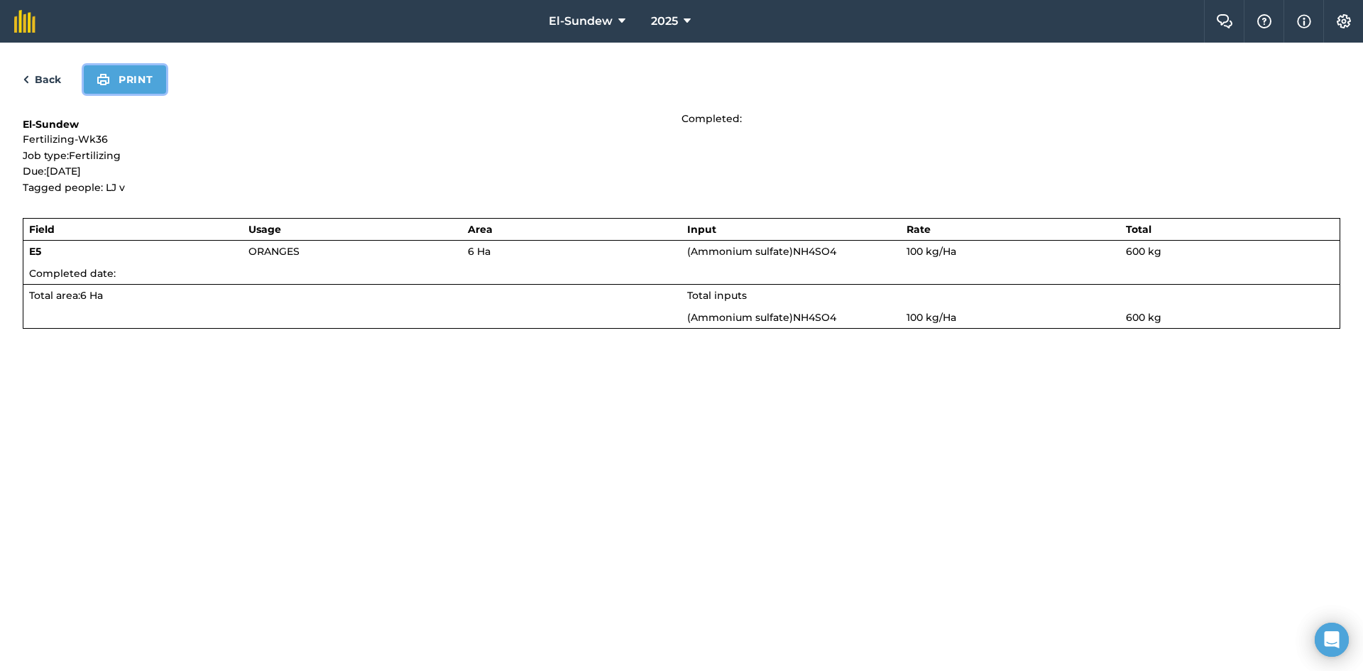
click at [135, 75] on button "Print" at bounding box center [125, 79] width 82 height 28
click at [45, 75] on link "Back" at bounding box center [42, 79] width 38 height 17
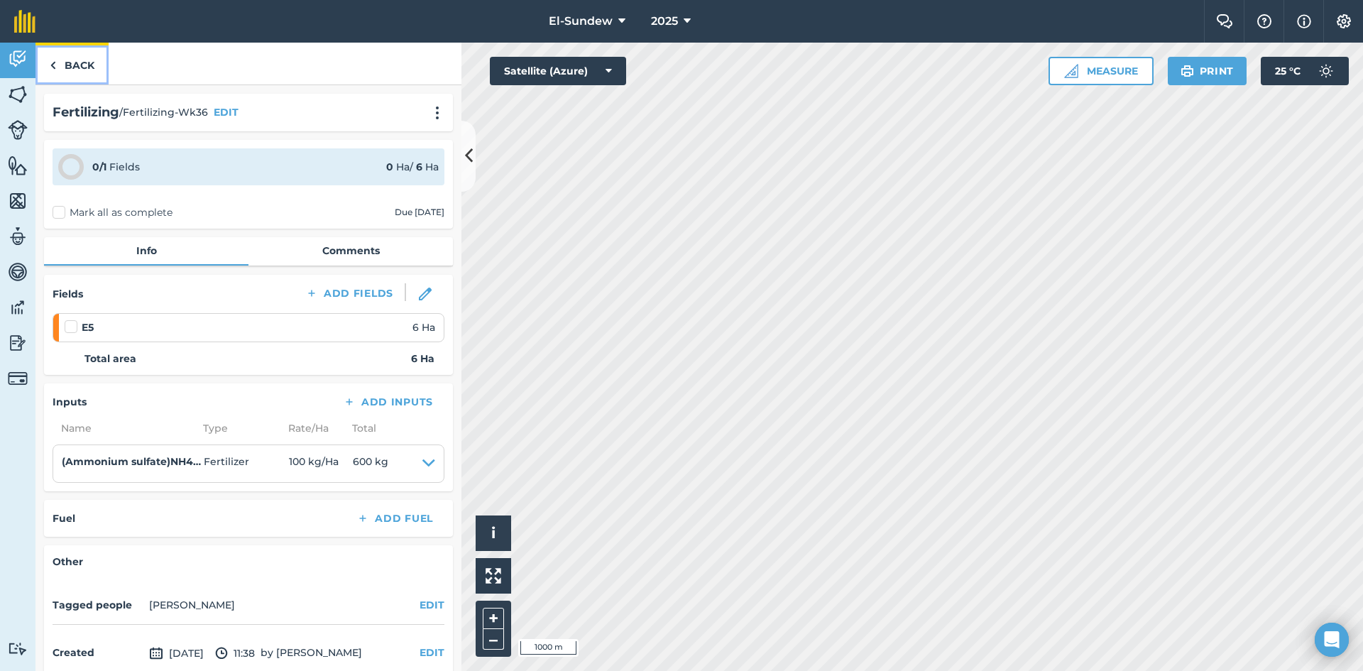
click at [77, 63] on link "Back" at bounding box center [71, 64] width 73 height 42
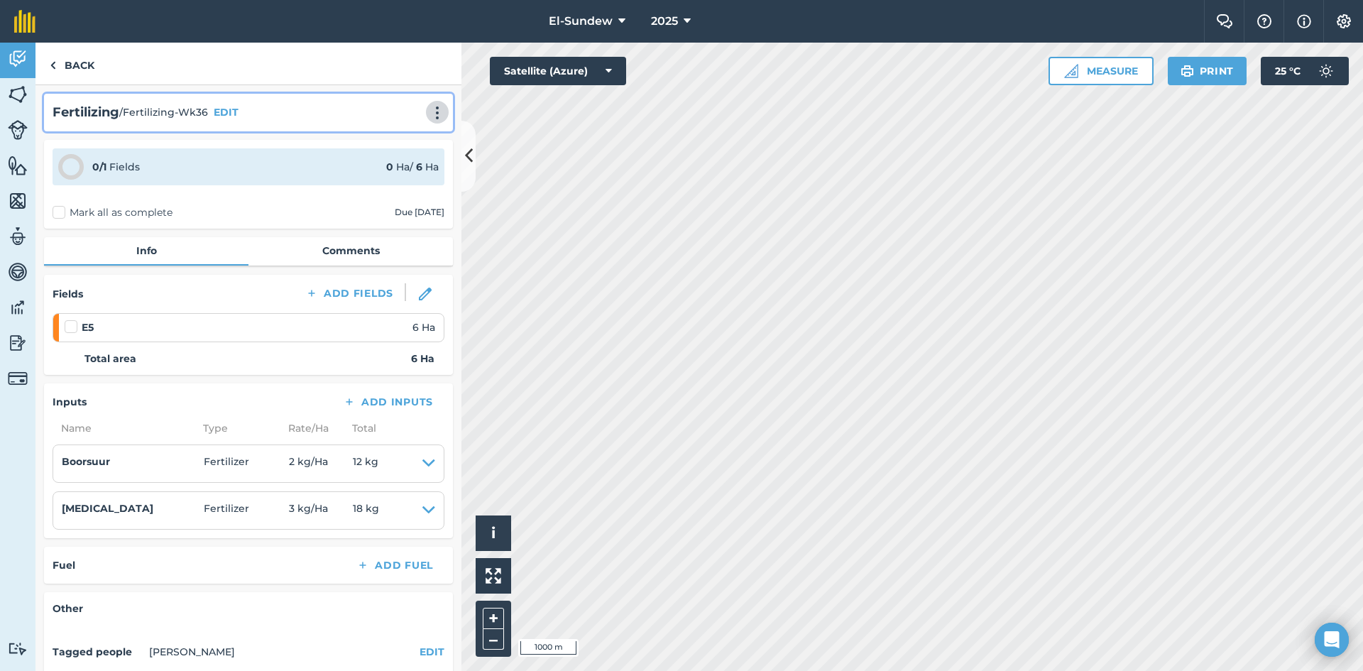
click at [429, 114] on img at bounding box center [437, 113] width 17 height 14
click at [394, 144] on link "Print" at bounding box center [407, 143] width 91 height 28
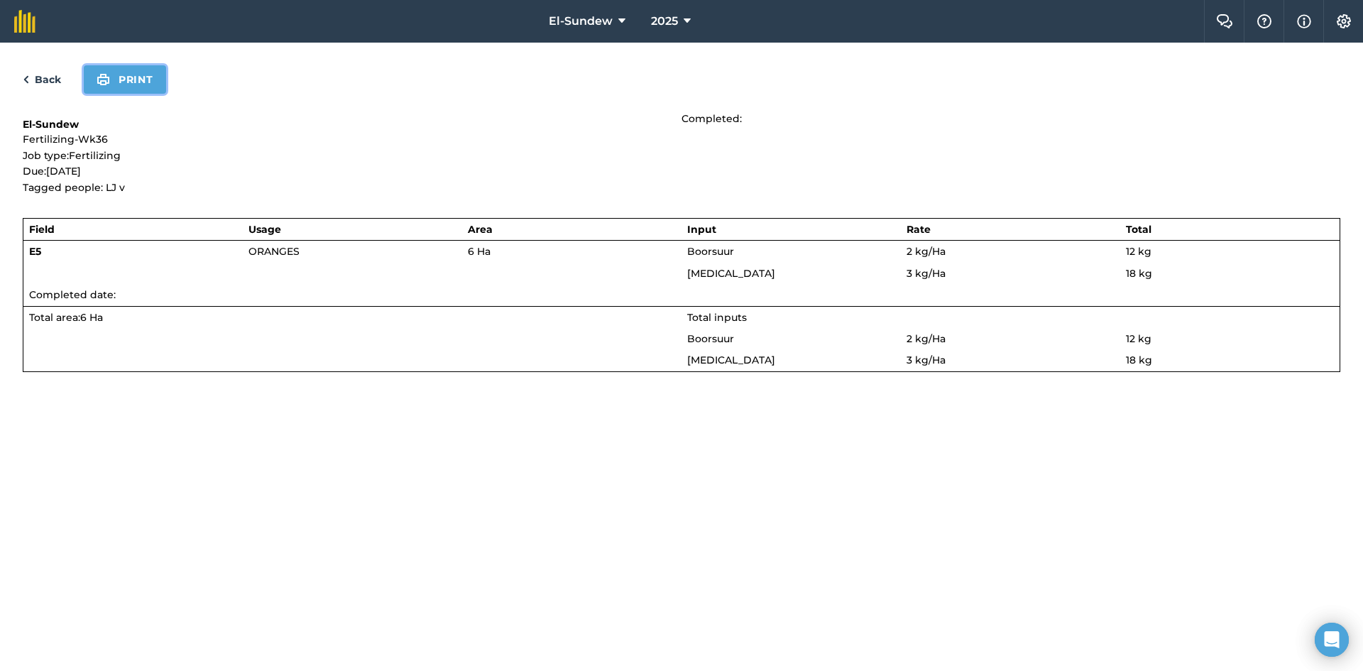
click at [148, 87] on button "Print" at bounding box center [125, 79] width 82 height 28
click at [38, 72] on link "Back" at bounding box center [42, 79] width 38 height 17
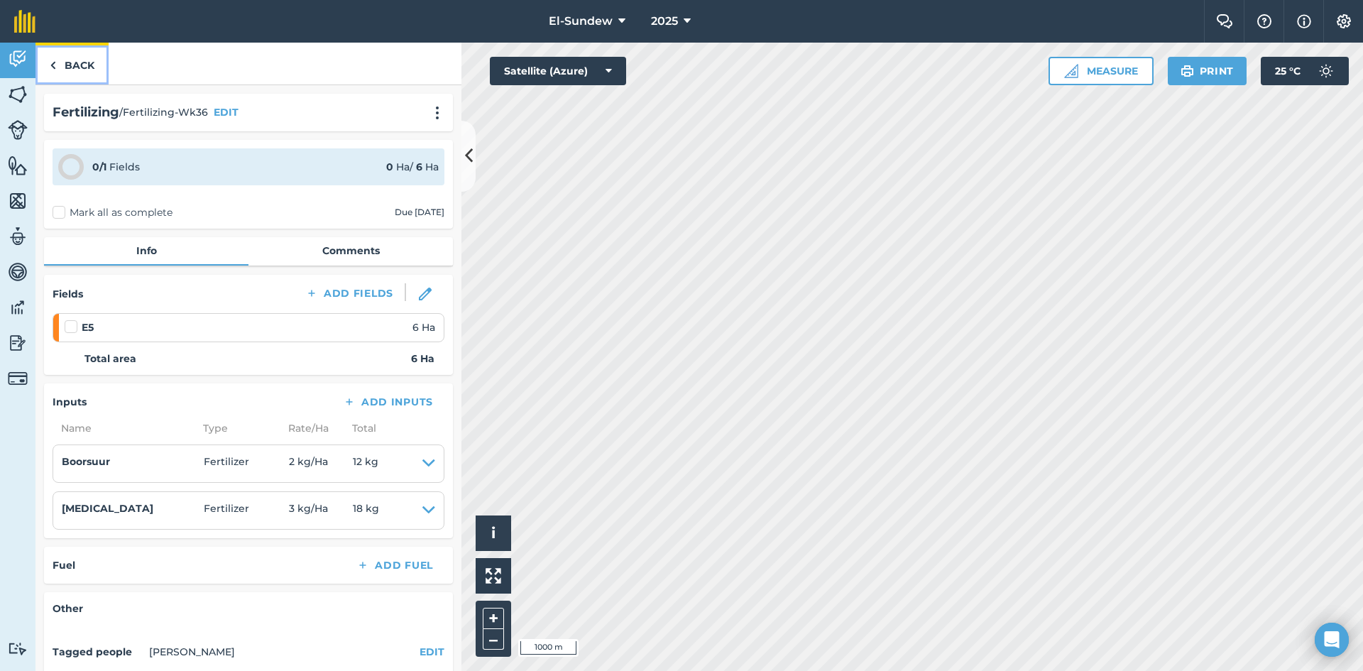
click at [84, 65] on link "Back" at bounding box center [71, 64] width 73 height 42
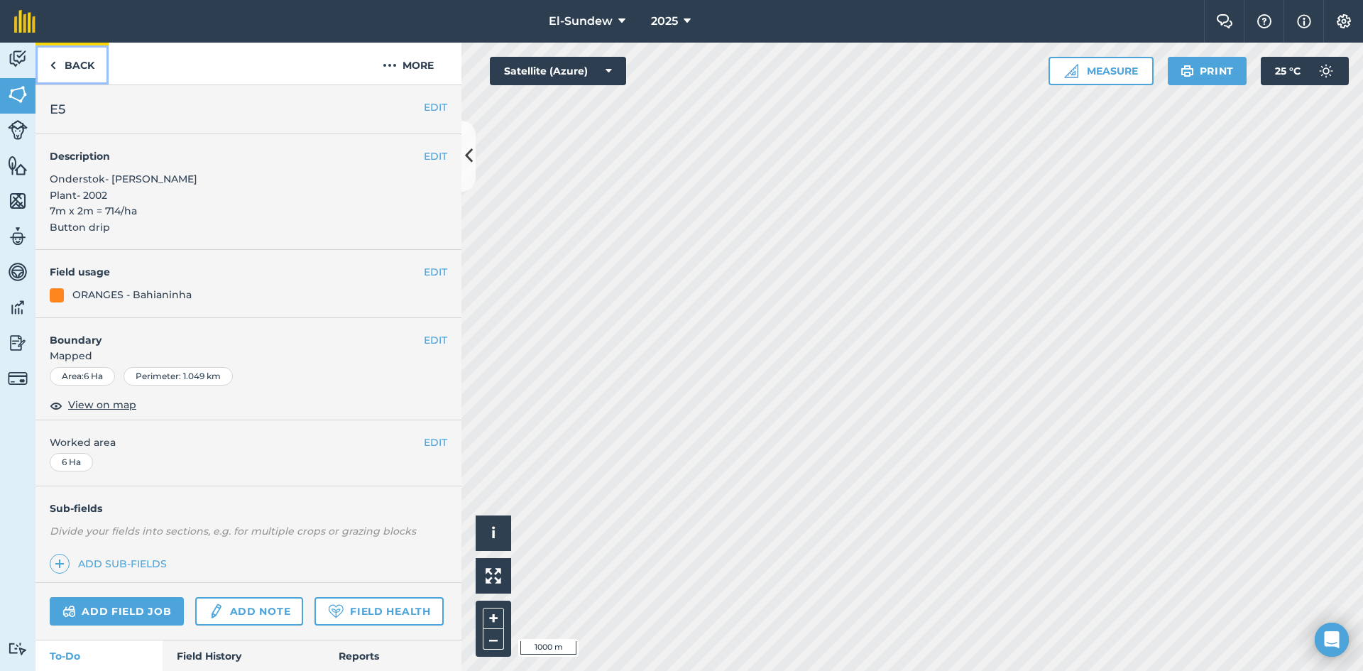
click at [84, 65] on link "Back" at bounding box center [71, 64] width 73 height 42
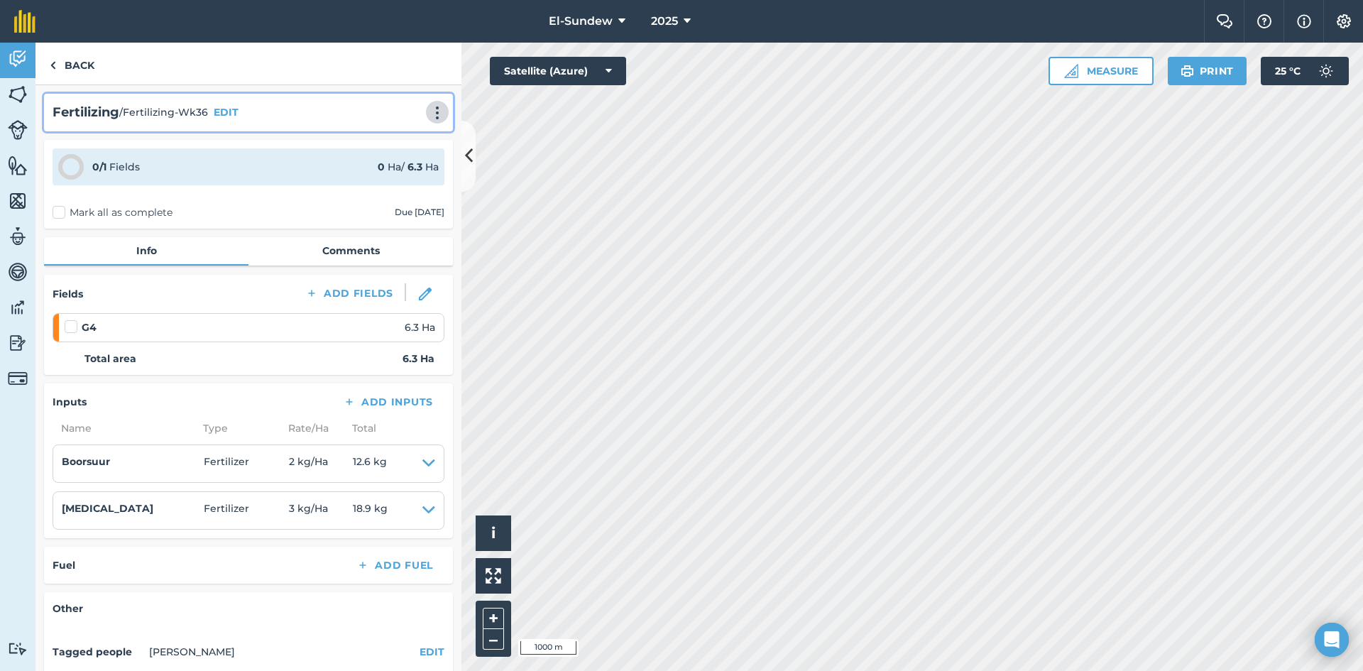
click at [429, 113] on img at bounding box center [437, 113] width 17 height 14
click at [398, 139] on link "Print" at bounding box center [407, 143] width 91 height 28
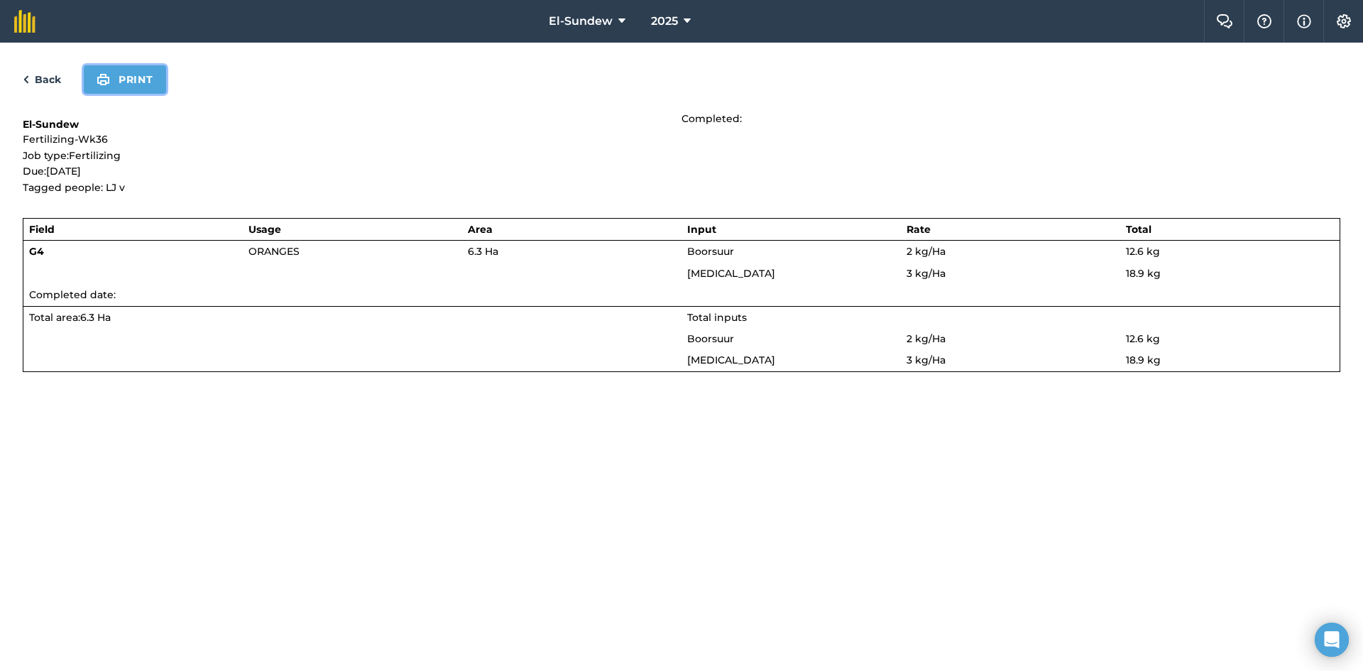
click at [111, 72] on button "Print" at bounding box center [125, 79] width 82 height 28
click at [53, 79] on link "Back" at bounding box center [42, 79] width 38 height 17
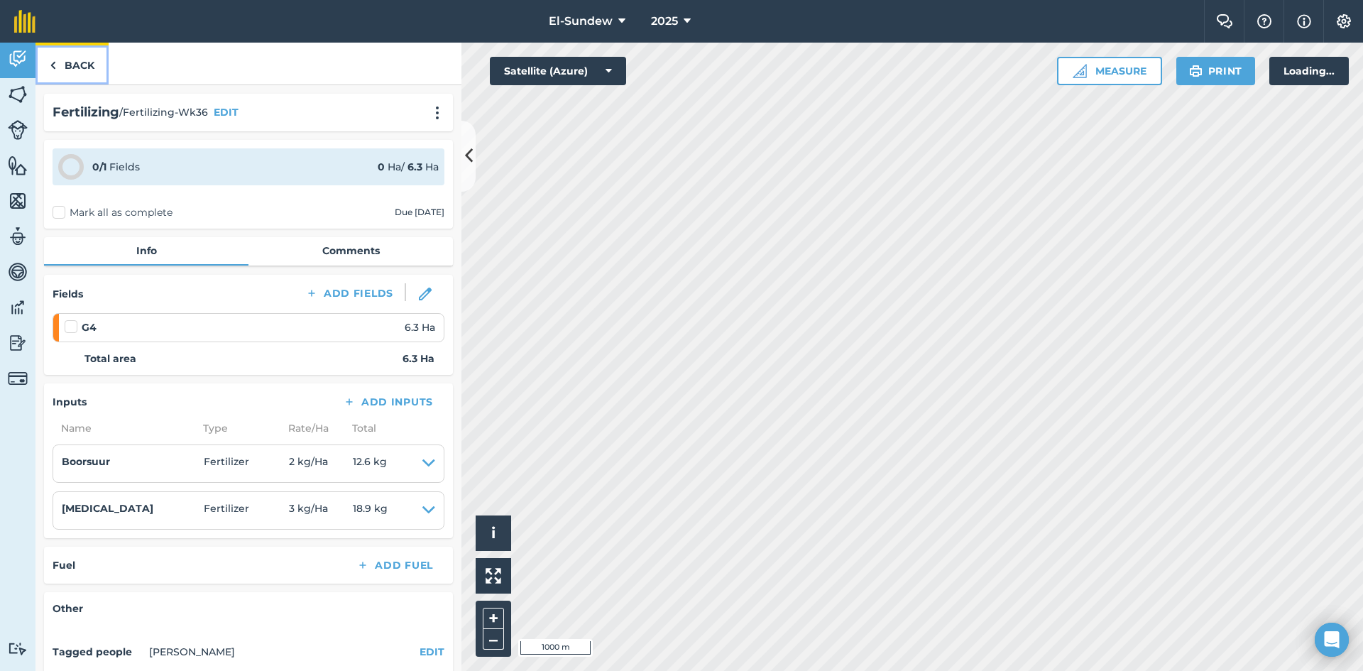
click at [71, 60] on link "Back" at bounding box center [71, 64] width 73 height 42
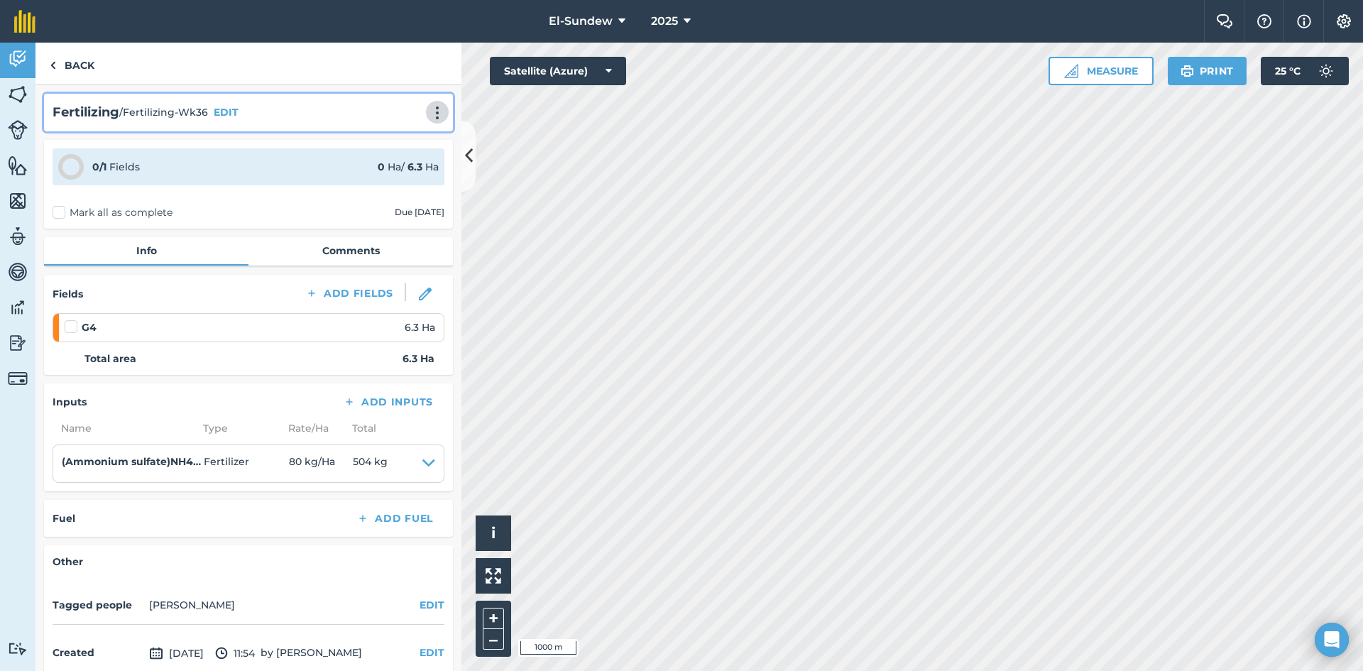
click at [429, 106] on img at bounding box center [437, 113] width 17 height 14
click at [386, 140] on link "Print" at bounding box center [407, 143] width 91 height 28
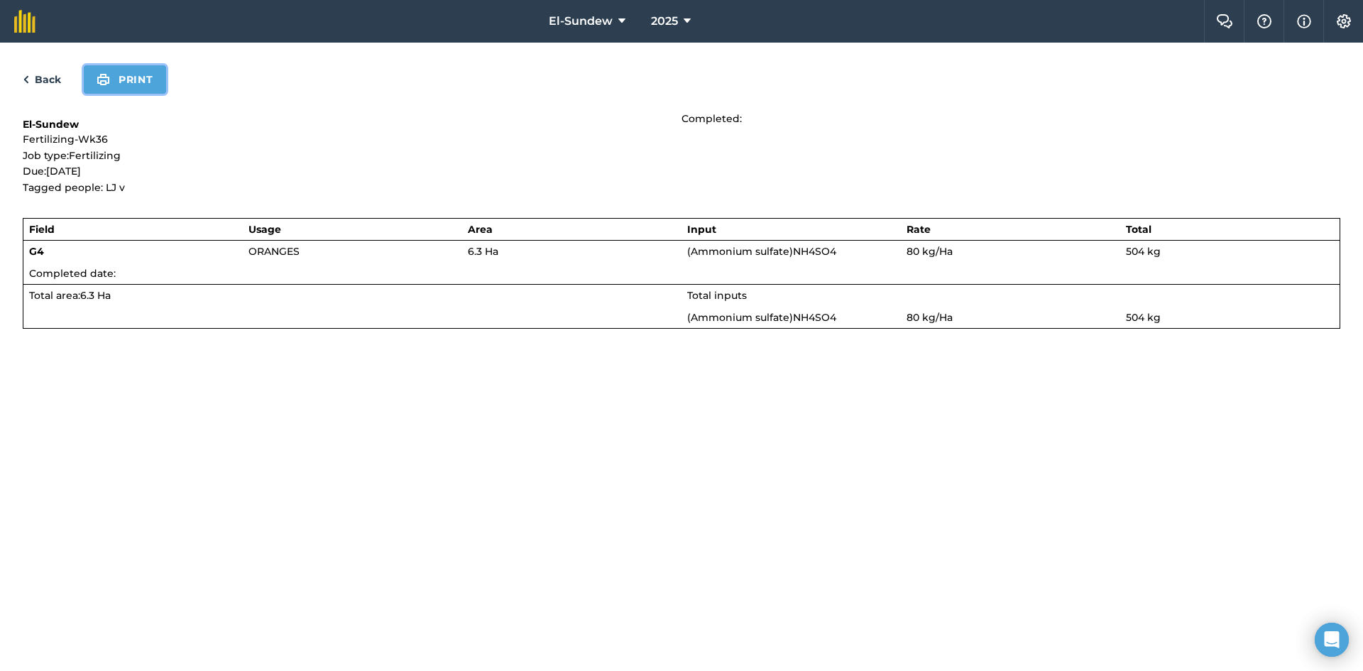
click at [134, 76] on button "Print" at bounding box center [125, 79] width 82 height 28
click at [49, 82] on link "Back" at bounding box center [42, 79] width 38 height 17
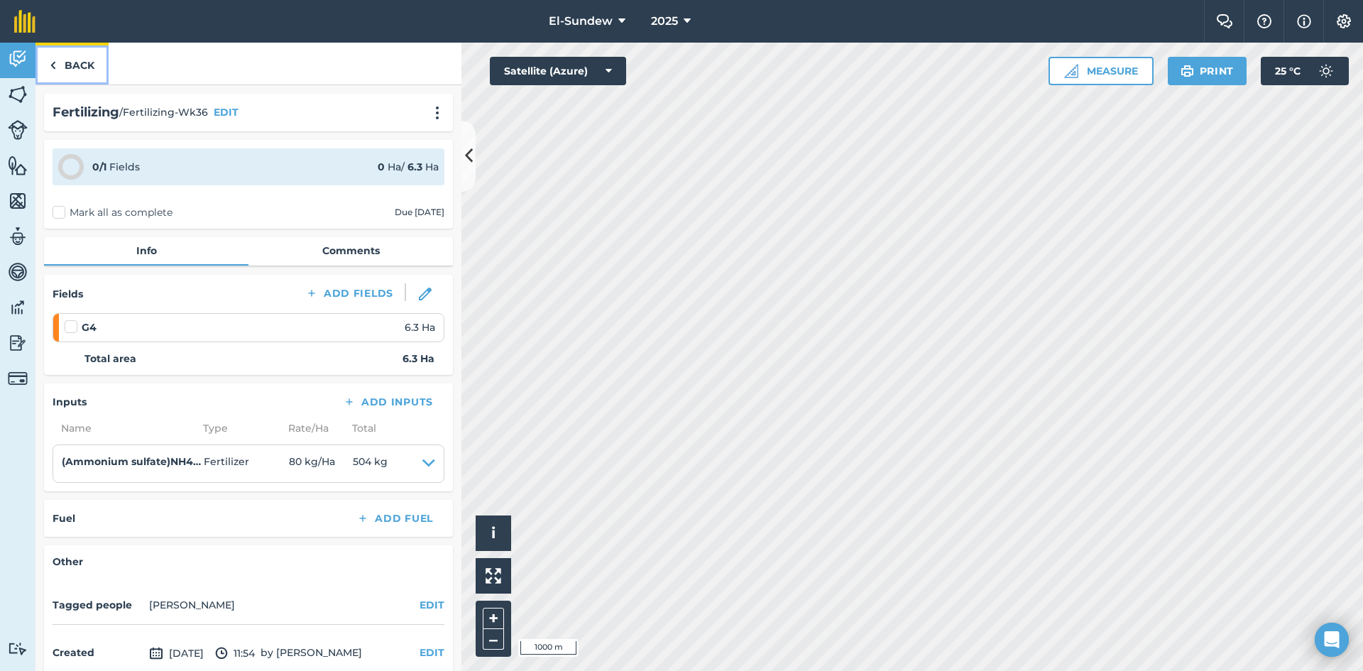
click at [82, 58] on link "Back" at bounding box center [71, 64] width 73 height 42
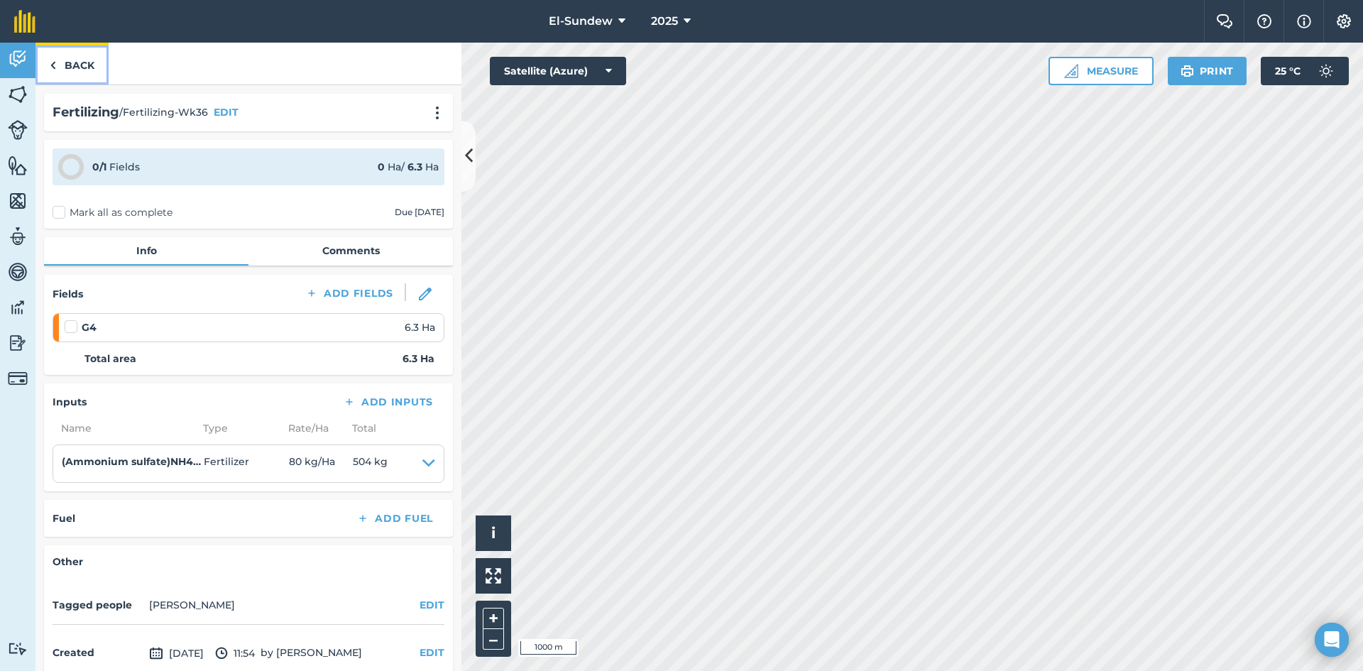
click at [96, 75] on link "Back" at bounding box center [71, 64] width 73 height 42
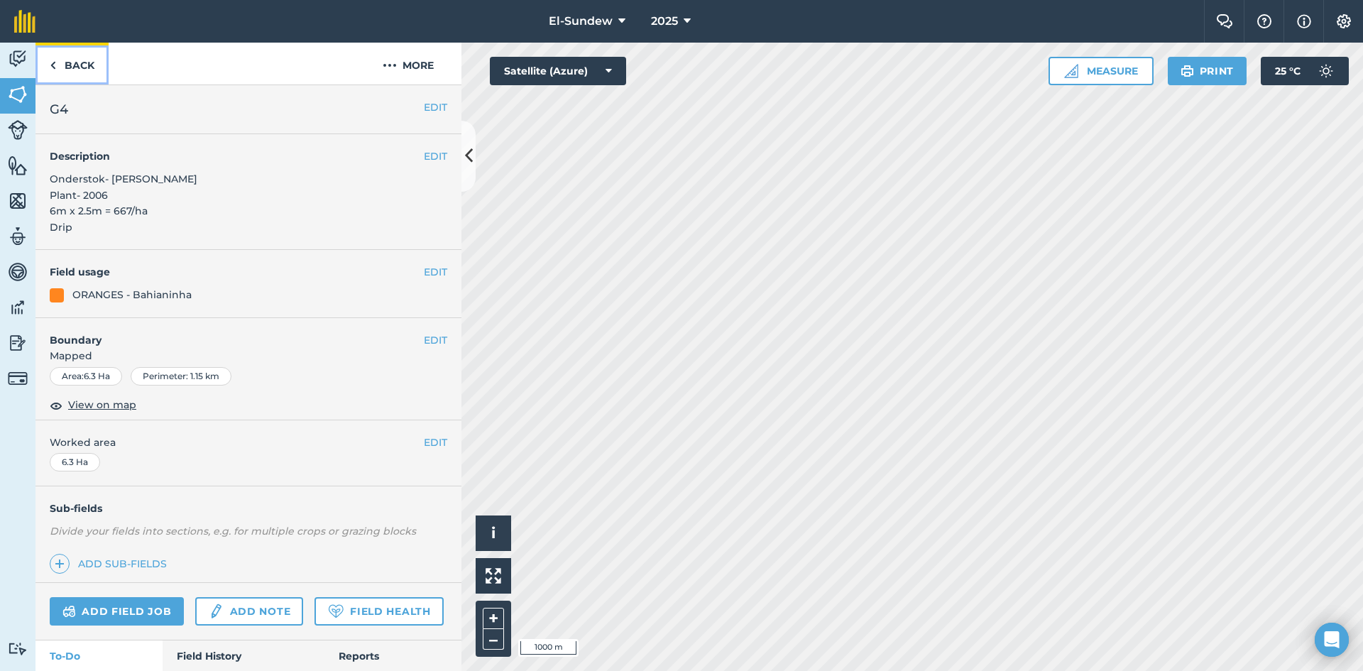
click at [93, 65] on link "Back" at bounding box center [71, 64] width 73 height 42
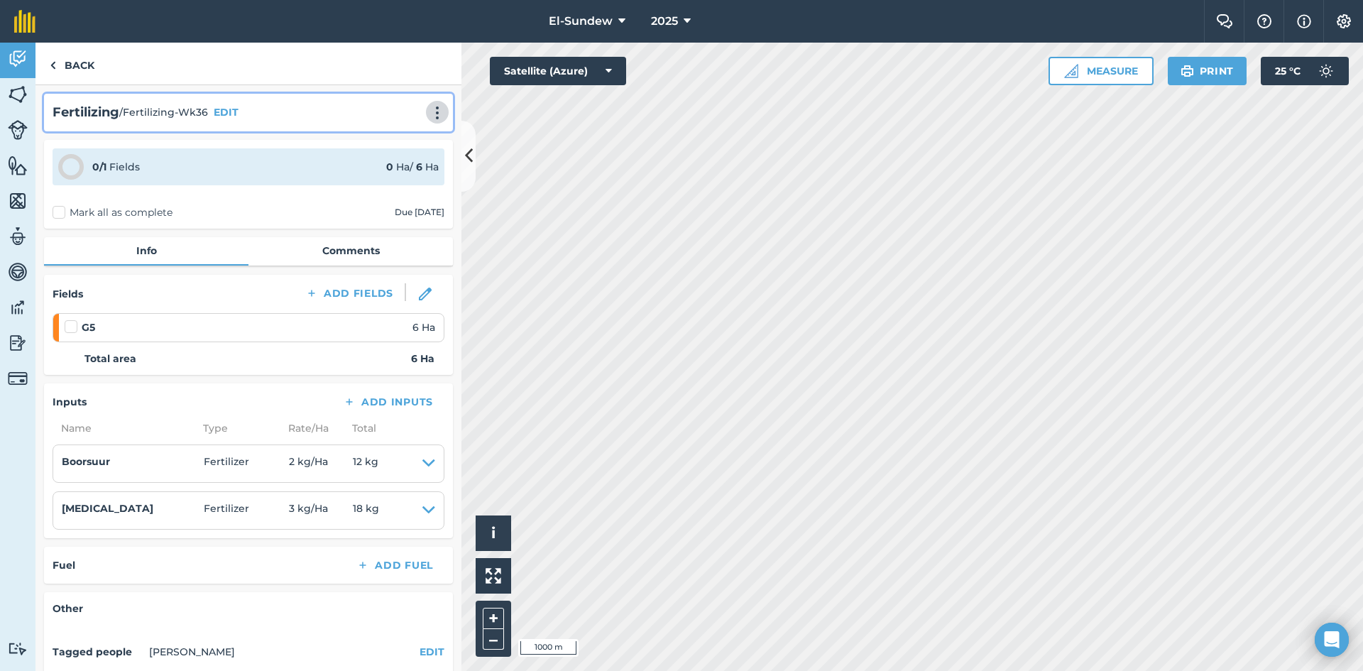
click at [429, 112] on img at bounding box center [437, 113] width 17 height 14
click at [392, 142] on link "Print" at bounding box center [407, 143] width 91 height 28
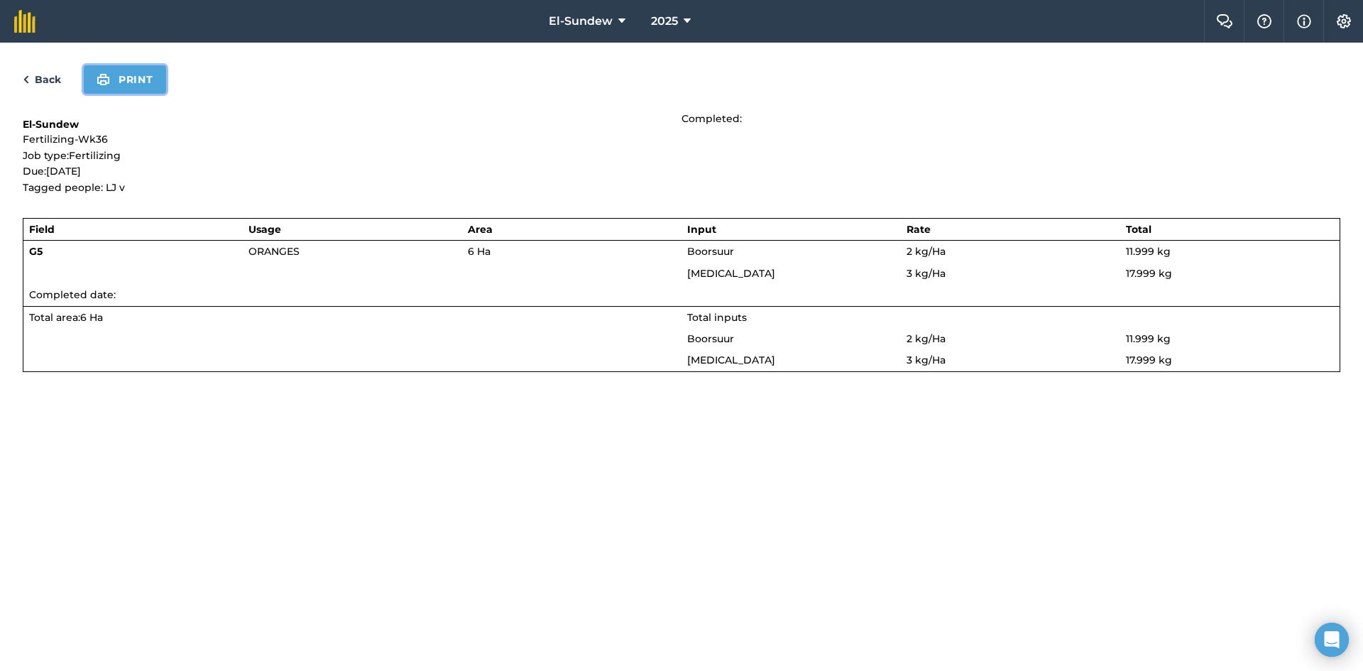
click at [147, 73] on button "Print" at bounding box center [125, 79] width 82 height 28
click at [49, 83] on link "Back" at bounding box center [42, 79] width 38 height 17
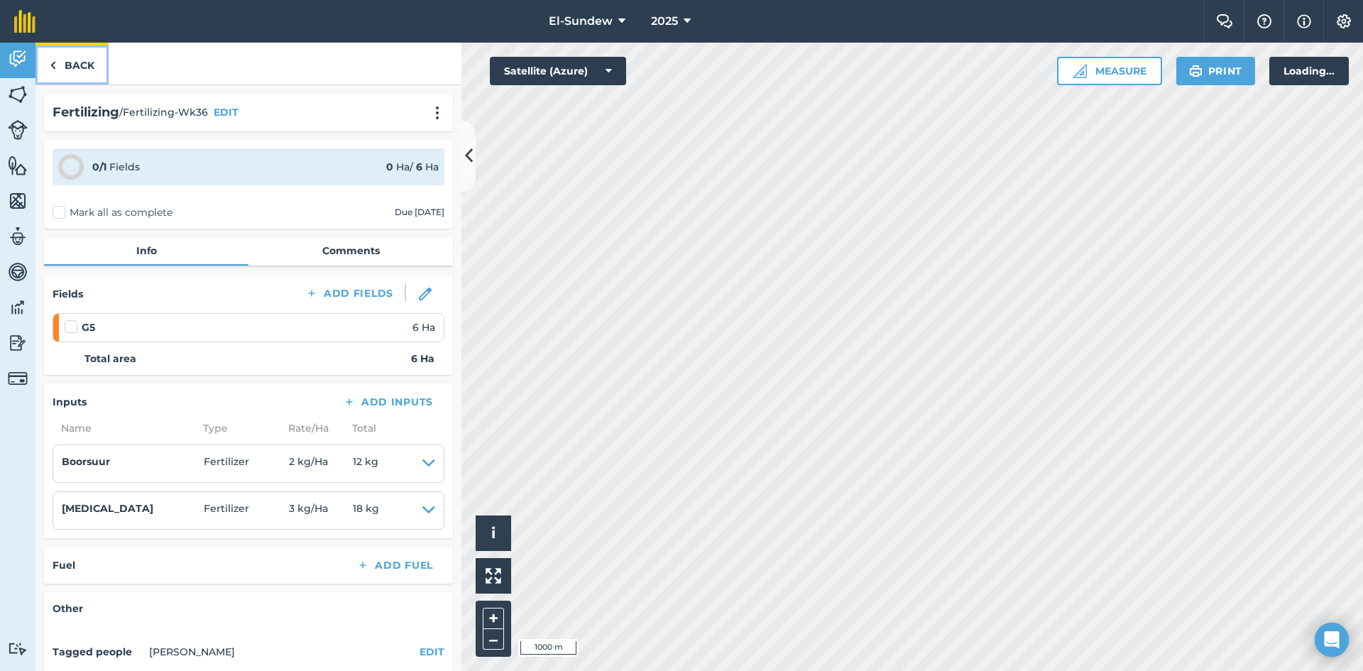
click at [56, 57] on link "Back" at bounding box center [71, 64] width 73 height 42
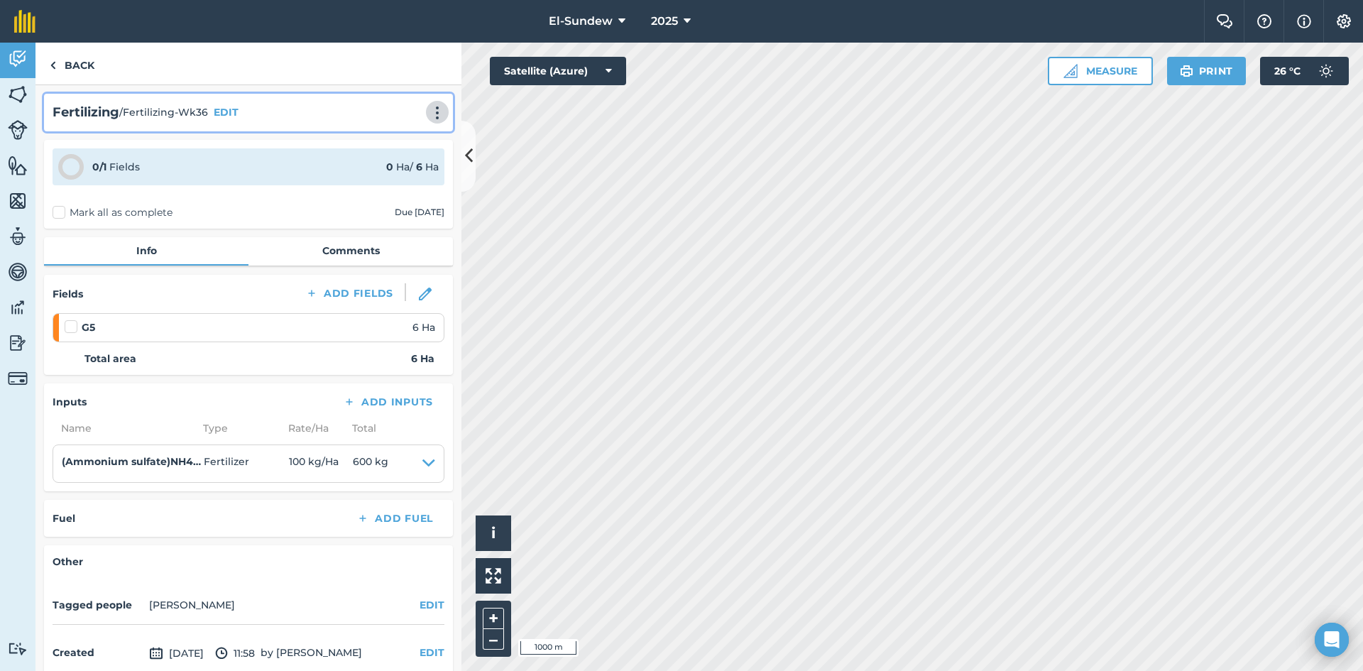
click at [431, 109] on img at bounding box center [437, 113] width 17 height 14
click at [390, 142] on link "Print" at bounding box center [407, 143] width 91 height 28
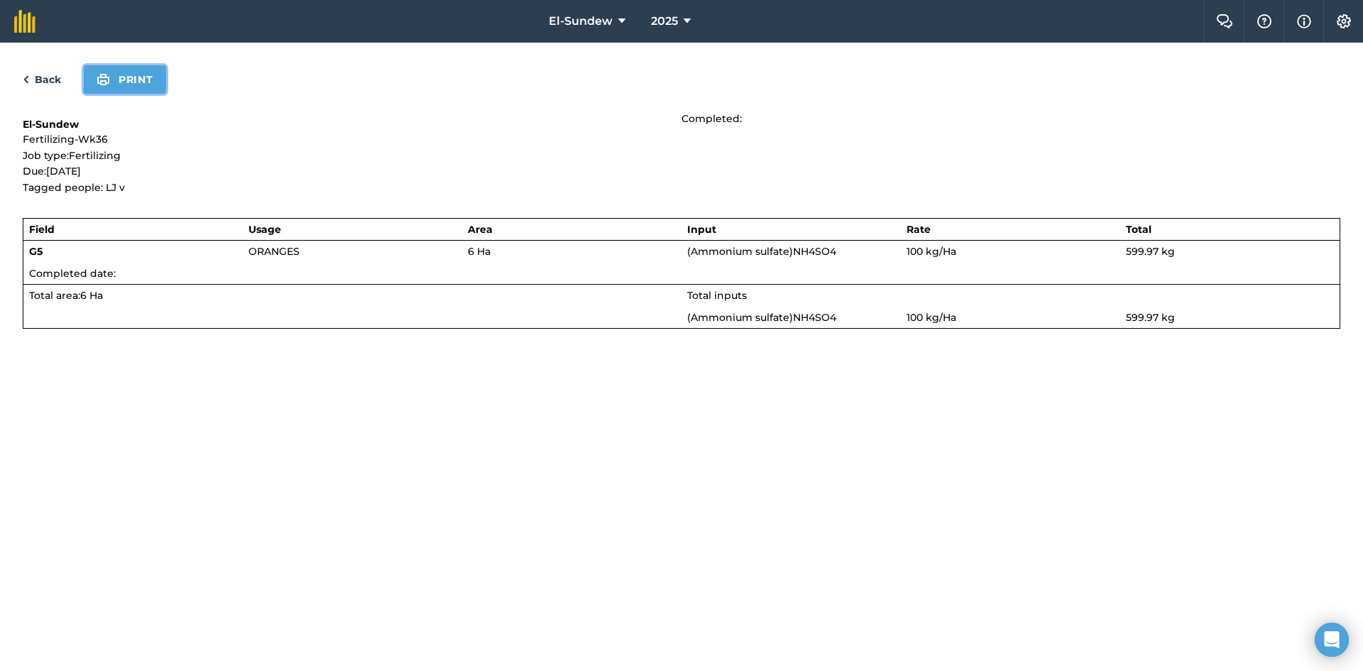
click at [133, 76] on button "Print" at bounding box center [125, 79] width 82 height 28
click at [40, 77] on link "Back" at bounding box center [42, 79] width 38 height 17
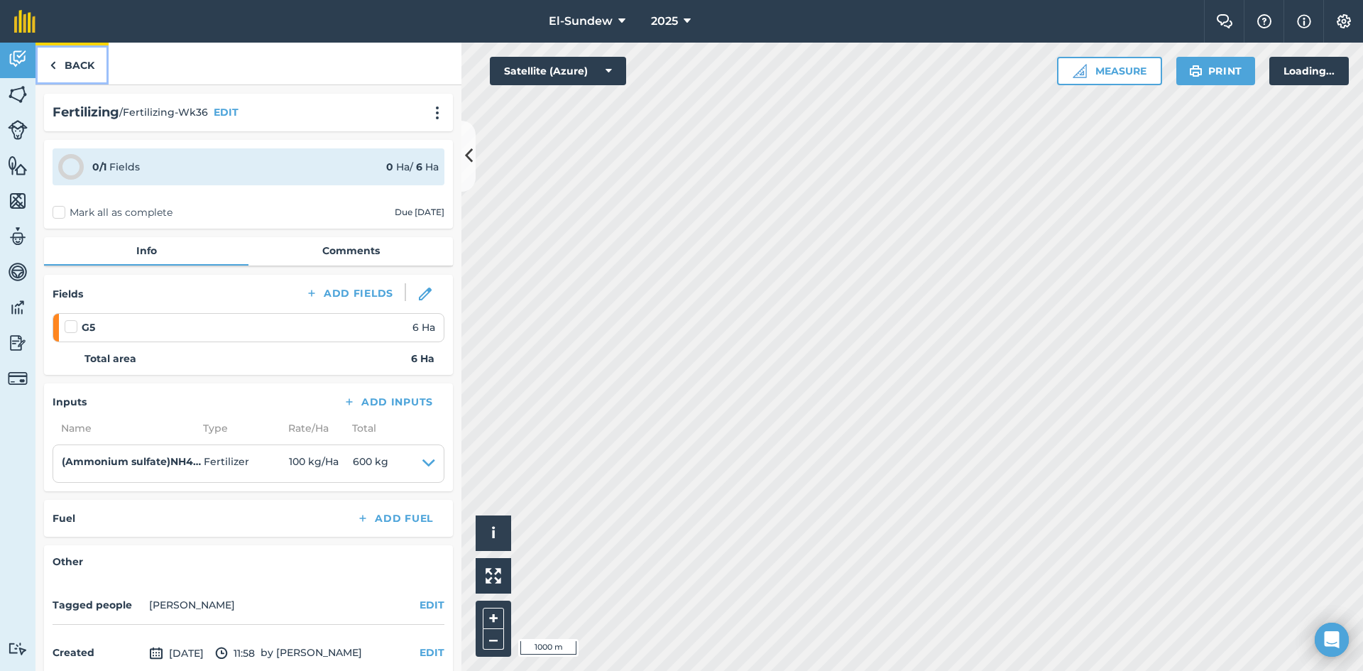
click at [67, 67] on link "Back" at bounding box center [71, 64] width 73 height 42
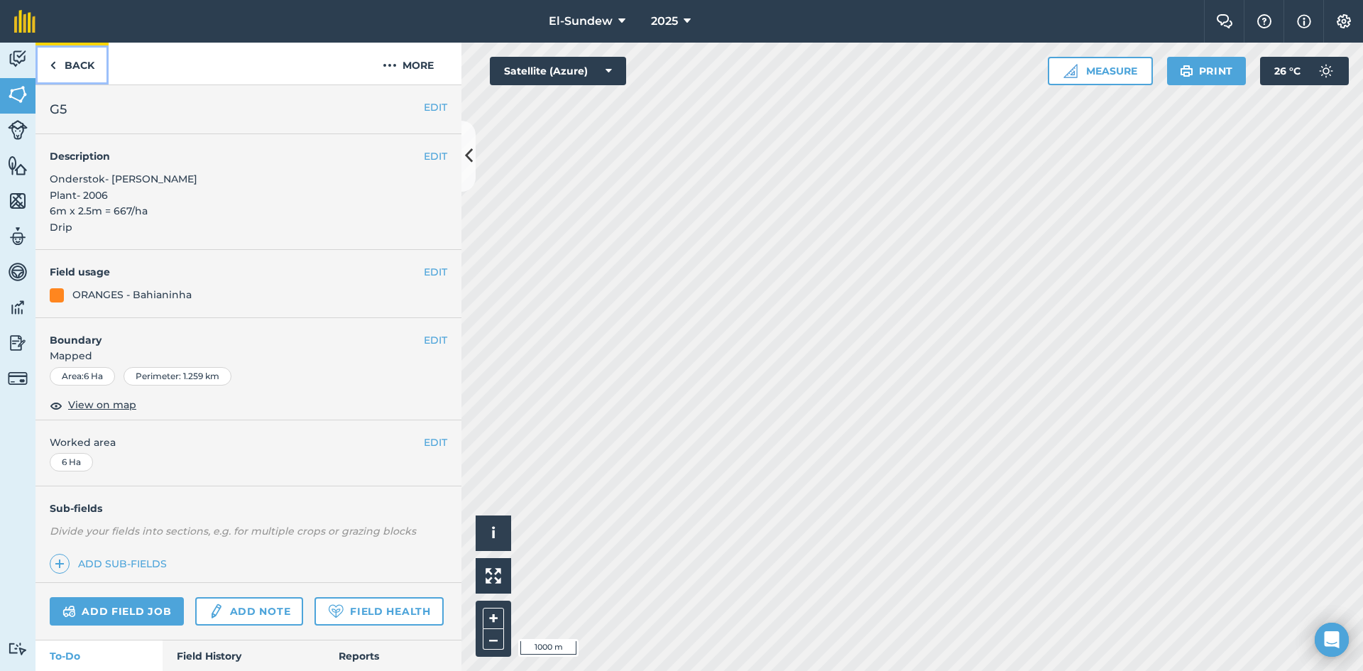
click at [67, 67] on link "Back" at bounding box center [71, 64] width 73 height 42
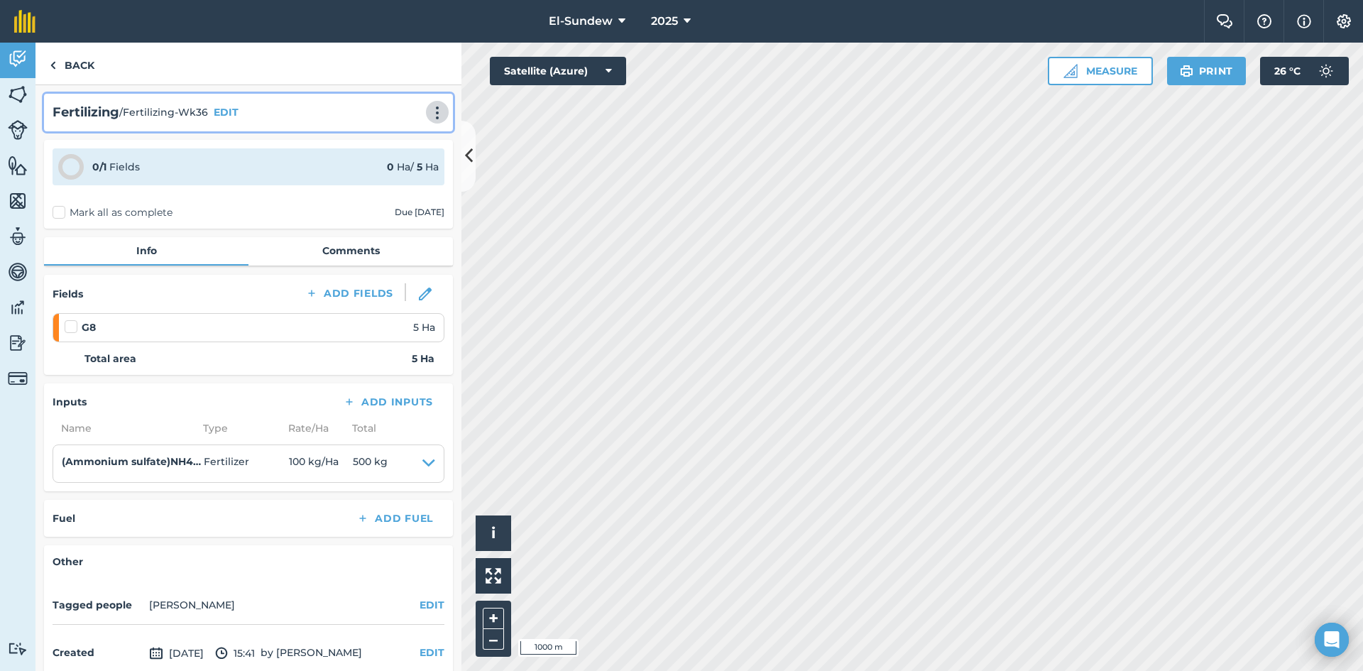
click at [430, 109] on img at bounding box center [437, 113] width 17 height 14
click at [375, 148] on link "Print" at bounding box center [407, 143] width 91 height 28
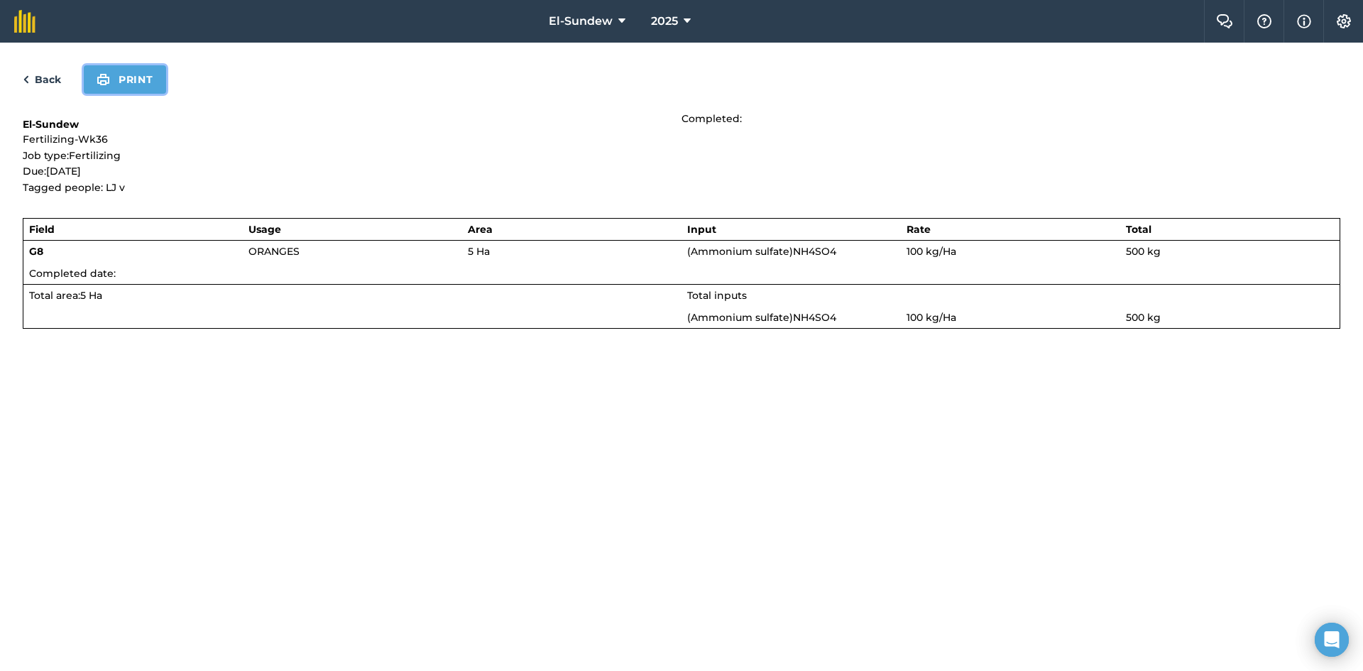
click at [120, 82] on button "Print" at bounding box center [125, 79] width 82 height 28
click at [44, 73] on link "Back" at bounding box center [42, 79] width 38 height 17
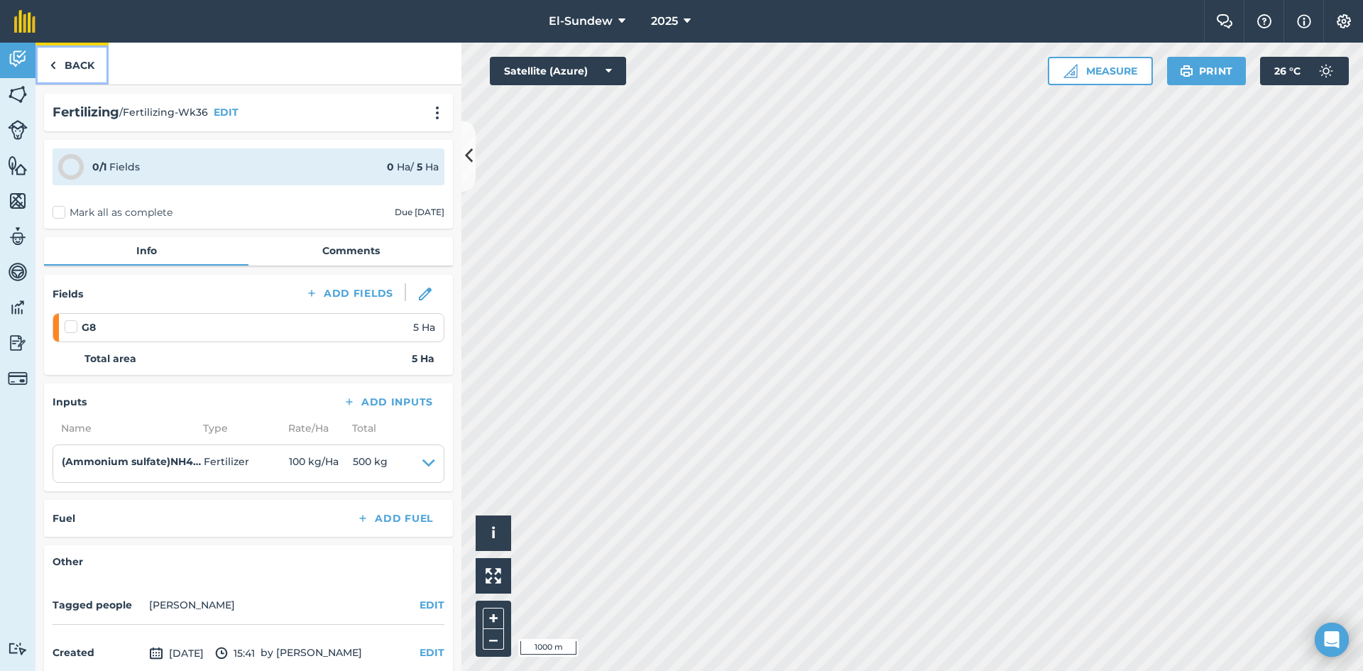
click at [90, 71] on link "Back" at bounding box center [71, 64] width 73 height 42
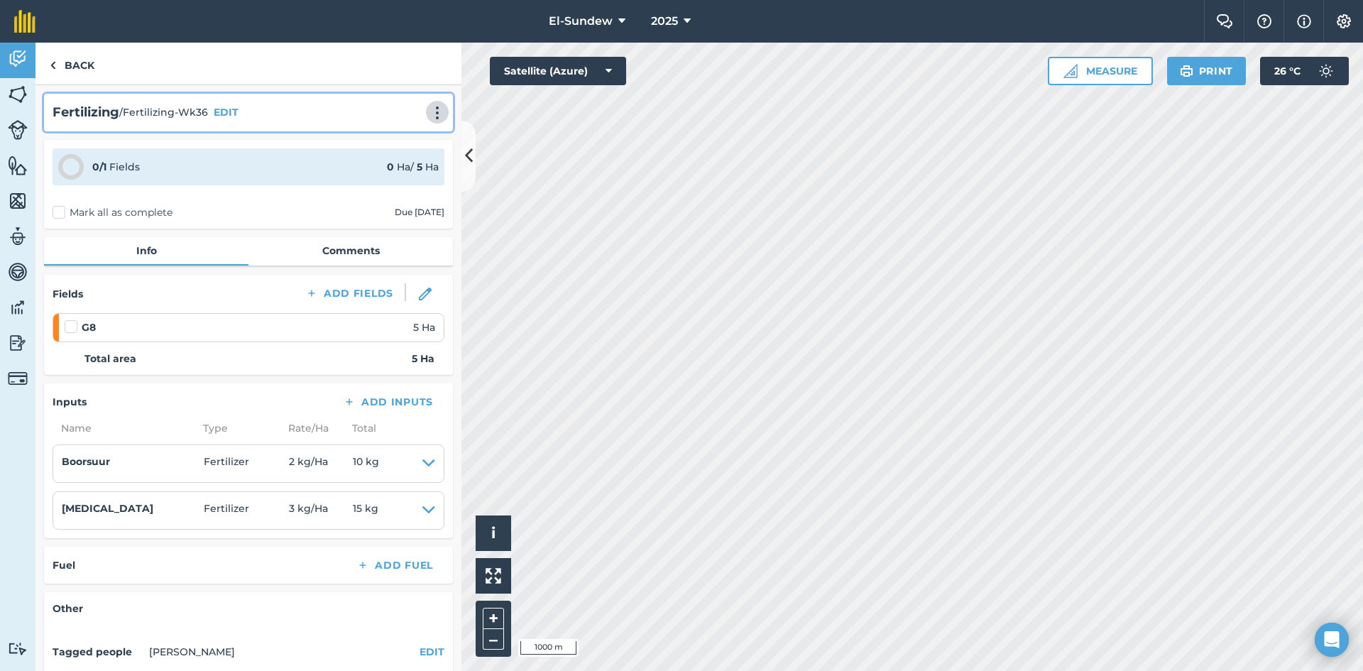
click at [429, 118] on img at bounding box center [437, 113] width 17 height 14
click at [400, 143] on link "Print" at bounding box center [407, 143] width 91 height 28
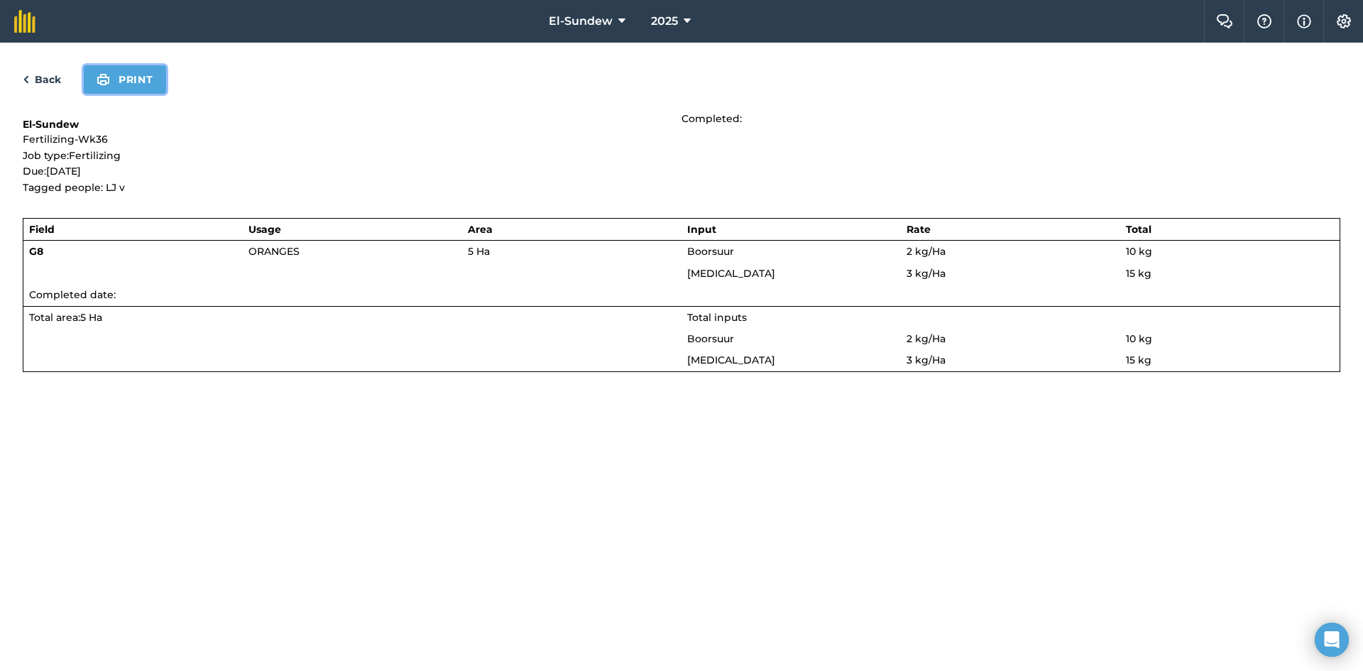
click at [146, 76] on button "Print" at bounding box center [125, 79] width 82 height 28
click at [46, 79] on link "Back" at bounding box center [42, 79] width 38 height 17
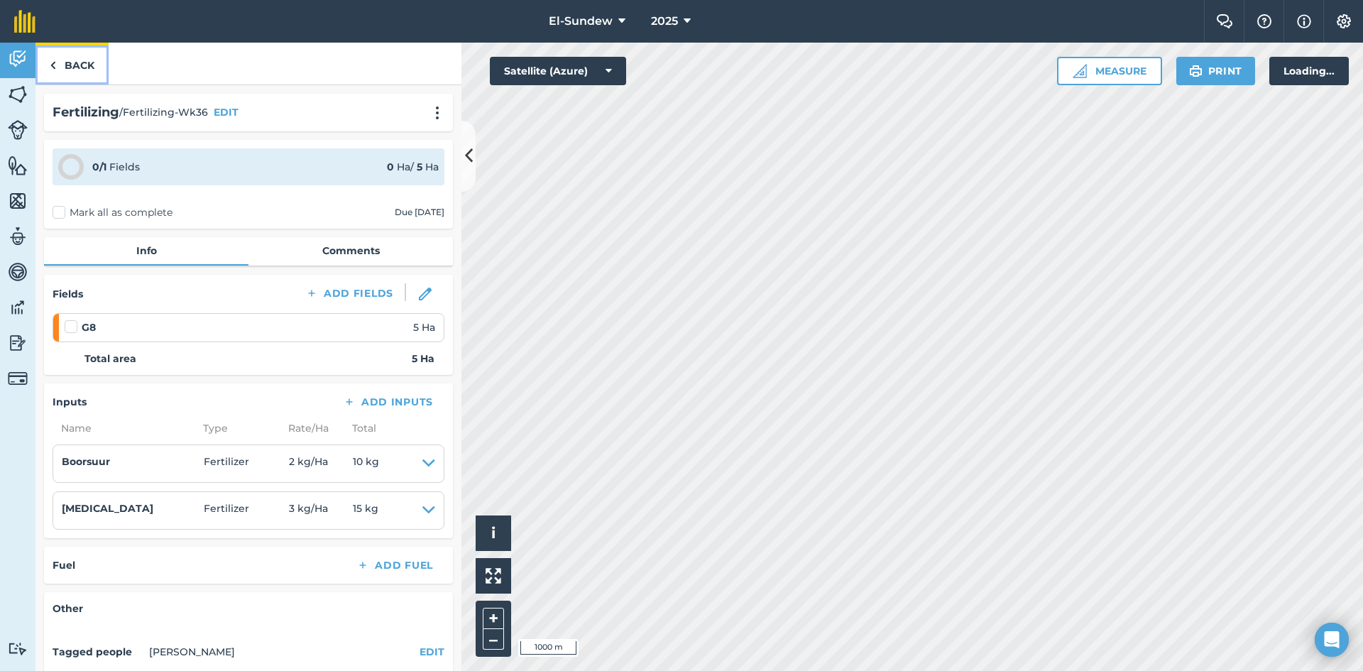
click at [72, 61] on link "Back" at bounding box center [71, 64] width 73 height 42
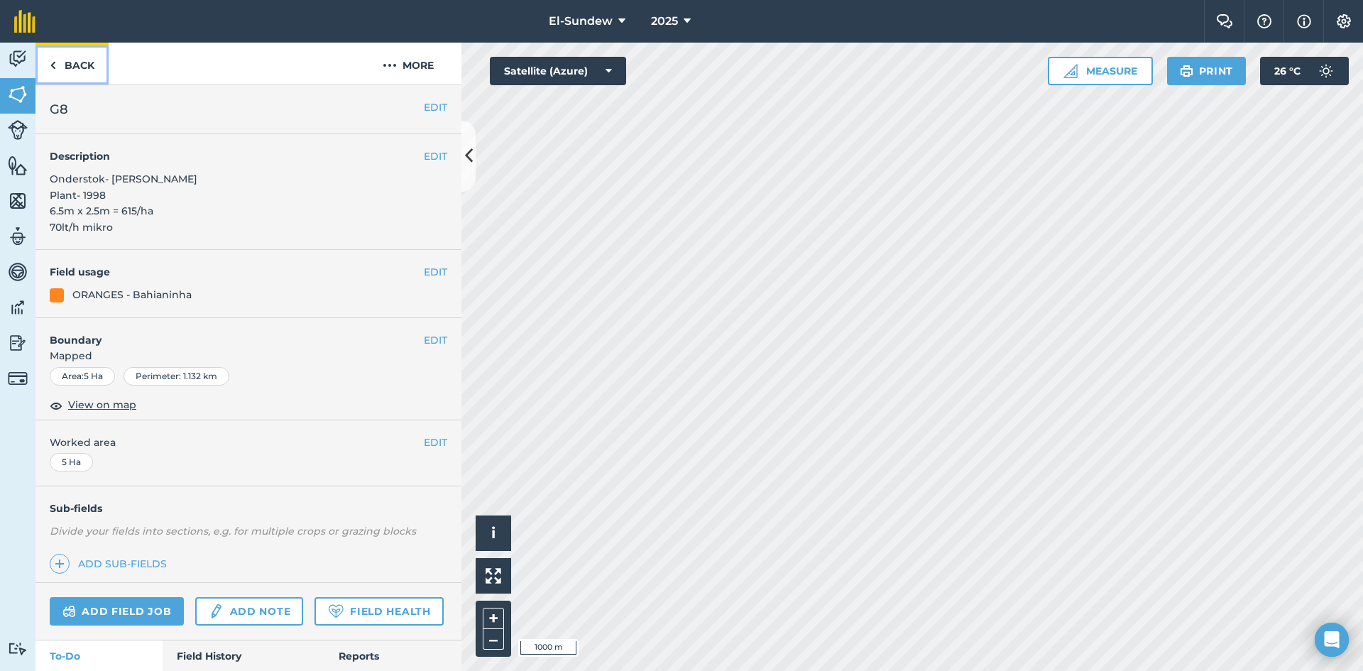
click at [72, 61] on link "Back" at bounding box center [71, 64] width 73 height 42
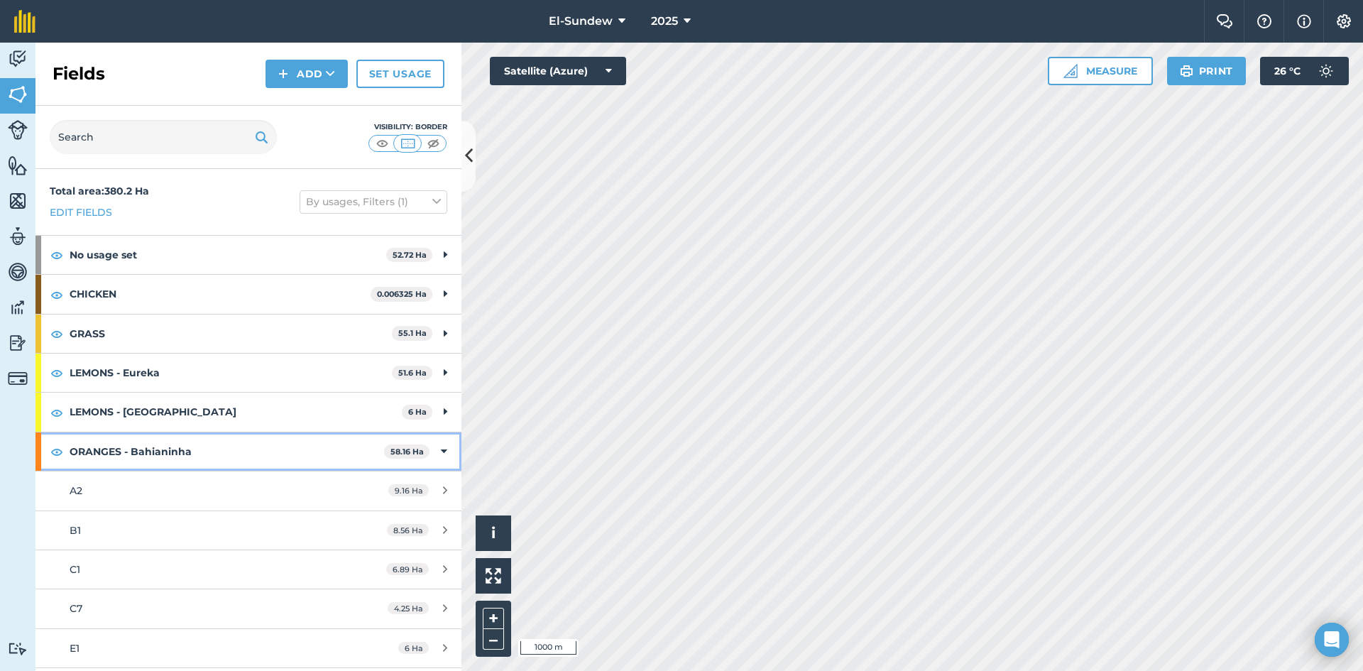
click at [231, 432] on strong "ORANGES - Bahianinha" at bounding box center [227, 451] width 314 height 38
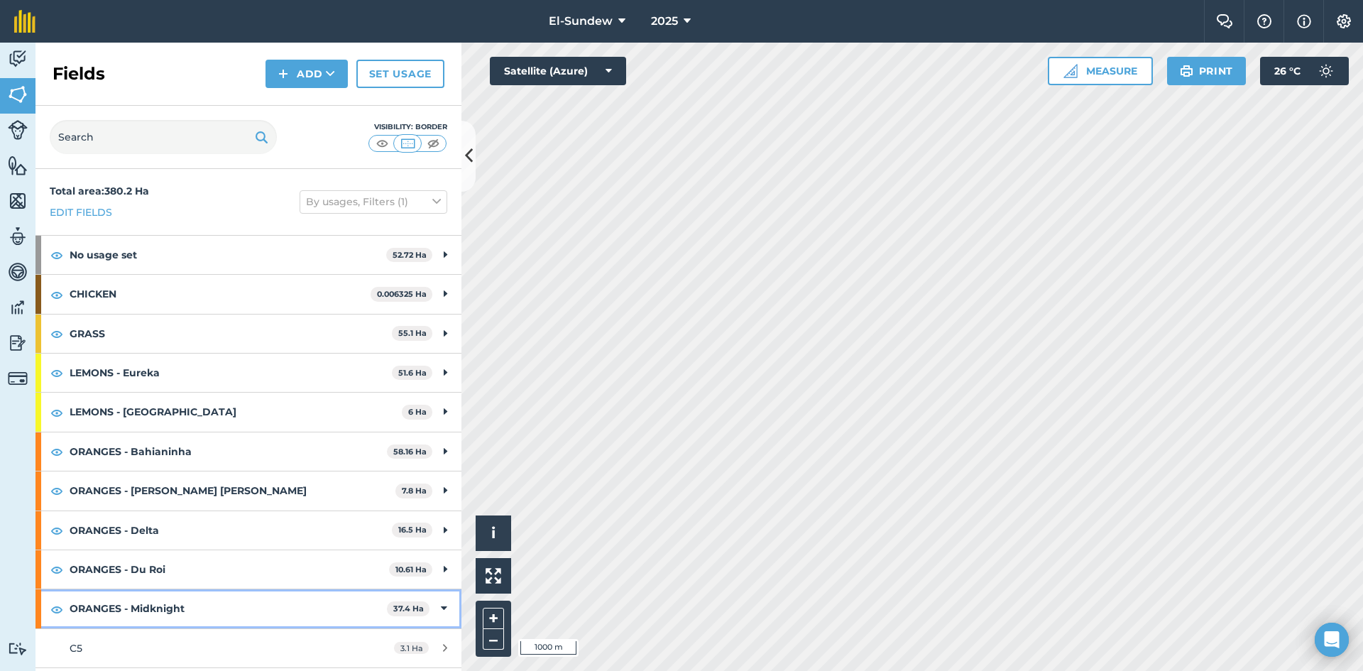
click at [223, 589] on strong "ORANGES - Midknight" at bounding box center [228, 608] width 317 height 38
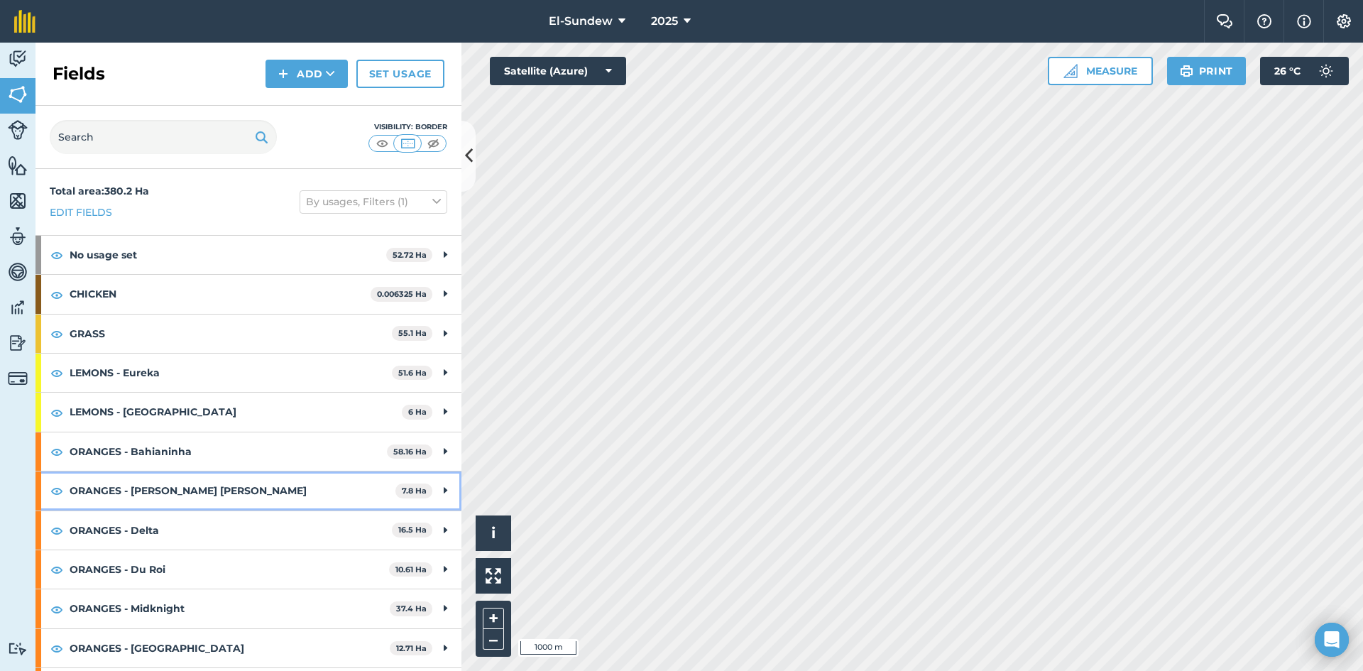
click at [215, 471] on strong "ORANGES - [PERSON_NAME] [PERSON_NAME]" at bounding box center [233, 490] width 326 height 38
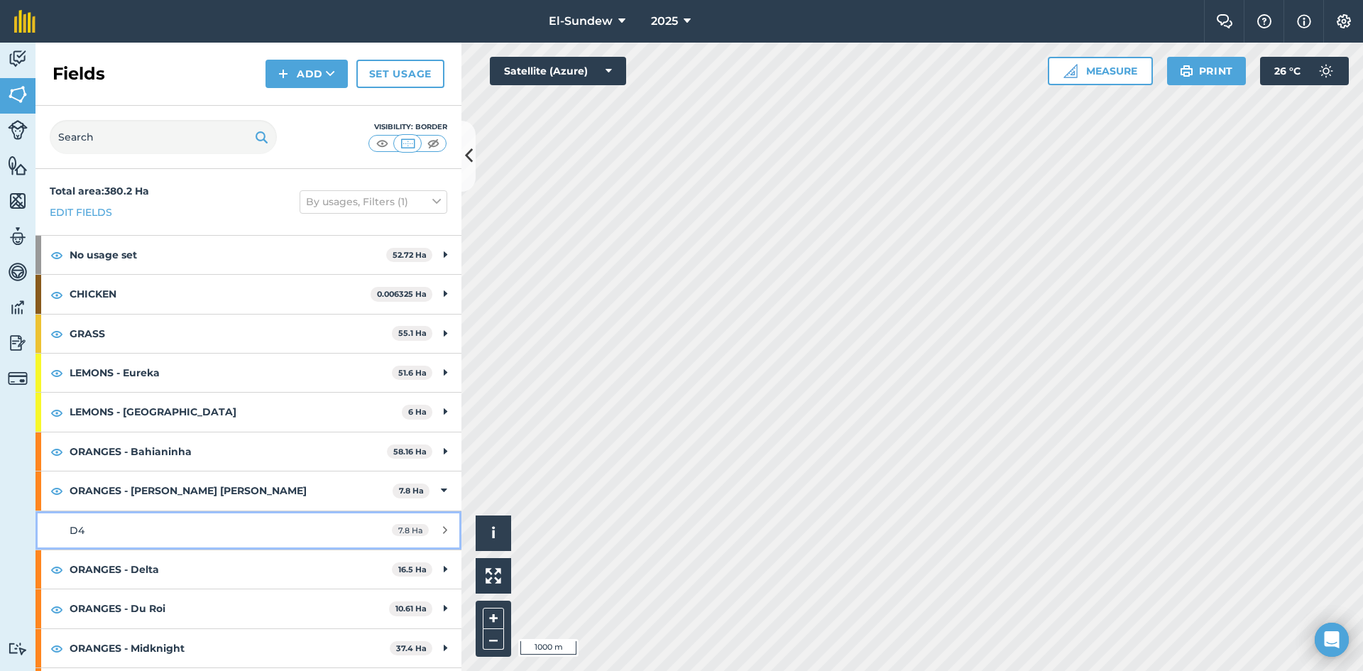
click at [205, 511] on link "D4 7.8 Ha" at bounding box center [248, 530] width 426 height 38
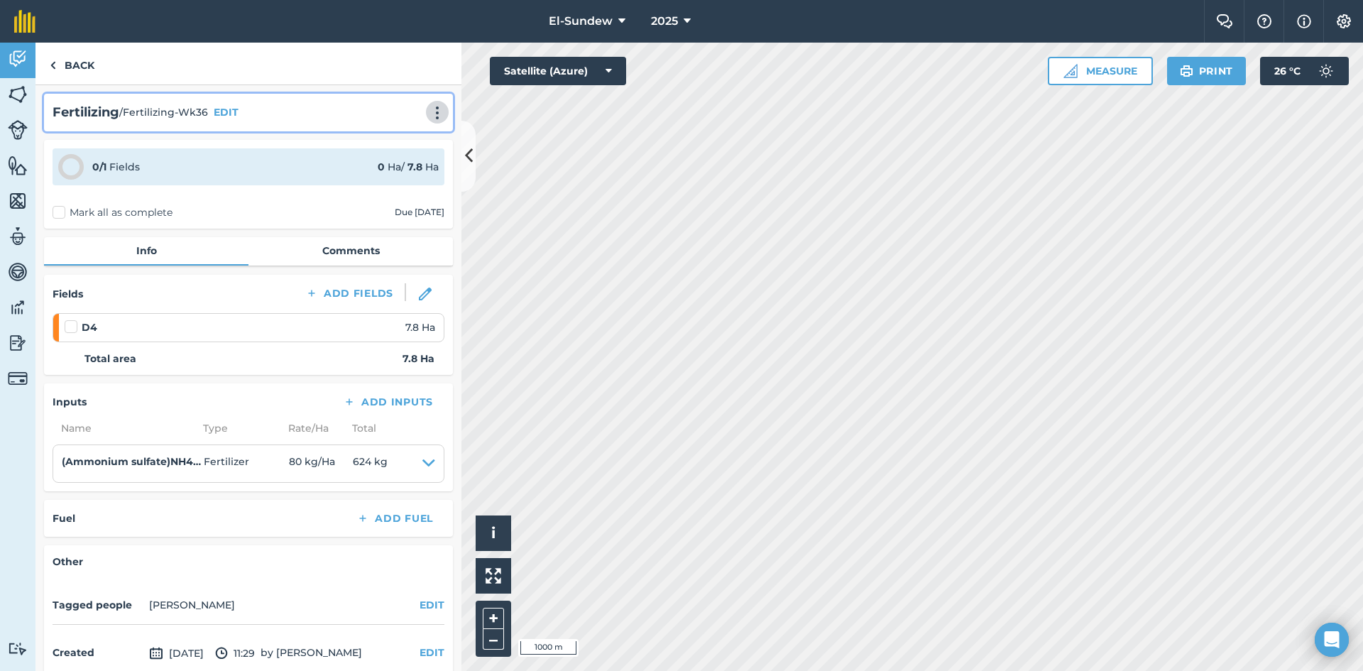
click at [429, 116] on img at bounding box center [437, 113] width 17 height 14
click at [398, 145] on link "Print" at bounding box center [407, 143] width 91 height 28
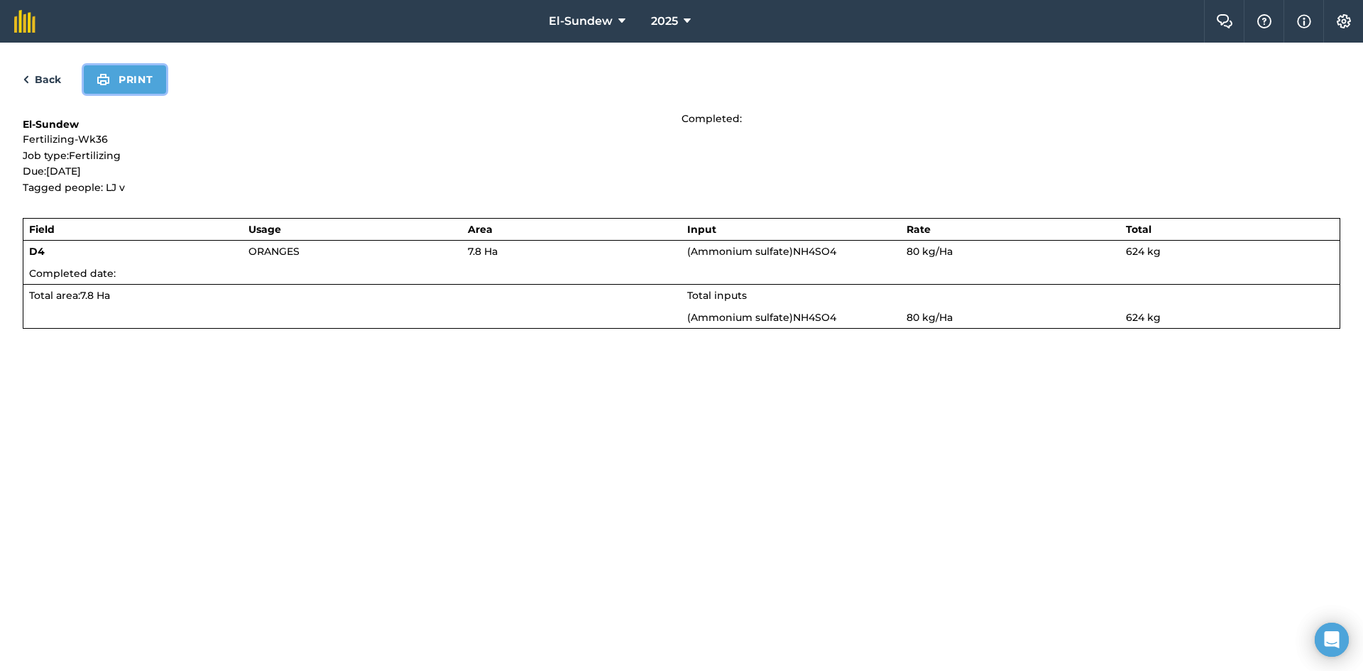
click at [132, 89] on button "Print" at bounding box center [125, 79] width 82 height 28
click at [47, 80] on link "Back" at bounding box center [42, 79] width 38 height 17
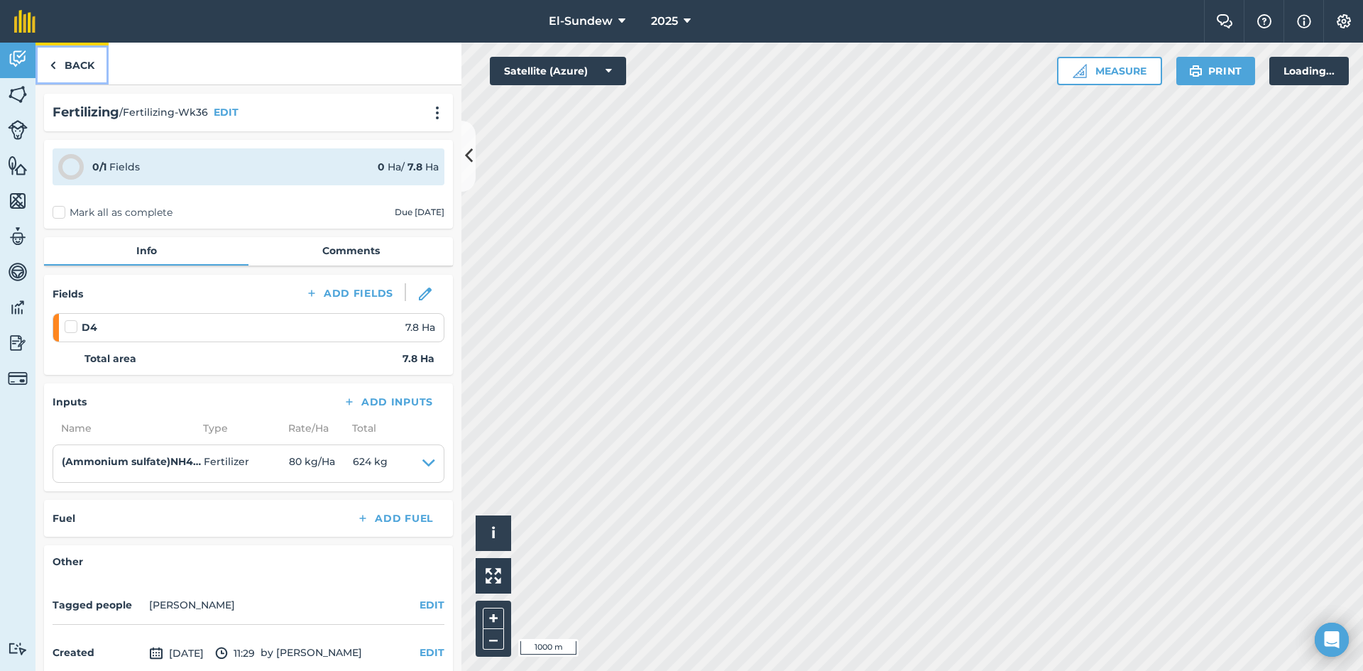
click at [65, 65] on link "Back" at bounding box center [71, 64] width 73 height 42
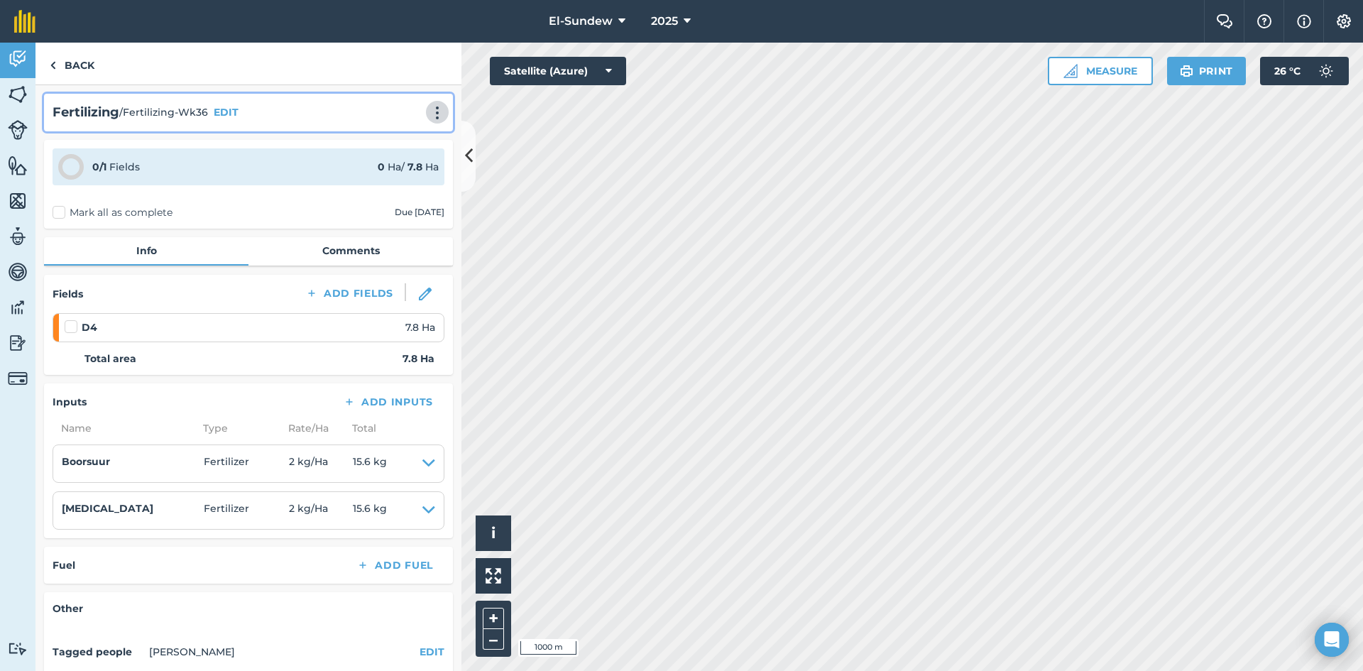
click at [430, 104] on button at bounding box center [437, 112] width 14 height 17
click at [390, 133] on link "Print" at bounding box center [407, 143] width 91 height 28
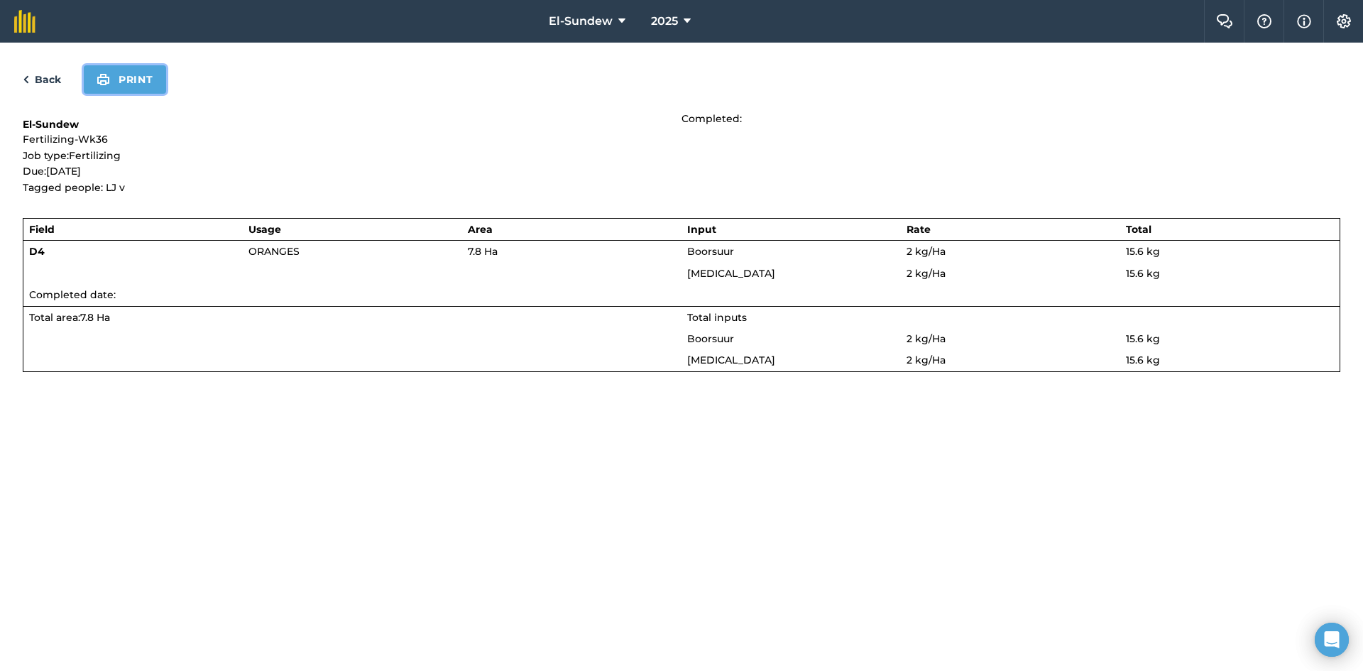
click at [148, 89] on button "Print" at bounding box center [125, 79] width 82 height 28
click at [26, 77] on img at bounding box center [26, 79] width 6 height 17
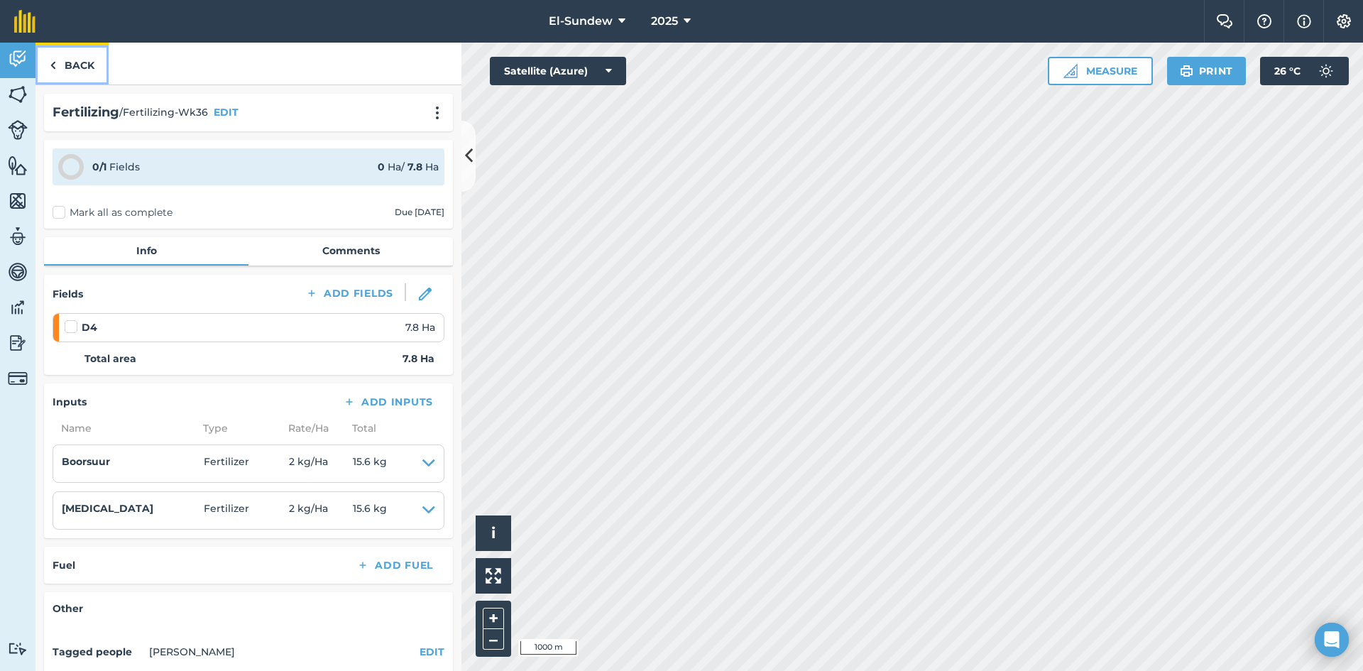
click at [78, 63] on link "Back" at bounding box center [71, 64] width 73 height 42
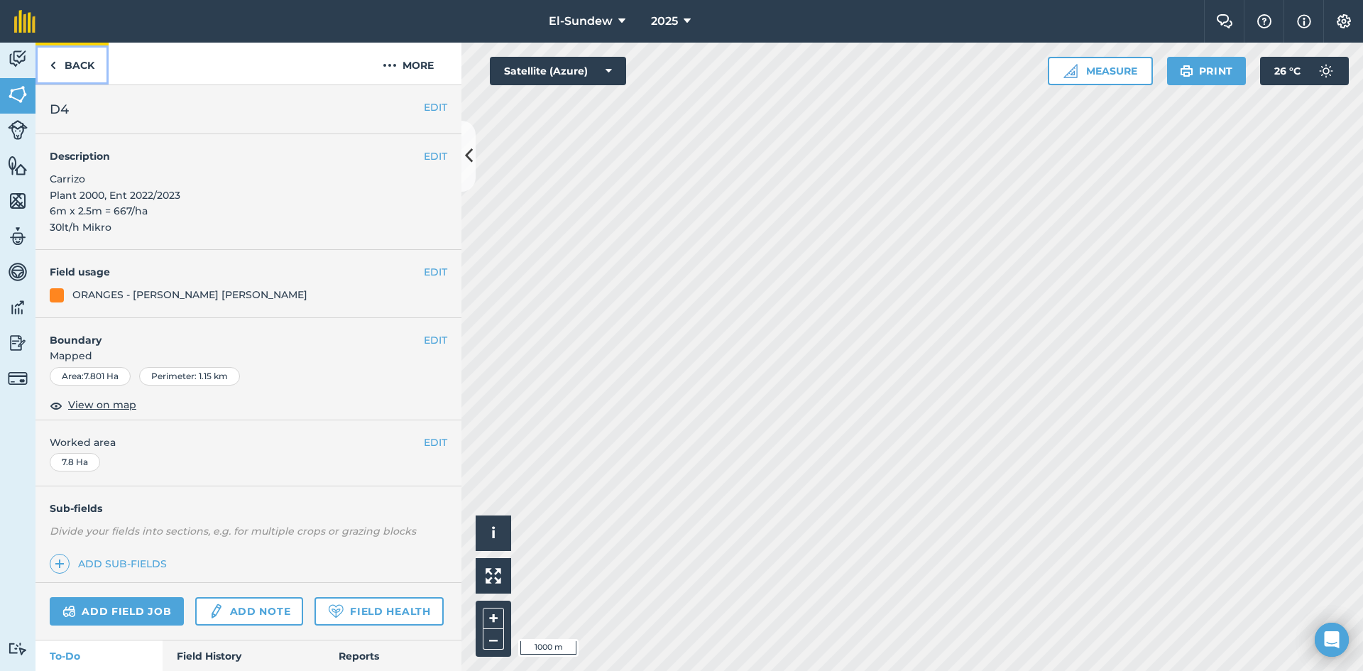
click at [78, 63] on link "Back" at bounding box center [71, 64] width 73 height 42
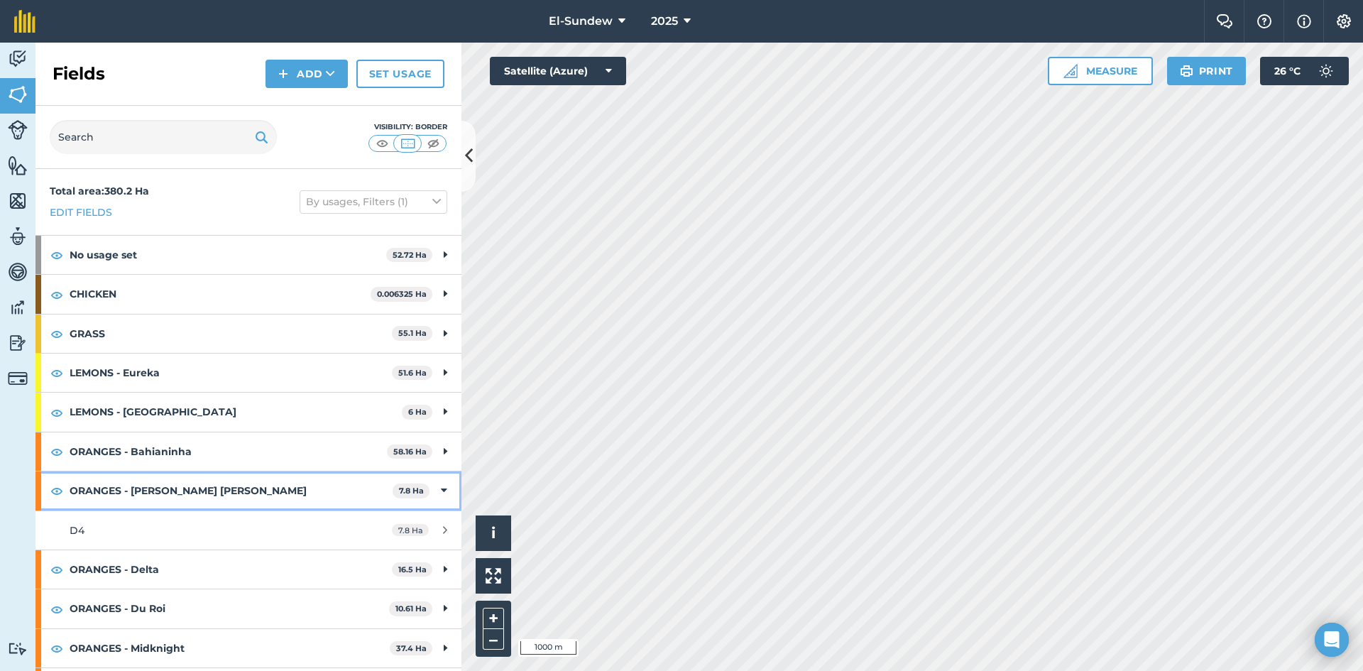
click at [224, 492] on strong "ORANGES - [PERSON_NAME] [PERSON_NAME]" at bounding box center [231, 490] width 323 height 38
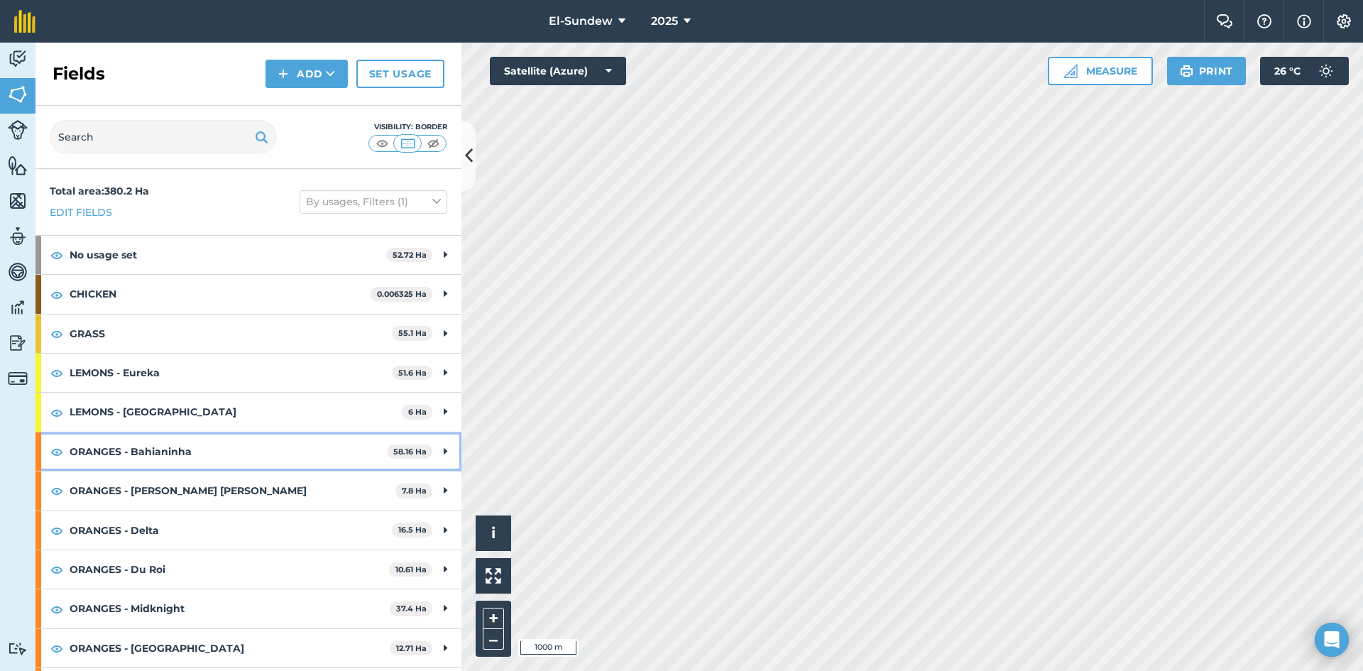
click at [220, 458] on strong "ORANGES - Bahianinha" at bounding box center [228, 451] width 317 height 38
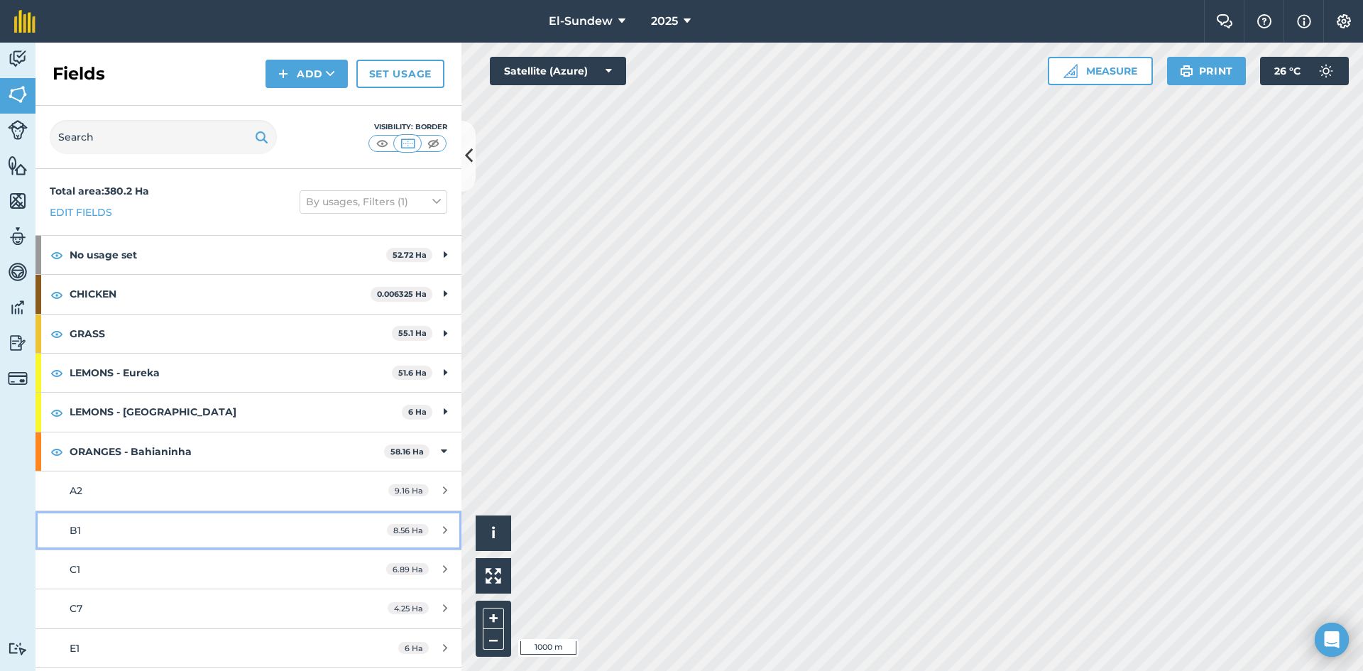
click at [191, 529] on div "B1" at bounding box center [203, 530] width 267 height 16
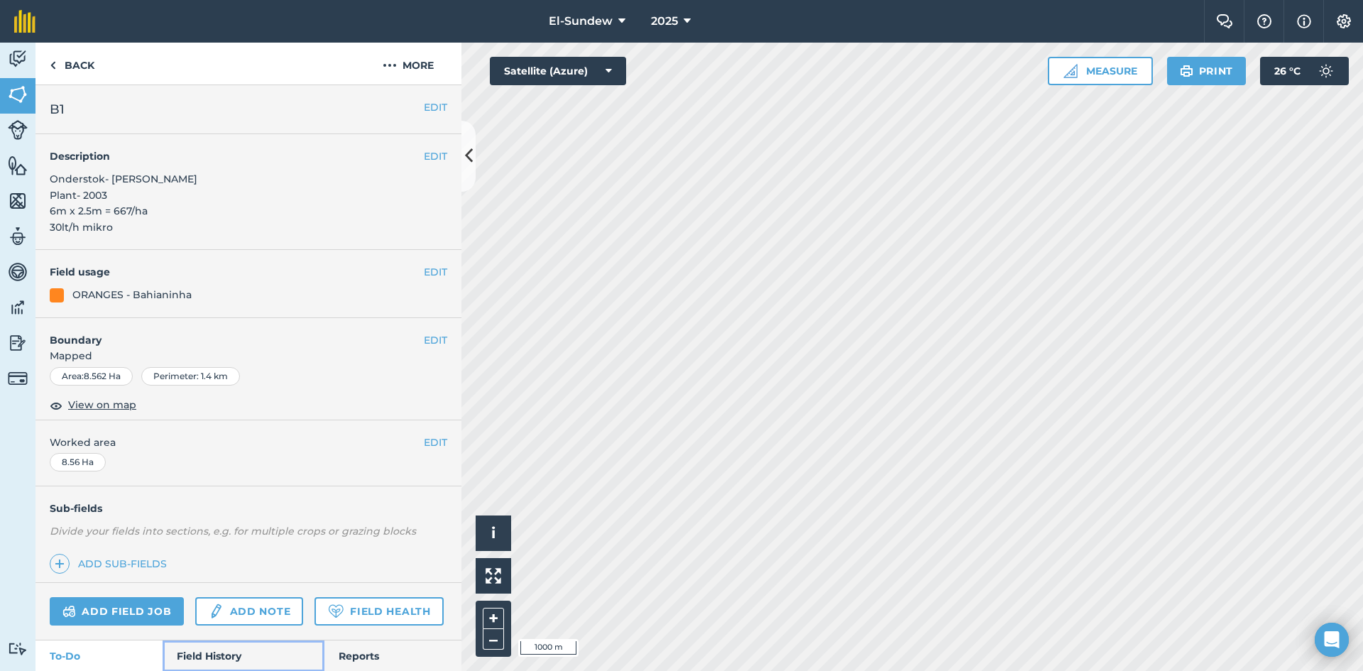
click at [219, 640] on link "Field History" at bounding box center [243, 655] width 161 height 31
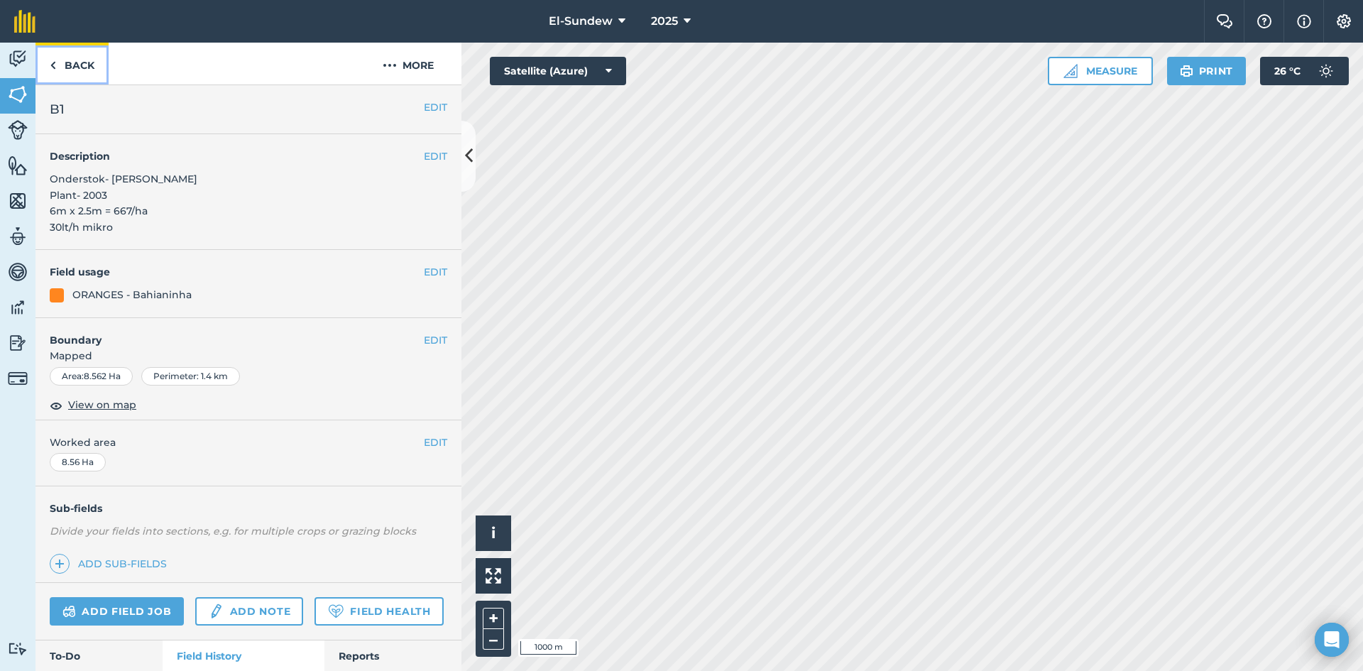
click at [82, 57] on link "Back" at bounding box center [71, 64] width 73 height 42
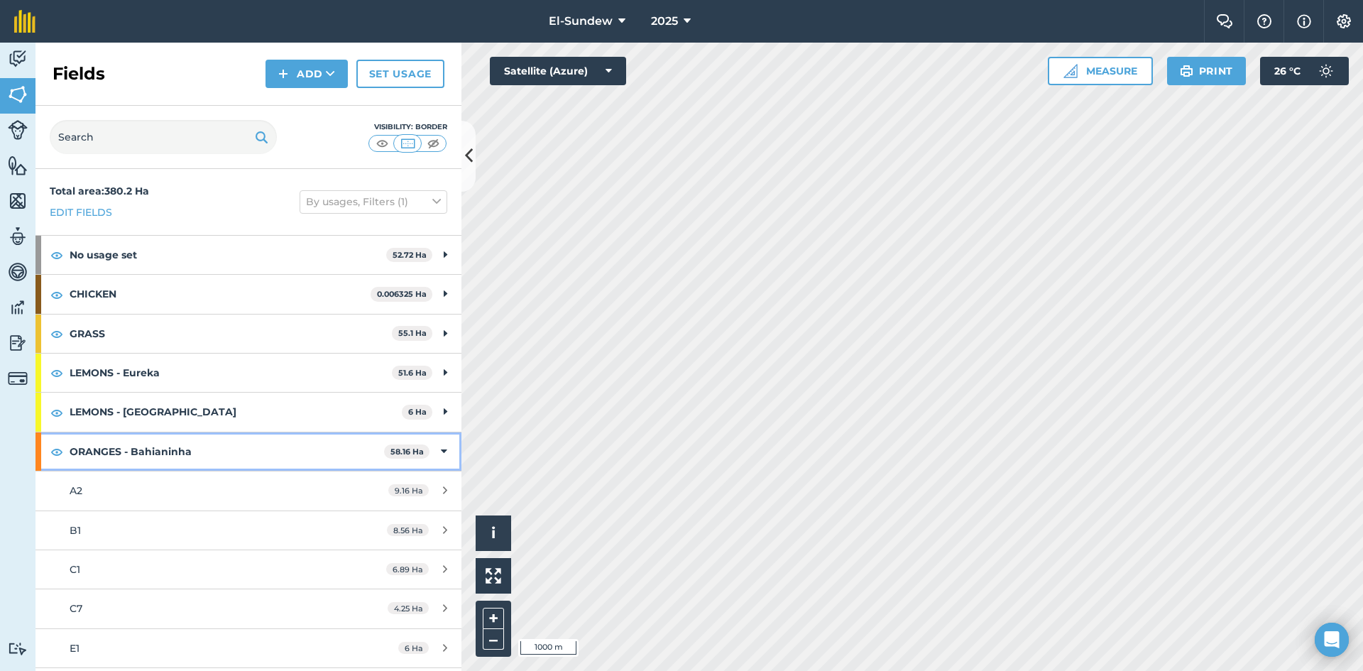
click at [182, 442] on strong "ORANGES - Bahianinha" at bounding box center [227, 451] width 314 height 38
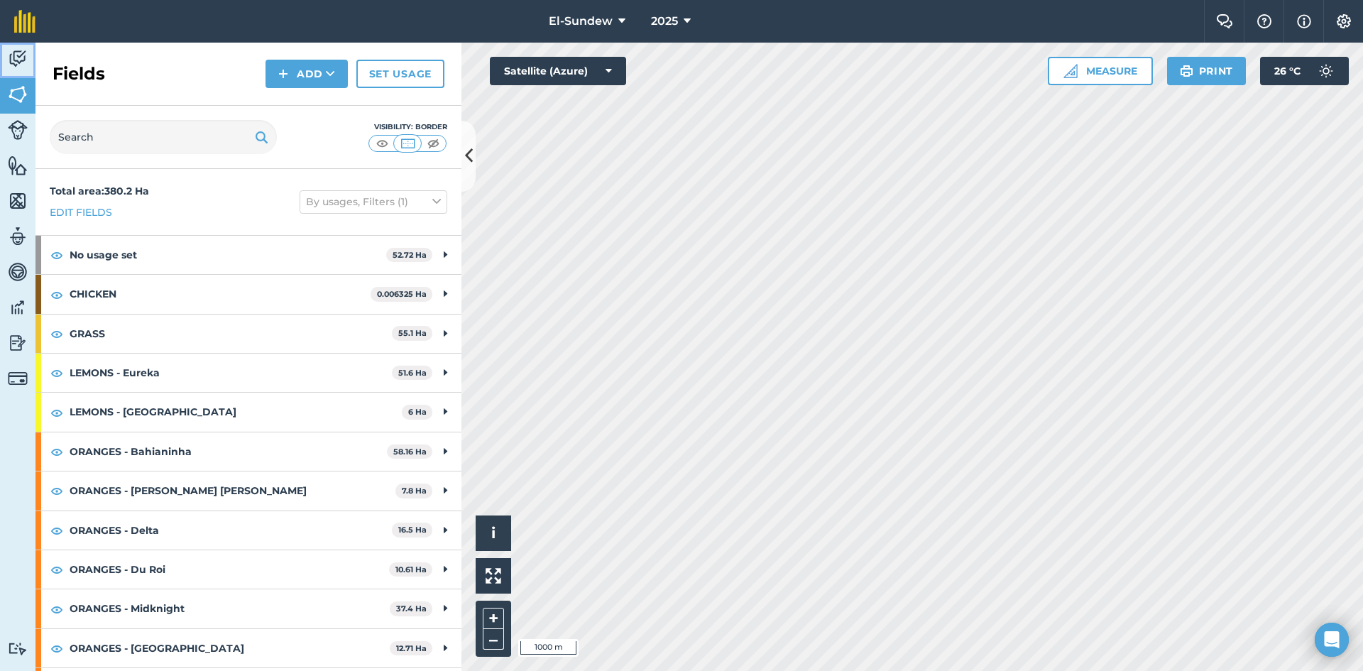
click at [16, 65] on img at bounding box center [18, 58] width 20 height 21
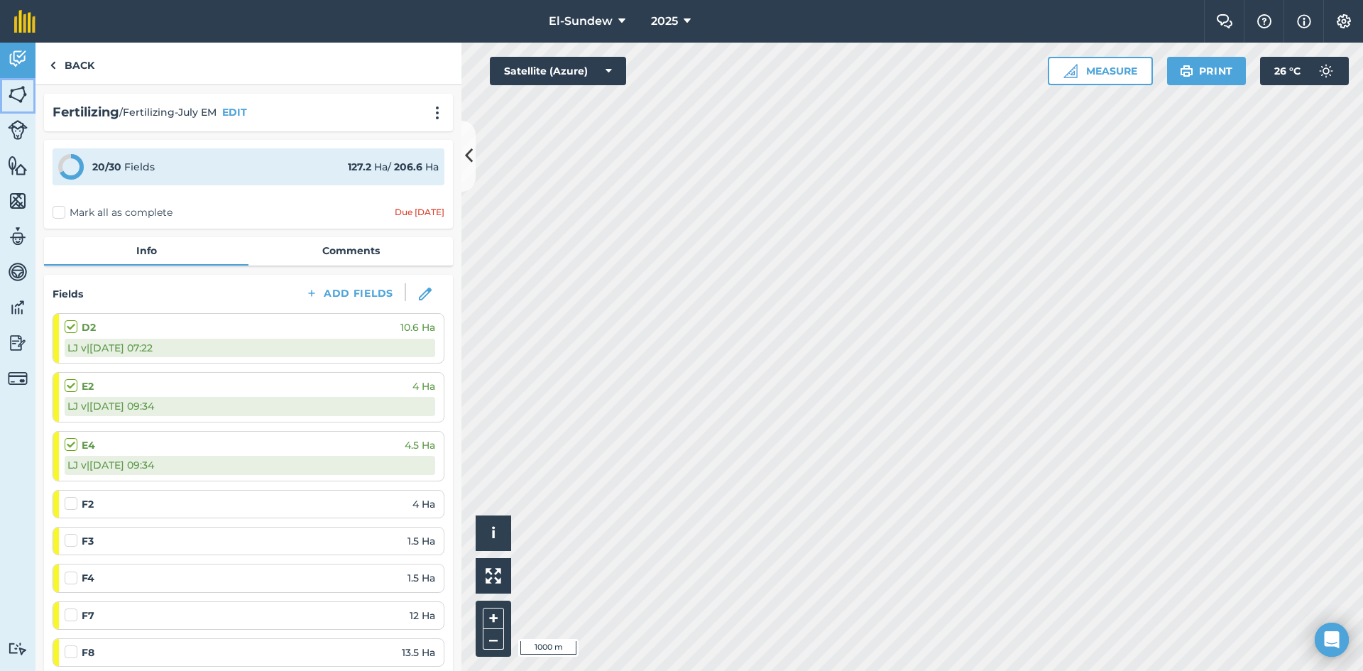
click at [17, 90] on img at bounding box center [18, 94] width 20 height 21
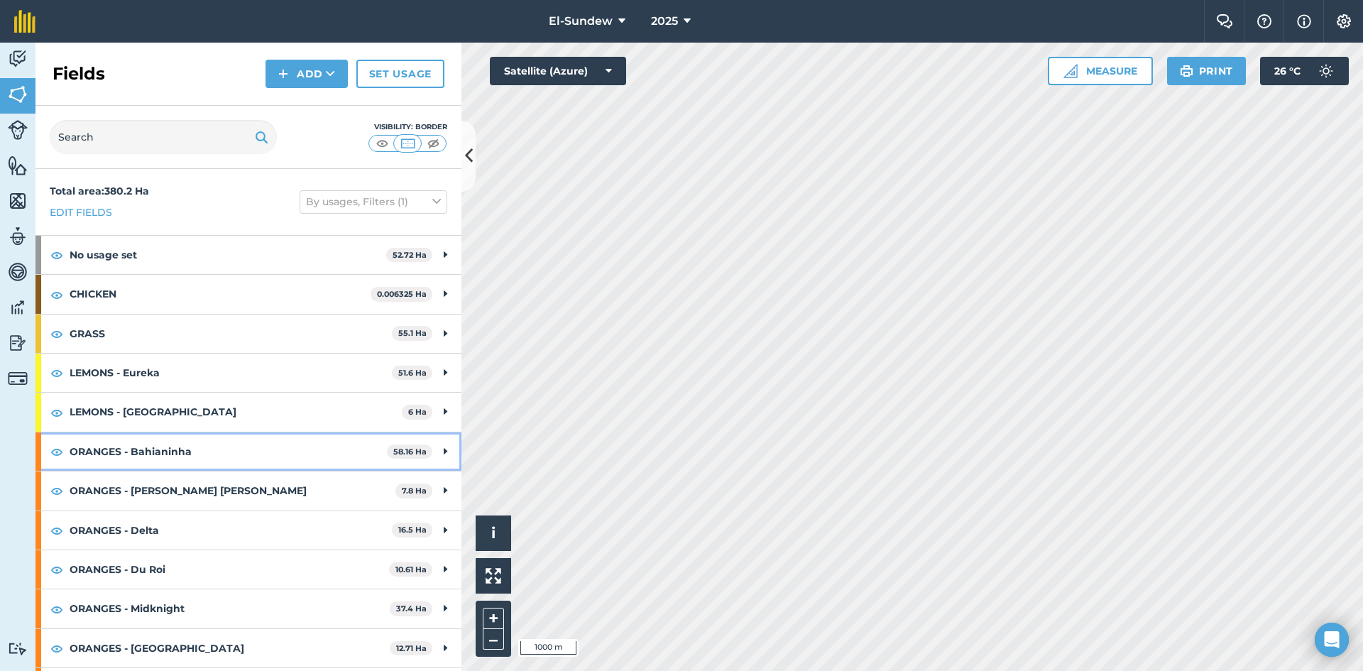
click at [199, 461] on strong "ORANGES - Bahianinha" at bounding box center [228, 451] width 317 height 38
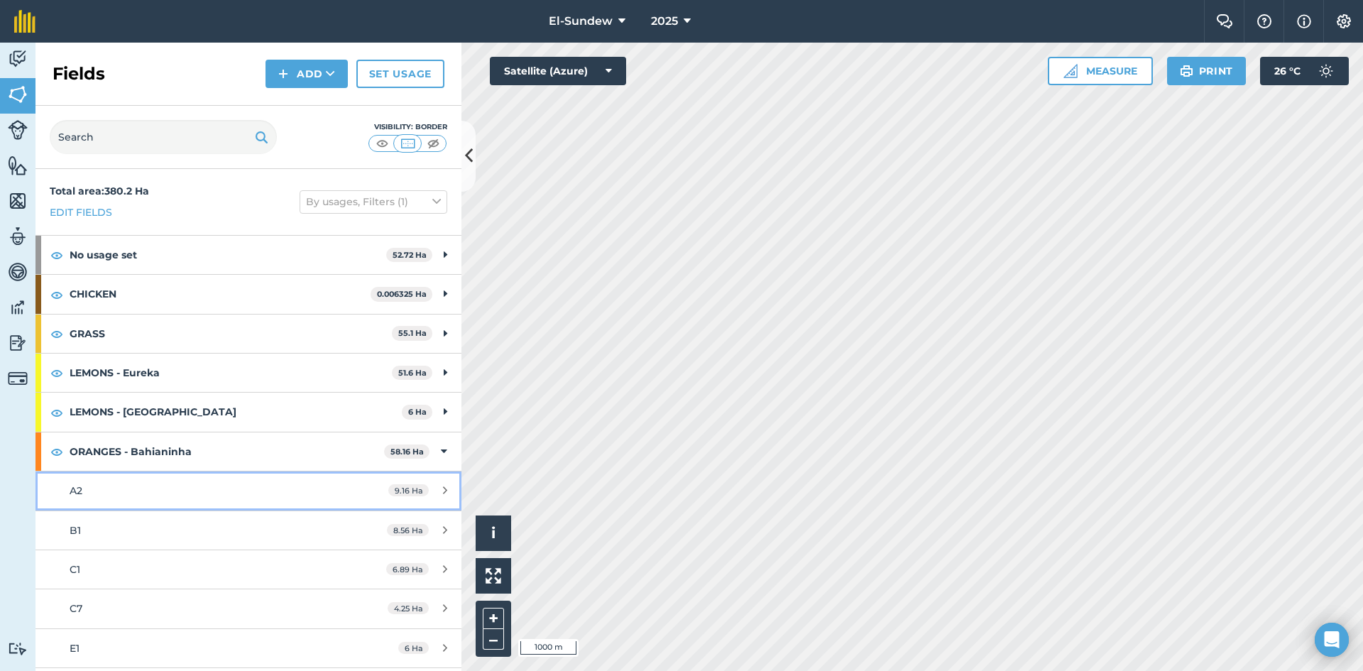
click at [194, 486] on div "A2" at bounding box center [203, 491] width 267 height 16
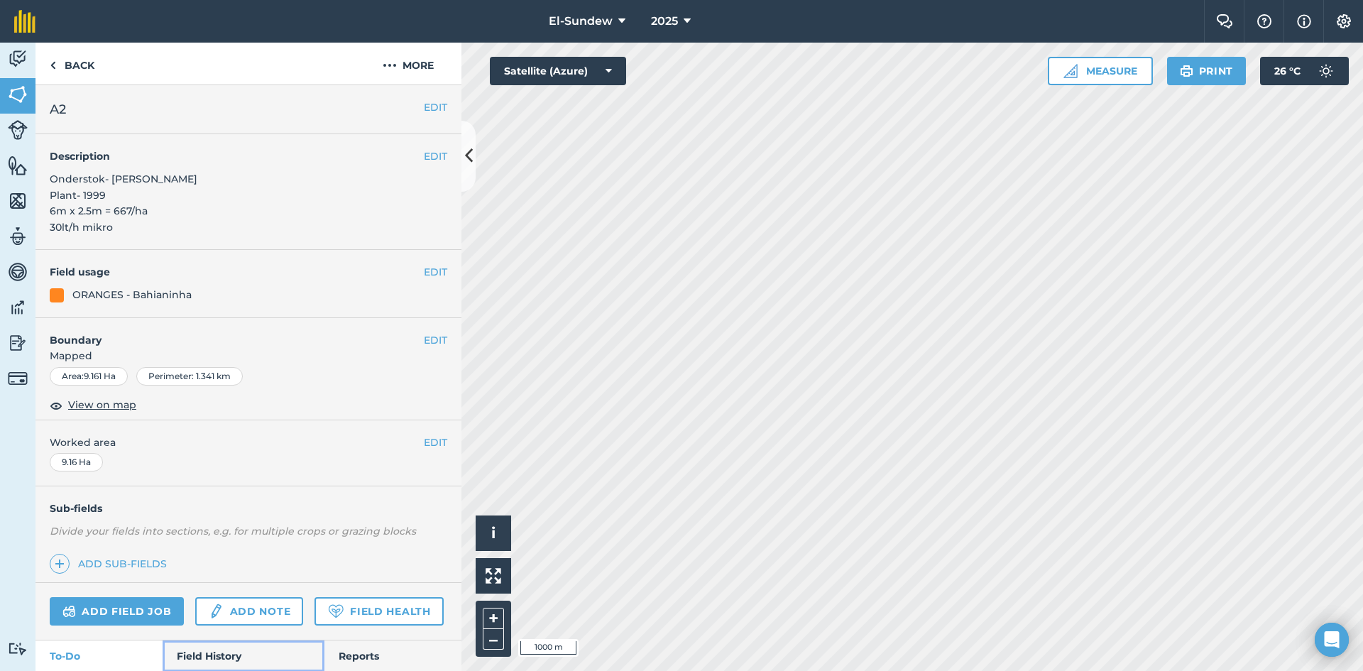
click at [221, 640] on link "Field History" at bounding box center [243, 655] width 161 height 31
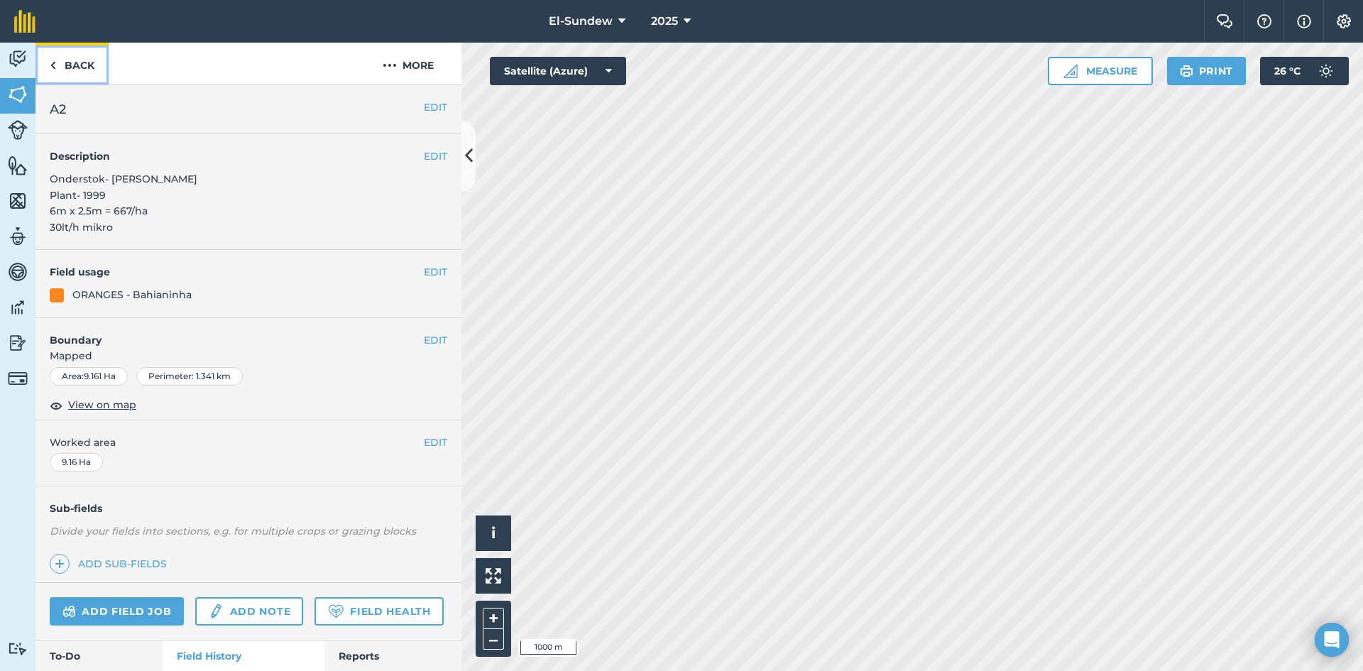
click at [75, 64] on link "Back" at bounding box center [71, 64] width 73 height 42
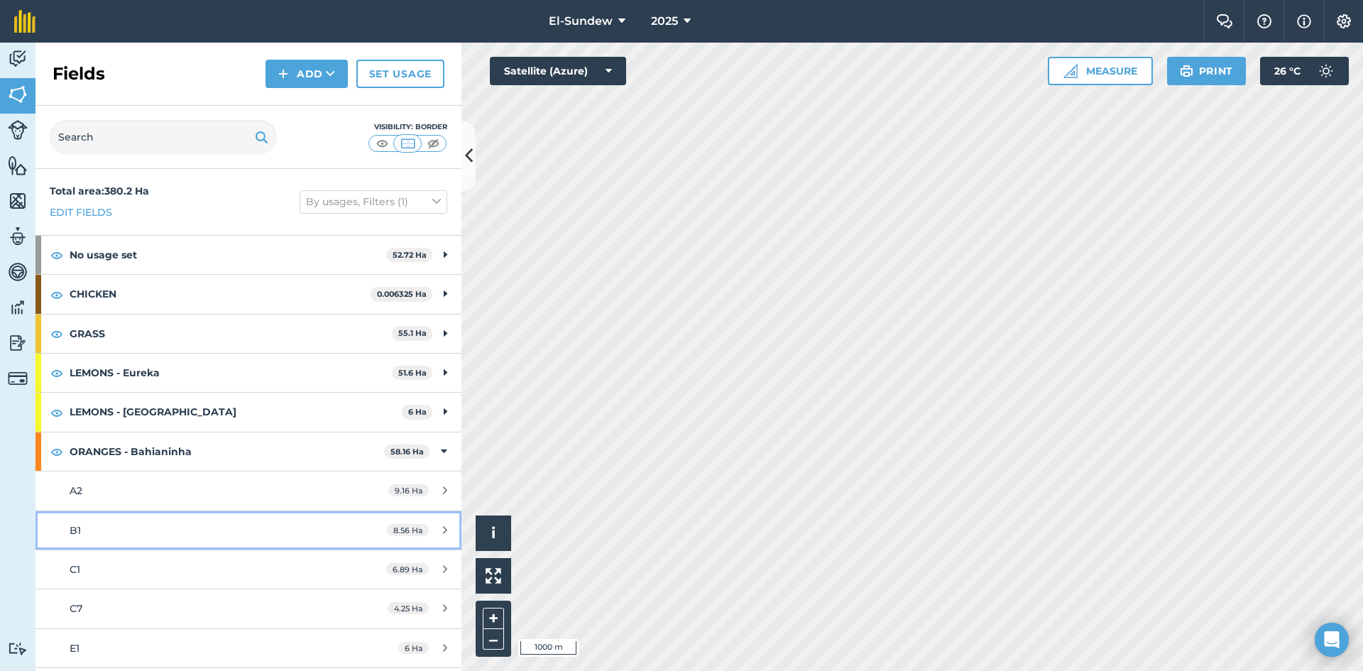
click at [161, 526] on div "B1" at bounding box center [203, 530] width 267 height 16
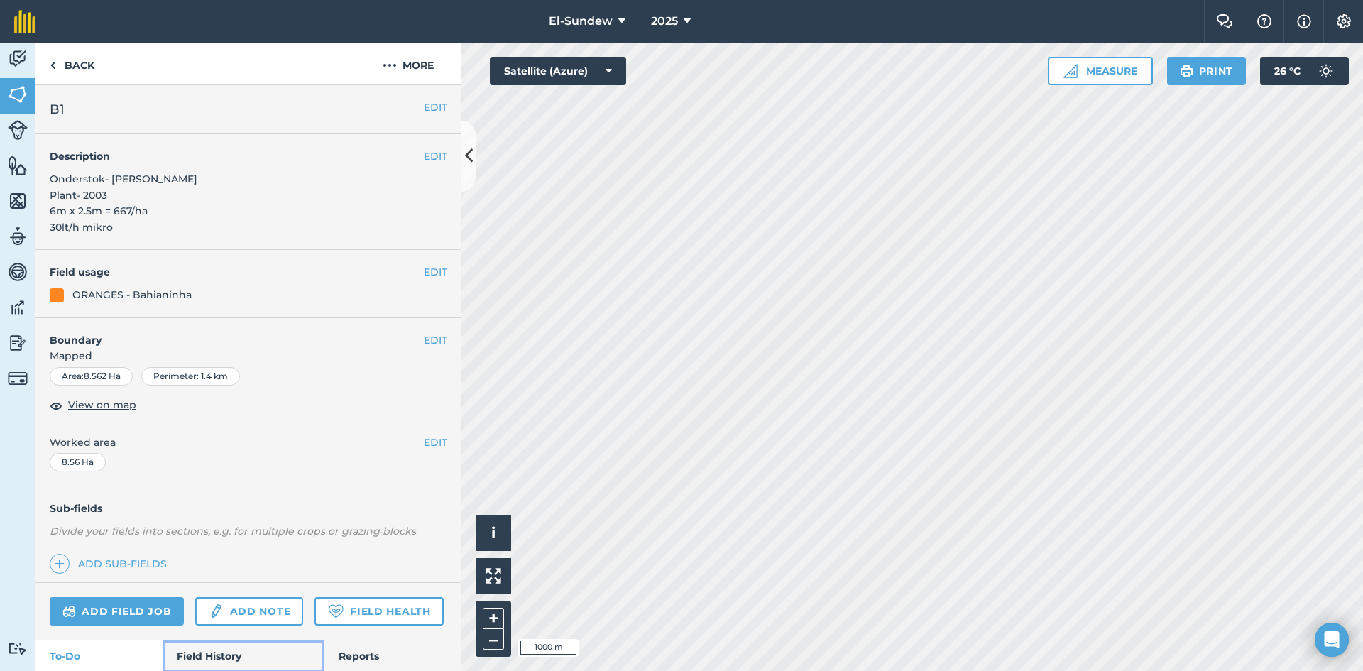
click at [218, 640] on link "Field History" at bounding box center [243, 655] width 161 height 31
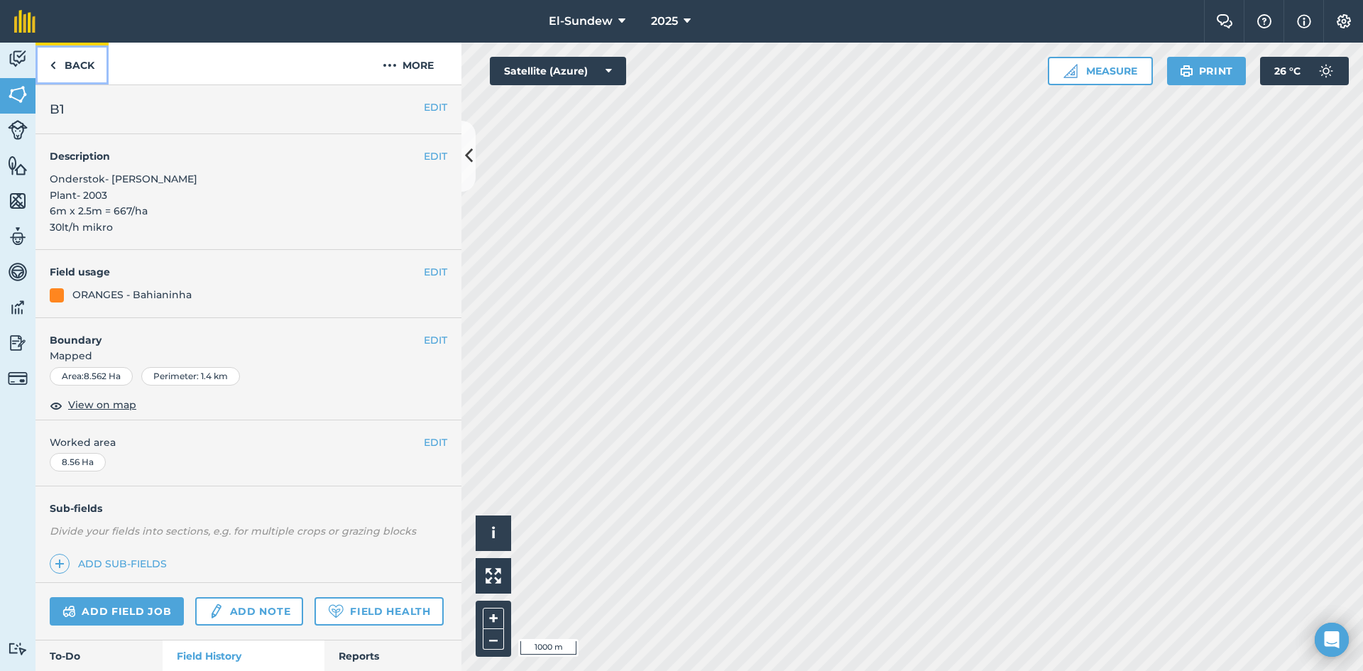
click at [69, 63] on link "Back" at bounding box center [71, 64] width 73 height 42
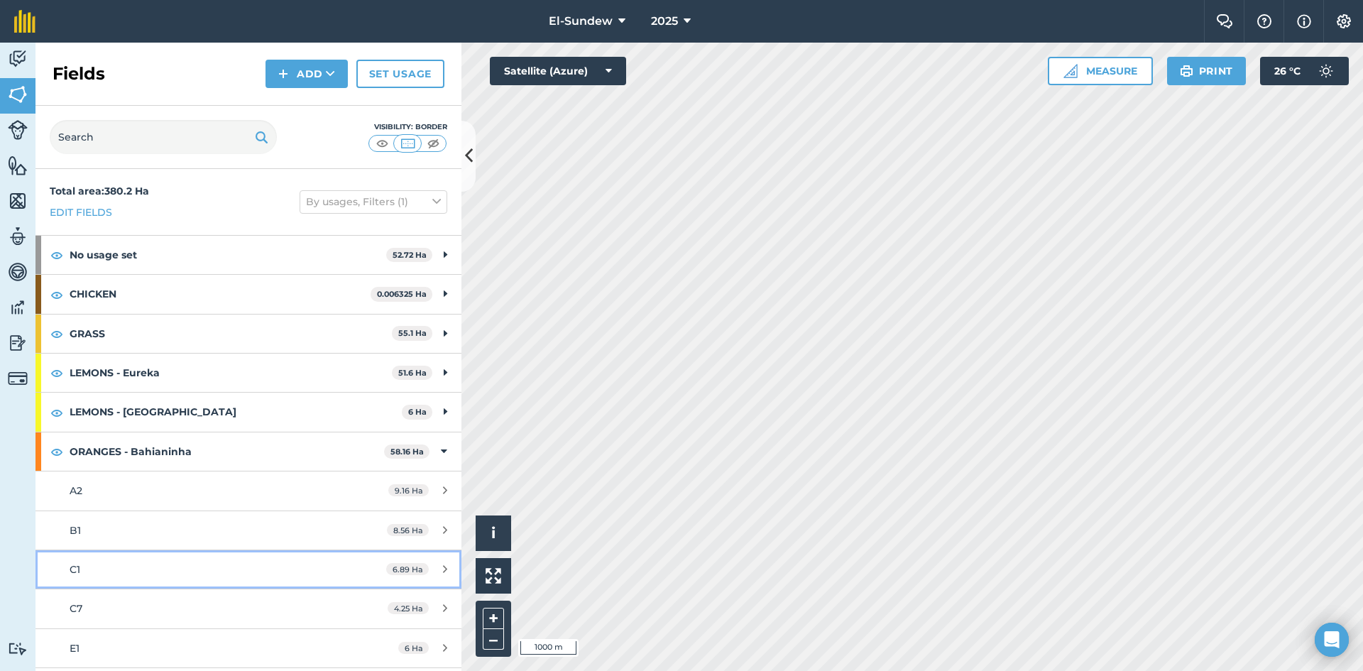
click at [175, 573] on div "C1" at bounding box center [203, 569] width 267 height 16
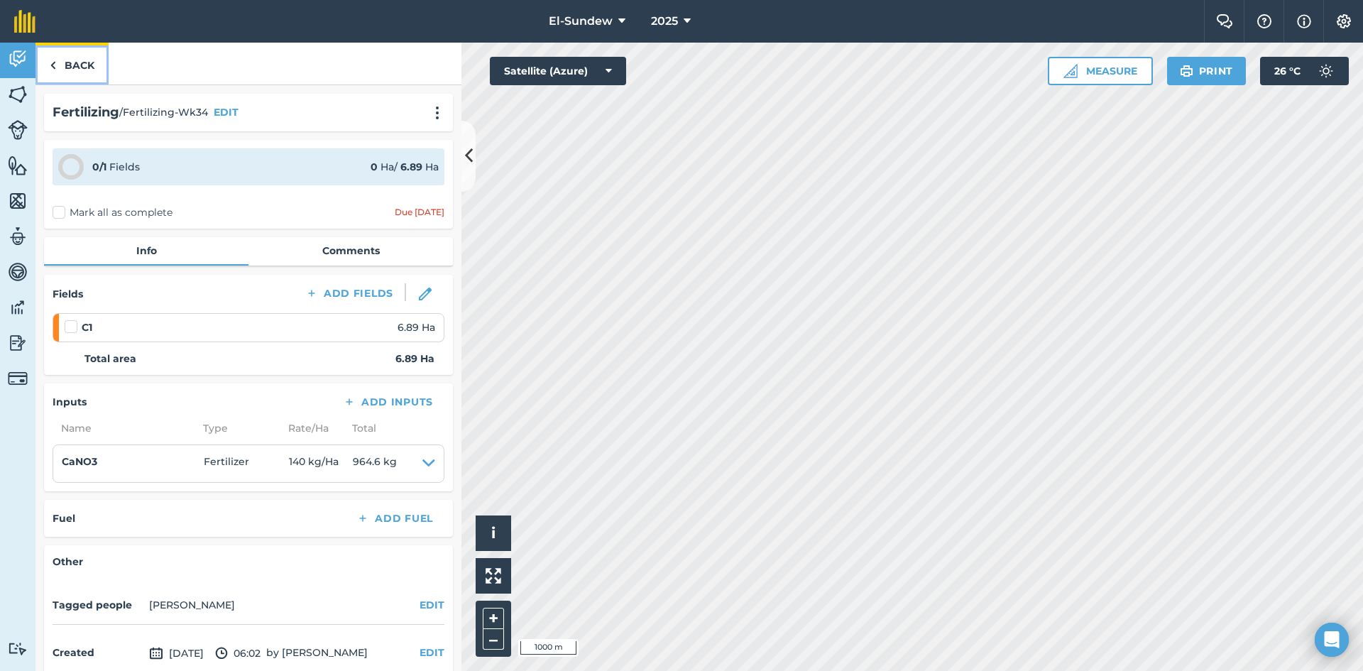
click at [87, 65] on link "Back" at bounding box center [71, 64] width 73 height 42
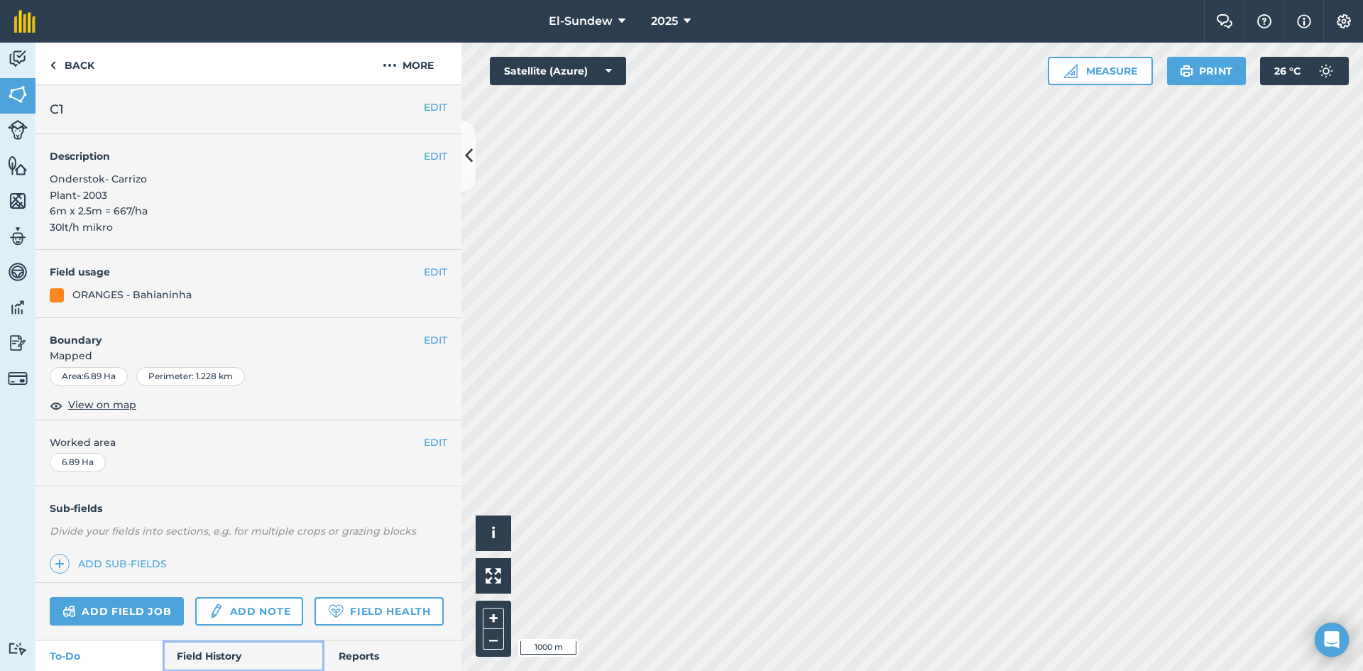
click at [235, 640] on link "Field History" at bounding box center [243, 655] width 161 height 31
click at [62, 640] on link "To-Do" at bounding box center [98, 655] width 127 height 31
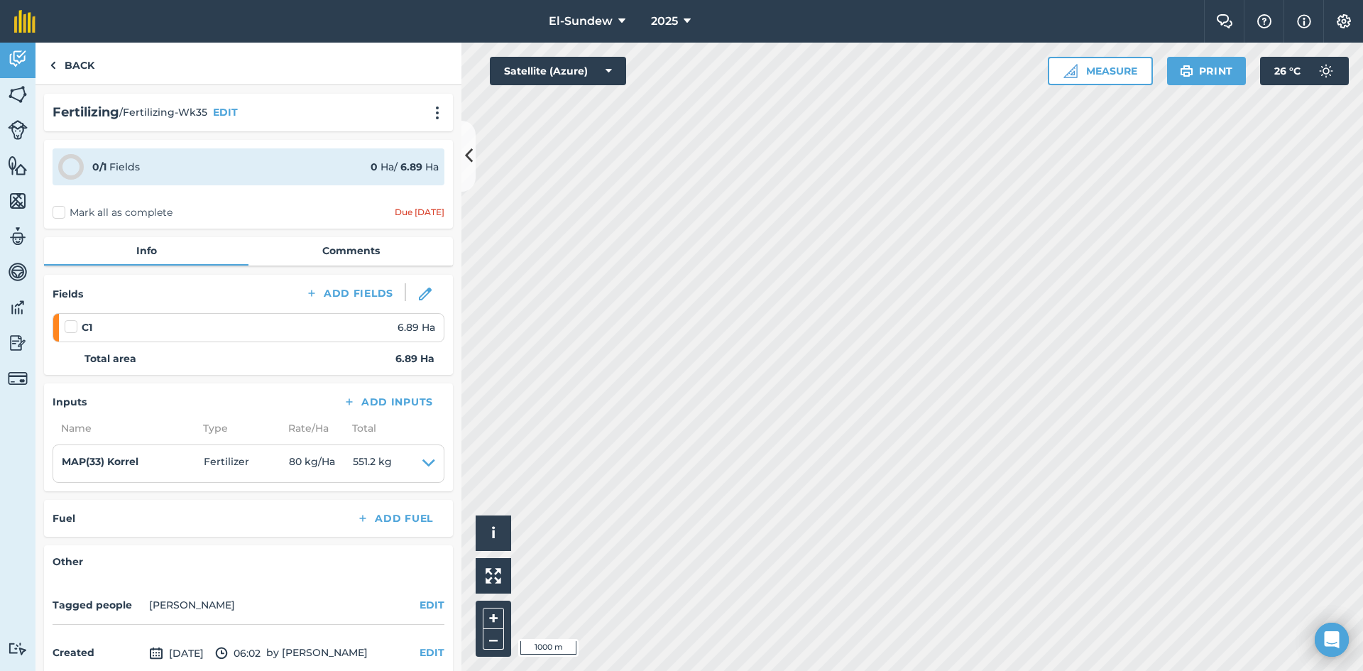
click at [72, 319] on label at bounding box center [73, 319] width 17 height 0
click at [72, 329] on input "checkbox" at bounding box center [69, 323] width 9 height 9
checkbox input "false"
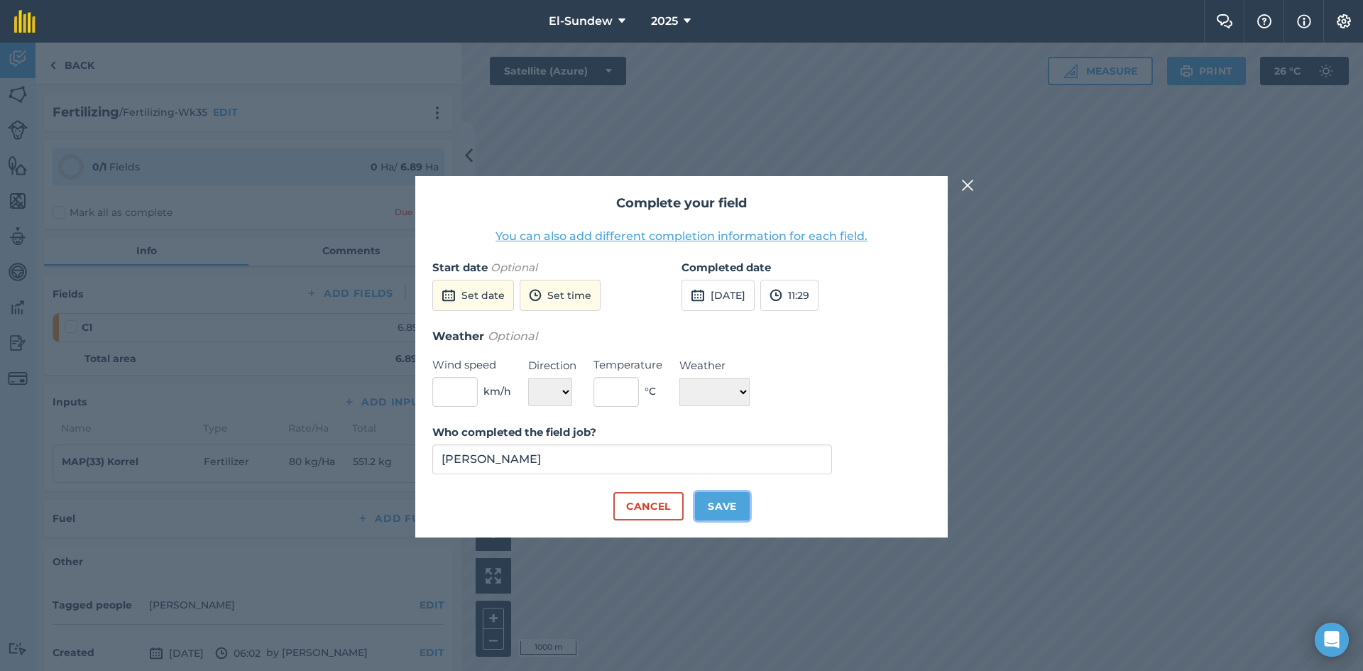
click at [720, 512] on button "Save" at bounding box center [722, 506] width 55 height 28
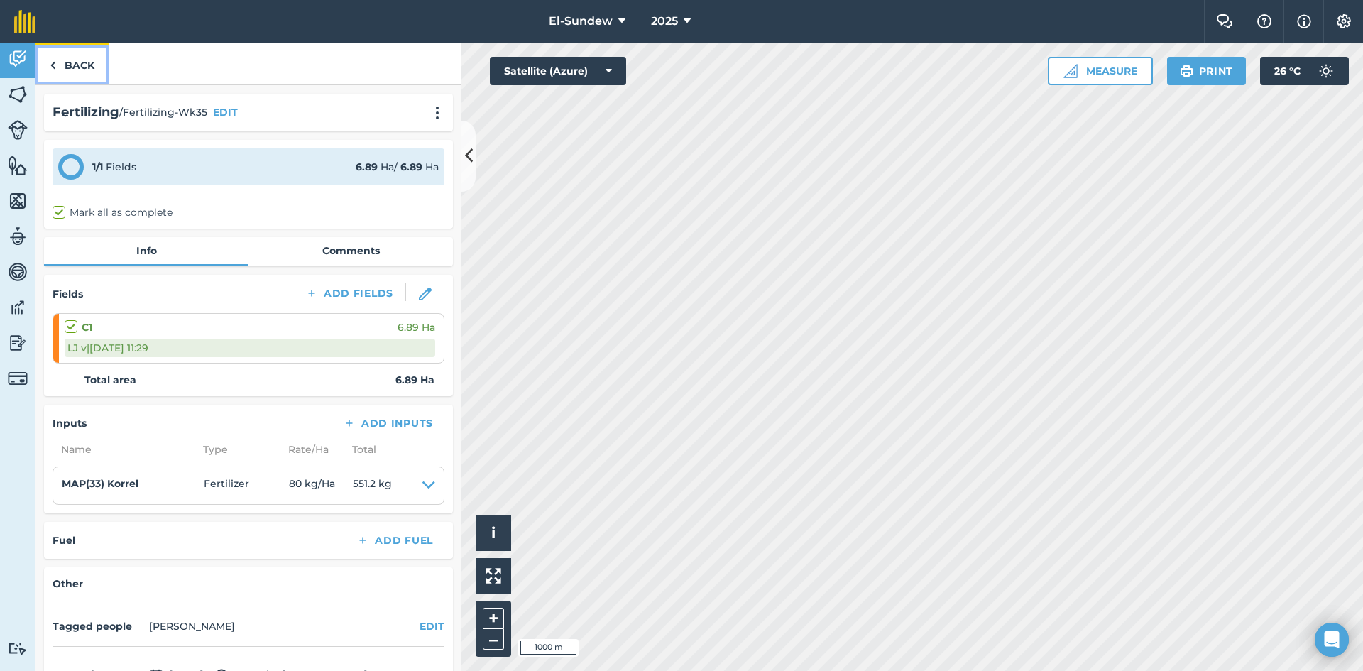
click at [60, 61] on link "Back" at bounding box center [71, 64] width 73 height 42
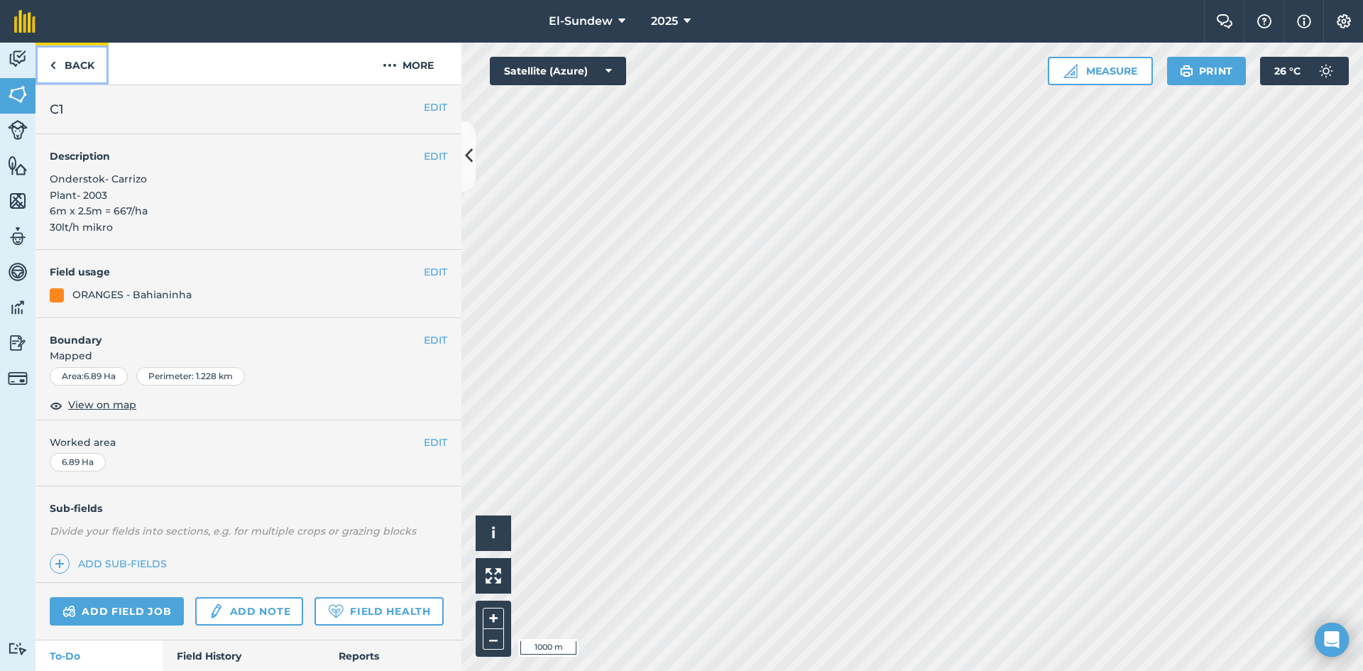
click at [72, 63] on link "Back" at bounding box center [71, 64] width 73 height 42
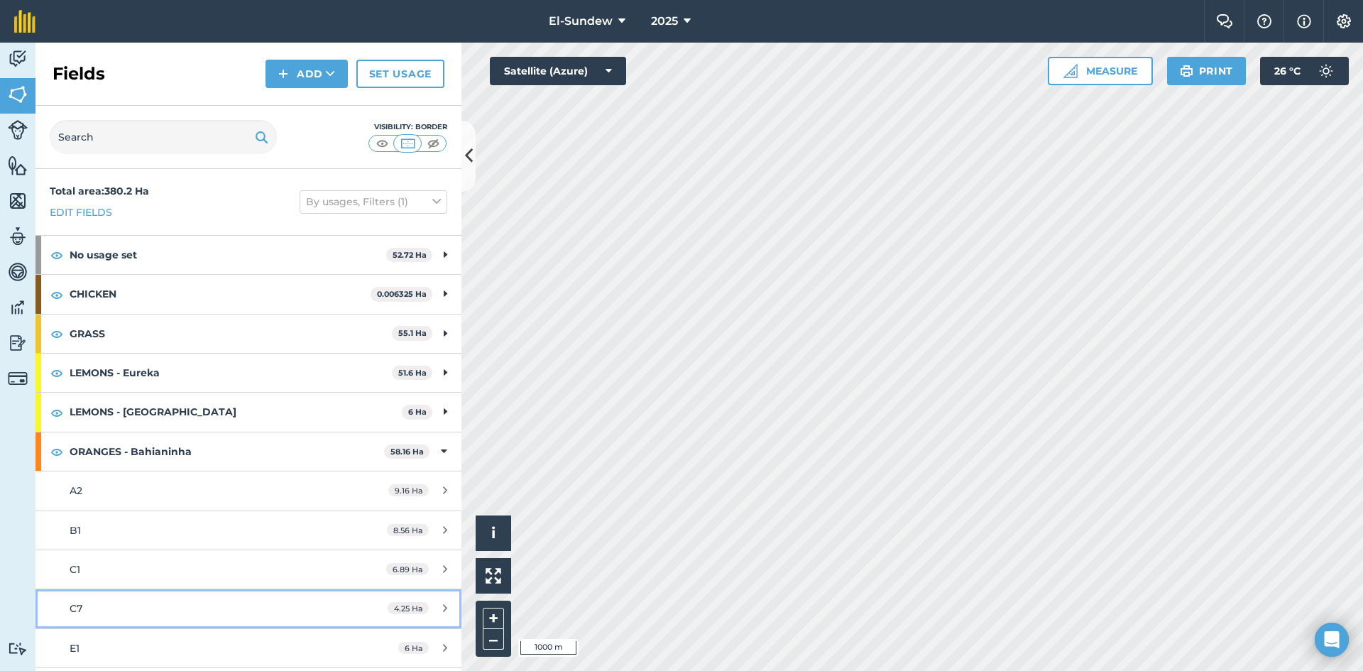
click at [137, 601] on div "C7" at bounding box center [203, 609] width 267 height 16
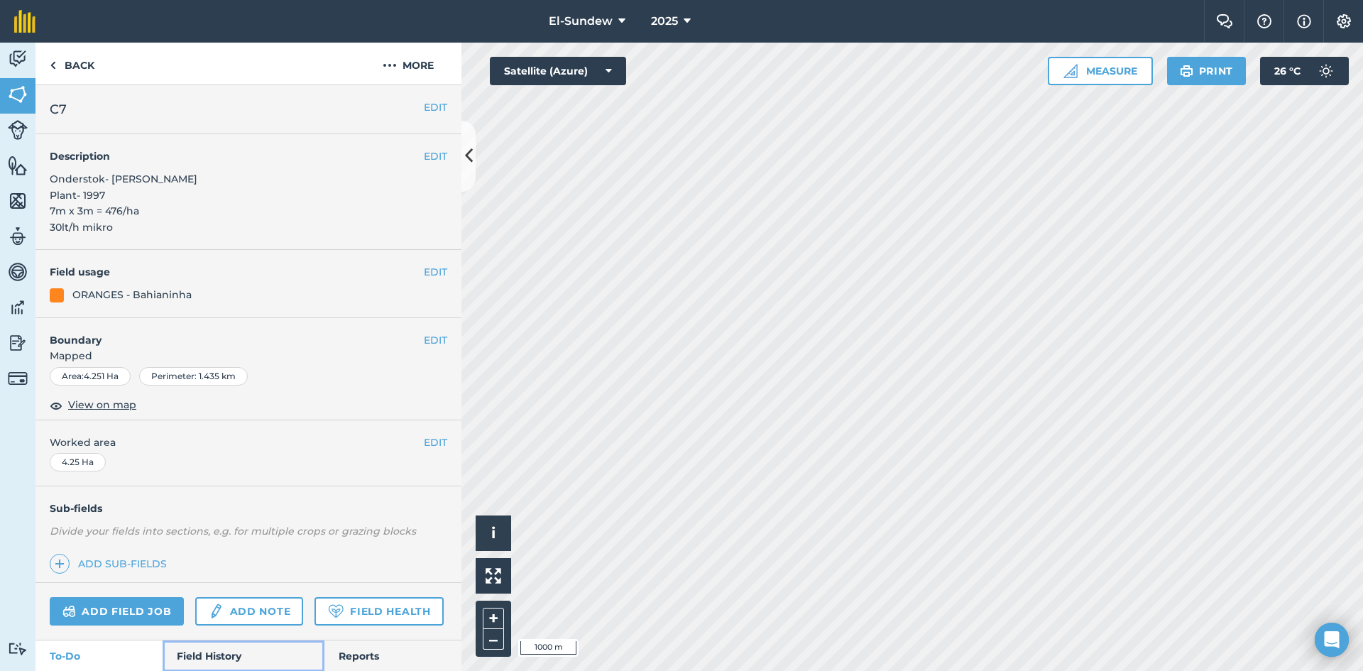
click at [203, 640] on link "Field History" at bounding box center [243, 655] width 161 height 31
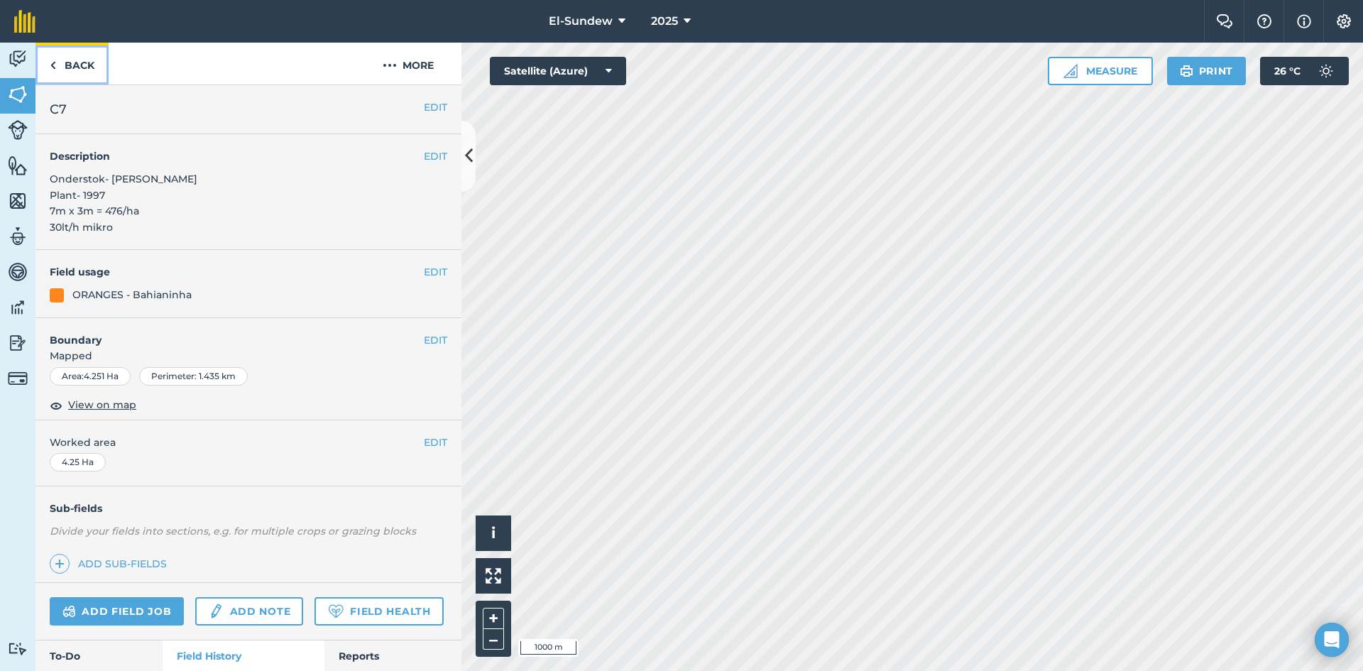
click at [68, 75] on link "Back" at bounding box center [71, 64] width 73 height 42
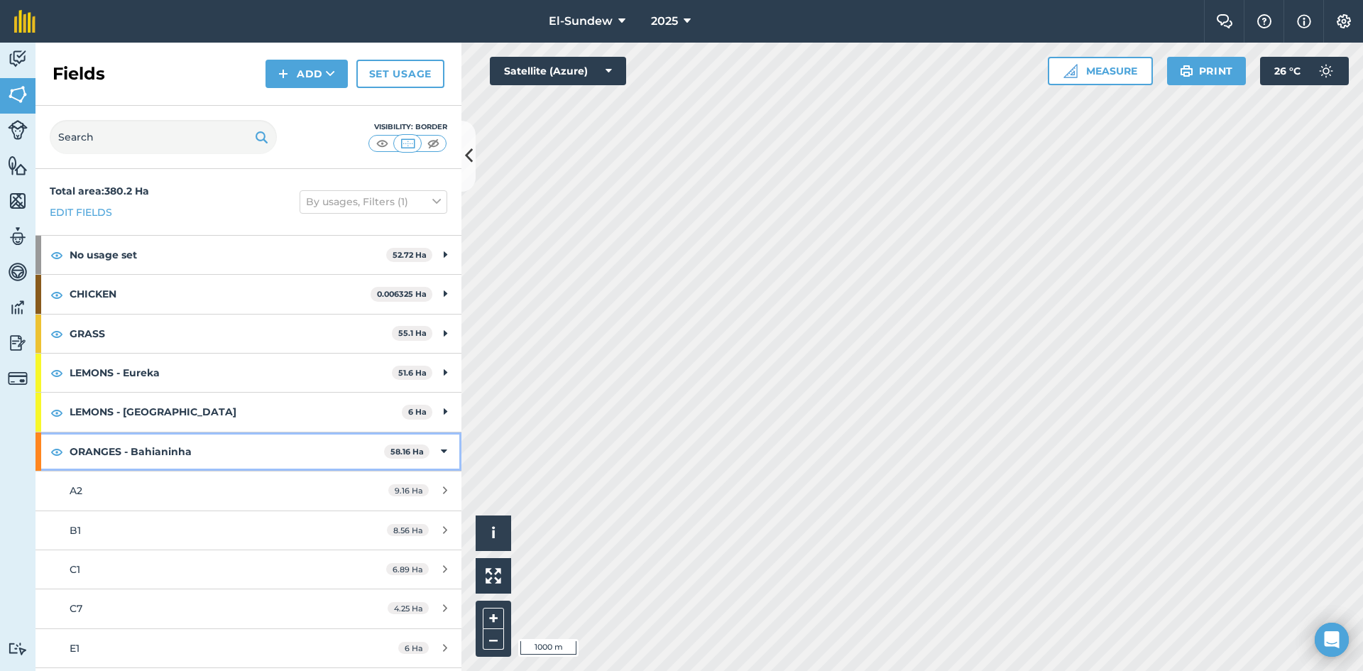
click at [207, 444] on strong "ORANGES - Bahianinha" at bounding box center [227, 451] width 314 height 38
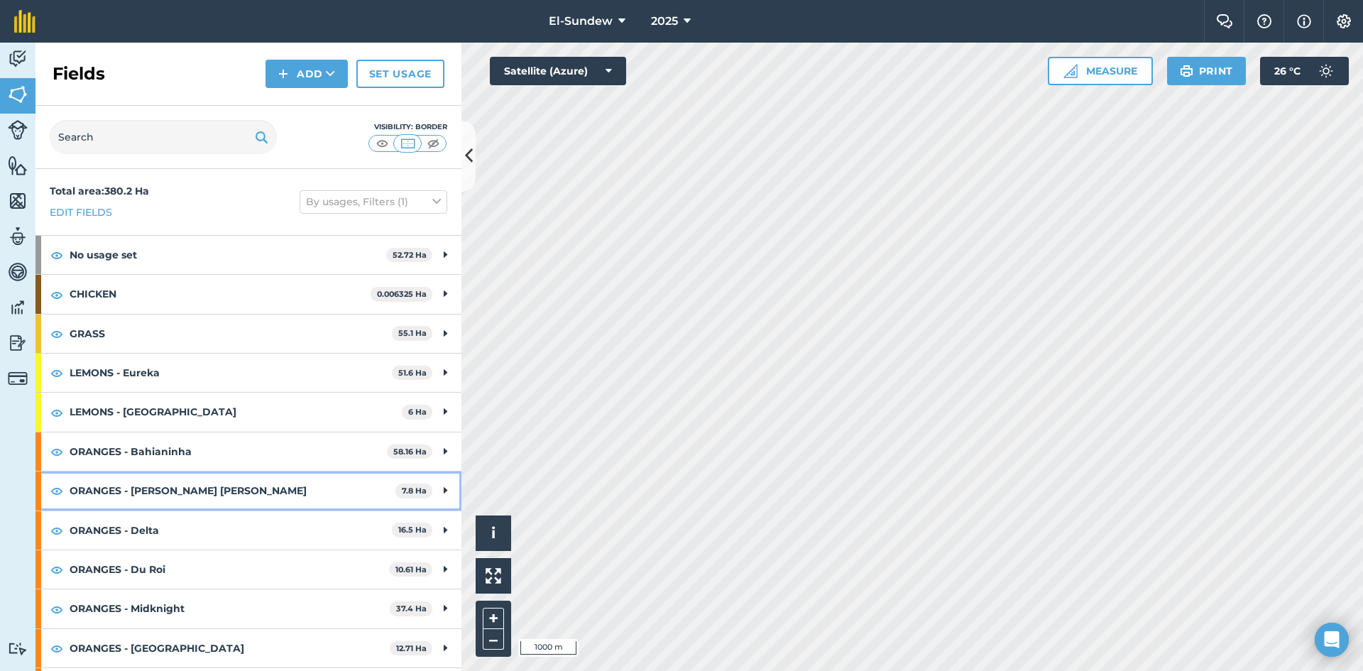
click at [197, 500] on strong "ORANGES - [PERSON_NAME] [PERSON_NAME]" at bounding box center [233, 490] width 326 height 38
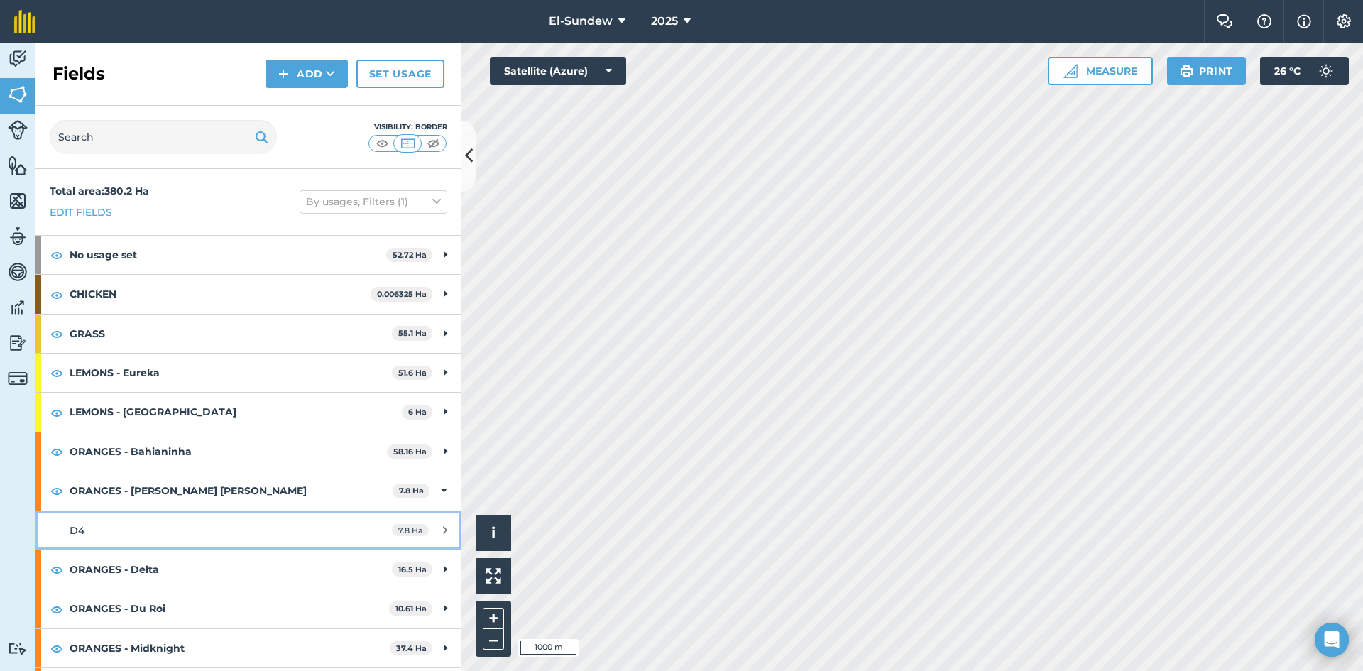
click at [197, 520] on link "D4 7.8 Ha" at bounding box center [248, 530] width 426 height 38
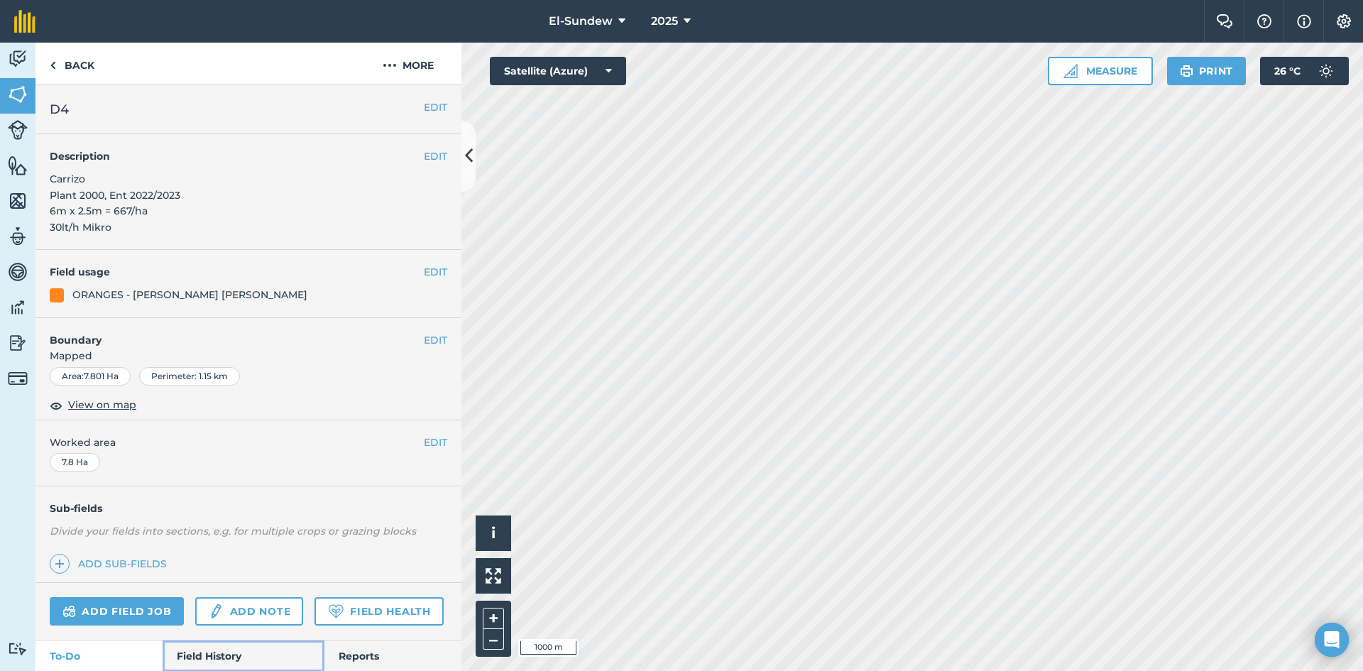
click at [211, 640] on link "Field History" at bounding box center [243, 655] width 161 height 31
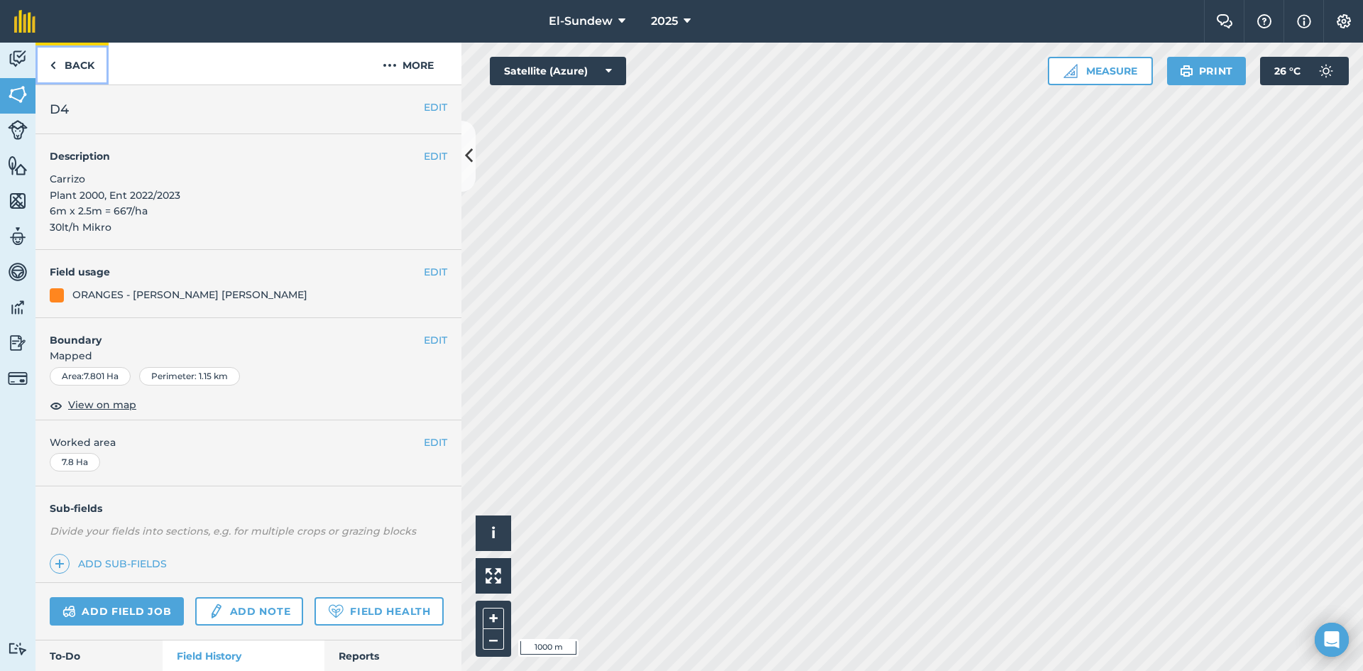
click at [67, 65] on link "Back" at bounding box center [71, 64] width 73 height 42
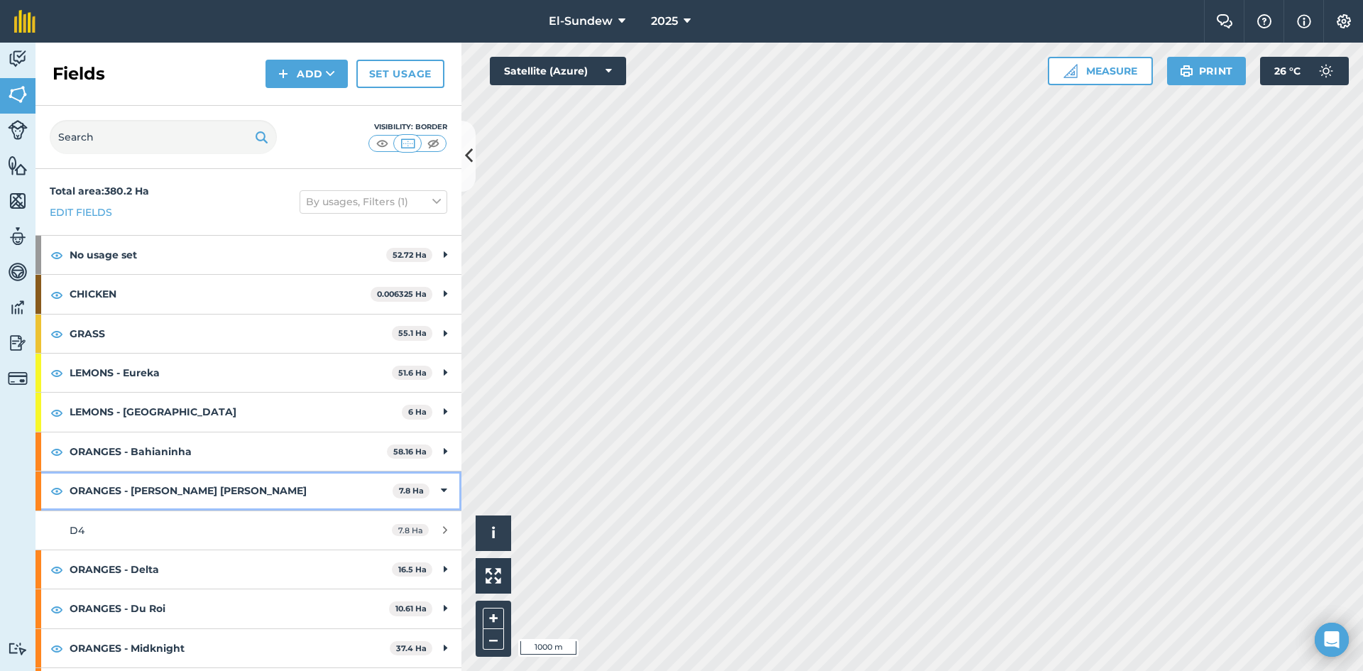
click at [224, 496] on strong "ORANGES - [PERSON_NAME] [PERSON_NAME]" at bounding box center [231, 490] width 323 height 38
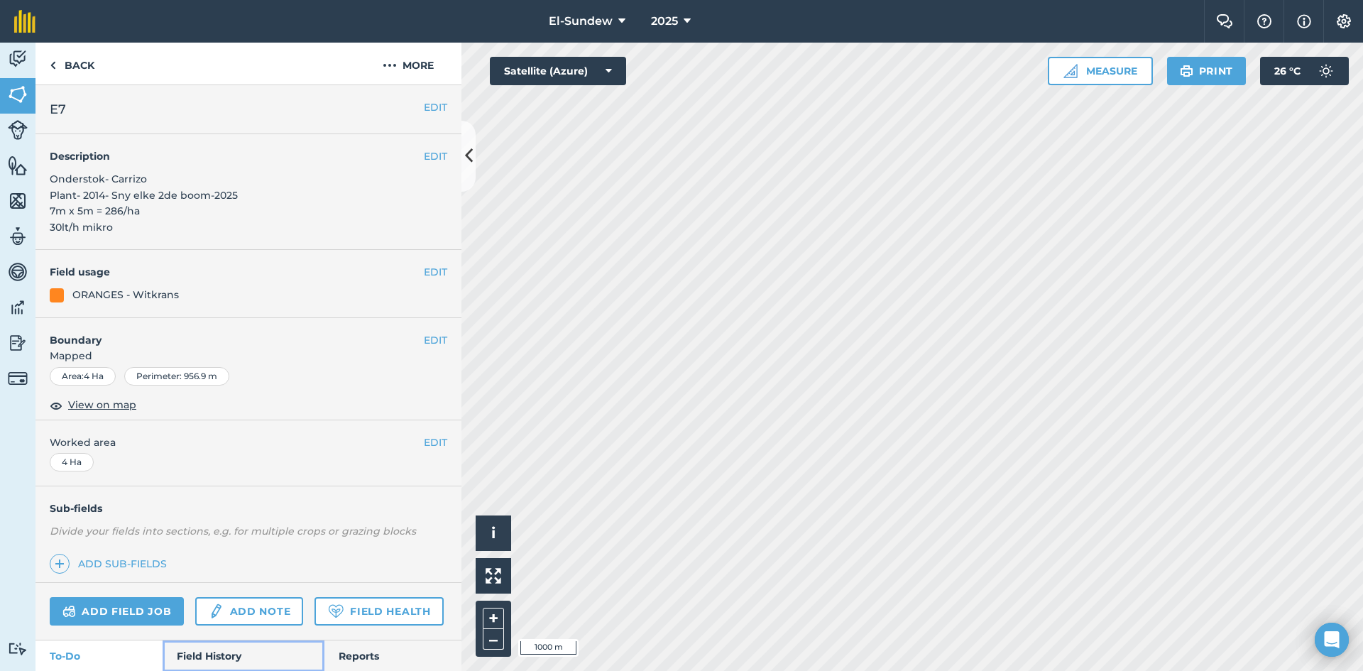
click at [200, 640] on link "Field History" at bounding box center [243, 655] width 161 height 31
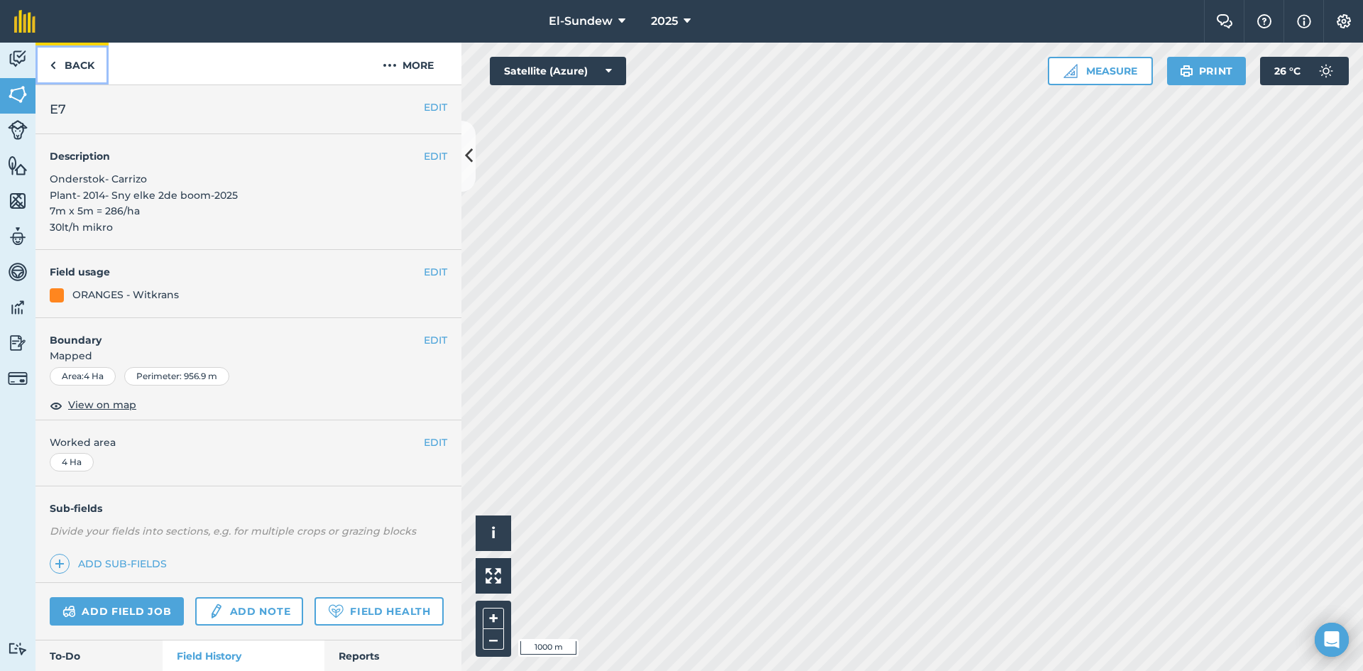
click at [87, 68] on link "Back" at bounding box center [71, 64] width 73 height 42
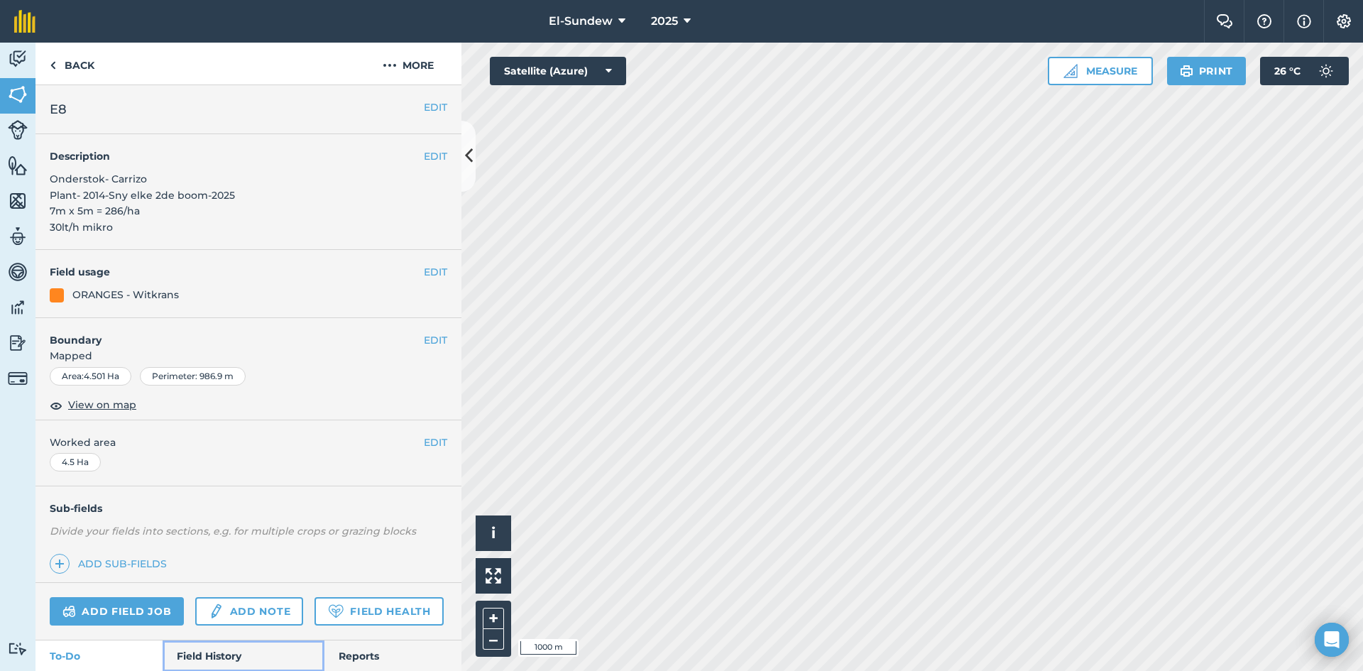
click at [221, 640] on link "Field History" at bounding box center [243, 655] width 161 height 31
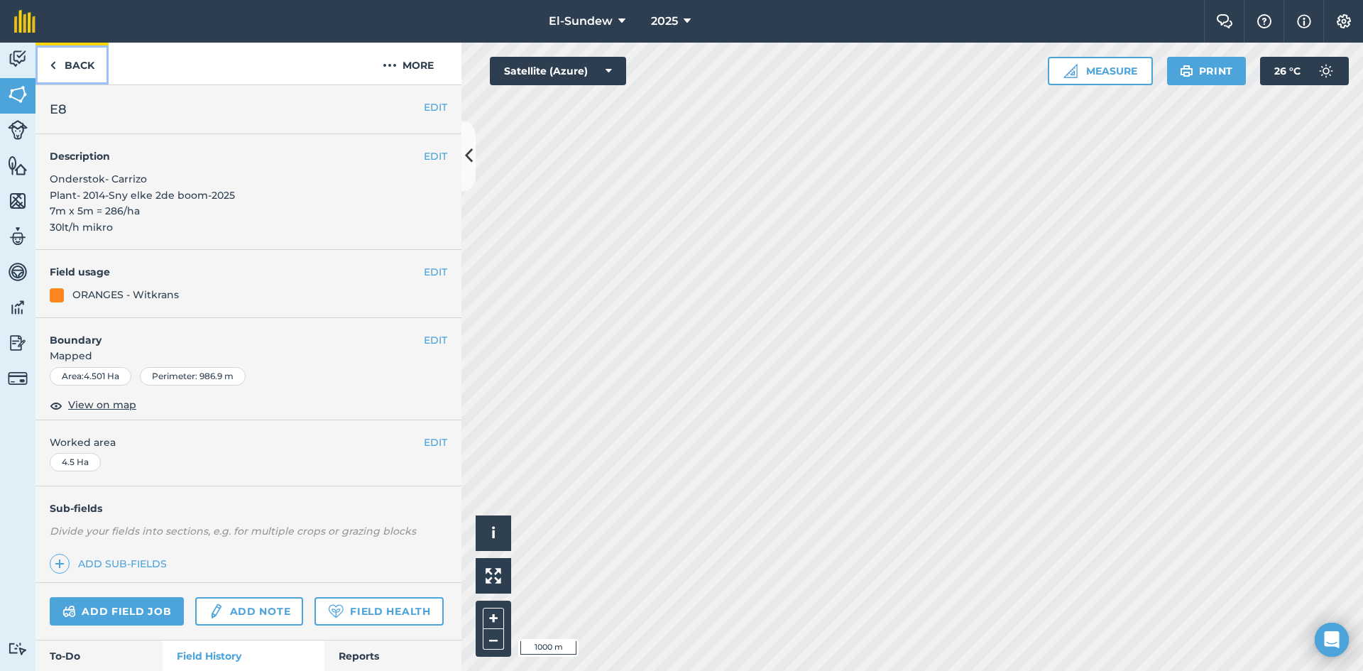
click at [86, 63] on link "Back" at bounding box center [71, 64] width 73 height 42
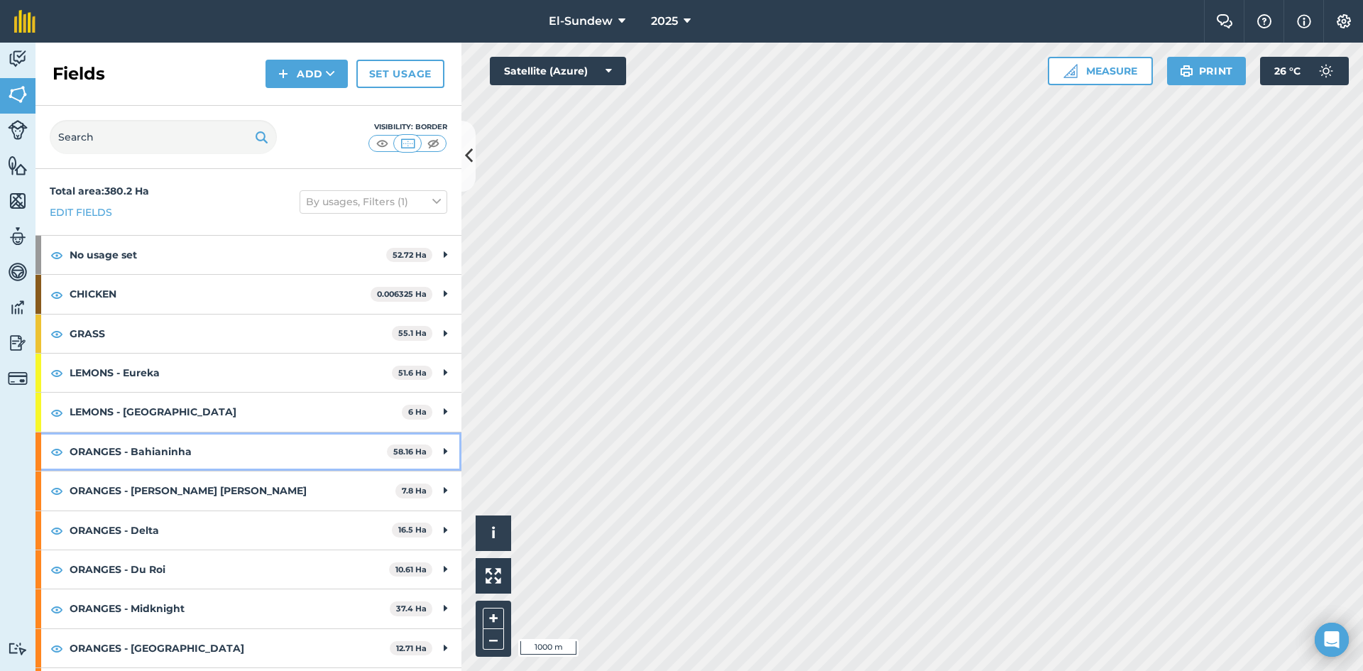
click at [207, 434] on strong "ORANGES - Bahianinha" at bounding box center [228, 451] width 317 height 38
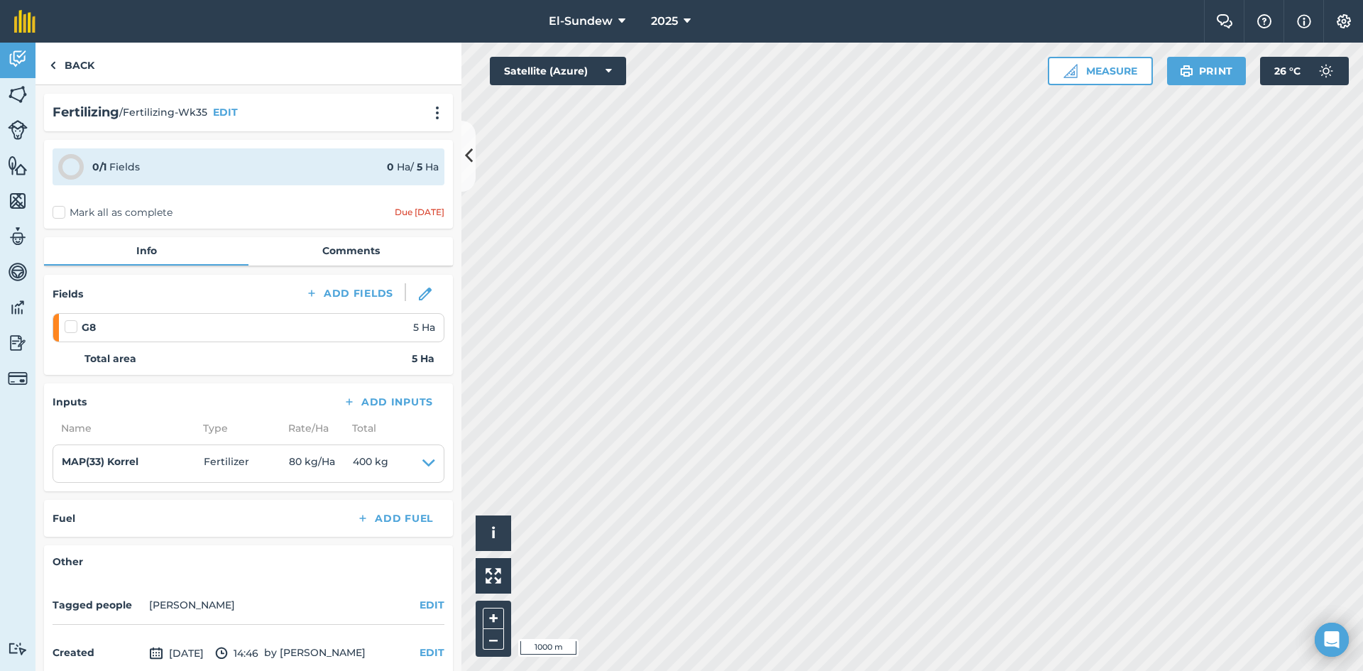
click at [70, 319] on label at bounding box center [73, 319] width 17 height 0
click at [70, 329] on input "checkbox" at bounding box center [69, 323] width 9 height 9
checkbox input "false"
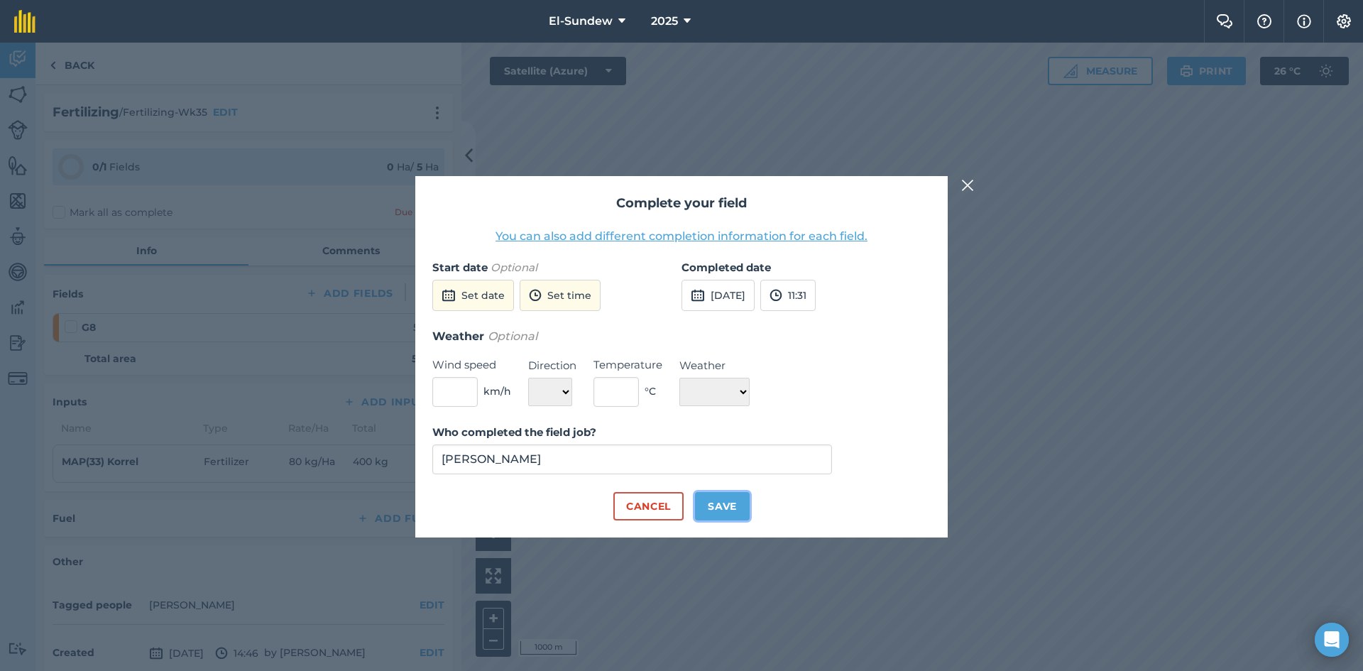
click at [714, 503] on button "Save" at bounding box center [722, 506] width 55 height 28
checkbox input "true"
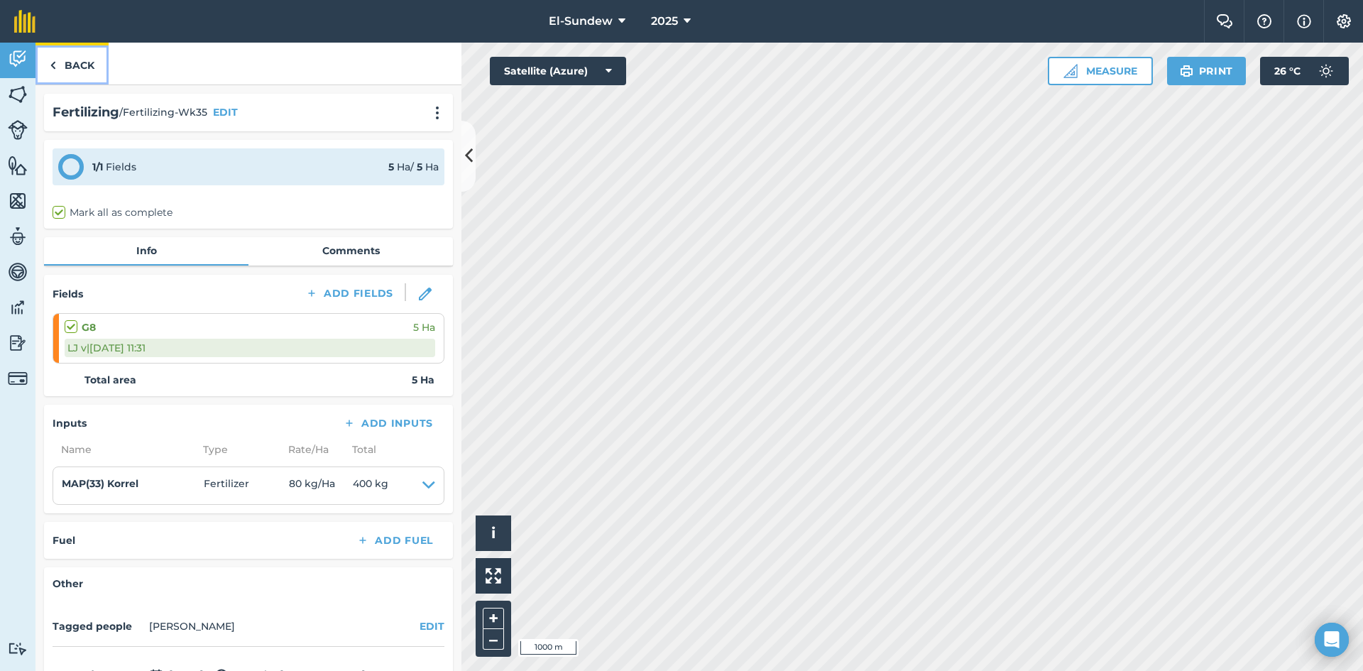
click at [65, 61] on link "Back" at bounding box center [71, 64] width 73 height 42
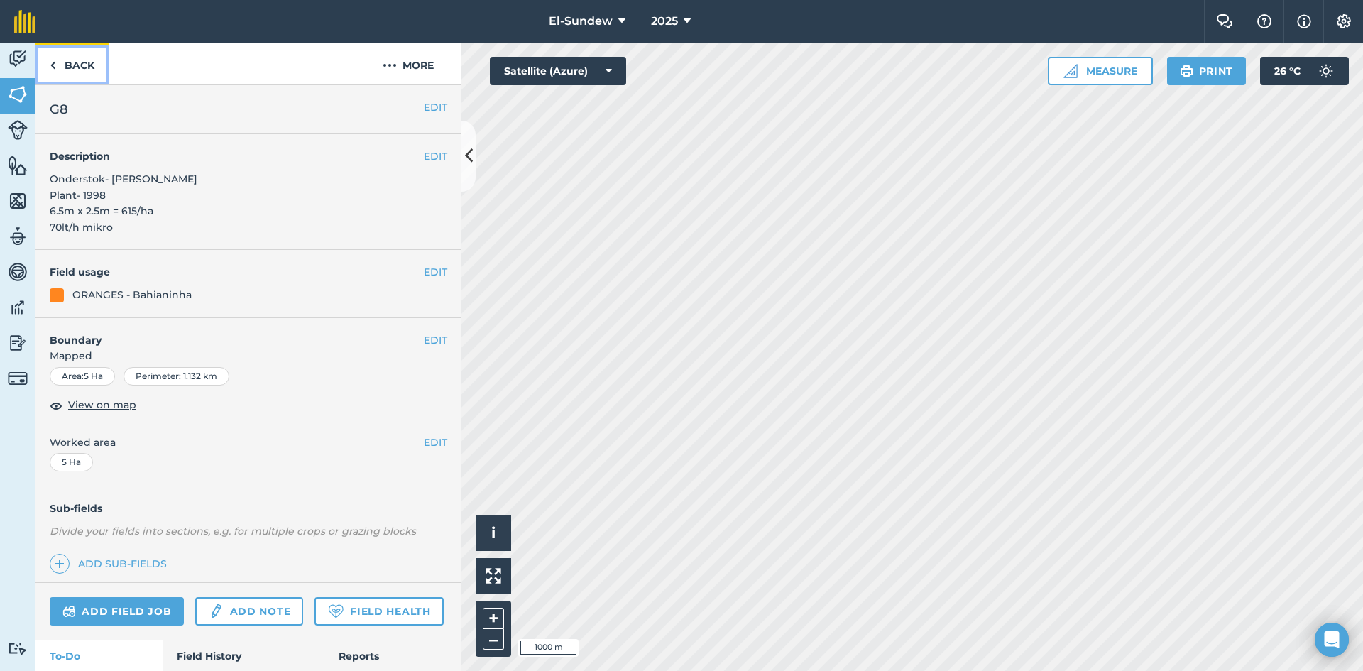
click at [65, 61] on link "Back" at bounding box center [71, 64] width 73 height 42
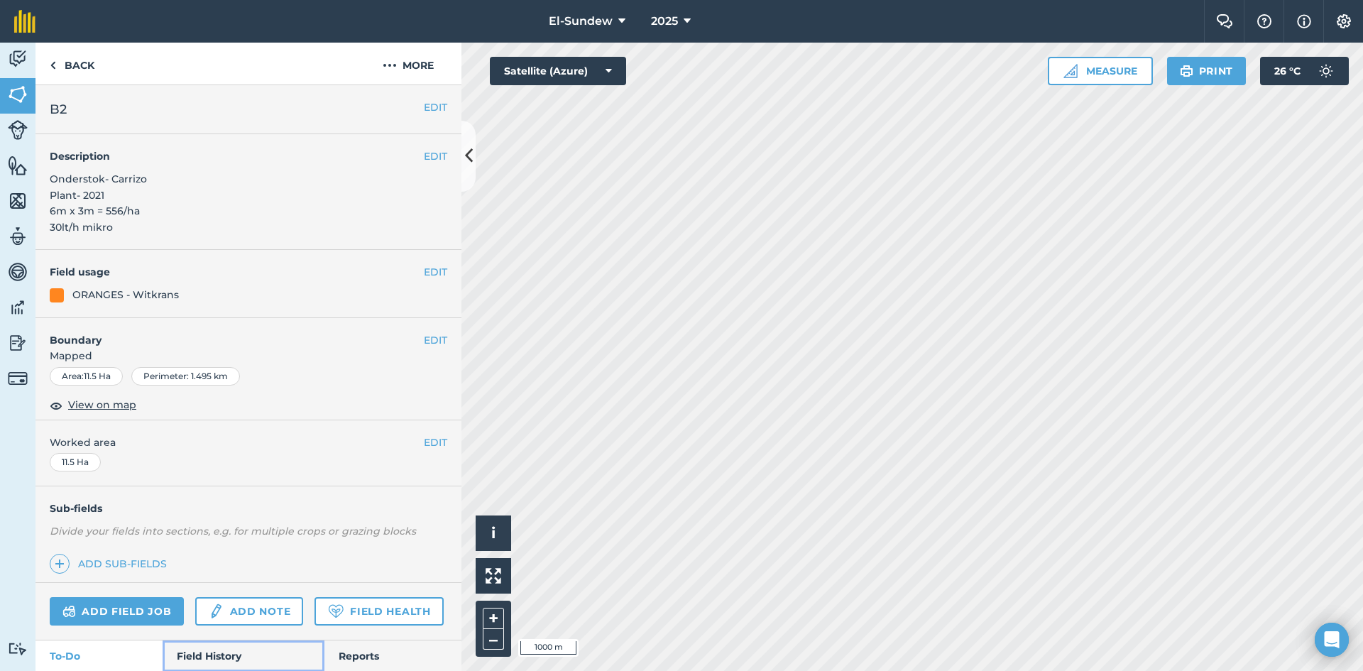
click at [207, 640] on link "Field History" at bounding box center [243, 655] width 161 height 31
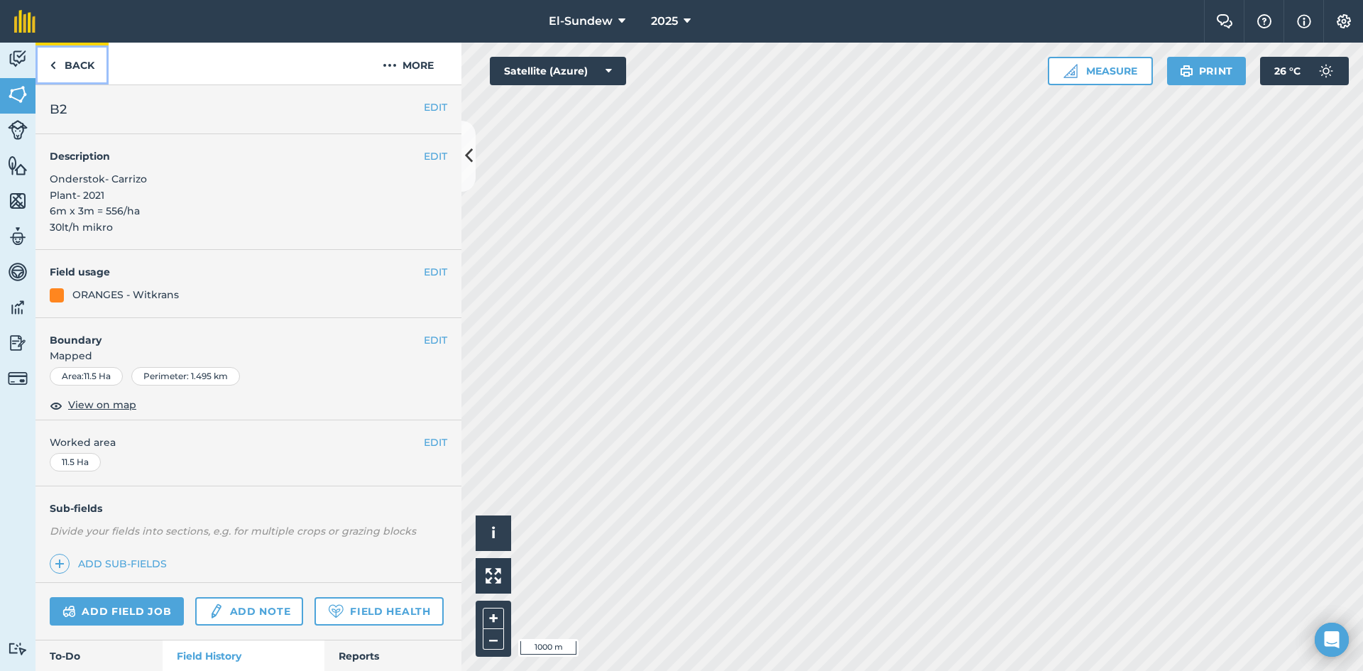
click at [76, 70] on link "Back" at bounding box center [71, 64] width 73 height 42
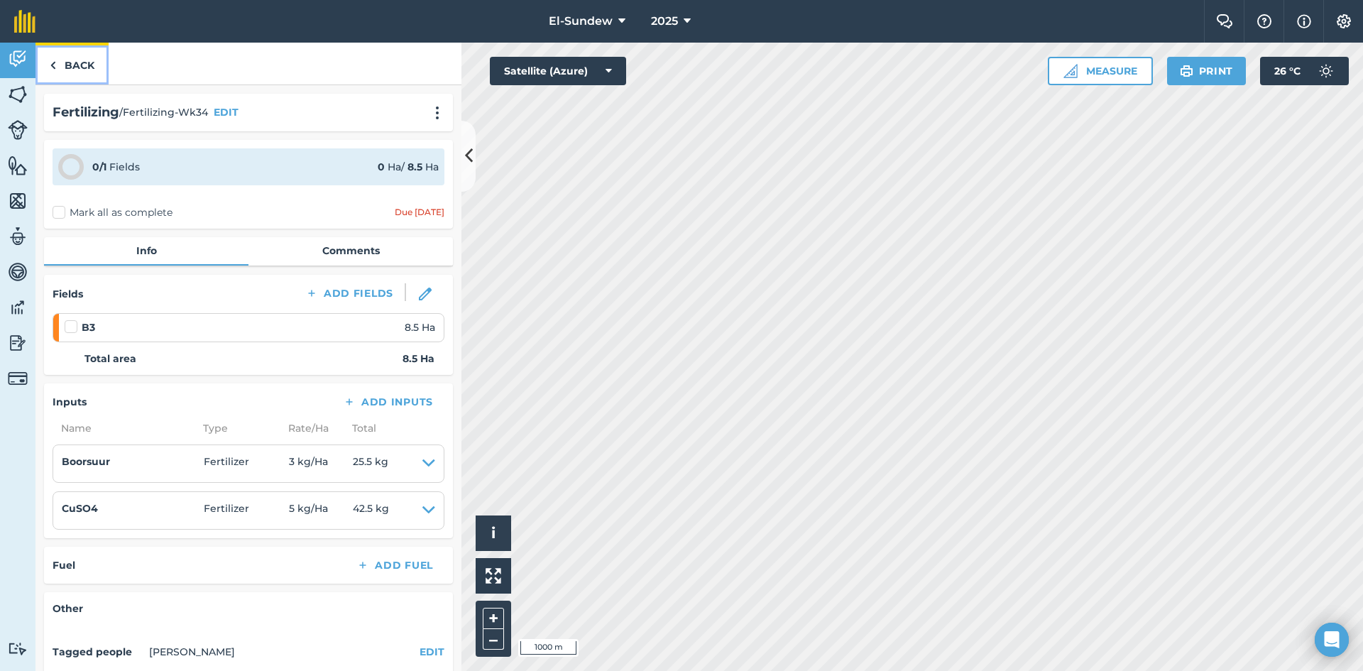
click at [86, 72] on link "Back" at bounding box center [71, 64] width 73 height 42
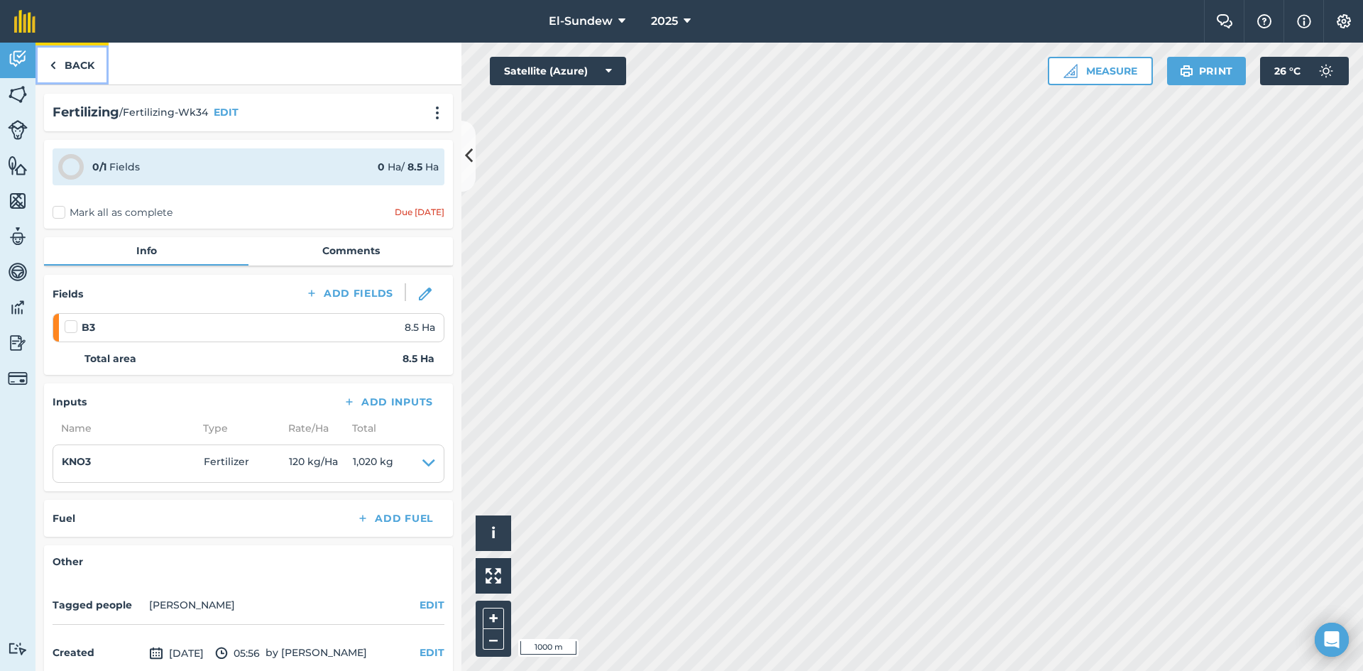
click at [70, 59] on link "Back" at bounding box center [71, 64] width 73 height 42
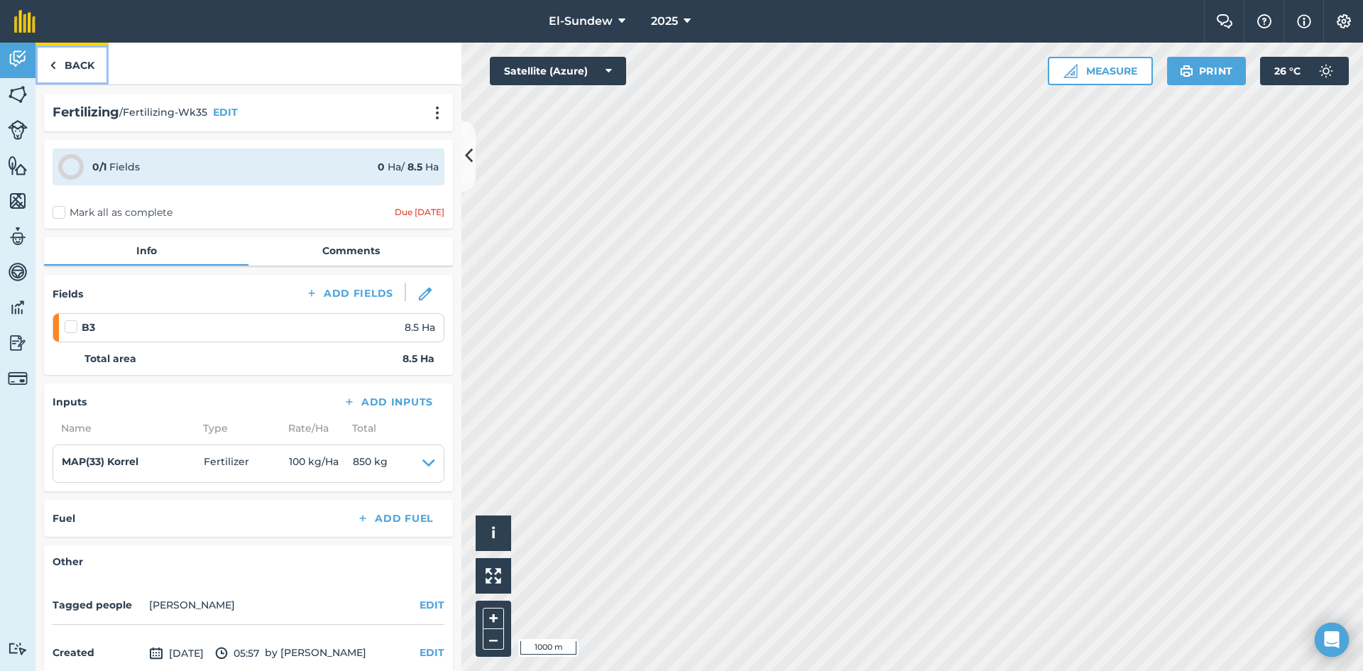
click at [53, 62] on img at bounding box center [53, 65] width 6 height 17
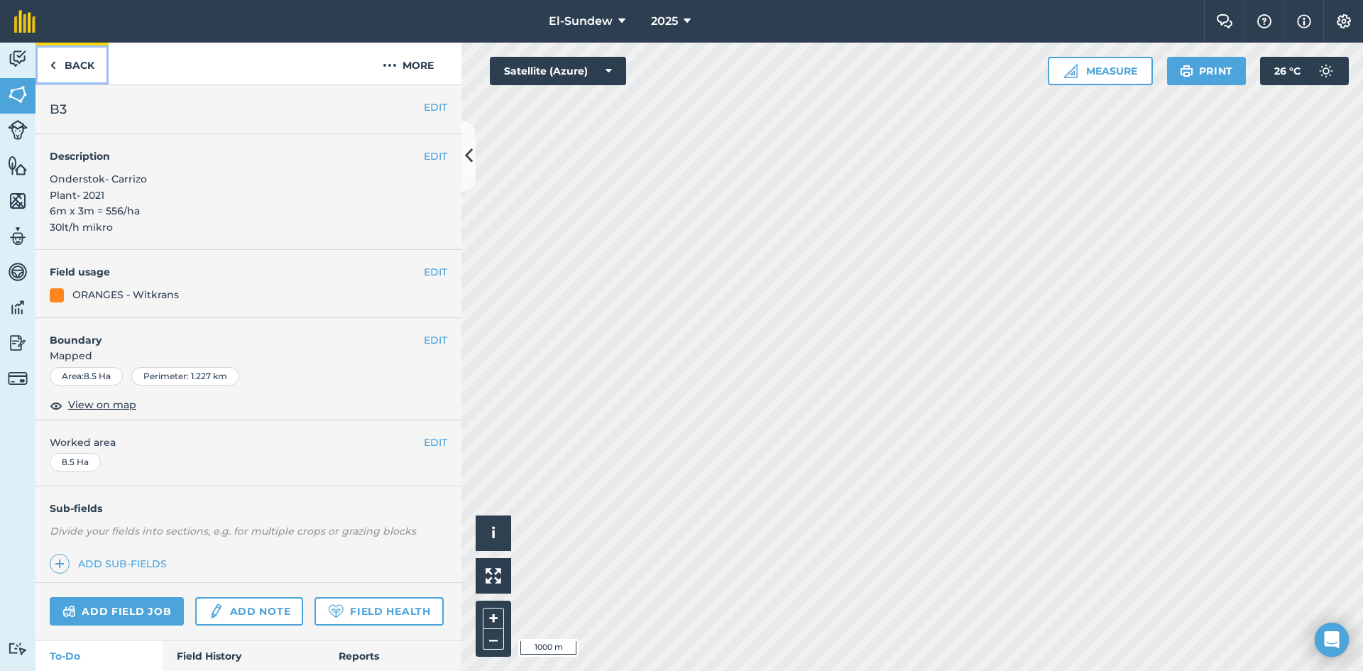
click at [65, 75] on link "Back" at bounding box center [71, 64] width 73 height 42
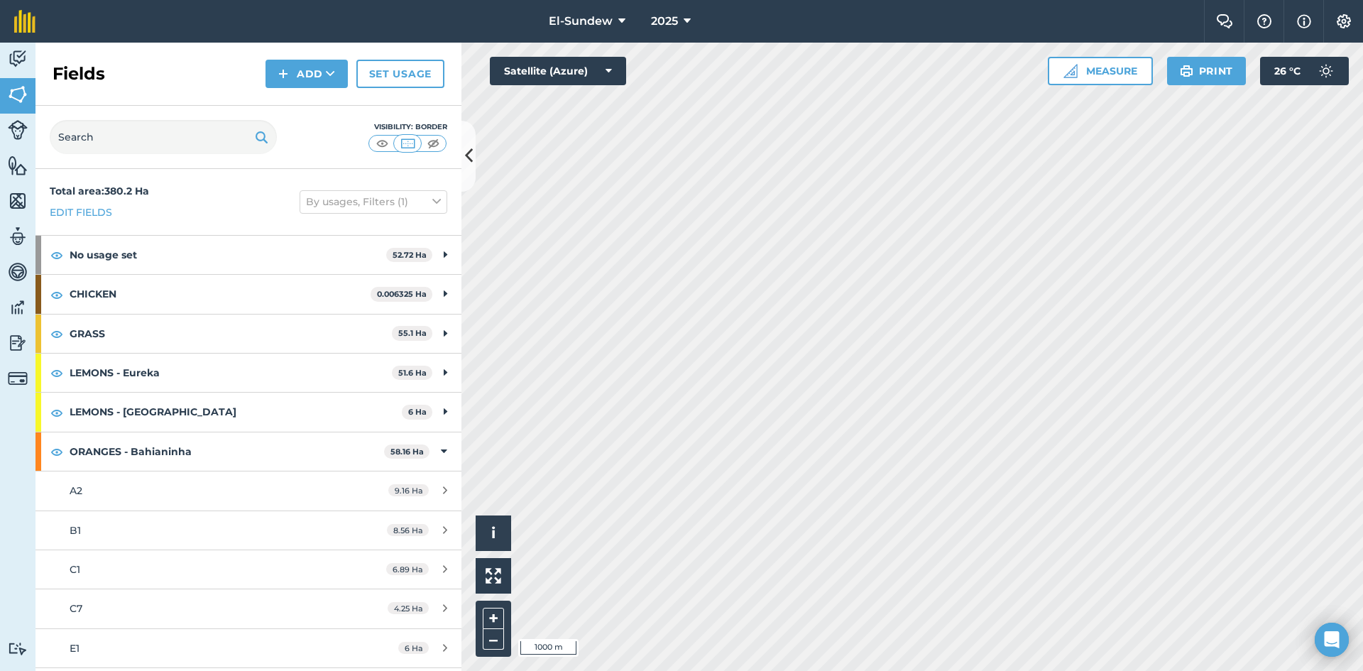
click at [50, 76] on div "Fields Add Set usage" at bounding box center [248, 74] width 426 height 63
click at [25, 71] on link "Activity" at bounding box center [17, 60] width 35 height 35
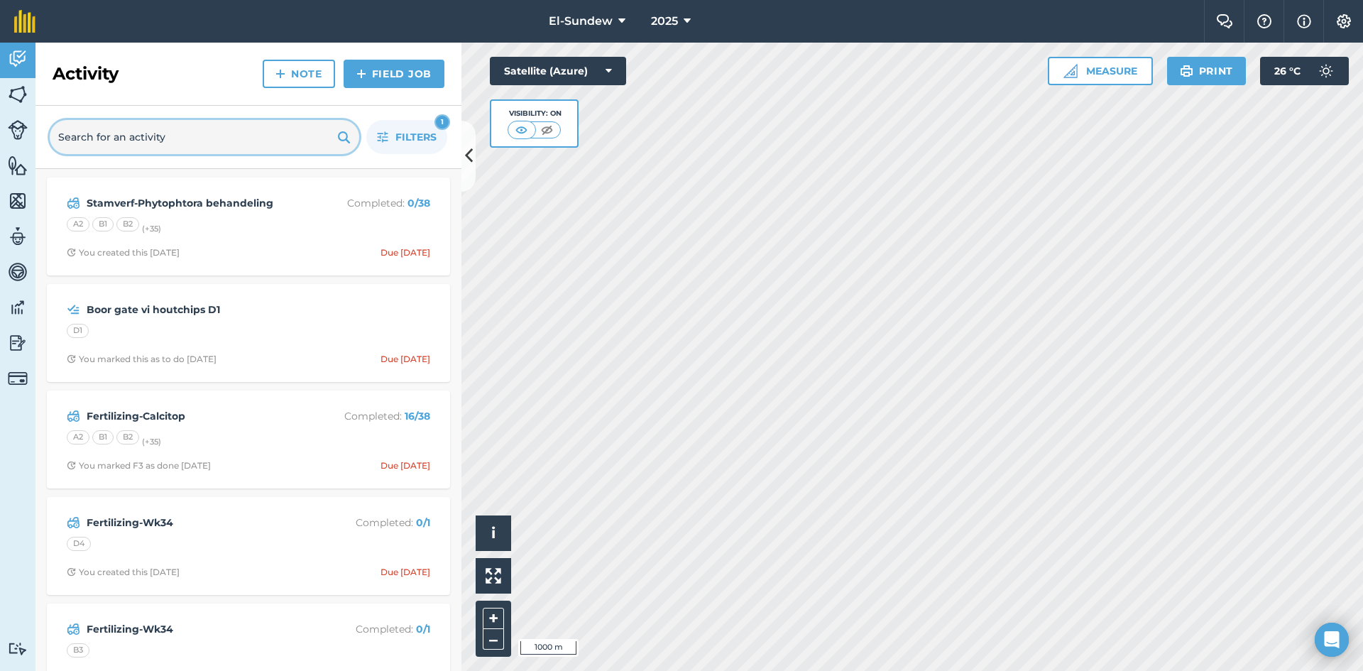
click at [160, 143] on input "text" at bounding box center [204, 137] width 309 height 34
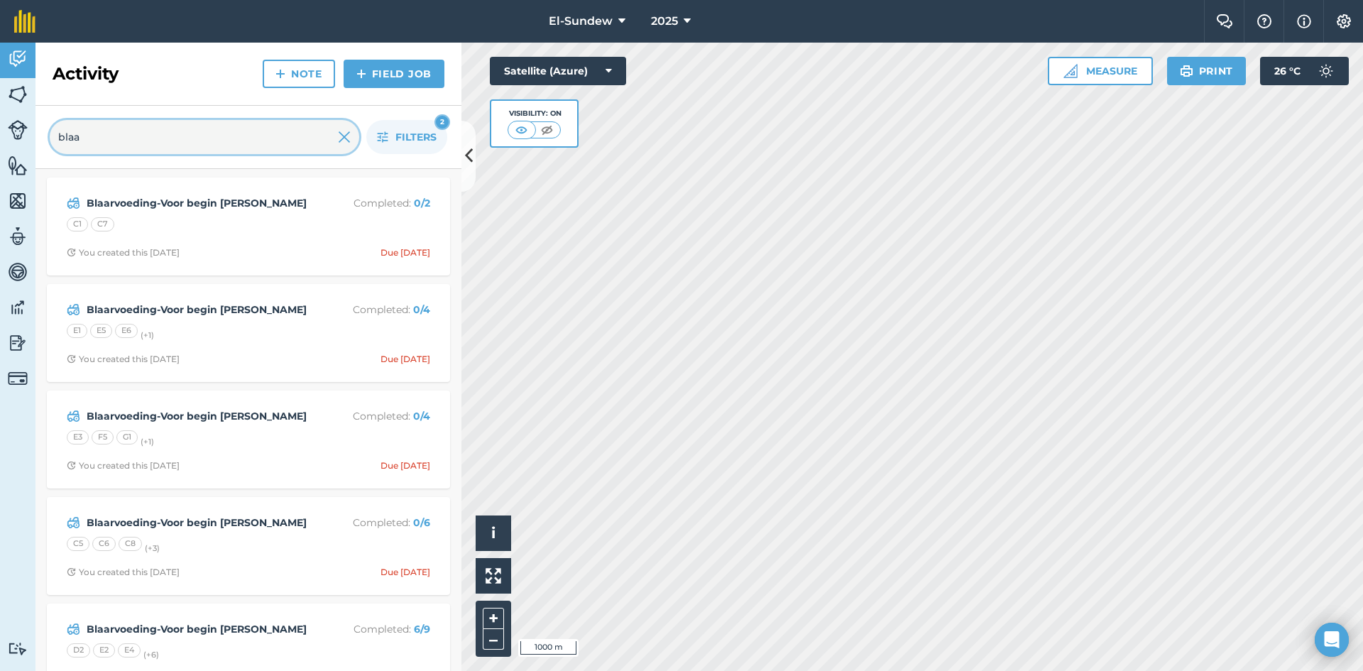
type input "blaas"
